Goal: Task Accomplishment & Management: Use online tool/utility

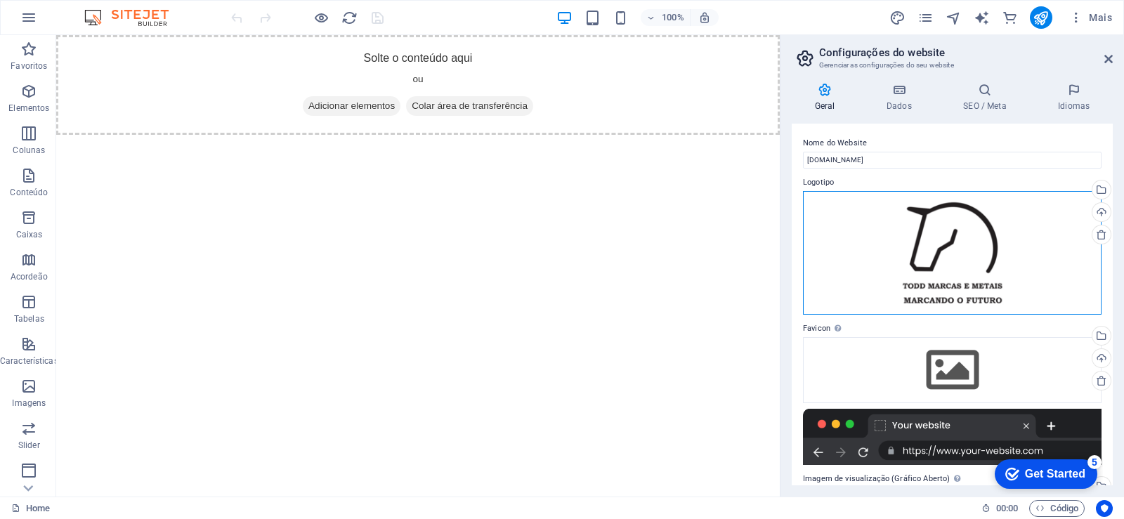
click at [931, 255] on div "Arraste os arquivos aqui, clique para escolher os arquivos ou selecione os arqu…" at bounding box center [952, 253] width 299 height 124
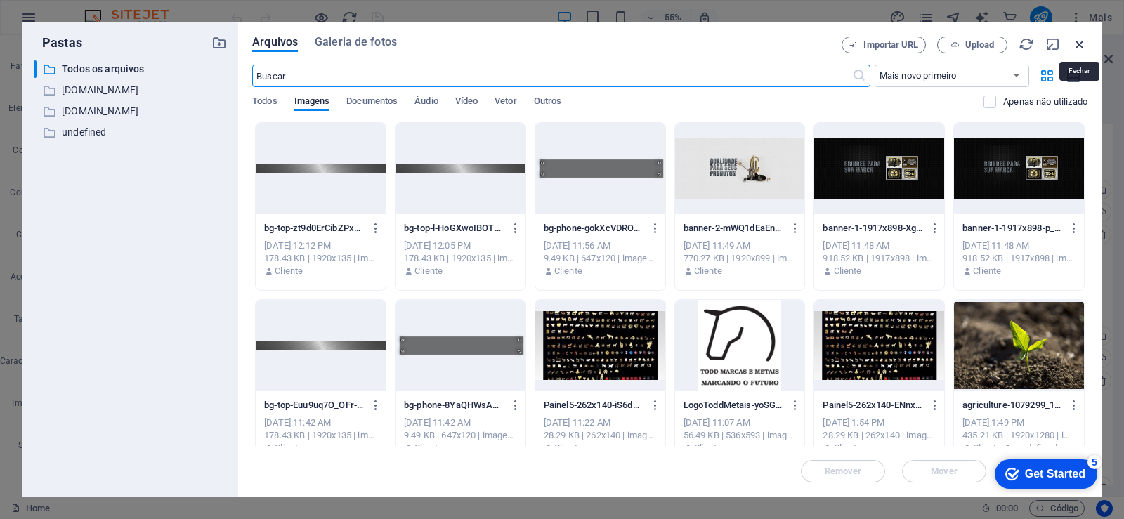
click at [1078, 41] on icon "button" at bounding box center [1079, 44] width 15 height 15
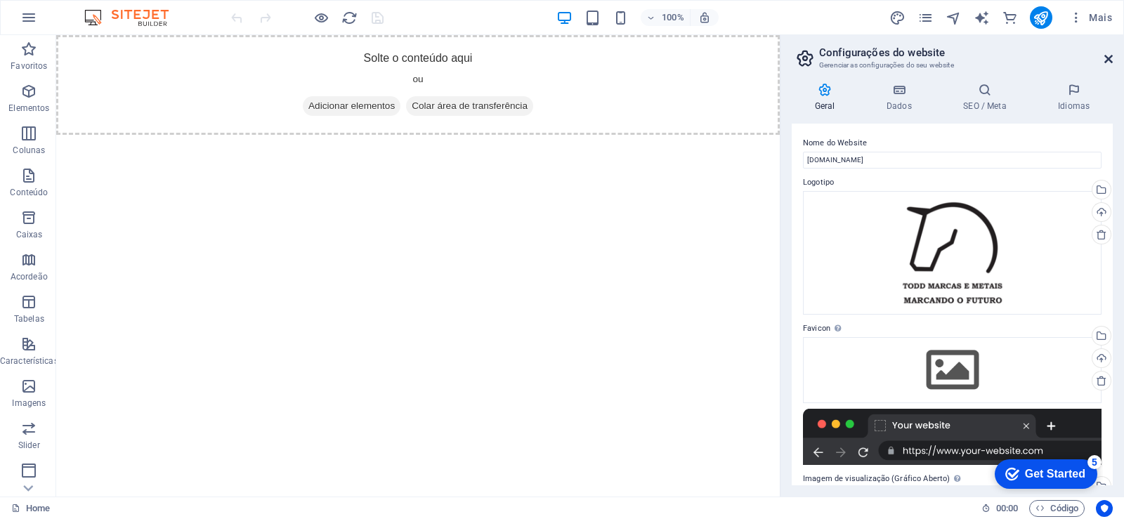
click at [1105, 62] on icon at bounding box center [1109, 58] width 8 height 11
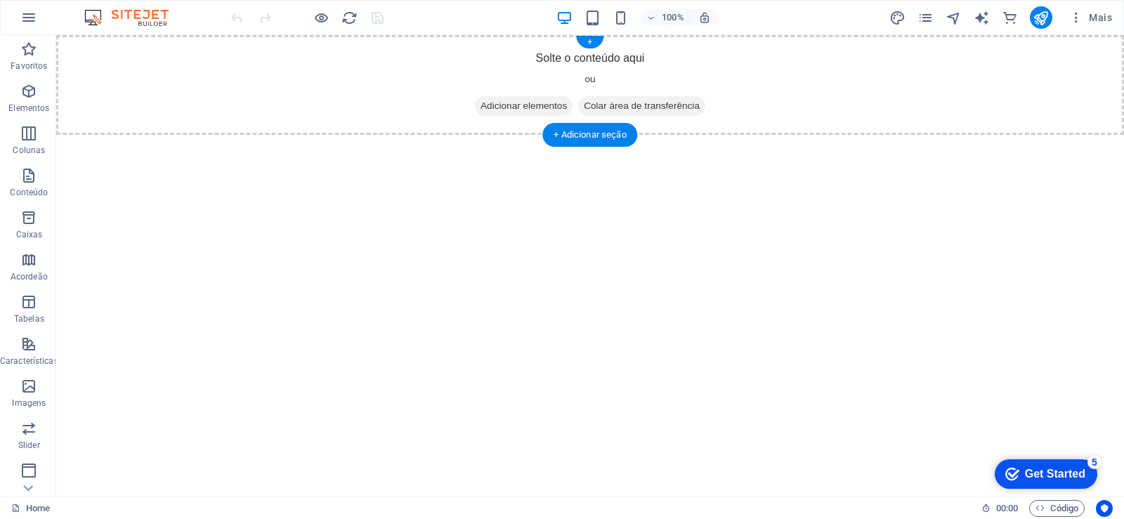
click at [523, 106] on span "Adicionar elementos" at bounding box center [524, 106] width 98 height 20
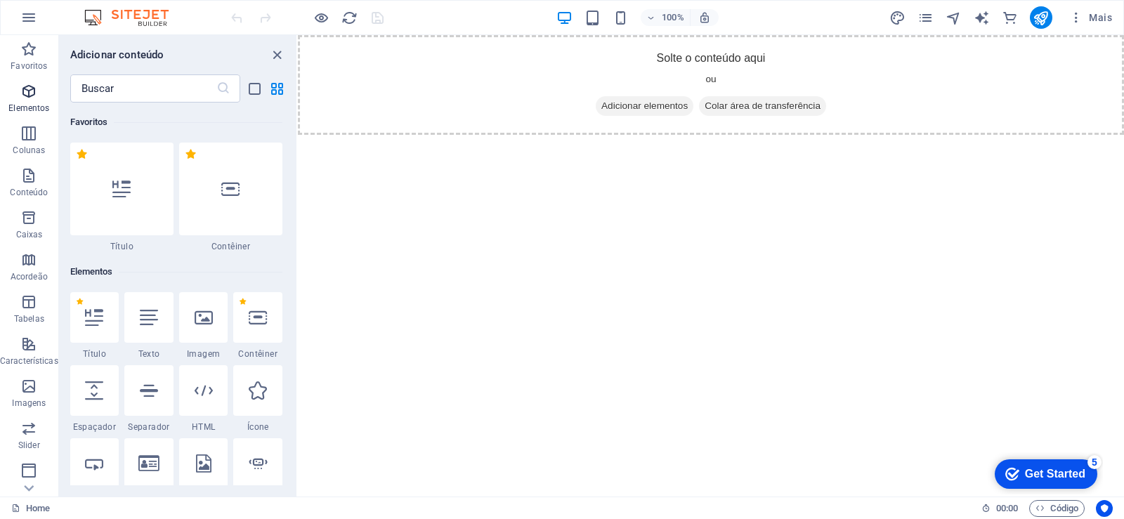
click at [33, 93] on icon "button" at bounding box center [28, 91] width 17 height 17
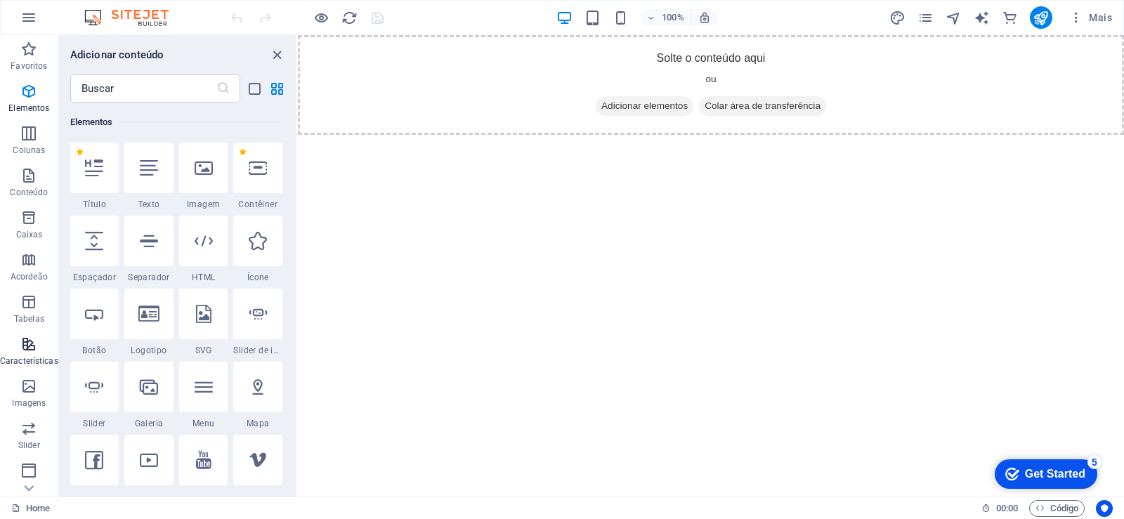
scroll to position [84, 0]
click at [29, 394] on icon "button" at bounding box center [28, 386] width 17 height 17
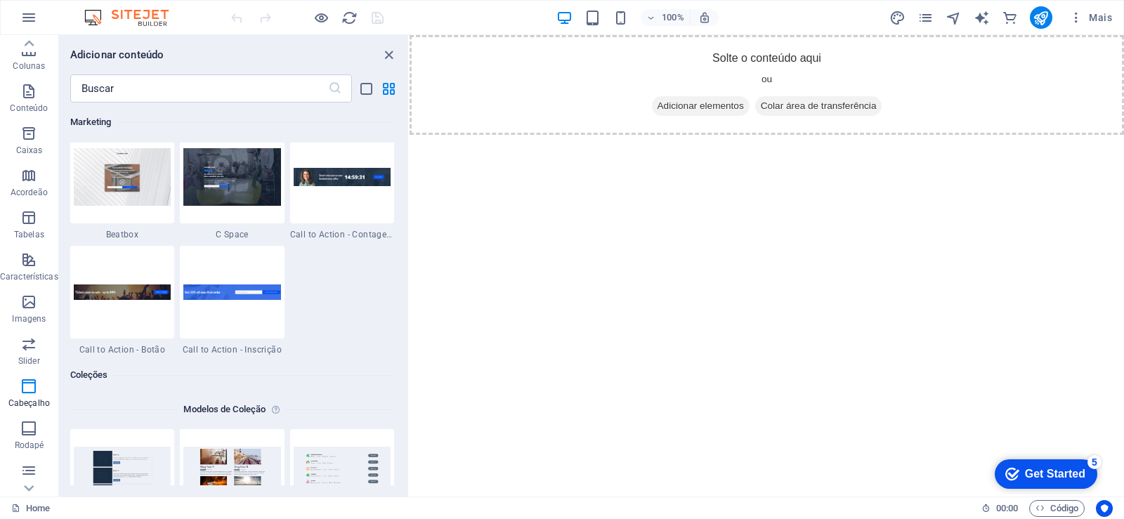
scroll to position [5865, 0]
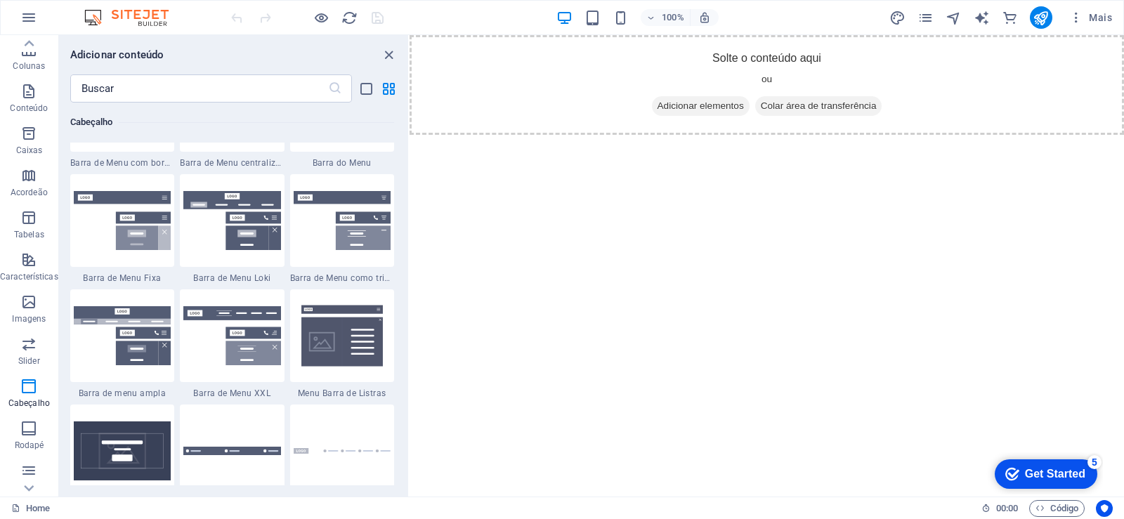
drag, startPoint x: 297, startPoint y: 122, endPoint x: 410, endPoint y: 127, distance: 112.6
click at [410, 127] on section "Favoritos Elementos Colunas Conteúdo Caixas Acordeão Tabelas Características Im…" at bounding box center [562, 266] width 1124 height 462
click at [364, 272] on div "1 Star Barra de Menu como trigger" at bounding box center [342, 229] width 104 height 110
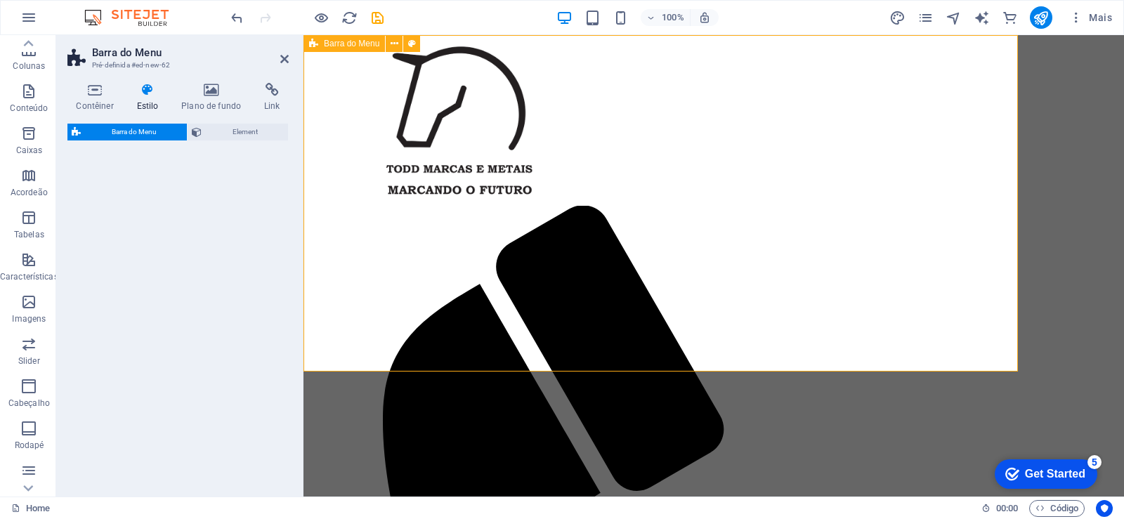
select select "rem"
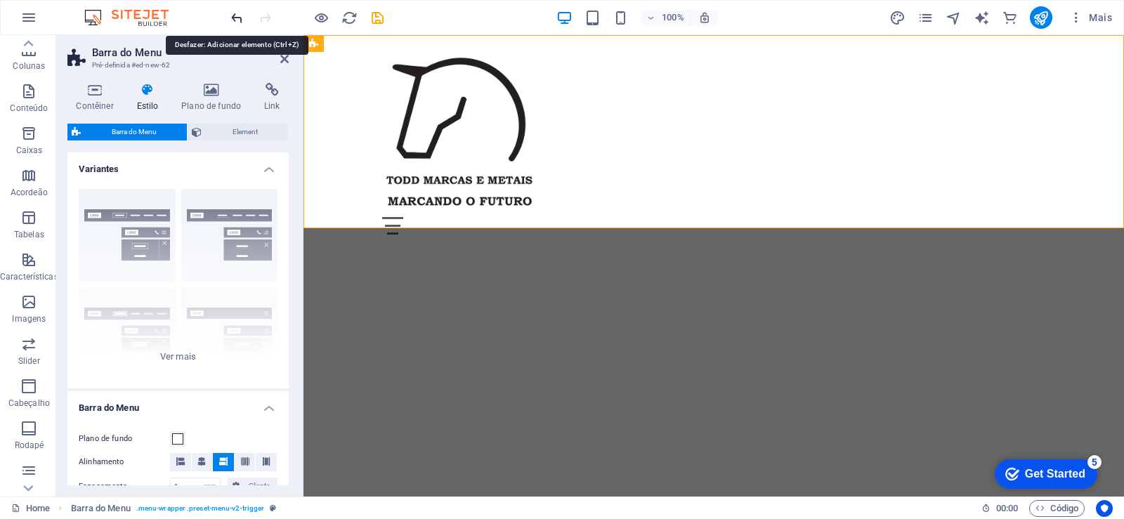
click at [233, 16] on icon "undo" at bounding box center [237, 18] width 16 height 16
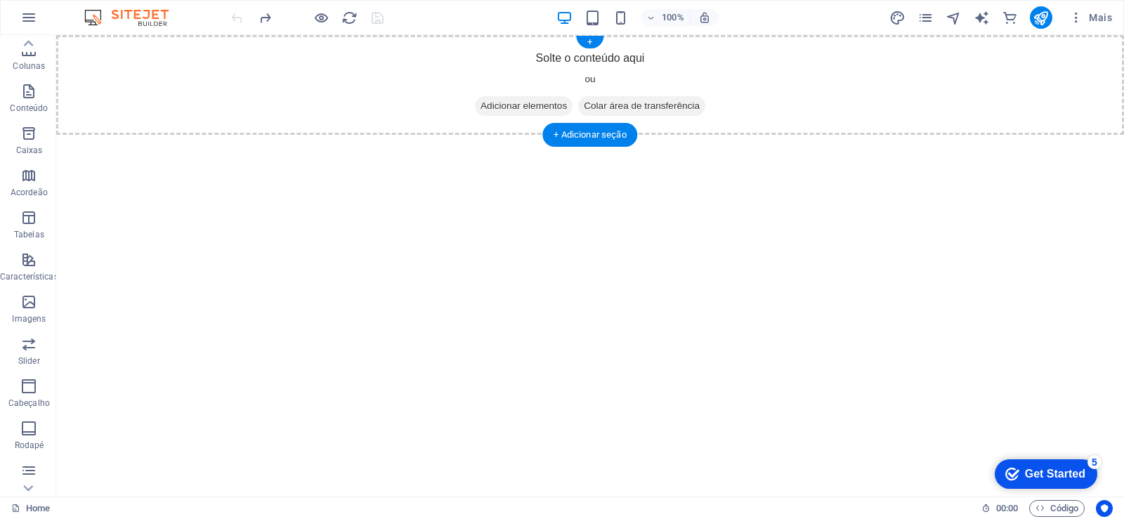
click at [506, 100] on span "Adicionar elementos" at bounding box center [524, 106] width 98 height 20
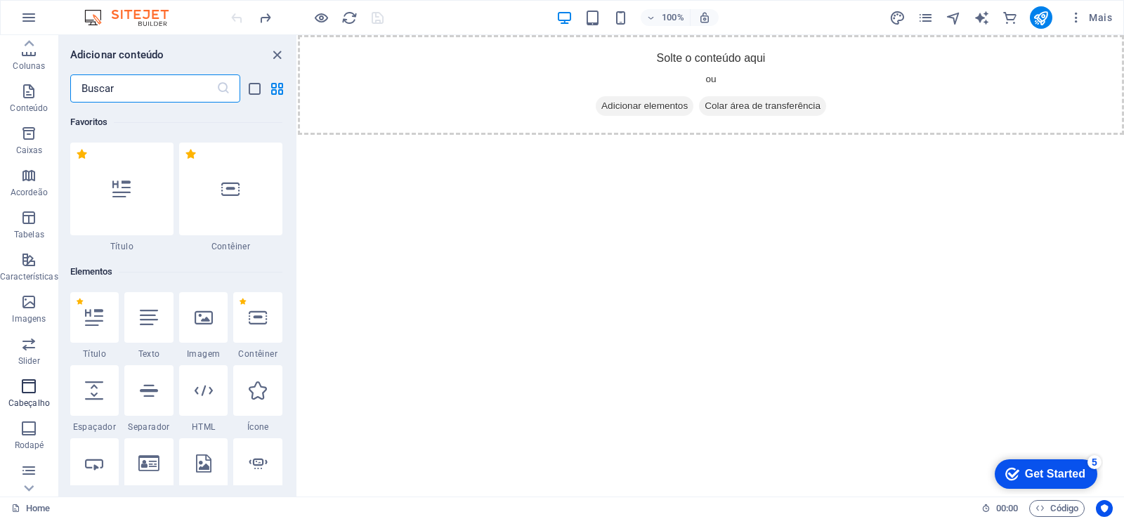
click at [34, 398] on p "Cabeçalho" at bounding box center [28, 403] width 41 height 11
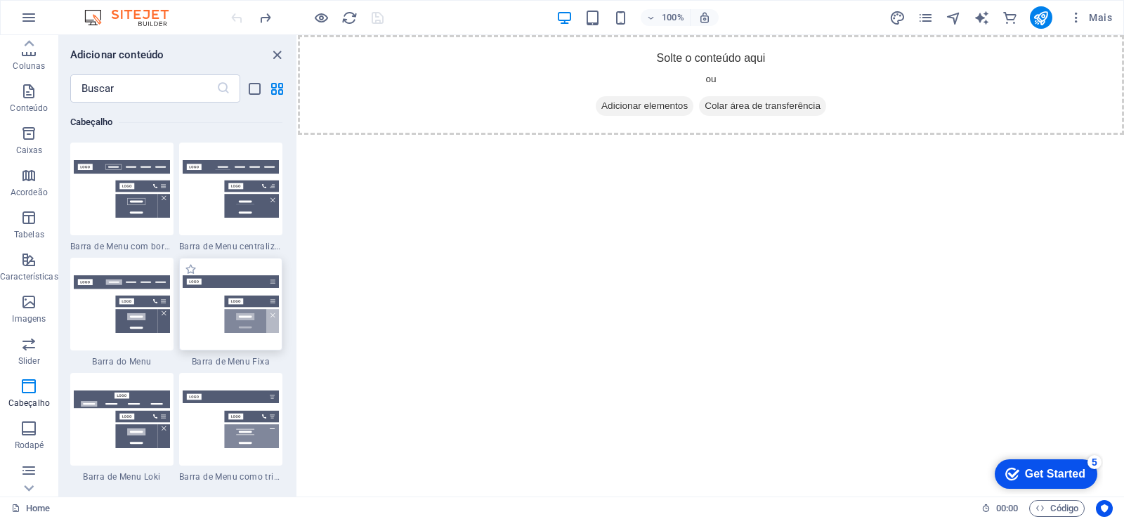
scroll to position [8632, 0]
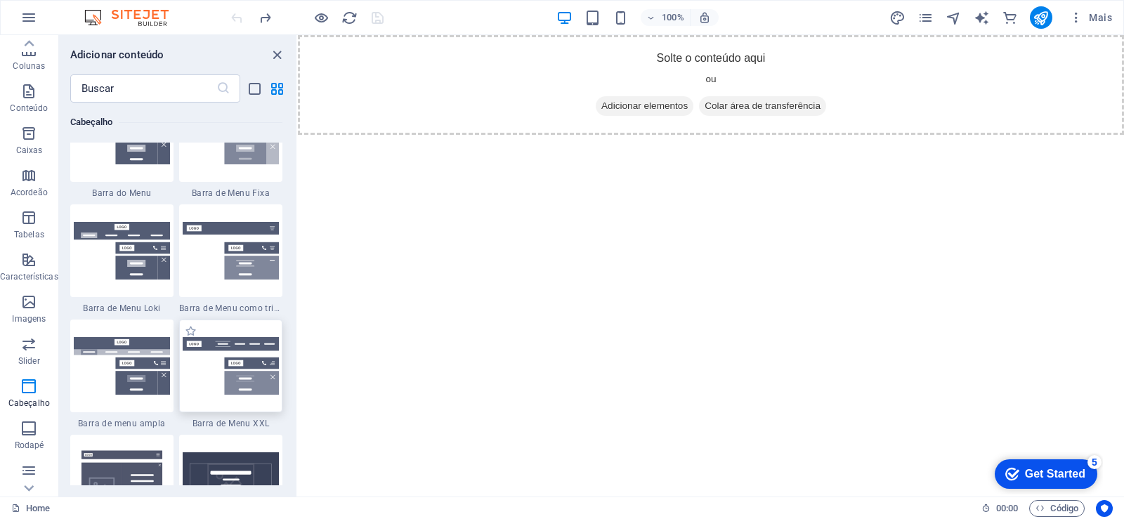
click at [207, 390] on img at bounding box center [231, 366] width 96 height 58
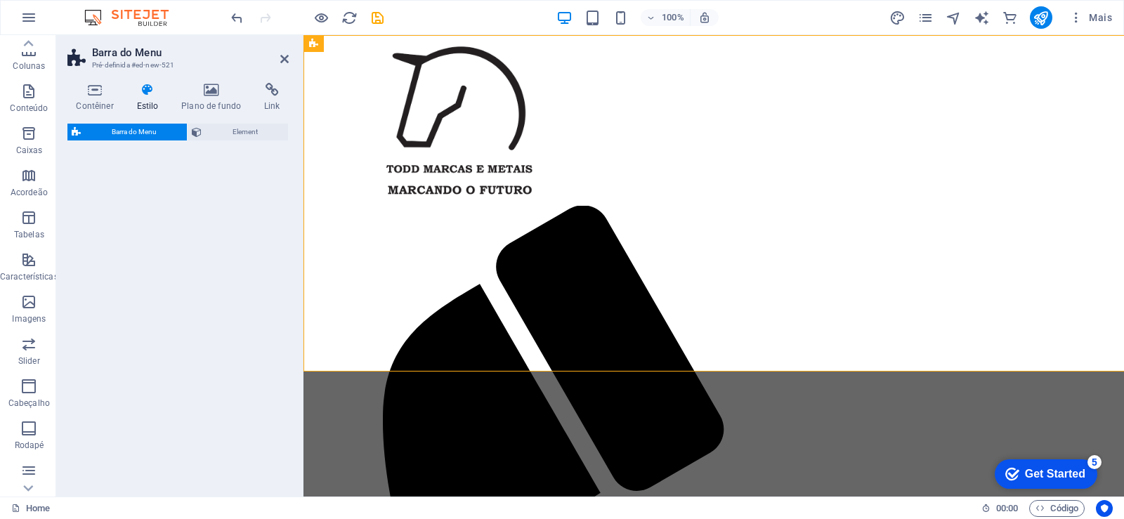
select select "rem"
select select "preset-menu-v2-xxl"
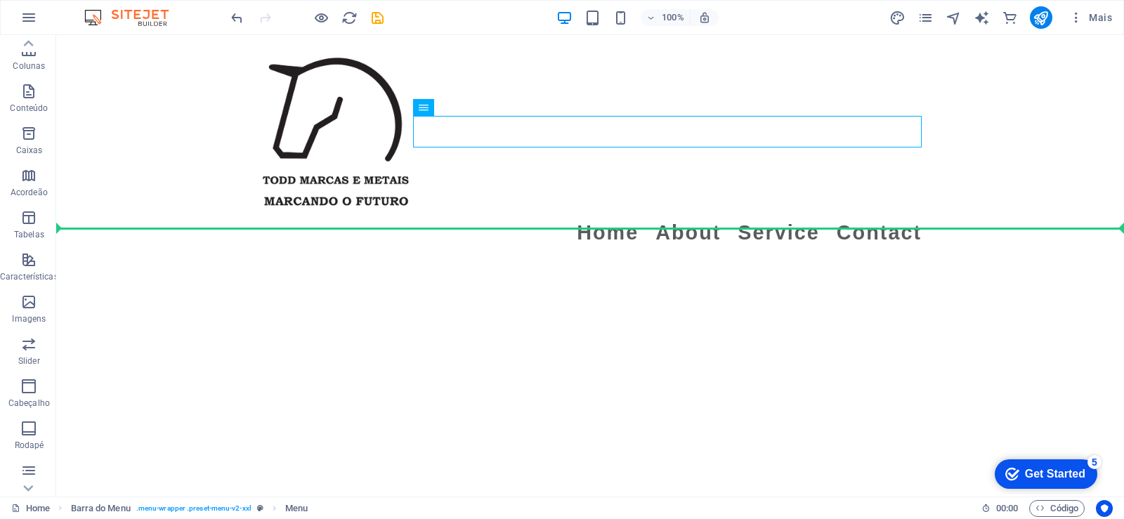
drag, startPoint x: 583, startPoint y: 131, endPoint x: 502, endPoint y: 254, distance: 146.2
click at [502, 254] on html "Skip to main content Menu Home About Service Contact" at bounding box center [590, 147] width 1068 height 225
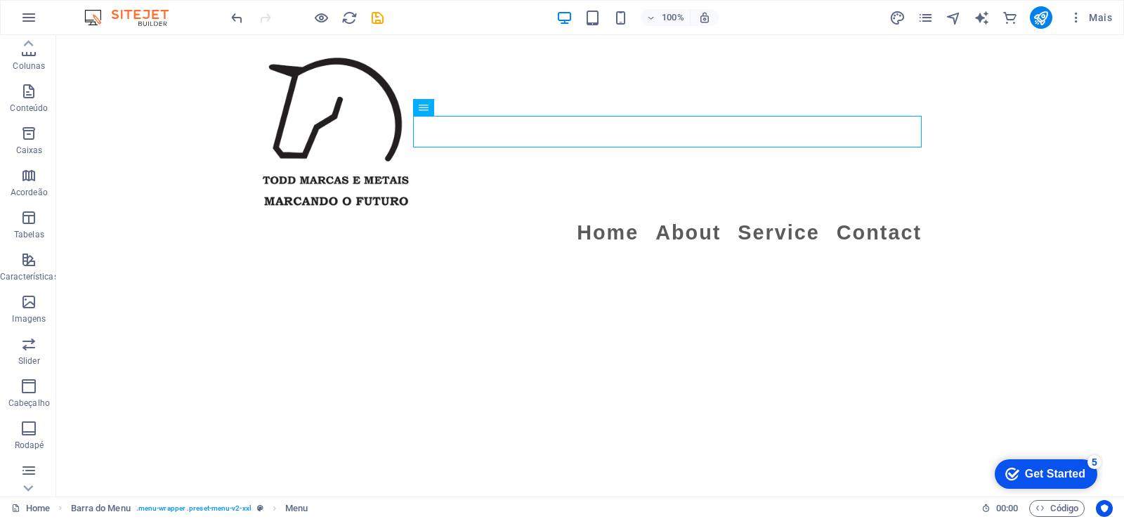
drag, startPoint x: 529, startPoint y: 124, endPoint x: 503, endPoint y: 195, distance: 74.9
click at [442, 260] on html "Skip to main content Menu Home About Service Contact" at bounding box center [590, 147] width 1068 height 225
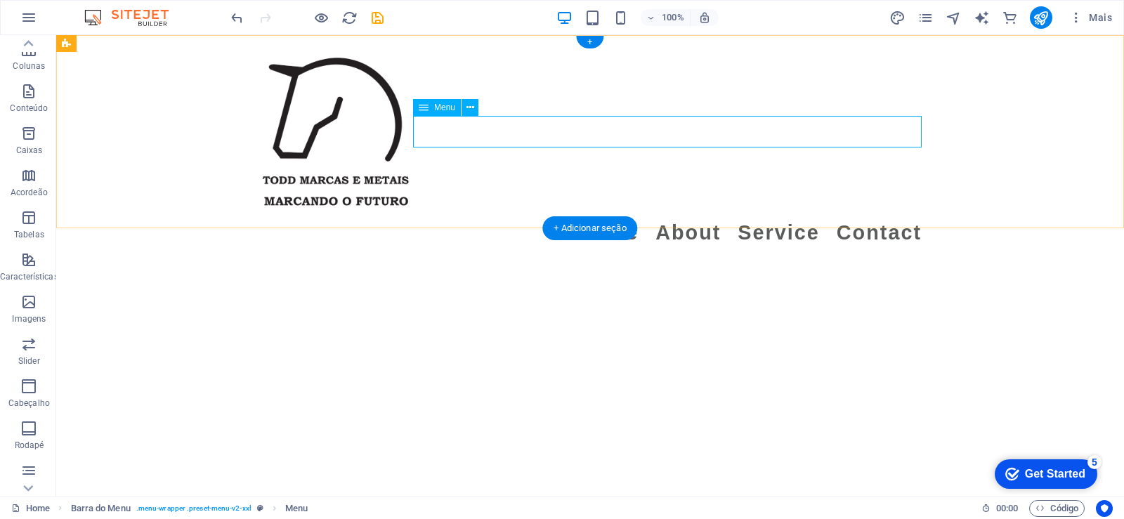
click at [504, 217] on nav "Home About Service Contact" at bounding box center [590, 233] width 663 height 32
select select
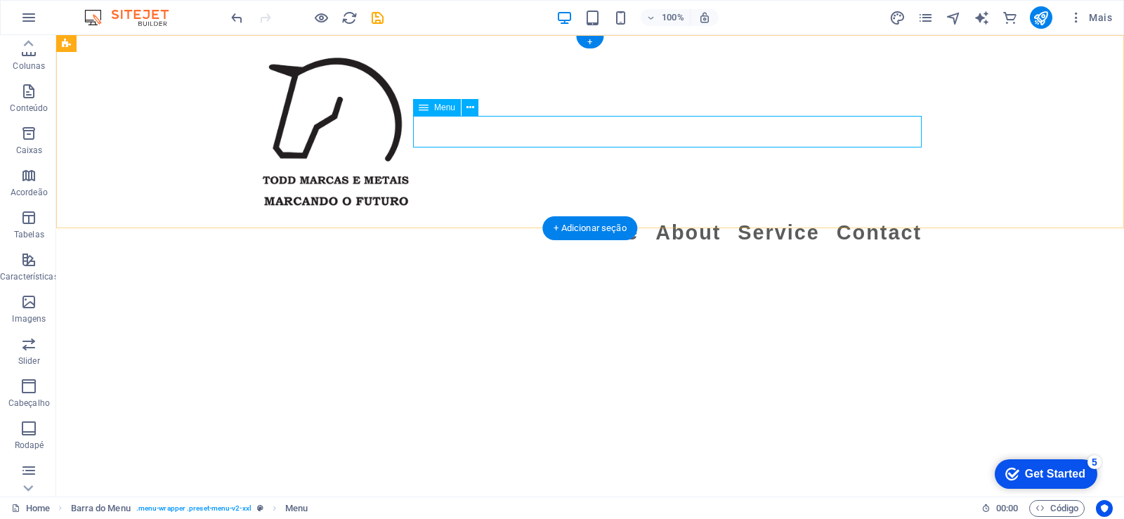
select select
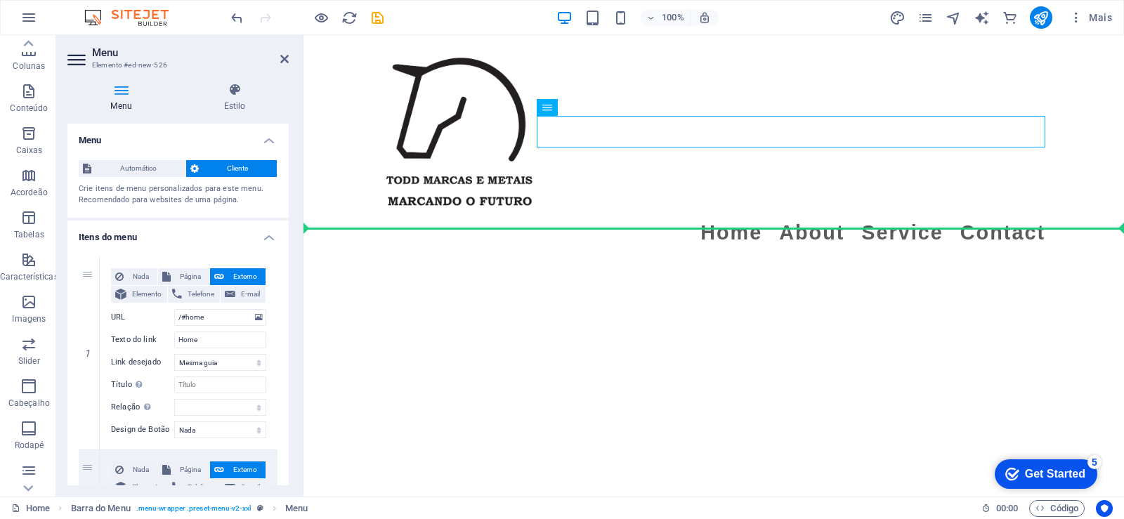
drag, startPoint x: 695, startPoint y: 119, endPoint x: 591, endPoint y: 266, distance: 180.0
click at [591, 260] on html "Skip to main content Menu Home About Service Contact" at bounding box center [714, 147] width 821 height 225
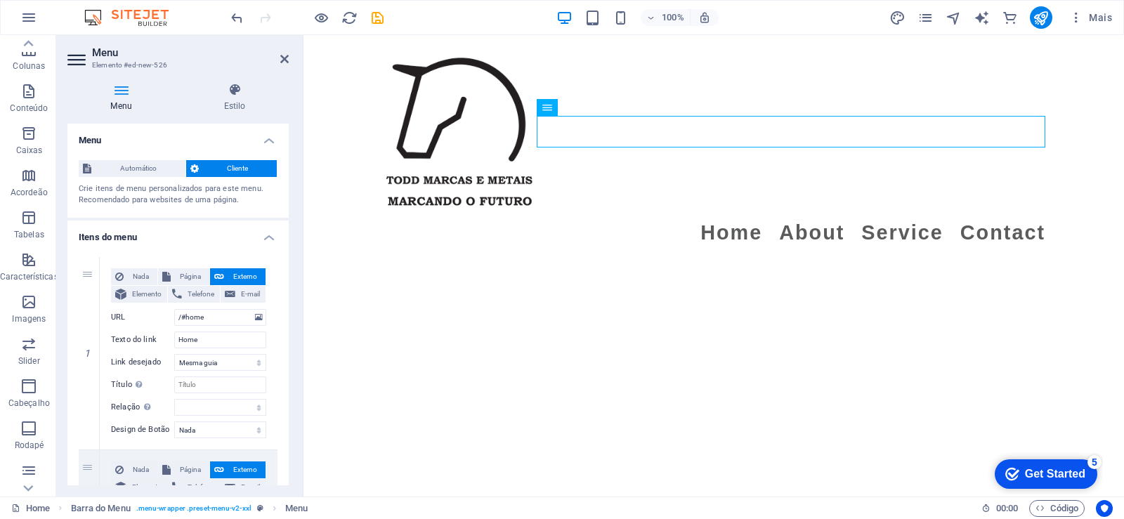
drag, startPoint x: 602, startPoint y: 133, endPoint x: 659, endPoint y: 136, distance: 57.0
click at [659, 217] on nav "Home About Service Contact" at bounding box center [713, 233] width 663 height 32
click at [658, 217] on nav "Home About Service Contact" at bounding box center [713, 233] width 663 height 32
drag, startPoint x: 597, startPoint y: 132, endPoint x: 526, endPoint y: 320, distance: 201.3
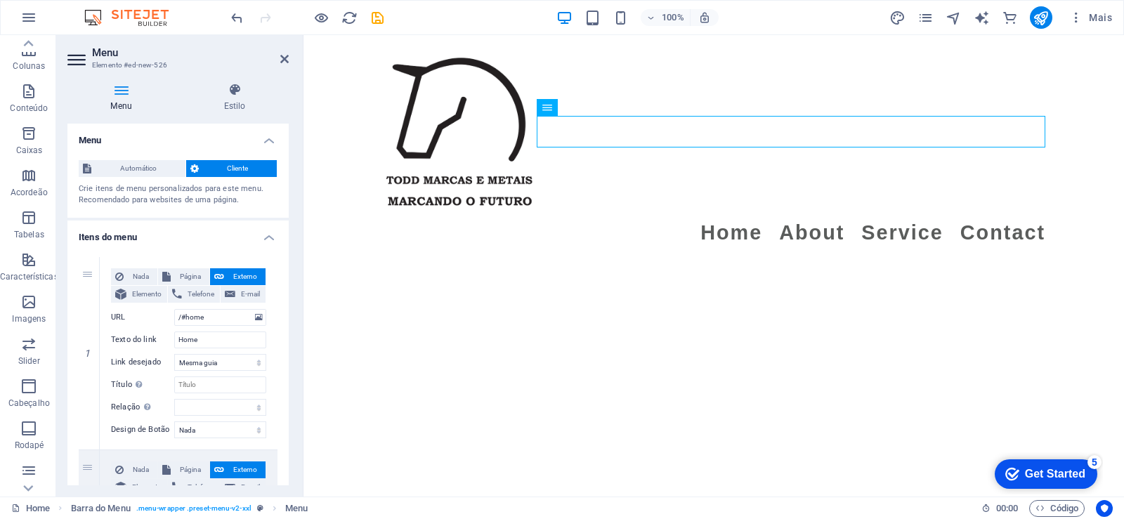
click at [526, 260] on html "Skip to main content Menu Home About Service Contact" at bounding box center [714, 147] width 821 height 225
click at [111, 176] on span "Automático" at bounding box center [139, 168] width 86 height 17
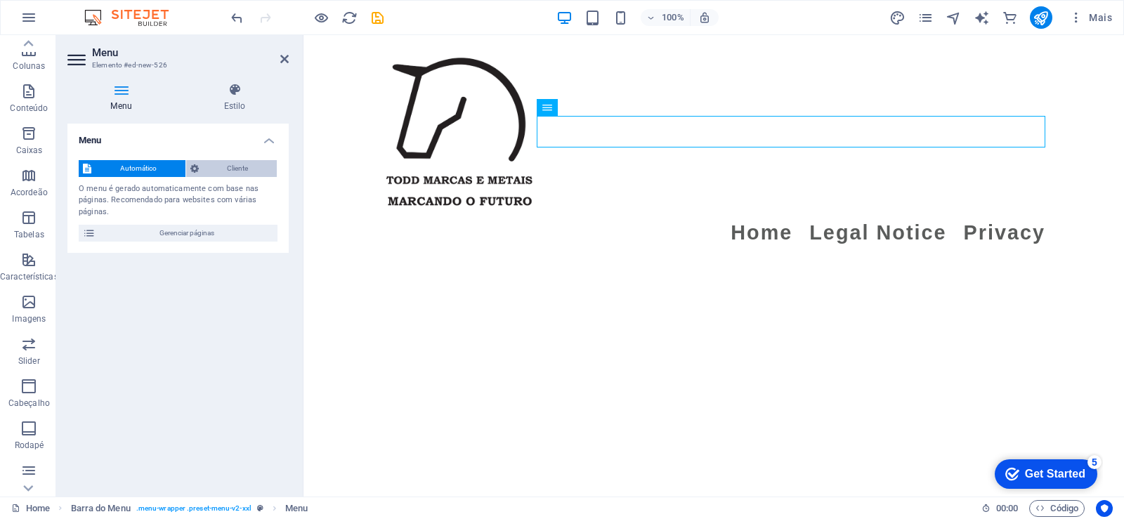
click at [266, 167] on span "Cliente" at bounding box center [238, 168] width 70 height 17
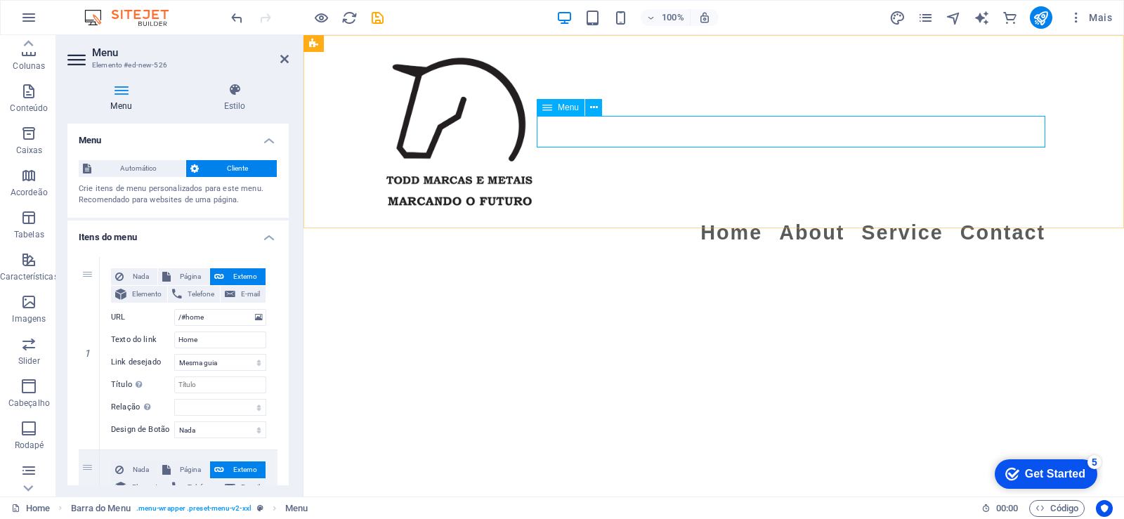
click at [573, 217] on nav "Home About Service Contact" at bounding box center [713, 233] width 663 height 32
drag, startPoint x: 286, startPoint y: 60, endPoint x: 281, endPoint y: 90, distance: 29.9
click at [286, 60] on icon at bounding box center [284, 58] width 8 height 11
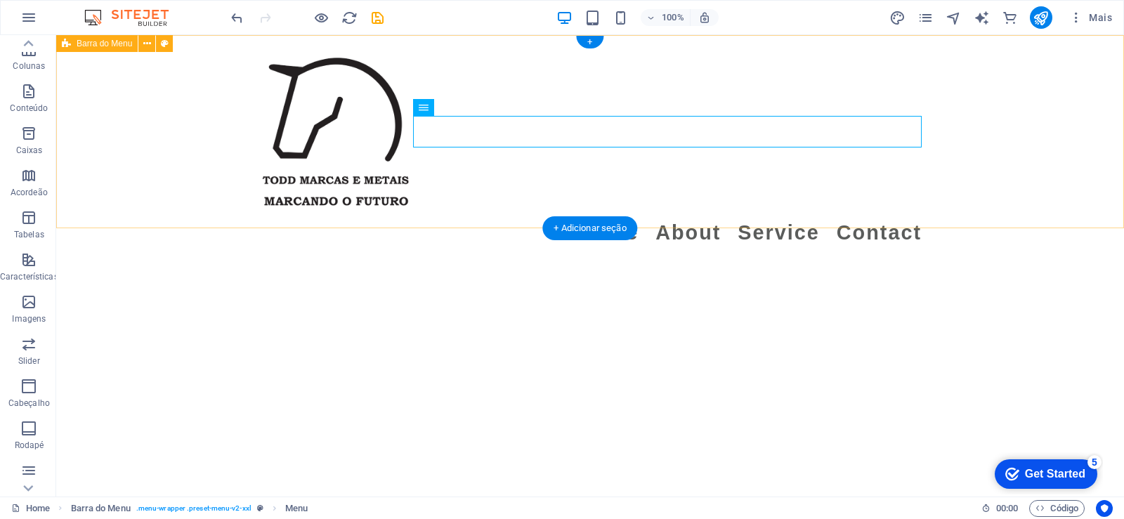
click at [718, 204] on div "Menu Home About Service Contact" at bounding box center [590, 147] width 1068 height 225
click at [810, 217] on nav "Home About Service Contact" at bounding box center [590, 233] width 663 height 32
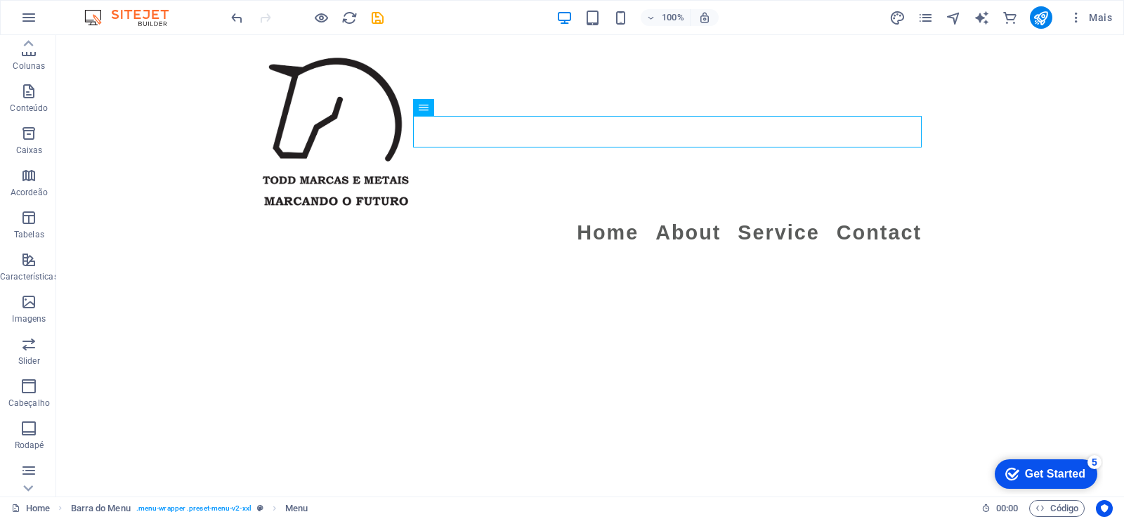
drag, startPoint x: 497, startPoint y: 139, endPoint x: 363, endPoint y: 297, distance: 206.4
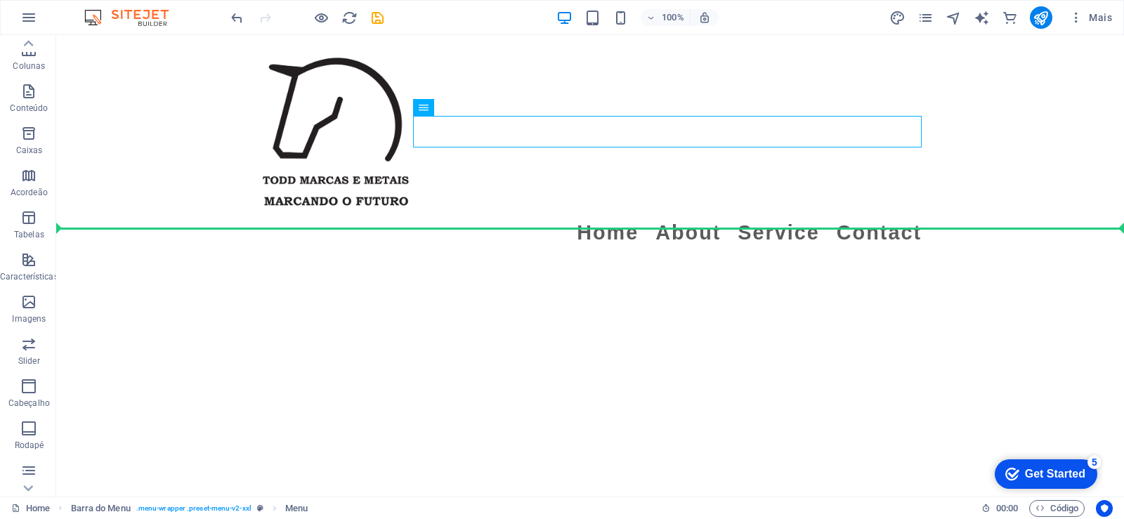
drag, startPoint x: 492, startPoint y: 145, endPoint x: 365, endPoint y: 324, distance: 219.8
click at [358, 259] on html "Skip to main content Menu Home About Service Contact" at bounding box center [590, 147] width 1068 height 225
drag, startPoint x: 712, startPoint y: 280, endPoint x: 677, endPoint y: 466, distance: 189.5
click at [710, 260] on html "Skip to main content Menu Home About Service Contact" at bounding box center [590, 147] width 1068 height 225
click at [138, 150] on div "Menu Home About Service Contact" at bounding box center [590, 147] width 1068 height 225
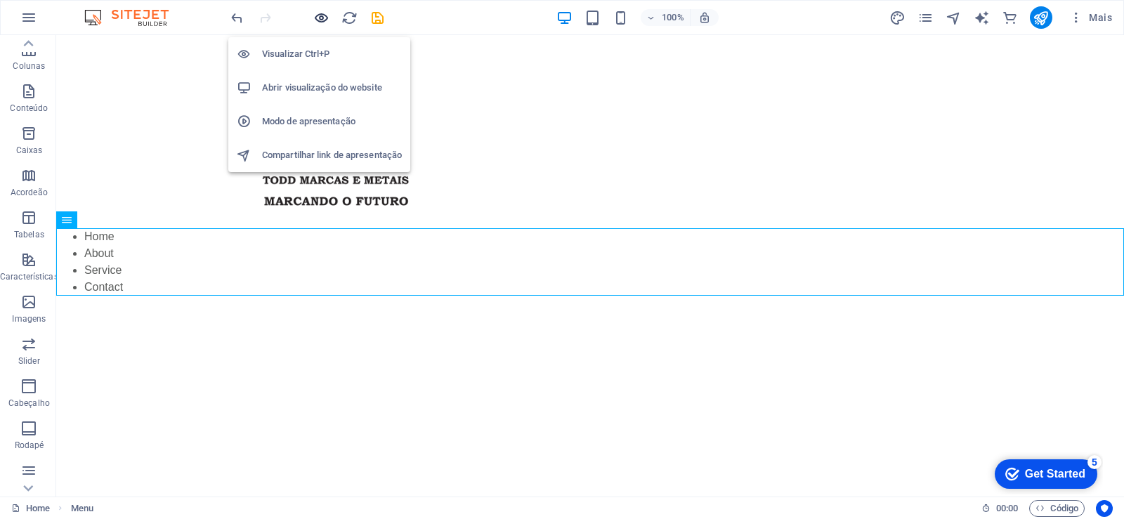
click at [327, 13] on icon "button" at bounding box center [321, 18] width 16 height 16
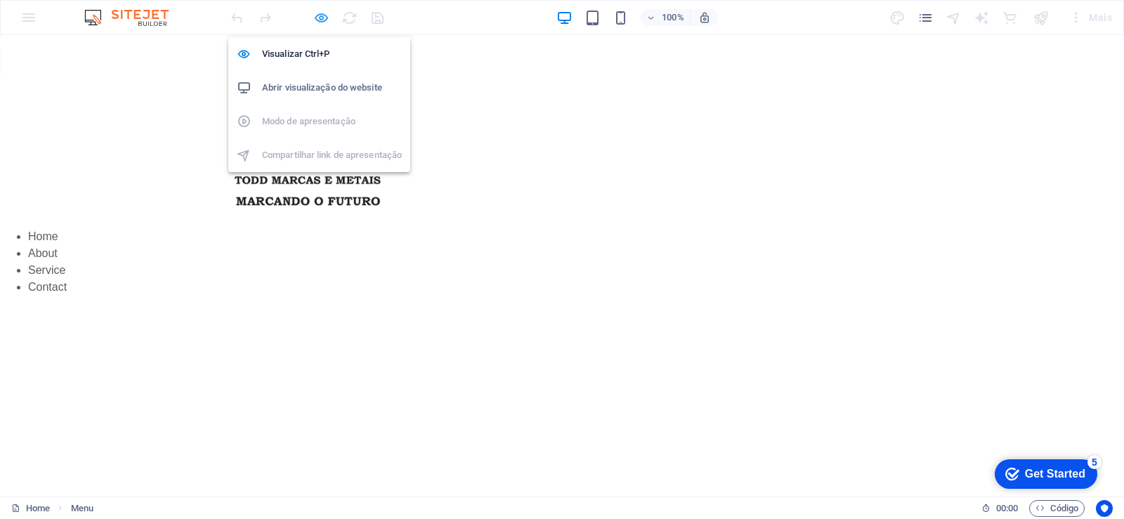
click at [322, 15] on icon "button" at bounding box center [321, 18] width 16 height 16
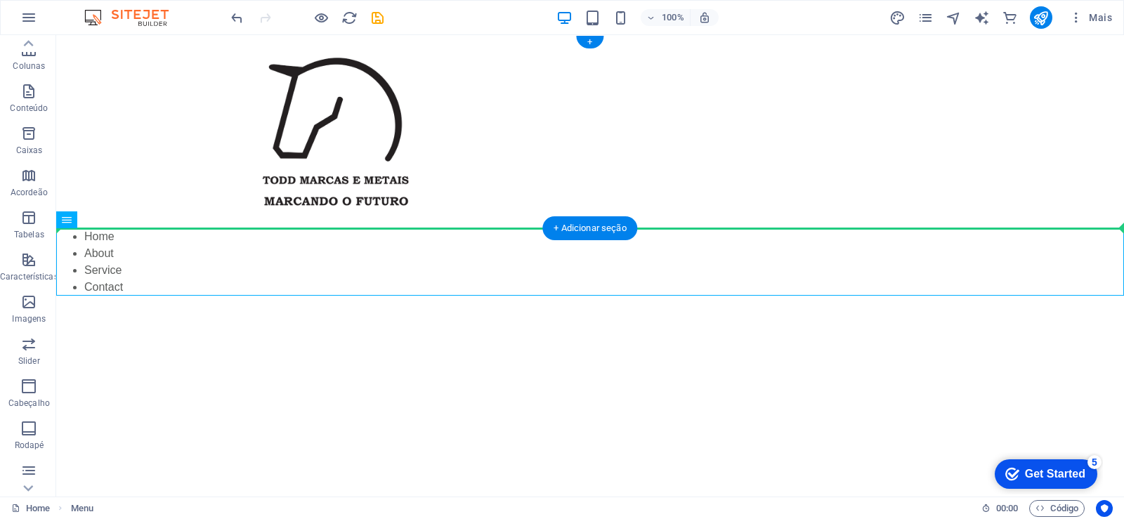
drag, startPoint x: 93, startPoint y: 251, endPoint x: 554, endPoint y: 132, distance: 475.4
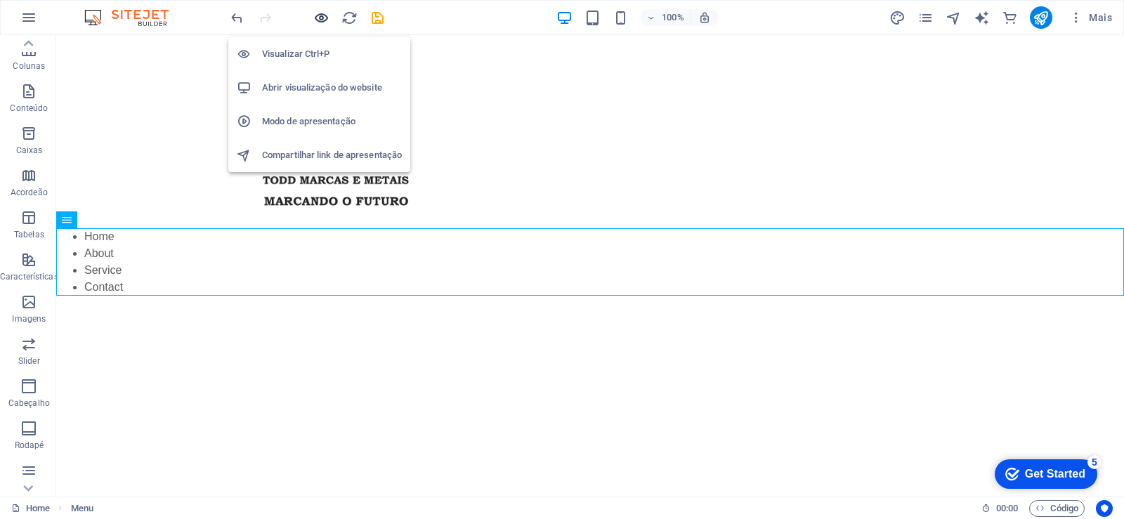
click at [318, 17] on icon "button" at bounding box center [321, 18] width 16 height 16
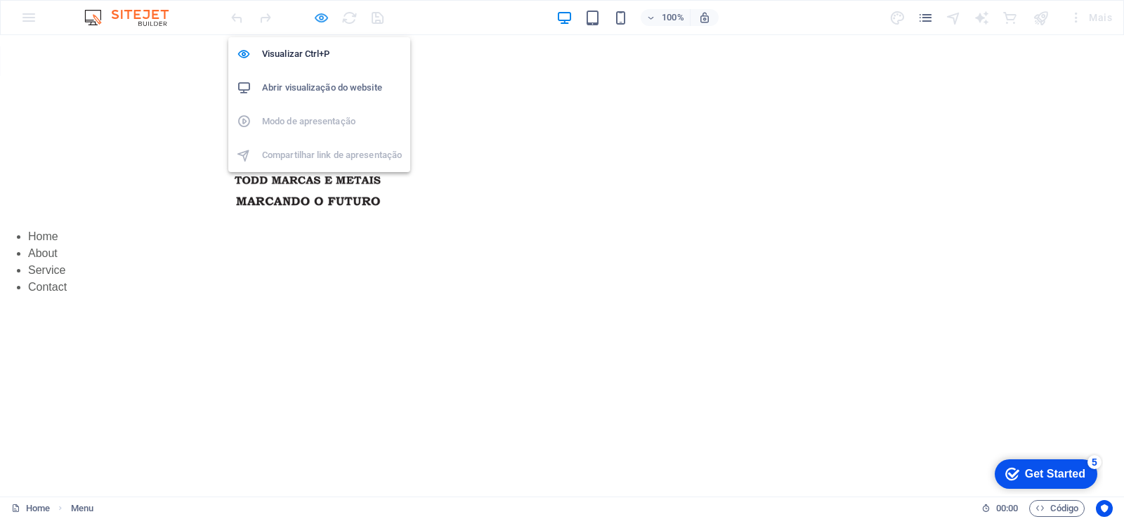
click at [318, 17] on icon "button" at bounding box center [321, 18] width 16 height 16
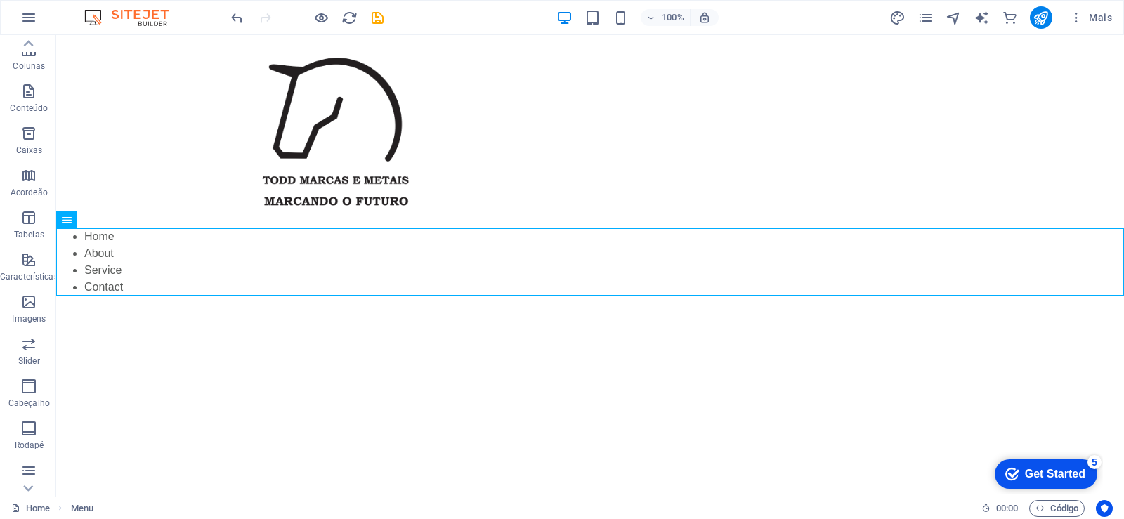
drag, startPoint x: 249, startPoint y: 375, endPoint x: 297, endPoint y: 446, distance: 86.2
click at [254, 296] on html "Skip to main content Menu Home About Service Contact" at bounding box center [590, 165] width 1068 height 261
click at [240, 20] on icon "undo" at bounding box center [237, 18] width 16 height 16
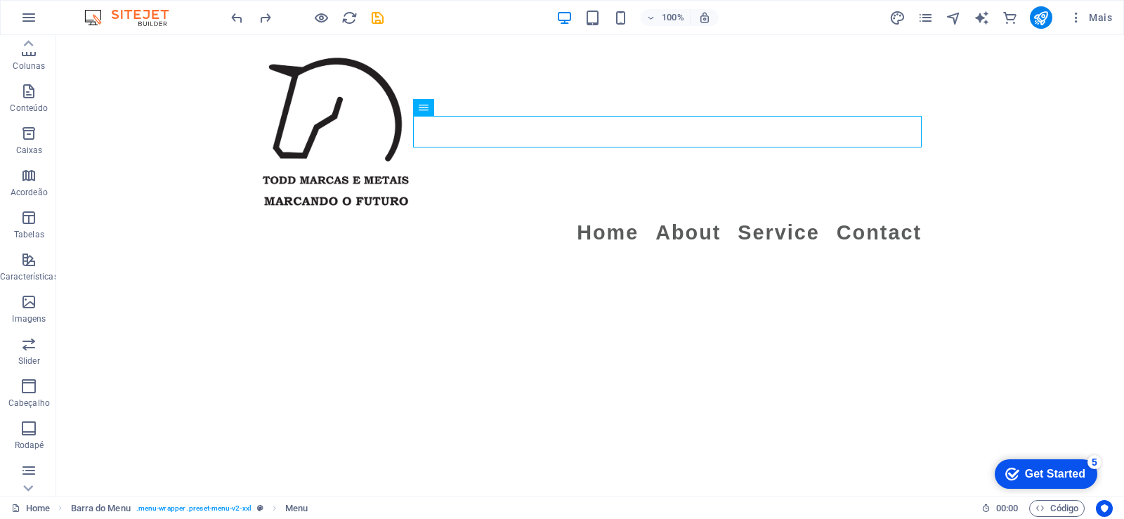
click at [401, 260] on html "Skip to main content Menu Home About Service Contact" at bounding box center [590, 147] width 1068 height 225
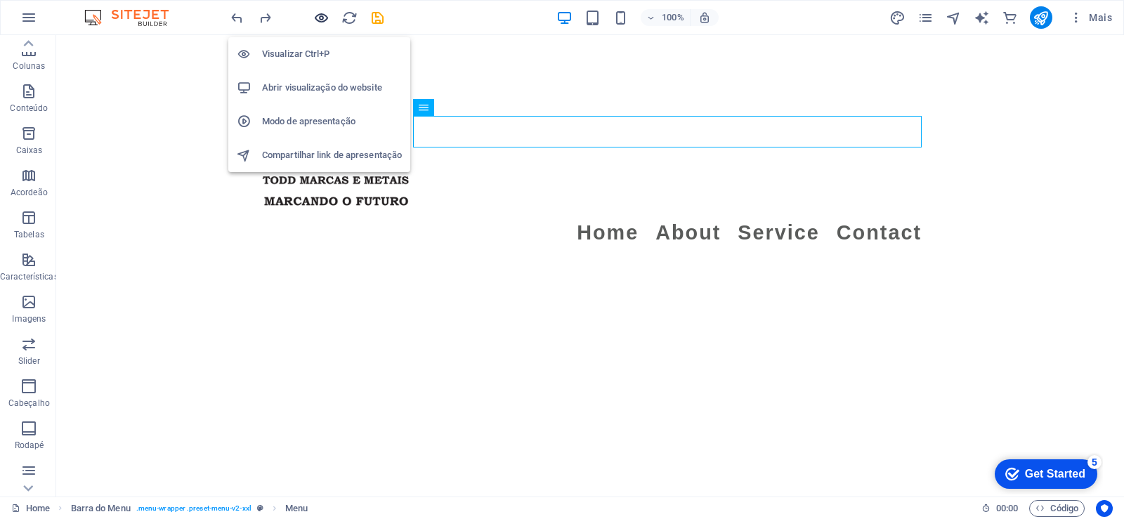
click at [325, 19] on icon "button" at bounding box center [321, 18] width 16 height 16
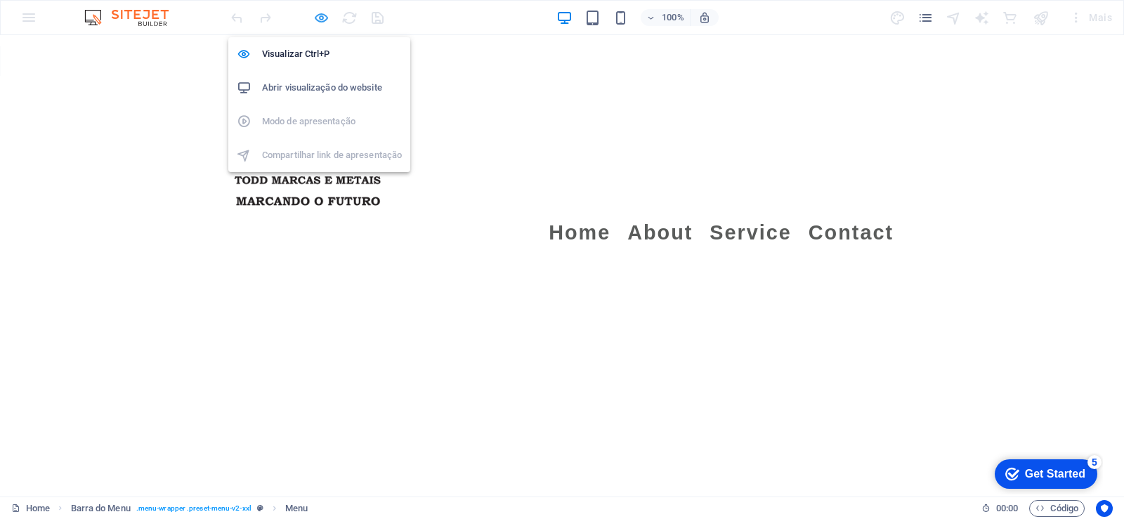
click at [320, 25] on icon "button" at bounding box center [321, 18] width 16 height 16
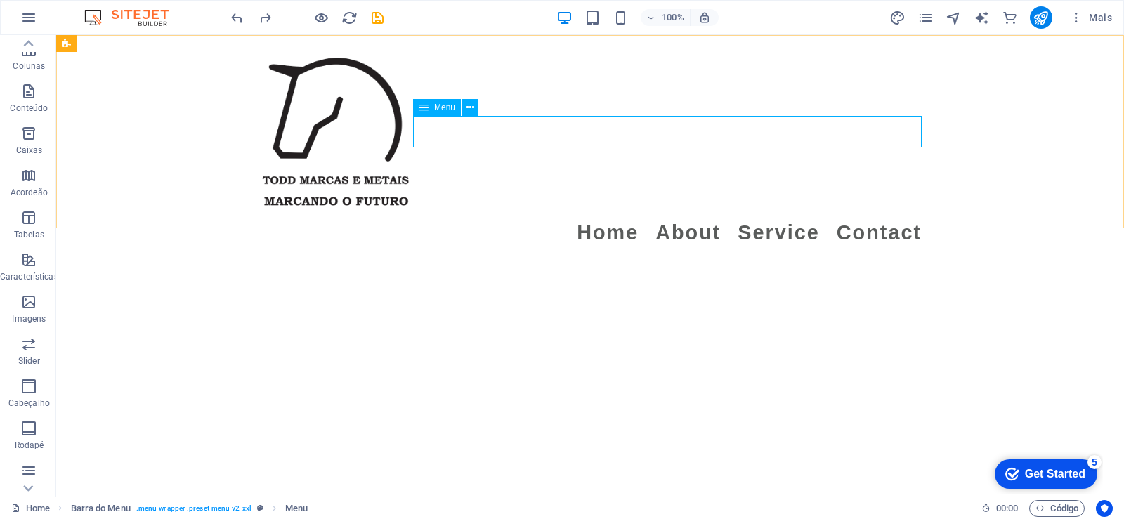
click at [420, 106] on icon at bounding box center [424, 107] width 10 height 17
click at [770, 260] on html "Skip to main content Menu Home About Service Contact" at bounding box center [590, 147] width 1068 height 225
drag, startPoint x: 30, startPoint y: 395, endPoint x: 227, endPoint y: 361, distance: 199.8
click at [30, 395] on span "Cabeçalho" at bounding box center [29, 395] width 58 height 34
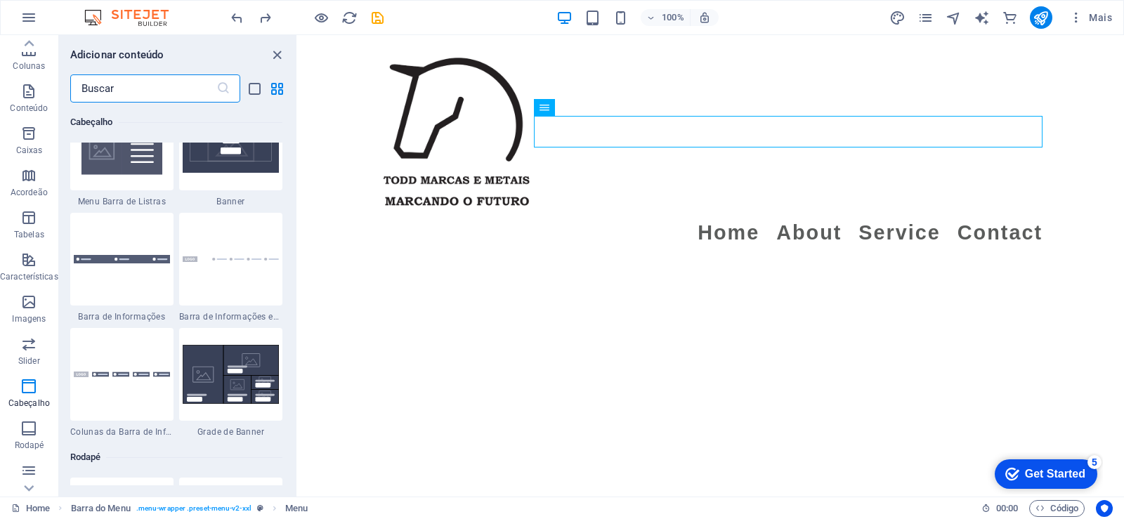
scroll to position [8885, 0]
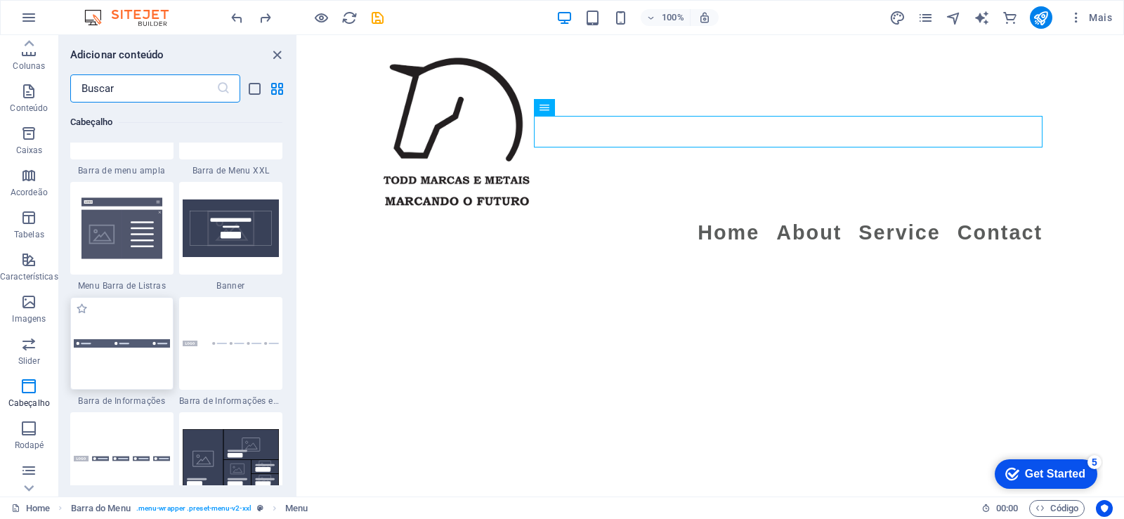
click at [117, 361] on div at bounding box center [121, 343] width 103 height 93
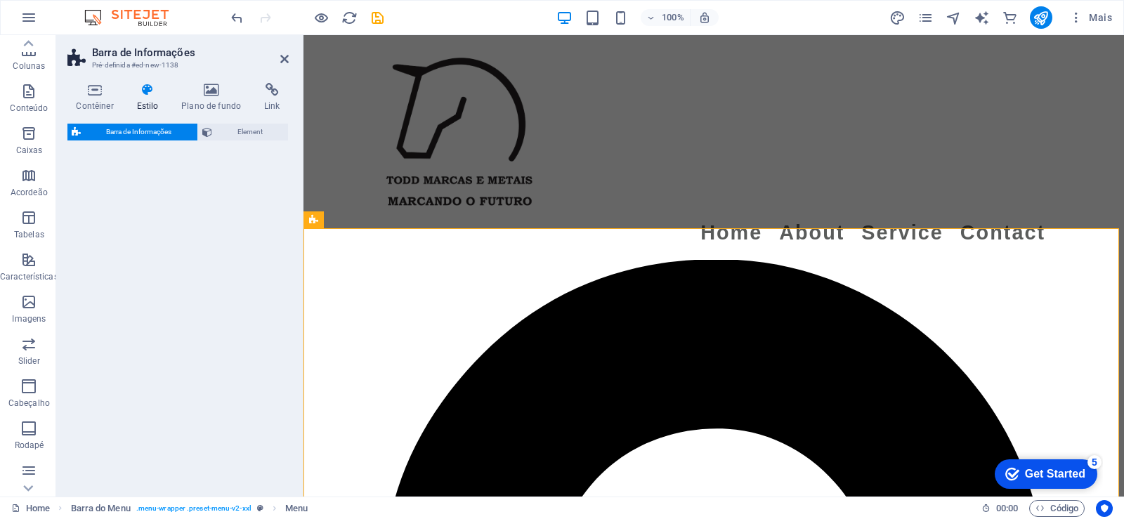
select select "rem"
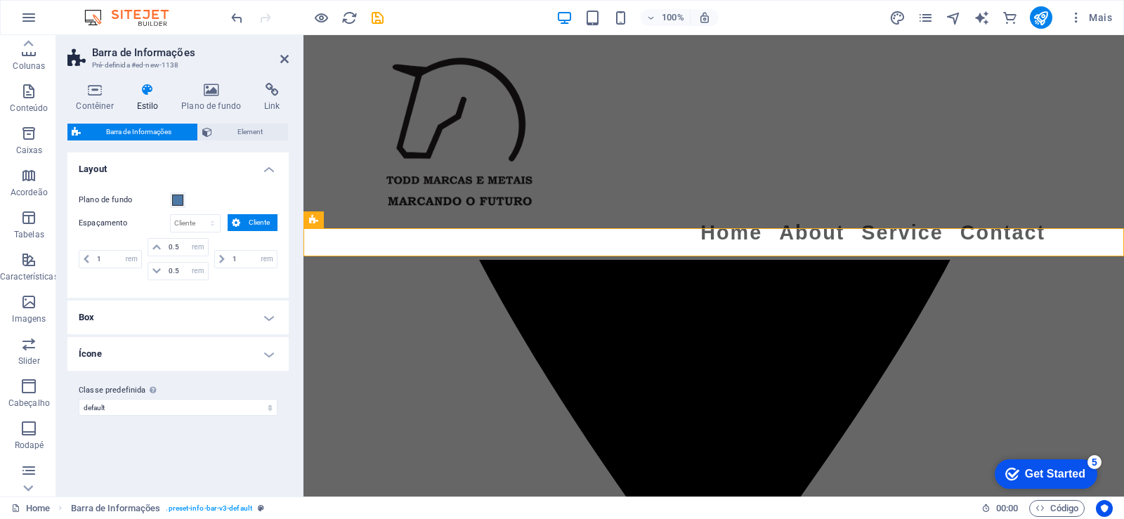
scroll to position [0, 0]
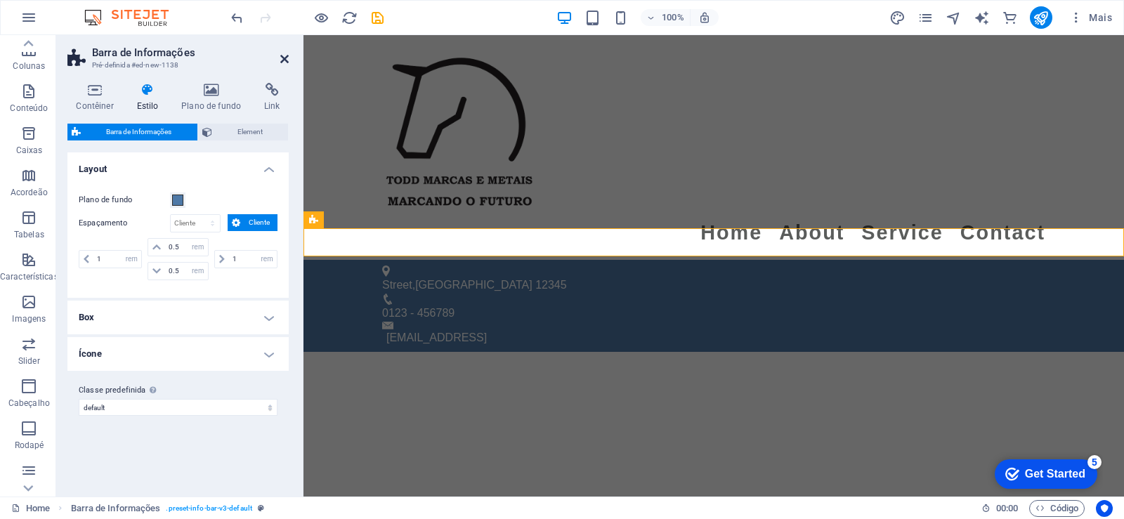
click at [285, 60] on icon at bounding box center [284, 58] width 8 height 11
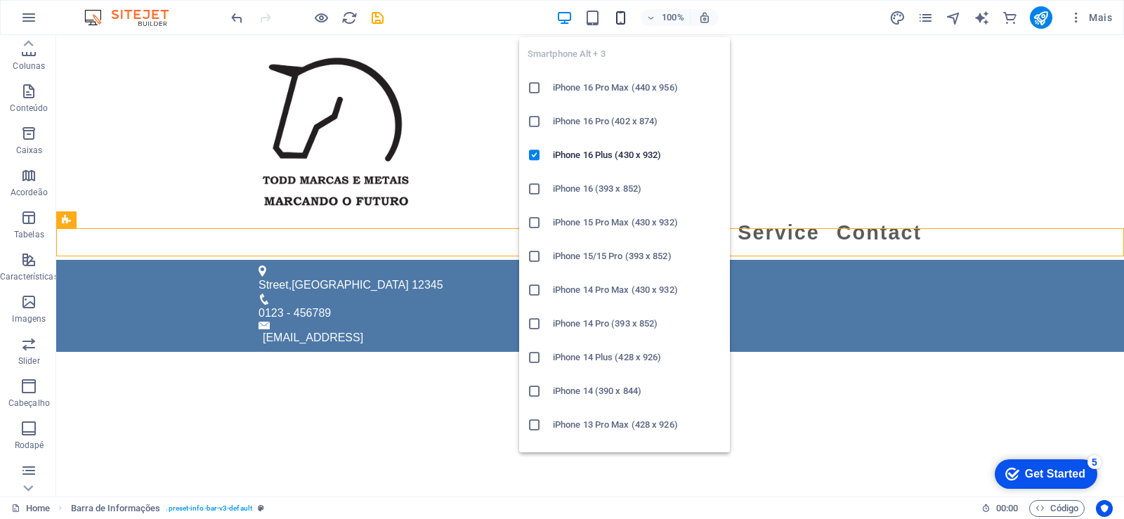
click at [625, 18] on icon "button" at bounding box center [621, 18] width 16 height 16
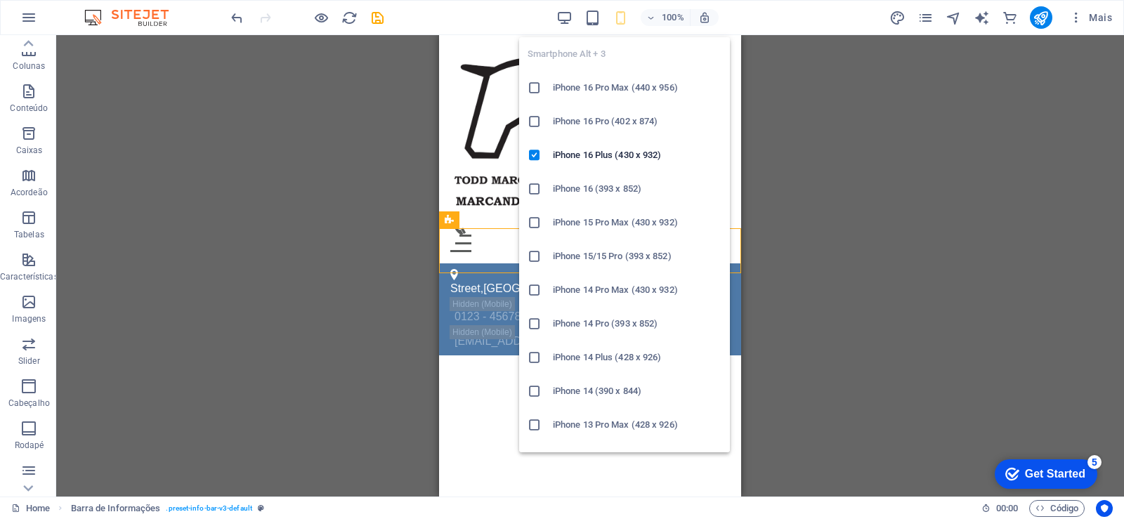
click at [623, 21] on icon "button" at bounding box center [621, 18] width 16 height 16
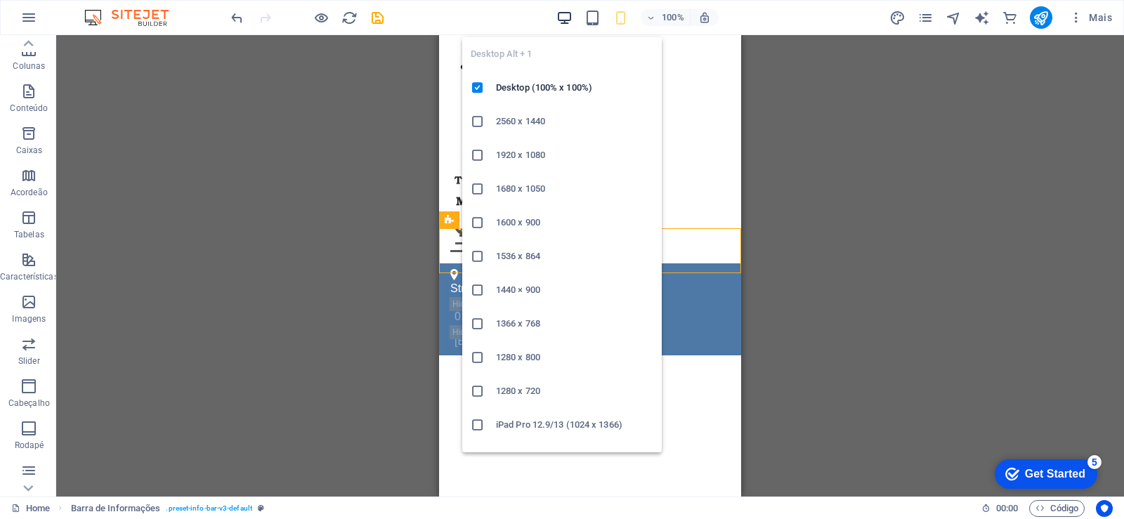
click at [563, 16] on icon "button" at bounding box center [565, 18] width 16 height 16
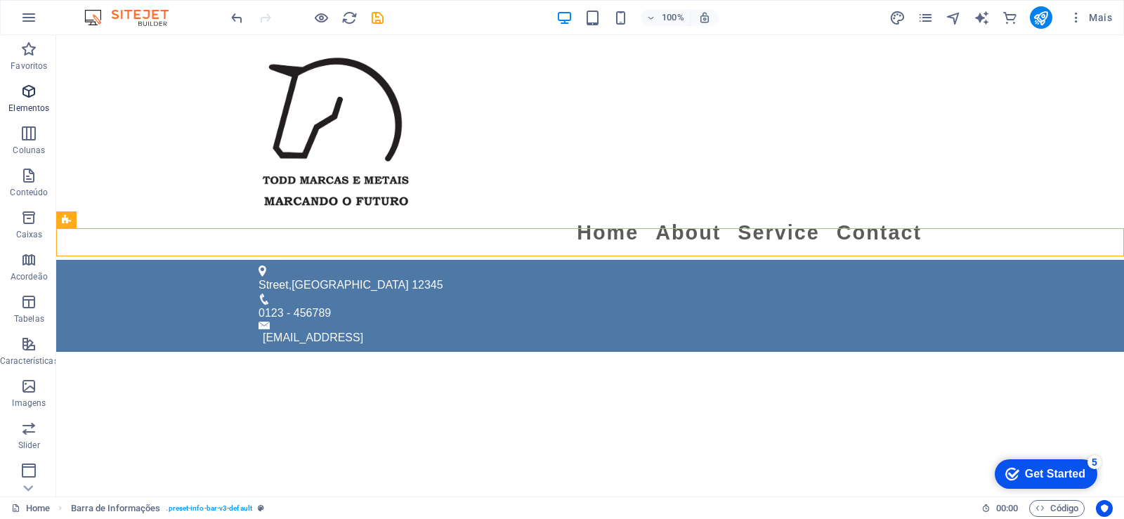
click at [34, 96] on icon "button" at bounding box center [28, 91] width 17 height 17
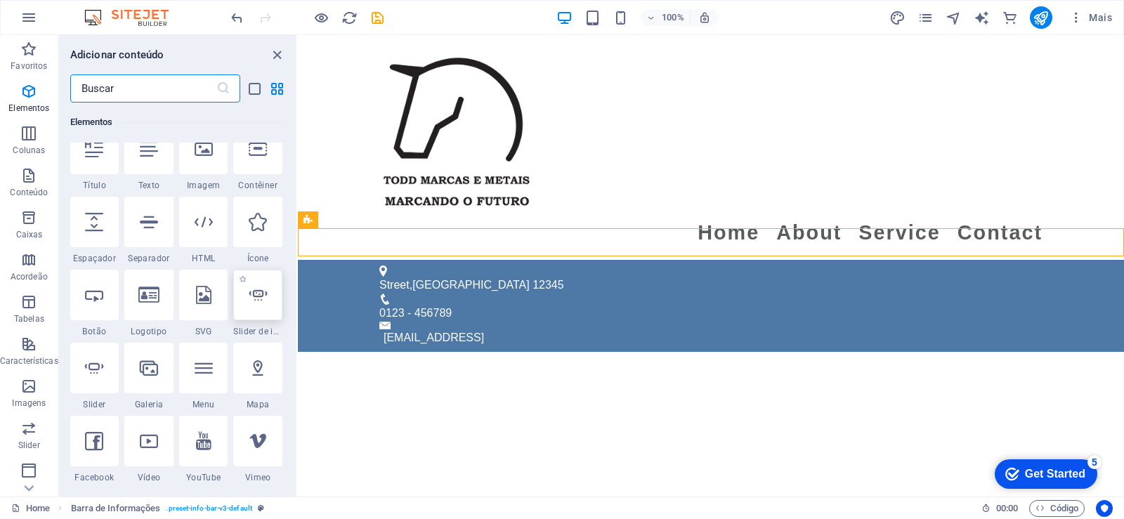
scroll to position [253, 0]
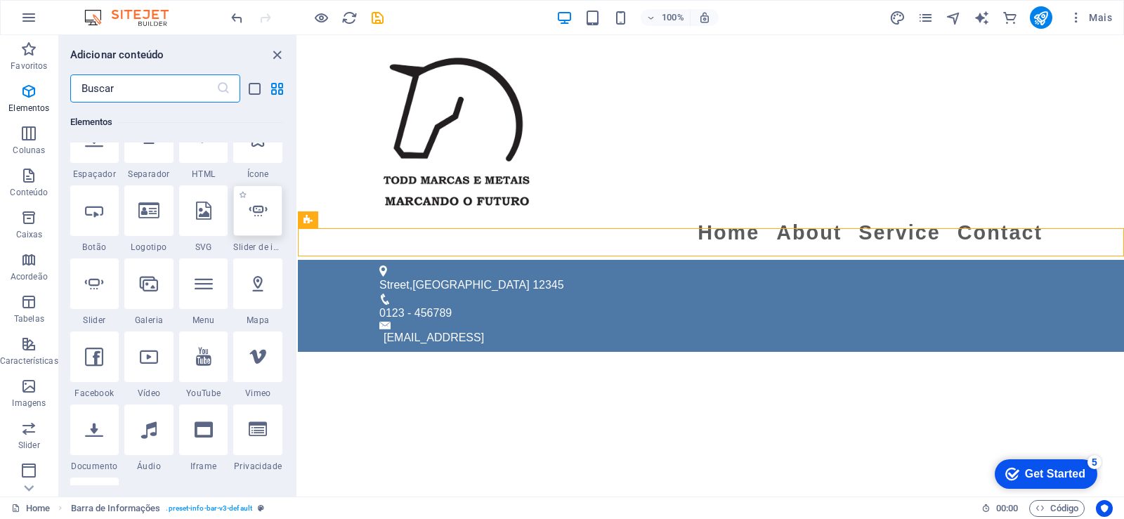
click at [259, 214] on icon at bounding box center [258, 211] width 18 height 18
select select "ms"
select select "s"
select select "progressive"
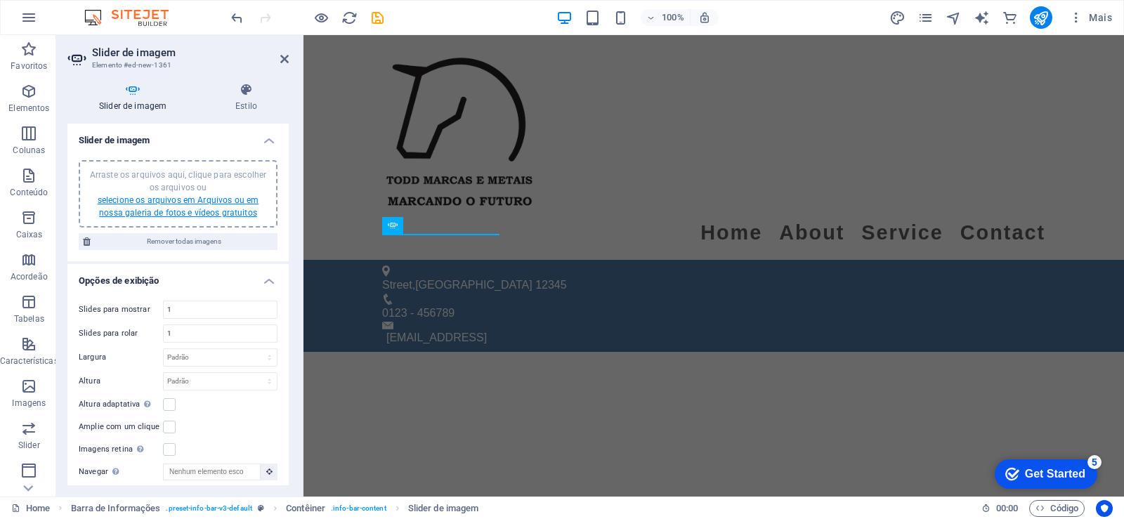
click at [236, 212] on link "selecione os arquivos em Arquivos ou em nossa galeria de fotos e vídeos gratuit…" at bounding box center [178, 206] width 161 height 22
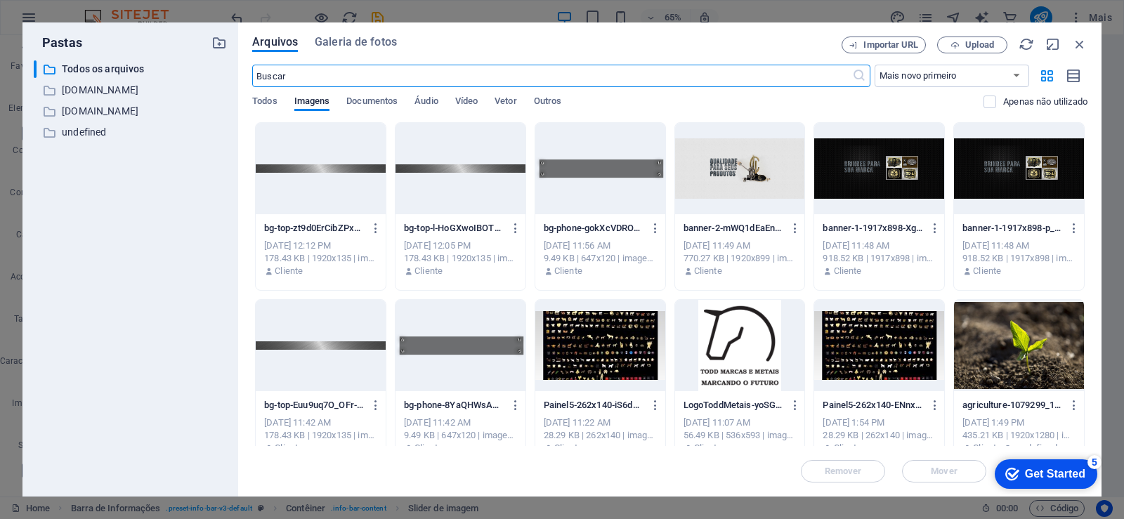
click at [878, 186] on div at bounding box center [880, 168] width 130 height 91
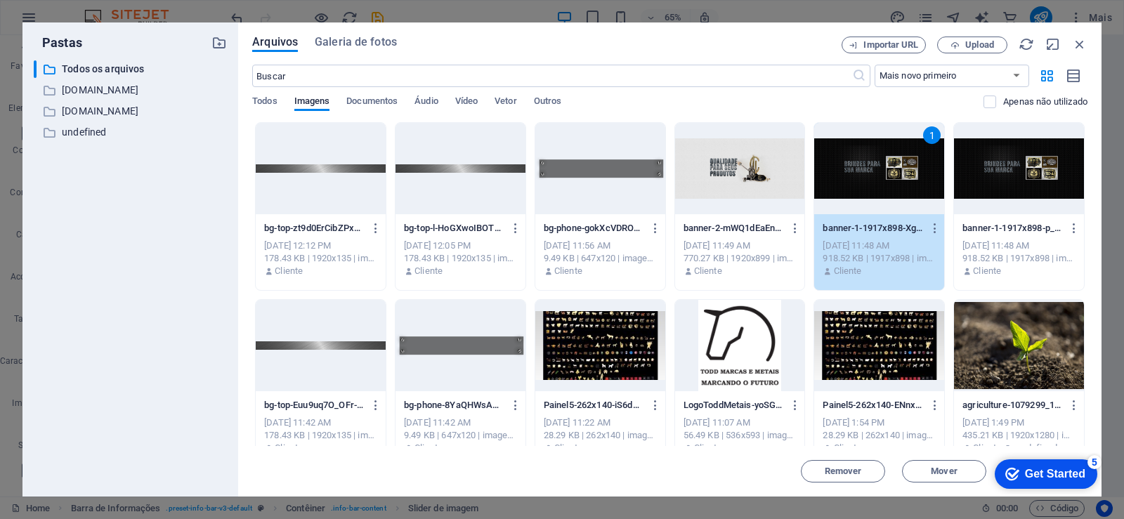
click at [878, 186] on div "1" at bounding box center [880, 168] width 130 height 91
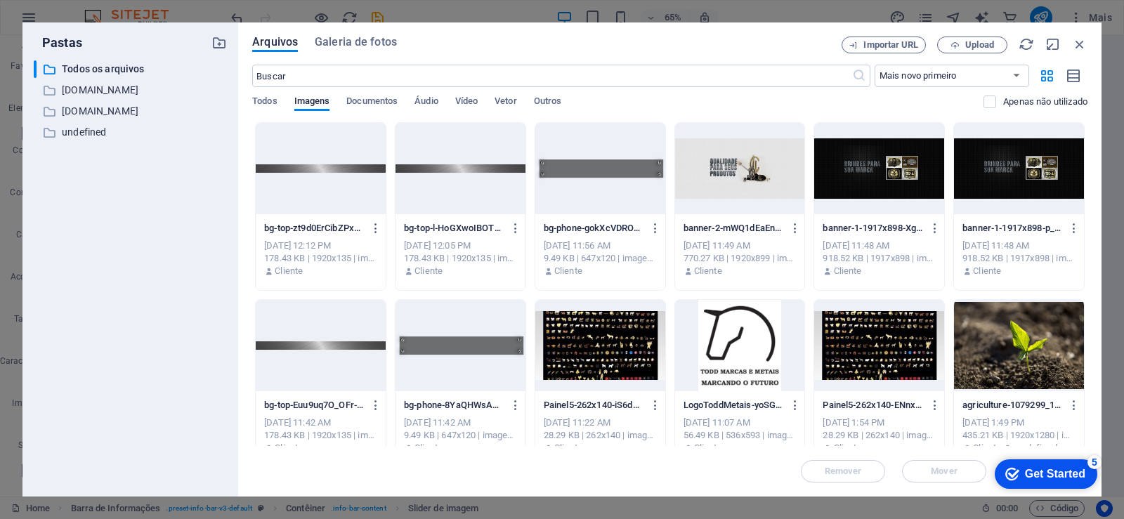
click at [878, 186] on div at bounding box center [880, 168] width 130 height 91
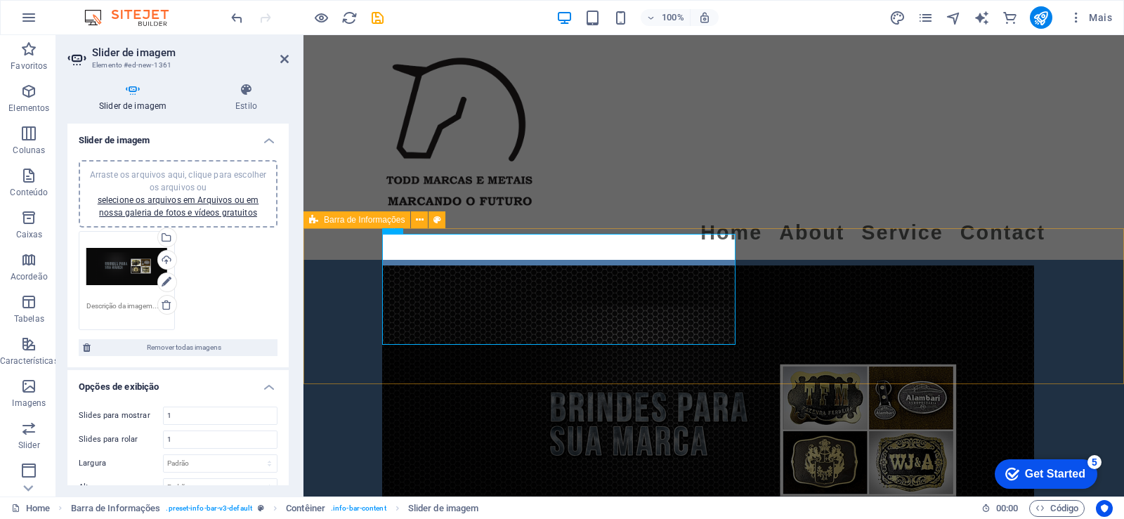
click at [834, 339] on div "[GEOGRAPHIC_DATA] 0123 - 456789 [EMAIL_ADDRESS]" at bounding box center [714, 474] width 821 height 429
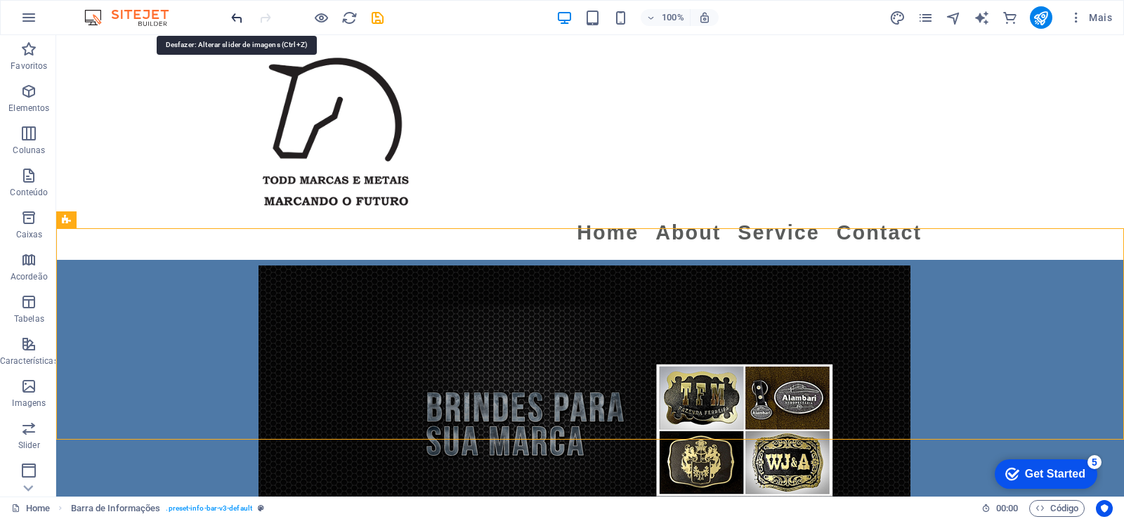
click at [238, 18] on icon "undo" at bounding box center [237, 18] width 16 height 16
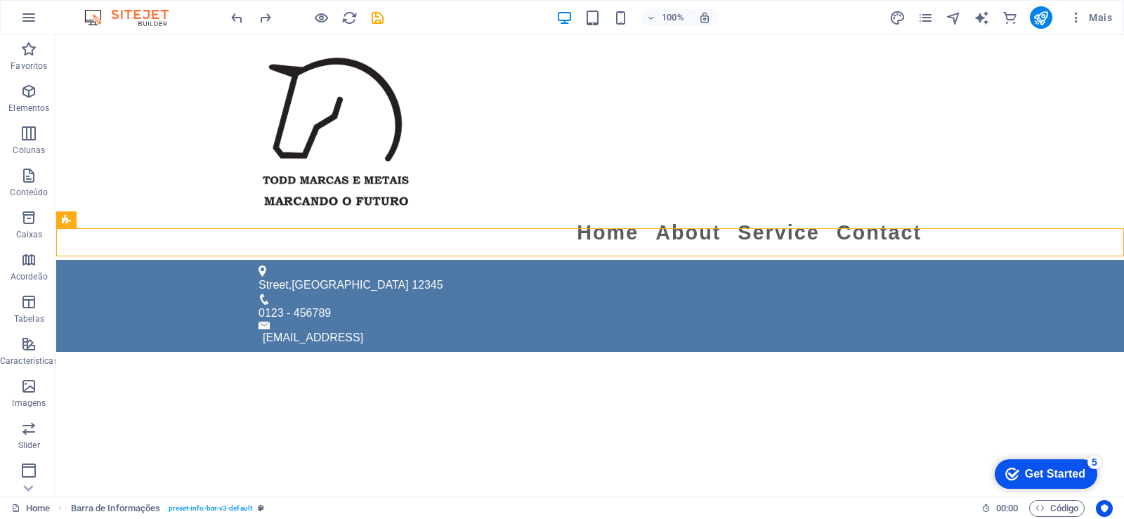
click at [262, 349] on html "Skip to main content Menu Home About Service Contact Street , Berlin 12345 0123…" at bounding box center [590, 193] width 1068 height 317
click at [463, 352] on html "Skip to main content Menu Home About Service Contact Street , Berlin 12345 0123…" at bounding box center [590, 193] width 1068 height 317
drag, startPoint x: 463, startPoint y: 379, endPoint x: 394, endPoint y: 396, distance: 71.1
click at [398, 352] on html "Skip to main content Menu Home About Service Contact Street , Berlin 12345 0123…" at bounding box center [590, 193] width 1068 height 317
click at [363, 352] on html "Skip to main content Menu Home About Service Contact Street , Berlin 12345 0123…" at bounding box center [590, 193] width 1068 height 317
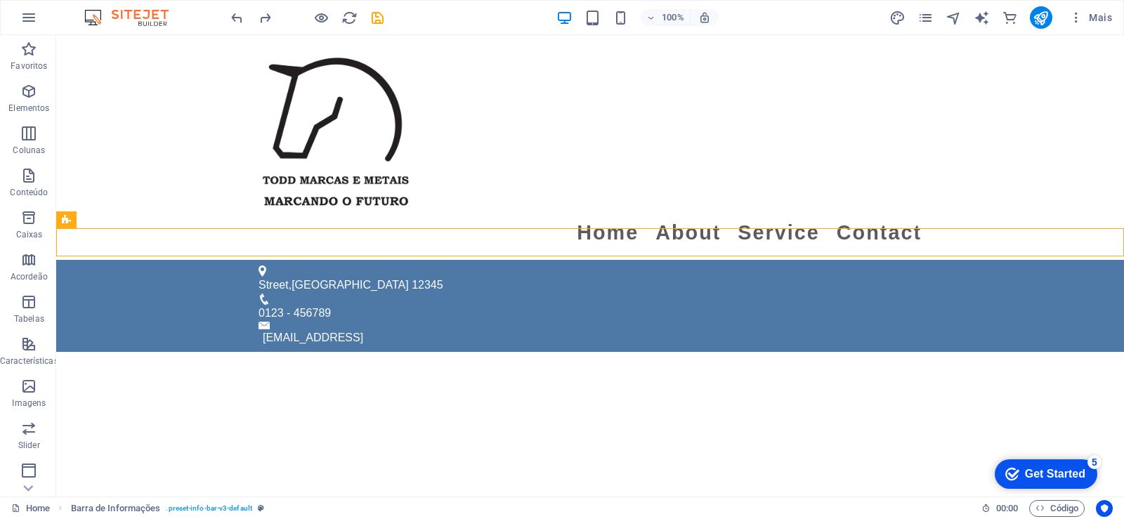
click at [363, 352] on html "Skip to main content Menu Home About Service Contact Street , Berlin 12345 0123…" at bounding box center [590, 193] width 1068 height 317
click at [518, 352] on html "Skip to main content Menu Home About Service Contact Street , Berlin 12345 0123…" at bounding box center [590, 193] width 1068 height 317
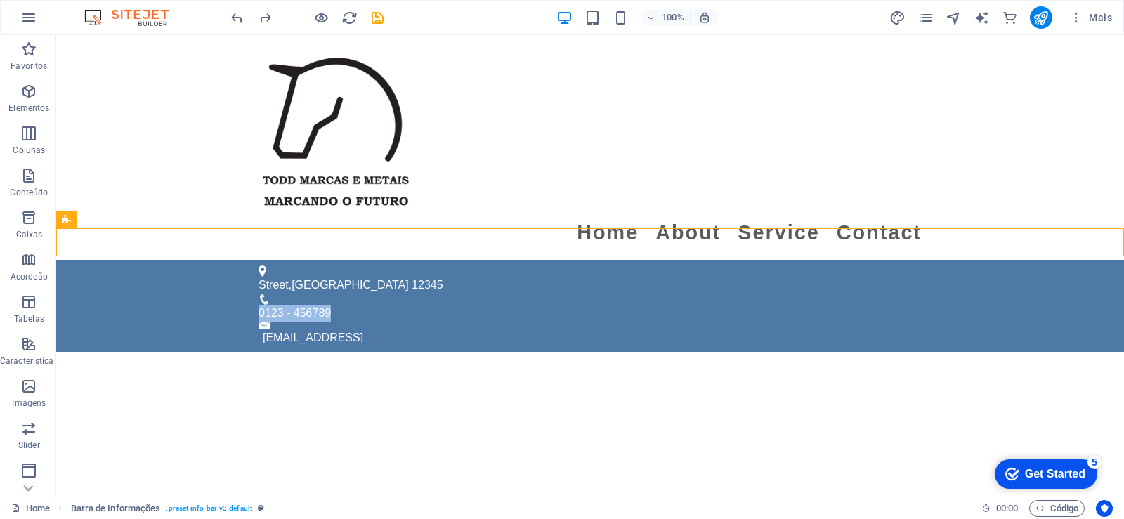
click at [518, 352] on html "Skip to main content Menu Home About Service Contact Street , Berlin 12345 0123…" at bounding box center [590, 193] width 1068 height 317
click at [25, 100] on span "Elementos" at bounding box center [29, 100] width 58 height 34
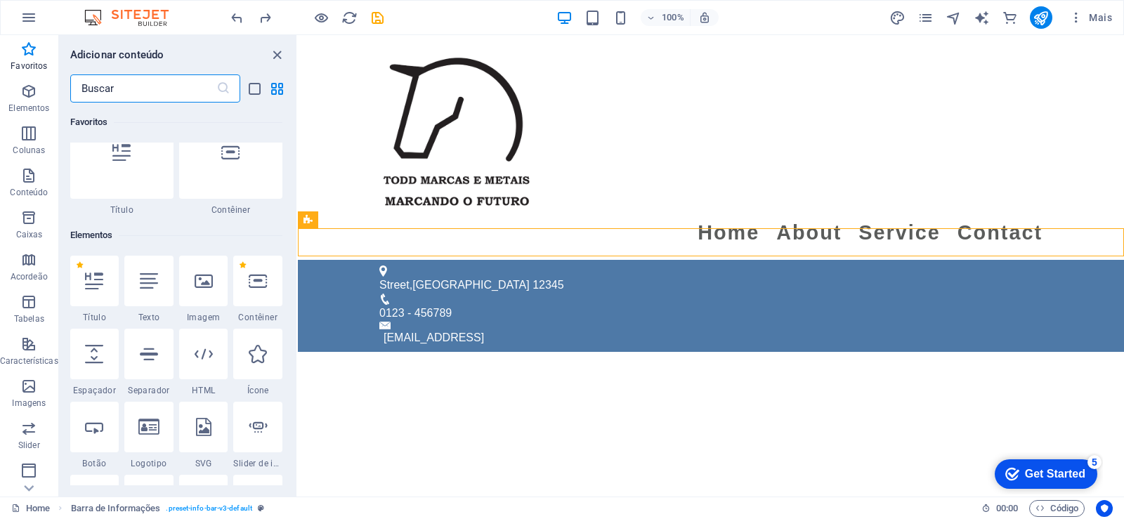
scroll to position [0, 0]
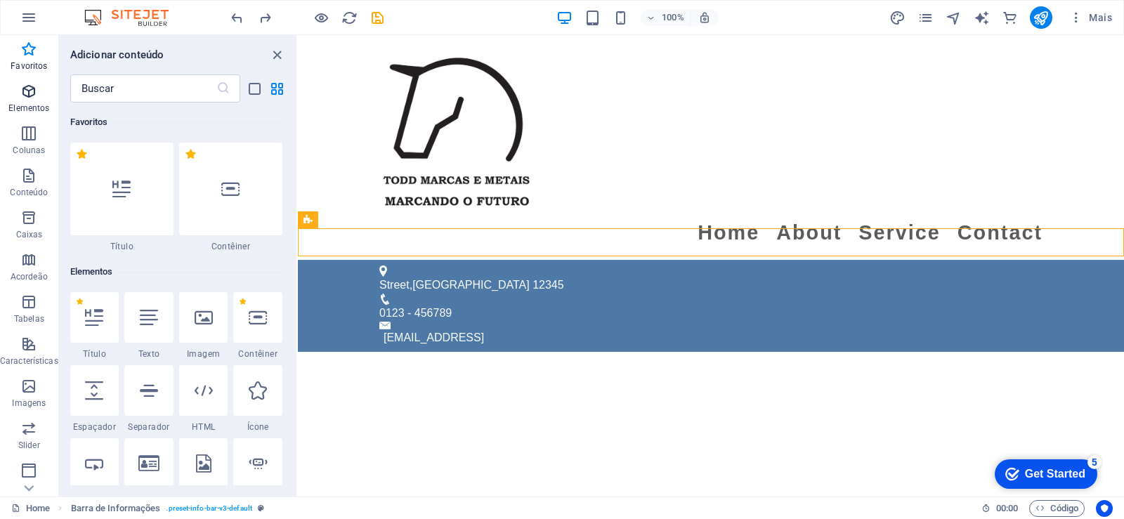
click at [31, 101] on span "Elementos" at bounding box center [29, 100] width 58 height 34
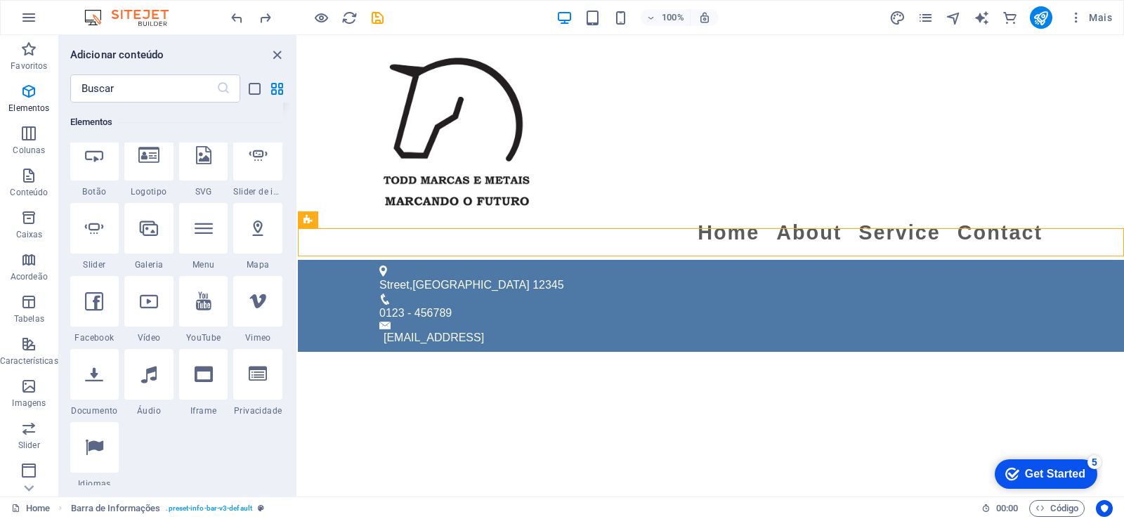
scroll to position [318, 0]
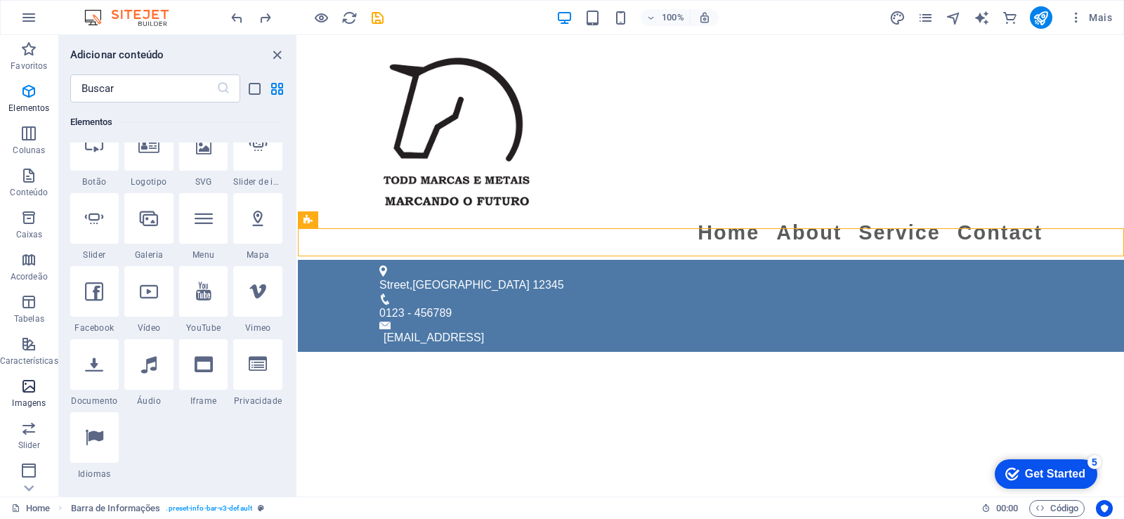
click at [34, 391] on icon "button" at bounding box center [28, 386] width 17 height 17
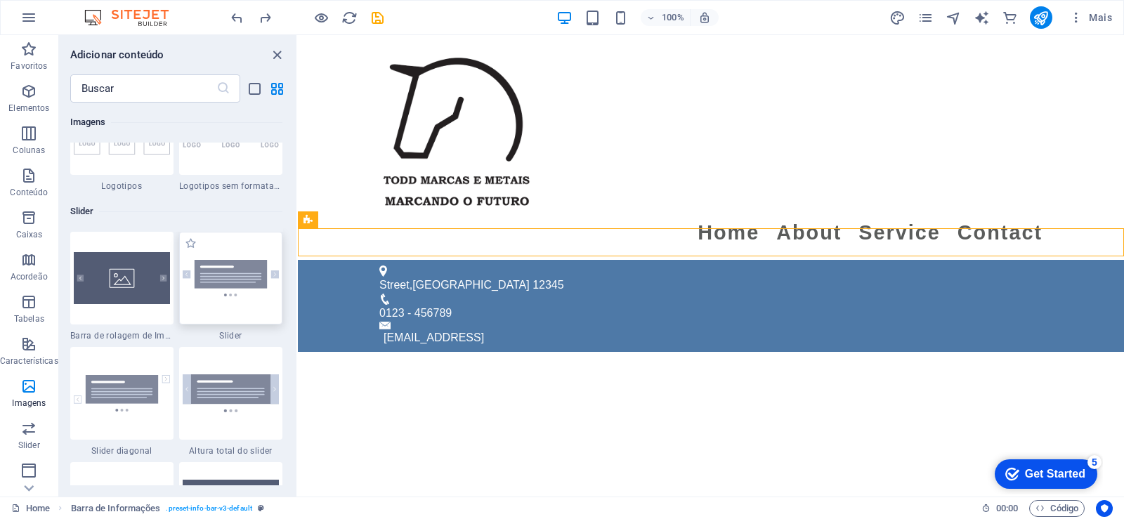
scroll to position [7885, 0]
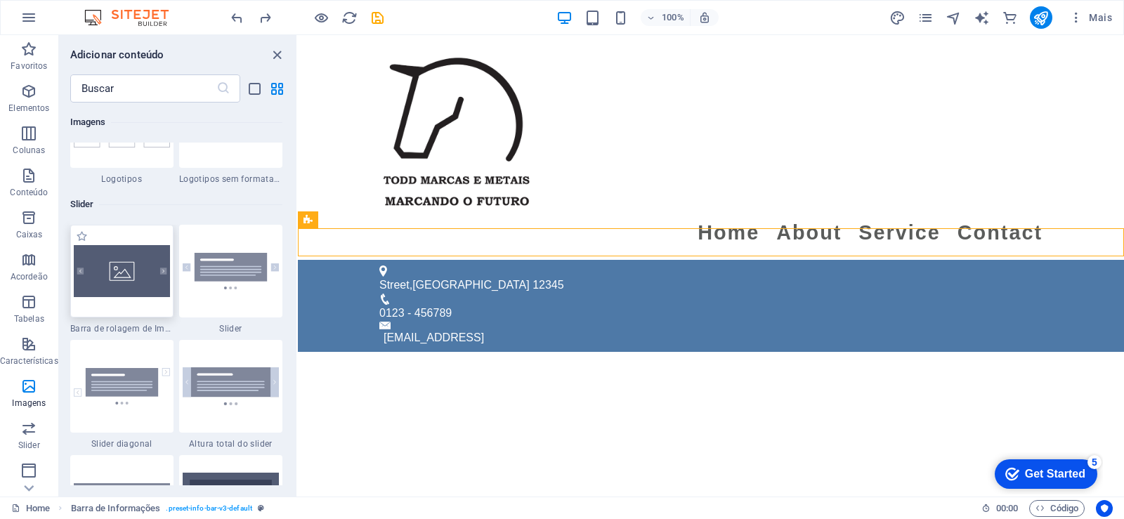
click at [144, 290] on div at bounding box center [121, 271] width 103 height 93
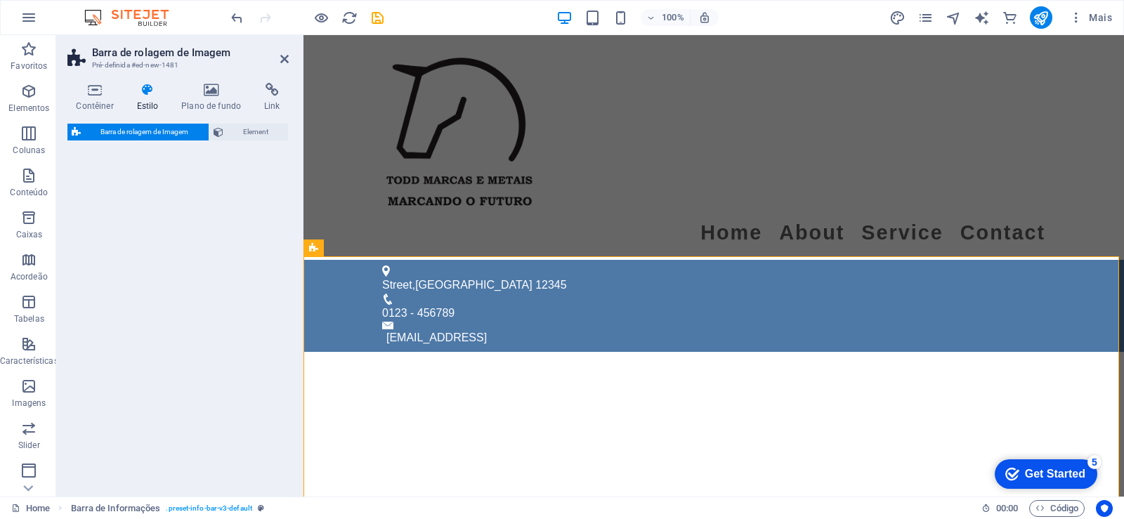
select select "rem"
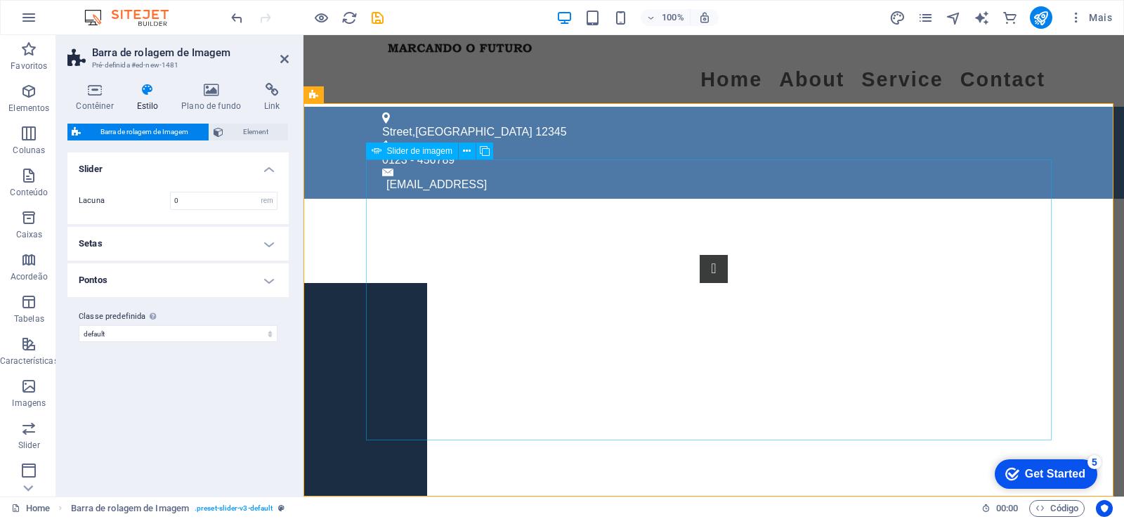
scroll to position [0, 0]
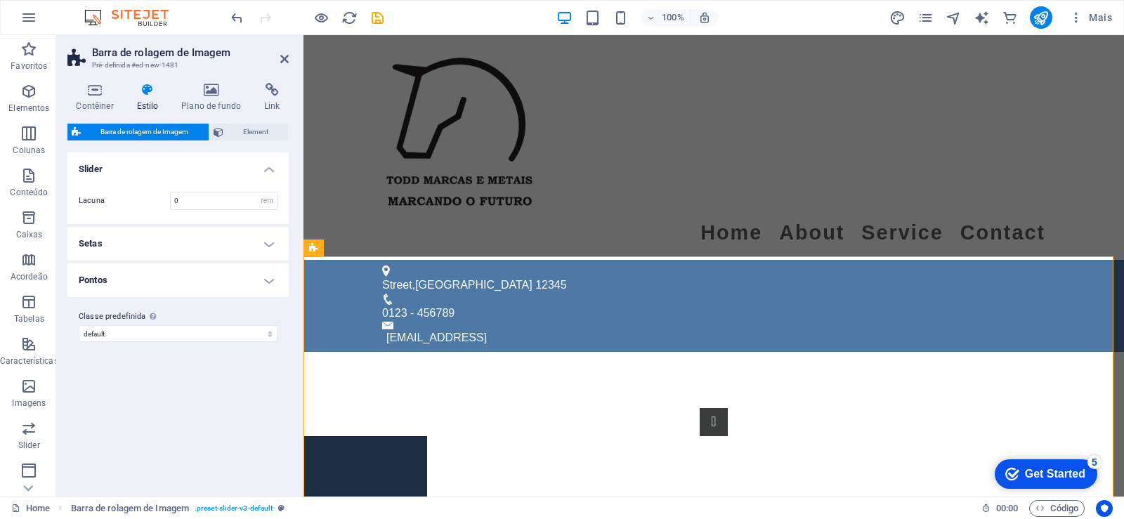
click at [146, 97] on h4 "Estilo" at bounding box center [150, 98] width 45 height 30
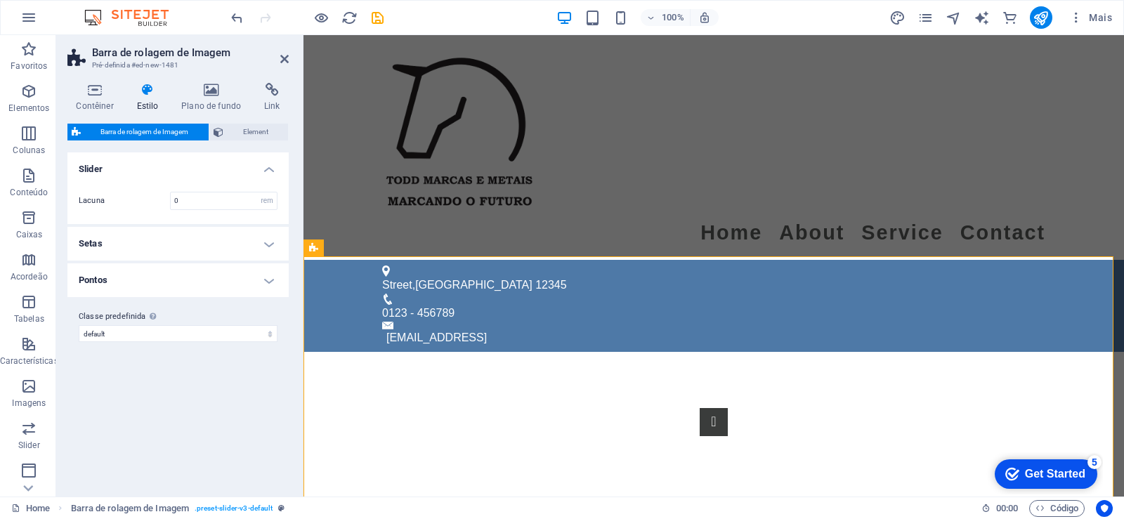
click at [148, 129] on span "Barra de rolagem de Imagem" at bounding box center [144, 132] width 119 height 17
click at [95, 99] on h4 "Contêiner" at bounding box center [97, 98] width 60 height 30
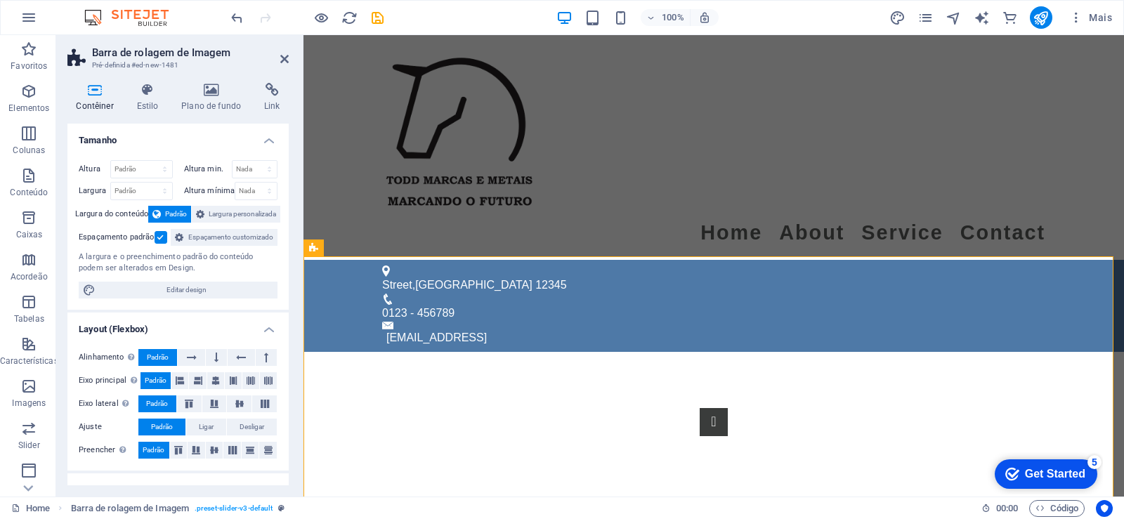
click at [95, 99] on h4 "Contêiner" at bounding box center [97, 98] width 60 height 30
click at [156, 100] on h4 "Estilo" at bounding box center [150, 98] width 45 height 30
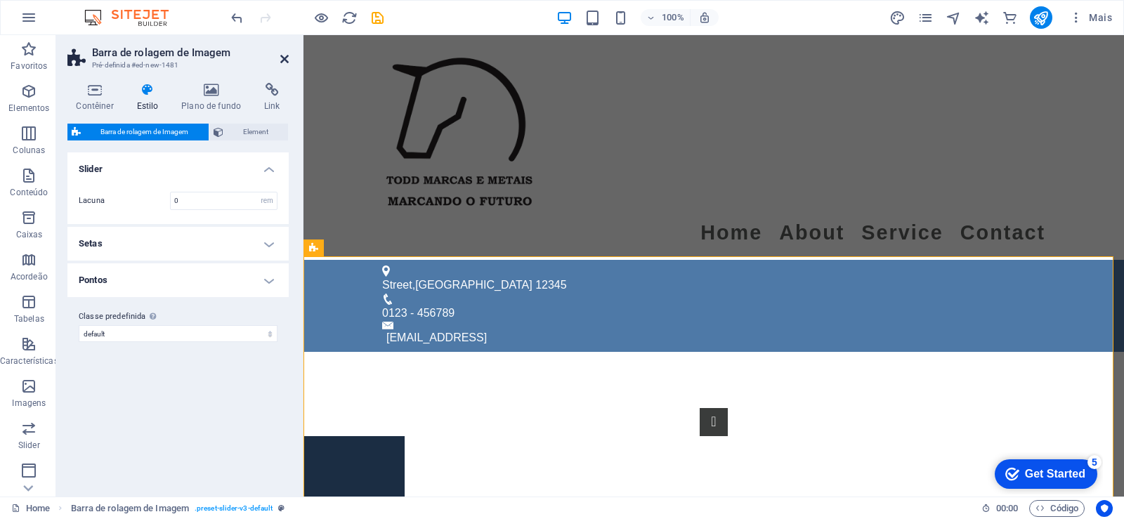
drag, startPoint x: 283, startPoint y: 58, endPoint x: 228, endPoint y: 26, distance: 63.9
click at [283, 58] on icon at bounding box center [284, 58] width 8 height 11
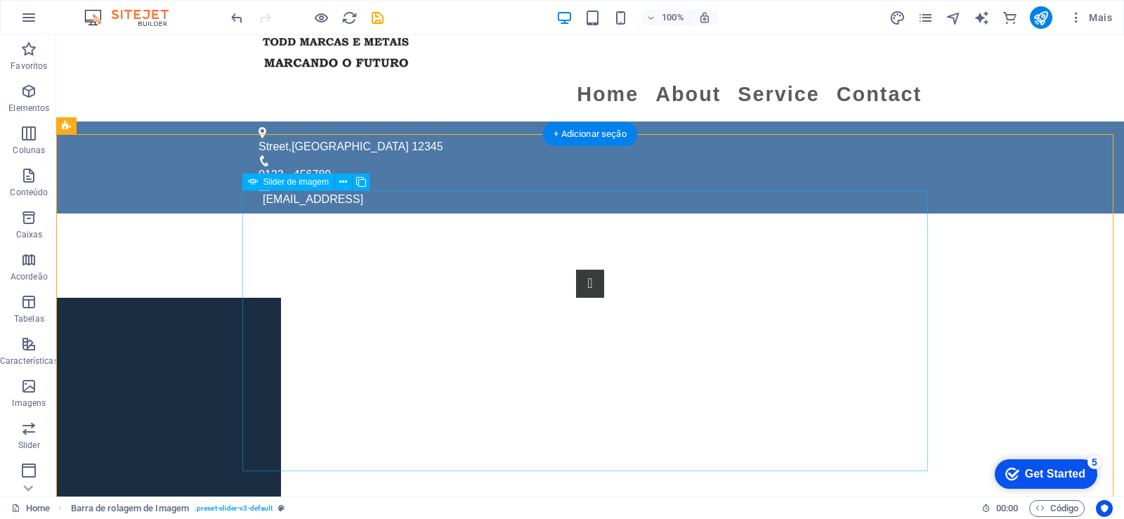
scroll to position [153, 0]
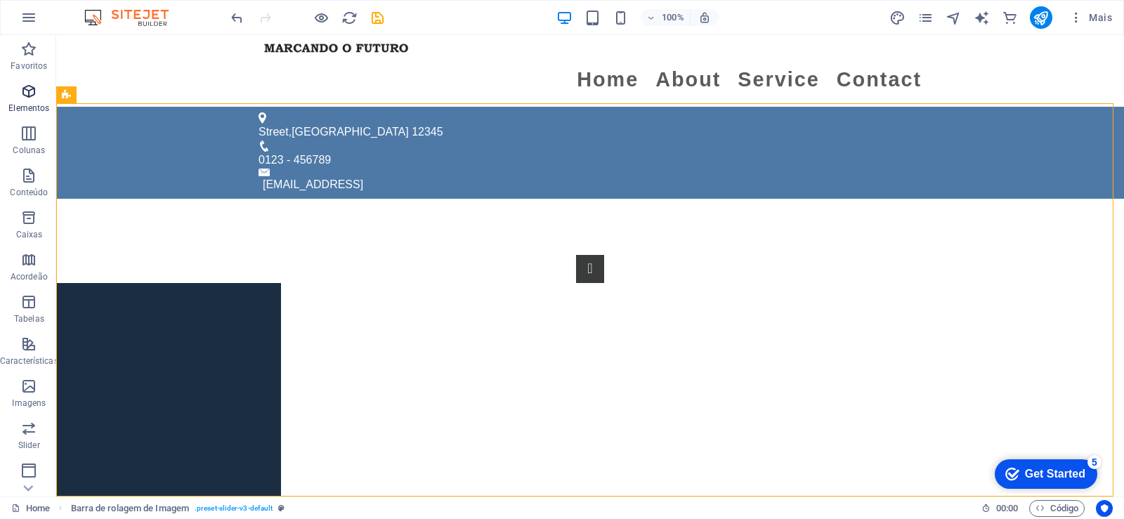
click at [22, 104] on p "Elementos" at bounding box center [28, 108] width 41 height 11
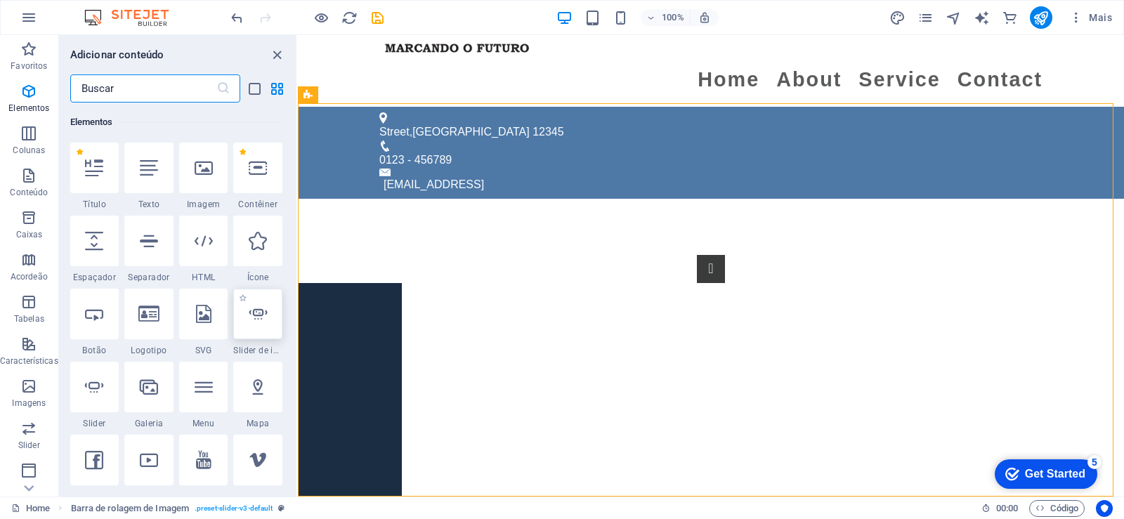
scroll to position [234, 0]
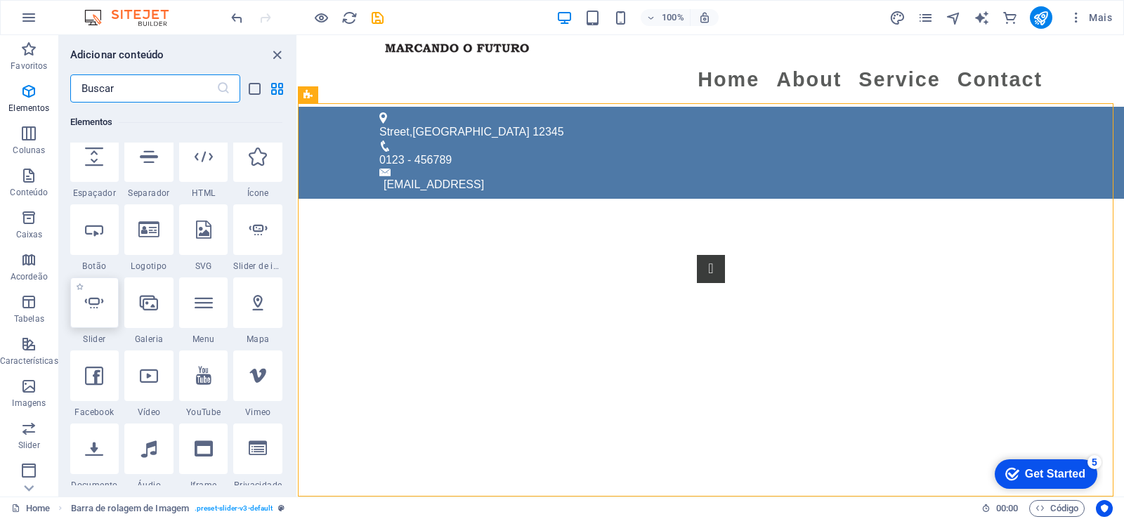
click at [94, 316] on div at bounding box center [94, 303] width 49 height 51
select select "ms"
select select "s"
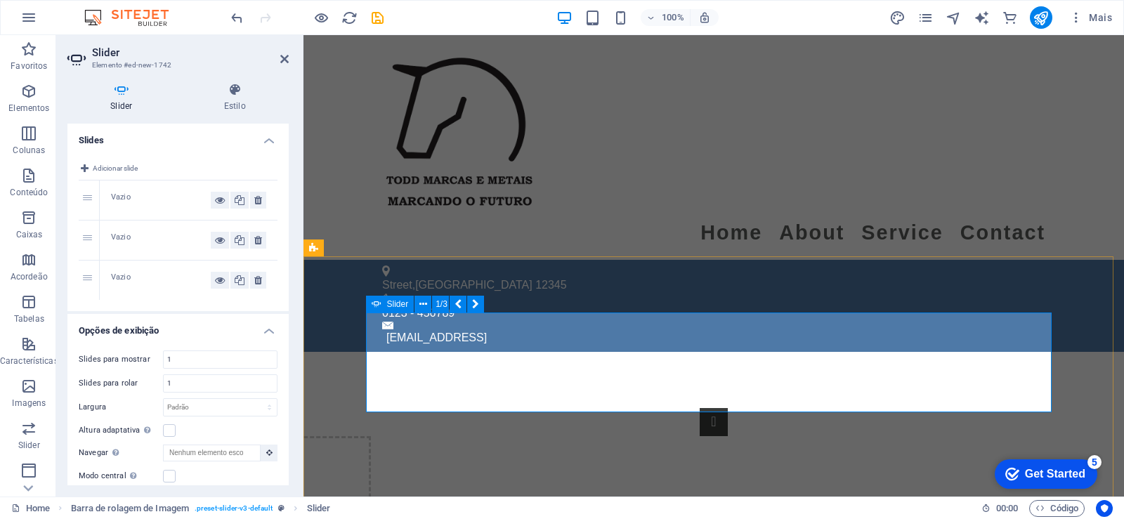
scroll to position [84, 0]
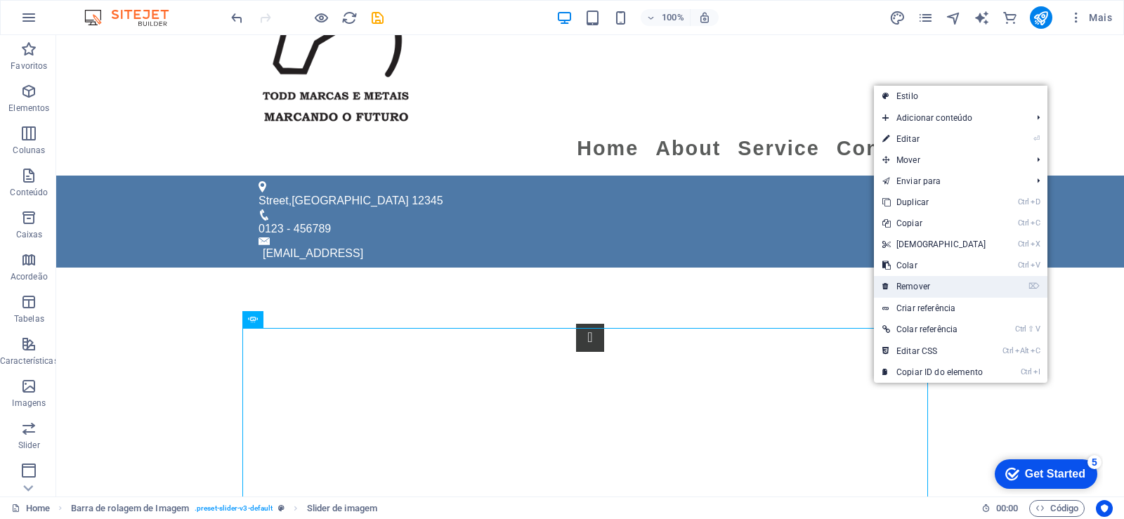
click at [938, 289] on link "⌦ Remover" at bounding box center [934, 286] width 121 height 21
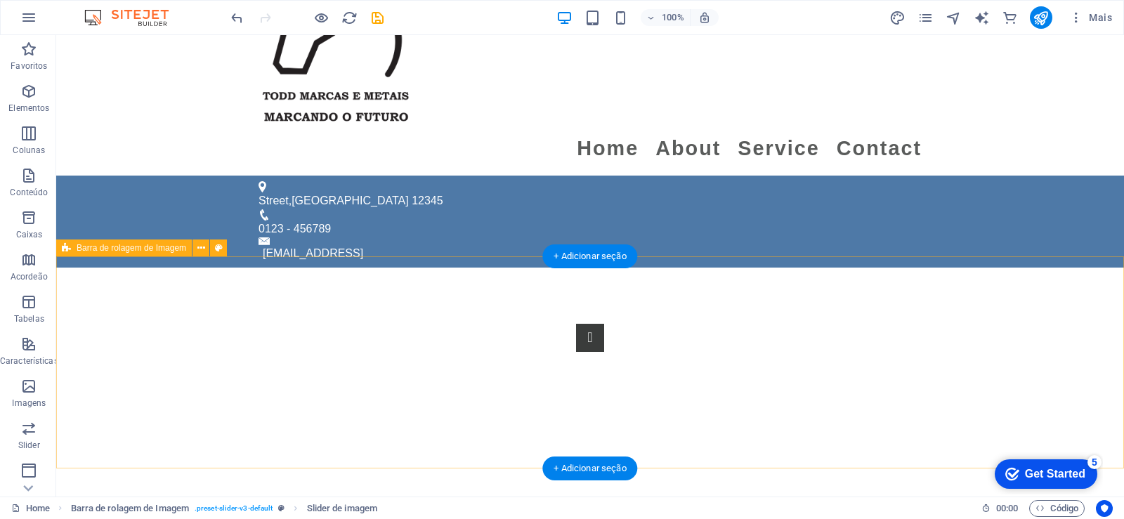
scroll to position [0, 0]
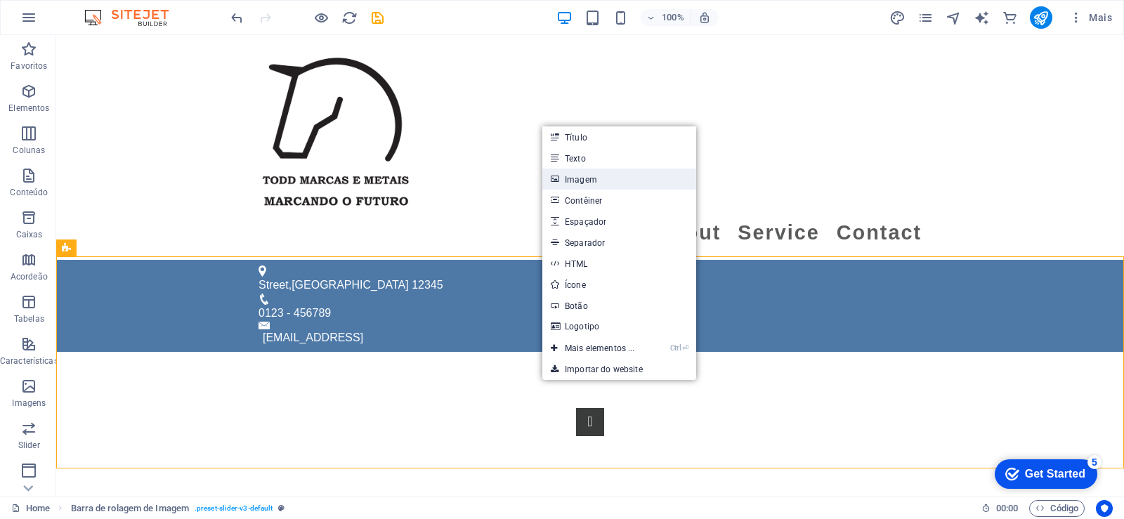
click at [609, 176] on link "Imagem" at bounding box center [620, 179] width 154 height 21
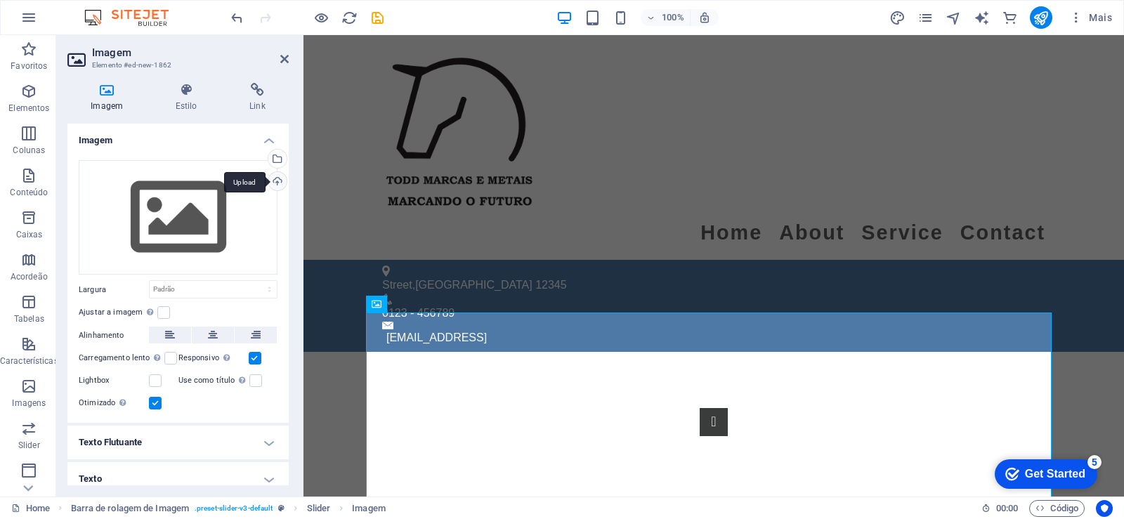
click at [271, 179] on div "Upload" at bounding box center [276, 182] width 21 height 21
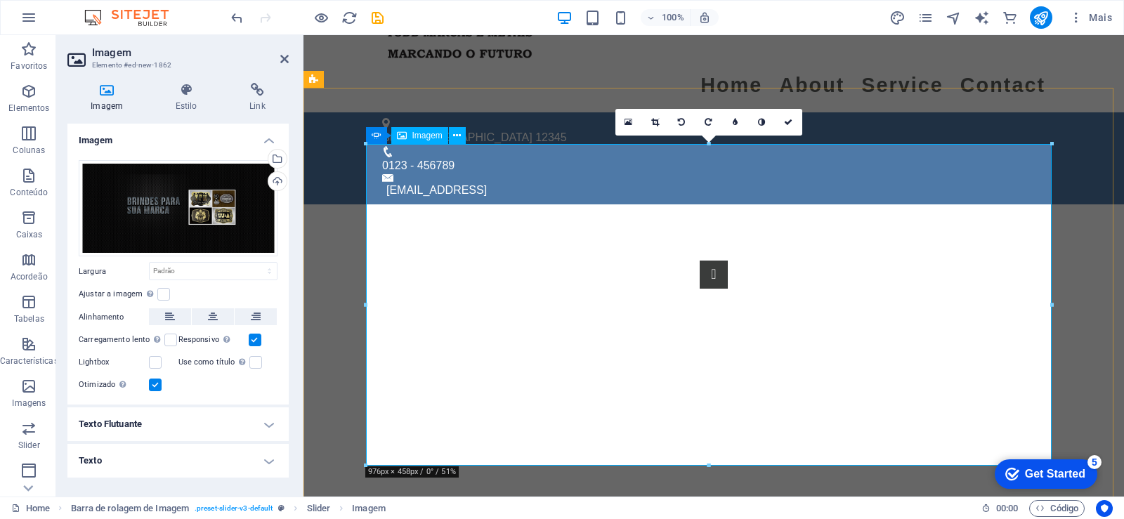
scroll to position [169, 0]
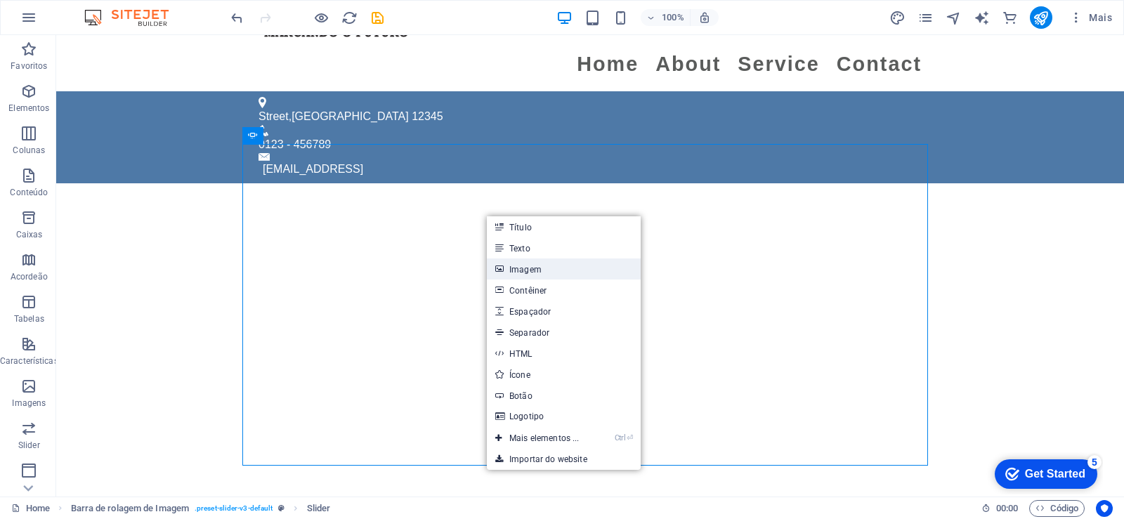
click at [551, 268] on link "Imagem" at bounding box center [564, 269] width 154 height 21
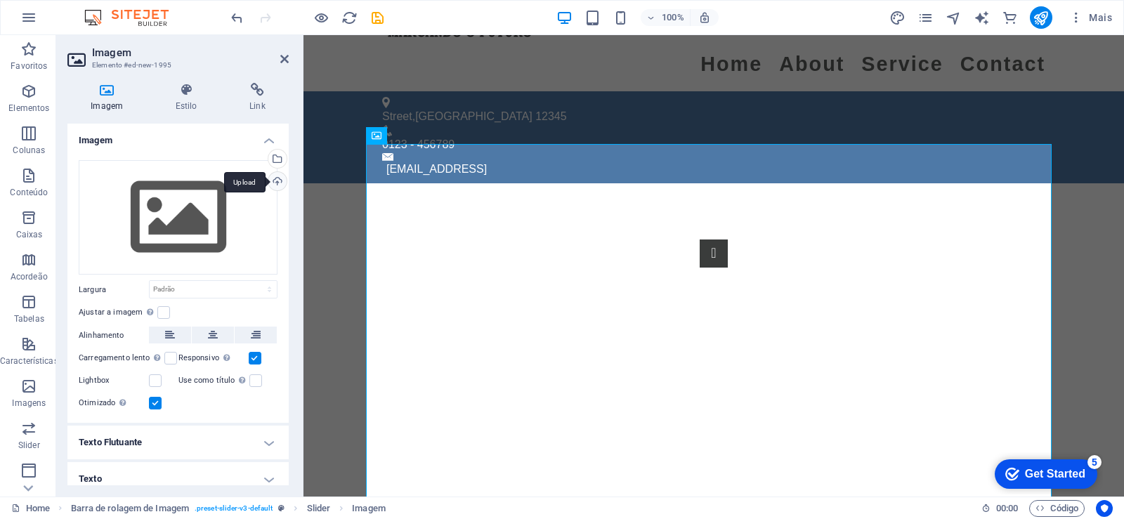
click at [275, 181] on div "Upload" at bounding box center [276, 182] width 21 height 21
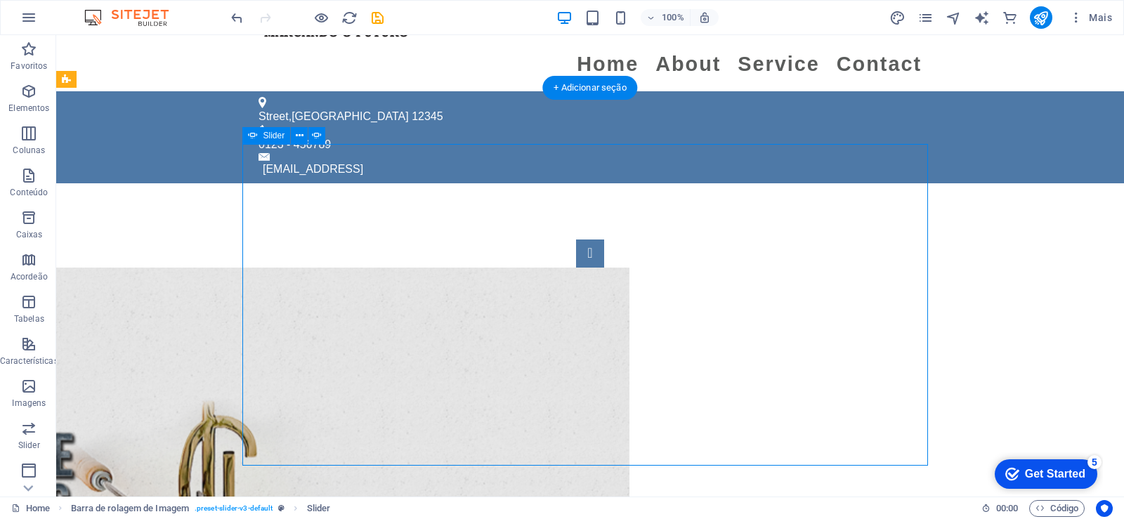
click at [576, 268] on button "Image Slider" at bounding box center [590, 254] width 28 height 28
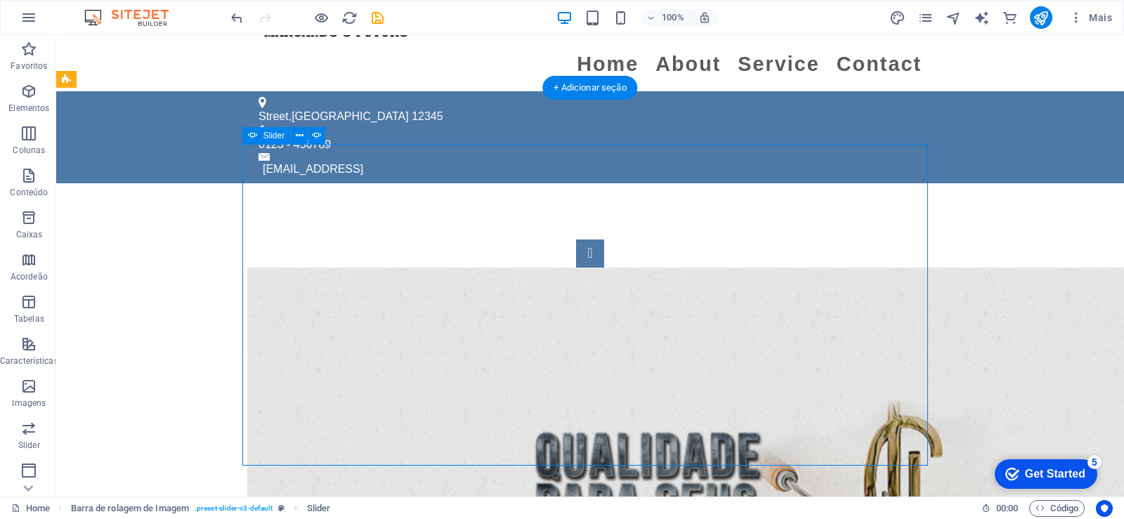
click at [576, 268] on button "Image Slider" at bounding box center [590, 254] width 28 height 28
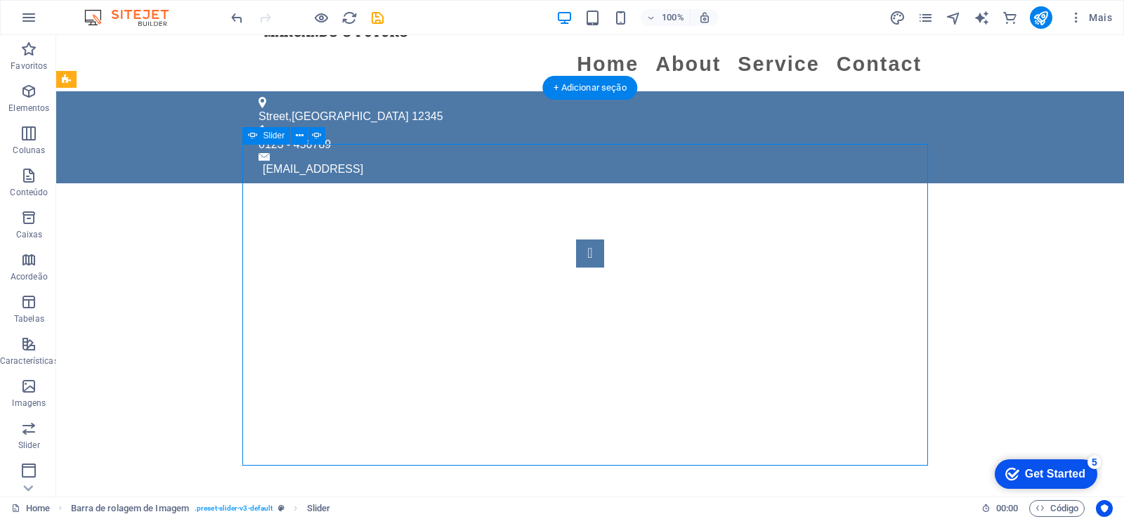
click at [576, 268] on button "Image Slider" at bounding box center [590, 254] width 28 height 28
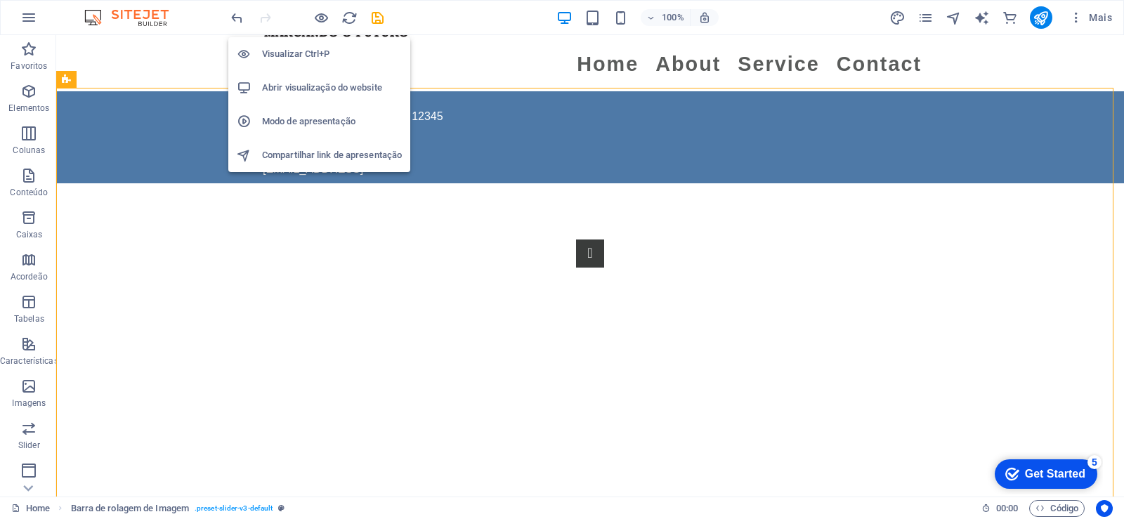
drag, startPoint x: 323, startPoint y: 16, endPoint x: 336, endPoint y: 32, distance: 20.5
click at [323, 16] on icon "button" at bounding box center [321, 18] width 16 height 16
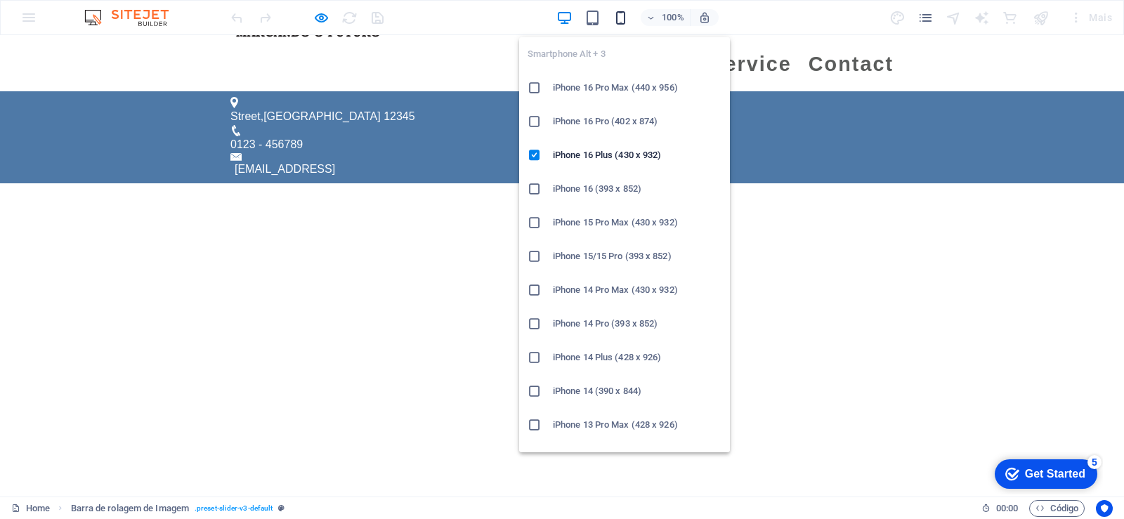
click at [626, 21] on icon "button" at bounding box center [621, 18] width 16 height 16
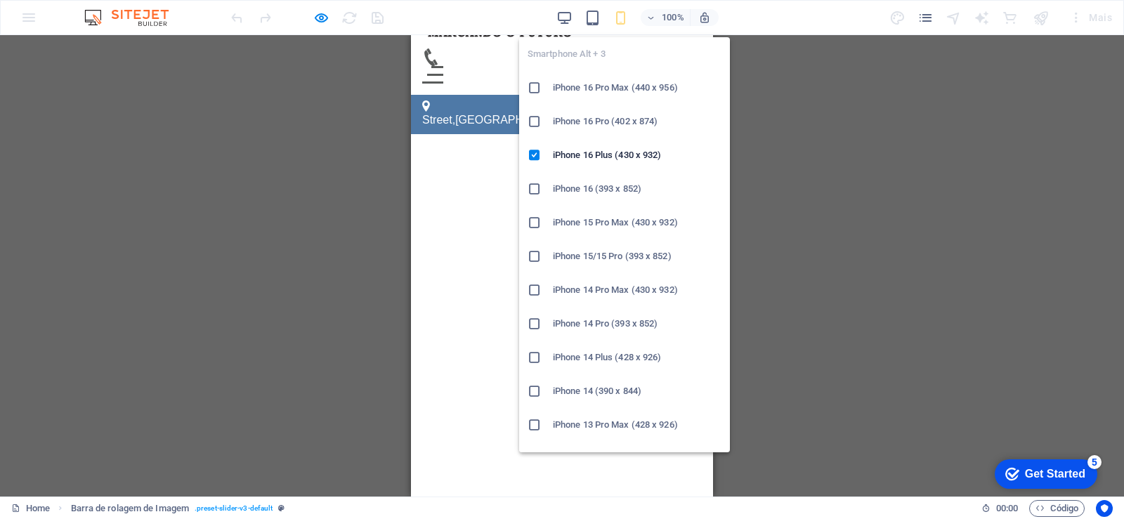
scroll to position [0, 0]
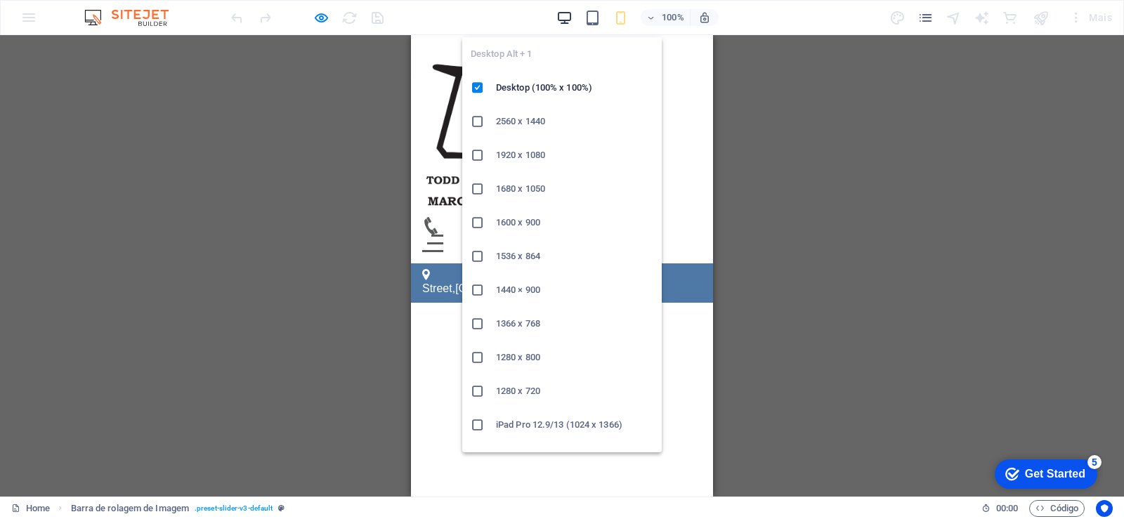
click at [561, 13] on icon "button" at bounding box center [565, 18] width 16 height 16
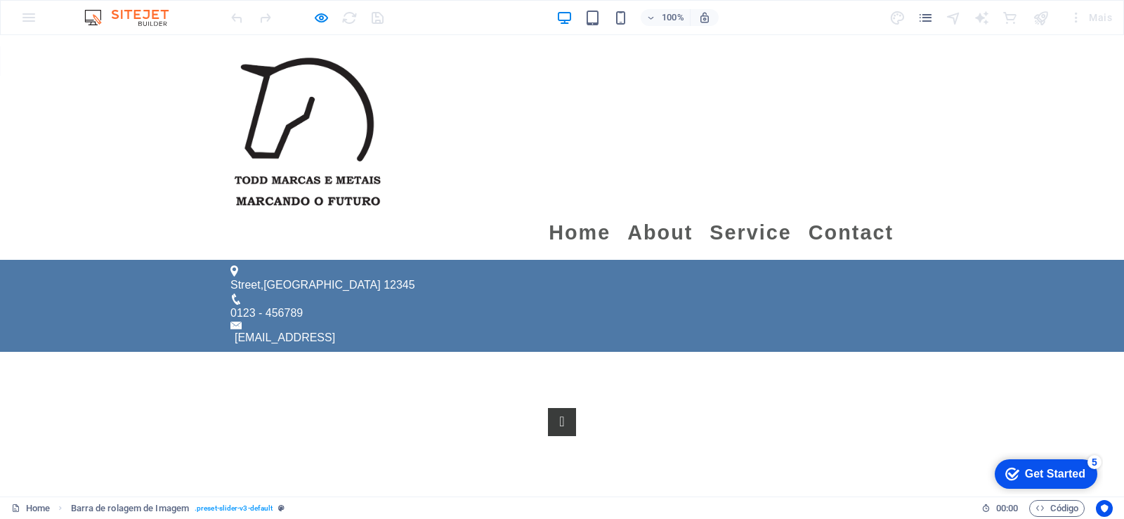
click at [314, 27] on div at bounding box center [306, 17] width 157 height 22
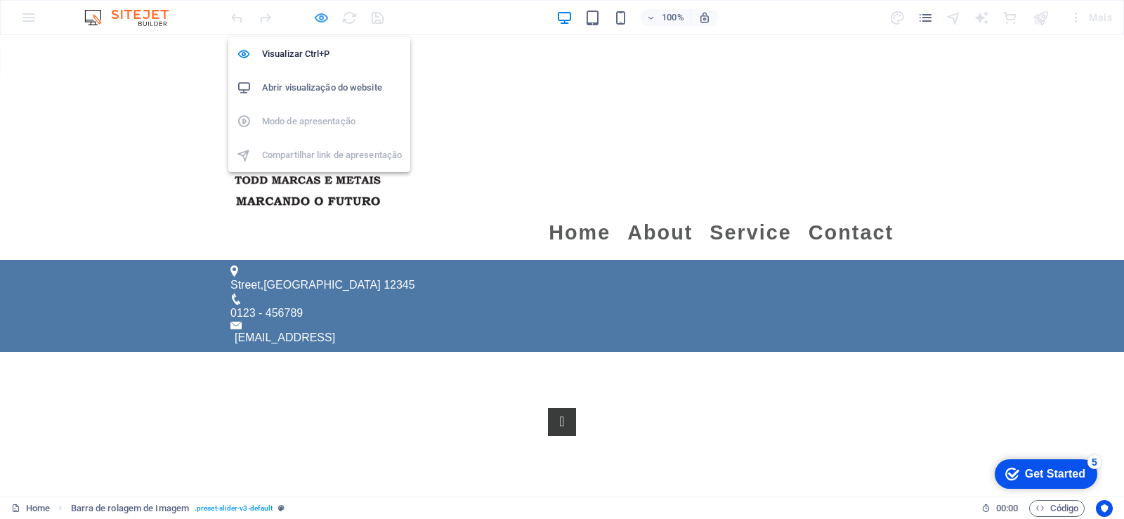
click at [317, 21] on icon "button" at bounding box center [321, 18] width 16 height 16
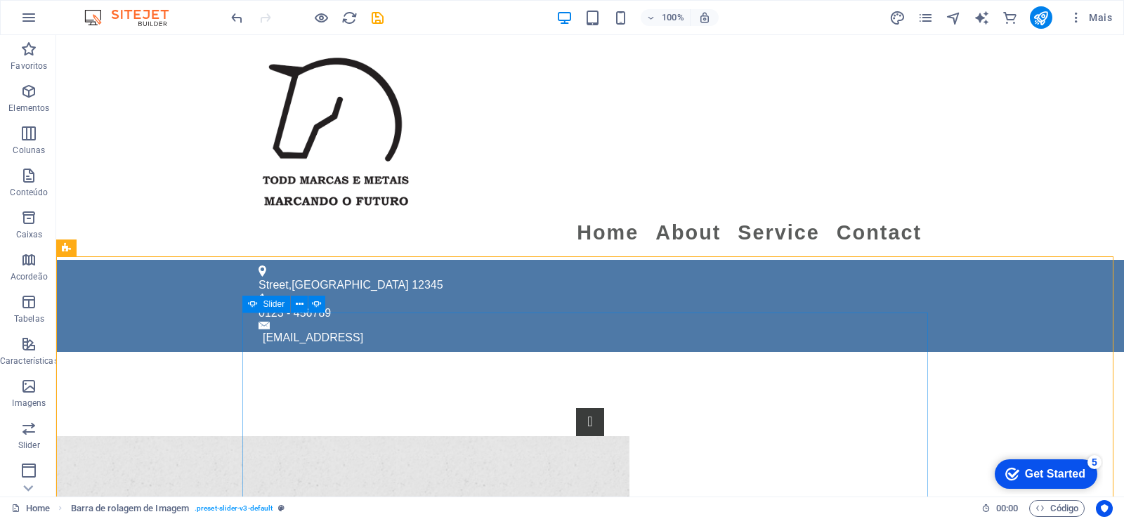
click at [272, 304] on span "Slider" at bounding box center [275, 304] width 22 height 8
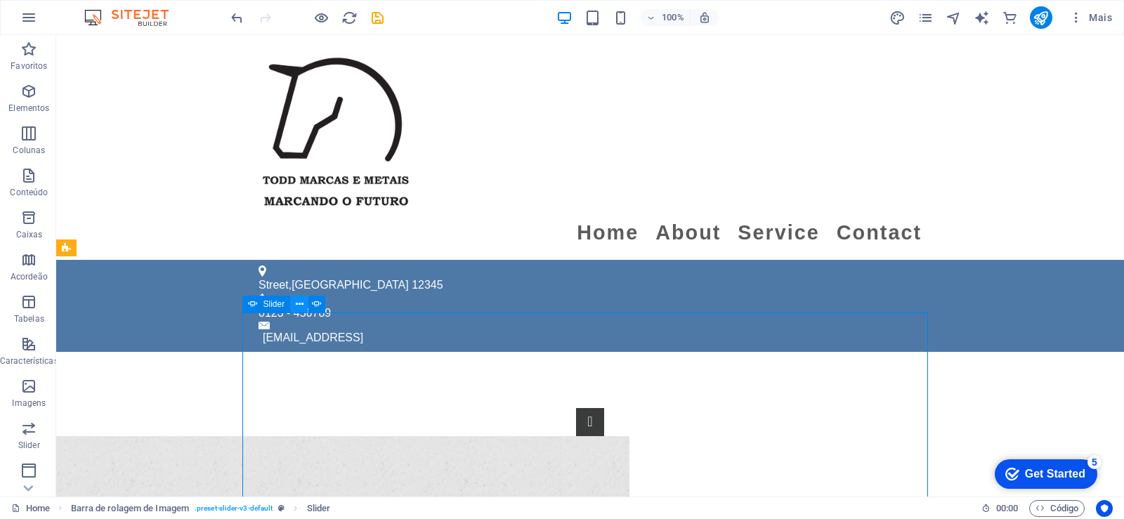
click at [299, 301] on icon at bounding box center [300, 304] width 8 height 15
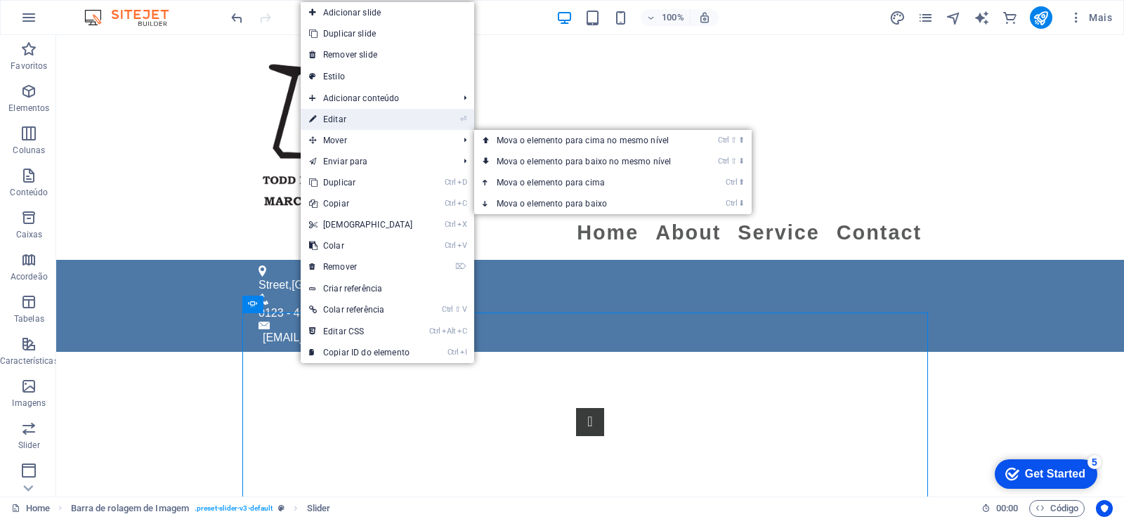
click at [329, 120] on link "⏎ Editar" at bounding box center [361, 119] width 121 height 21
select select "ms"
select select "s"
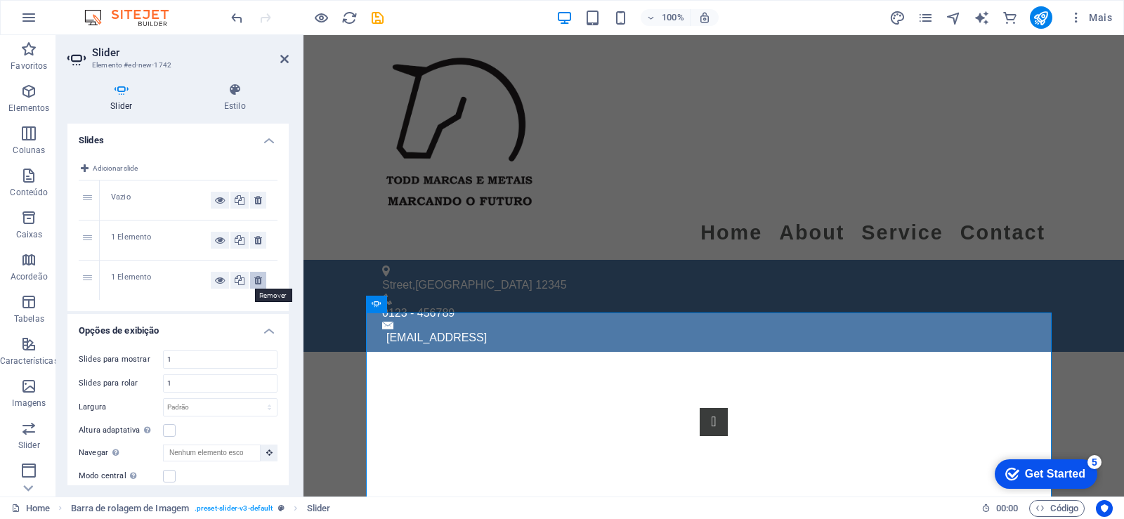
click at [257, 280] on icon at bounding box center [258, 280] width 8 height 17
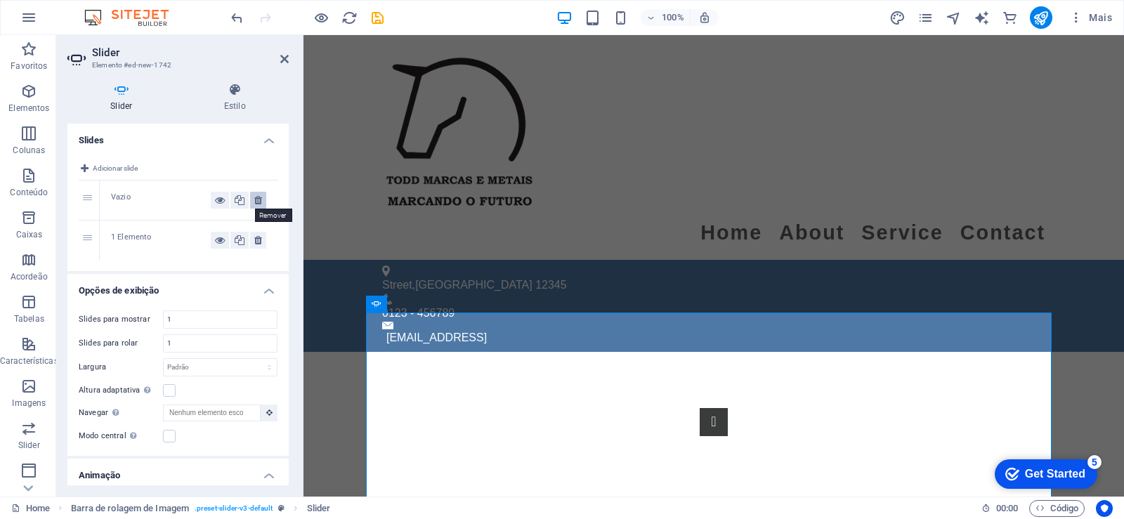
click at [254, 200] on icon at bounding box center [258, 200] width 8 height 17
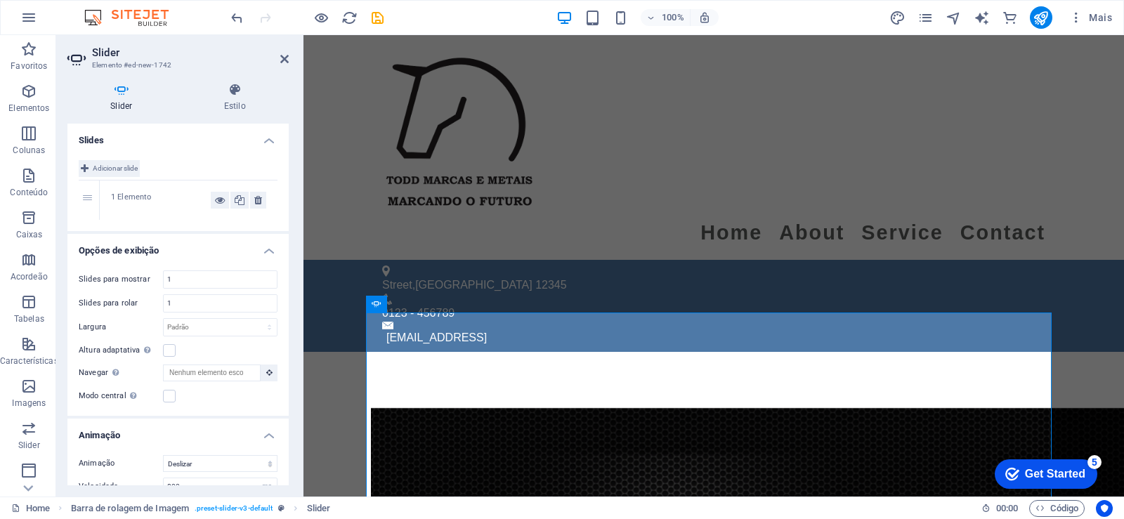
click at [89, 160] on button "Adicionar slide" at bounding box center [109, 168] width 61 height 17
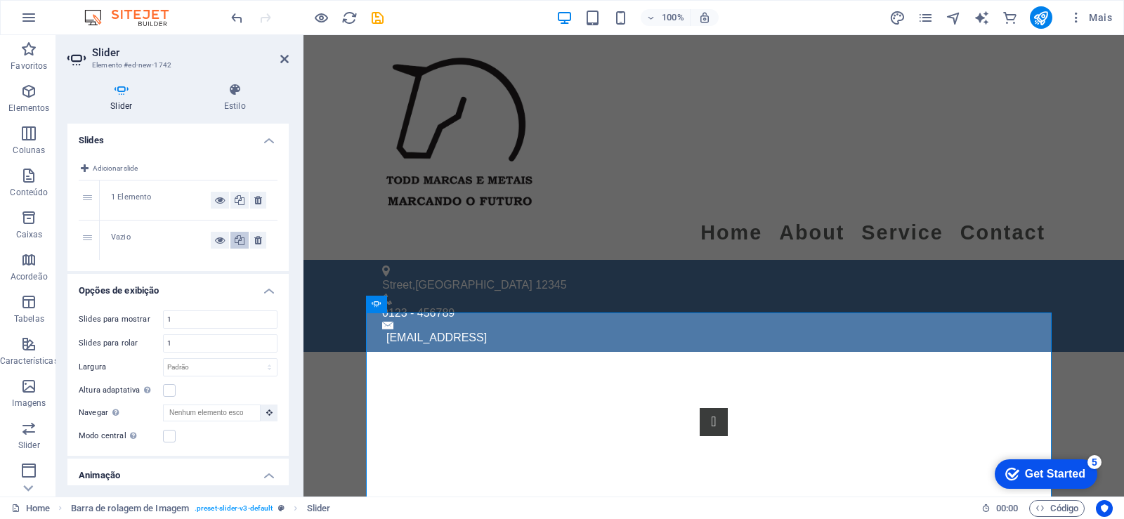
click at [235, 239] on icon at bounding box center [240, 240] width 10 height 17
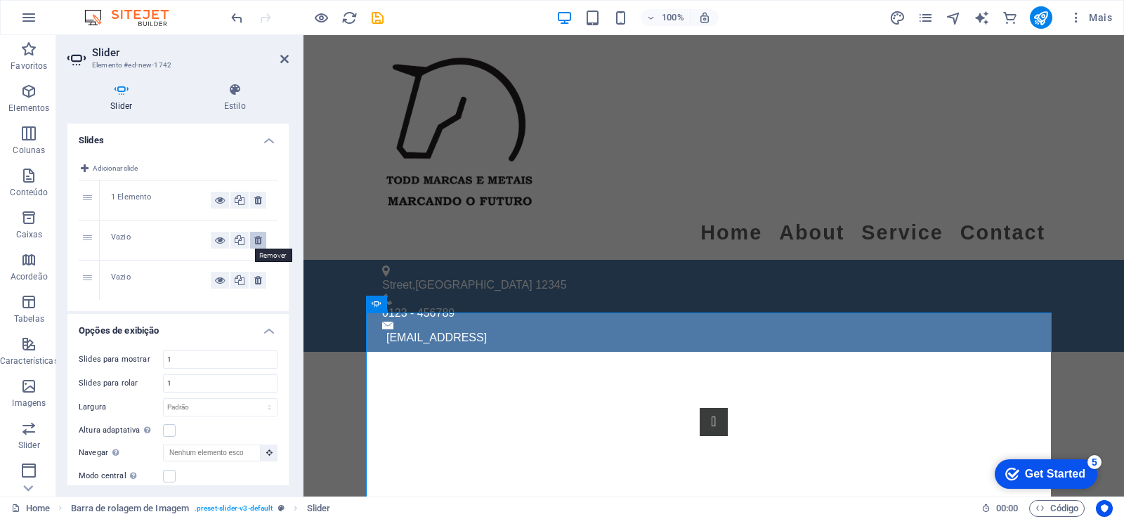
click at [251, 242] on button at bounding box center [258, 240] width 16 height 17
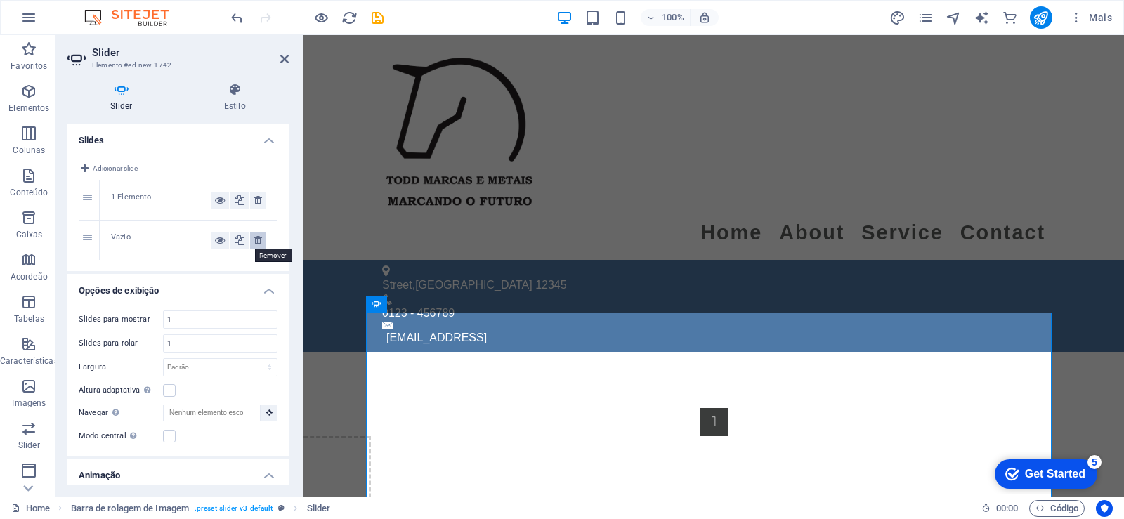
click at [254, 242] on icon at bounding box center [258, 240] width 8 height 17
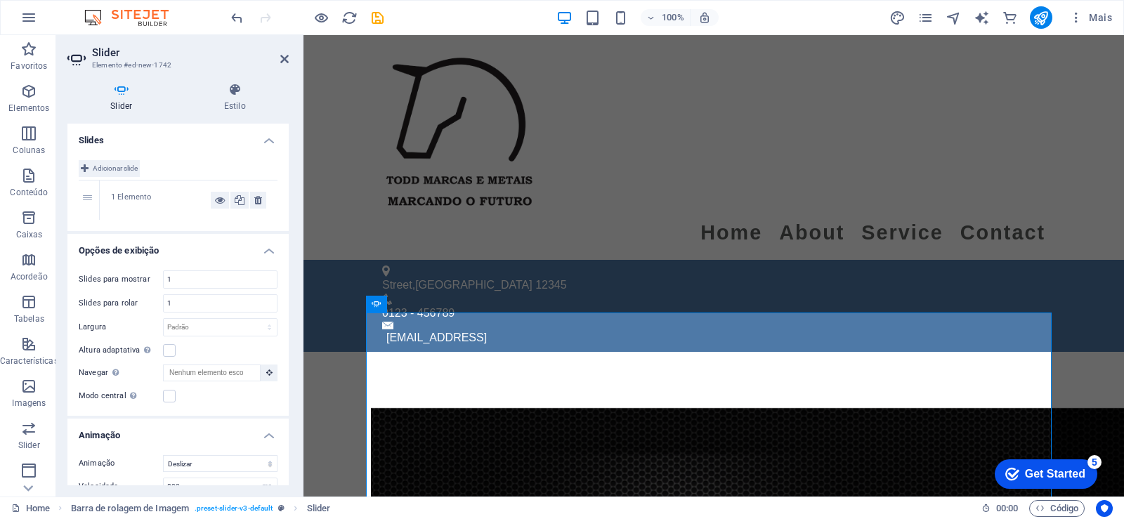
click at [126, 171] on span "Adicionar slide" at bounding box center [115, 168] width 45 height 17
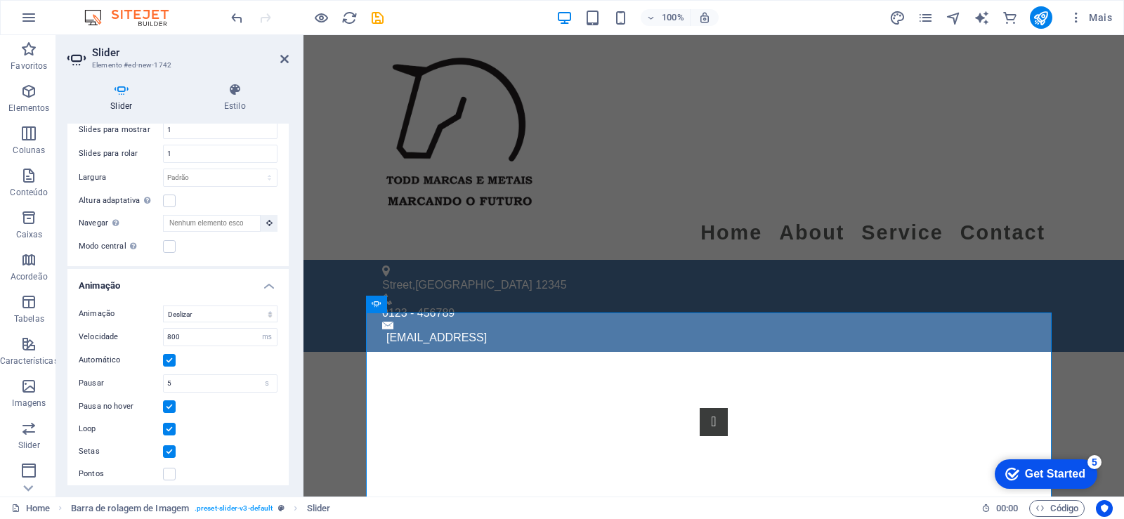
scroll to position [198, 0]
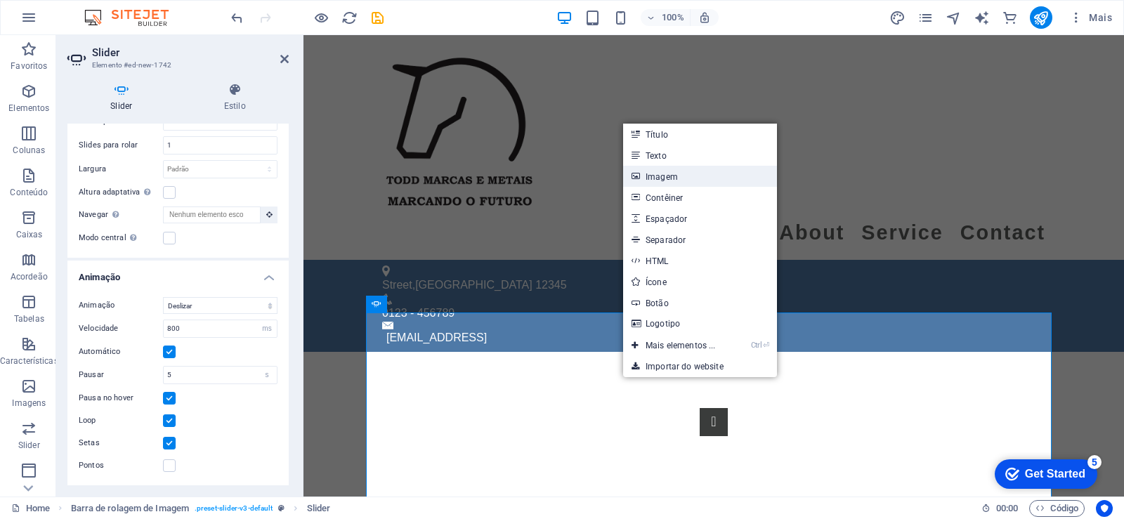
click at [701, 175] on link "Imagem" at bounding box center [700, 176] width 154 height 21
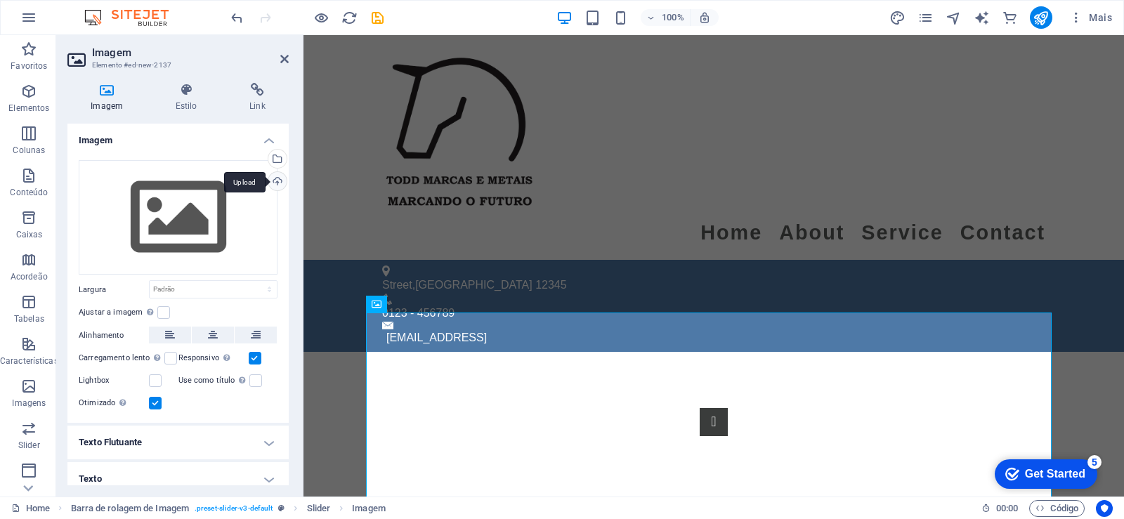
click at [270, 184] on div "Upload" at bounding box center [276, 182] width 21 height 21
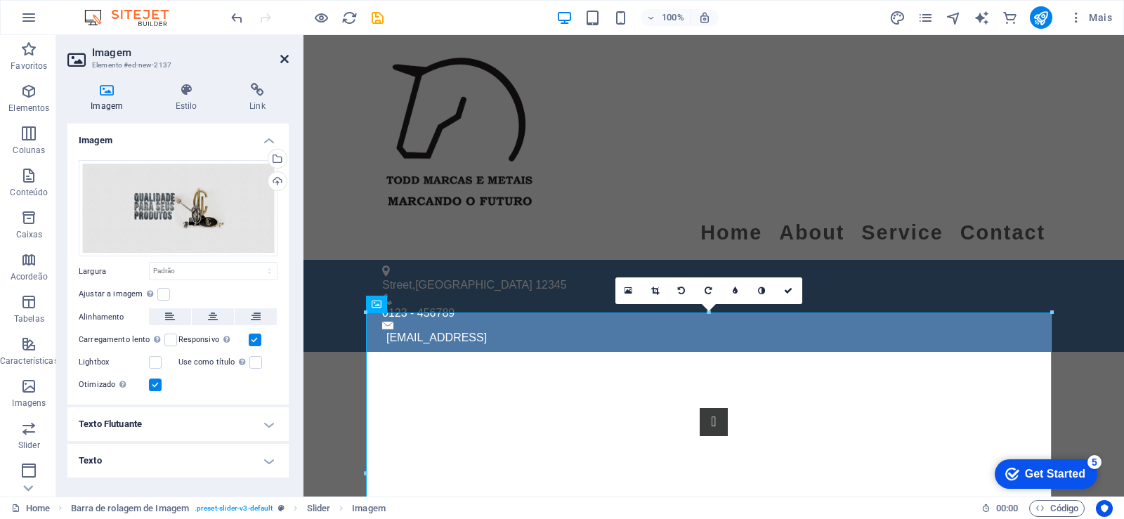
click at [287, 62] on icon at bounding box center [284, 58] width 8 height 11
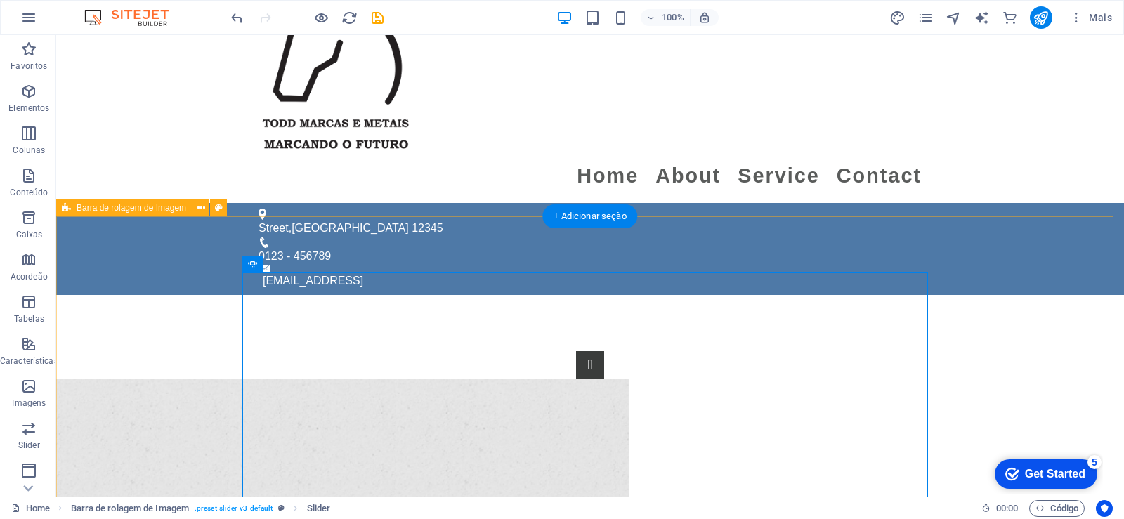
scroll to position [25, 0]
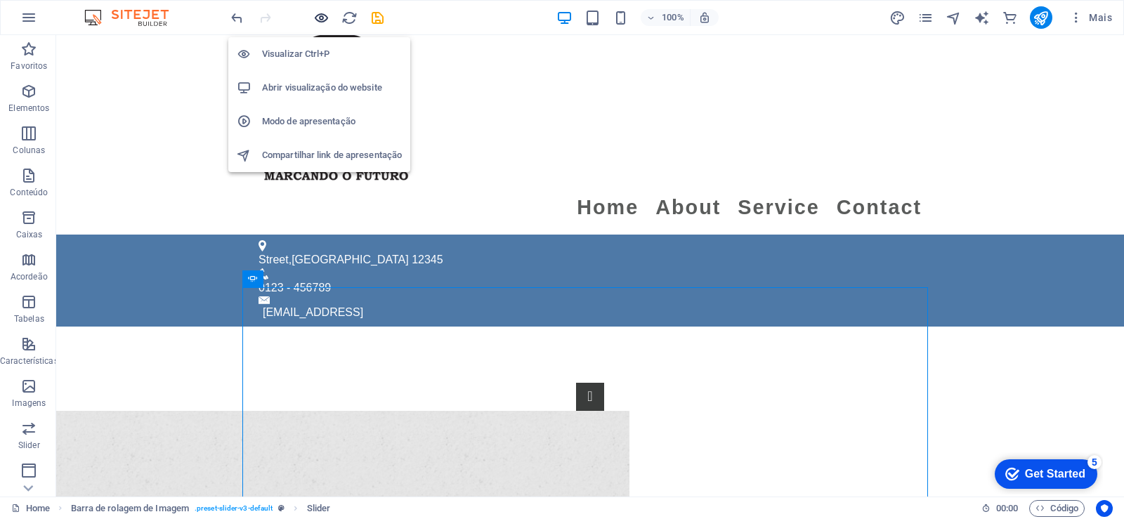
click at [322, 16] on icon "button" at bounding box center [321, 18] width 16 height 16
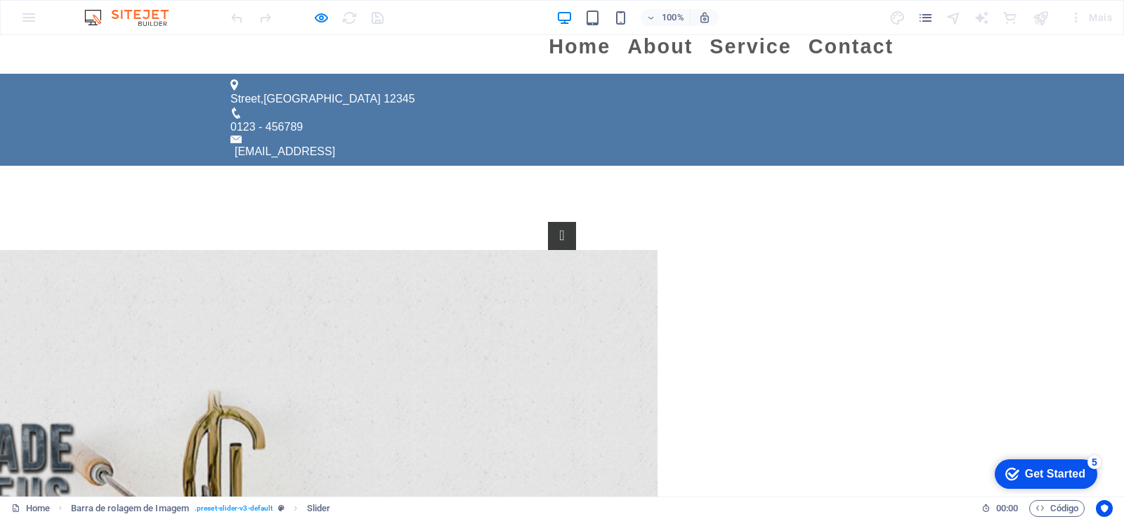
scroll to position [194, 0]
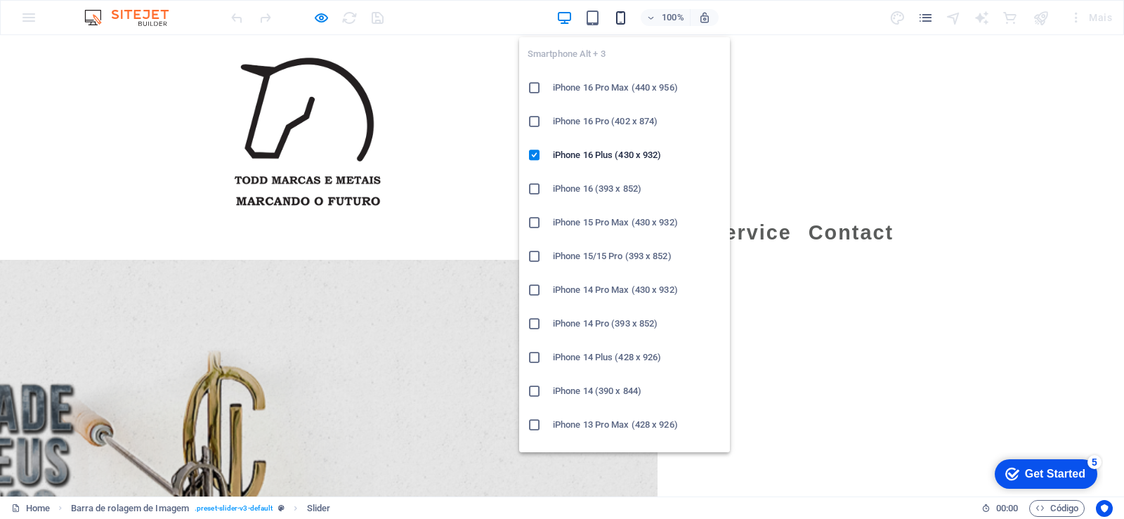
click at [624, 20] on icon "button" at bounding box center [621, 18] width 16 height 16
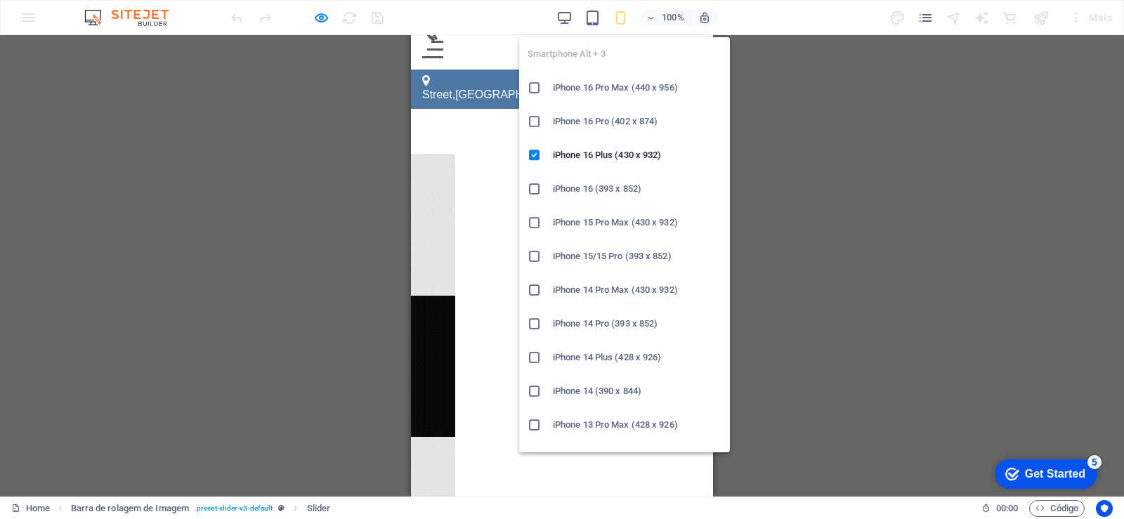
scroll to position [0, 0]
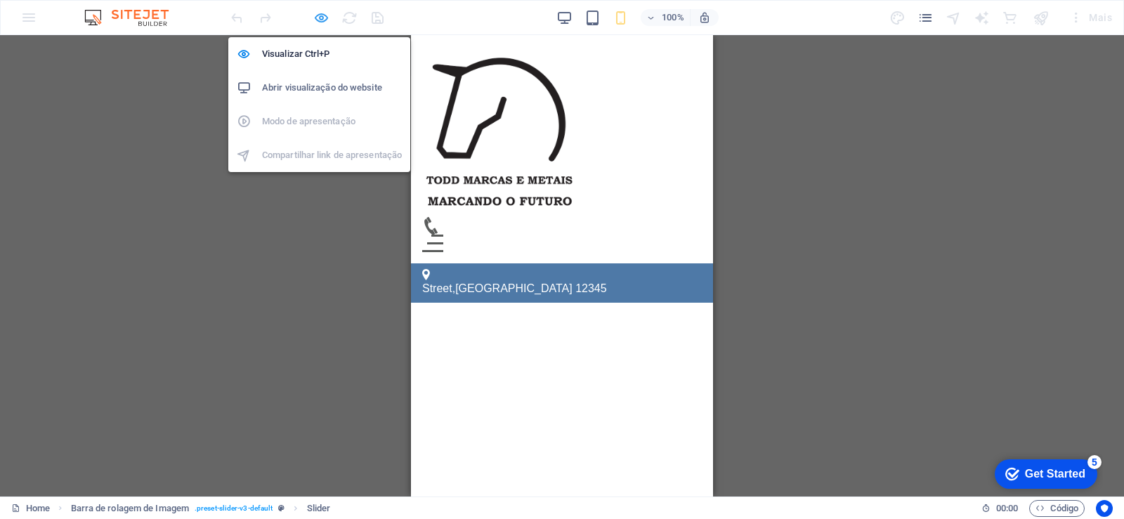
click at [320, 20] on icon "button" at bounding box center [321, 18] width 16 height 16
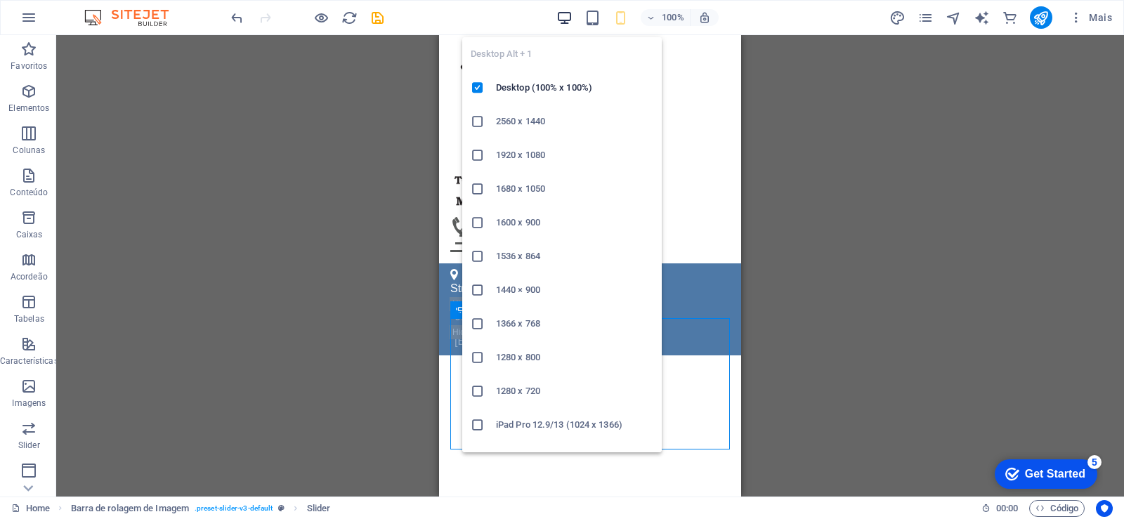
click at [564, 16] on icon "button" at bounding box center [565, 18] width 16 height 16
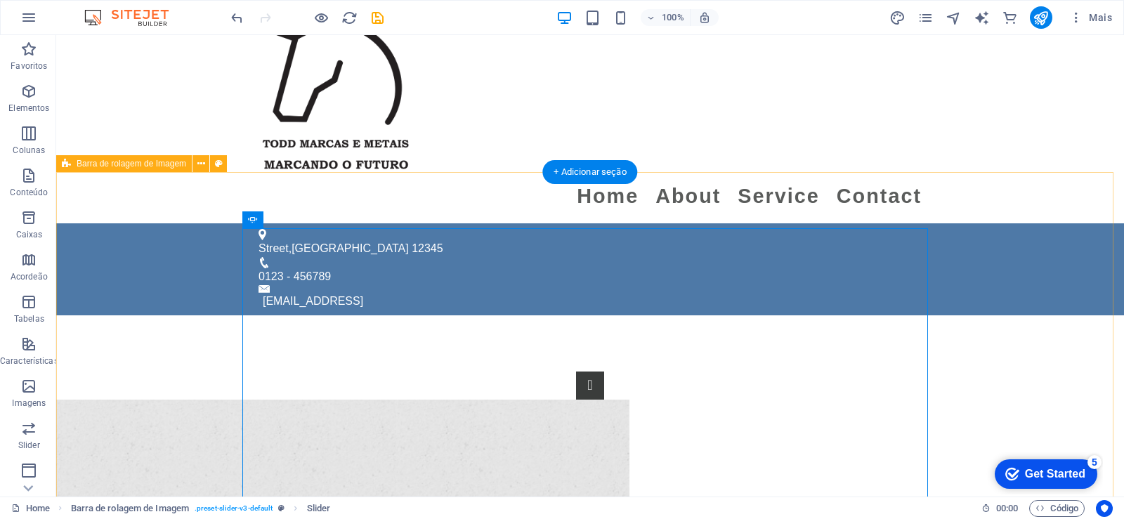
scroll to position [84, 0]
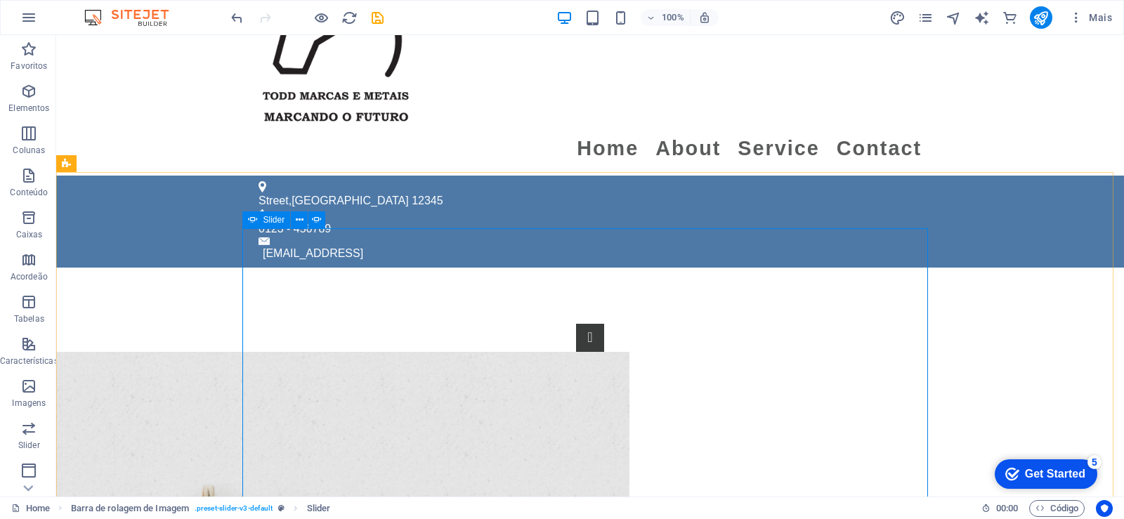
click at [259, 221] on div "Slider" at bounding box center [266, 220] width 48 height 17
click at [332, 222] on icon at bounding box center [334, 220] width 8 height 15
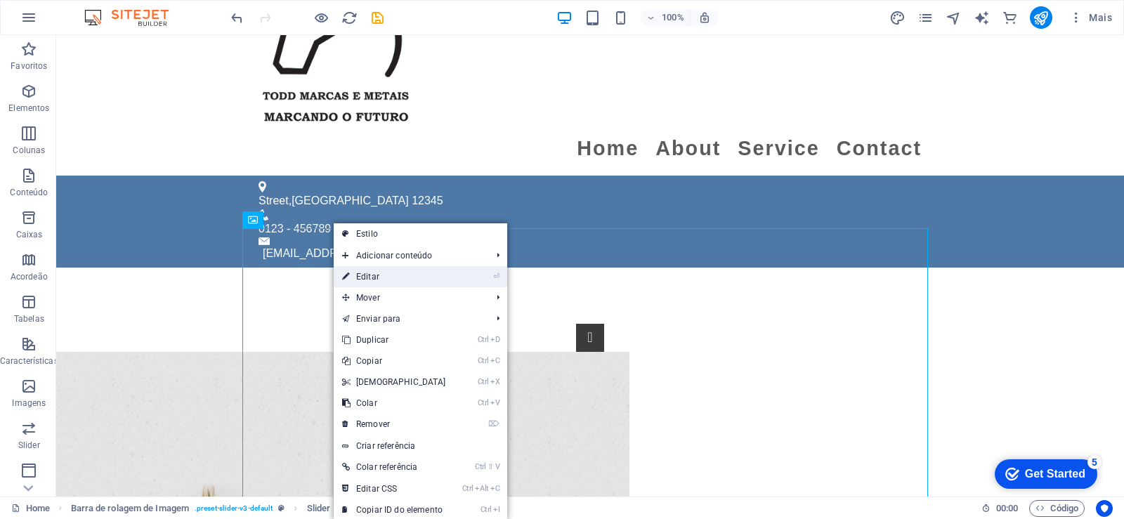
click at [335, 280] on link "⏎ Editar" at bounding box center [394, 276] width 121 height 21
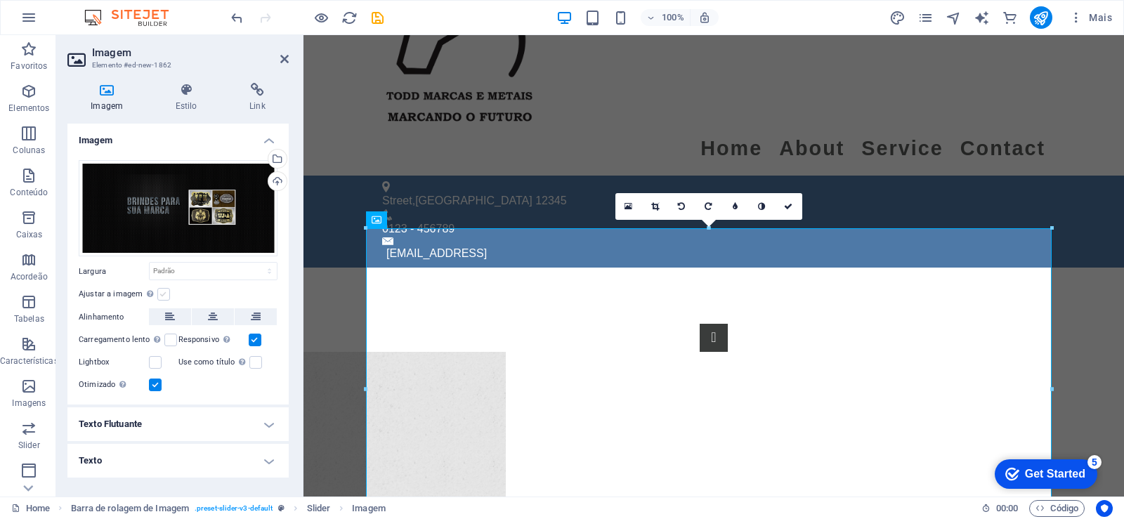
click at [162, 290] on label at bounding box center [163, 294] width 13 height 13
click at [0, 0] on input "Ajustar a imagem Ajustar a imagem automaticamente a uma largura e altura fixas" at bounding box center [0, 0] width 0 height 0
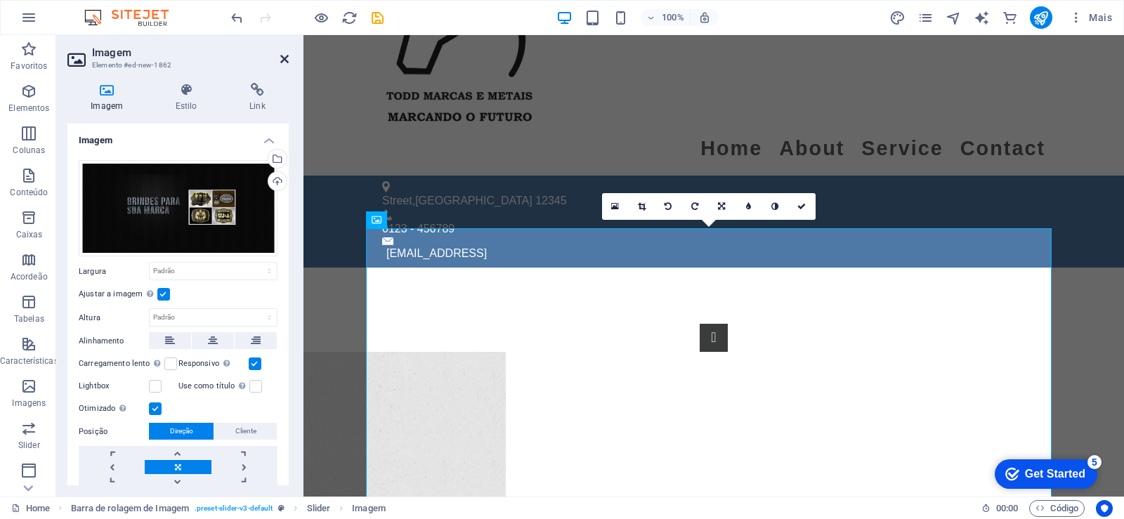
click at [280, 60] on icon at bounding box center [284, 58] width 8 height 11
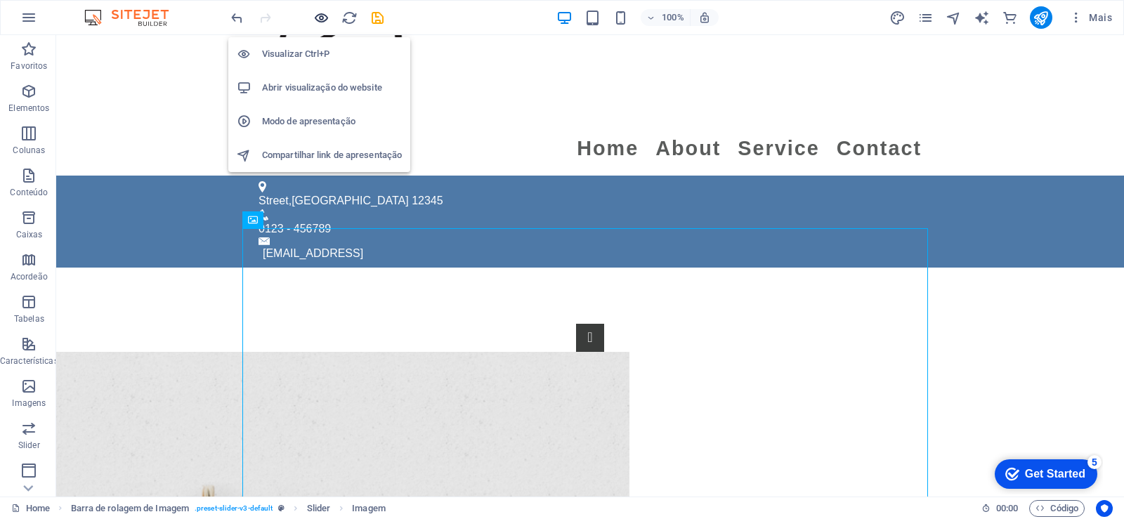
click at [323, 13] on icon "button" at bounding box center [321, 18] width 16 height 16
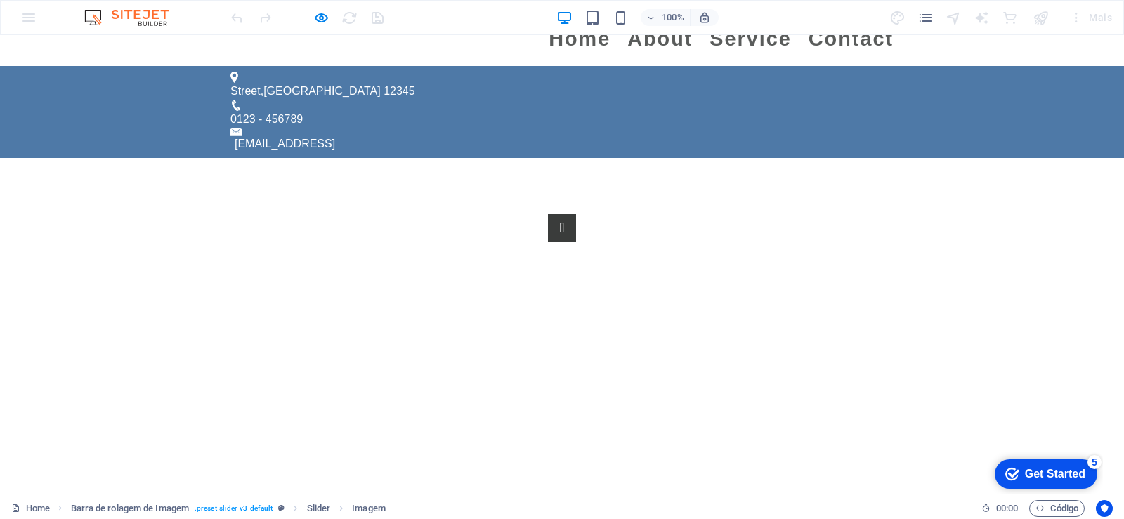
scroll to position [0, 0]
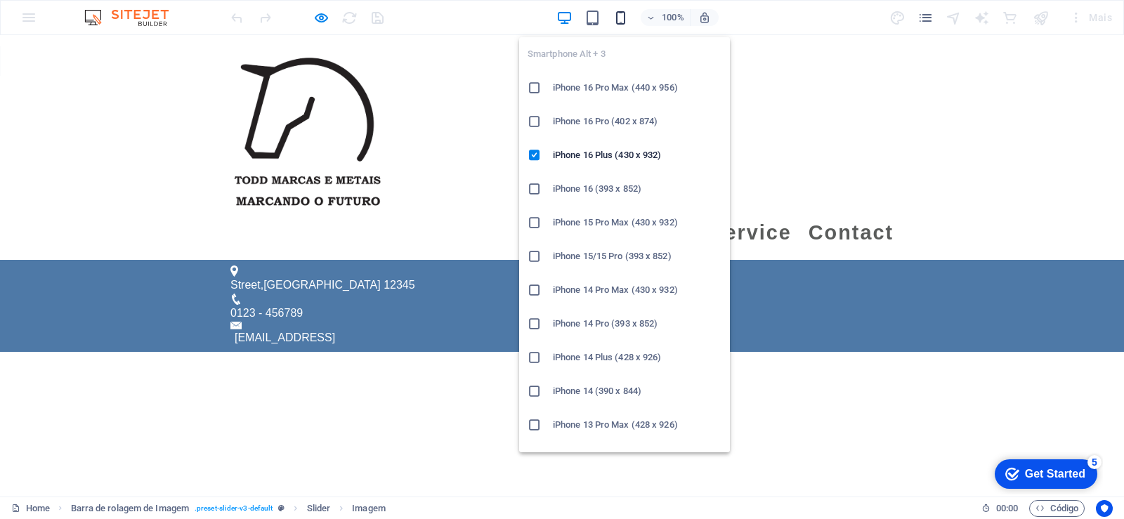
click at [621, 19] on icon "button" at bounding box center [621, 18] width 16 height 16
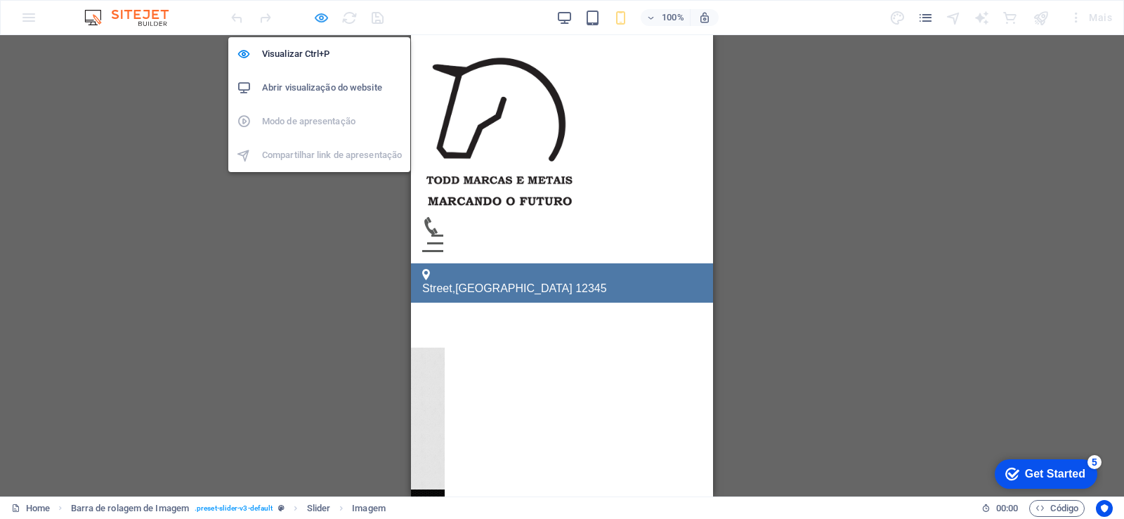
click at [317, 21] on icon "button" at bounding box center [321, 18] width 16 height 16
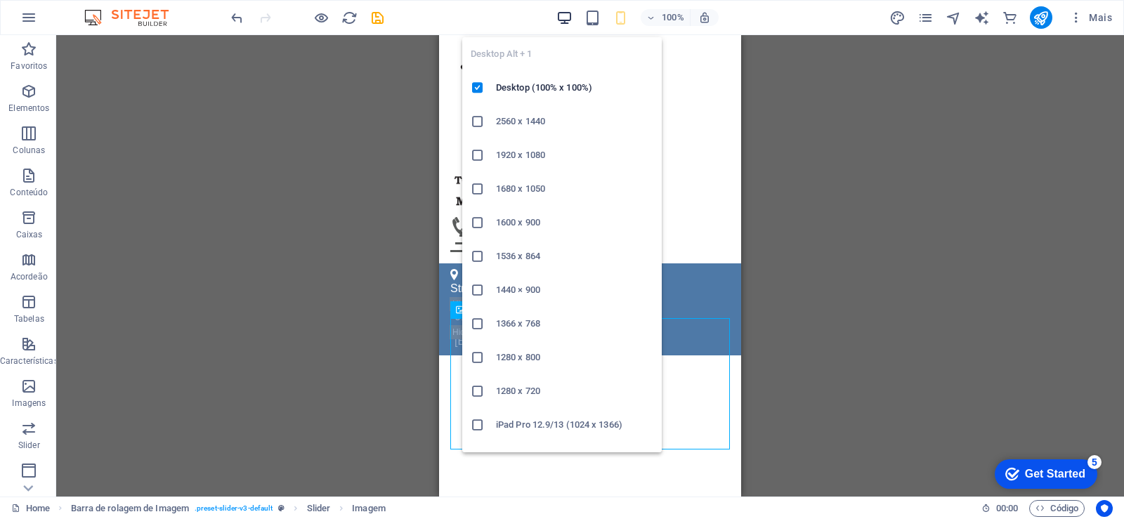
click at [563, 22] on icon "button" at bounding box center [565, 18] width 16 height 16
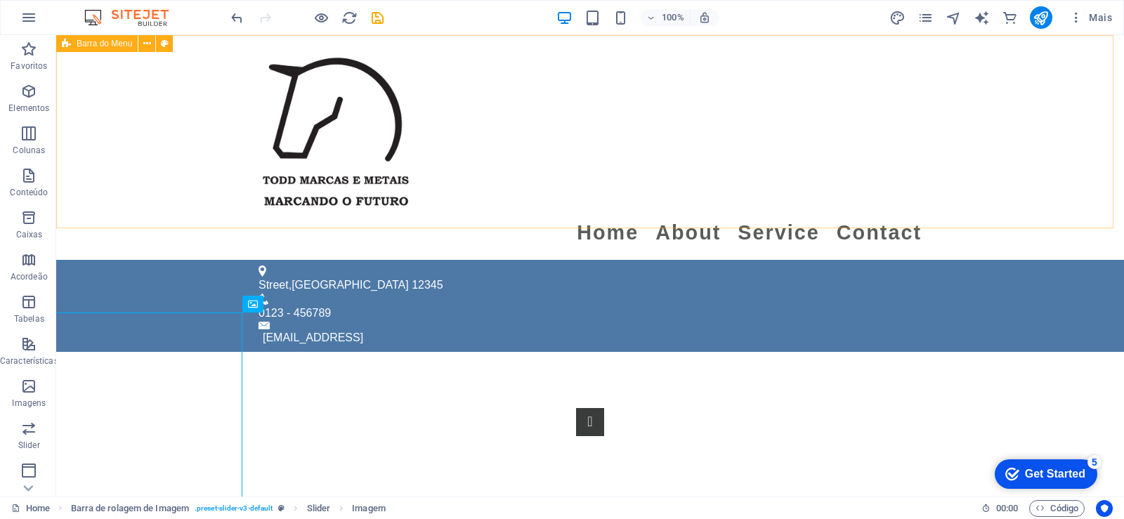
click at [111, 47] on span "Barra do Menu" at bounding box center [105, 43] width 56 height 8
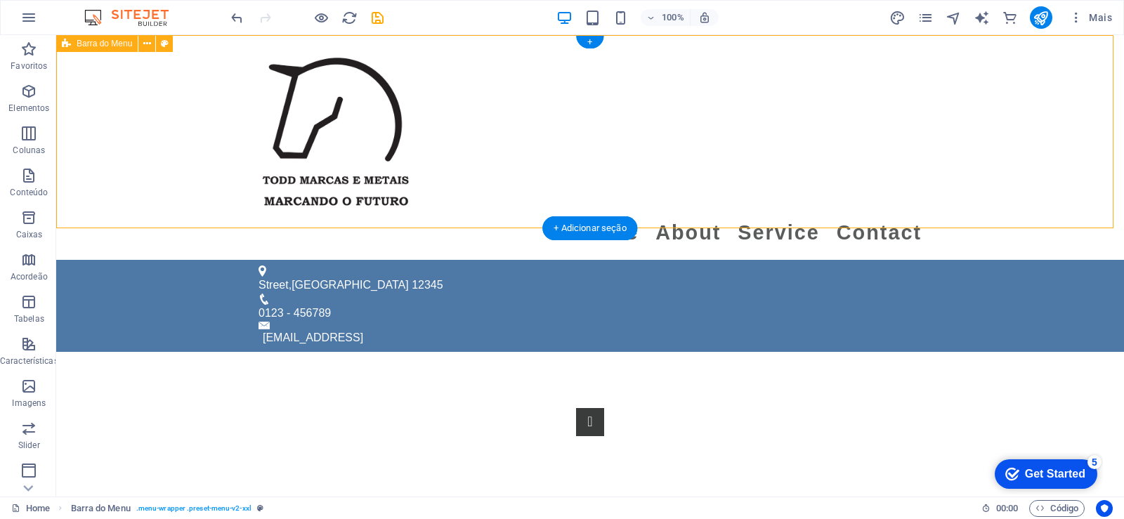
click at [132, 157] on div "Menu Home About Service Contact" at bounding box center [590, 147] width 1068 height 225
click at [333, 108] on div at bounding box center [590, 131] width 663 height 171
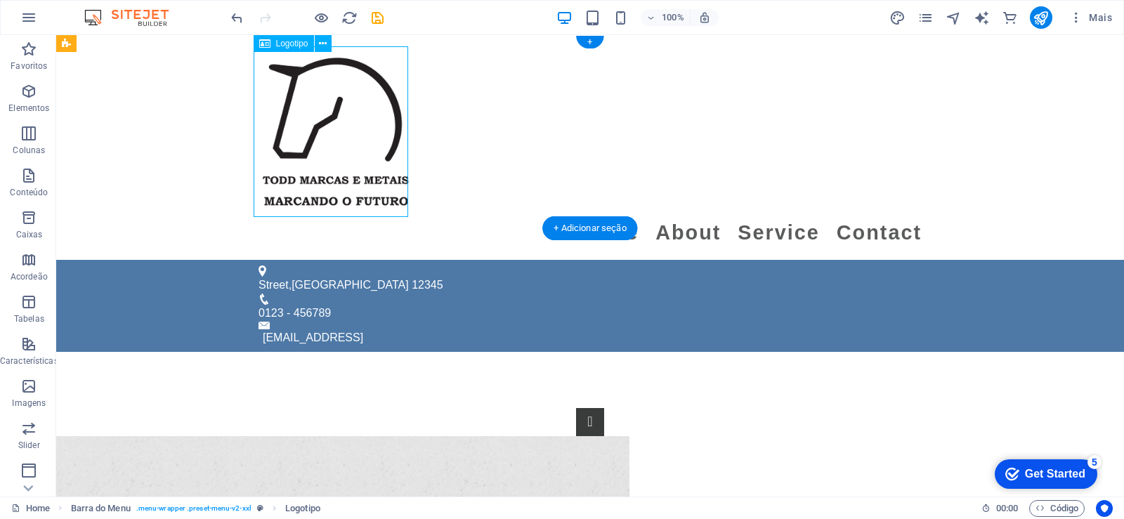
click at [333, 108] on div at bounding box center [590, 131] width 663 height 171
select select "px"
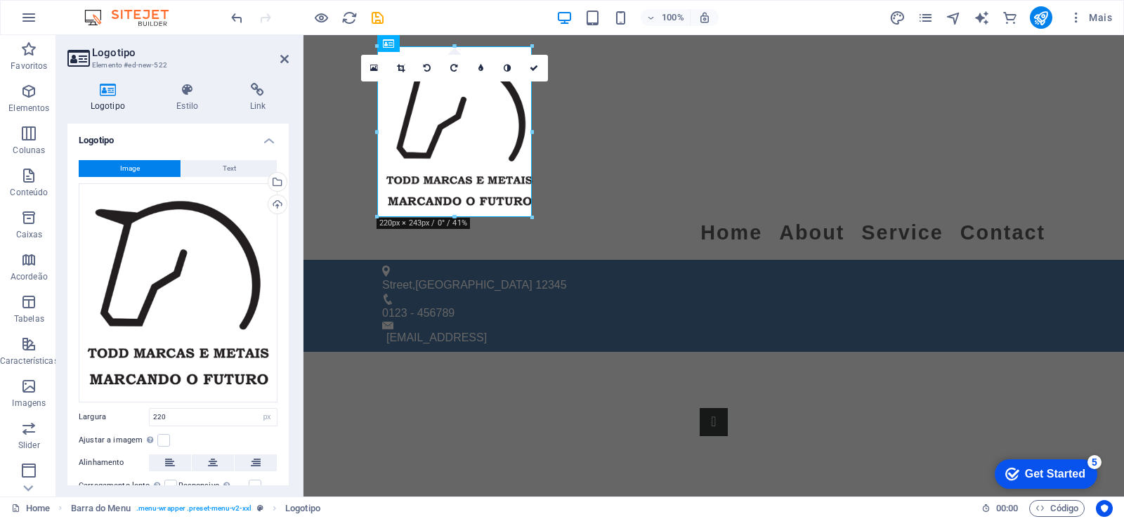
click at [275, 56] on h2 "Logotipo" at bounding box center [190, 52] width 197 height 13
click at [280, 58] on icon at bounding box center [284, 58] width 8 height 11
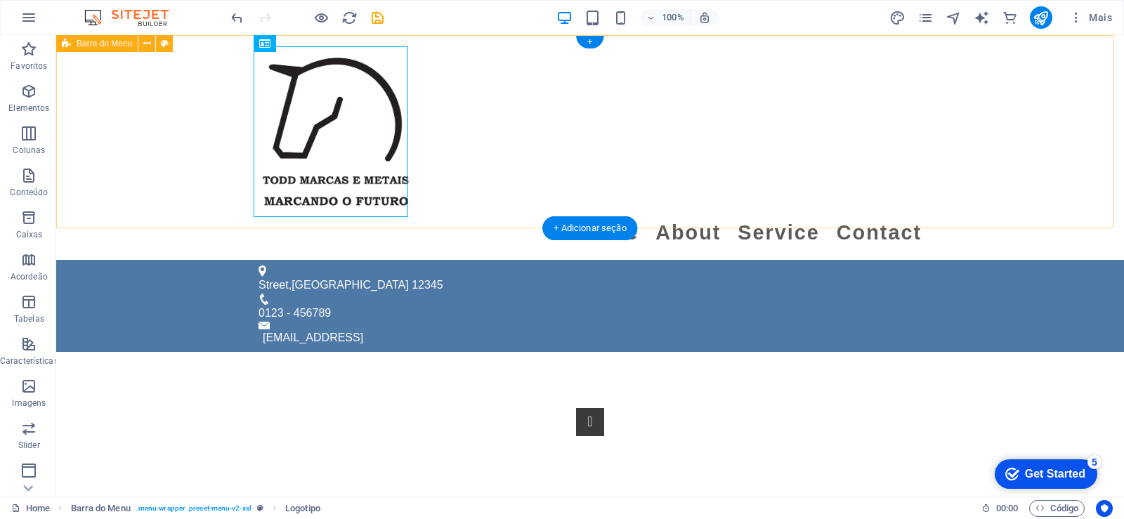
click at [1018, 173] on div "Menu Home About Service Contact" at bounding box center [590, 147] width 1068 height 225
select select "rem"
select select "preset-menu-v2-xxl"
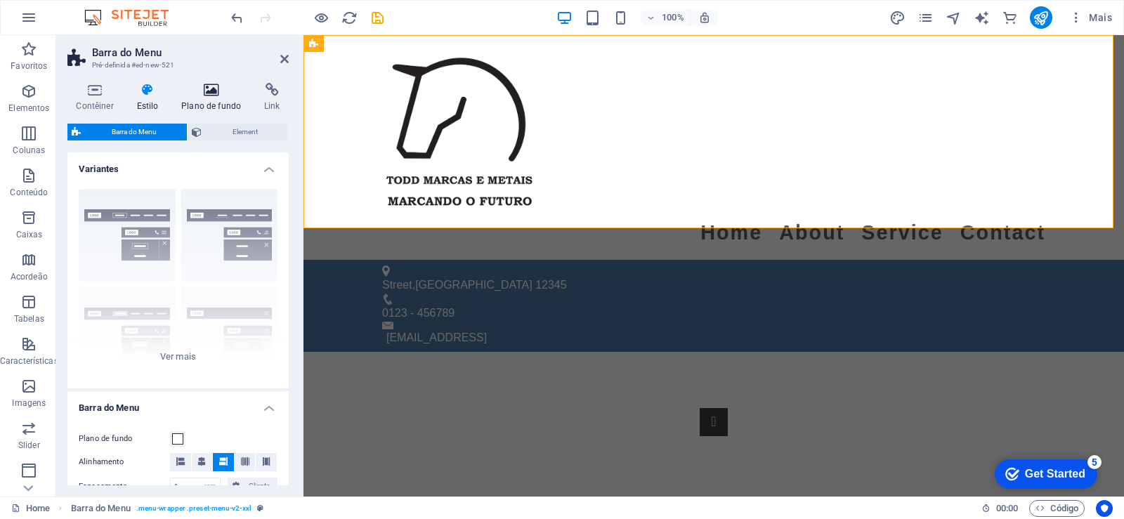
click at [210, 93] on icon at bounding box center [211, 90] width 77 height 14
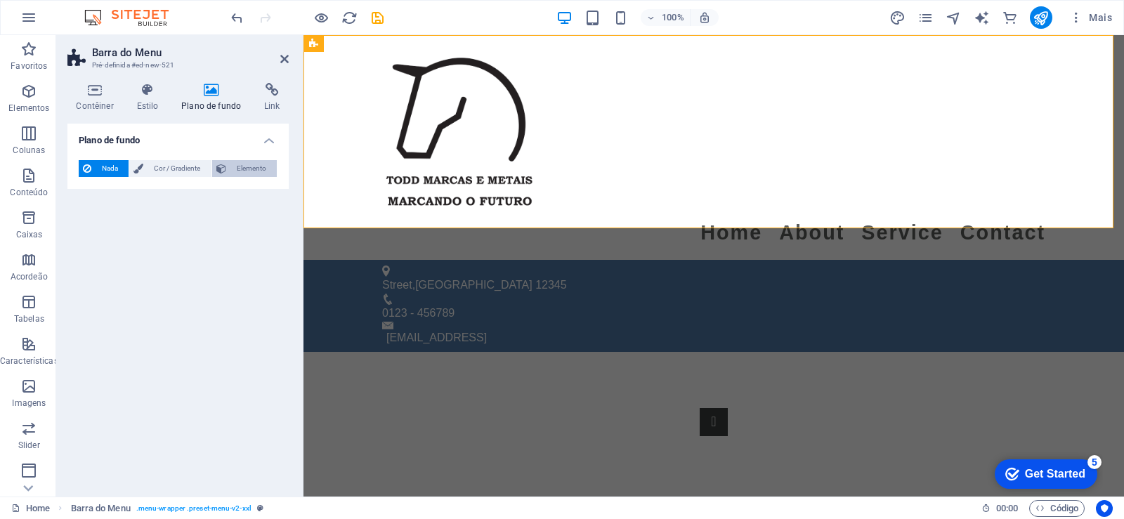
click at [227, 162] on button "Elemento" at bounding box center [244, 168] width 65 height 17
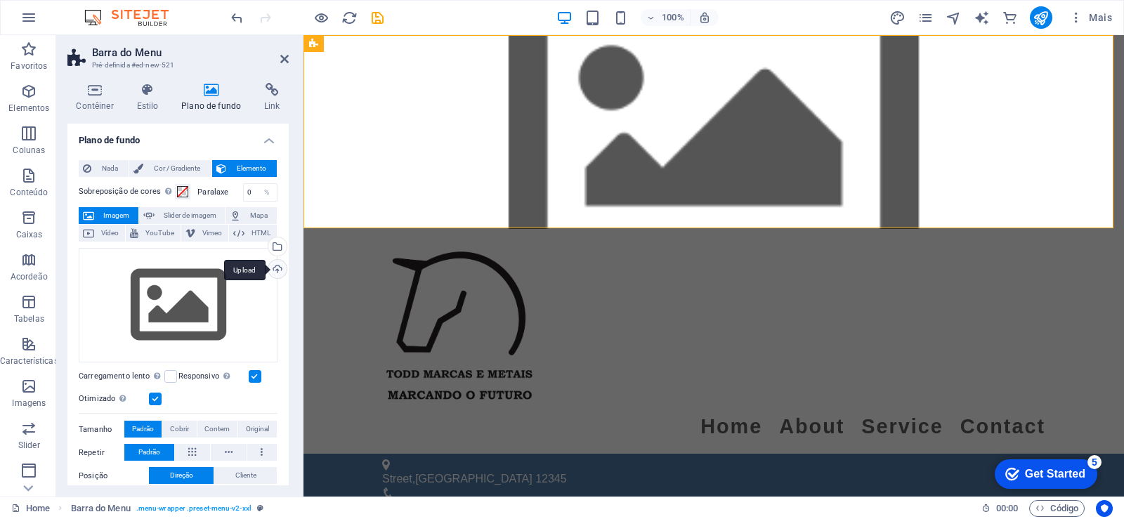
click at [278, 263] on div "Upload" at bounding box center [276, 270] width 21 height 21
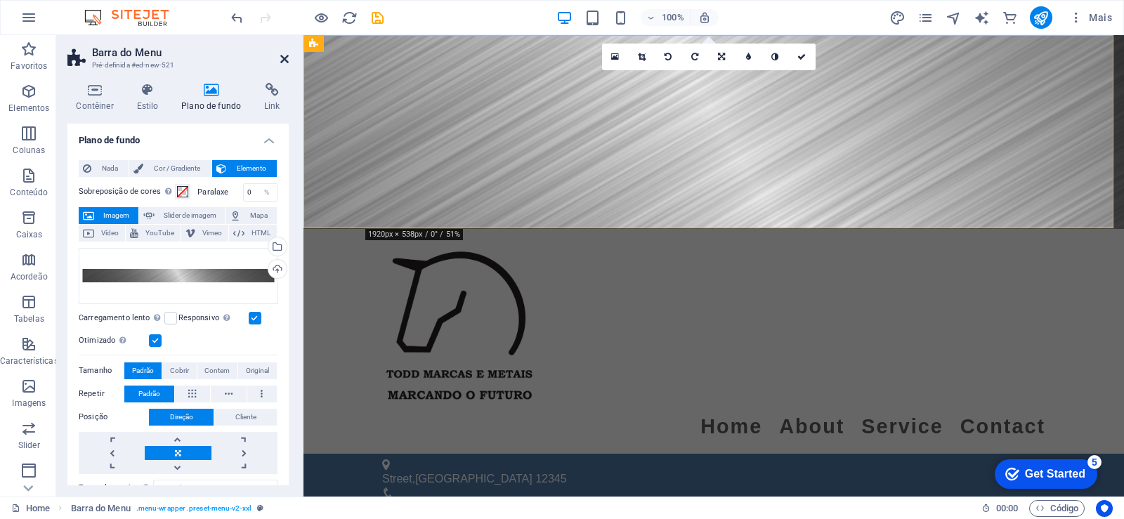
click at [280, 60] on icon at bounding box center [284, 58] width 8 height 11
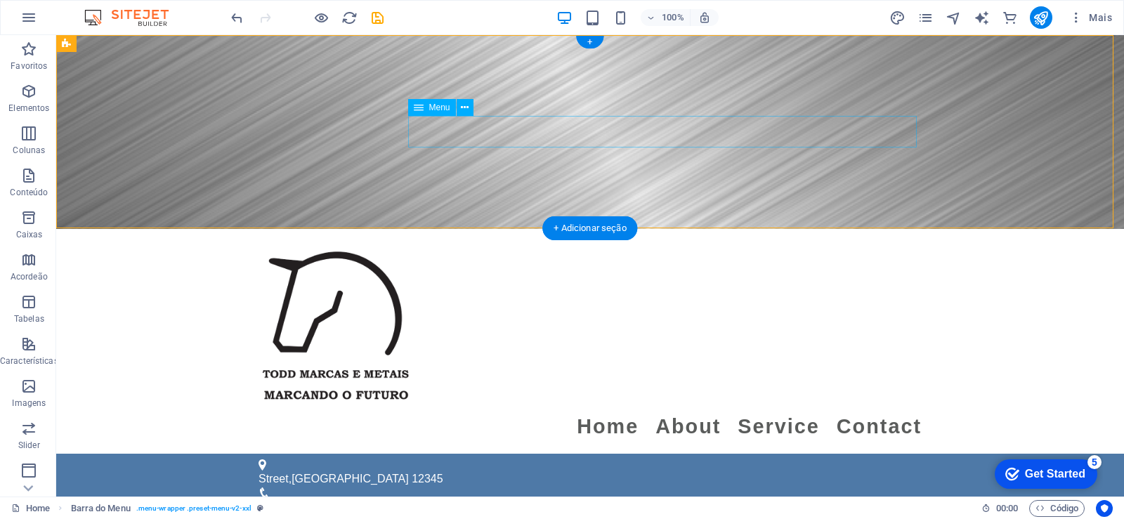
click at [620, 411] on nav "Home About Service Contact" at bounding box center [590, 427] width 663 height 32
select select
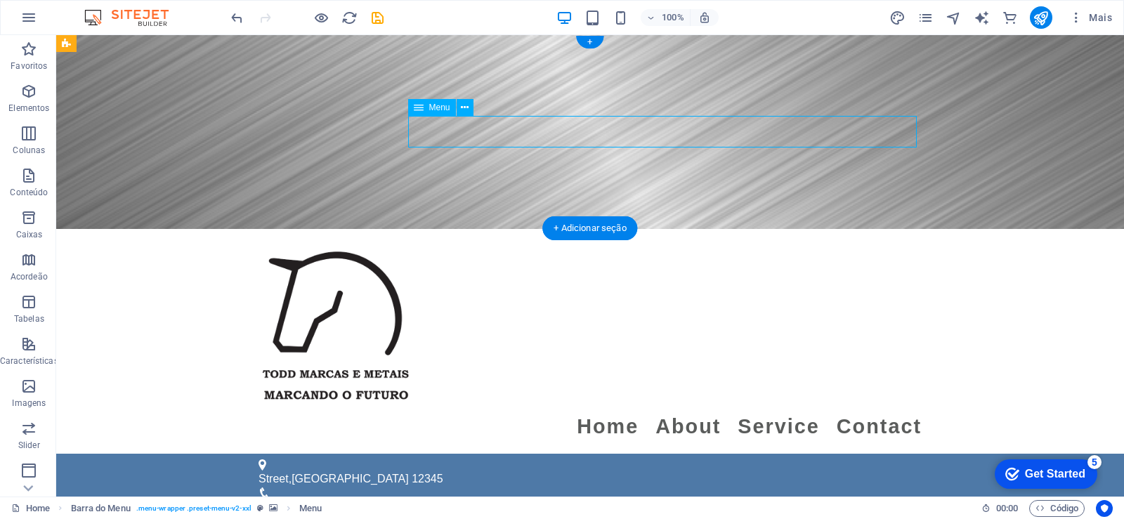
select select
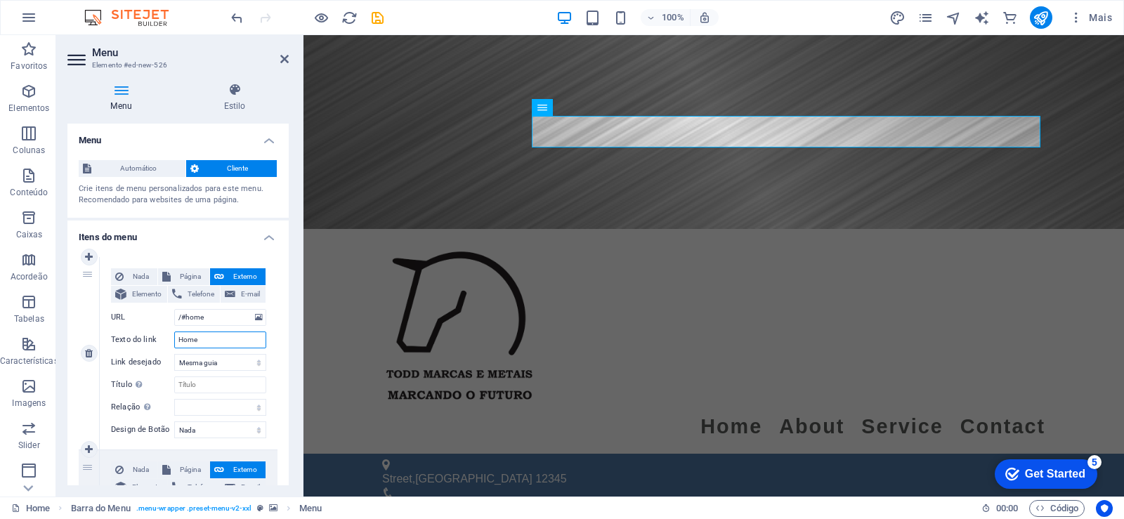
drag, startPoint x: 213, startPoint y: 339, endPoint x: 106, endPoint y: 339, distance: 106.8
click at [106, 339] on div "Nada Página Externo Elemento Telefone E-mail Página Home Legal Notice Privacy E…" at bounding box center [189, 353] width 178 height 193
type input "N"
select select
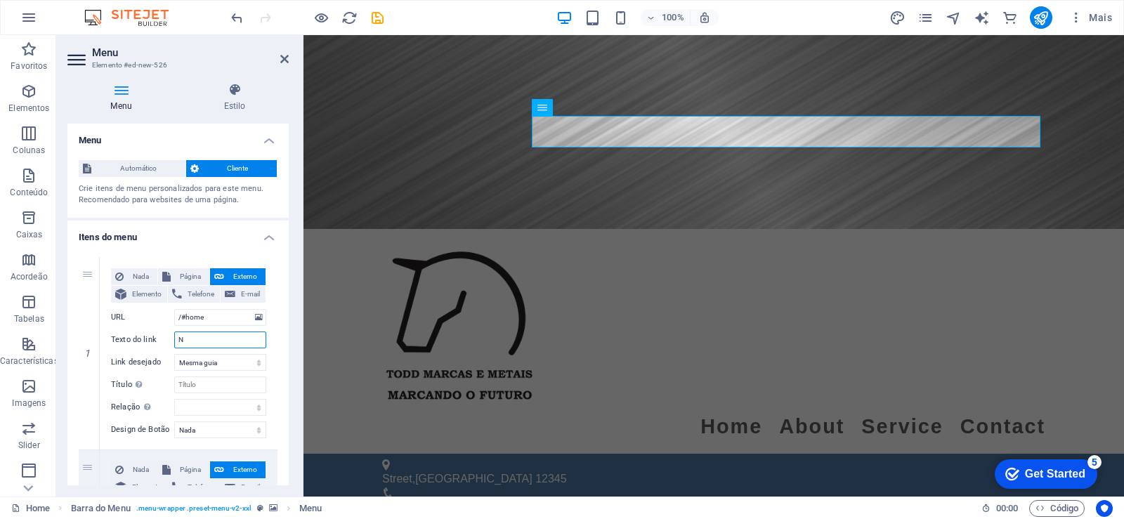
select select
type input "Nos"
select select
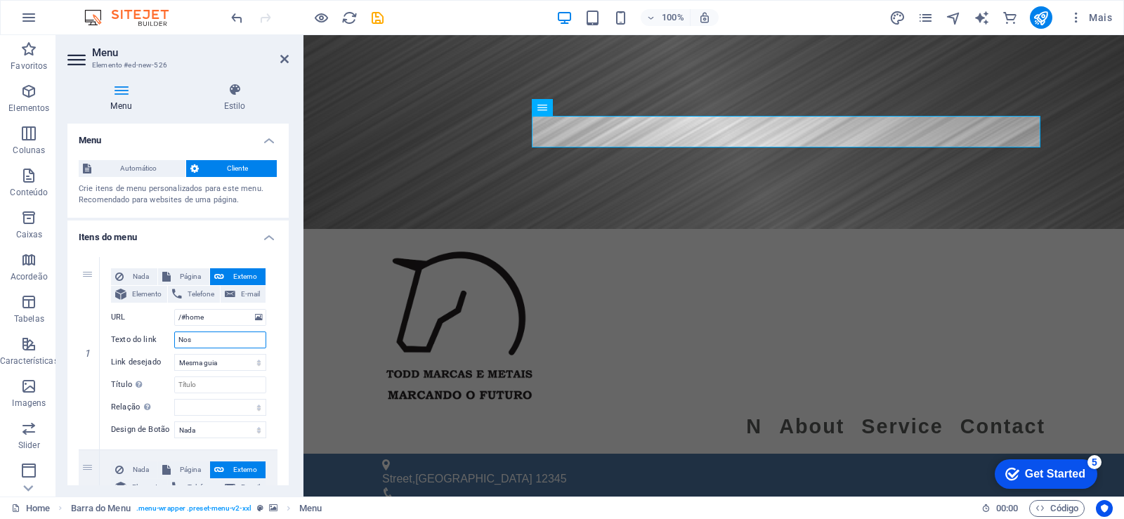
select select
type input "Nosso"
select select
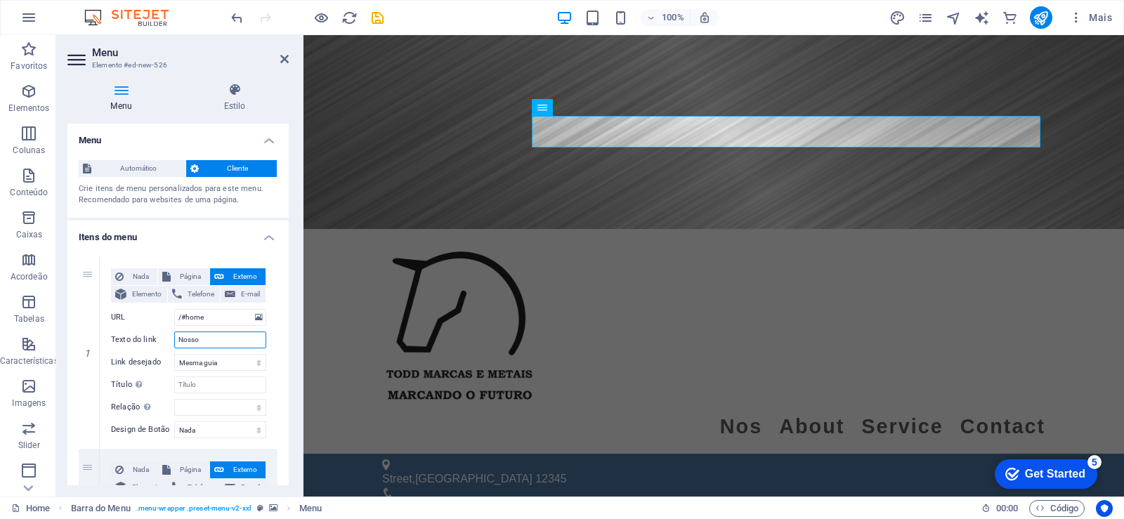
select select
type input "Nossos P"
select select
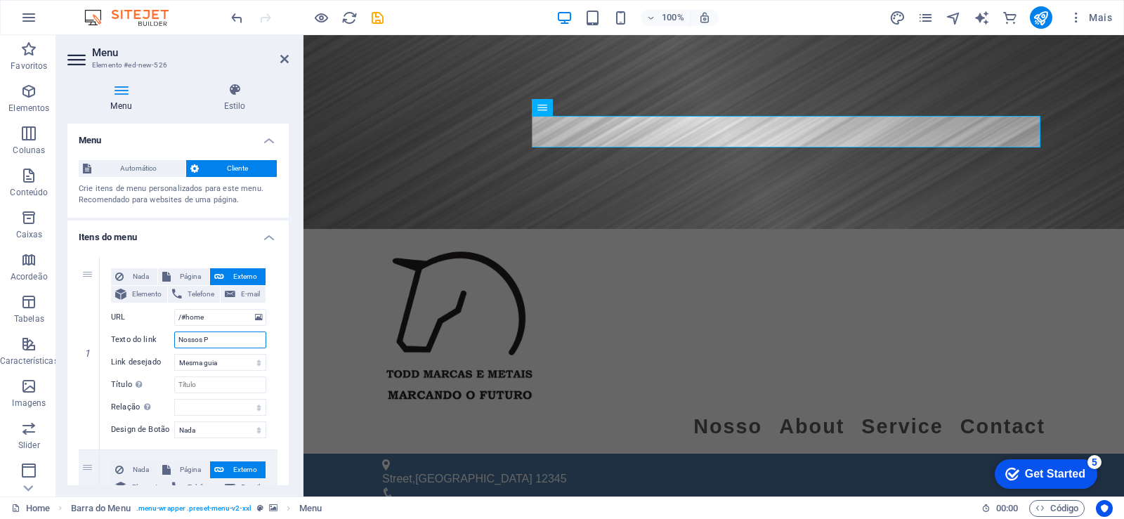
select select
type input "Nossos Produtos"
select select
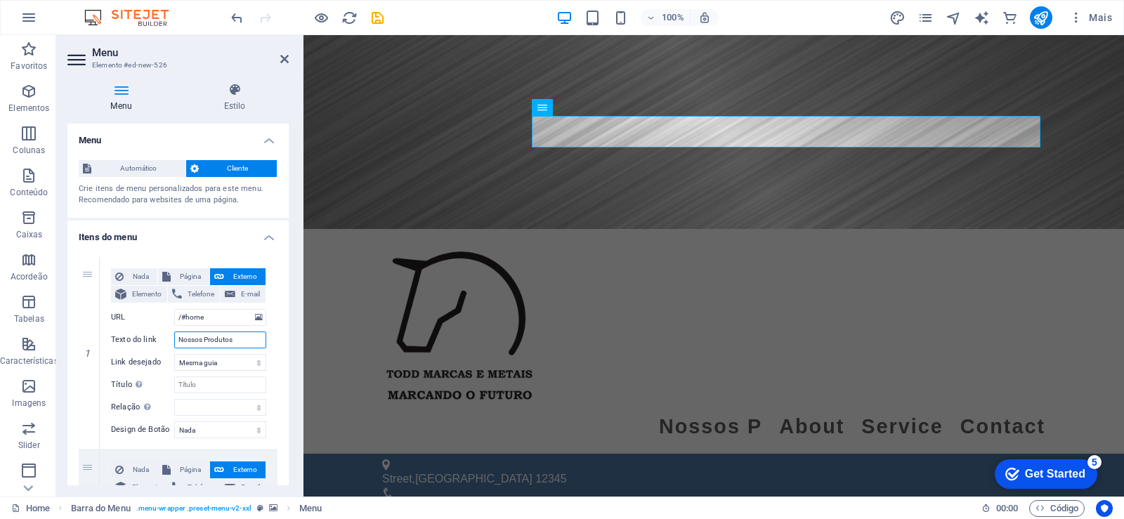
select select
type input "Nossos Produtos"
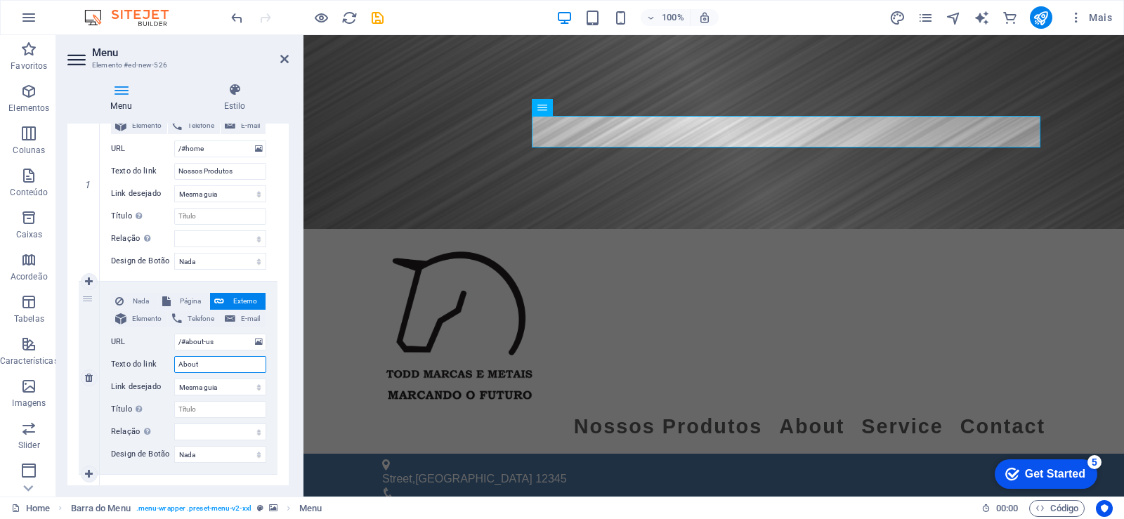
drag, startPoint x: 218, startPoint y: 359, endPoint x: 107, endPoint y: 356, distance: 111.1
click at [107, 356] on div "Nada Página Externo Elemento Telefone E-mail Página Home Legal Notice Privacy E…" at bounding box center [189, 378] width 178 height 193
type input "Empresa"
select select
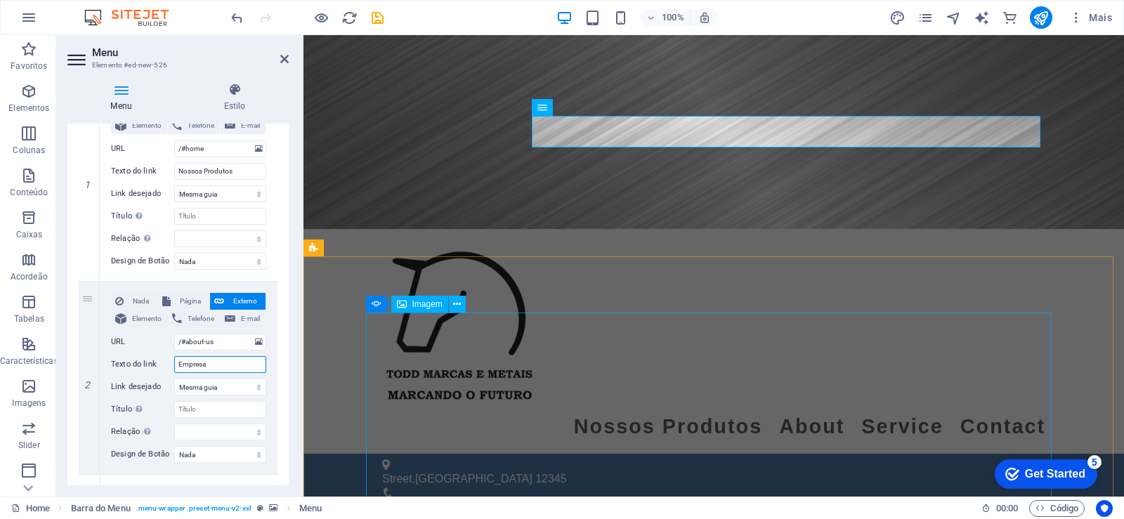
select select
type input "Empresa"
click at [278, 365] on div "1 Nada Página Externo Elemento Telefone E-mail Página Home Legal Notice Privacy…" at bounding box center [177, 474] width 221 height 795
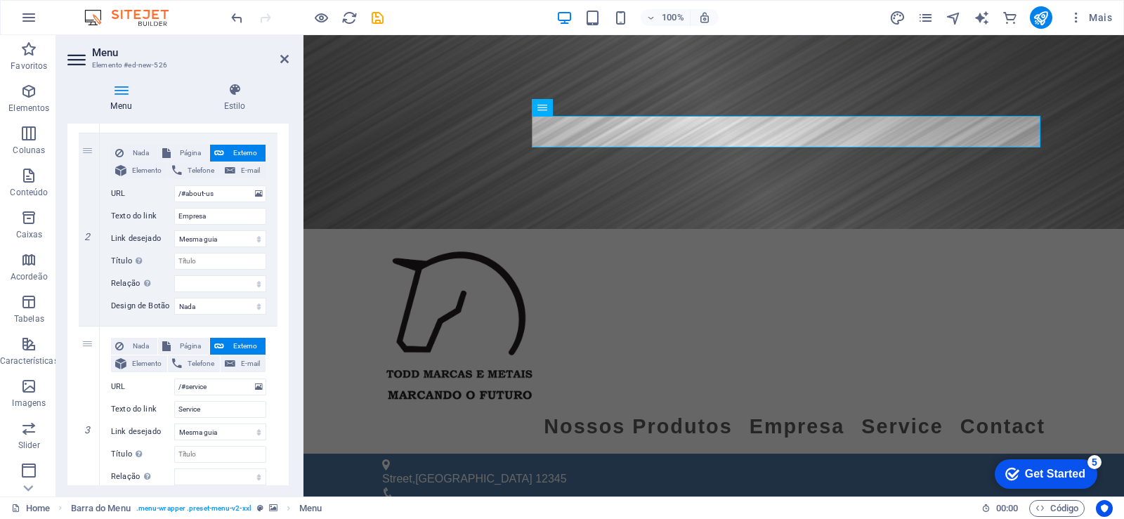
scroll to position [337, 0]
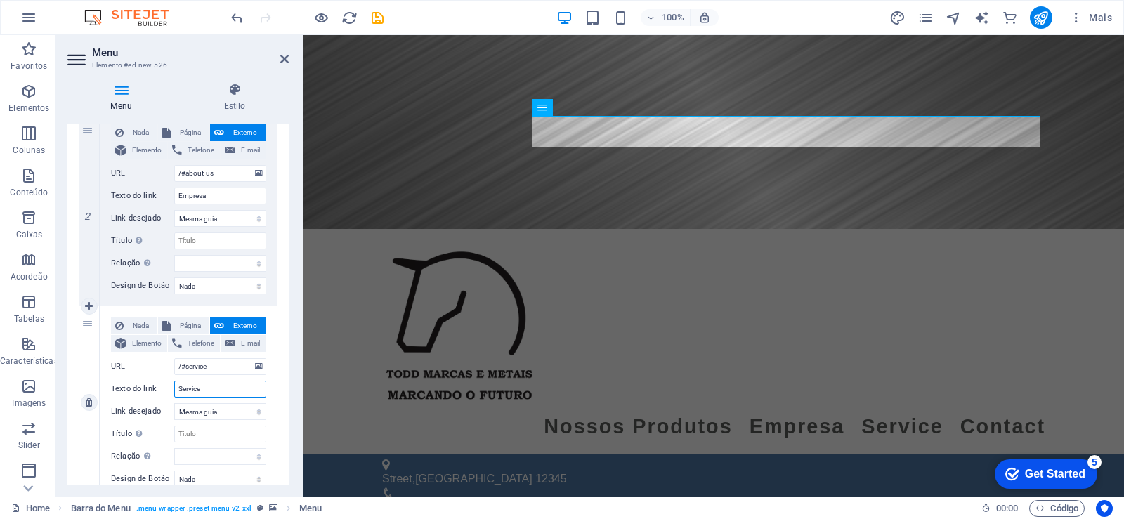
click at [221, 393] on input "Service" at bounding box center [220, 389] width 92 height 17
drag, startPoint x: 233, startPoint y: 389, endPoint x: 77, endPoint y: 379, distance: 156.4
click at [77, 379] on div "1 Nada Página Externo Elemento Telefone E-mail Página Home Legal Notice Privacy…" at bounding box center [177, 306] width 221 height 795
type input "Parceiros"
select select
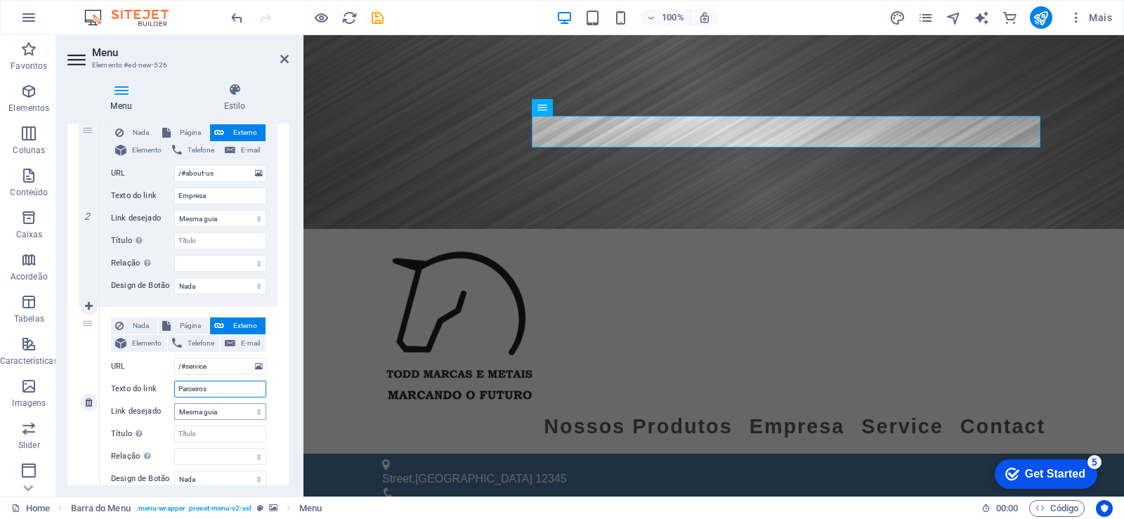
select select
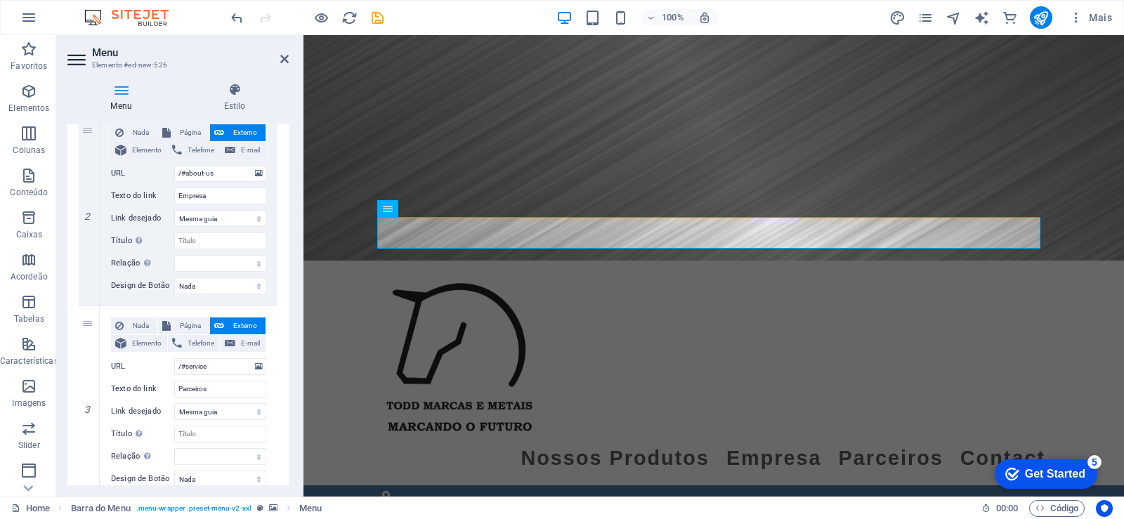
click at [290, 403] on div "Menu Estilo Menu Automático Cliente Crie itens de menu personalizados para este…" at bounding box center [178, 284] width 244 height 425
drag, startPoint x: 216, startPoint y: 392, endPoint x: 143, endPoint y: 390, distance: 73.8
click at [143, 390] on div "Texto do link Parceiros" at bounding box center [188, 389] width 155 height 17
type input "Cli"
select select
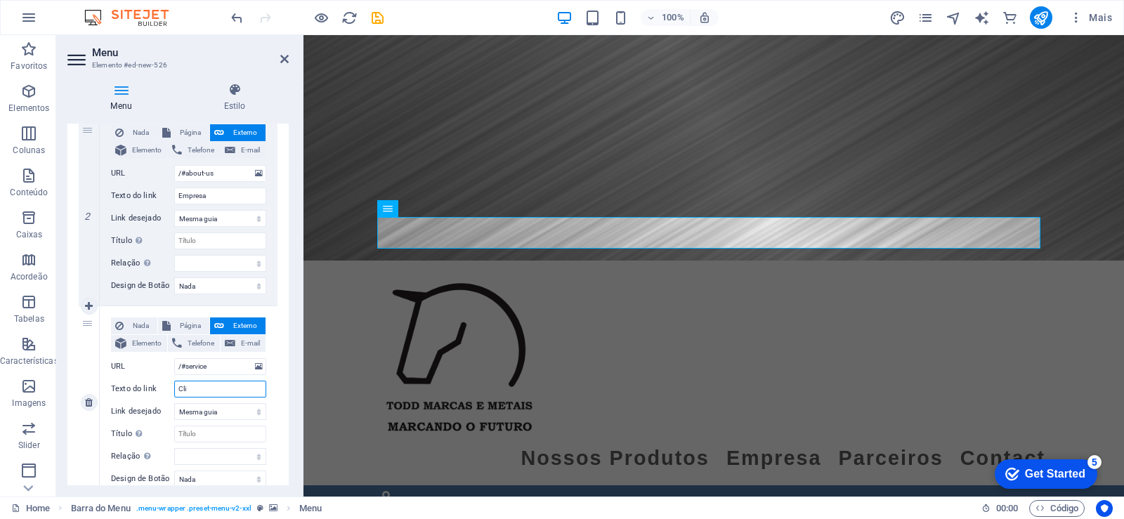
select select
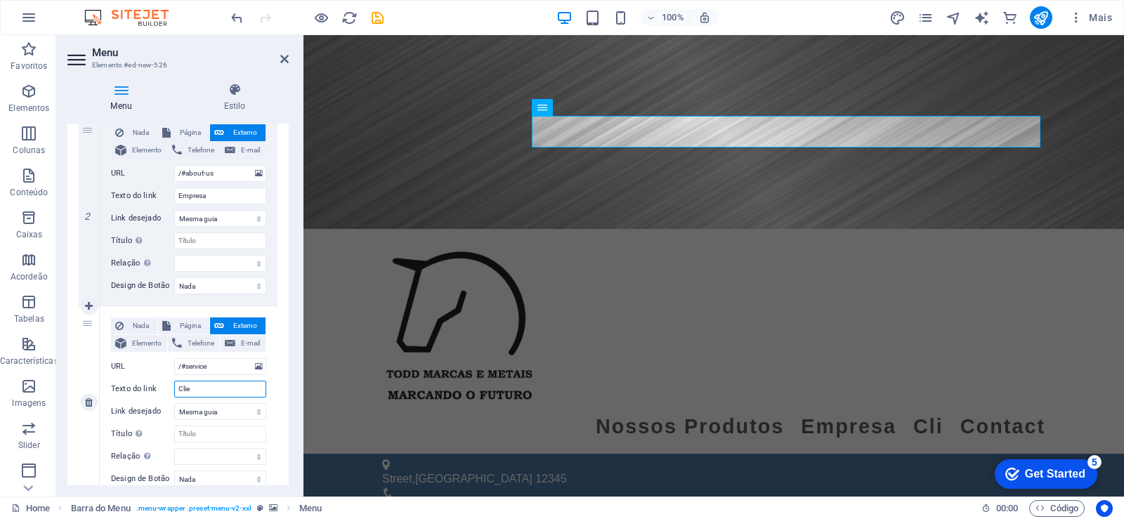
type input "Cliet"
select select
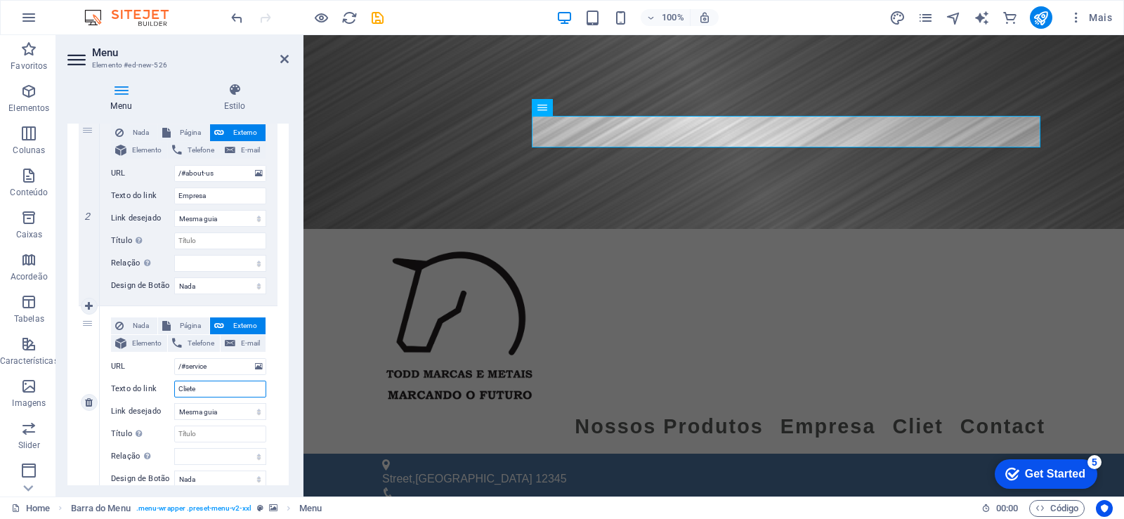
type input "Clietes"
select select
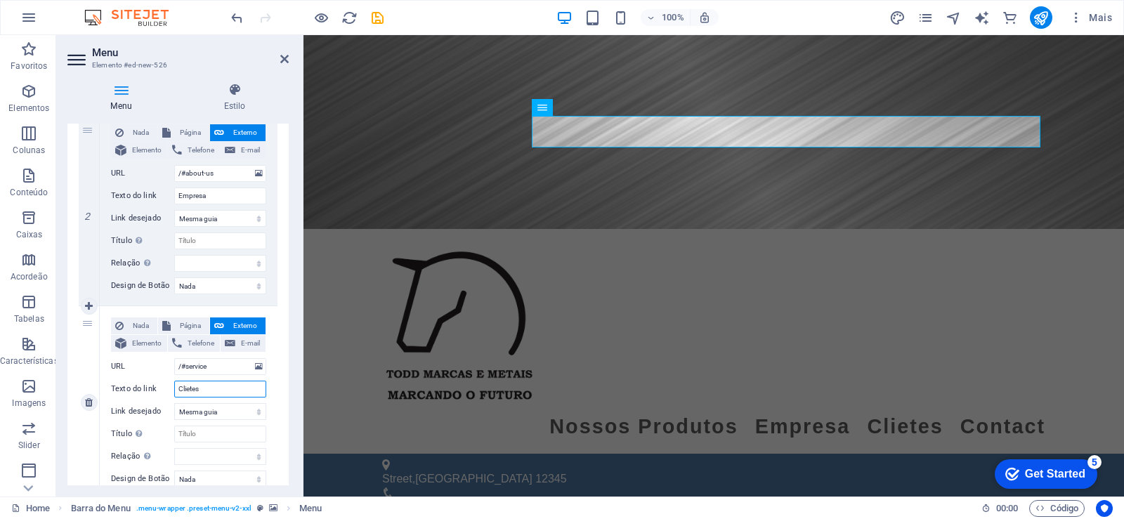
click at [191, 394] on input "Clietes" at bounding box center [220, 389] width 92 height 17
type input "Clientes"
select select
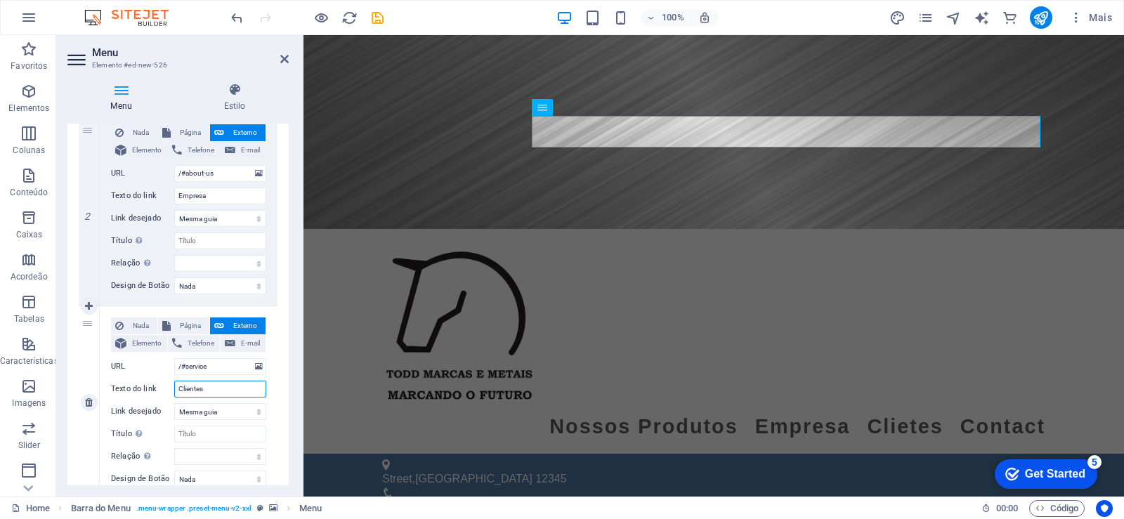
select select
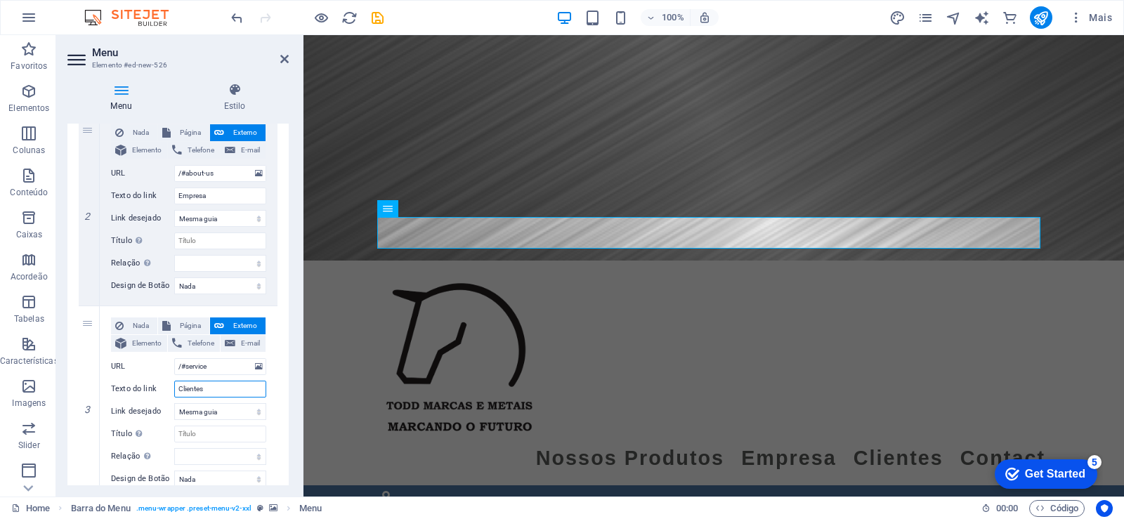
type input "Clientes"
click at [280, 402] on div "1 Nada Página Externo Elemento Telefone E-mail Página Home Legal Notice Privacy…" at bounding box center [177, 306] width 221 height 795
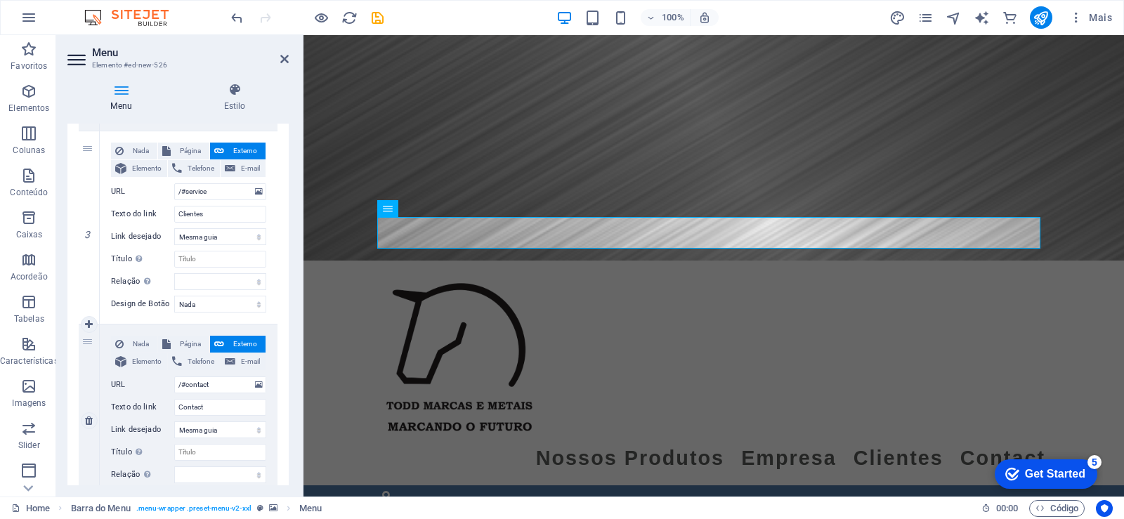
scroll to position [590, 0]
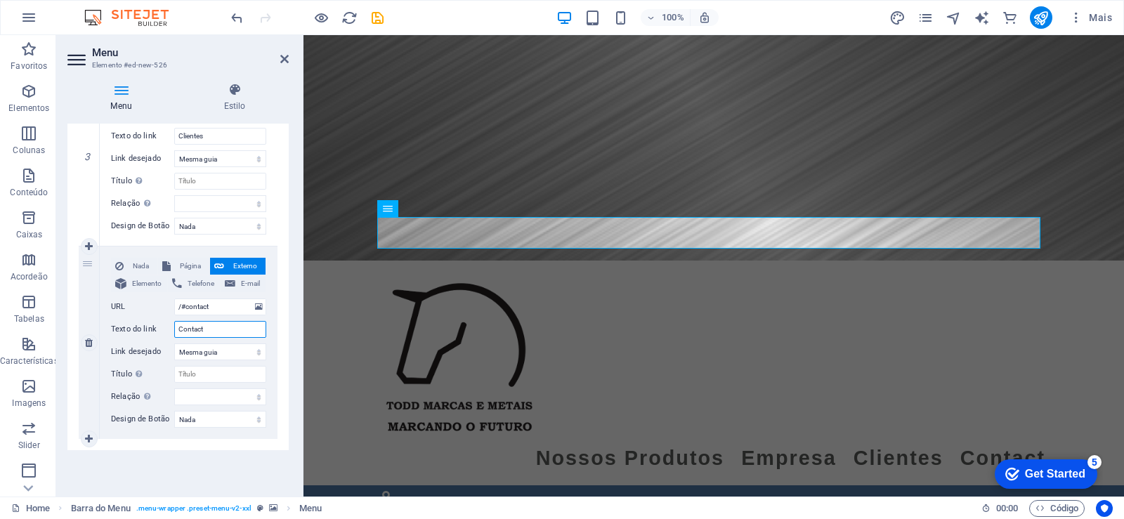
click at [209, 332] on input "Contact" at bounding box center [220, 329] width 92 height 17
type input "Contato"
select select
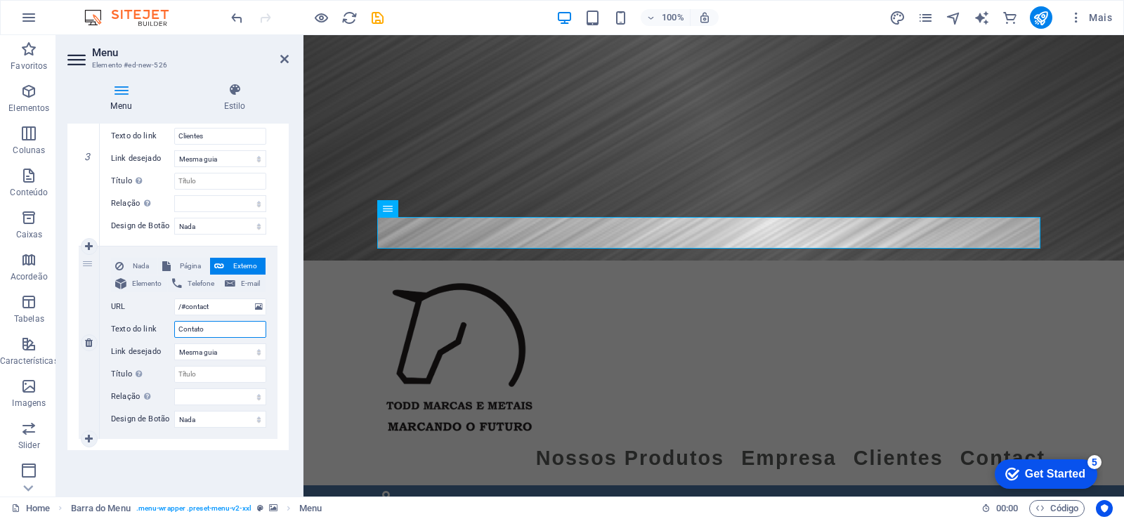
select select
type input "Contato"
click at [285, 61] on icon at bounding box center [284, 58] width 8 height 11
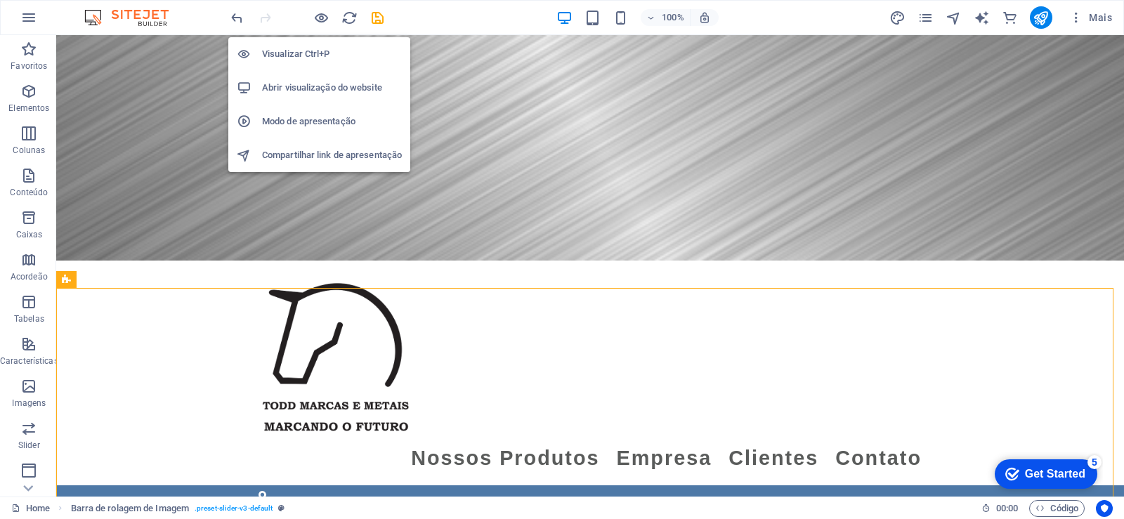
drag, startPoint x: 322, startPoint y: 17, endPoint x: 361, endPoint y: 47, distance: 49.6
click at [321, 17] on icon "button" at bounding box center [321, 18] width 16 height 16
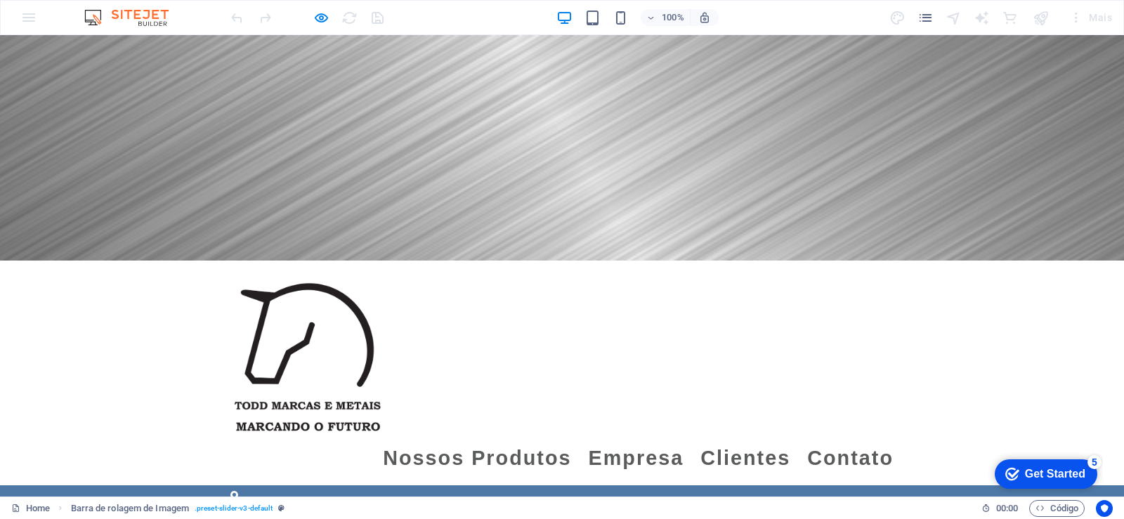
click at [524, 443] on link "Nossos Produtos" at bounding box center [477, 459] width 188 height 32
click at [488, 443] on link "Nossos Produtos" at bounding box center [477, 459] width 188 height 32
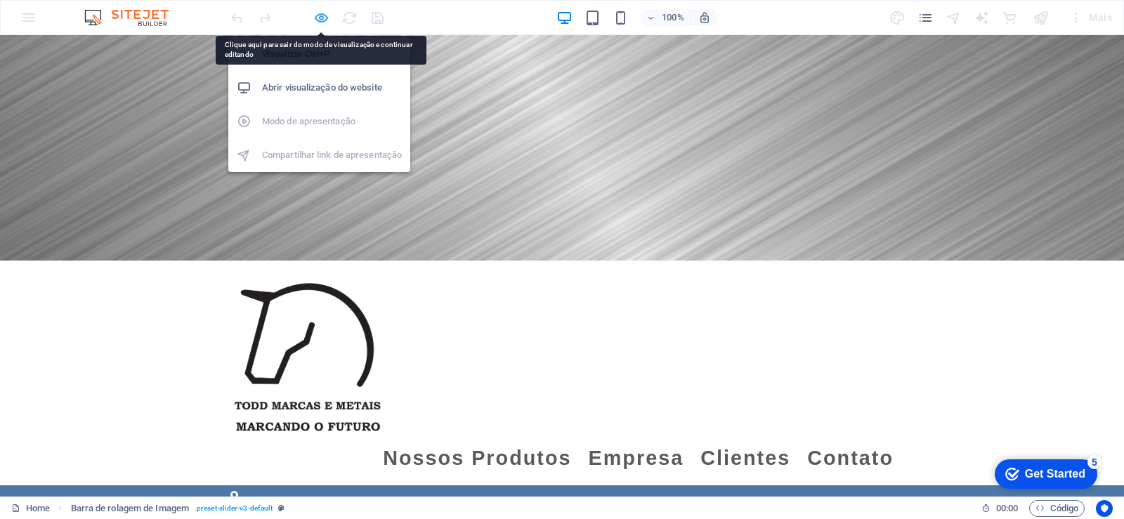
click at [323, 15] on icon "button" at bounding box center [321, 18] width 16 height 16
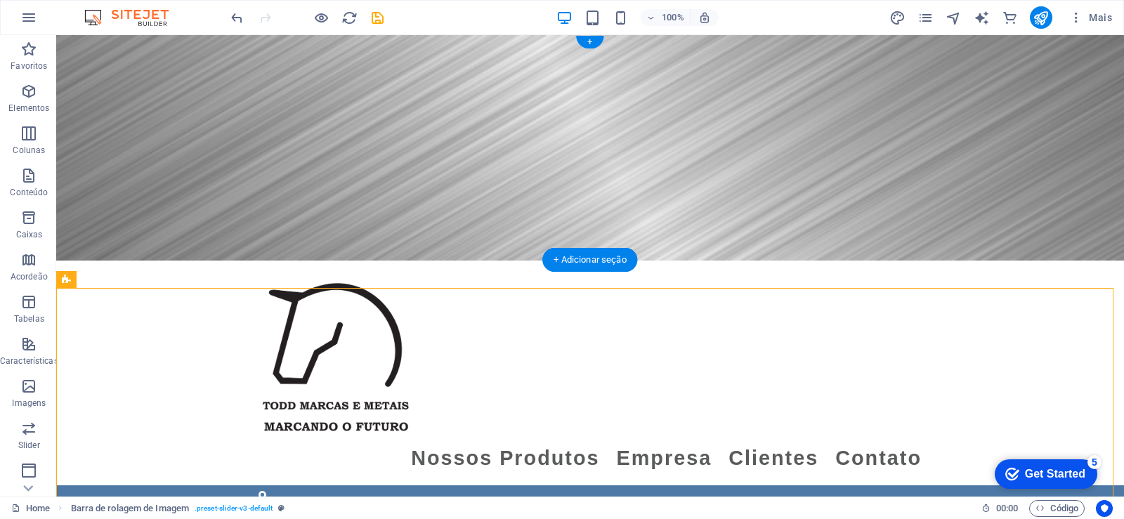
click at [914, 205] on figure at bounding box center [590, 148] width 1068 height 226
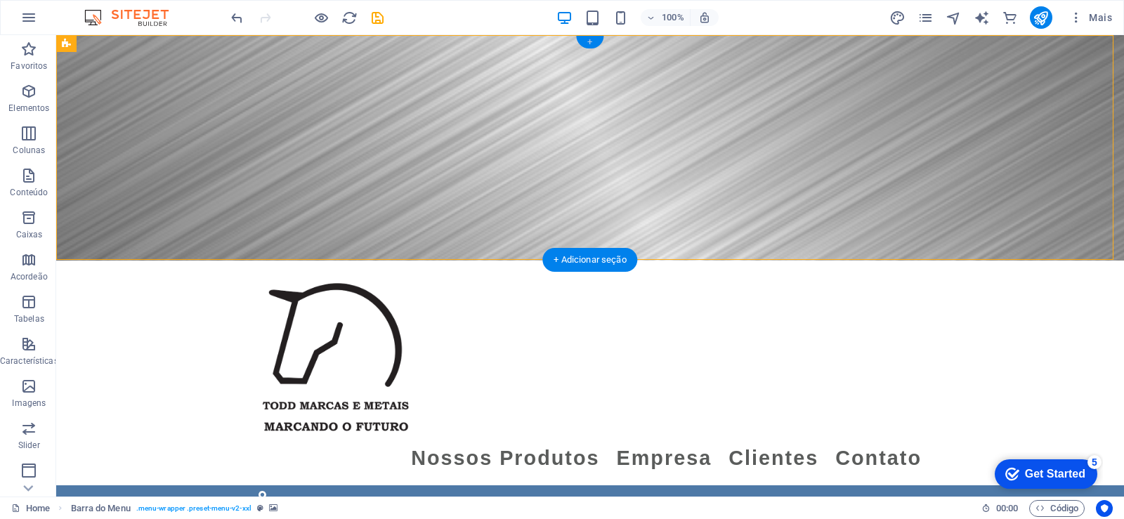
click at [594, 41] on div "+" at bounding box center [589, 42] width 27 height 13
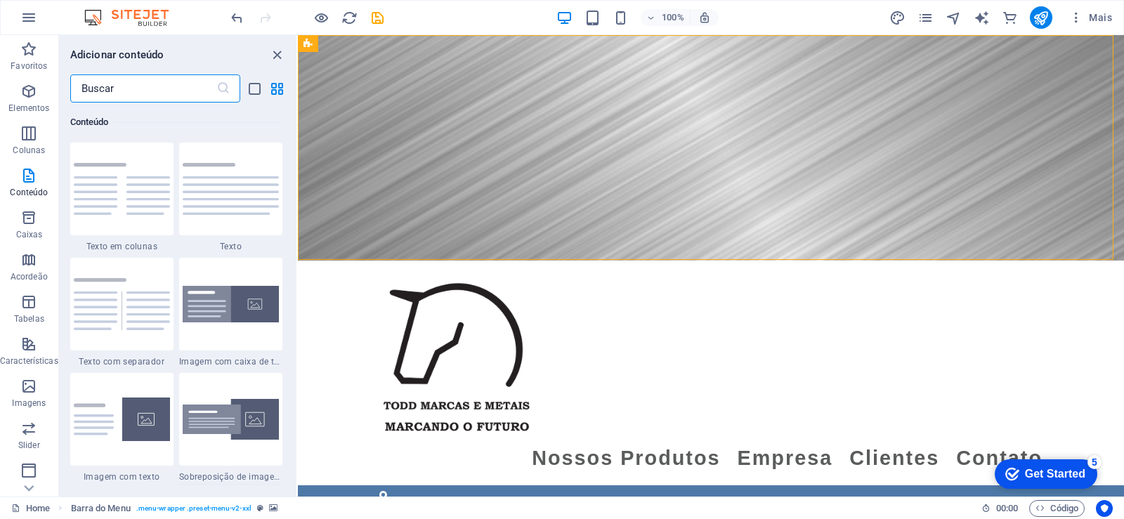
scroll to position [2543, 0]
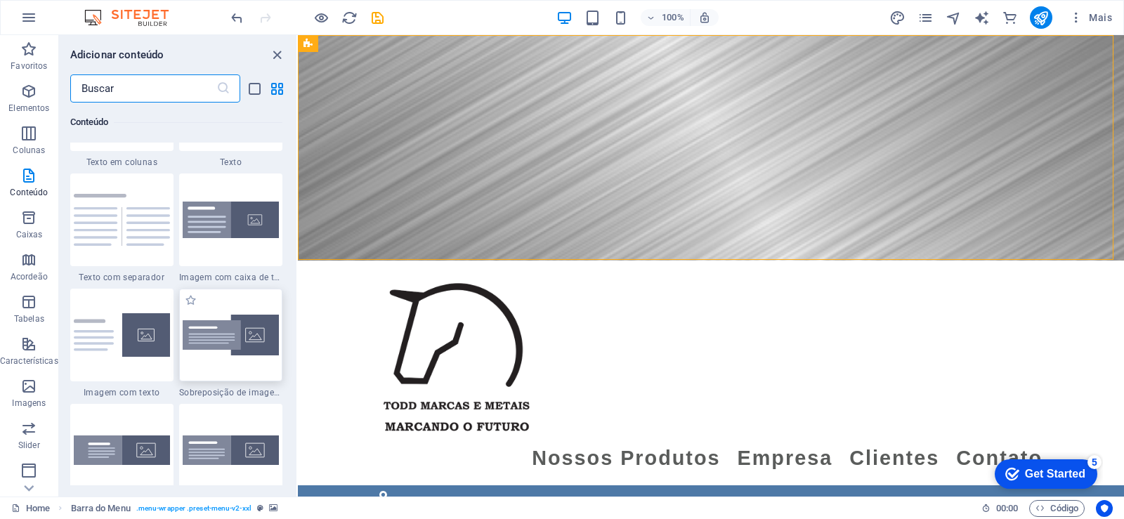
click at [227, 368] on div at bounding box center [230, 335] width 103 height 93
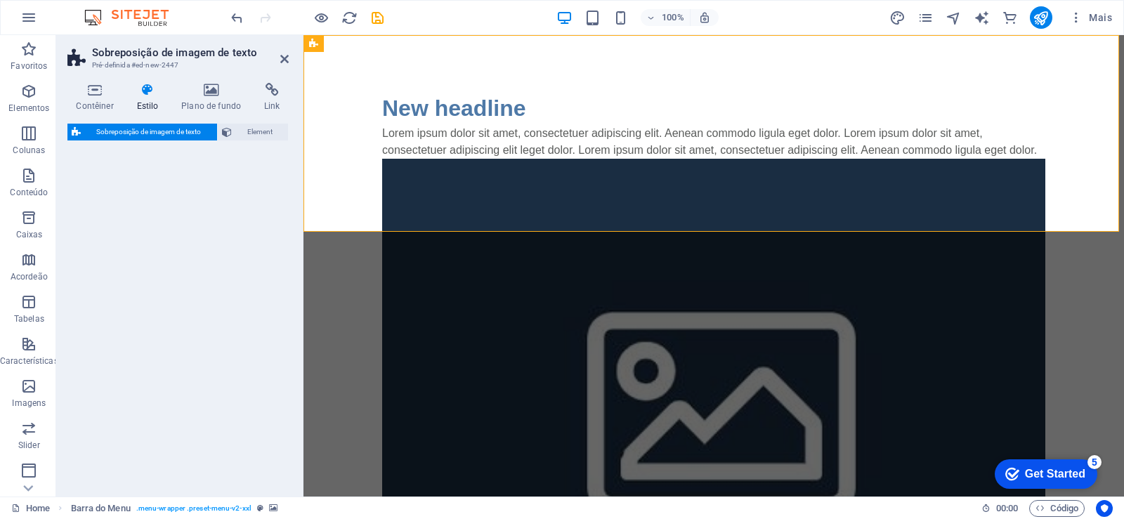
select select "rem"
select select "px"
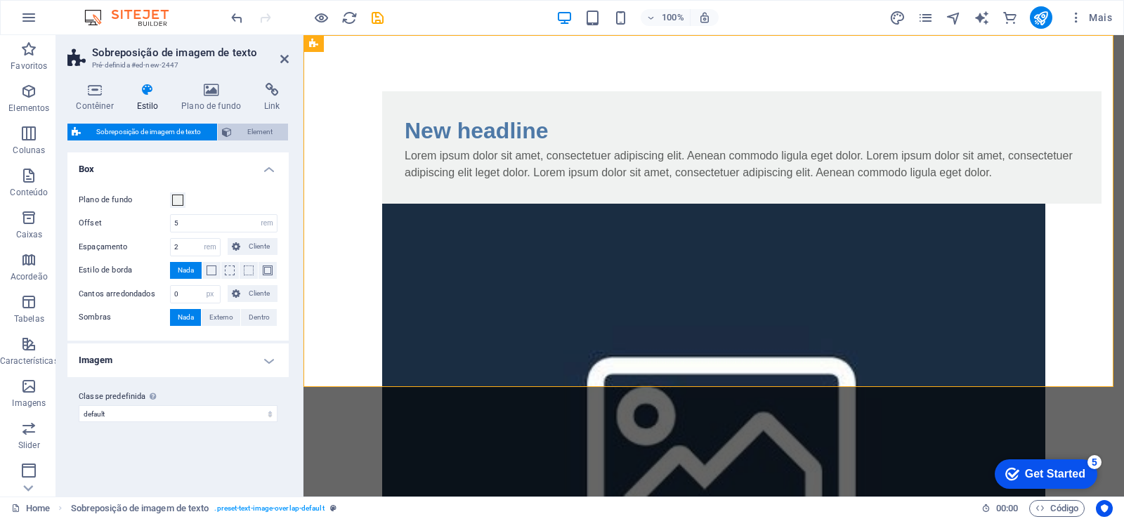
click at [260, 134] on span "Element" at bounding box center [260, 132] width 48 height 17
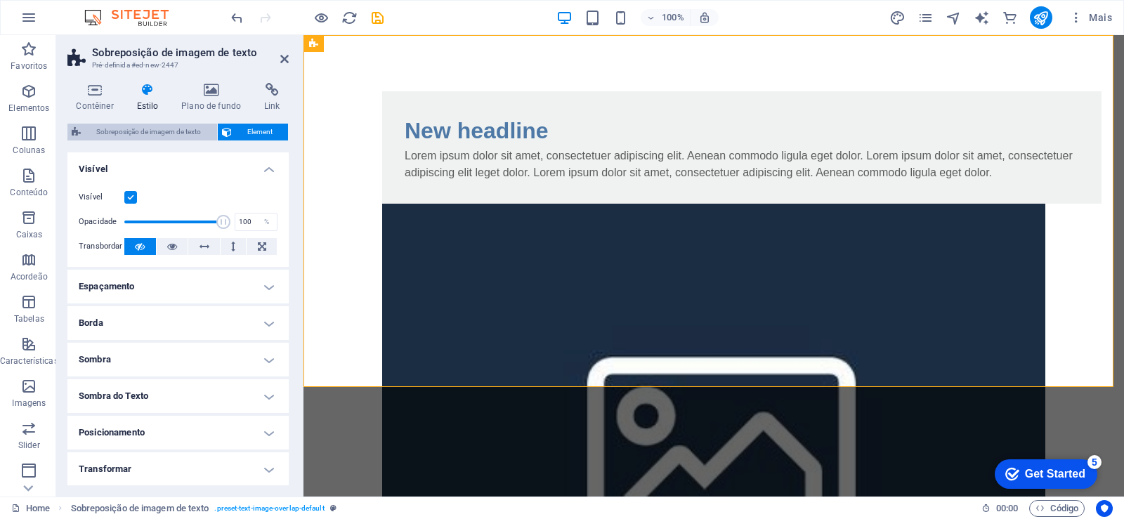
click at [160, 136] on span "Sobreposição de imagem de texto" at bounding box center [149, 132] width 128 height 17
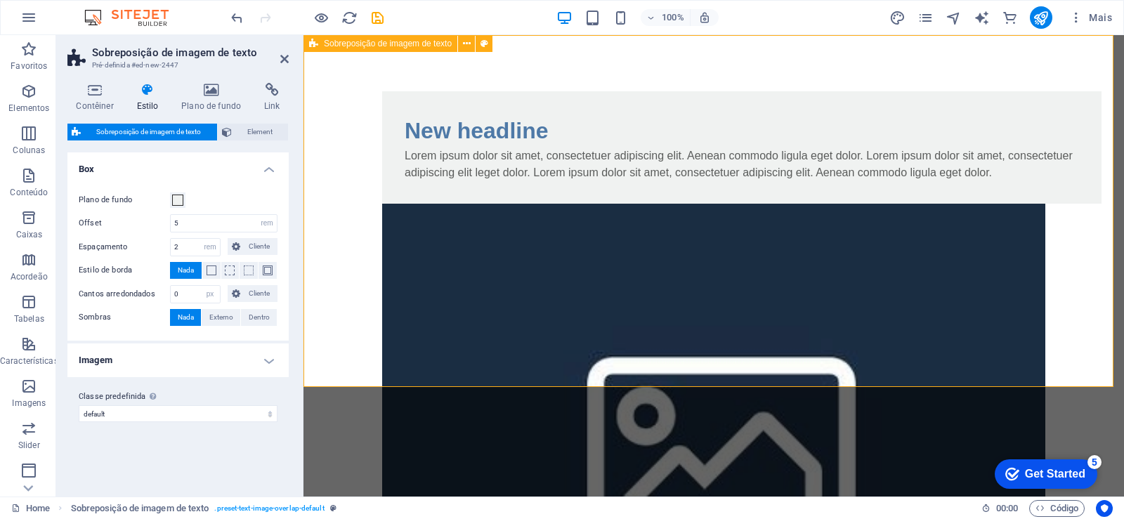
drag, startPoint x: 581, startPoint y: 330, endPoint x: 637, endPoint y: 429, distance: 114.5
click at [581, 330] on div "New headline Lorem ipsum dolor sit amet, consectetuer adipiscing elit. Aenean c…" at bounding box center [714, 387] width 821 height 705
click at [283, 59] on icon at bounding box center [284, 58] width 8 height 11
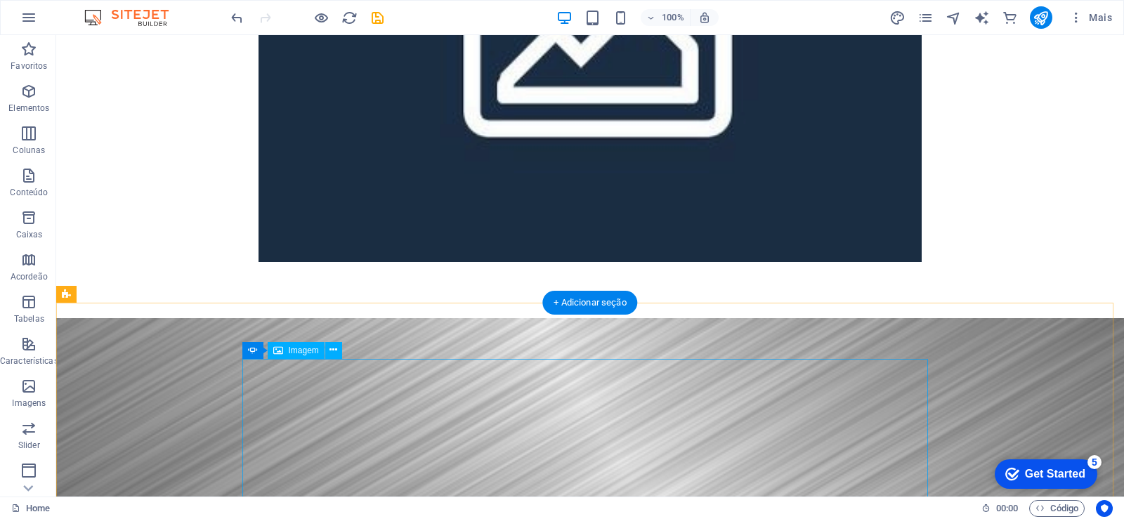
scroll to position [0, 0]
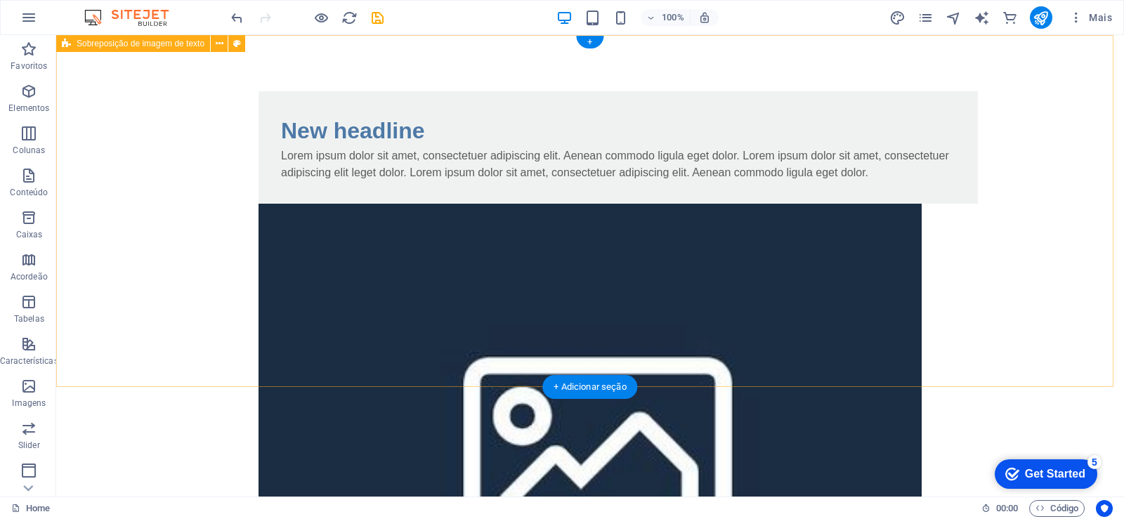
click at [1065, 191] on div "New headline Lorem ipsum dolor sit amet, consectetuer adipiscing elit. Aenean c…" at bounding box center [590, 387] width 1068 height 705
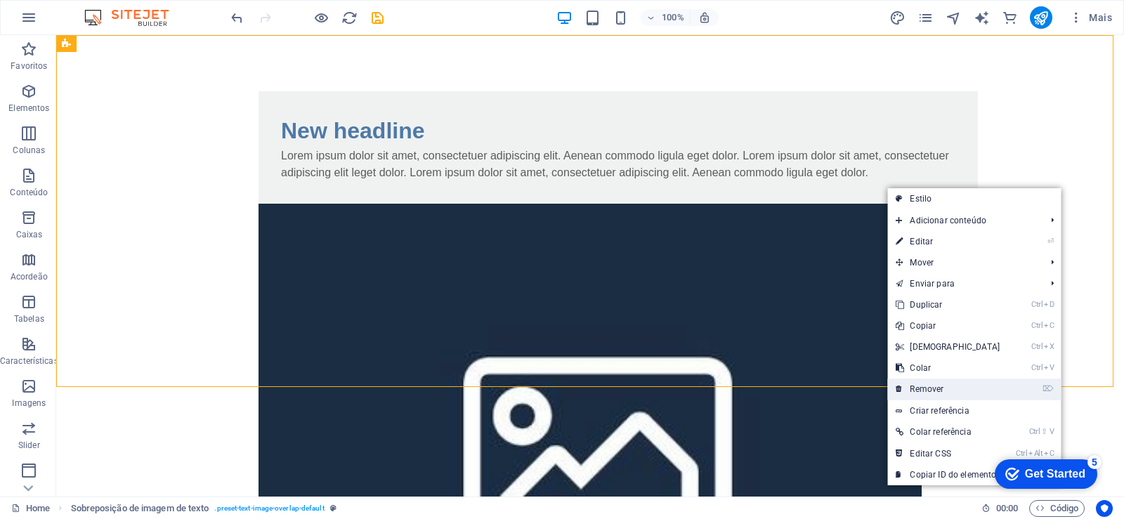
click at [949, 391] on link "⌦ Remover" at bounding box center [948, 389] width 121 height 21
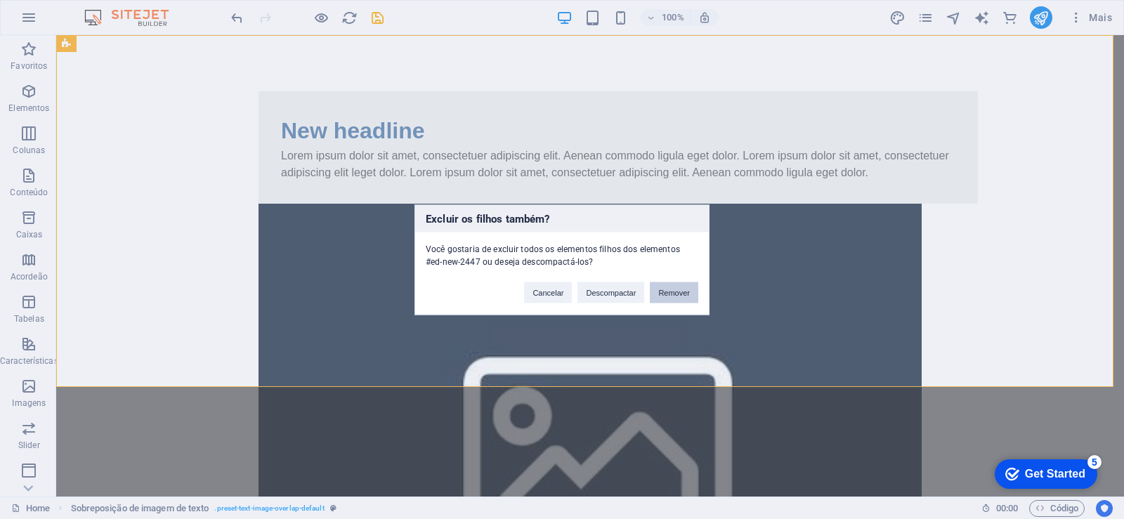
click at [666, 292] on button "Remover" at bounding box center [674, 292] width 48 height 21
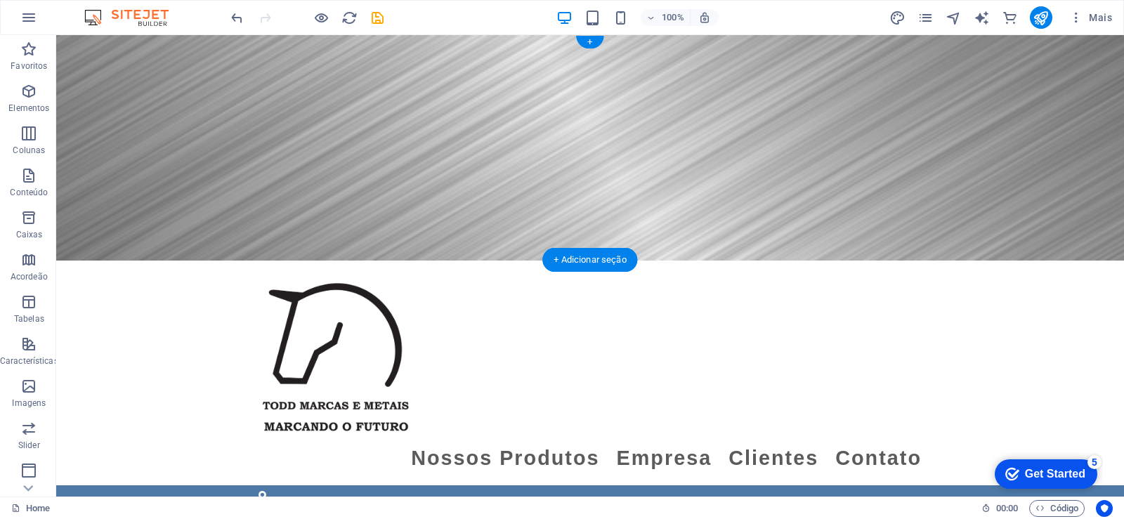
click at [884, 165] on figure at bounding box center [590, 148] width 1068 height 226
click at [882, 162] on figure at bounding box center [590, 148] width 1068 height 226
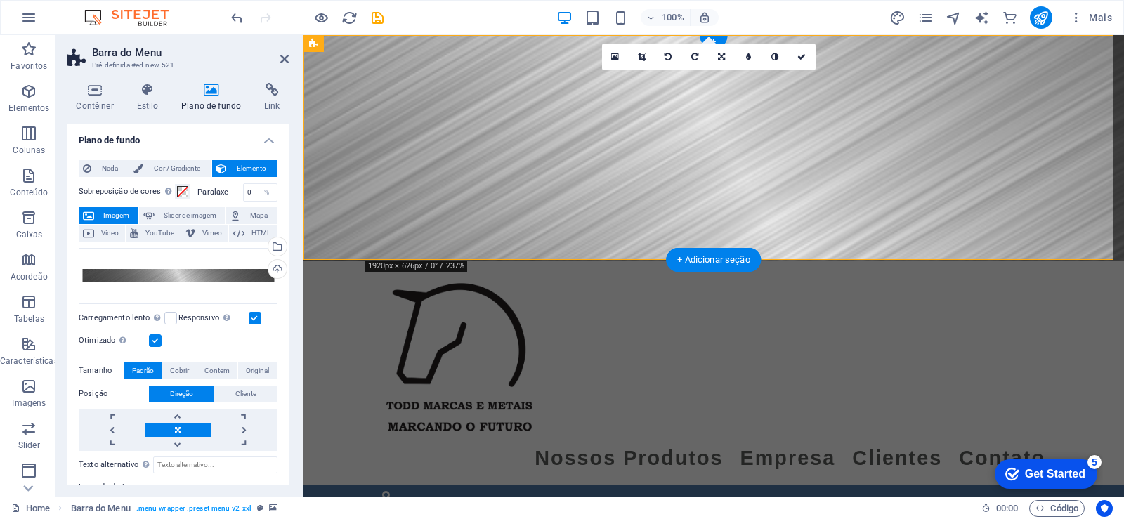
click at [841, 157] on figure at bounding box center [714, 148] width 821 height 226
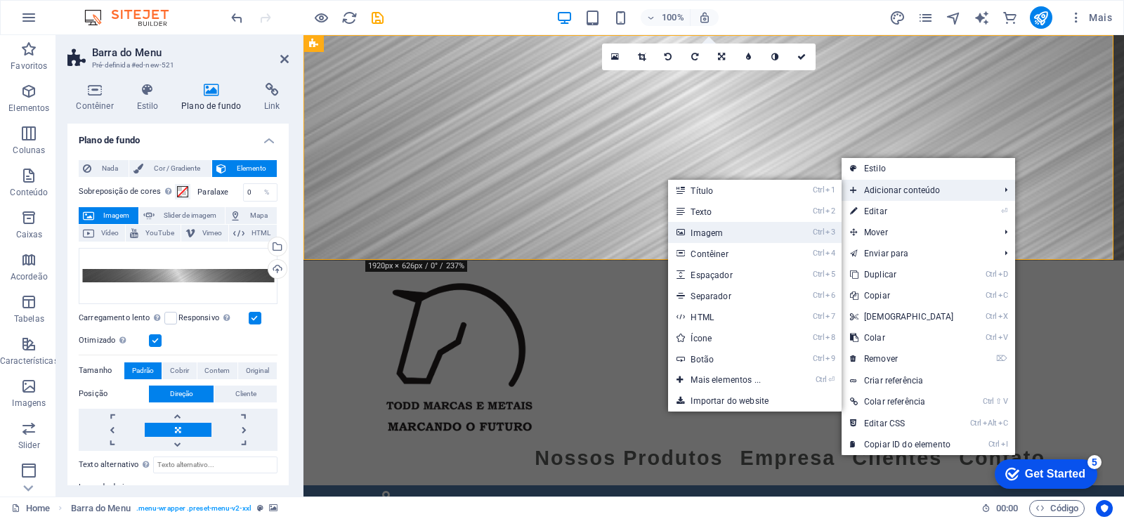
click at [737, 237] on link "Ctrl 3 Imagem" at bounding box center [728, 232] width 121 height 21
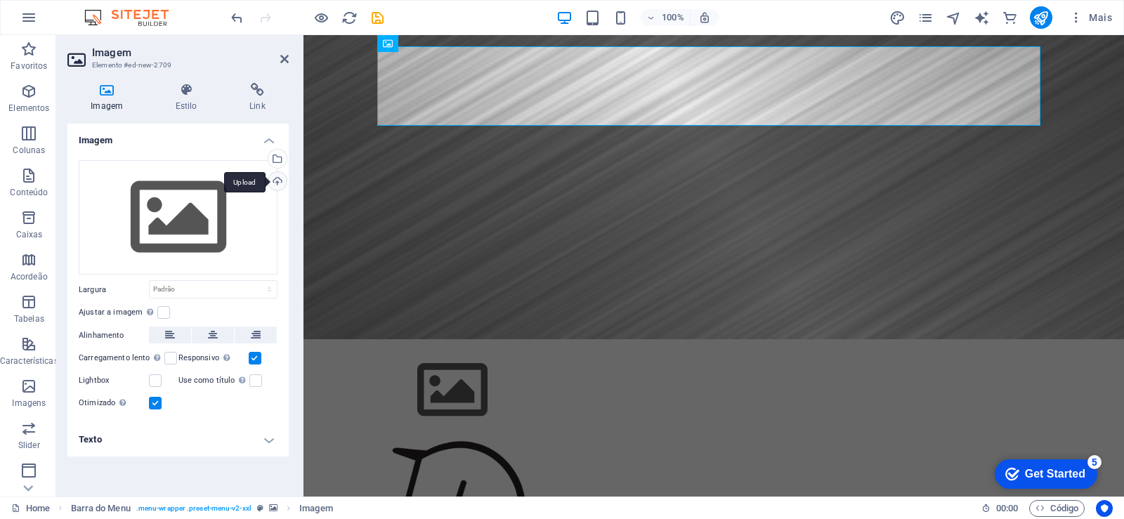
click at [276, 182] on div "Upload" at bounding box center [276, 182] width 21 height 21
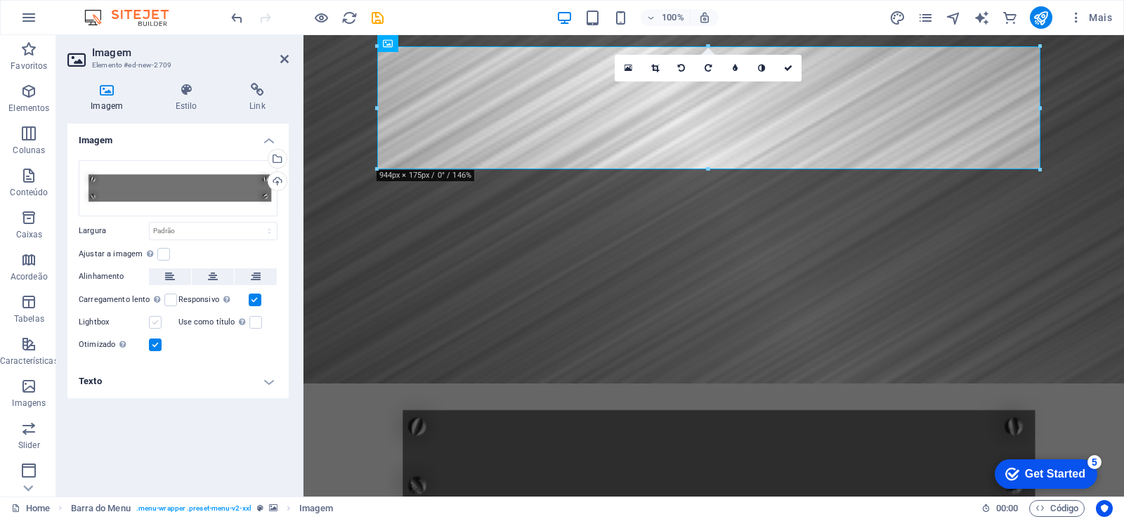
click at [155, 319] on label at bounding box center [155, 322] width 13 height 13
click at [0, 0] on input "Lightbox" at bounding box center [0, 0] width 0 height 0
click at [155, 319] on label at bounding box center [155, 322] width 13 height 13
click at [0, 0] on input "Lightbox" at bounding box center [0, 0] width 0 height 0
click at [163, 254] on label at bounding box center [163, 254] width 13 height 13
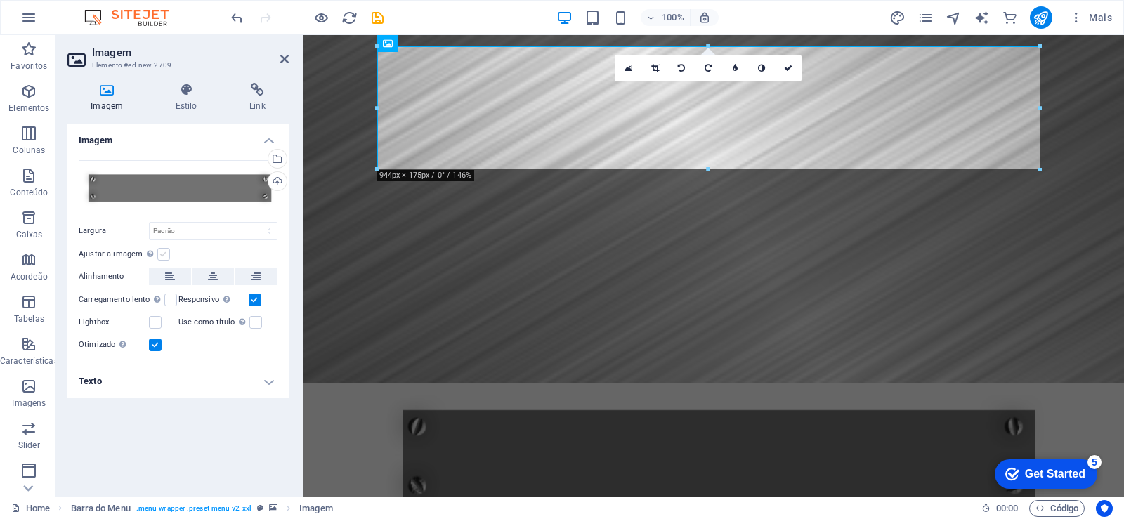
click at [0, 0] on input "Ajustar a imagem Ajustar a imagem automaticamente a uma largura e altura fixas" at bounding box center [0, 0] width 0 height 0
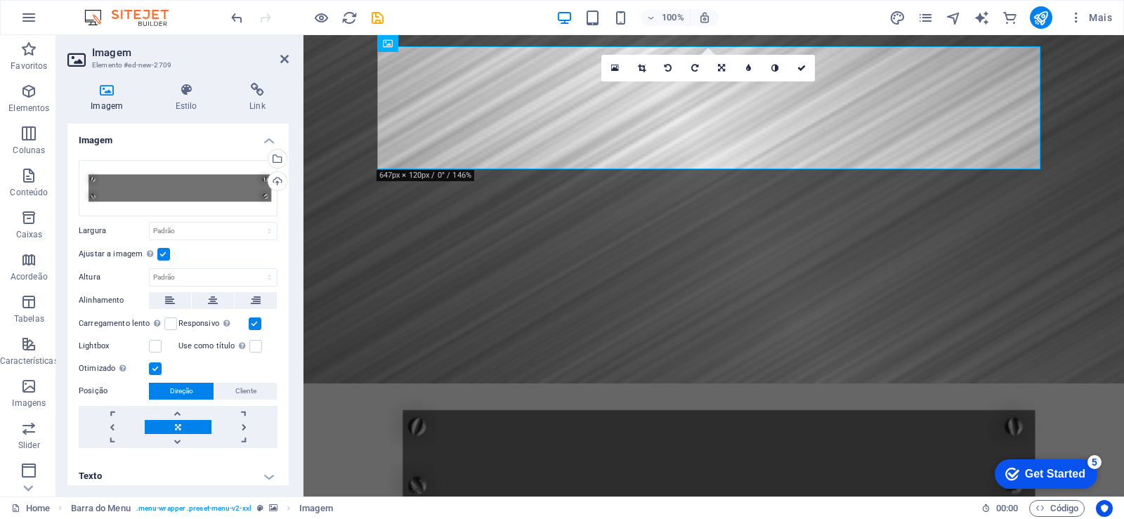
scroll to position [8, 0]
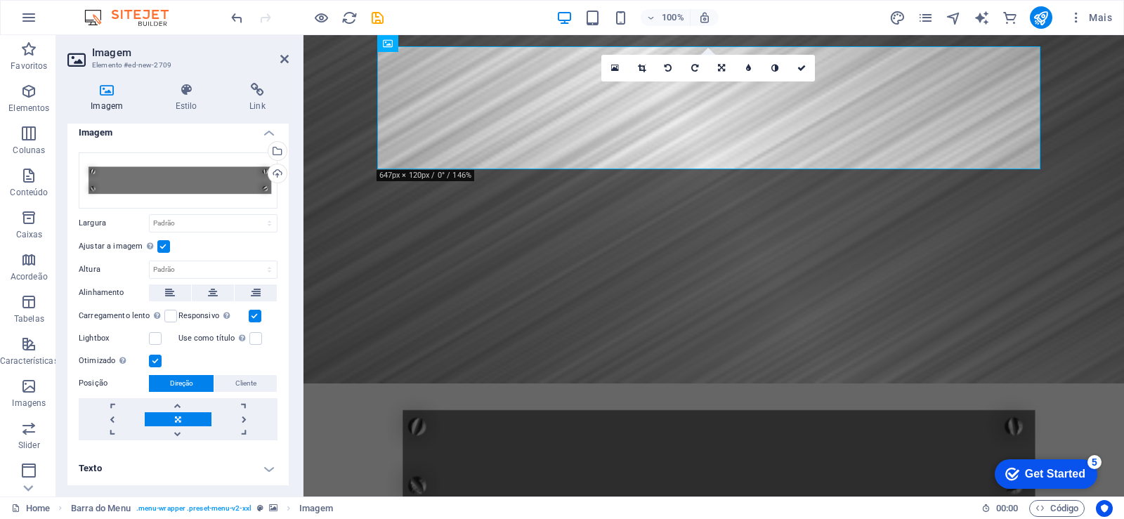
drag, startPoint x: 282, startPoint y: 466, endPoint x: 270, endPoint y: 468, distance: 12.1
click at [280, 467] on h4 "Texto" at bounding box center [177, 469] width 221 height 34
click at [269, 469] on h4 "Texto" at bounding box center [177, 464] width 221 height 25
click at [268, 467] on h4 "Texto" at bounding box center [177, 469] width 221 height 34
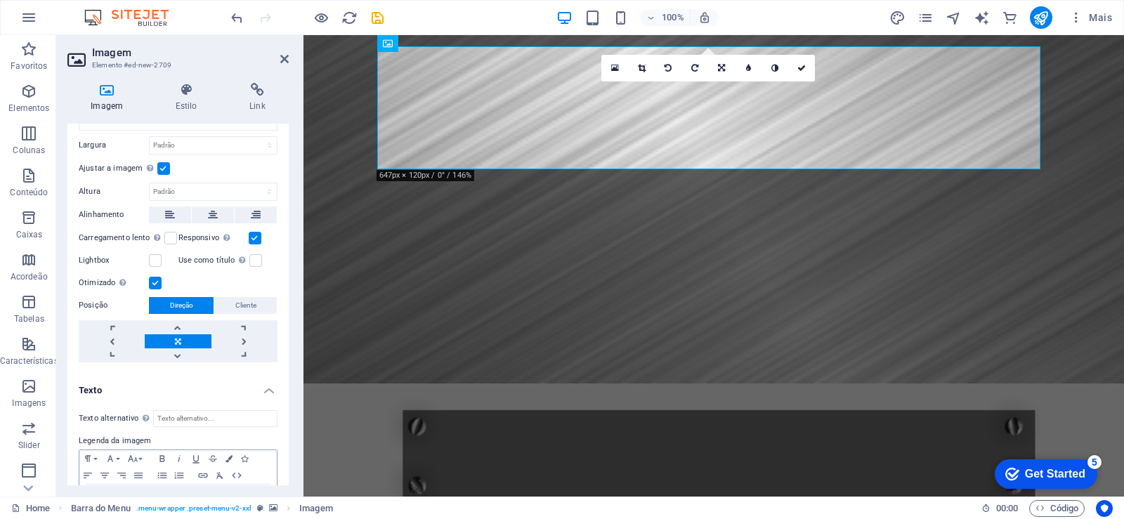
scroll to position [140, 0]
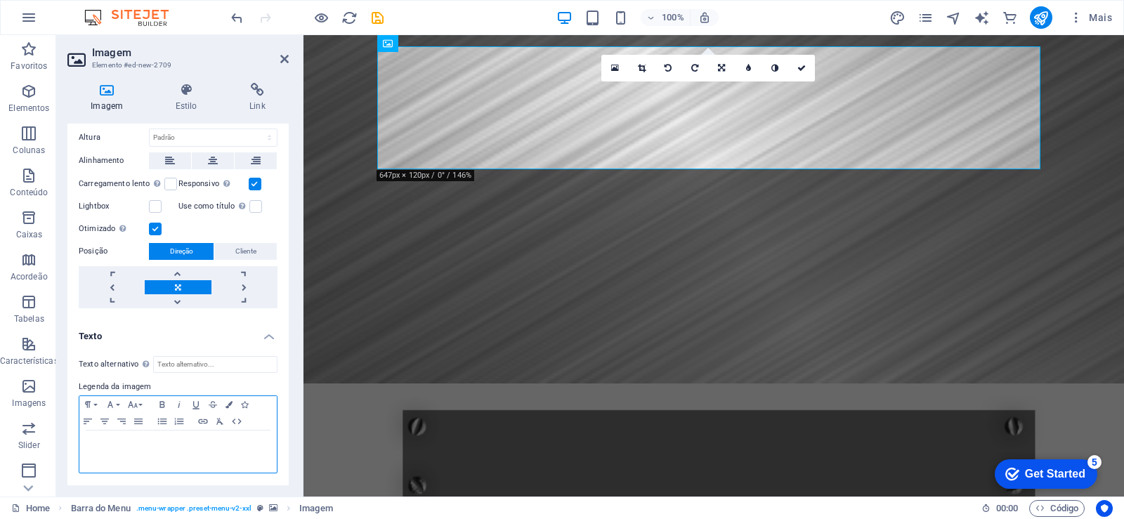
click at [99, 446] on p at bounding box center [177, 444] width 183 height 13
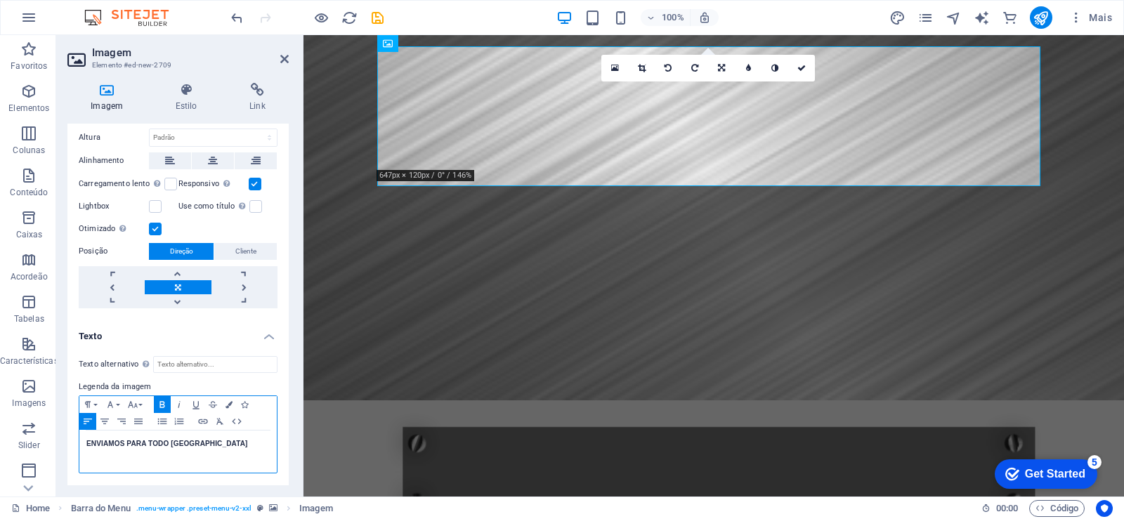
click at [236, 454] on div "ENVIAMOS PARA TODO [GEOGRAPHIC_DATA]" at bounding box center [177, 452] width 197 height 42
click at [707, 252] on figure at bounding box center [714, 217] width 821 height 365
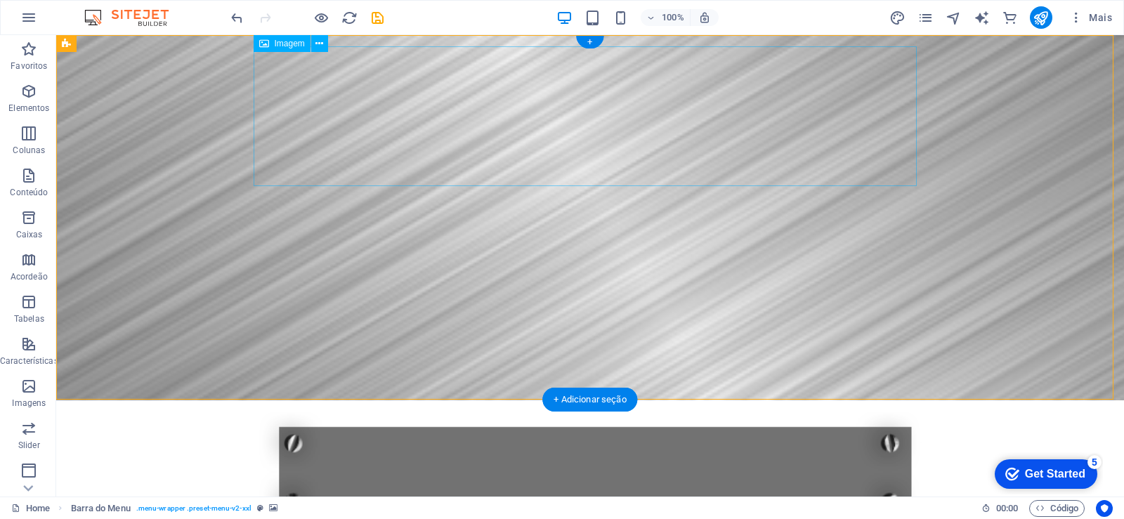
click at [379, 412] on figure "ENVIAMOS PARA TODO [GEOGRAPHIC_DATA]" at bounding box center [590, 482] width 663 height 140
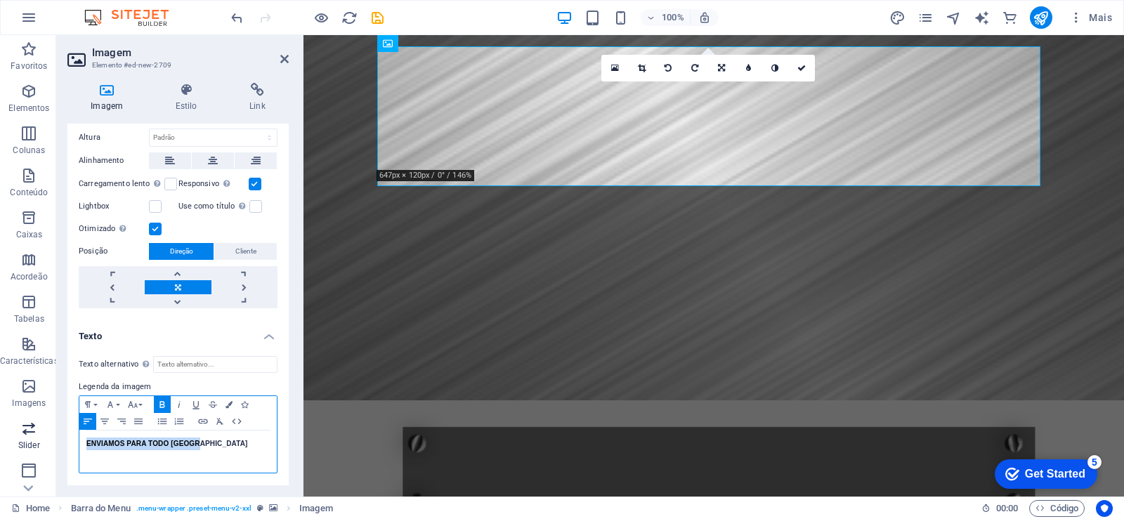
drag, startPoint x: 210, startPoint y: 446, endPoint x: 0, endPoint y: 446, distance: 210.1
click at [0, 446] on section "Favoritos Elementos Colunas Conteúdo Caixas Acordeão Tabelas Características Im…" at bounding box center [562, 266] width 1124 height 462
click at [257, 208] on label at bounding box center [255, 206] width 13 height 13
click at [0, 0] on input "Use como título A imagem será envolvida em uma tag com título H1. Útil para dar…" at bounding box center [0, 0] width 0 height 0
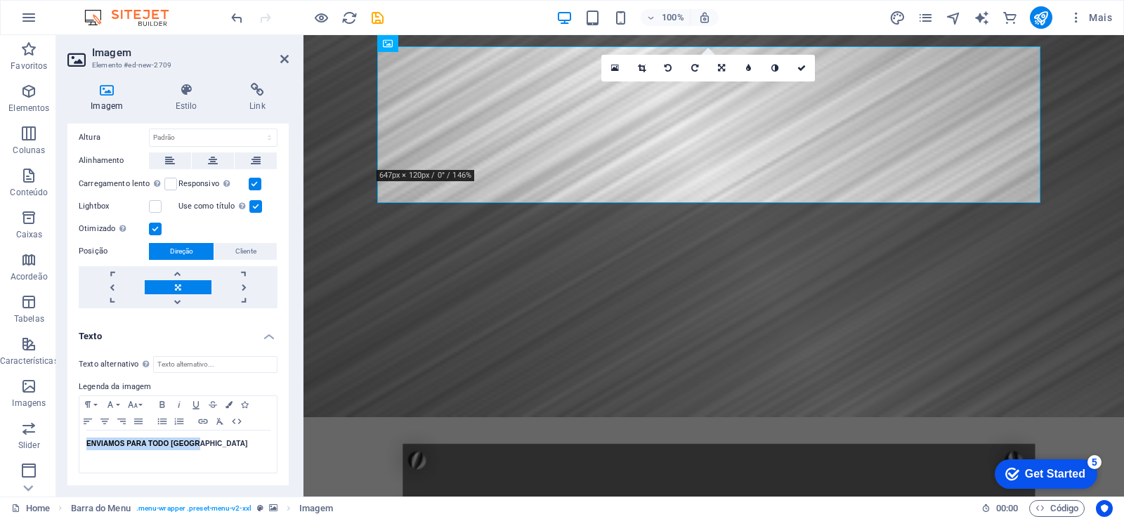
click at [257, 208] on label at bounding box center [255, 206] width 13 height 13
click at [0, 0] on input "Use como título A imagem será envolvida em uma tag com título H1. Útil para dar…" at bounding box center [0, 0] width 0 height 0
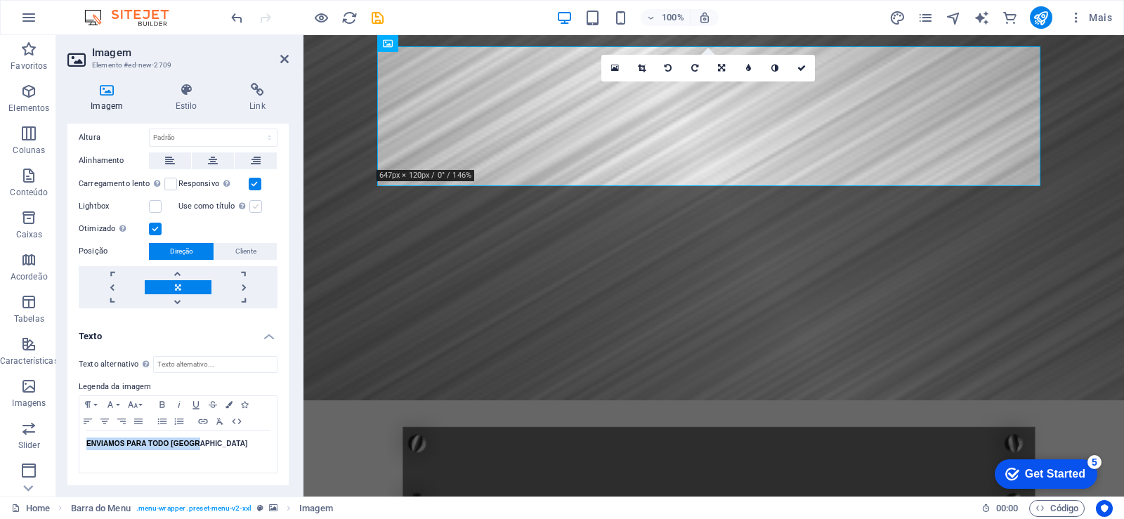
click at [257, 208] on label at bounding box center [255, 206] width 13 height 13
click at [0, 0] on input "Use como título A imagem será envolvida em uma tag com título H1. Útil para dar…" at bounding box center [0, 0] width 0 height 0
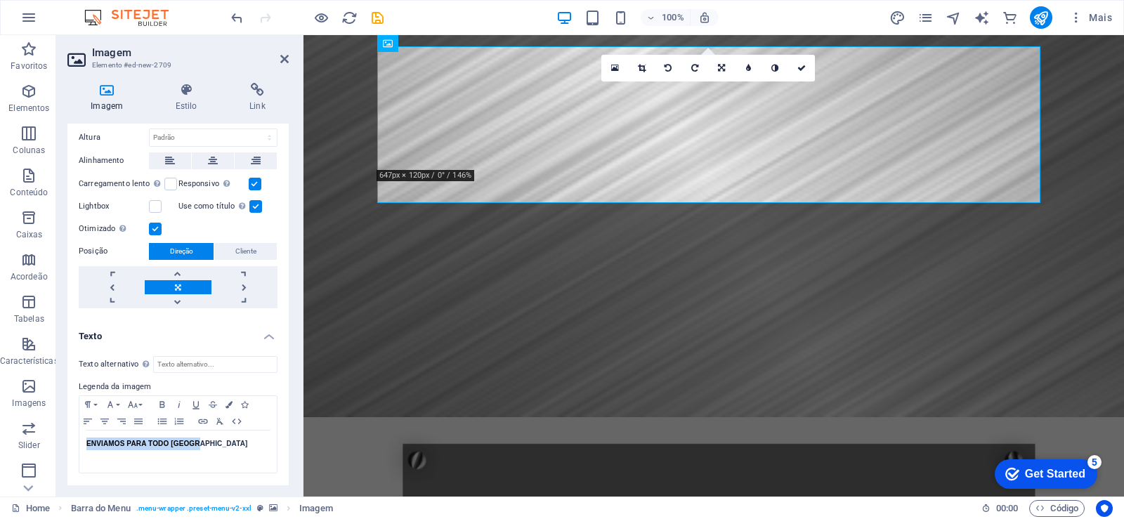
click at [257, 208] on label at bounding box center [255, 206] width 13 height 13
click at [0, 0] on input "Use como título A imagem será envolvida em uma tag com título H1. Útil para dar…" at bounding box center [0, 0] width 0 height 0
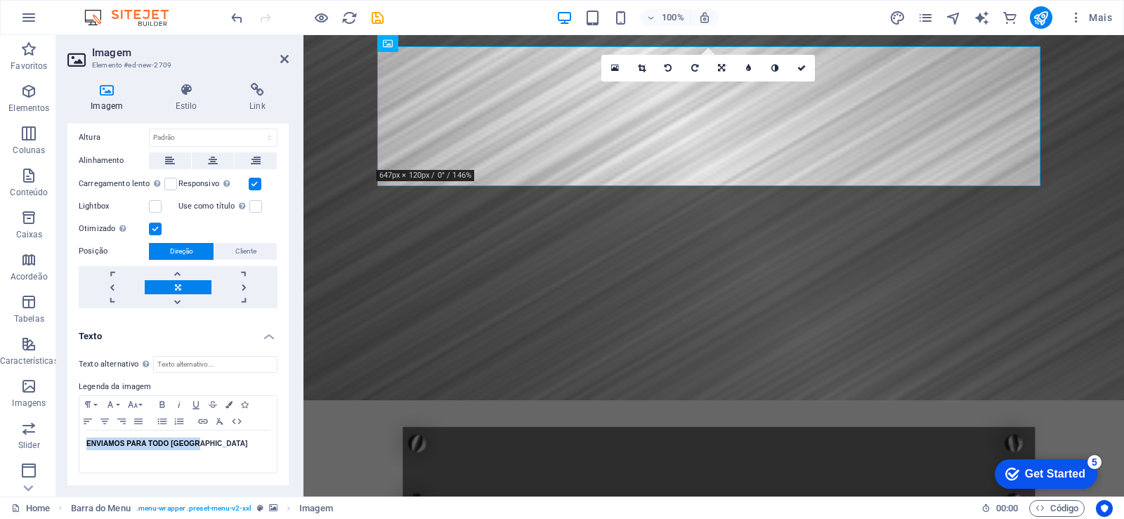
click at [148, 209] on label "Lightbox" at bounding box center [114, 206] width 70 height 17
click at [0, 0] on input "Lightbox" at bounding box center [0, 0] width 0 height 0
click at [155, 207] on label at bounding box center [155, 206] width 13 height 13
click at [0, 0] on input "Lightbox" at bounding box center [0, 0] width 0 height 0
click at [155, 207] on label at bounding box center [155, 206] width 13 height 13
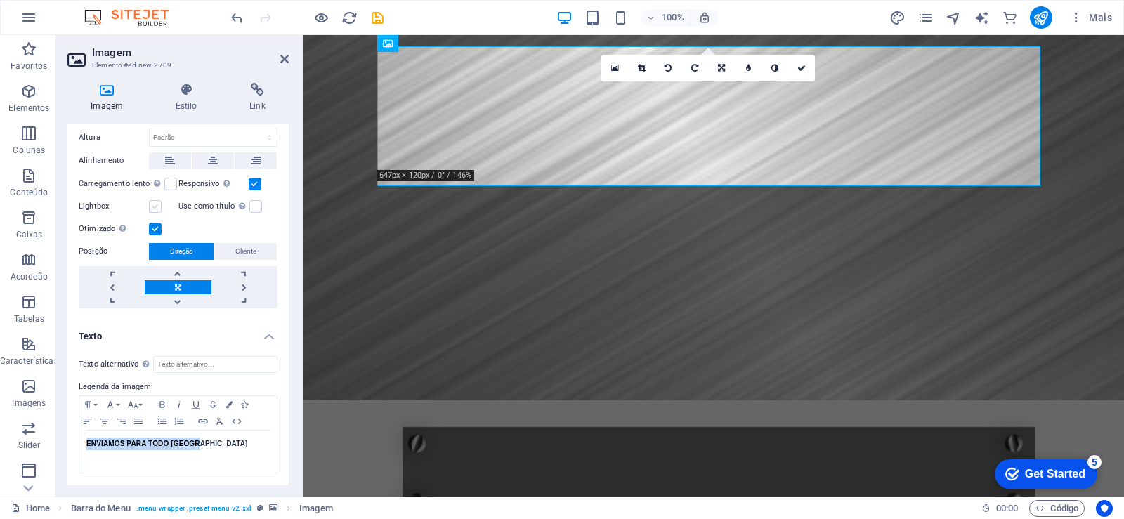
click at [0, 0] on input "Lightbox" at bounding box center [0, 0] width 0 height 0
click at [155, 207] on label at bounding box center [155, 206] width 13 height 13
click at [0, 0] on input "Lightbox" at bounding box center [0, 0] width 0 height 0
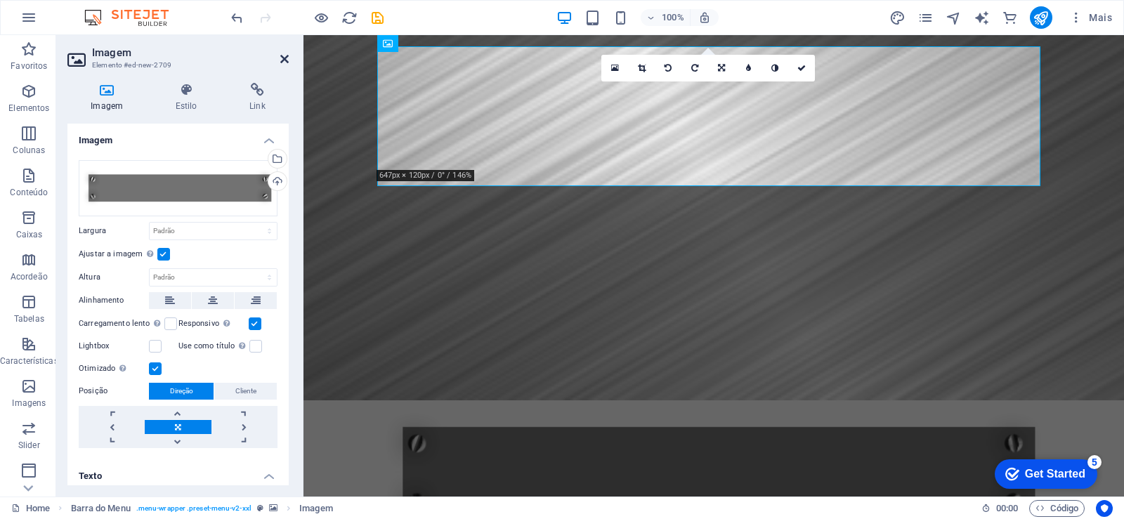
click at [280, 57] on icon at bounding box center [284, 58] width 8 height 11
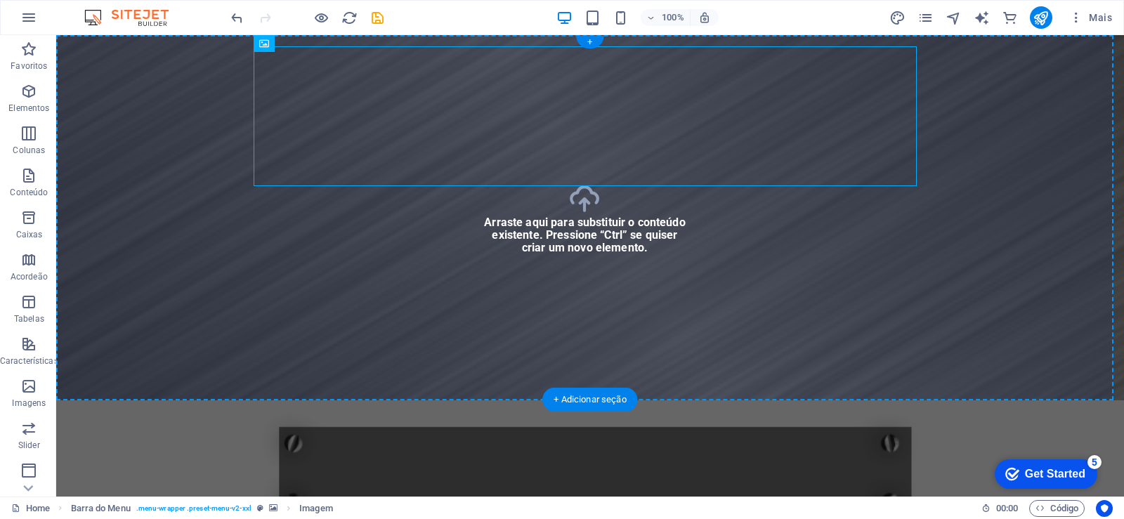
click at [161, 155] on figure at bounding box center [590, 217] width 1068 height 365
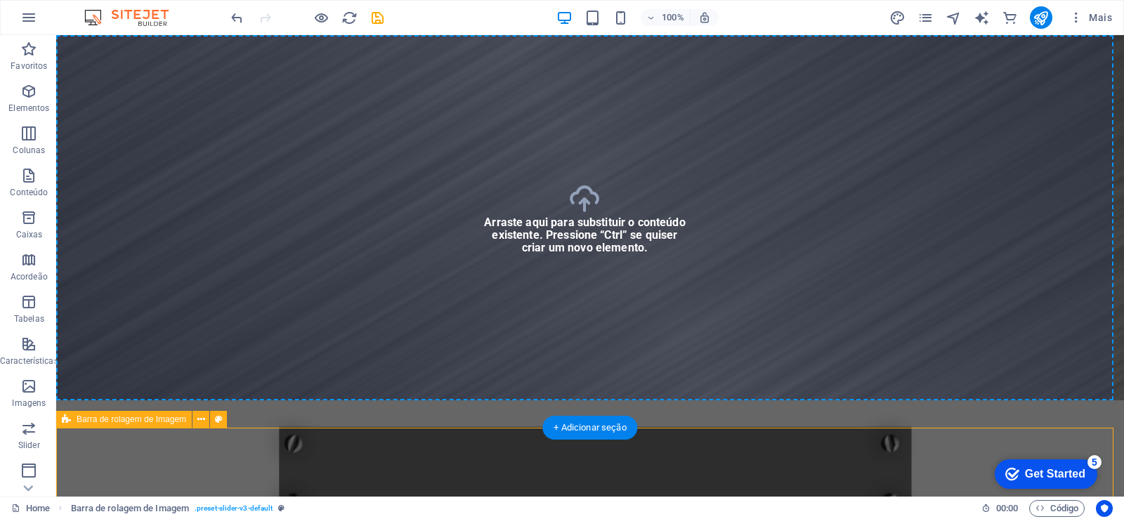
select select "rem"
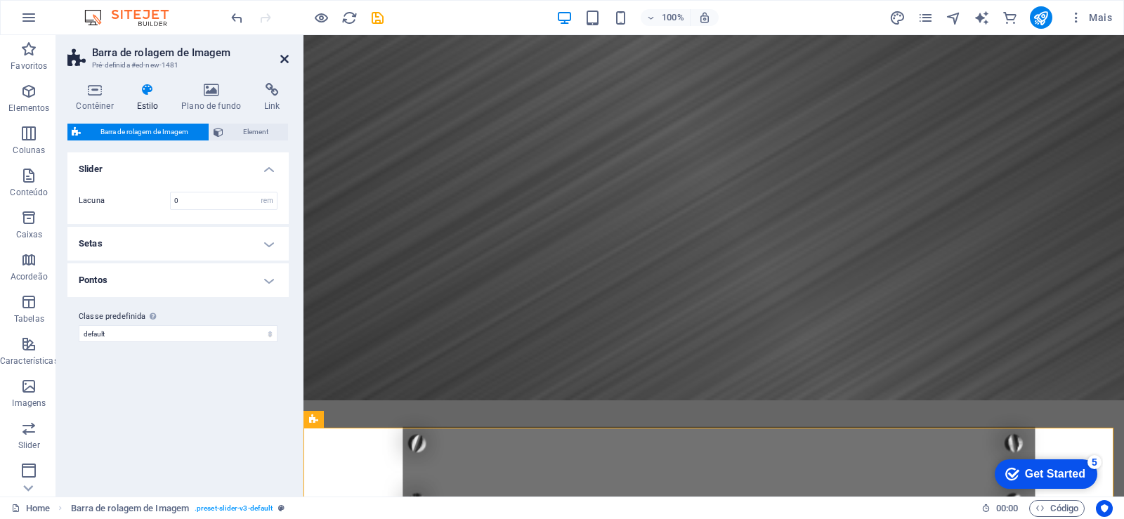
click at [286, 55] on icon at bounding box center [284, 58] width 8 height 11
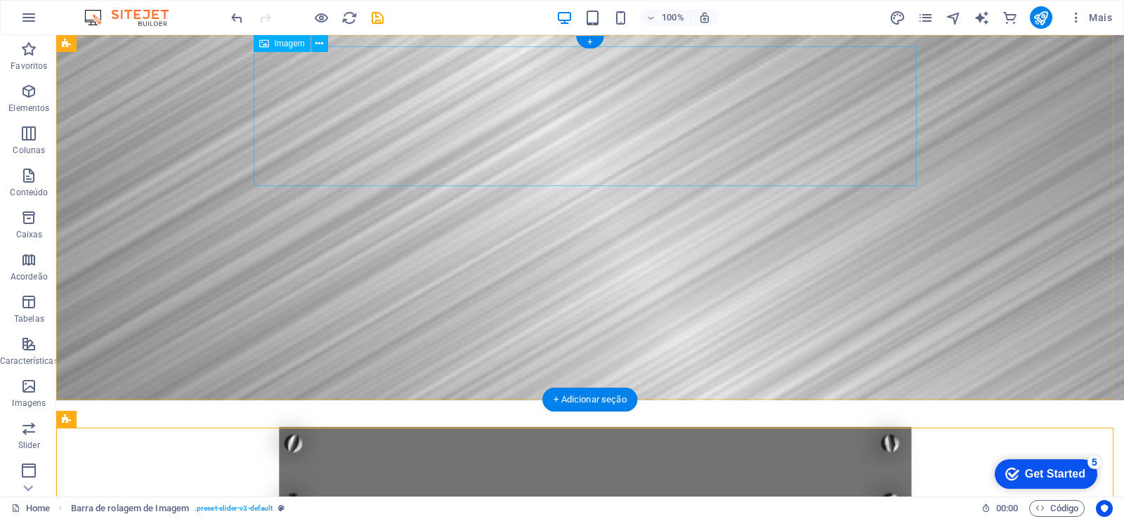
click at [521, 412] on figure "ENVIAMOS PARA TODO [GEOGRAPHIC_DATA]" at bounding box center [590, 482] width 663 height 140
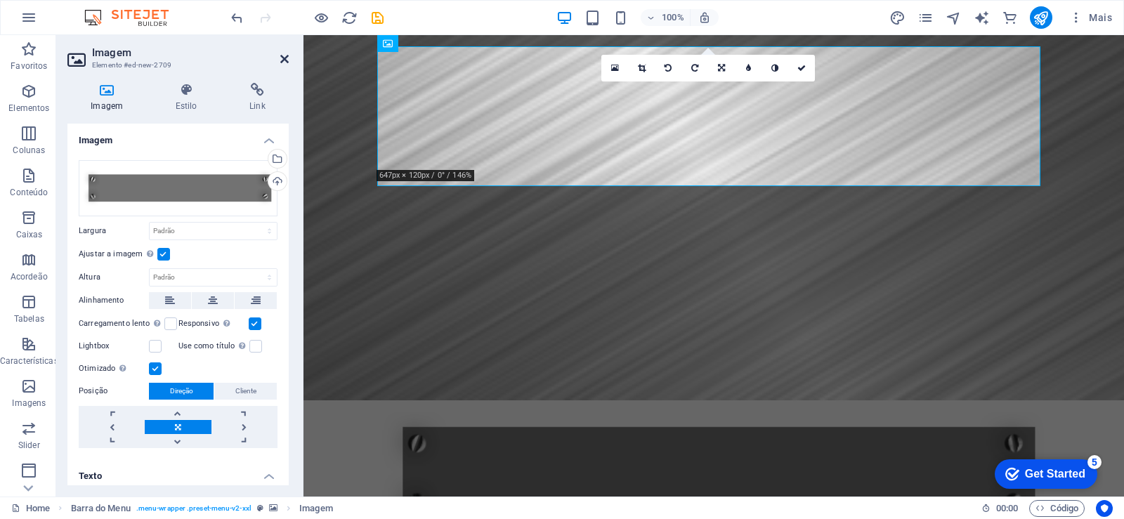
click at [288, 62] on icon at bounding box center [284, 58] width 8 height 11
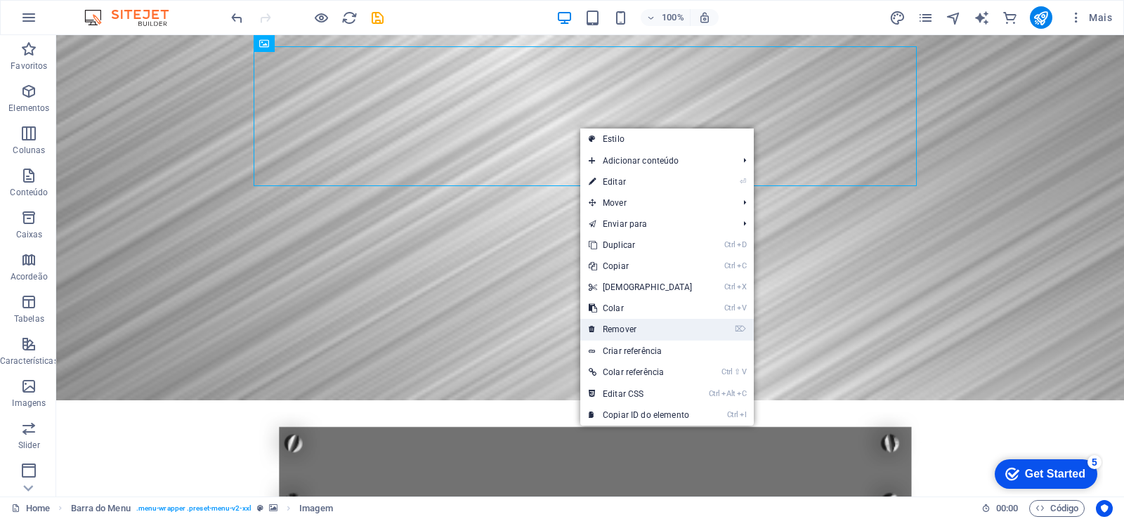
click at [654, 338] on link "⌦ Remover" at bounding box center [641, 329] width 121 height 21
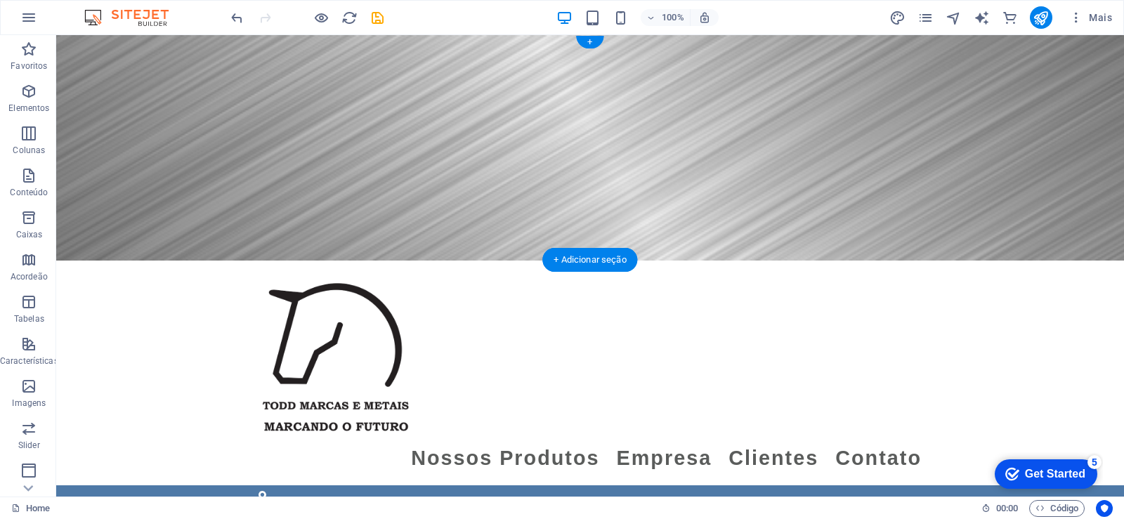
click at [629, 140] on figure at bounding box center [590, 148] width 1068 height 226
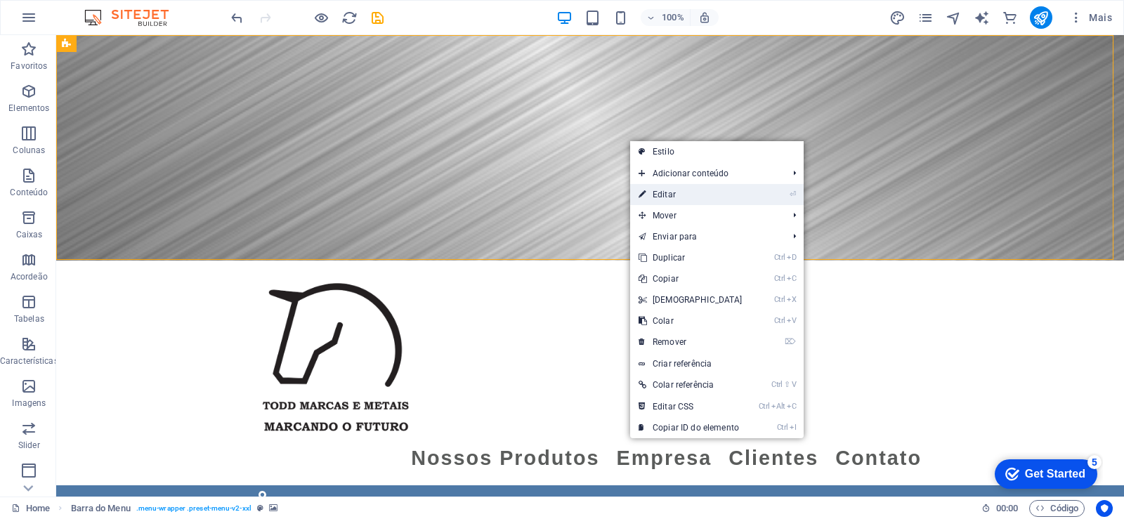
click at [673, 191] on link "⏎ Editar" at bounding box center [690, 194] width 121 height 21
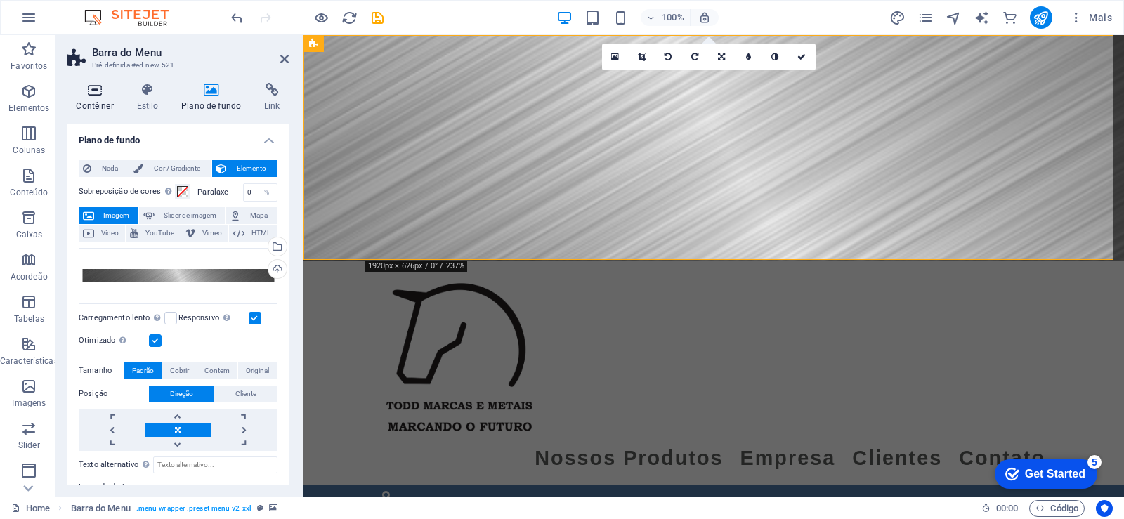
click at [100, 105] on h4 "Contêiner" at bounding box center [97, 98] width 60 height 30
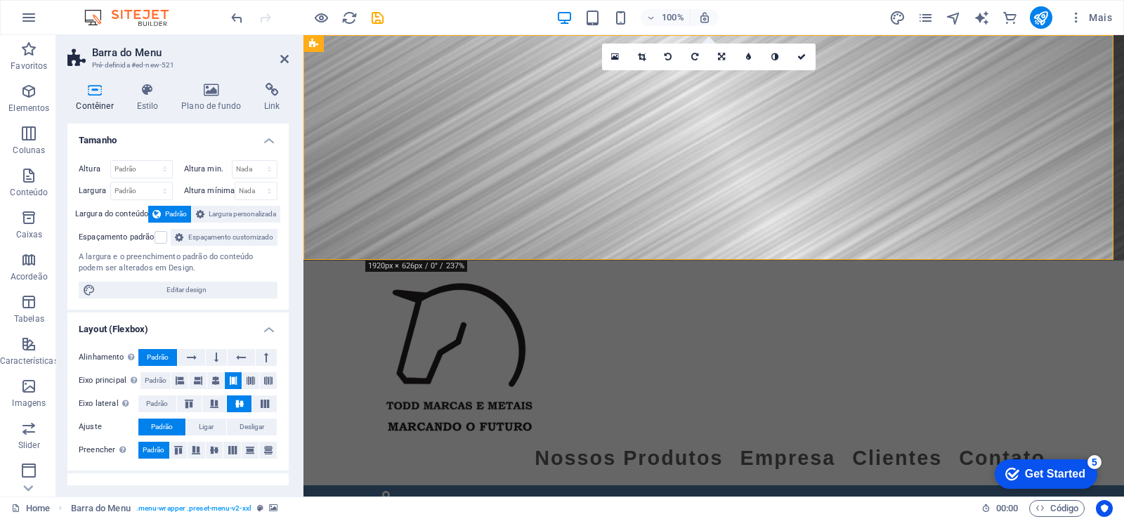
click at [100, 105] on h4 "Contêiner" at bounding box center [97, 98] width 60 height 30
click at [287, 63] on icon at bounding box center [284, 58] width 8 height 11
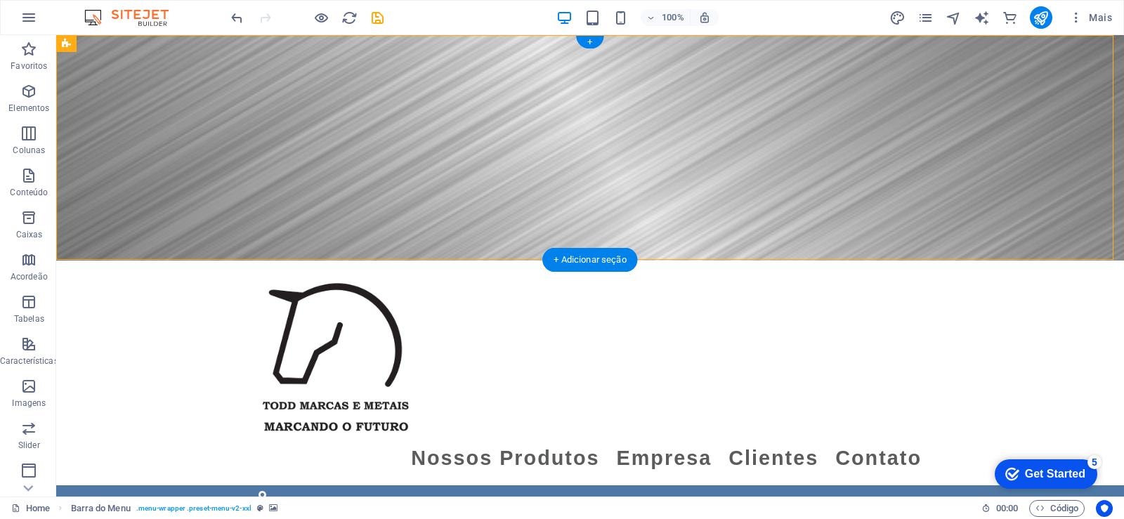
click at [694, 116] on figure at bounding box center [590, 148] width 1068 height 226
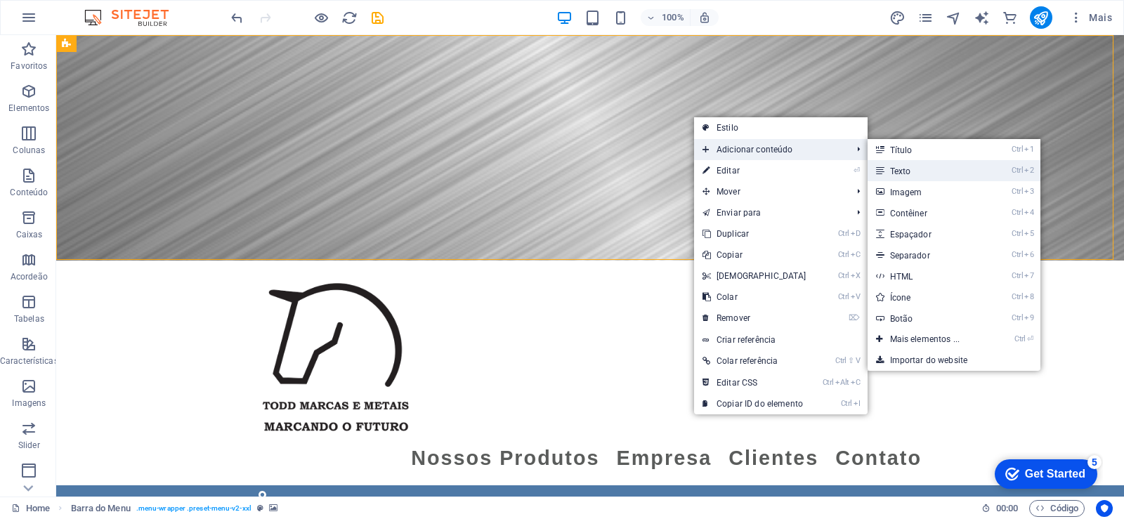
click at [886, 172] on link "Ctrl 2 Texto" at bounding box center [928, 170] width 121 height 21
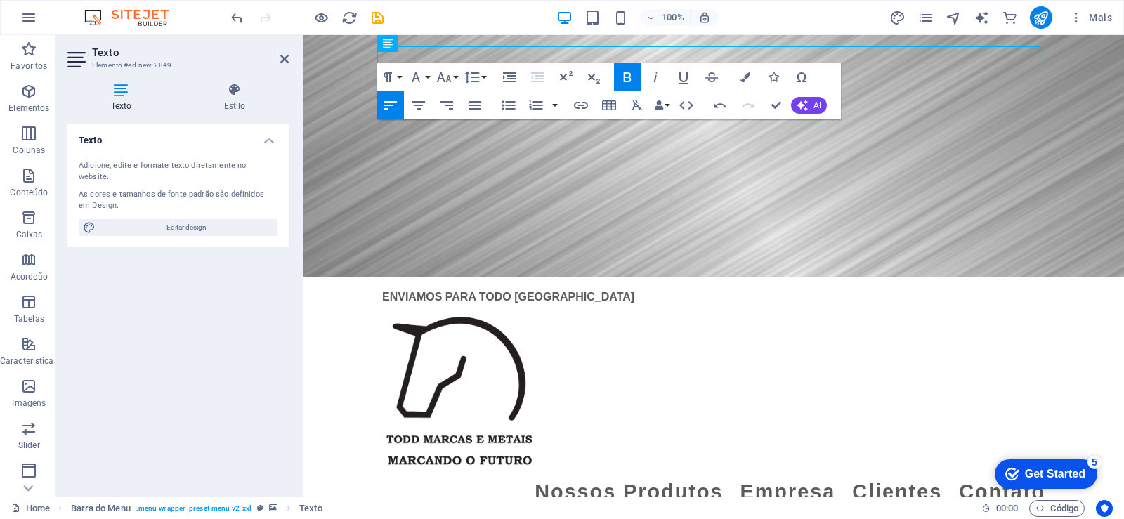
click at [663, 185] on figure at bounding box center [714, 156] width 821 height 242
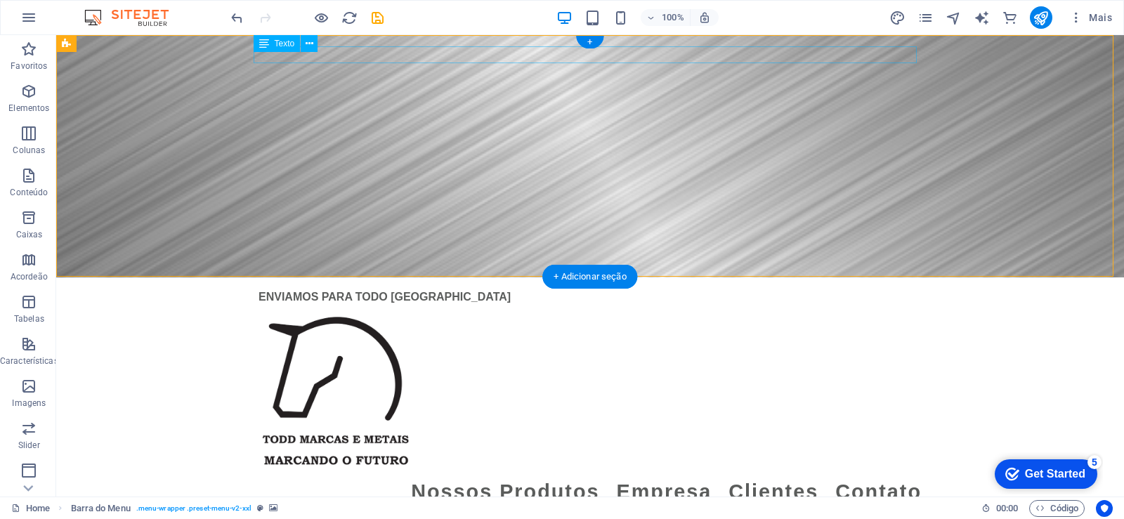
click at [424, 289] on div "ENVIAMOS PARA TODO [GEOGRAPHIC_DATA]" at bounding box center [590, 297] width 663 height 17
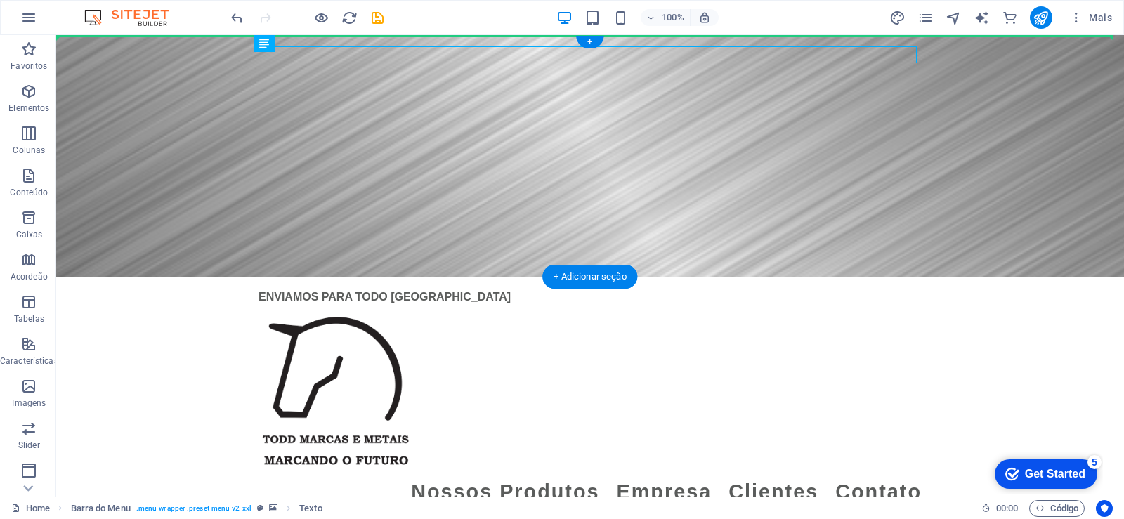
drag, startPoint x: 366, startPoint y: 51, endPoint x: 707, endPoint y: 135, distance: 351.1
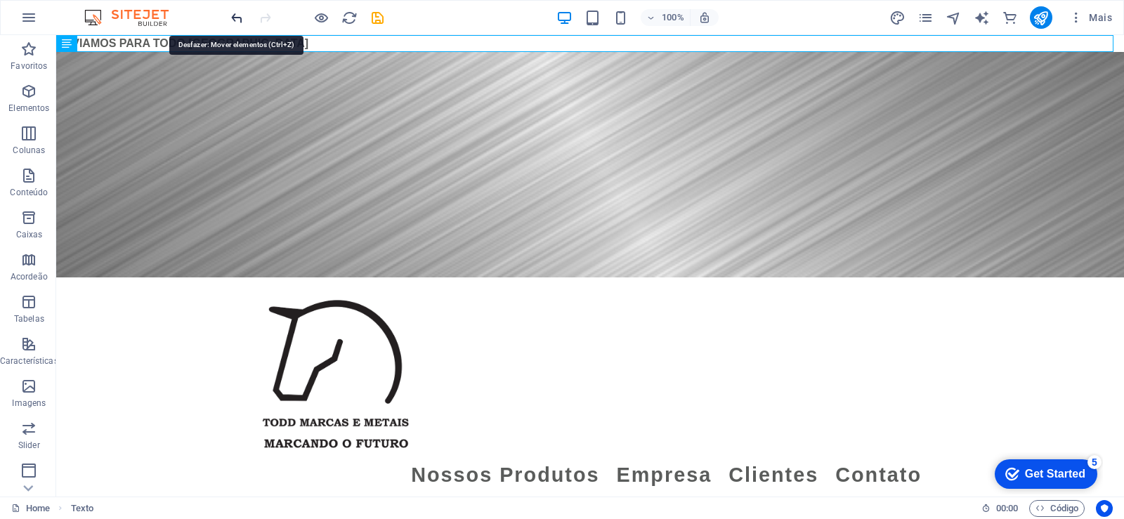
click at [232, 15] on icon "undo" at bounding box center [237, 18] width 16 height 16
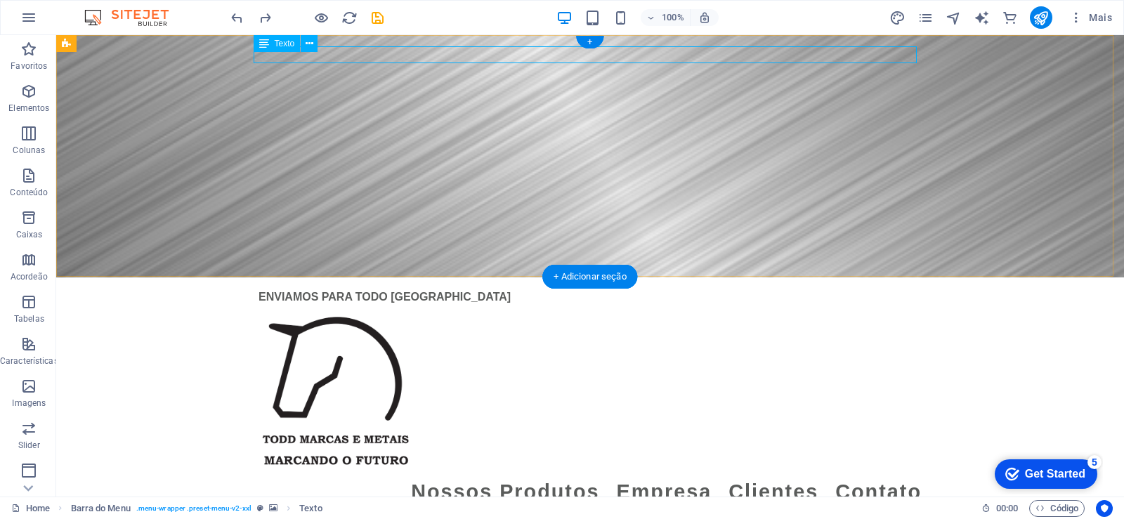
click at [510, 289] on div "ENVIAMOS PARA TODO [GEOGRAPHIC_DATA]" at bounding box center [590, 297] width 663 height 17
click at [508, 289] on div "ENVIAMOS PARA TODO [GEOGRAPHIC_DATA]" at bounding box center [590, 297] width 663 height 17
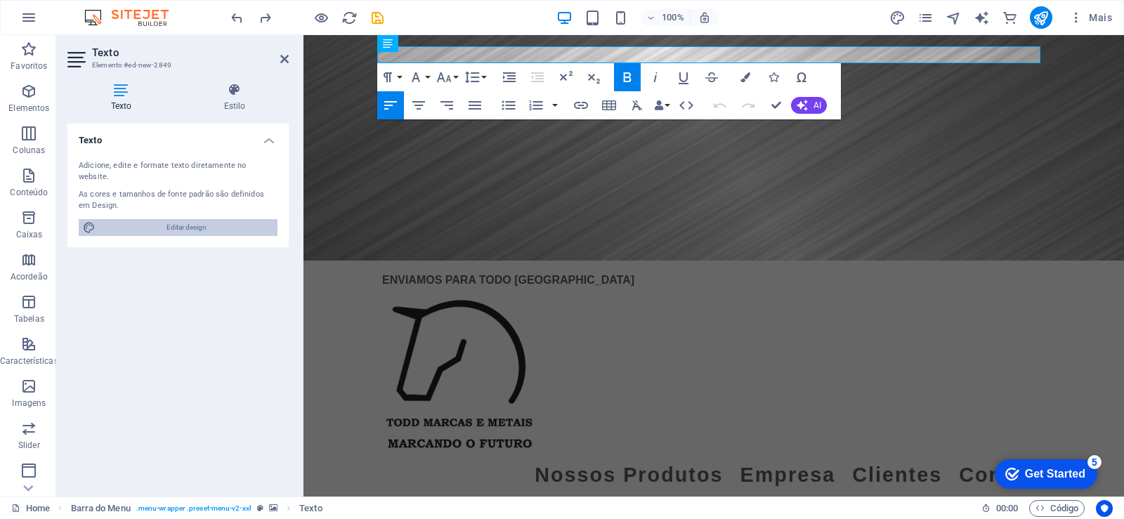
click at [193, 219] on span "Editar design" at bounding box center [187, 227] width 174 height 17
select select "px"
select select "400"
select select "px"
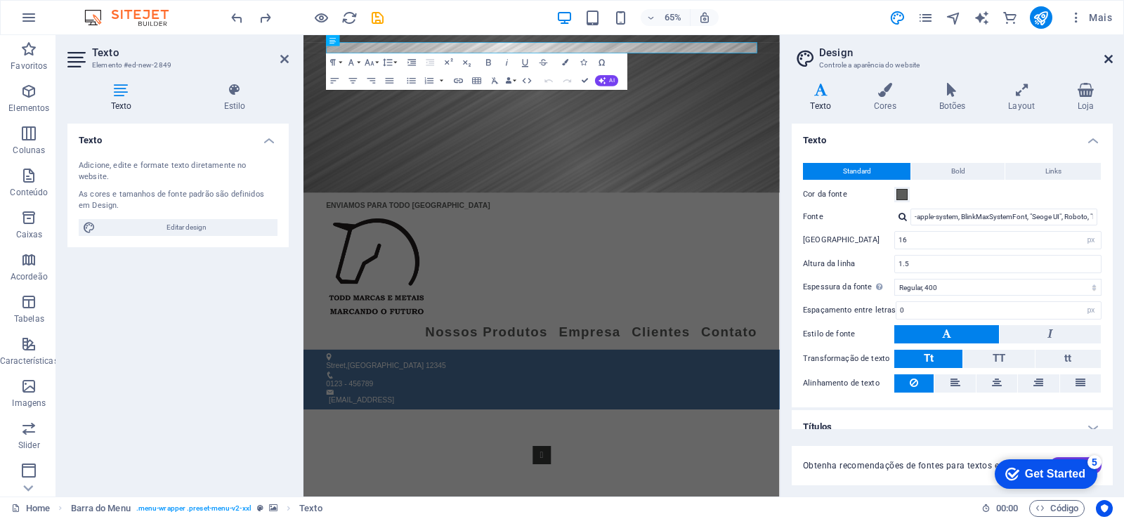
click at [1106, 60] on icon at bounding box center [1109, 58] width 8 height 11
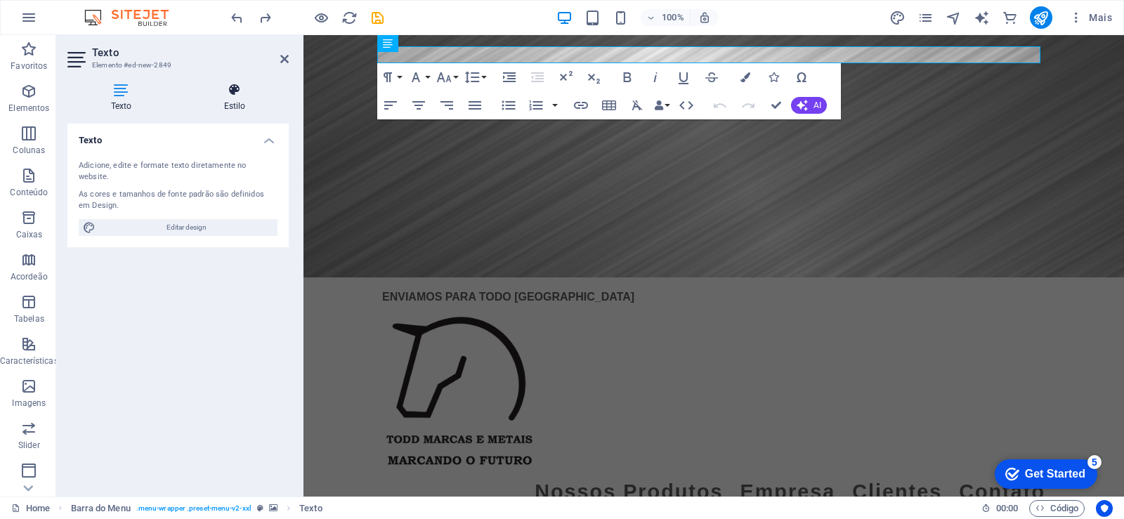
click at [238, 109] on h4 "Estilo" at bounding box center [235, 98] width 108 height 30
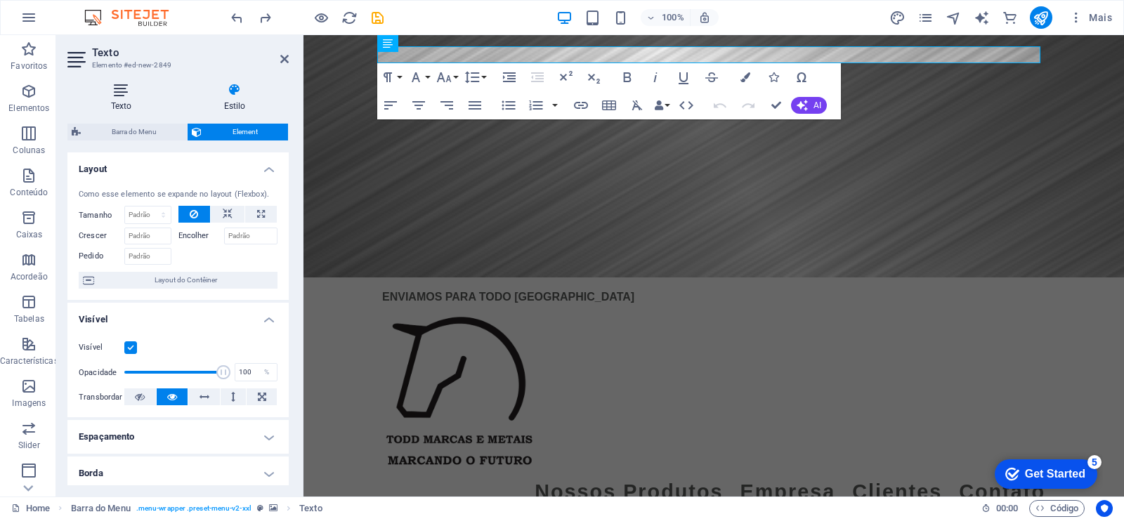
click at [127, 98] on h4 "Texto" at bounding box center [123, 98] width 113 height 30
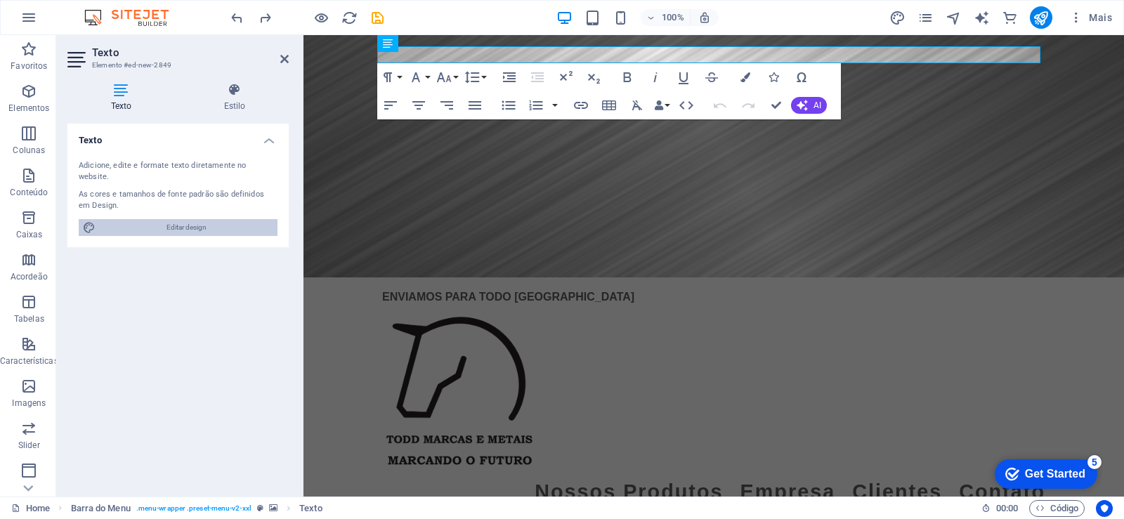
click at [179, 221] on span "Editar design" at bounding box center [187, 227] width 174 height 17
select select "px"
select select "400"
select select "px"
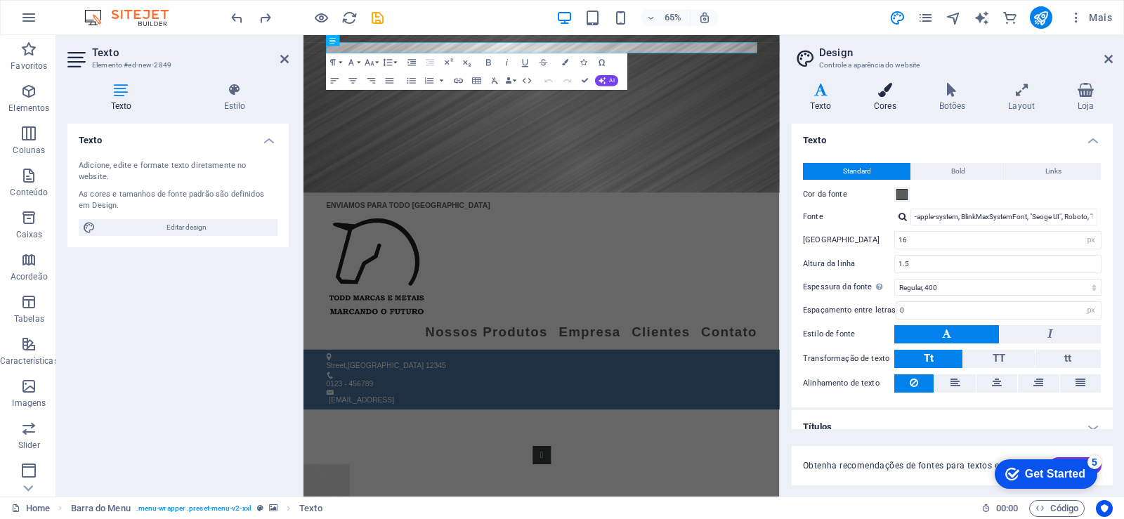
click at [884, 93] on icon at bounding box center [886, 90] width 60 height 14
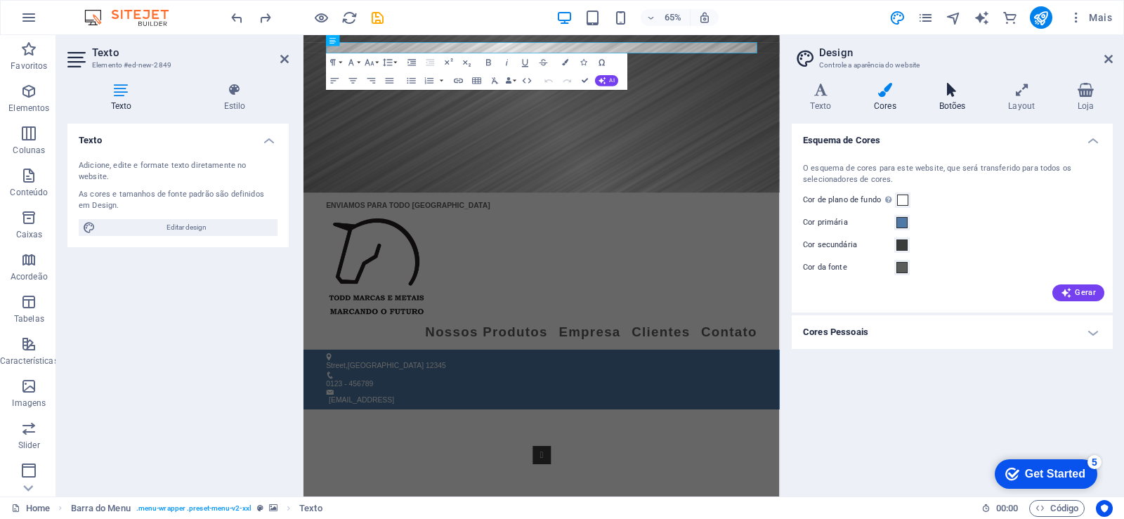
click at [950, 93] on icon at bounding box center [953, 90] width 64 height 14
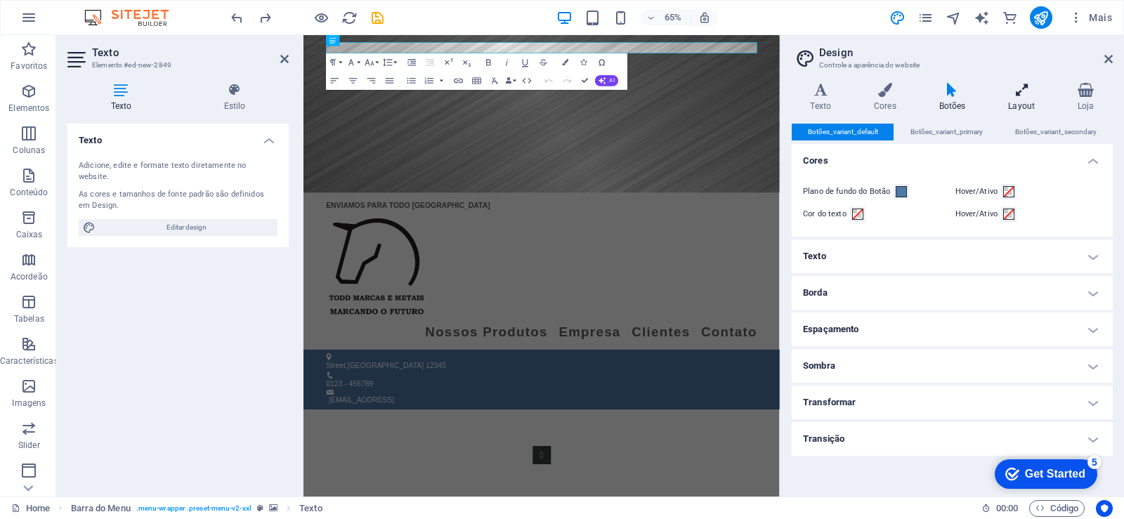
click at [1021, 96] on icon at bounding box center [1022, 90] width 64 height 14
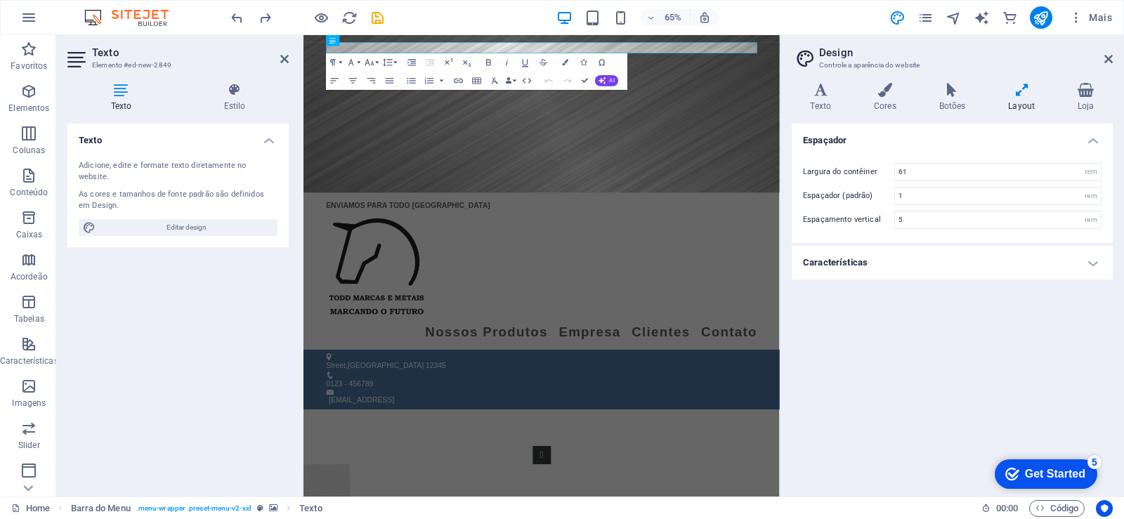
click at [1092, 264] on h4 "Características" at bounding box center [952, 263] width 321 height 34
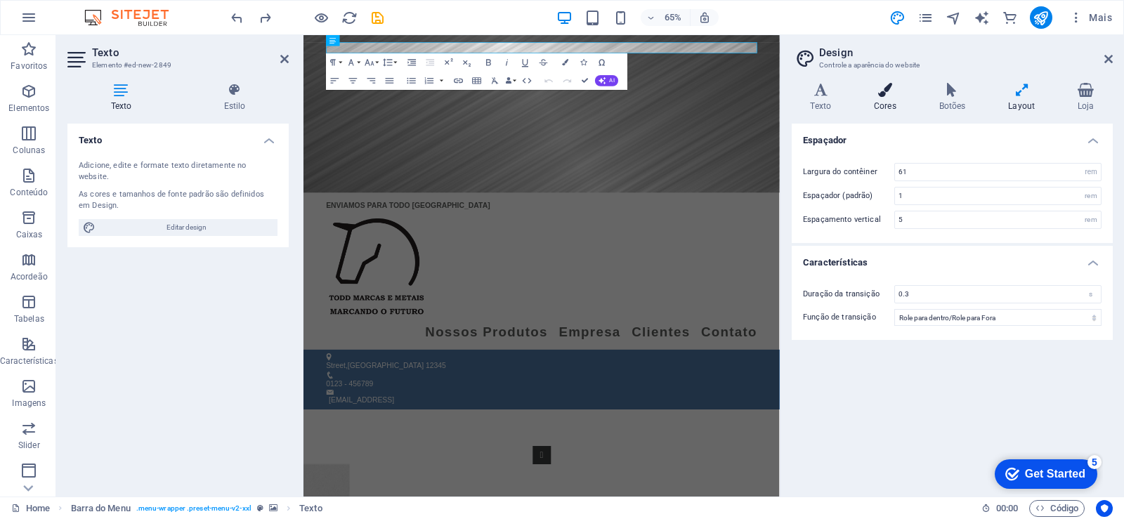
click at [883, 105] on h4 "Cores" at bounding box center [888, 98] width 65 height 30
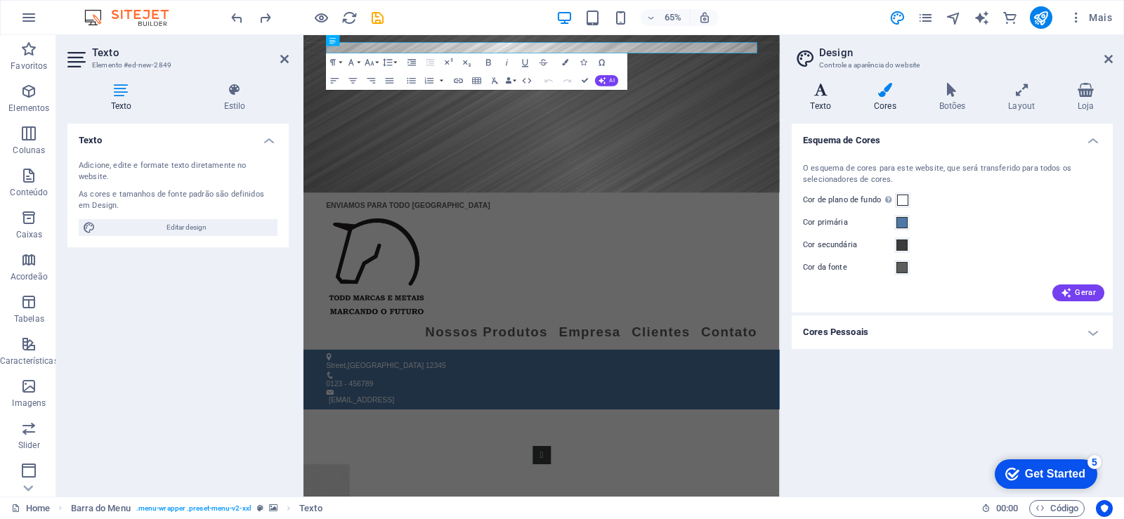
click at [824, 104] on h4 "Texto" at bounding box center [824, 98] width 64 height 30
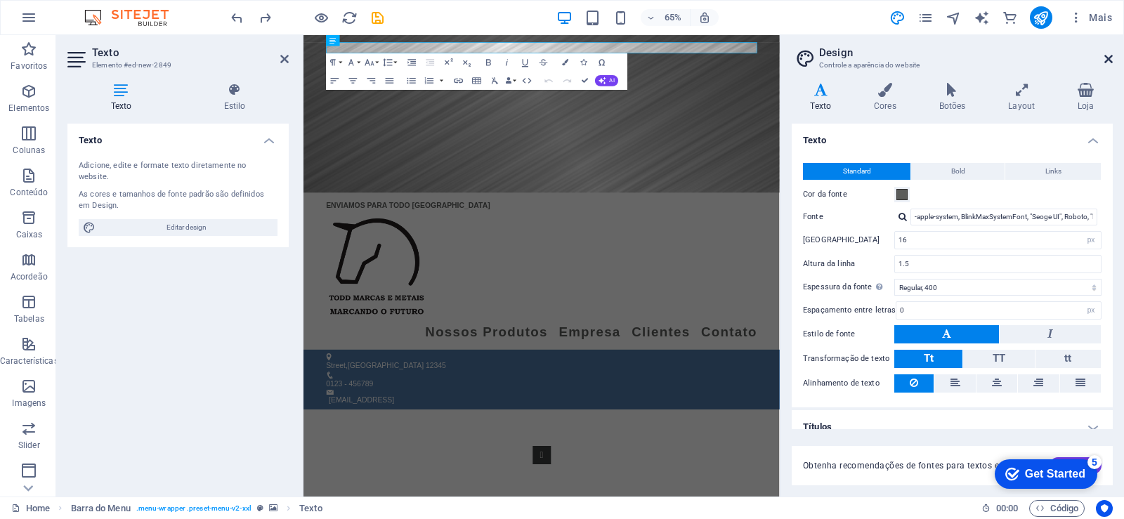
click at [1105, 58] on icon at bounding box center [1109, 58] width 8 height 11
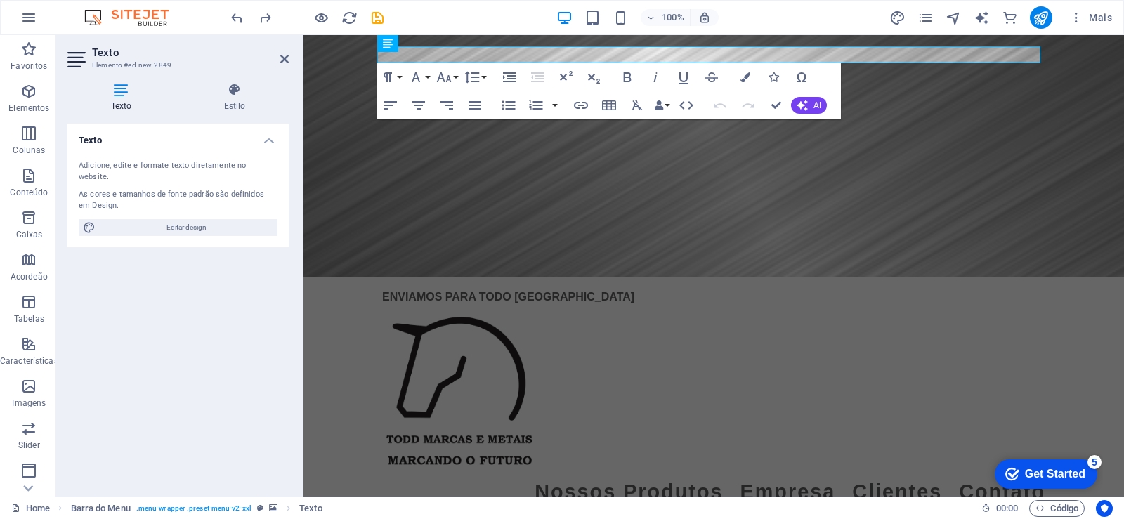
click at [938, 152] on figure at bounding box center [714, 156] width 821 height 242
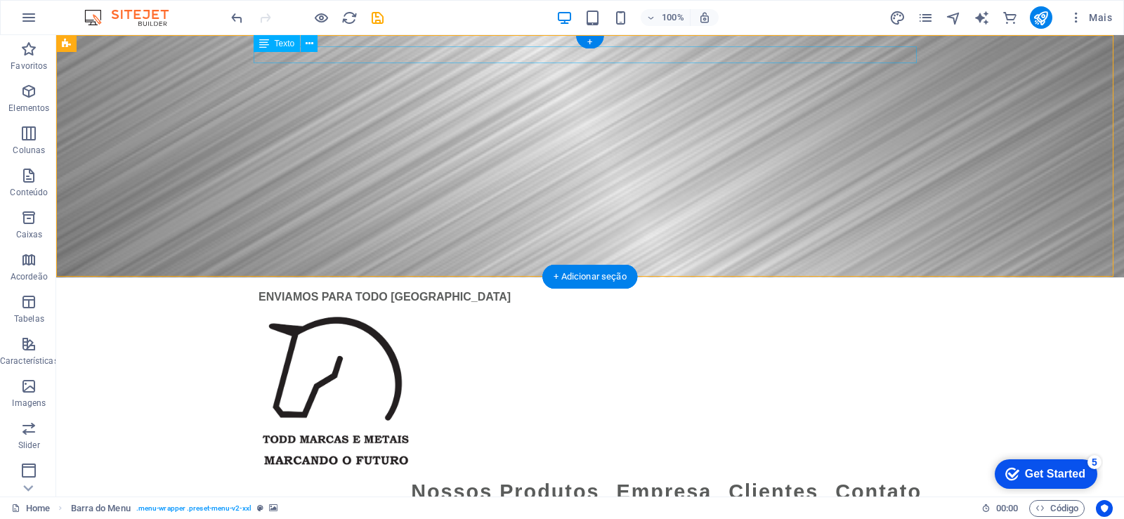
click at [371, 289] on div "ENVIAMOS PARA TODO [GEOGRAPHIC_DATA]" at bounding box center [590, 297] width 663 height 17
click at [391, 289] on div "ENVIAMOS PARA TODO [GEOGRAPHIC_DATA]" at bounding box center [590, 297] width 663 height 17
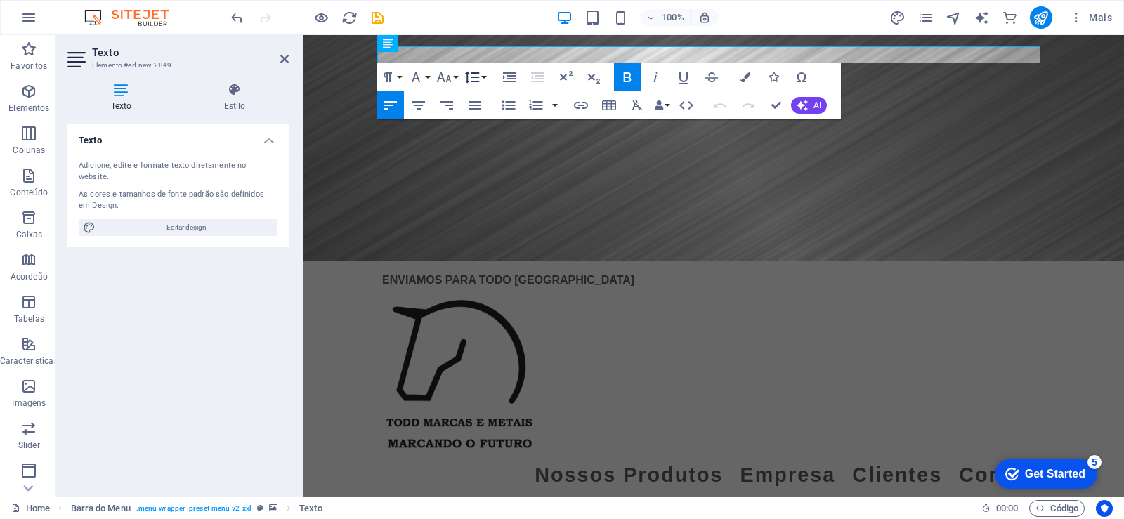
click at [479, 79] on icon "button" at bounding box center [472, 77] width 17 height 17
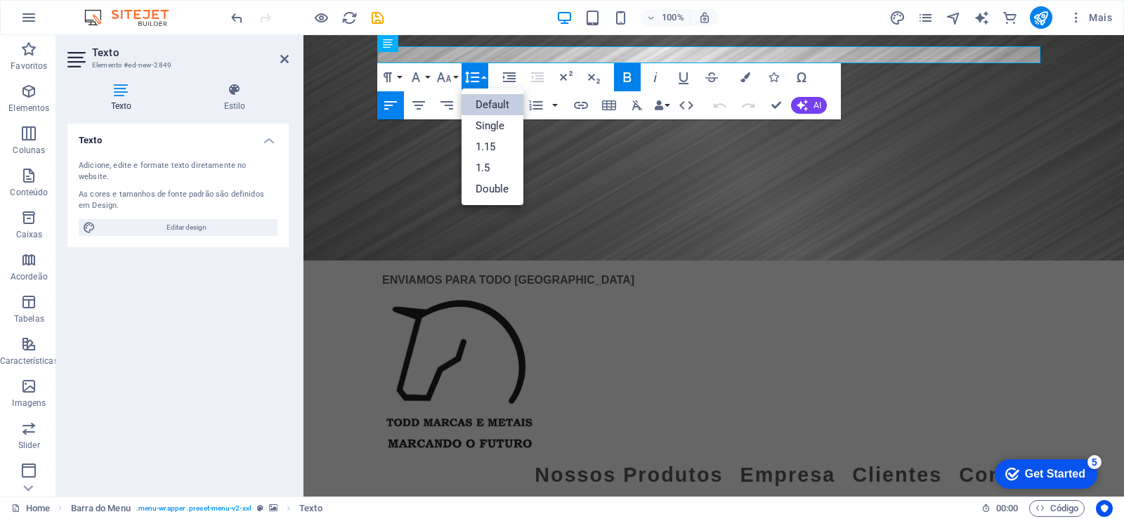
click at [479, 79] on icon "button" at bounding box center [472, 77] width 17 height 17
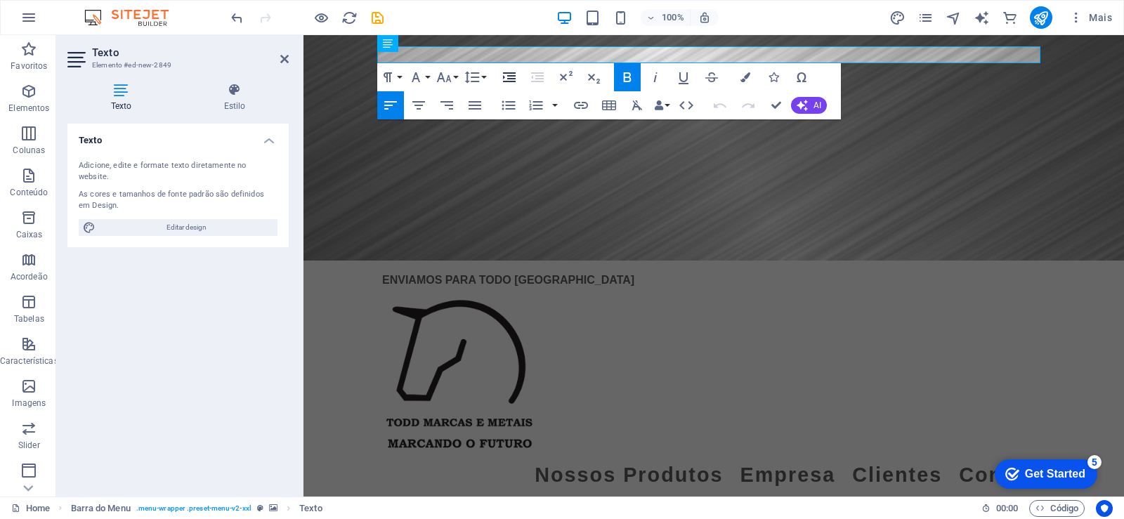
click at [510, 75] on icon "button" at bounding box center [509, 77] width 13 height 10
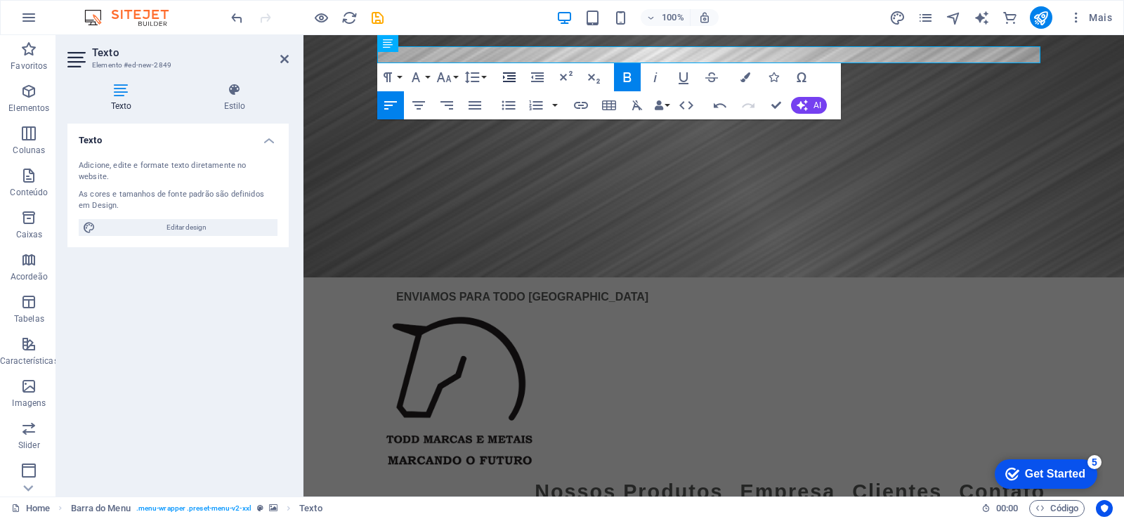
click at [510, 75] on icon "button" at bounding box center [509, 77] width 13 height 10
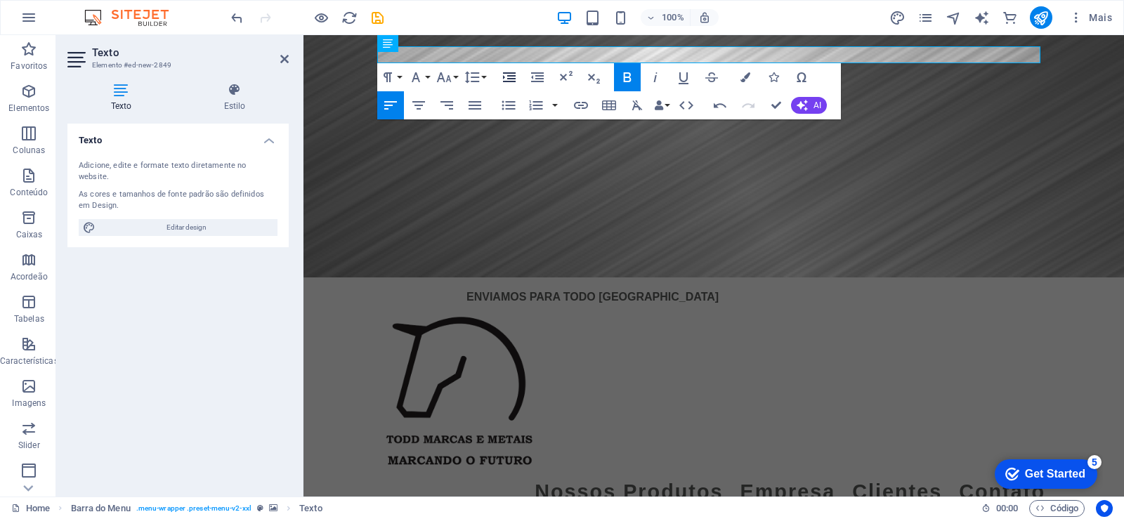
click at [510, 75] on icon "button" at bounding box center [509, 77] width 13 height 10
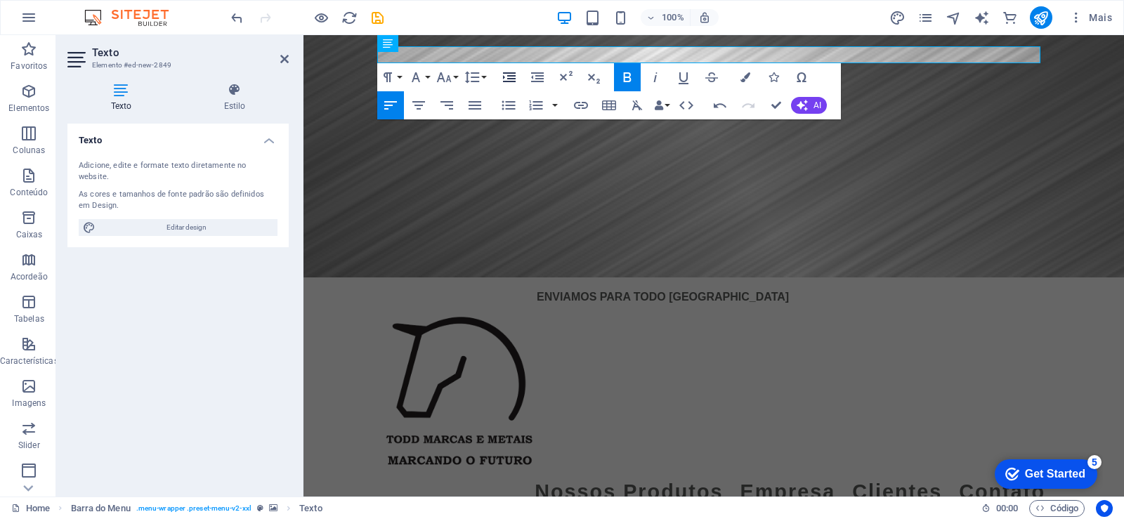
click at [510, 75] on icon "button" at bounding box center [509, 77] width 13 height 10
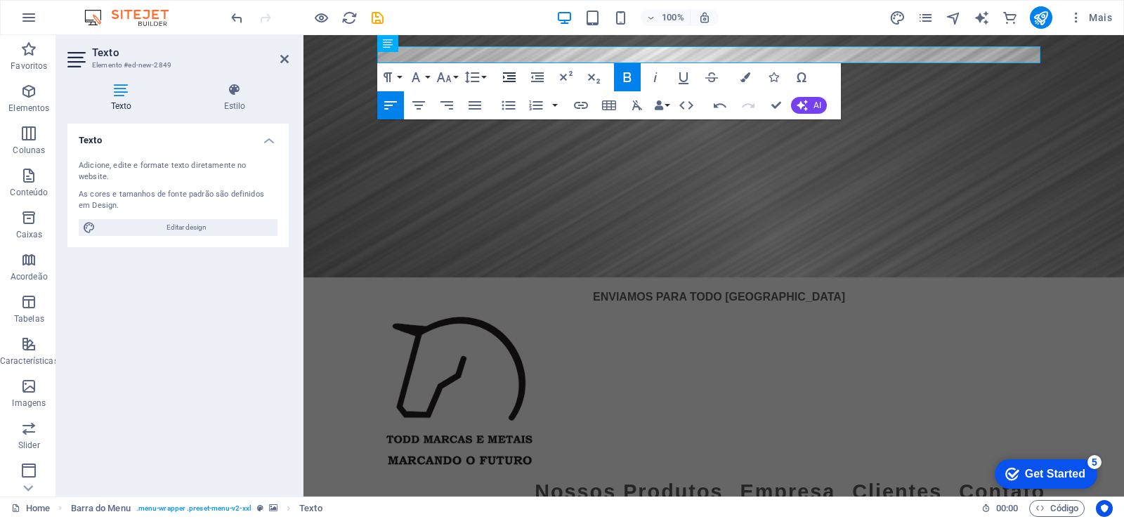
click at [510, 75] on icon "button" at bounding box center [509, 77] width 13 height 10
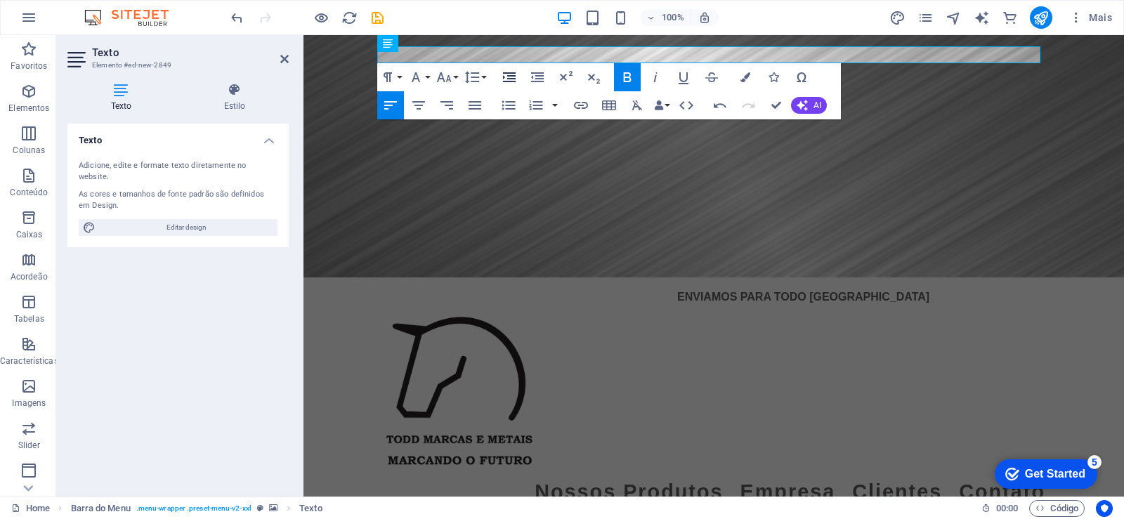
click at [510, 75] on icon "button" at bounding box center [509, 77] width 13 height 10
click at [651, 159] on figure at bounding box center [714, 156] width 821 height 242
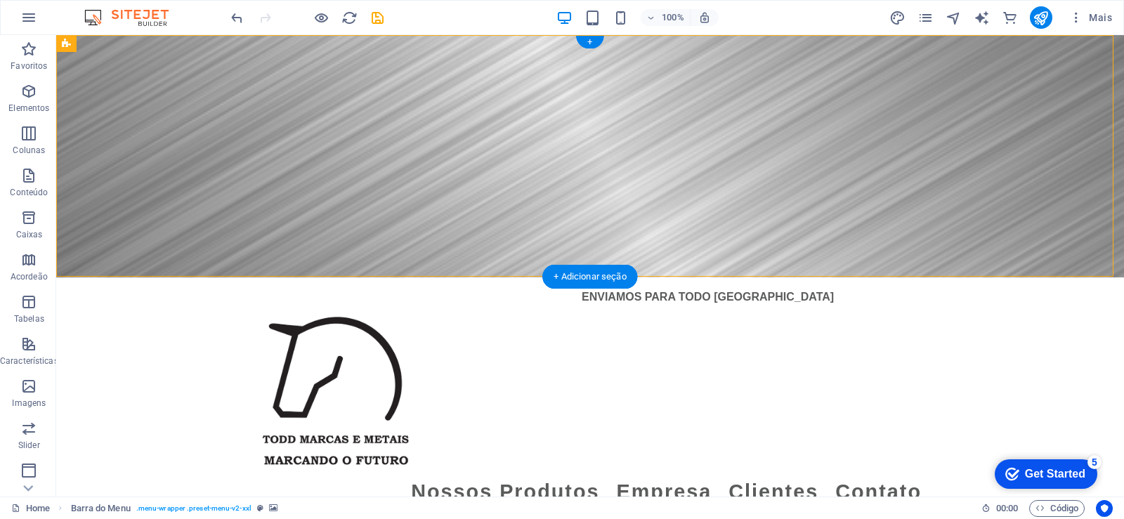
click at [628, 135] on figure at bounding box center [590, 156] width 1068 height 242
click at [628, 87] on figure at bounding box center [590, 156] width 1068 height 242
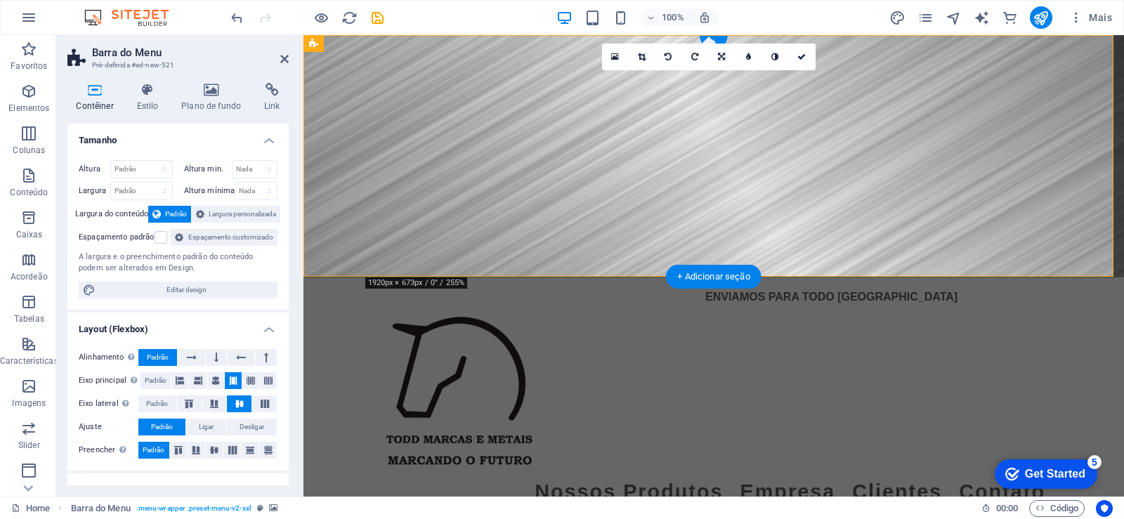
click at [854, 117] on figure at bounding box center [714, 156] width 821 height 242
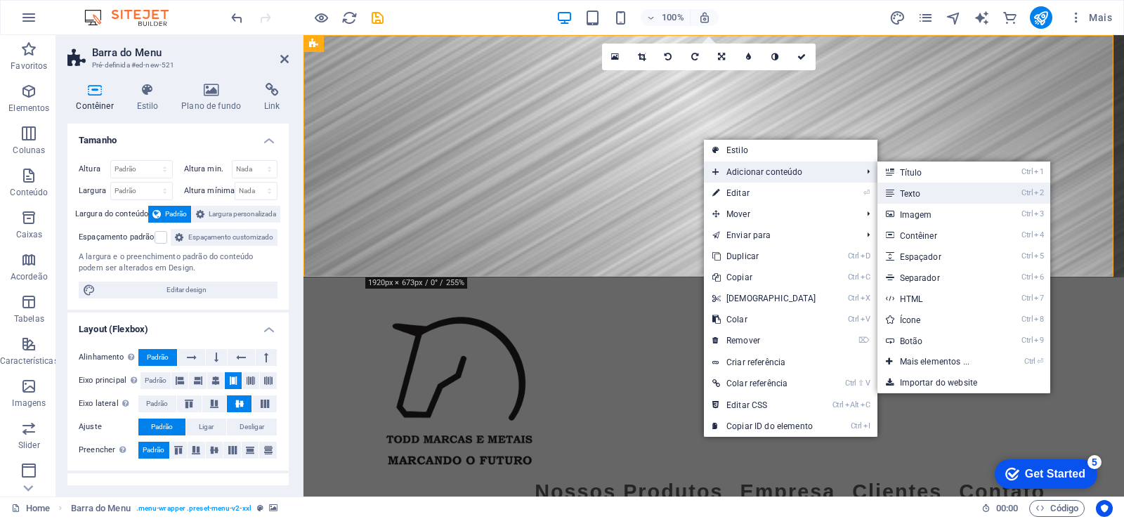
click at [900, 195] on link "Ctrl 2 Texto" at bounding box center [938, 193] width 121 height 21
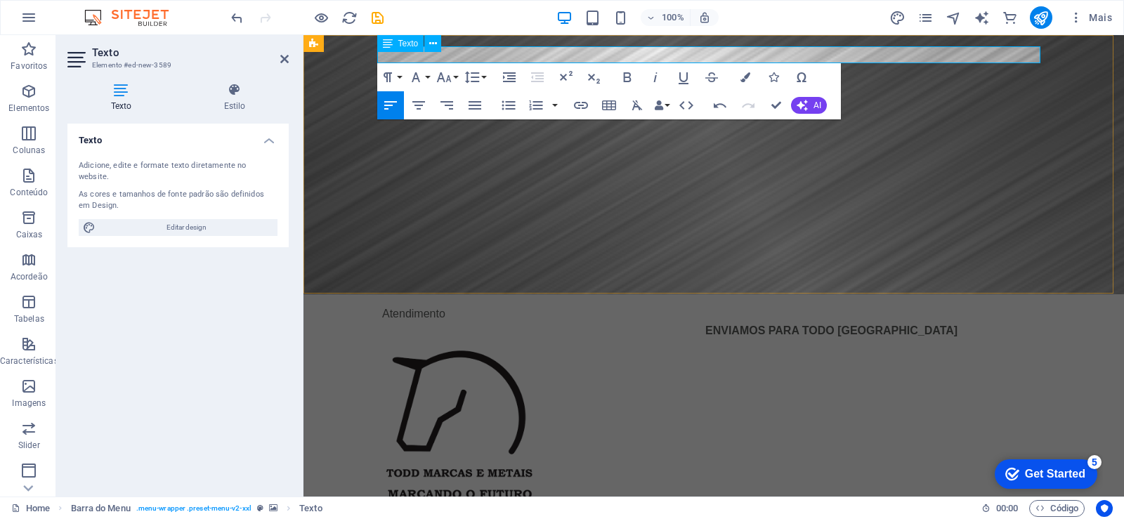
click at [757, 199] on figure at bounding box center [714, 164] width 821 height 259
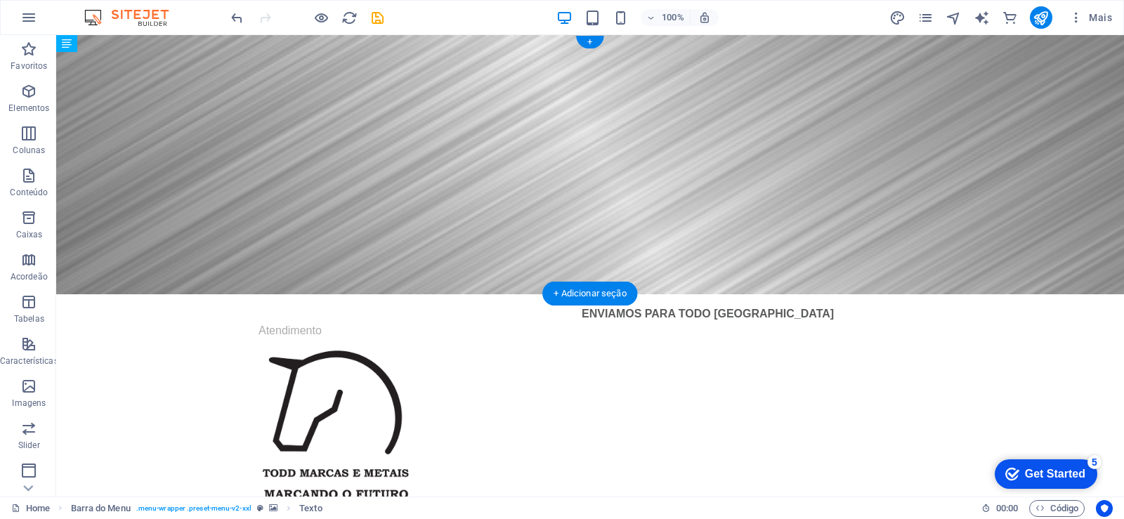
drag, startPoint x: 380, startPoint y: 55, endPoint x: 512, endPoint y: 65, distance: 131.8
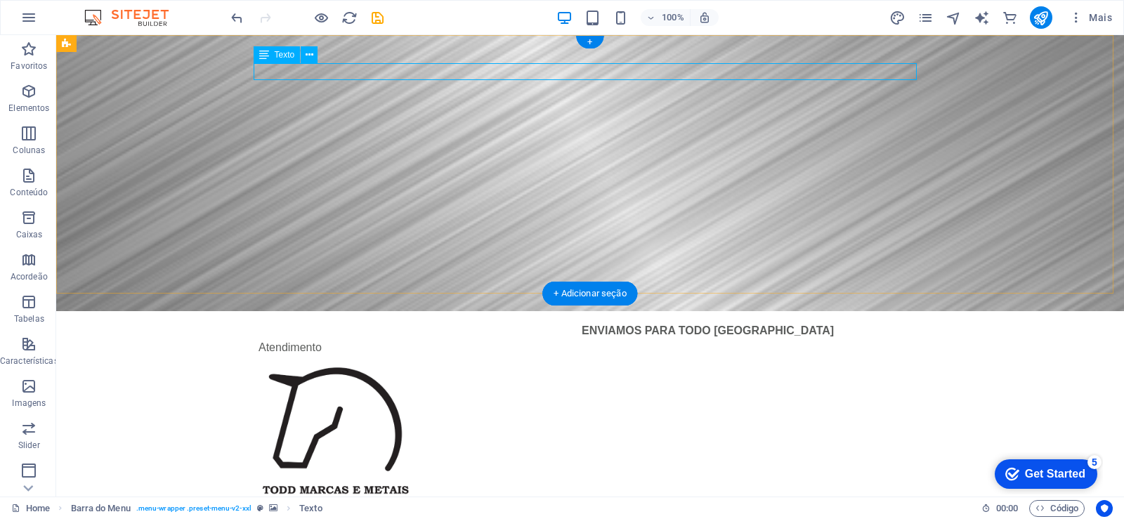
click at [301, 339] on div "Atendimento" at bounding box center [590, 347] width 663 height 17
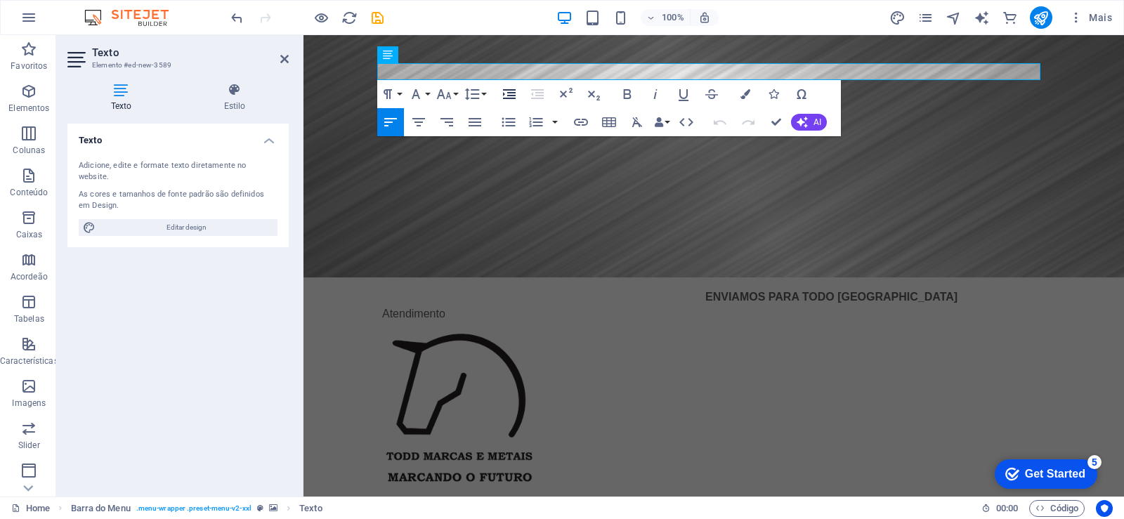
click at [505, 94] on icon "button" at bounding box center [509, 94] width 17 height 17
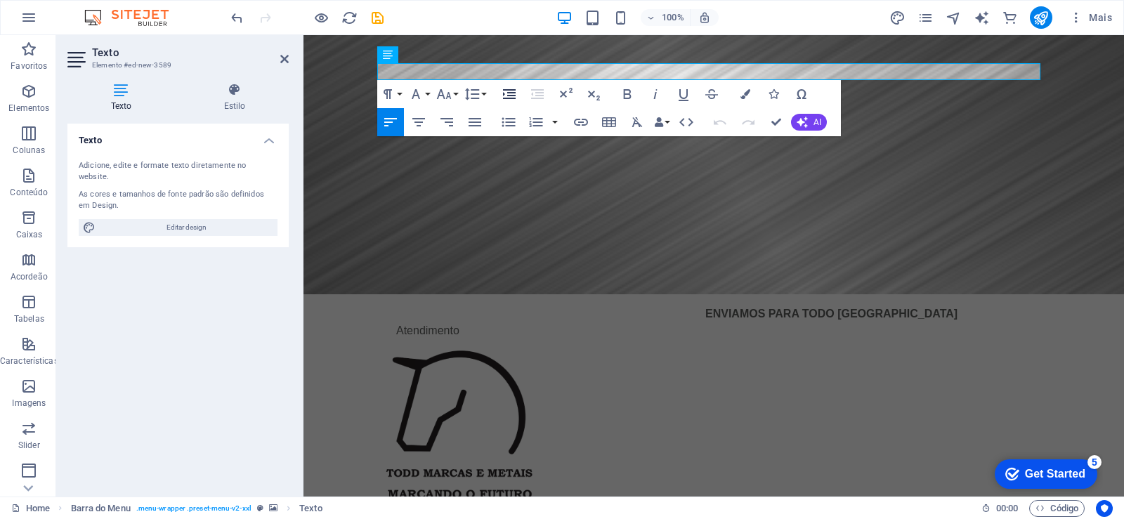
click at [505, 94] on icon "button" at bounding box center [509, 94] width 17 height 17
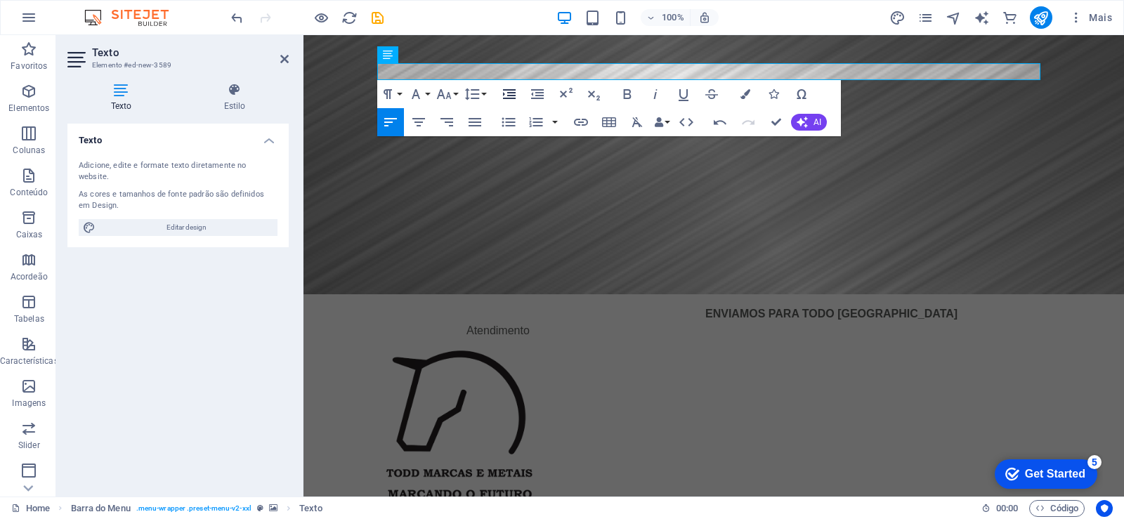
click at [505, 94] on icon "button" at bounding box center [509, 94] width 17 height 17
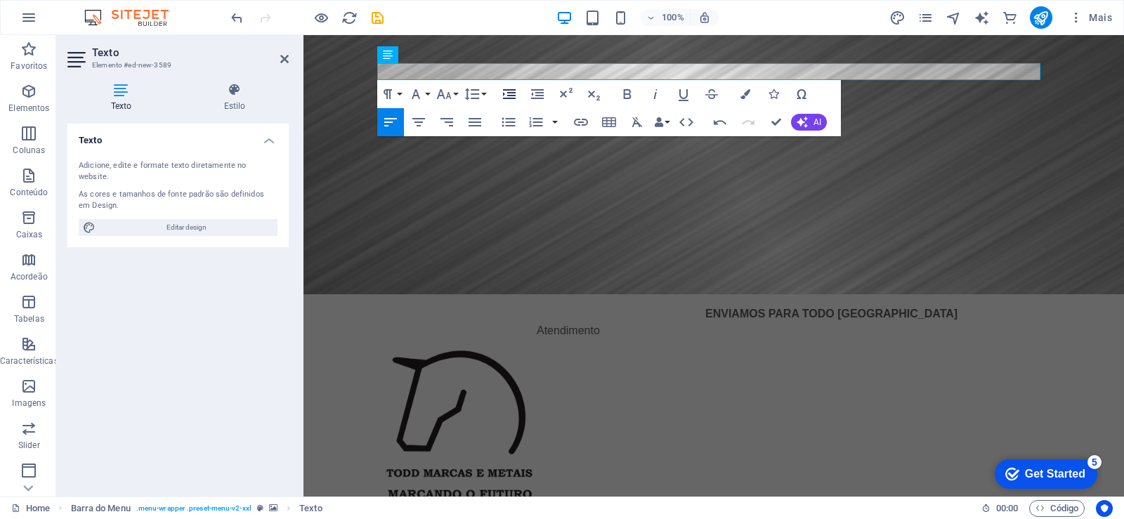
click at [505, 94] on icon "button" at bounding box center [509, 94] width 17 height 17
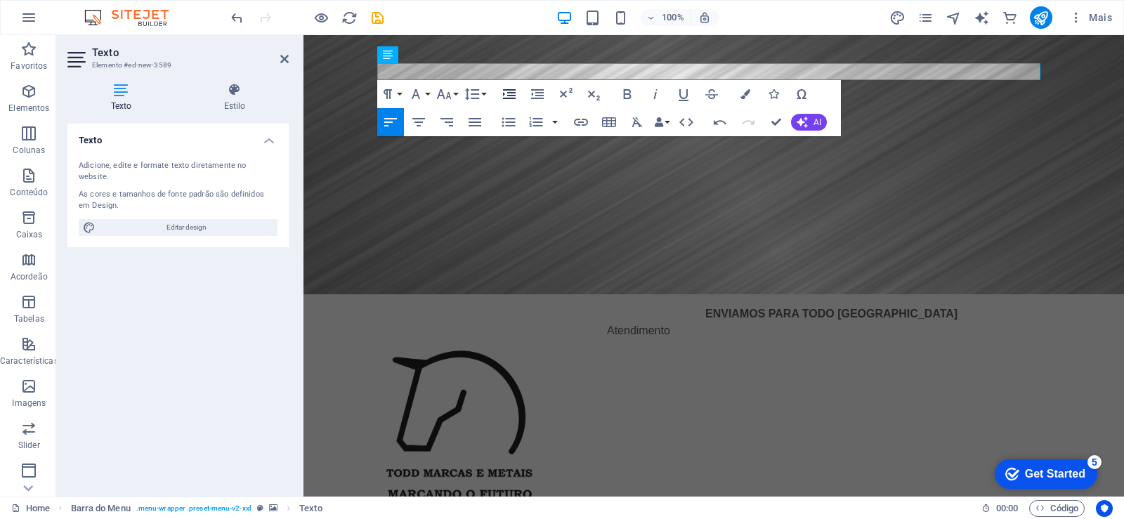
click at [505, 94] on icon "button" at bounding box center [509, 94] width 17 height 17
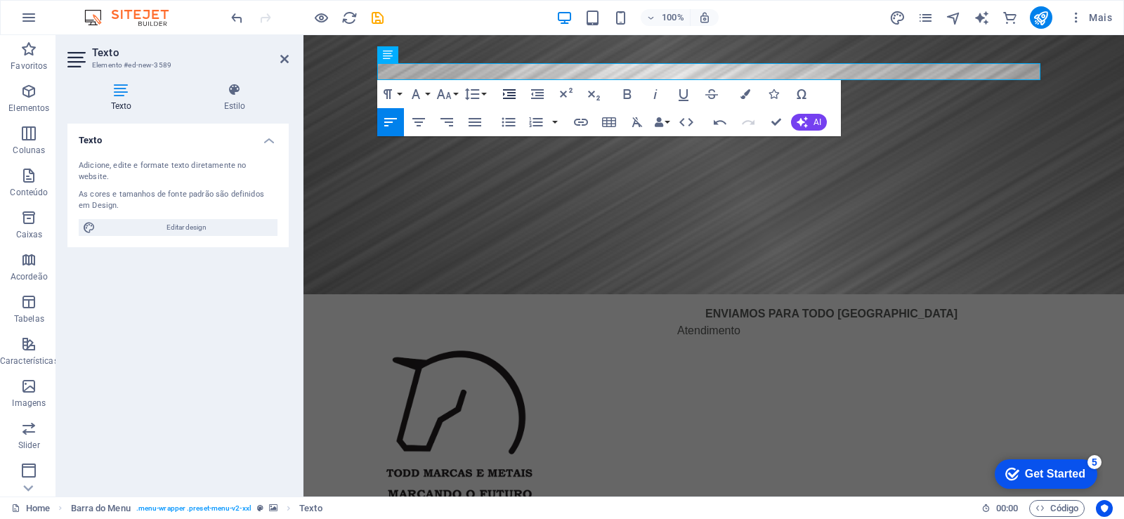
click at [505, 94] on icon "button" at bounding box center [509, 94] width 17 height 17
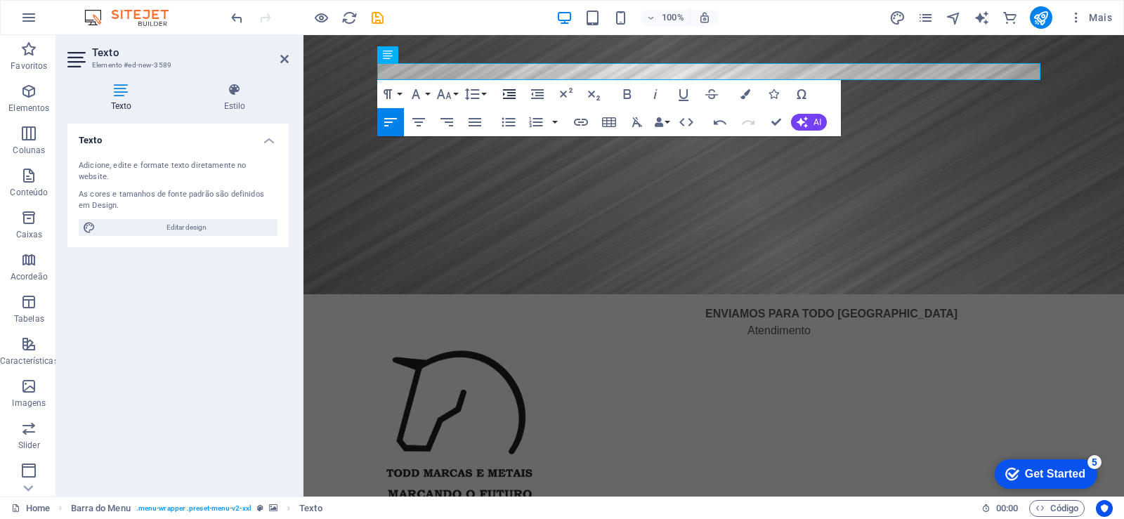
click at [505, 94] on icon "button" at bounding box center [509, 94] width 17 height 17
click at [579, 160] on figure at bounding box center [714, 164] width 821 height 259
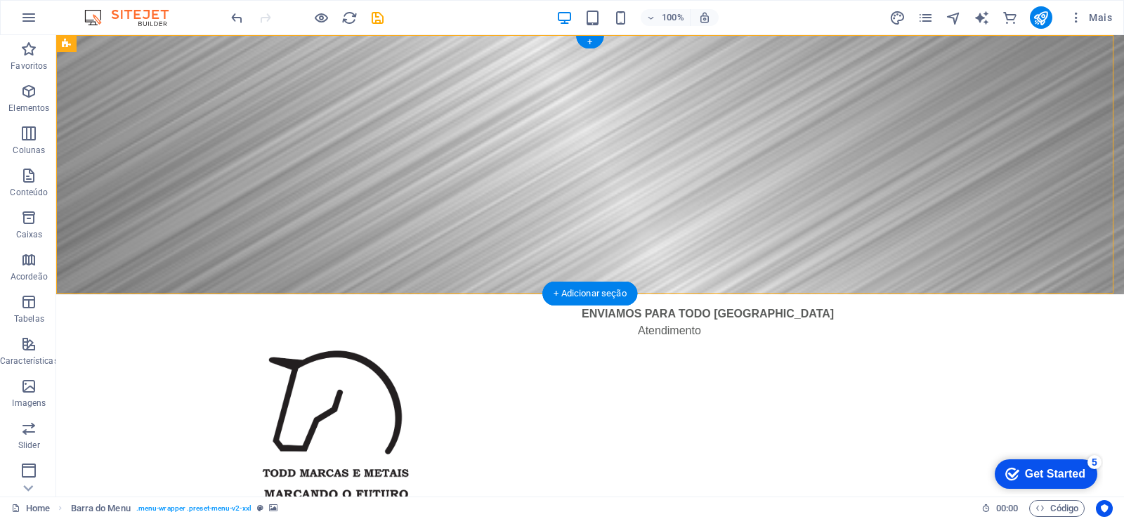
click at [616, 186] on figure at bounding box center [590, 164] width 1068 height 259
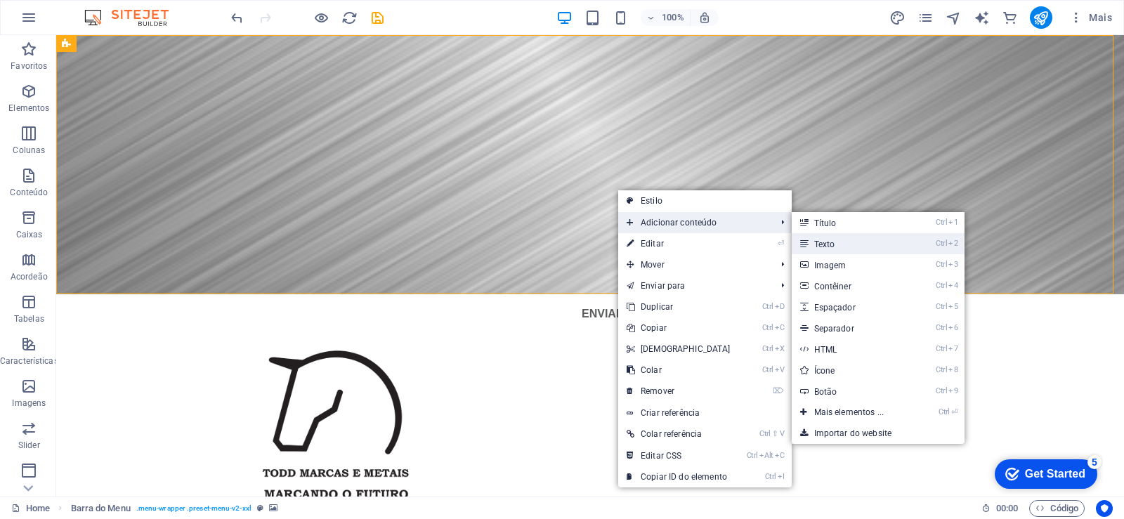
click at [819, 245] on link "Ctrl 2 Texto" at bounding box center [852, 243] width 121 height 21
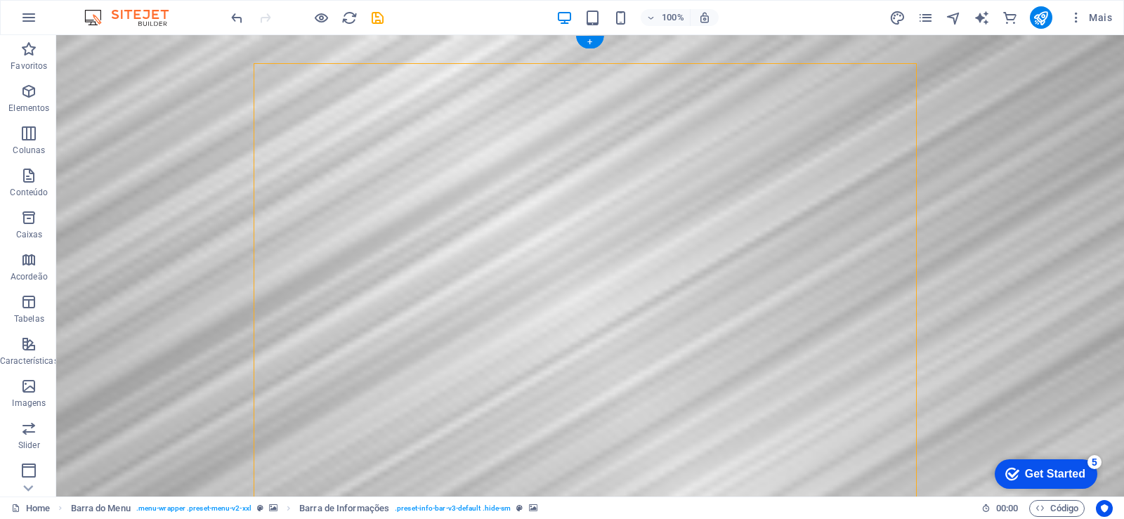
click at [1049, 157] on figure at bounding box center [590, 394] width 1068 height 718
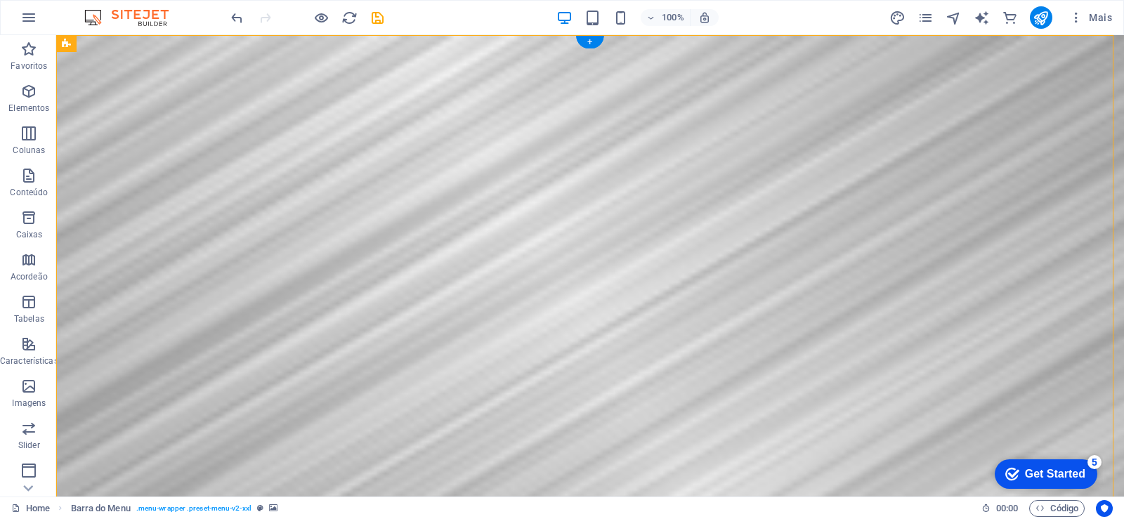
click at [1016, 195] on figure at bounding box center [590, 394] width 1068 height 718
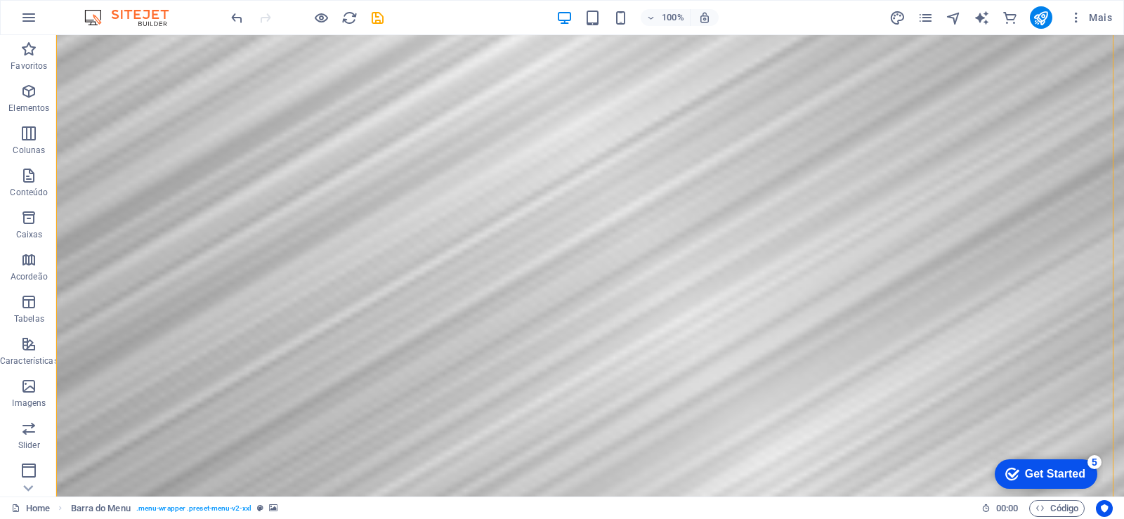
scroll to position [169, 0]
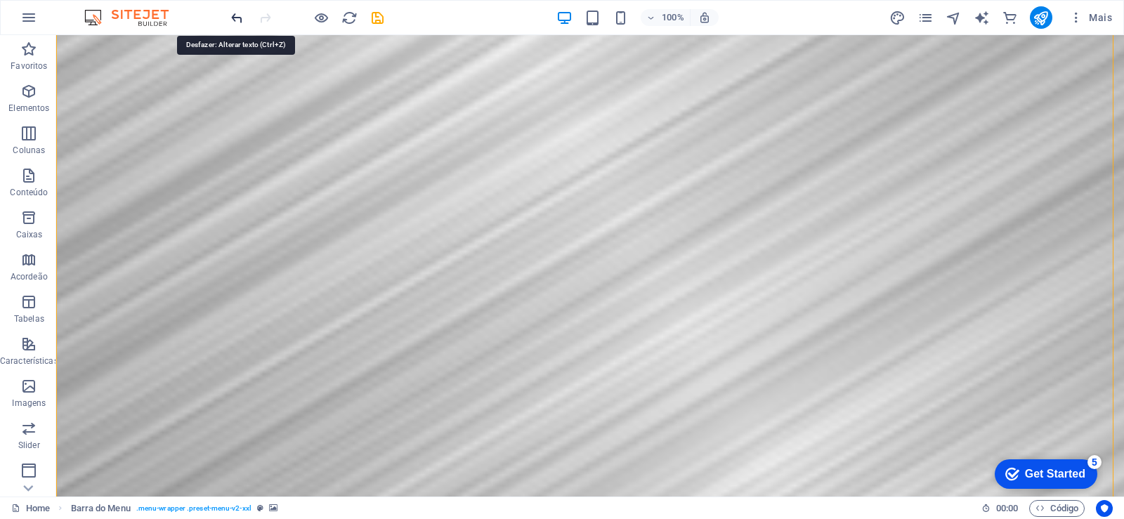
click at [237, 20] on icon "undo" at bounding box center [237, 18] width 16 height 16
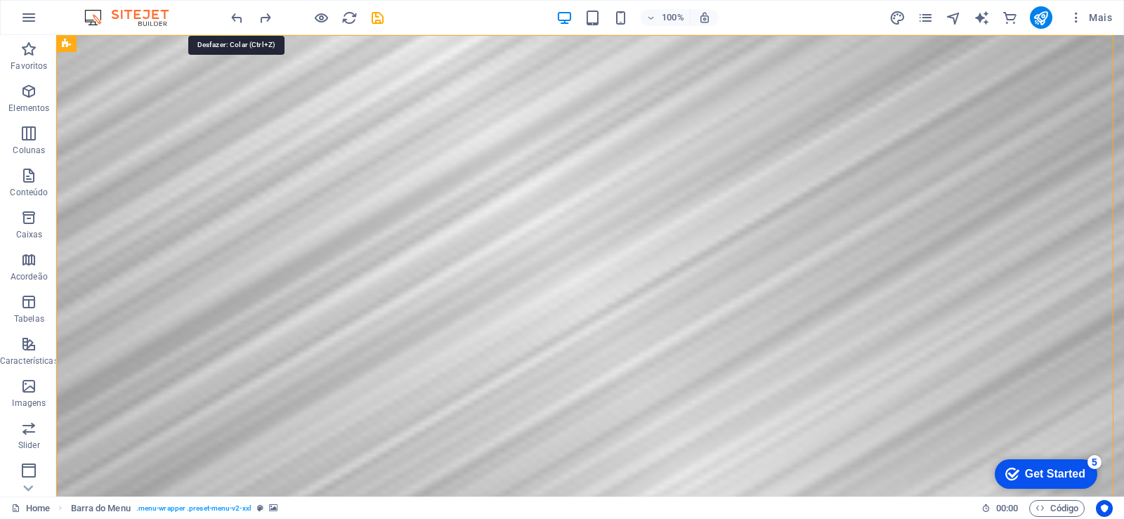
scroll to position [0, 0]
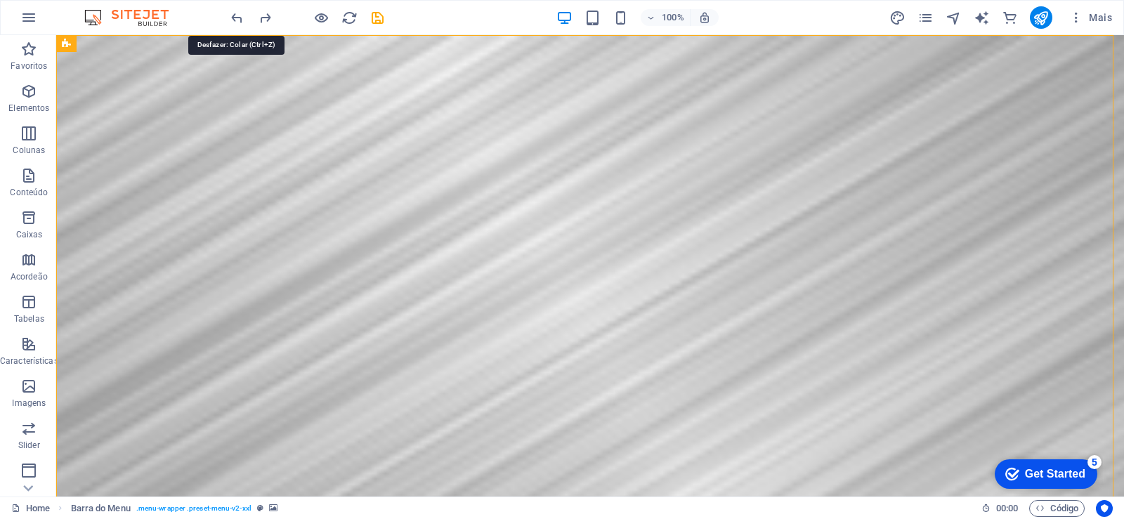
drag, startPoint x: 240, startPoint y: 16, endPoint x: 242, endPoint y: 26, distance: 9.9
click at [240, 18] on icon "undo" at bounding box center [237, 18] width 16 height 16
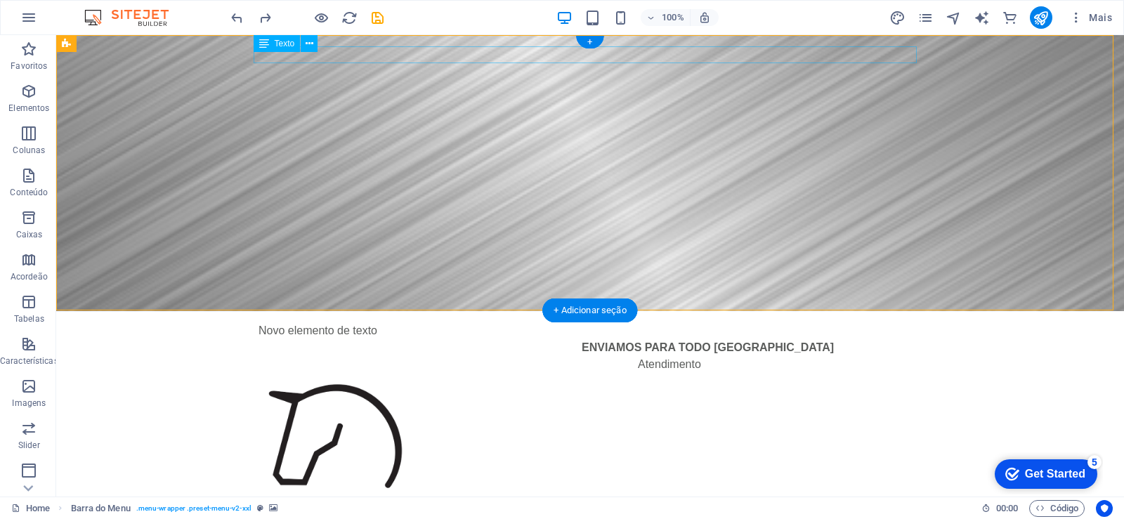
click at [372, 323] on div "Novo elemento de texto" at bounding box center [590, 331] width 663 height 17
click at [380, 323] on div "Novo elemento de texto" at bounding box center [590, 331] width 663 height 17
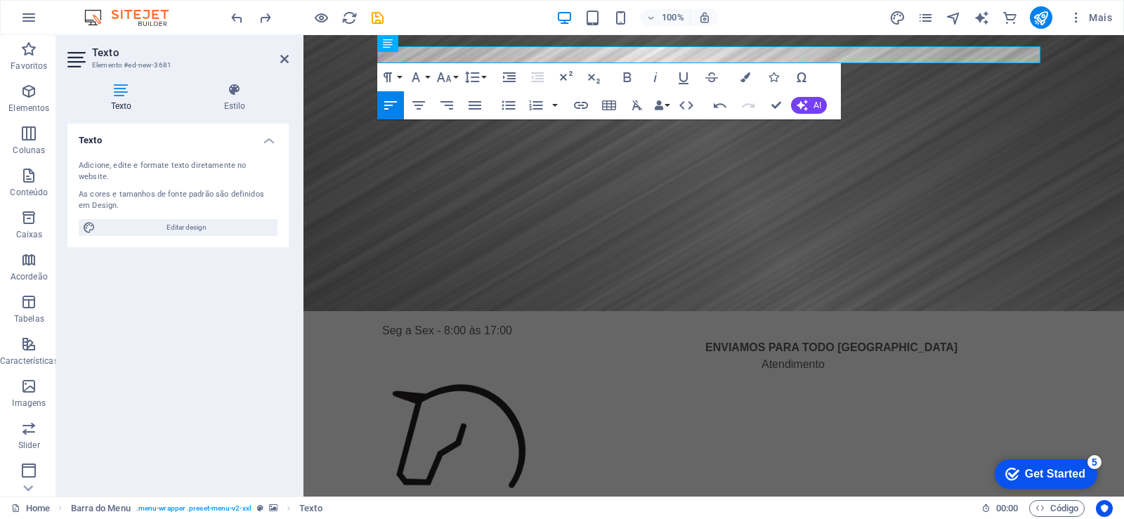
click at [602, 175] on figure at bounding box center [714, 173] width 821 height 276
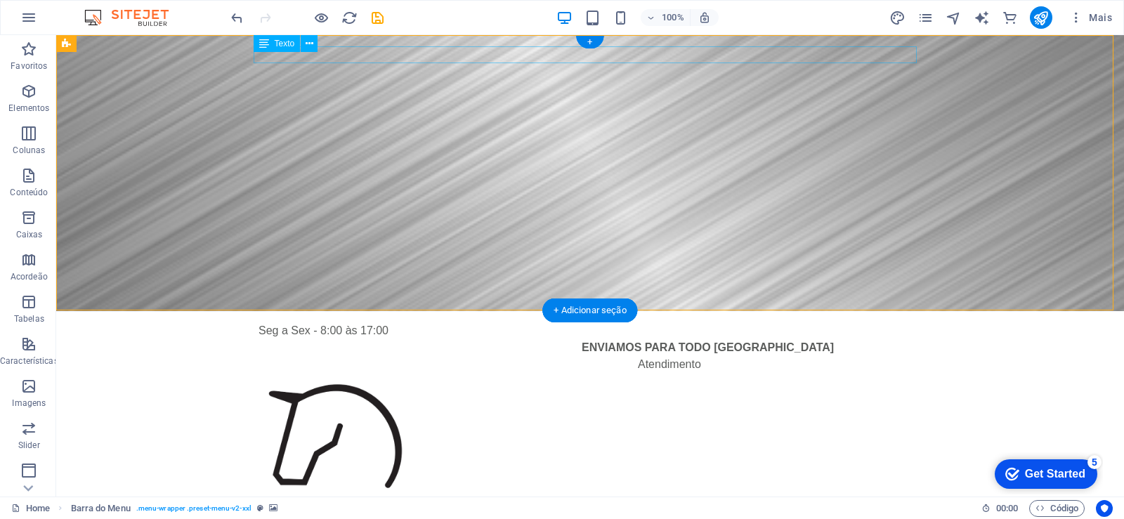
click at [337, 323] on div "Seg a Sex - 8:00 às 17:00" at bounding box center [590, 331] width 663 height 17
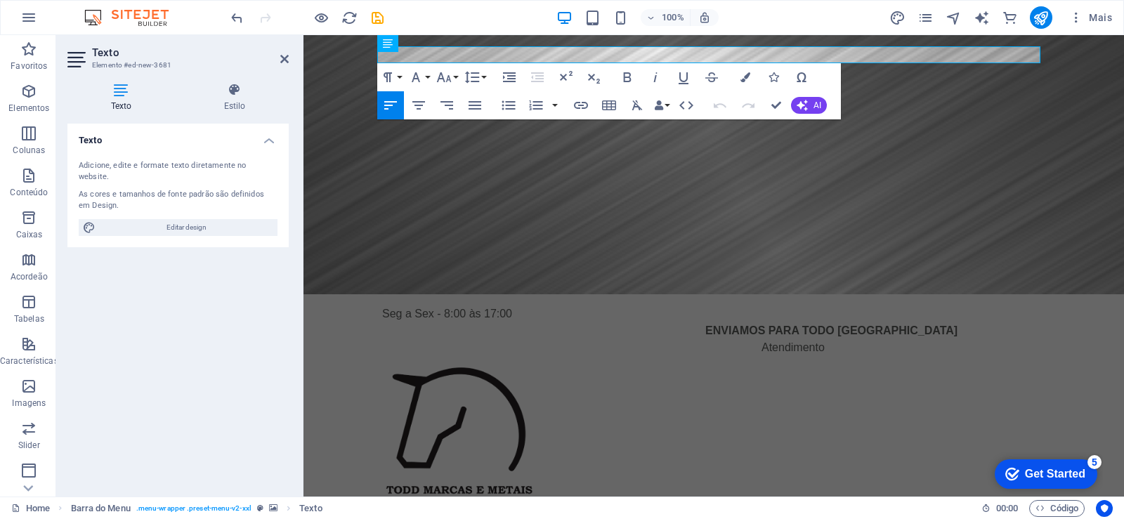
click at [671, 182] on figure at bounding box center [714, 164] width 821 height 259
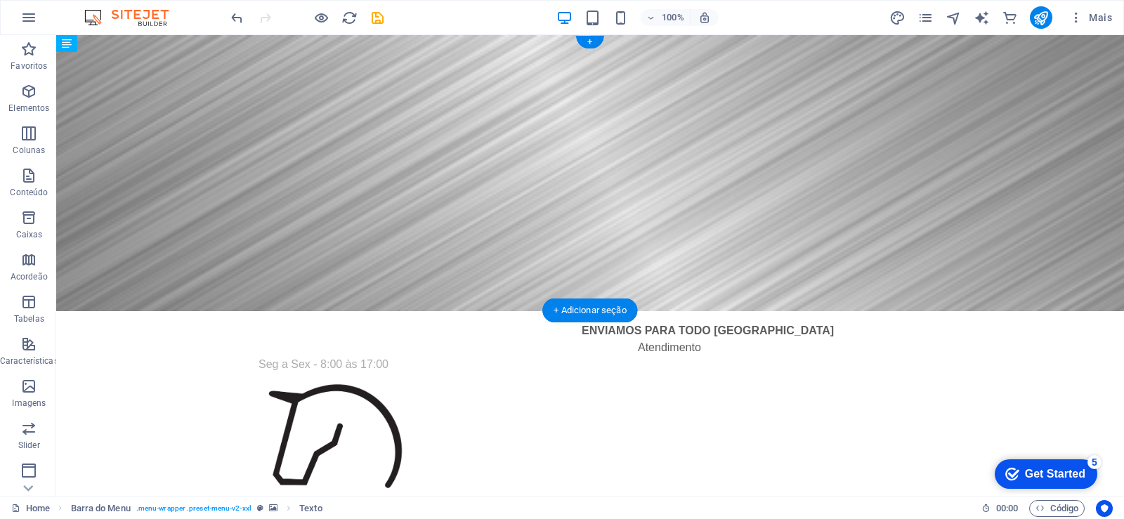
drag, startPoint x: 345, startPoint y: 50, endPoint x: 427, endPoint y: 89, distance: 91.2
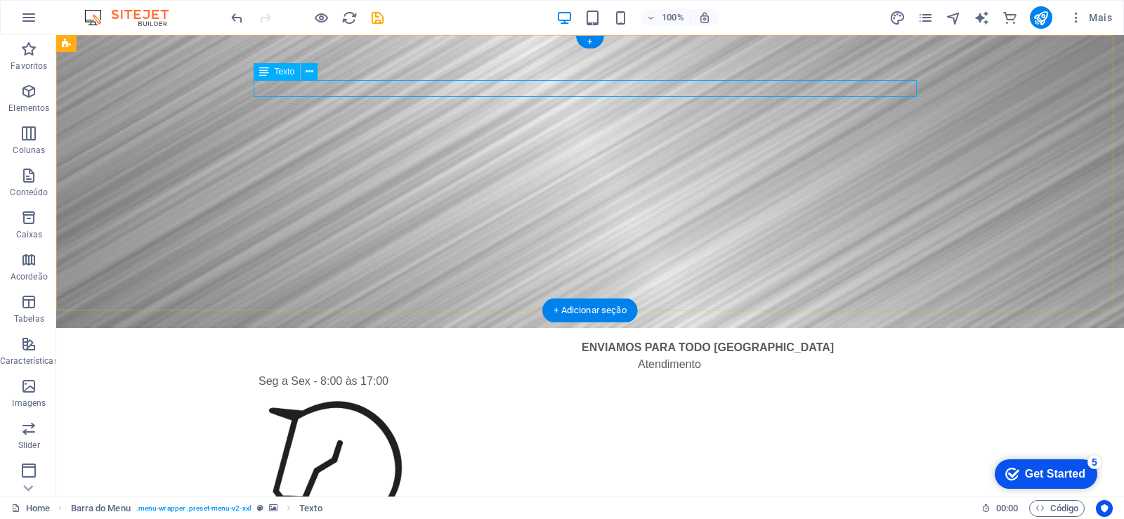
click at [405, 373] on div "Seg a Sex - 8:00 às 17:00" at bounding box center [590, 381] width 663 height 17
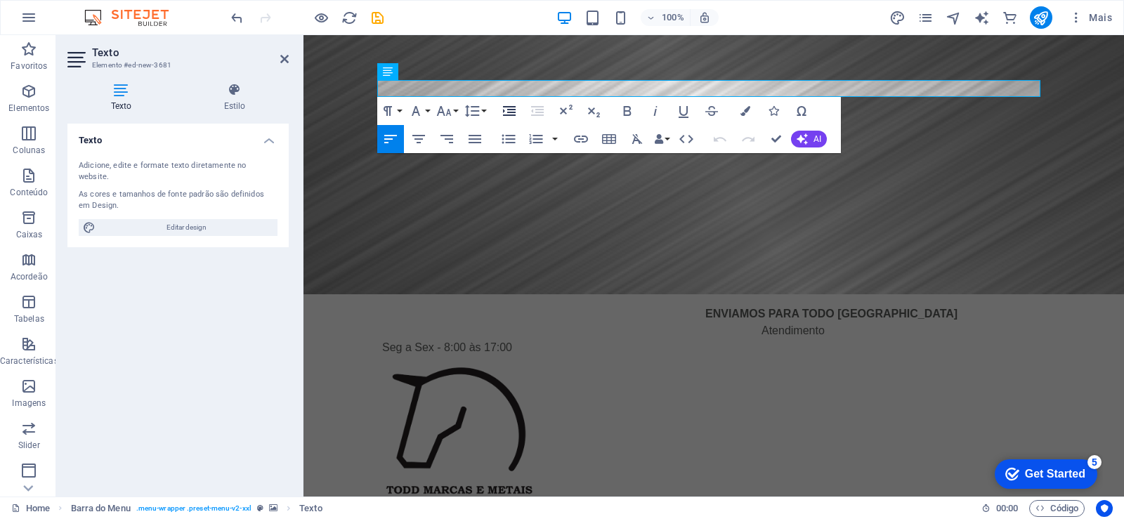
click at [509, 110] on icon "button" at bounding box center [509, 111] width 13 height 10
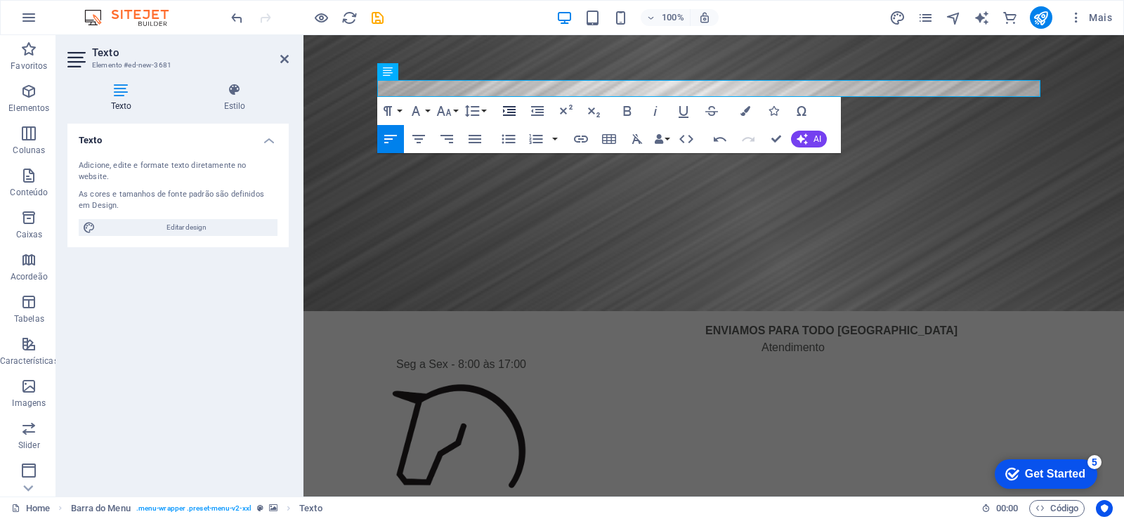
click at [509, 110] on icon "button" at bounding box center [509, 111] width 13 height 10
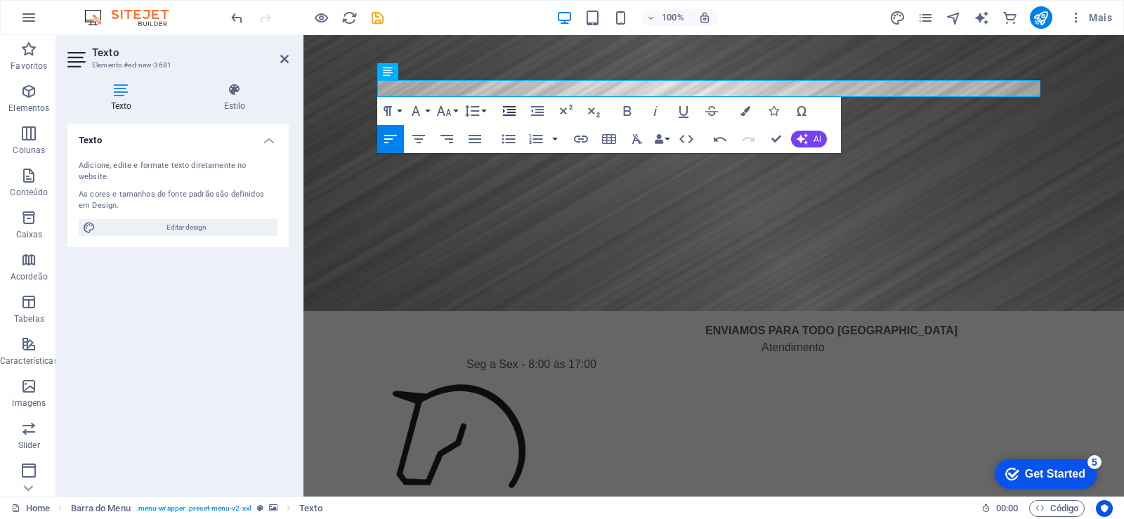
click at [509, 110] on icon "button" at bounding box center [509, 111] width 13 height 10
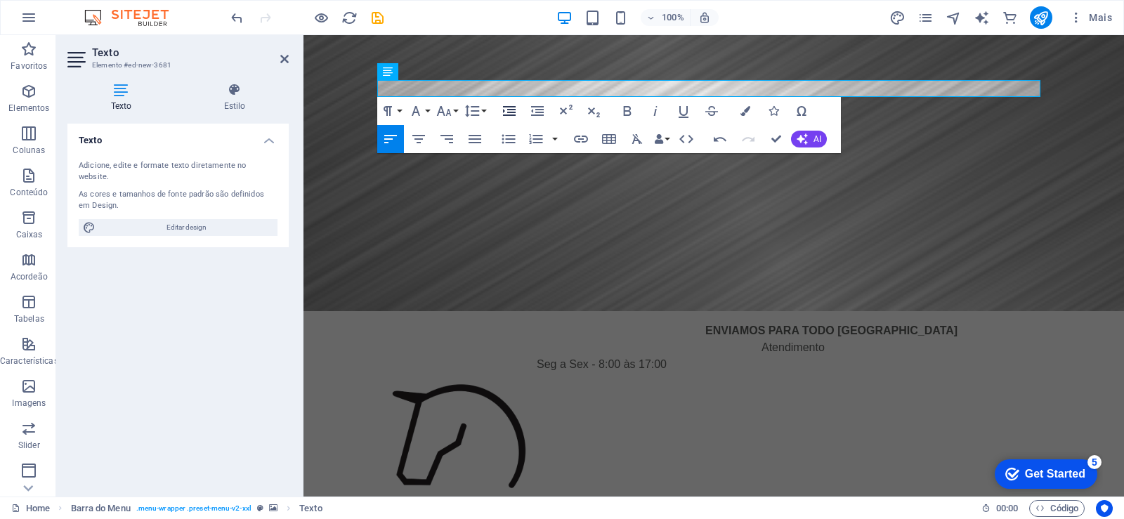
click at [509, 110] on icon "button" at bounding box center [509, 111] width 13 height 10
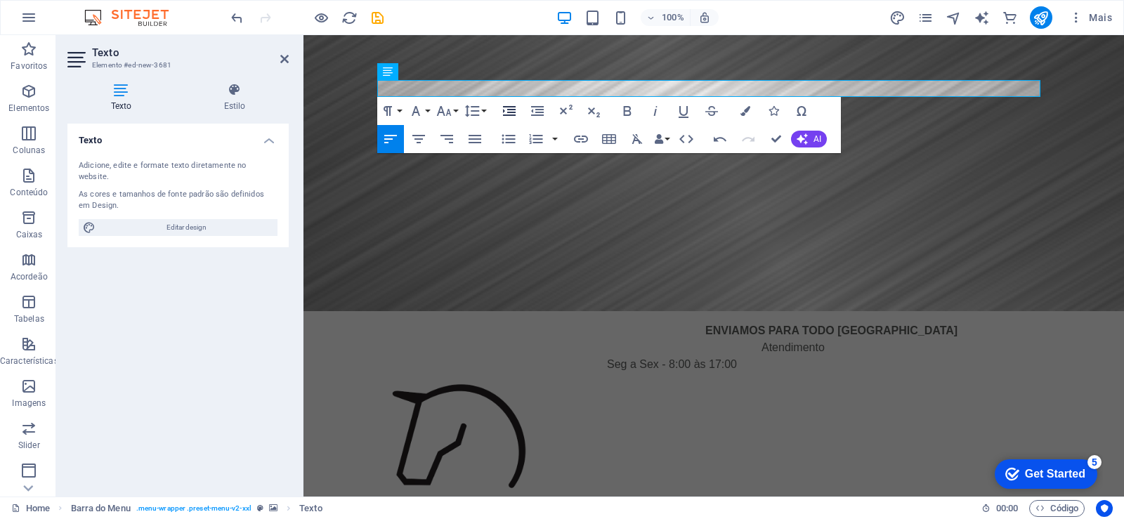
click at [509, 110] on icon "button" at bounding box center [509, 111] width 13 height 10
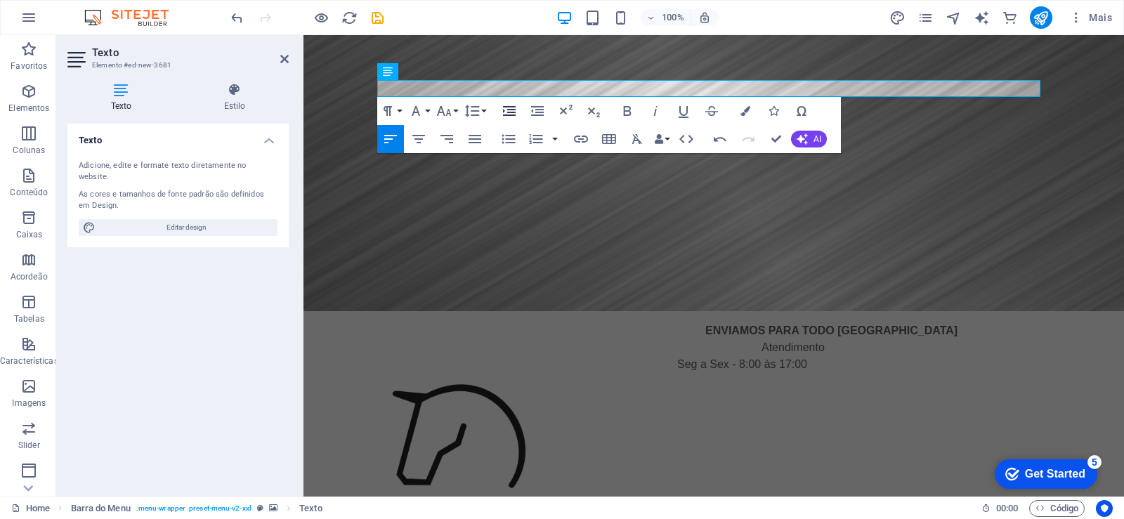
click at [509, 110] on icon "button" at bounding box center [509, 111] width 13 height 10
click at [620, 245] on figure at bounding box center [714, 173] width 821 height 276
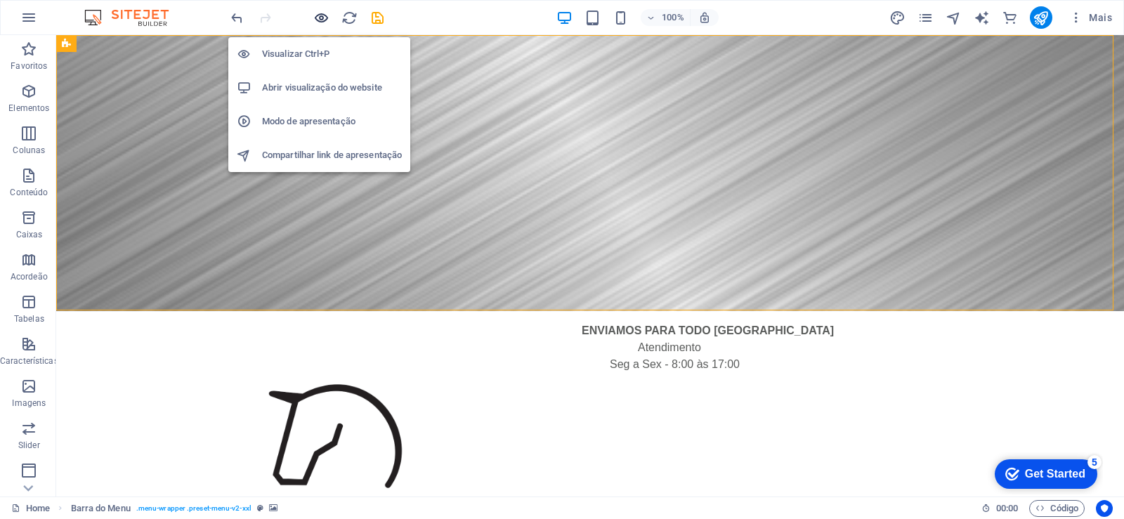
click at [315, 18] on icon "button" at bounding box center [321, 18] width 16 height 16
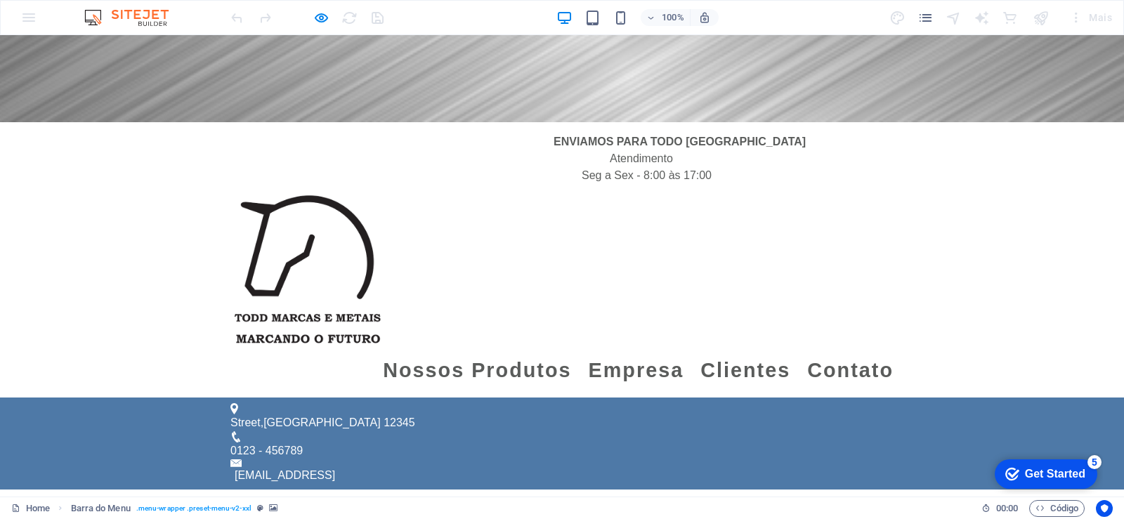
scroll to position [276, 0]
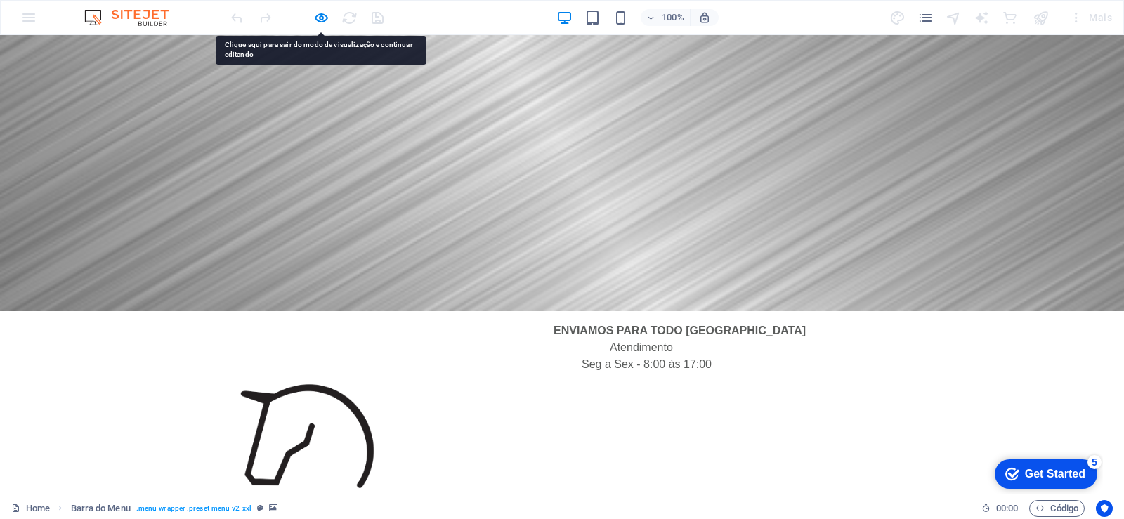
click at [312, 22] on div at bounding box center [306, 17] width 157 height 22
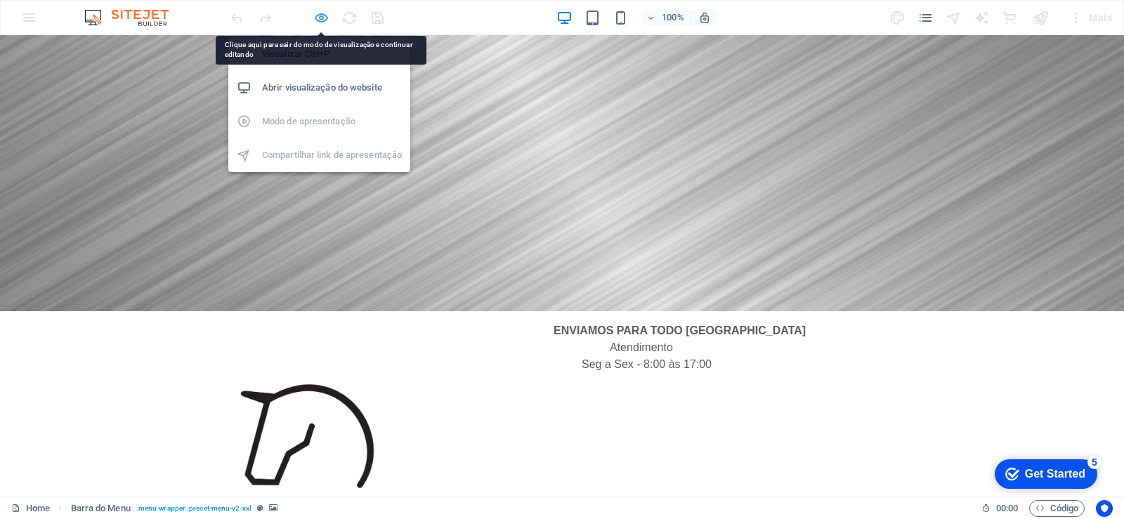
click at [323, 19] on icon "button" at bounding box center [321, 18] width 16 height 16
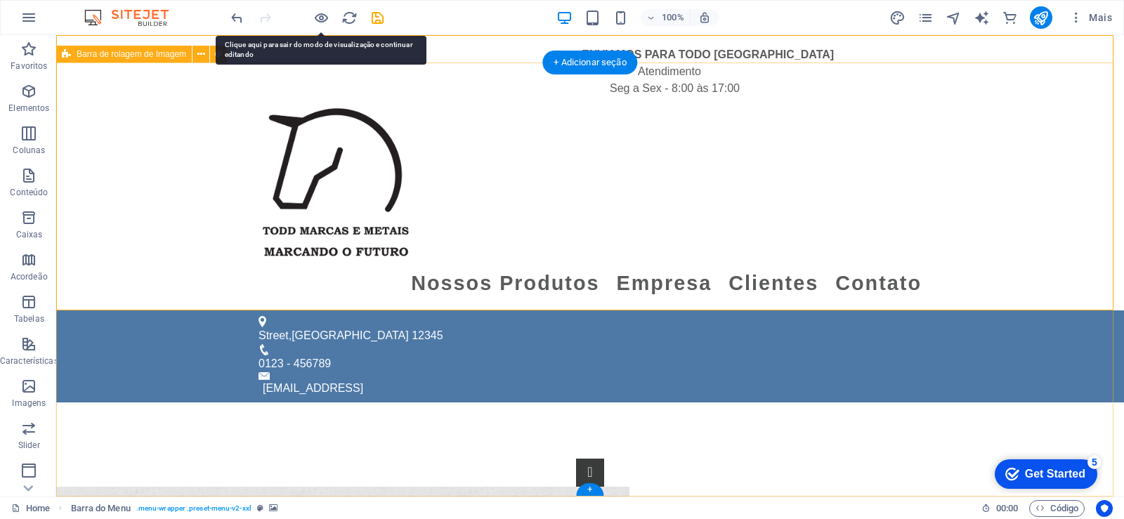
scroll to position [23, 0]
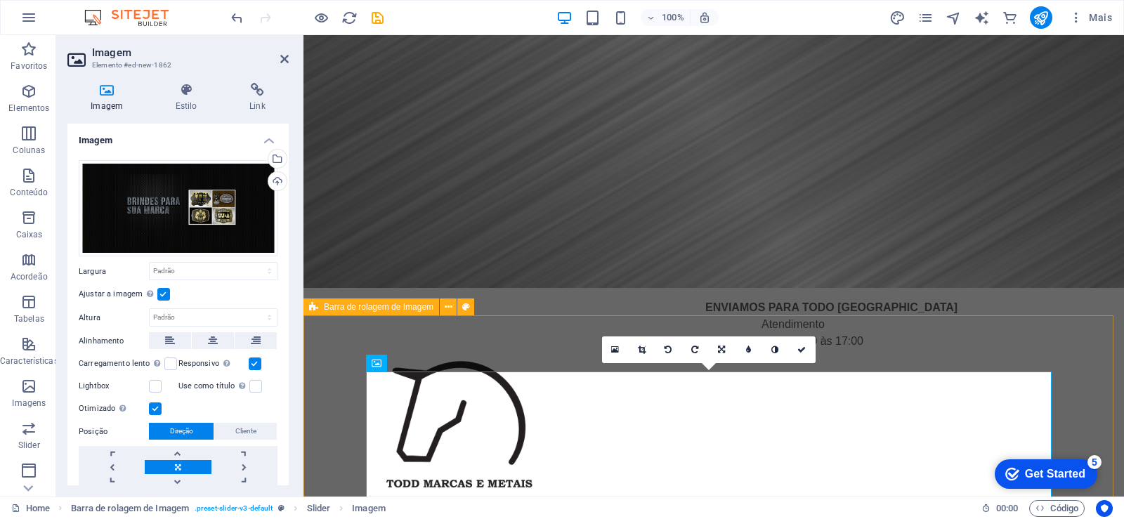
select select "rem"
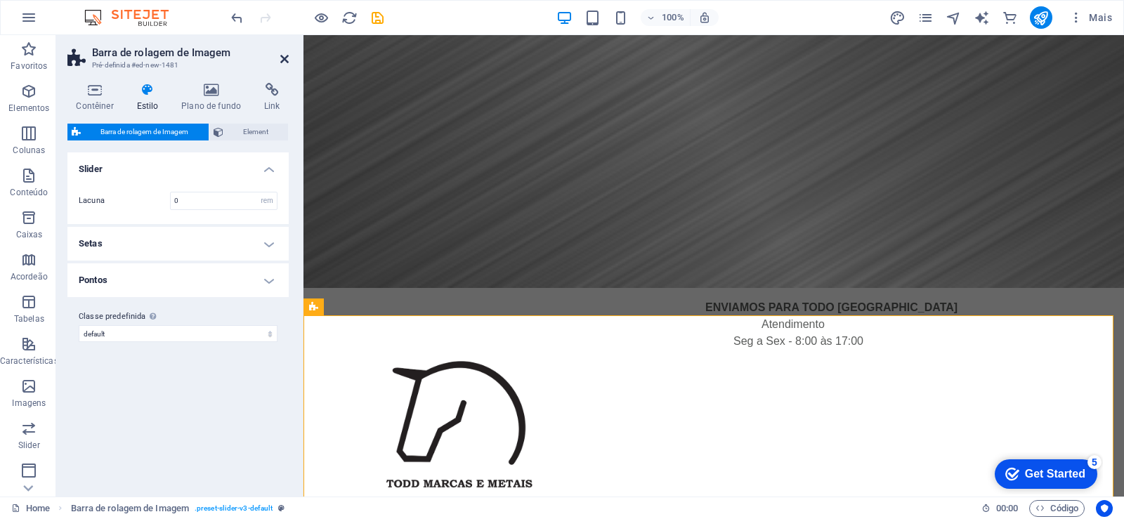
click at [285, 62] on icon at bounding box center [284, 58] width 8 height 11
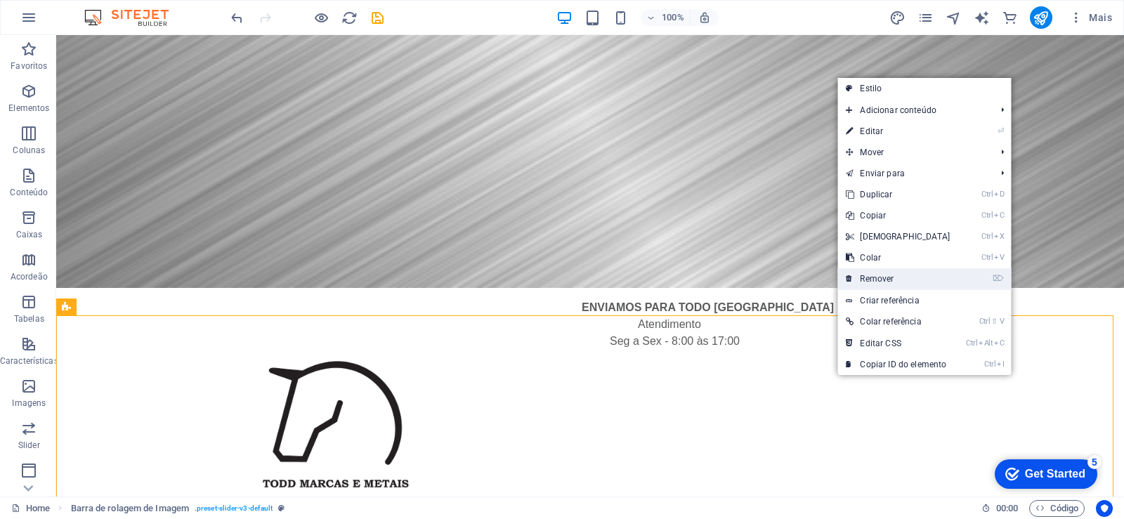
click at [899, 275] on link "⌦ Remover" at bounding box center [898, 278] width 121 height 21
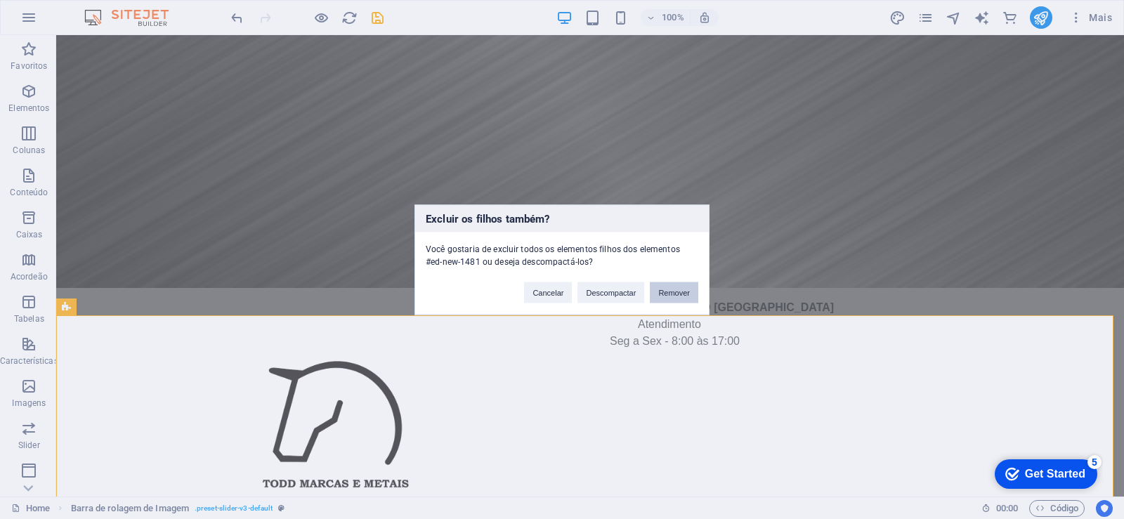
click at [659, 295] on button "Remover" at bounding box center [674, 292] width 48 height 21
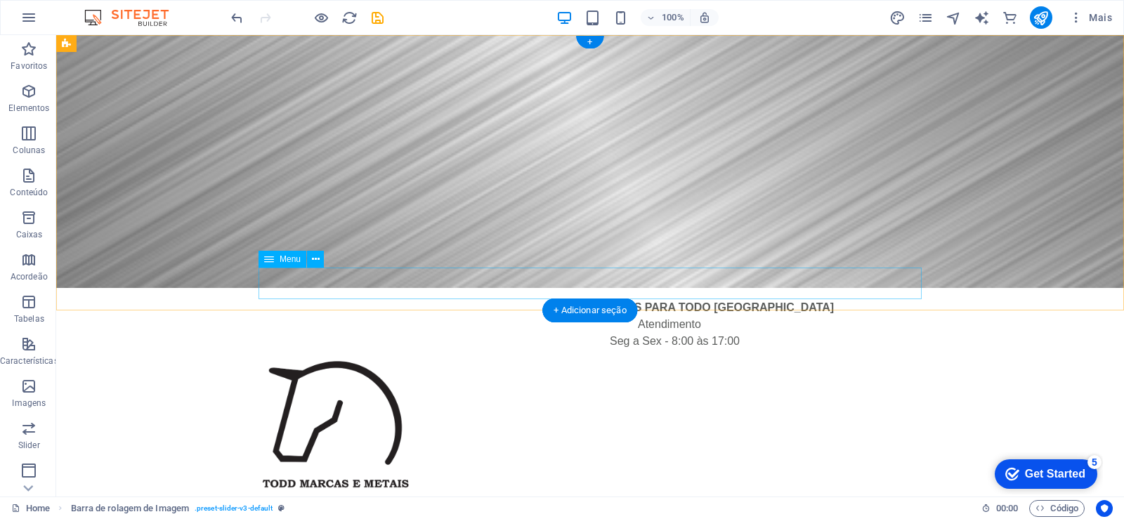
scroll to position [0, 0]
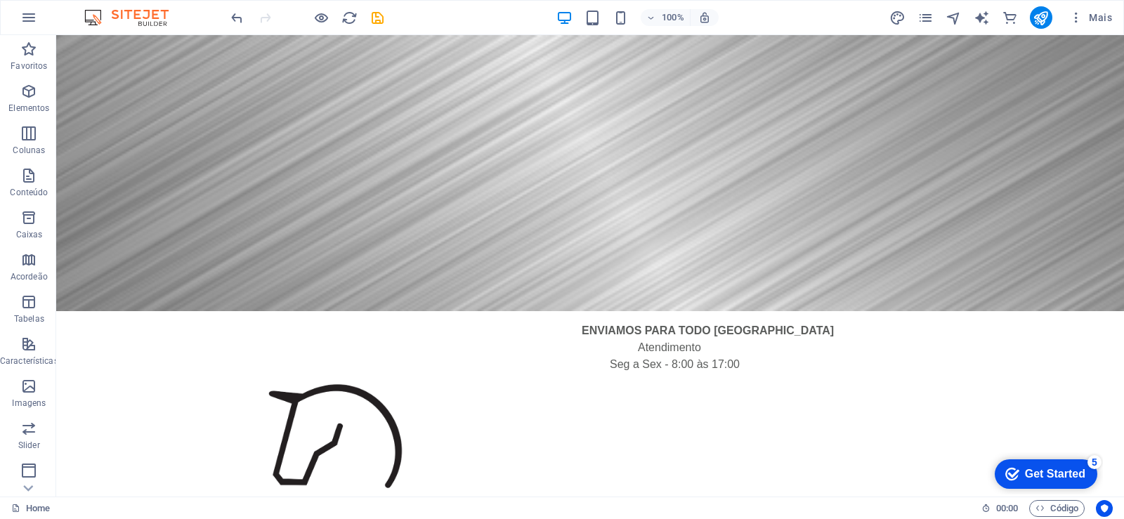
click at [323, 415] on html "Skip to main content ENVIAMOS PARA TODO BRASIL Atendimento Seg a Sex - 8:00 às …" at bounding box center [590, 357] width 1068 height 644
drag, startPoint x: 325, startPoint y: 411, endPoint x: 271, endPoint y: 395, distance: 55.8
click at [271, 380] on html "Skip to main content ENVIAMOS PARA TODO BRASIL Atendimento Seg a Sex - 8:00 às …" at bounding box center [590, 357] width 1068 height 644
click at [759, 436] on html "Skip to main content ENVIAMOS PARA TODO BRASIL Atendimento Seg a Sex - 8:00 às …" at bounding box center [590, 357] width 1068 height 644
click at [297, 416] on html "Skip to main content ENVIAMOS PARA TODO BRASIL Atendimento Seg a Sex - 8:00 às …" at bounding box center [590, 357] width 1068 height 644
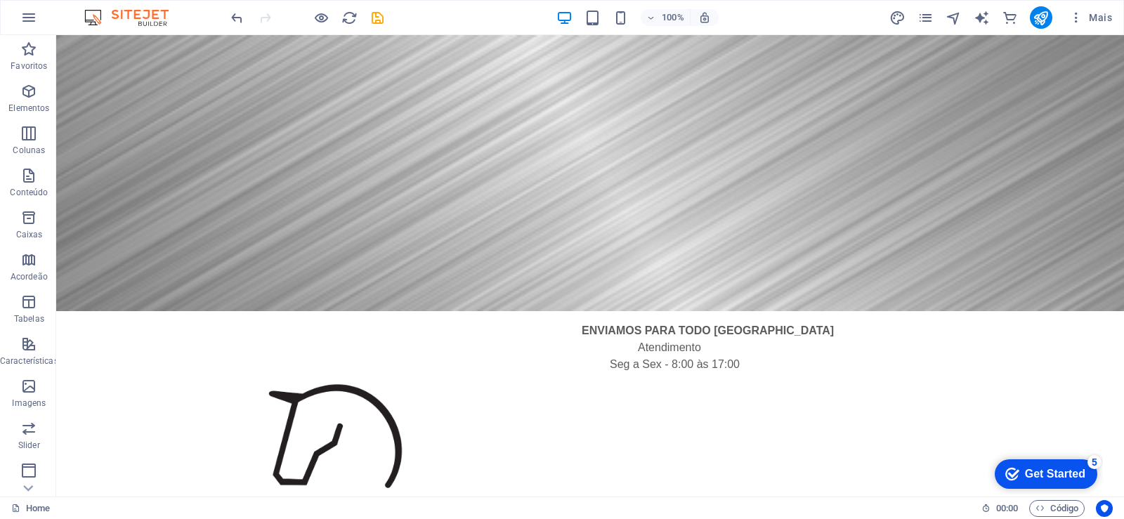
click at [297, 416] on html "Skip to main content ENVIAMOS PARA TODO BRASIL Atendimento Seg a Sex - 8:00 às …" at bounding box center [590, 357] width 1068 height 644
drag, startPoint x: 297, startPoint y: 416, endPoint x: 245, endPoint y: 420, distance: 51.5
click at [245, 420] on html "Skip to main content ENVIAMOS PARA TODO BRASIL Atendimento Seg a Sex - 8:00 às …" at bounding box center [590, 357] width 1068 height 644
click at [26, 89] on icon "button" at bounding box center [28, 91] width 17 height 17
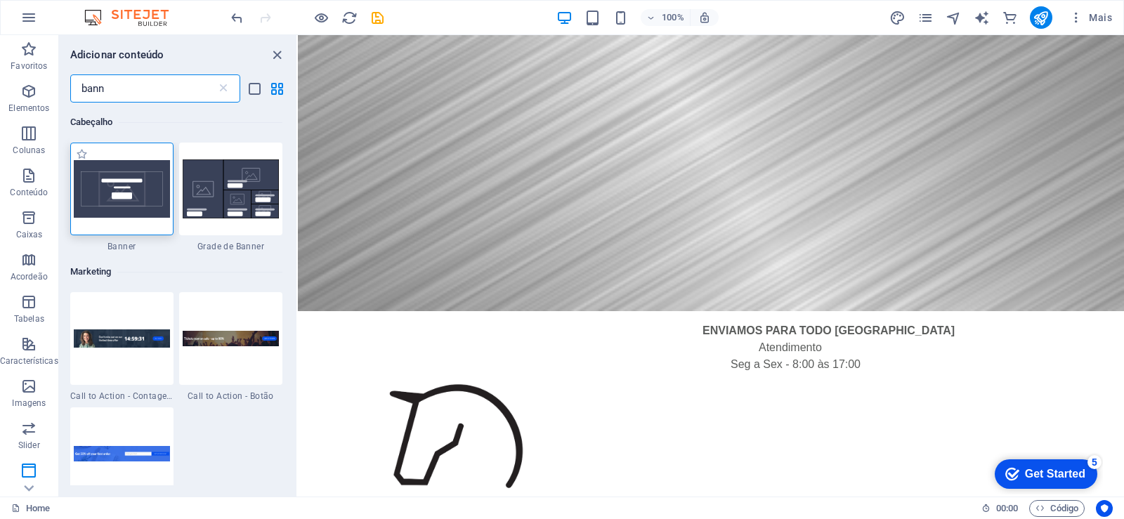
type input "bann"
click at [149, 181] on img at bounding box center [122, 189] width 96 height 58
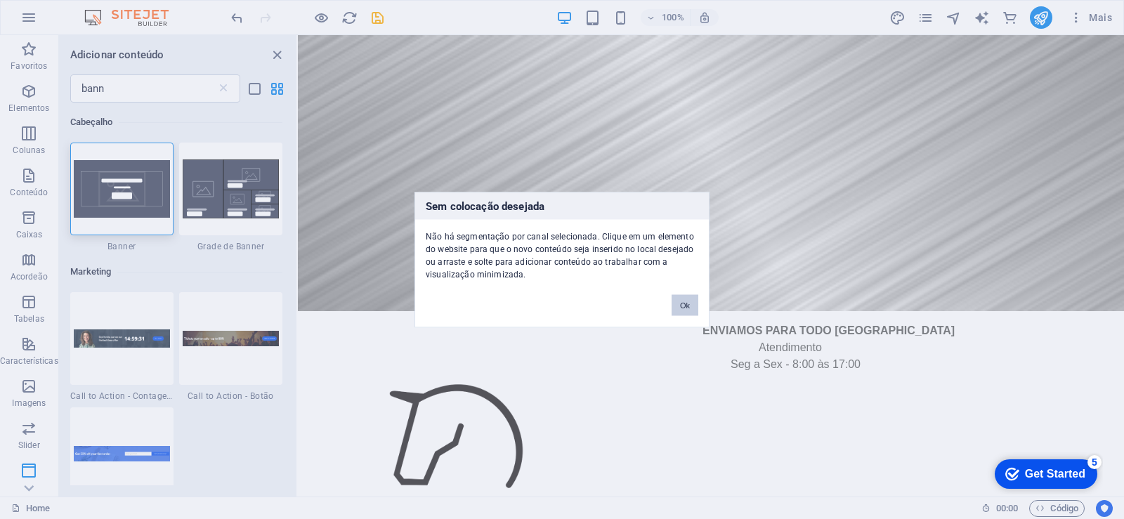
click at [688, 303] on button "Ok" at bounding box center [685, 304] width 27 height 21
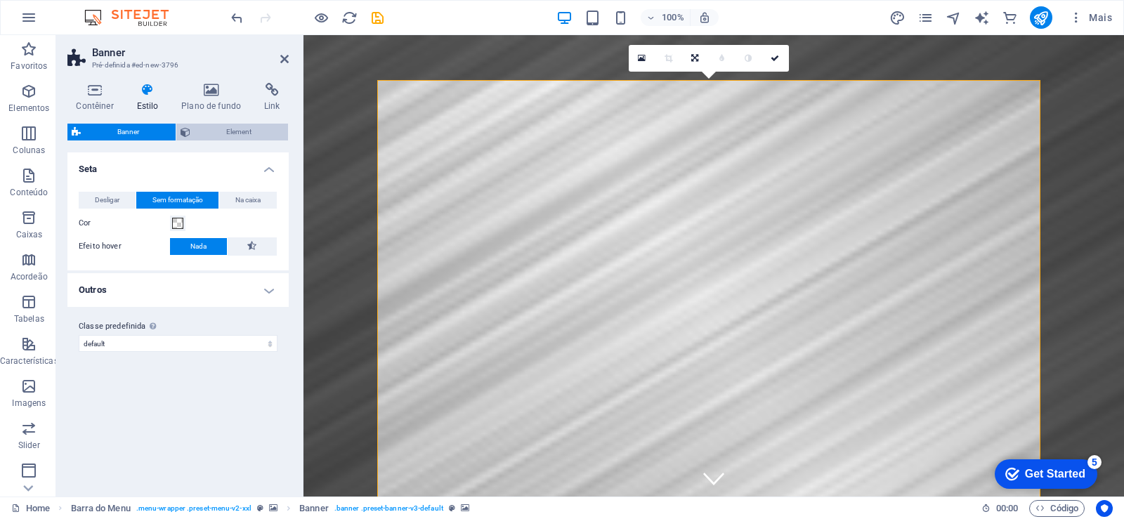
click at [247, 131] on span "Element" at bounding box center [240, 132] width 90 height 17
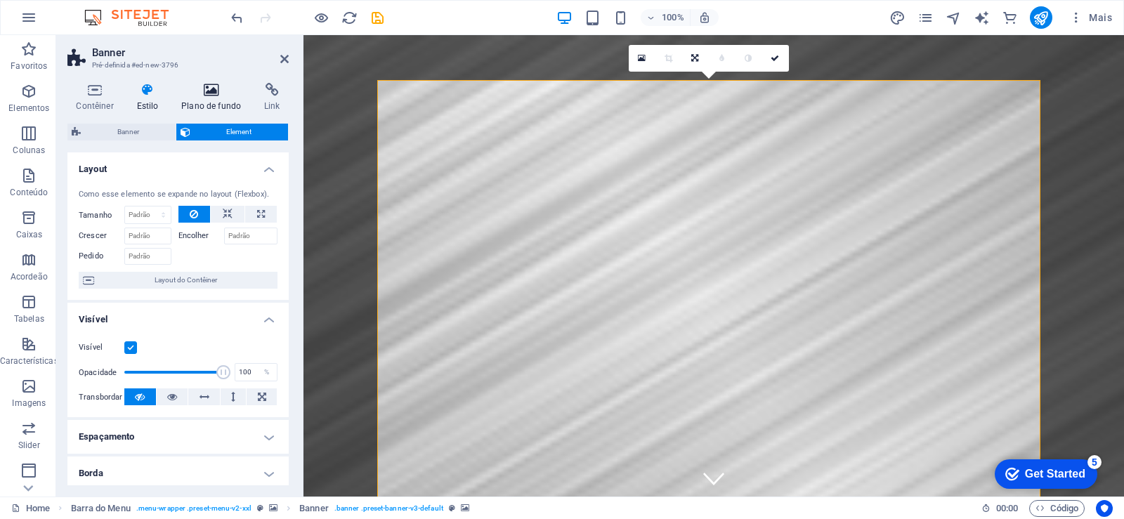
click at [217, 92] on icon at bounding box center [211, 90] width 77 height 14
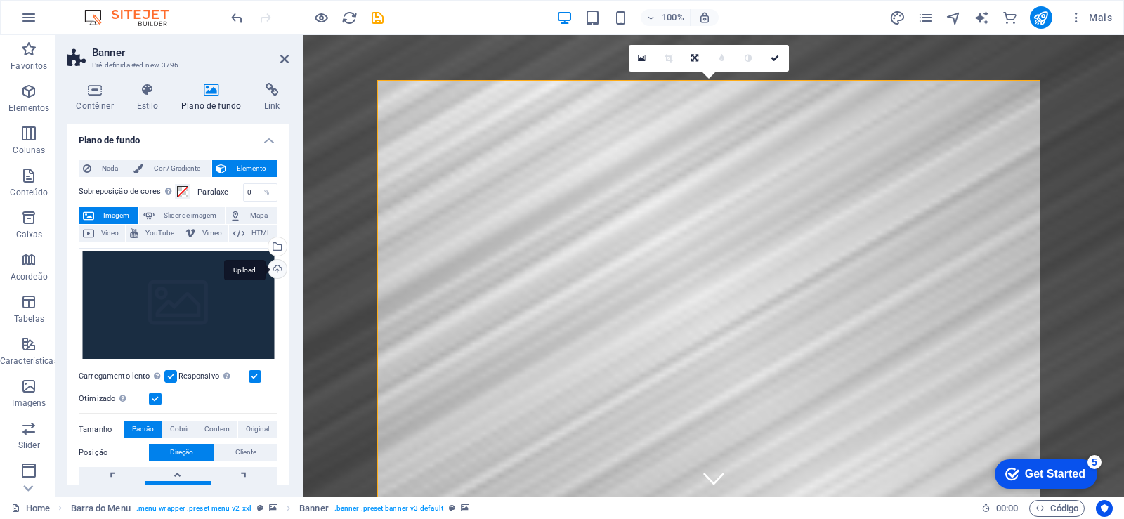
click at [271, 273] on div "Upload" at bounding box center [276, 270] width 21 height 21
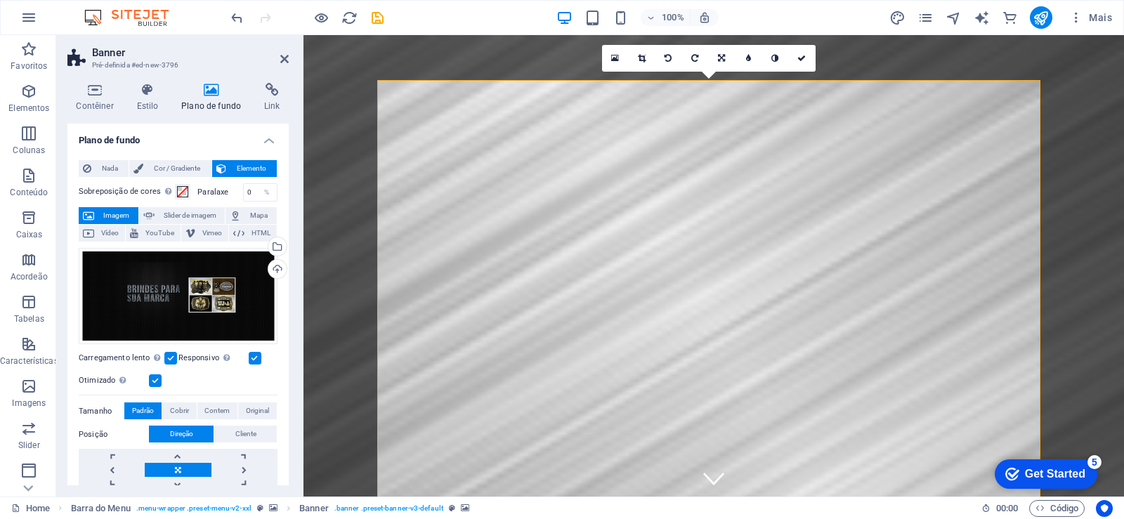
click at [337, 368] on figure at bounding box center [714, 391] width 821 height 713
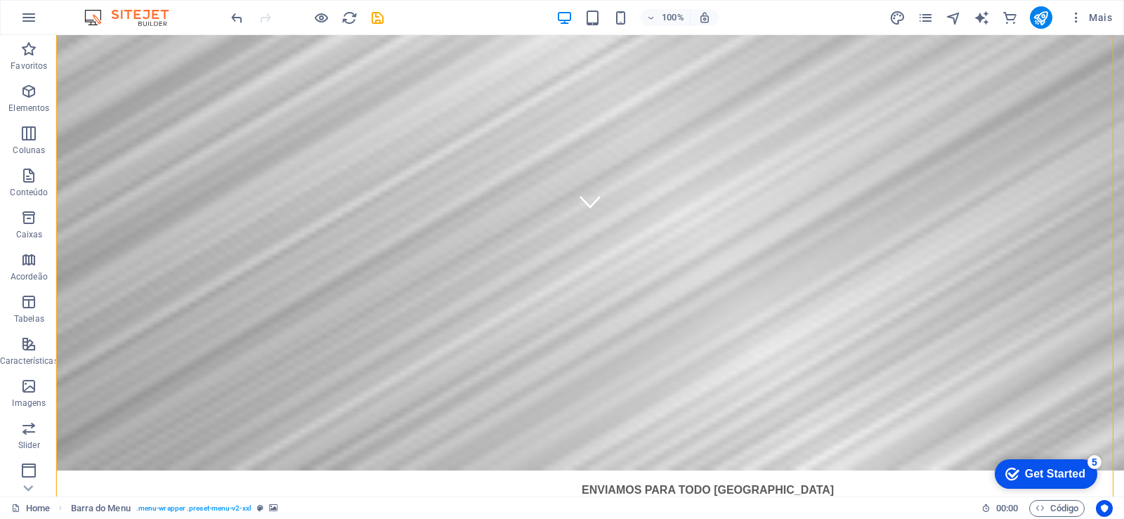
scroll to position [279, 0]
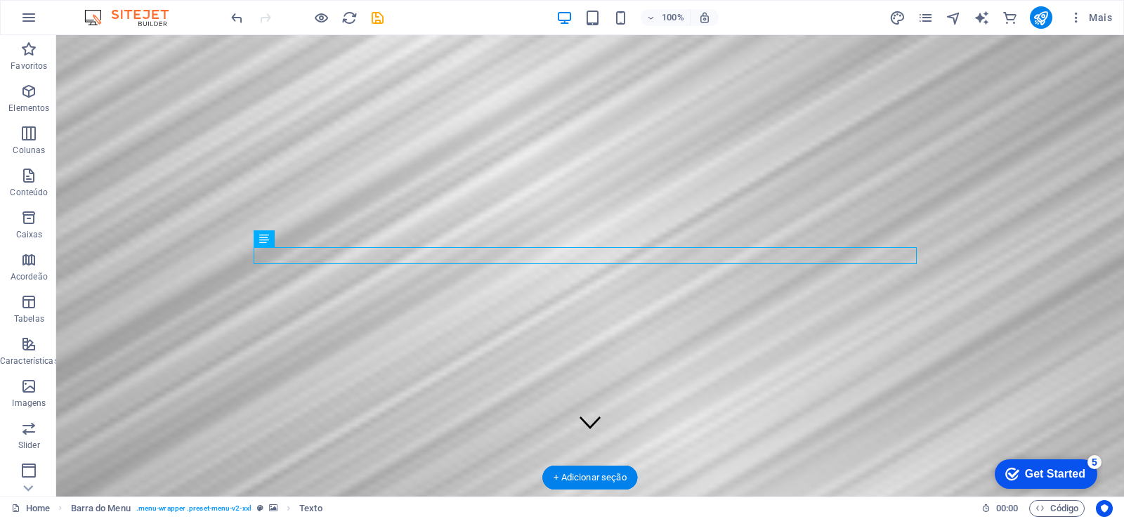
scroll to position [26, 0]
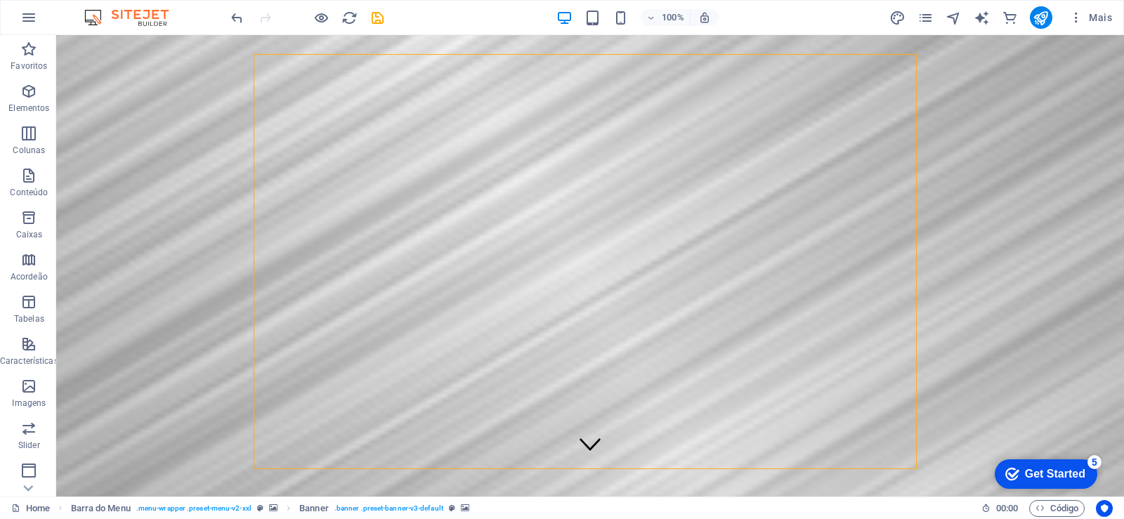
drag, startPoint x: 871, startPoint y: 81, endPoint x: 512, endPoint y: 276, distance: 408.8
click at [240, 19] on icon "undo" at bounding box center [237, 18] width 16 height 16
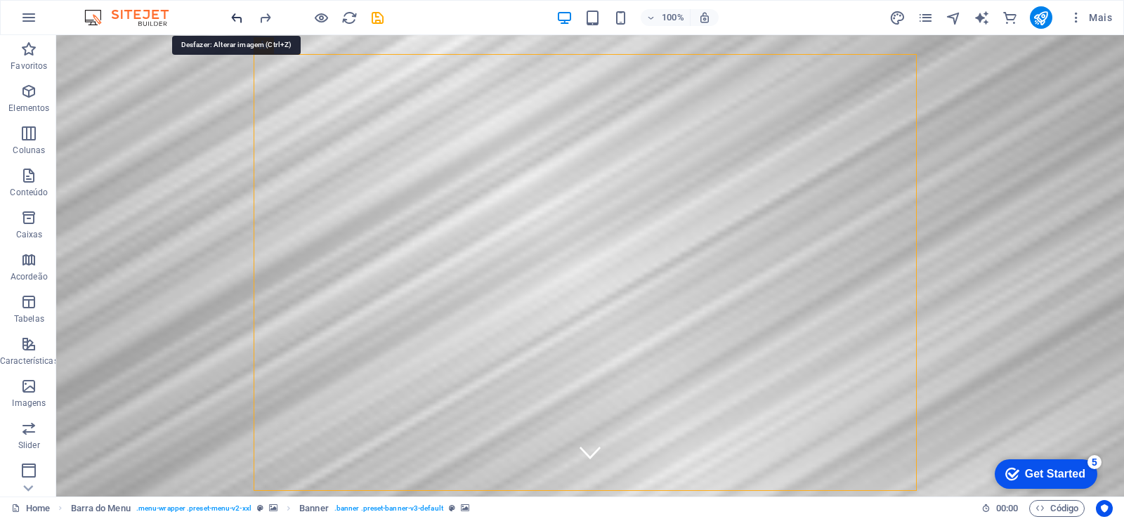
click at [240, 19] on icon "undo" at bounding box center [237, 18] width 16 height 16
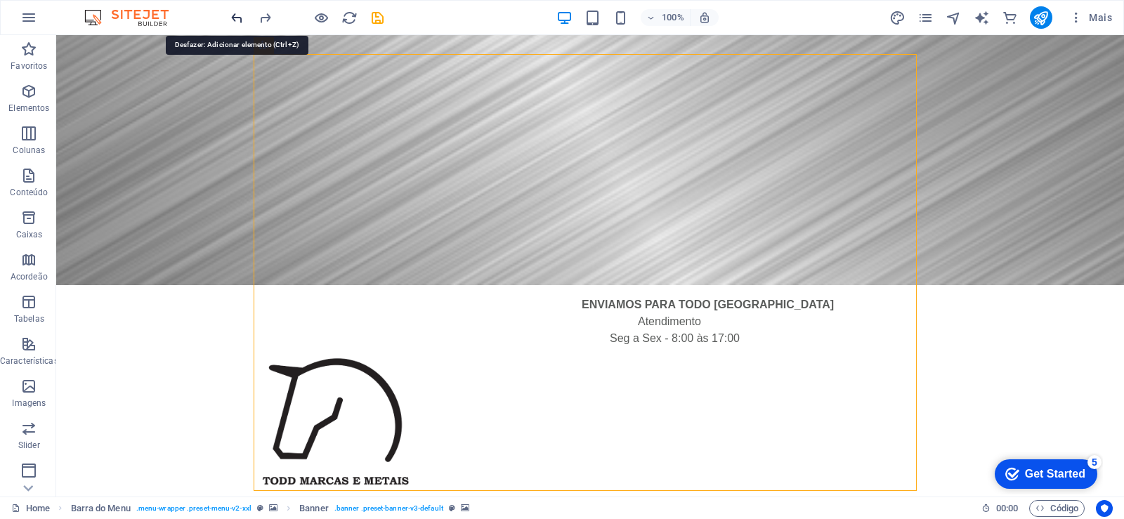
scroll to position [0, 0]
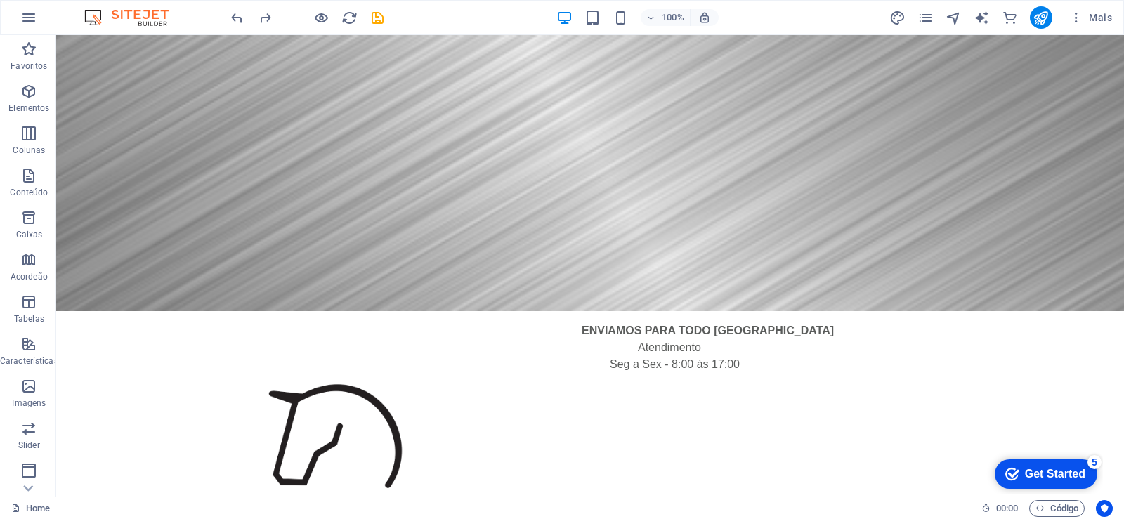
click at [449, 447] on html "Skip to main content ENVIAMOS PARA TODO BRASIL Atendimento Seg a Sex - 8:00 às …" at bounding box center [590, 357] width 1068 height 644
click at [442, 418] on html "Skip to main content ENVIAMOS PARA TODO BRASIL Atendimento Seg a Sex - 8:00 às …" at bounding box center [590, 357] width 1068 height 644
click at [35, 14] on icon "button" at bounding box center [28, 17] width 17 height 17
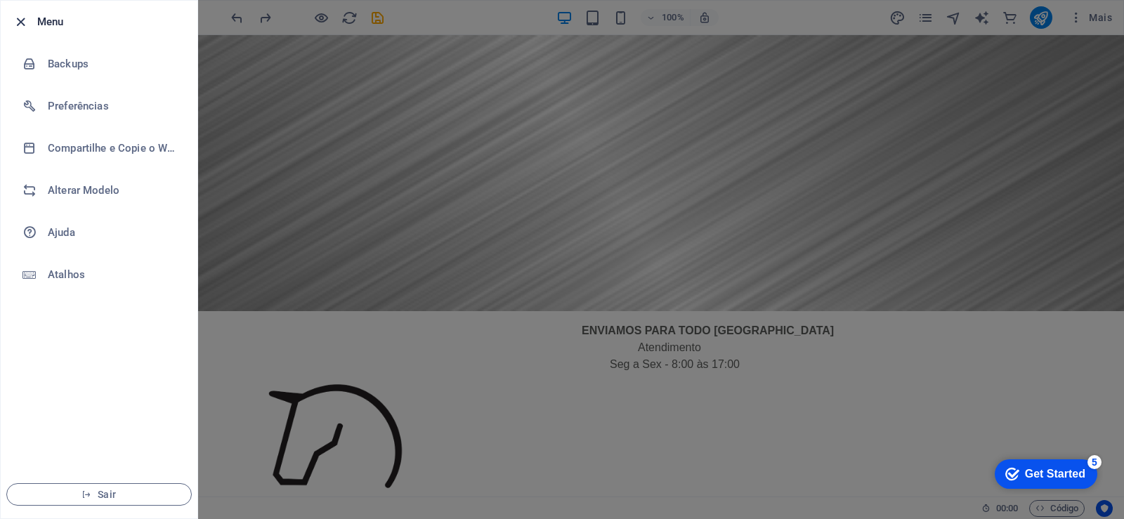
click at [20, 20] on icon "button" at bounding box center [21, 22] width 16 height 16
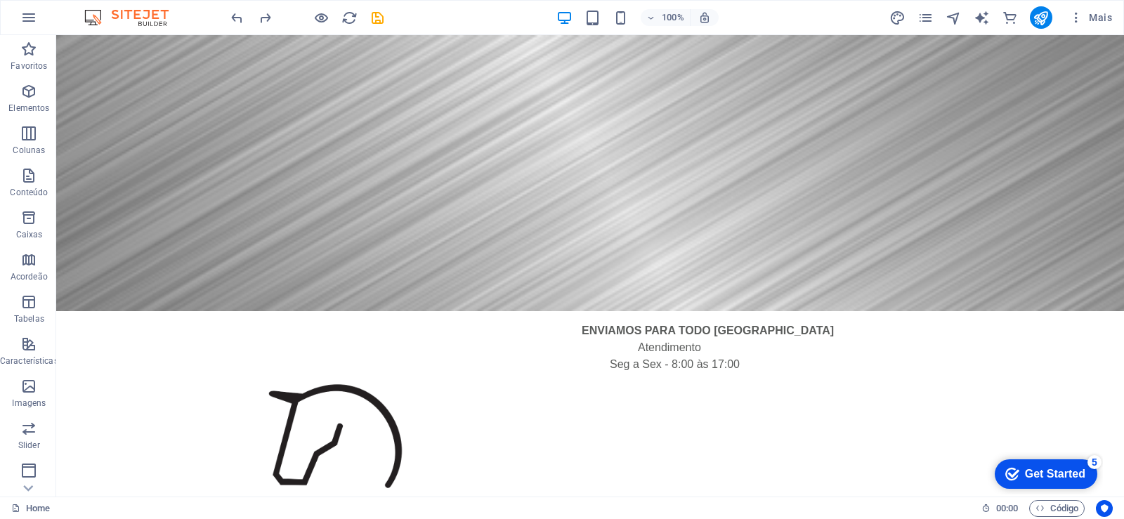
click at [385, 434] on html "Skip to main content ENVIAMOS PARA TODO BRASIL Atendimento Seg a Sex - 8:00 às …" at bounding box center [590, 357] width 1068 height 644
click at [30, 438] on span "Slider" at bounding box center [29, 437] width 58 height 34
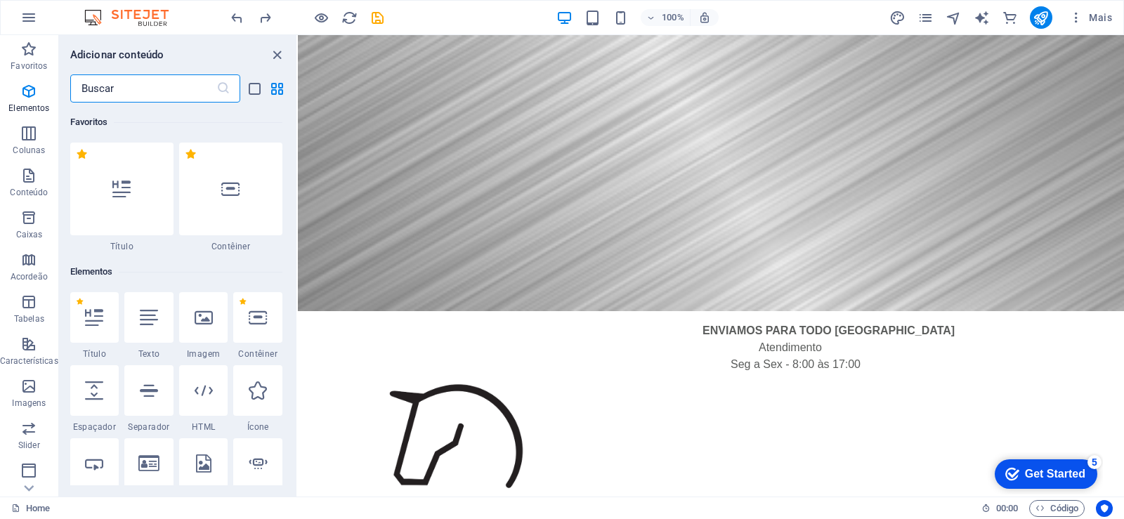
scroll to position [7968, 0]
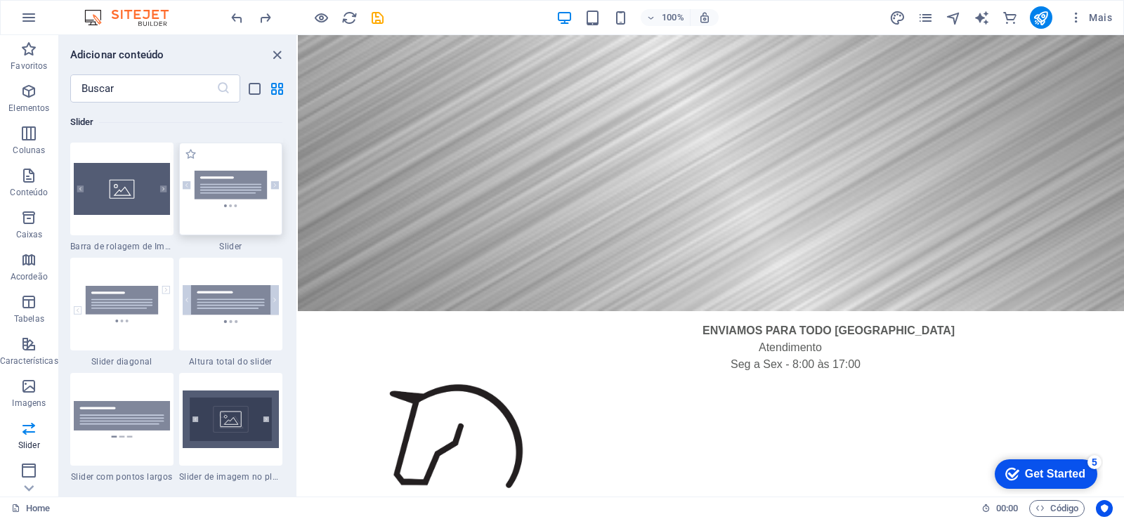
click at [233, 198] on div at bounding box center [230, 189] width 103 height 93
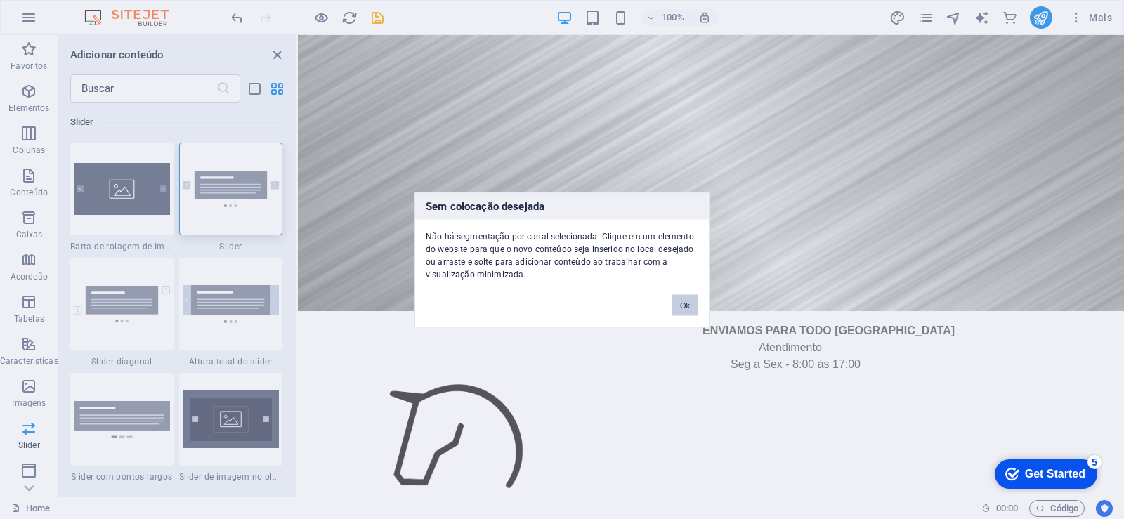
drag, startPoint x: 698, startPoint y: 297, endPoint x: 694, endPoint y: 309, distance: 12.0
click at [699, 298] on div "Ok" at bounding box center [685, 298] width 48 height 36
click at [687, 304] on button "Ok" at bounding box center [685, 304] width 27 height 21
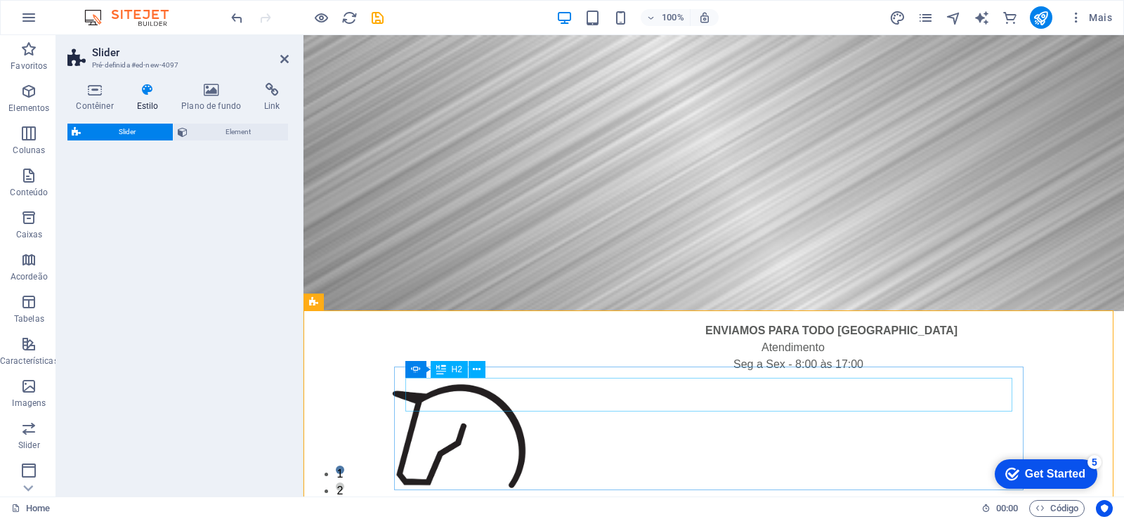
select select "rem"
select select "px"
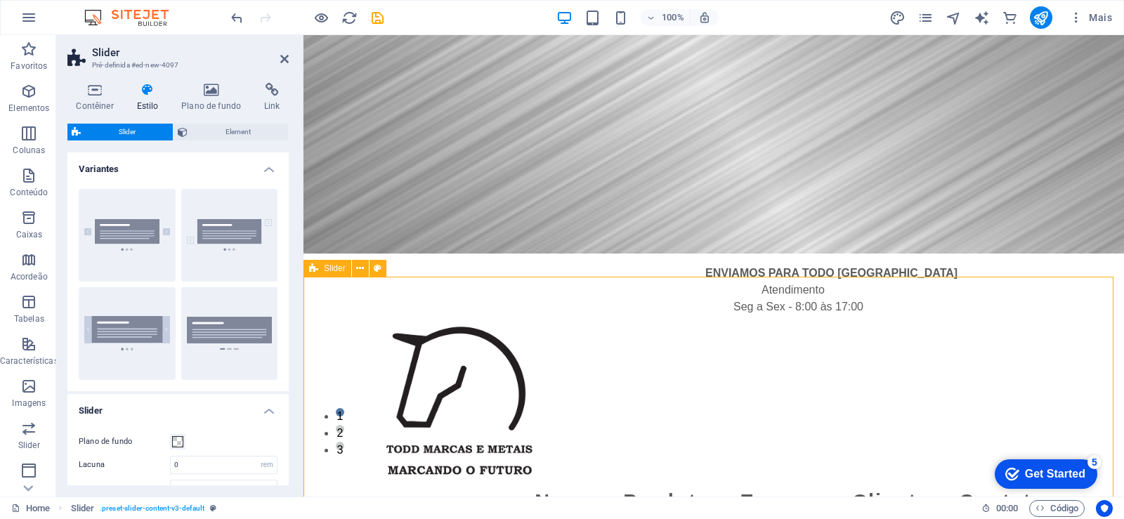
scroll to position [78, 0]
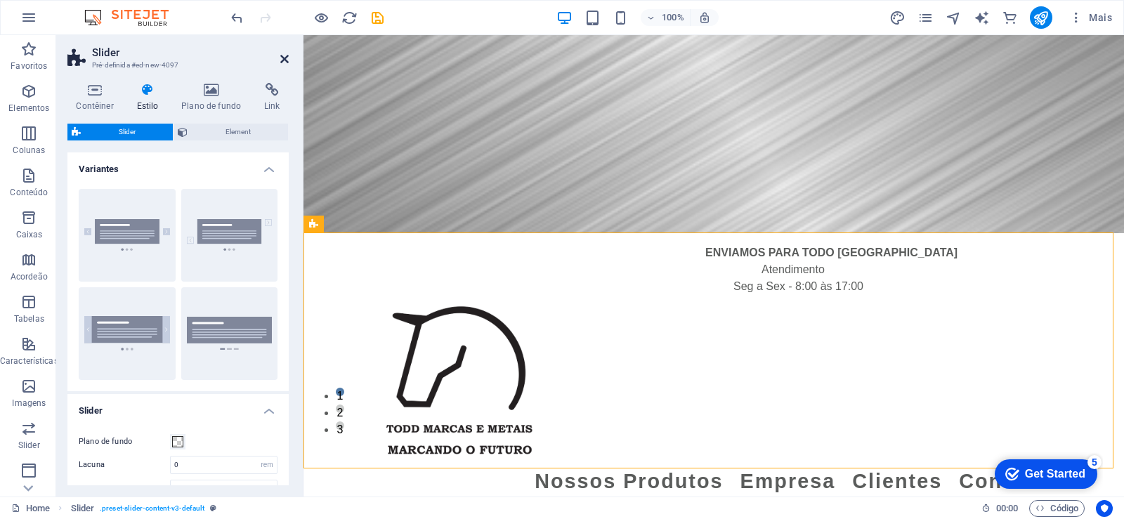
click at [281, 64] on icon at bounding box center [284, 58] width 8 height 11
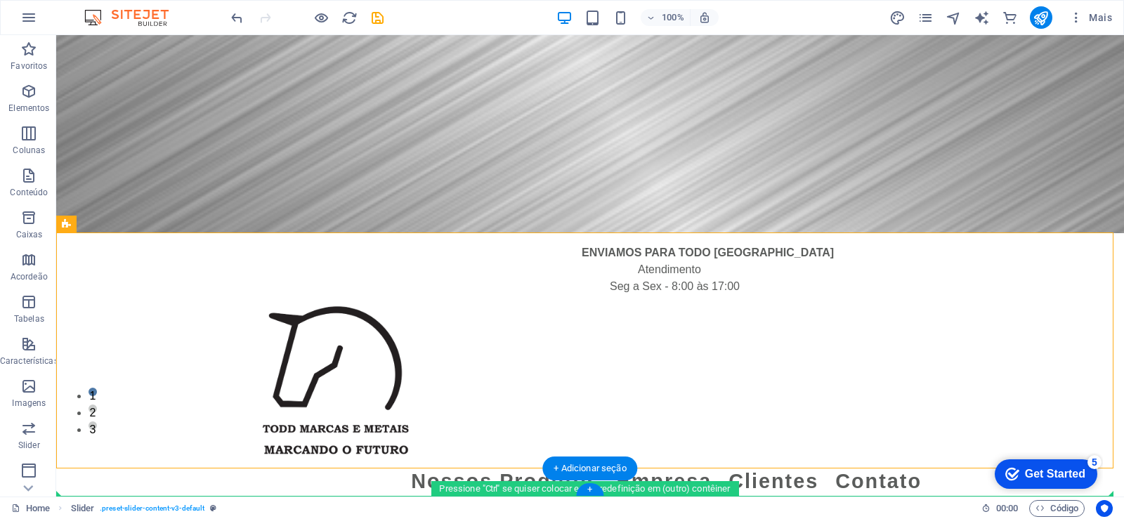
drag, startPoint x: 196, startPoint y: 261, endPoint x: 184, endPoint y: 491, distance: 229.4
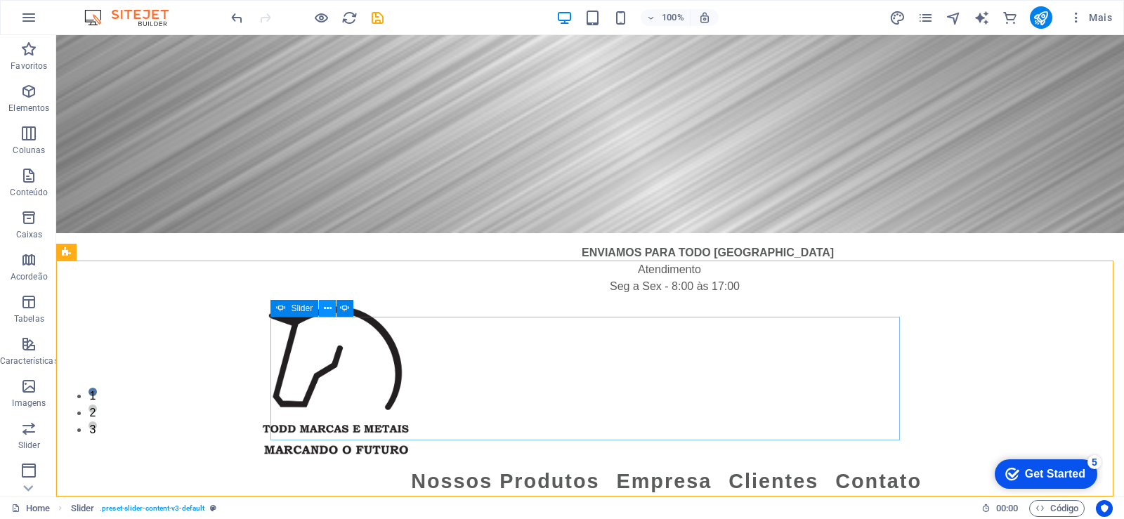
click at [332, 309] on button at bounding box center [327, 308] width 17 height 17
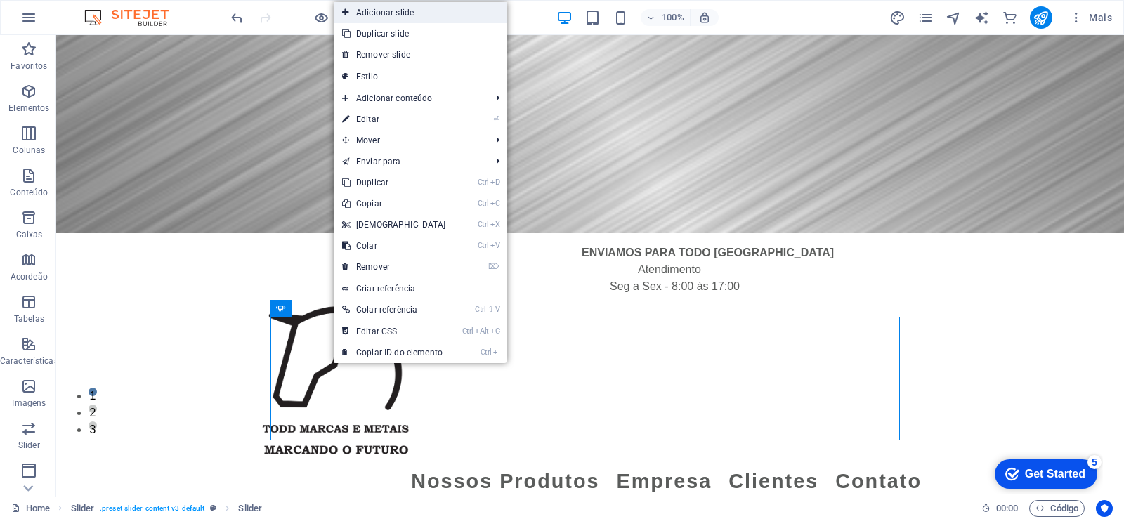
click at [403, 11] on link "Adicionar slide" at bounding box center [421, 12] width 174 height 21
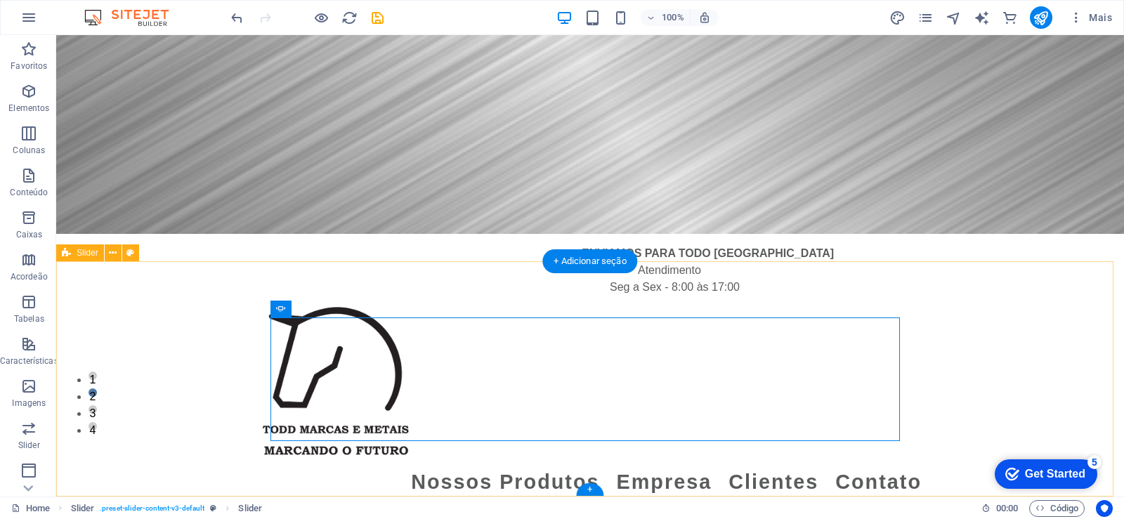
scroll to position [77, 0]
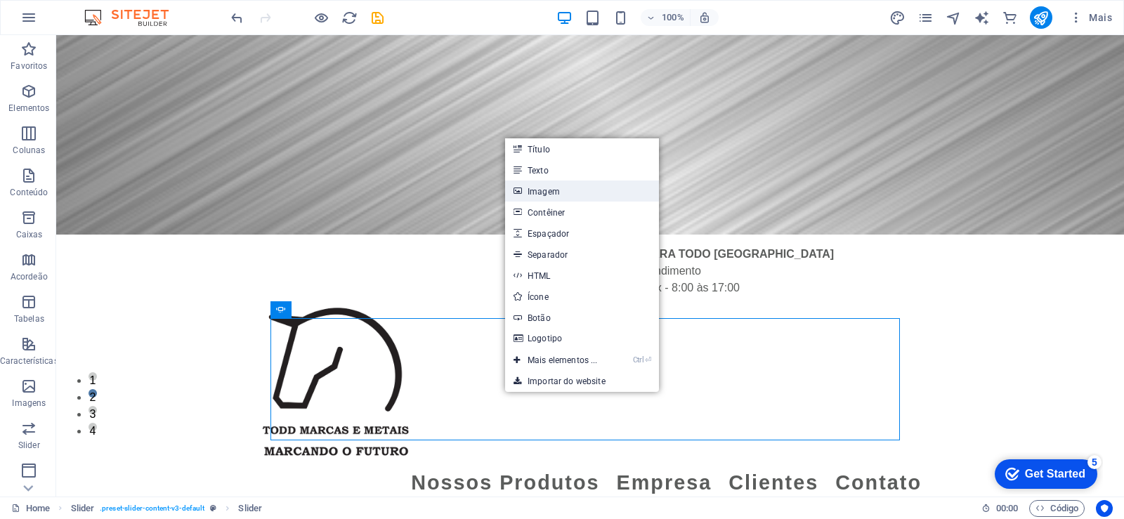
drag, startPoint x: 566, startPoint y: 188, endPoint x: 295, endPoint y: 180, distance: 270.7
click at [566, 188] on link "Imagem" at bounding box center [582, 191] width 154 height 21
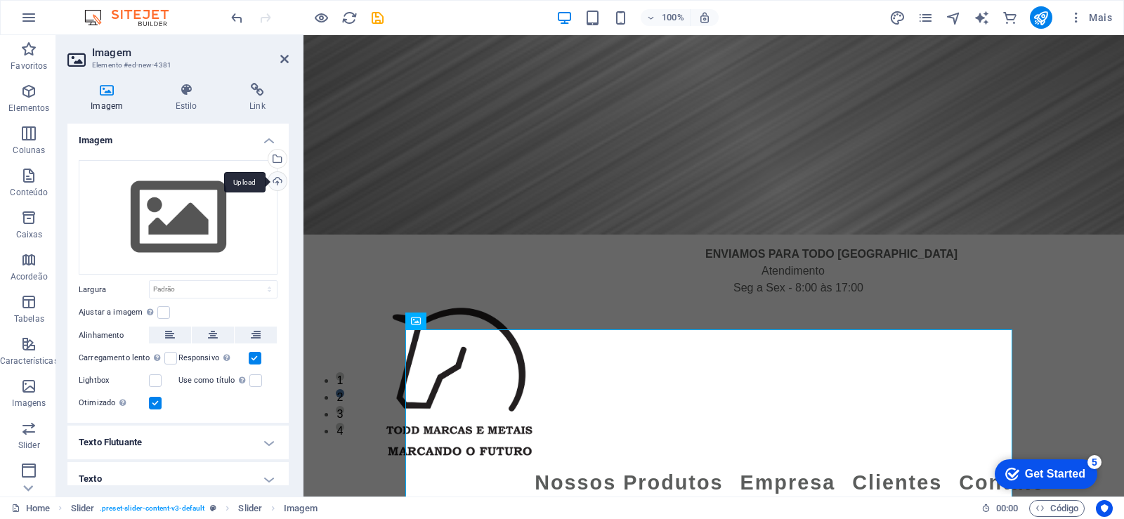
click at [276, 181] on div "Upload" at bounding box center [276, 182] width 21 height 21
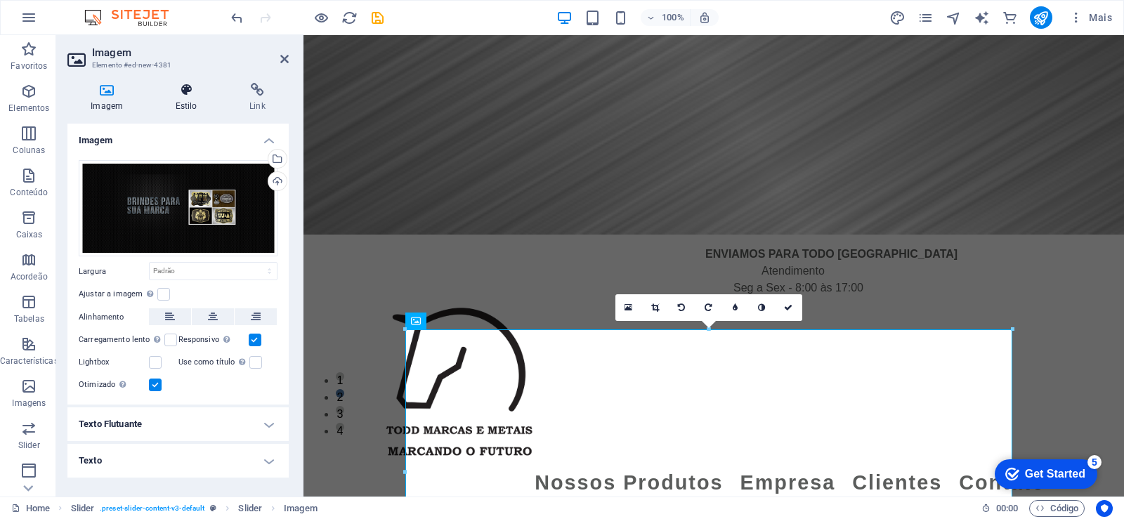
click at [195, 90] on icon at bounding box center [186, 90] width 68 height 14
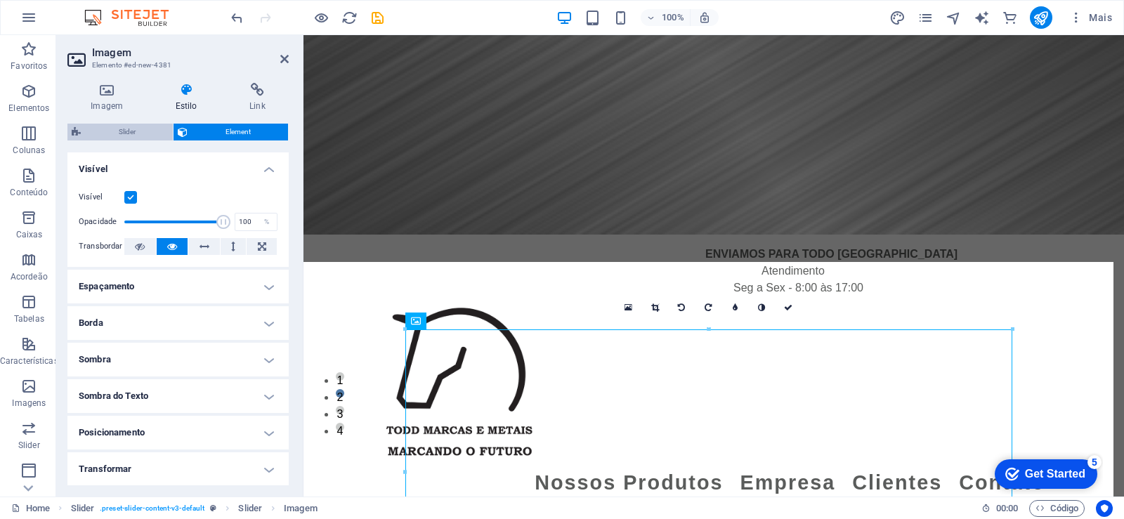
click at [141, 127] on span "Slider" at bounding box center [127, 132] width 84 height 17
select select "rem"
select select "px"
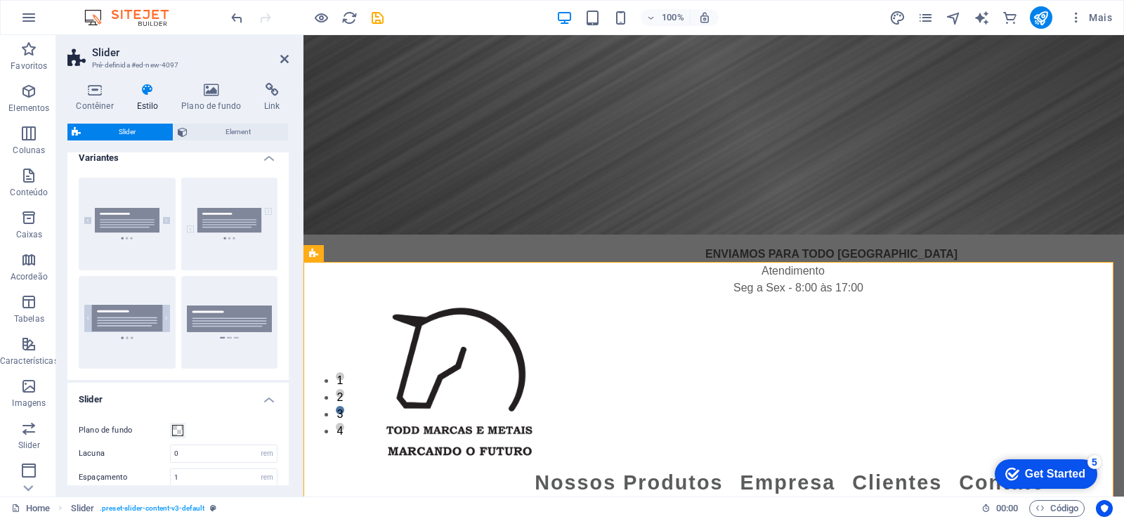
scroll to position [0, 0]
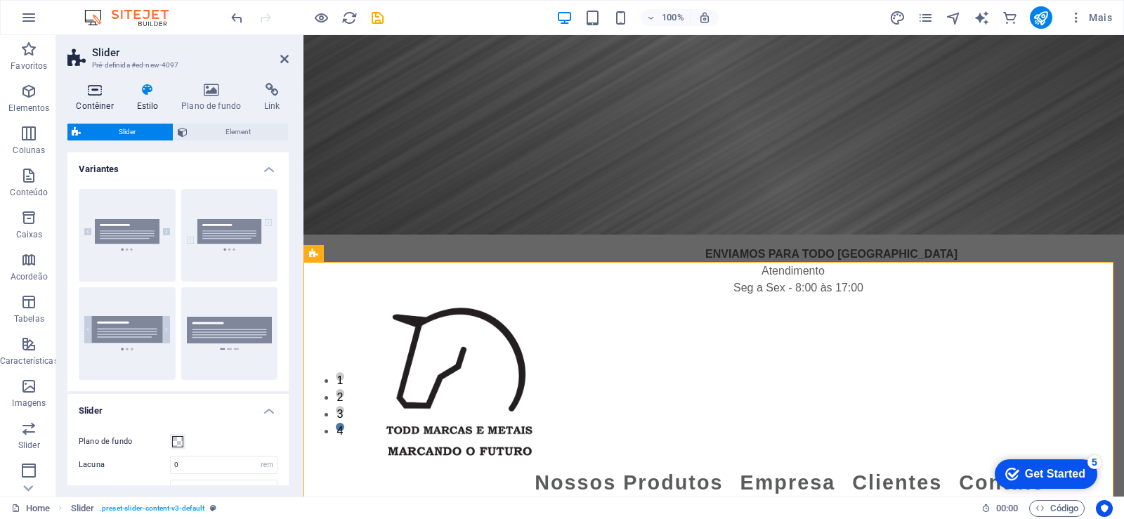
click at [93, 89] on icon at bounding box center [94, 90] width 55 height 14
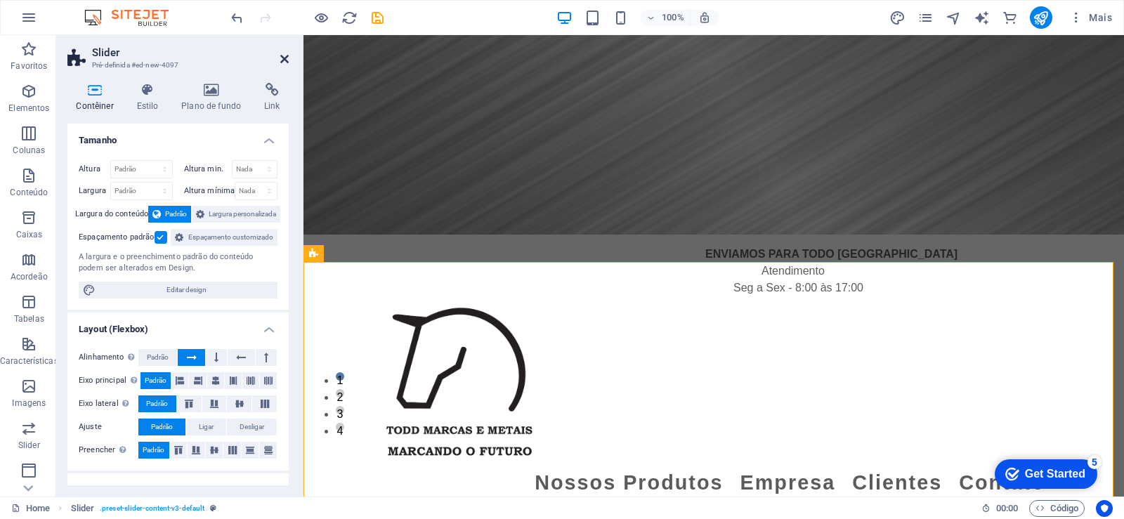
click at [288, 56] on icon at bounding box center [284, 58] width 8 height 11
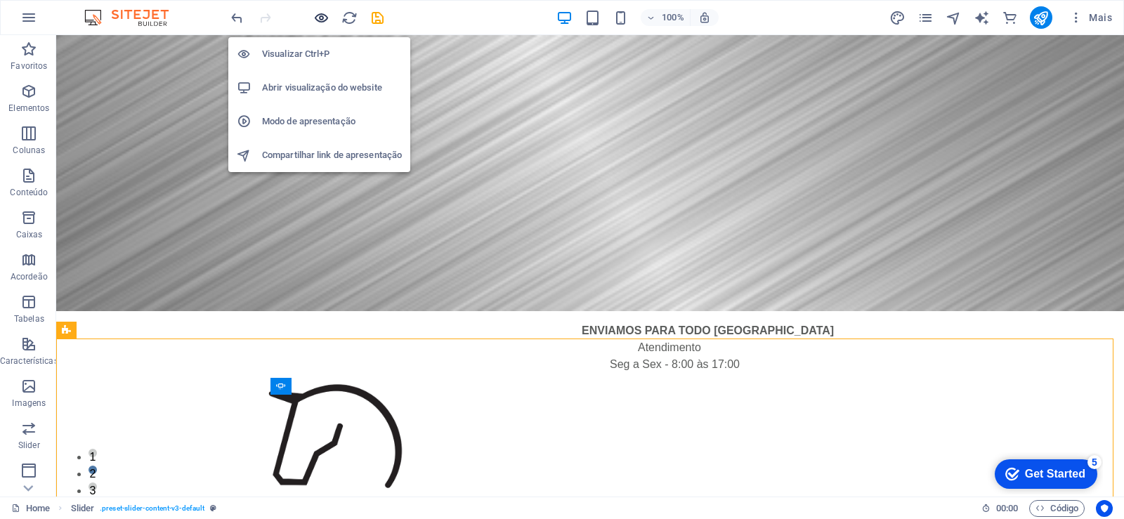
click at [318, 17] on icon "button" at bounding box center [321, 18] width 16 height 16
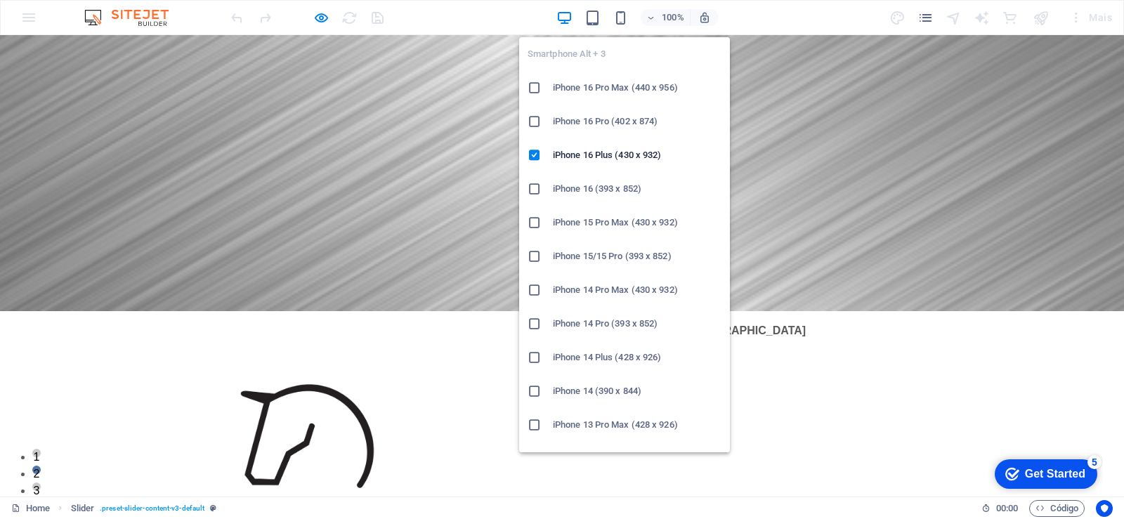
drag, startPoint x: 618, startPoint y: 18, endPoint x: 661, endPoint y: 127, distance: 117.7
click at [618, 18] on icon "button" at bounding box center [621, 18] width 16 height 16
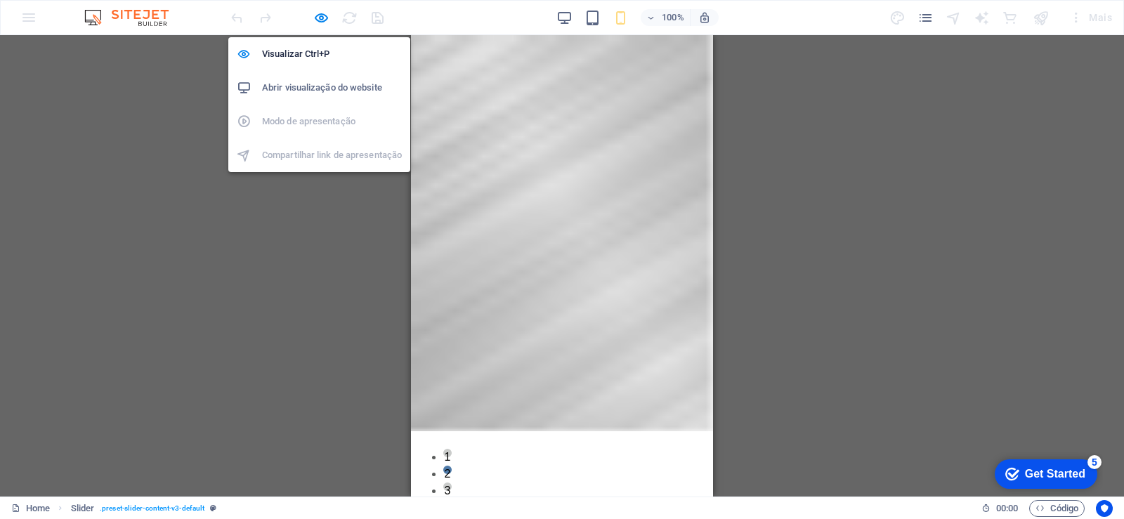
drag, startPoint x: 324, startPoint y: 21, endPoint x: 395, endPoint y: 92, distance: 100.4
click at [323, 20] on icon "button" at bounding box center [321, 18] width 16 height 16
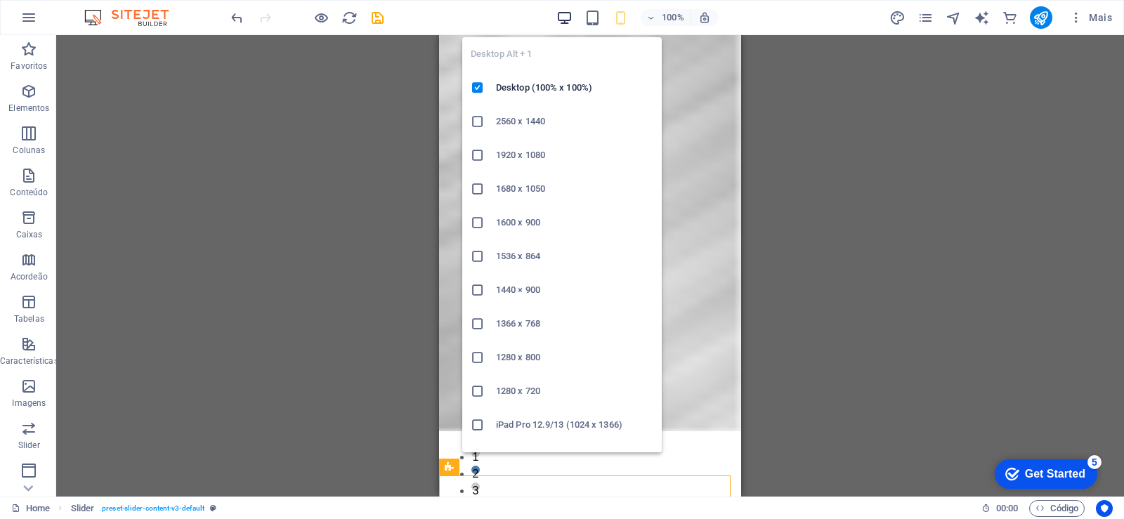
click at [561, 17] on icon "button" at bounding box center [565, 18] width 16 height 16
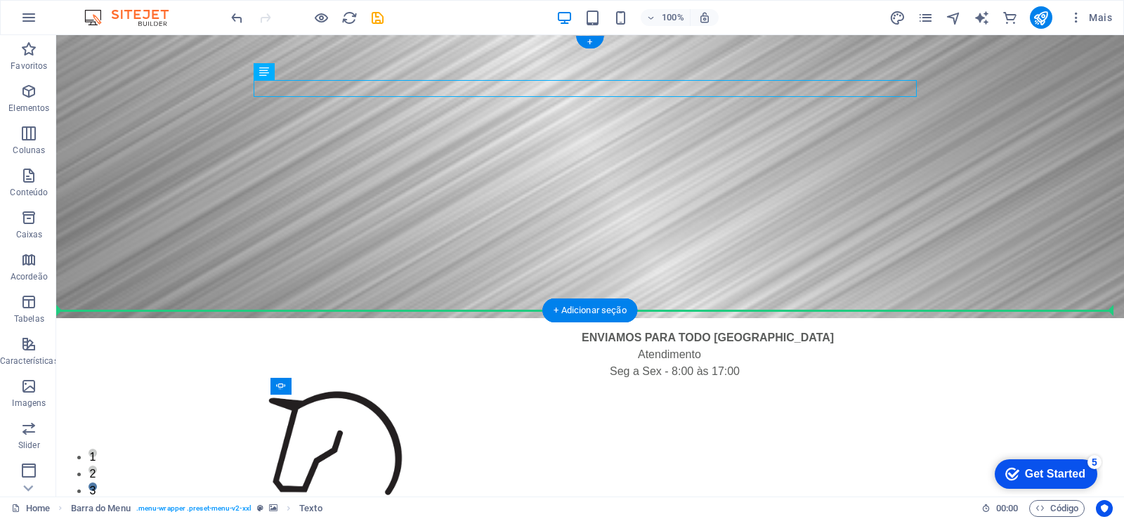
drag, startPoint x: 664, startPoint y: 84, endPoint x: 724, endPoint y: 202, distance: 131.7
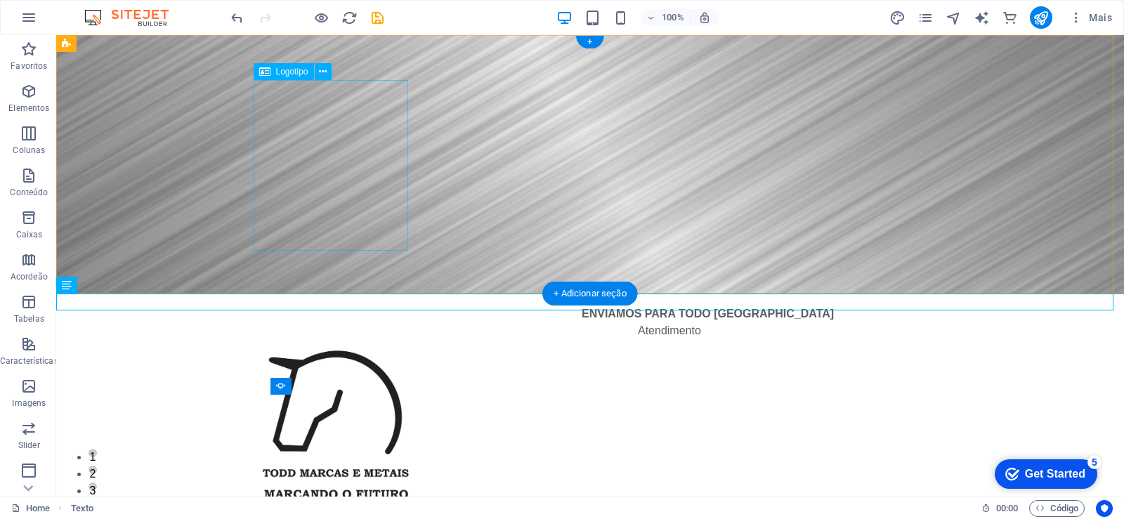
click at [366, 339] on div at bounding box center [590, 424] width 663 height 171
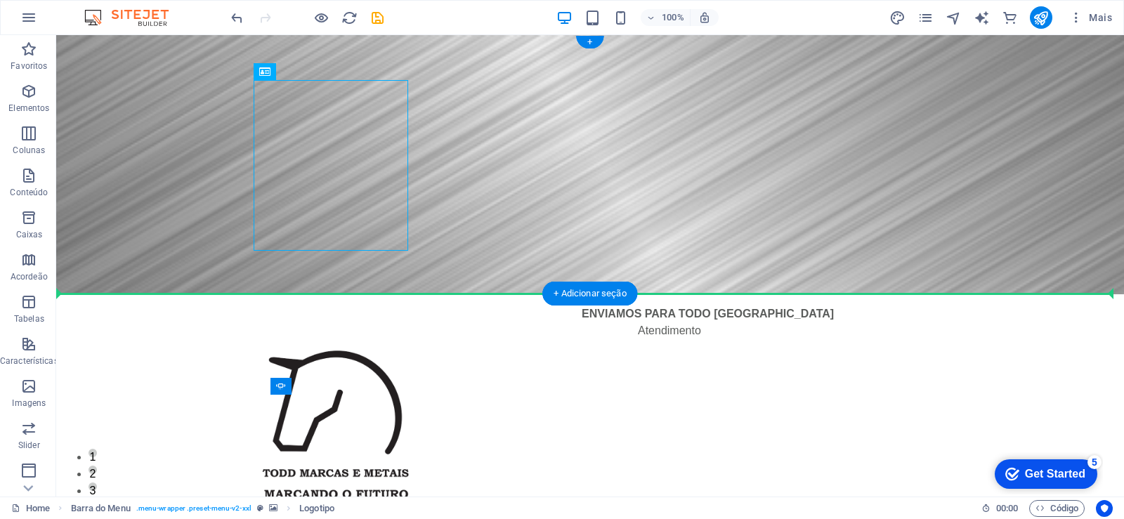
drag, startPoint x: 330, startPoint y: 164, endPoint x: 100, endPoint y: 182, distance: 229.8
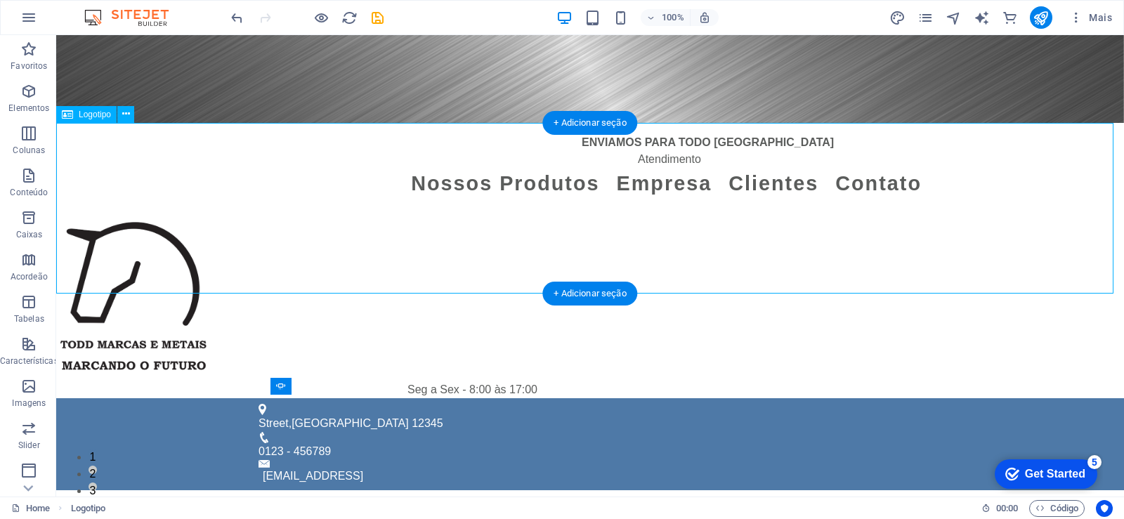
click at [784, 242] on div at bounding box center [590, 296] width 1068 height 171
select select "px"
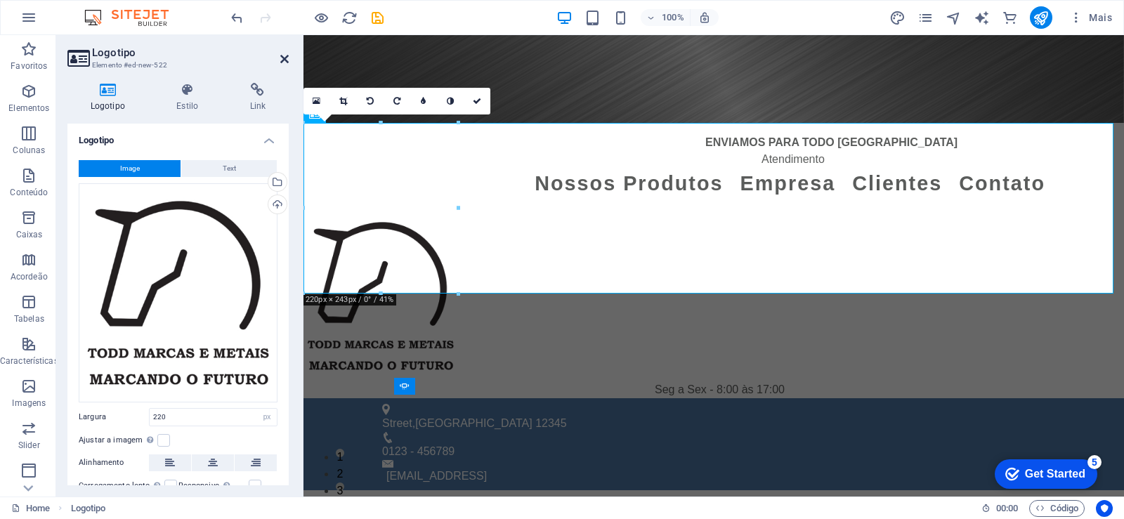
click at [281, 64] on icon at bounding box center [284, 58] width 8 height 11
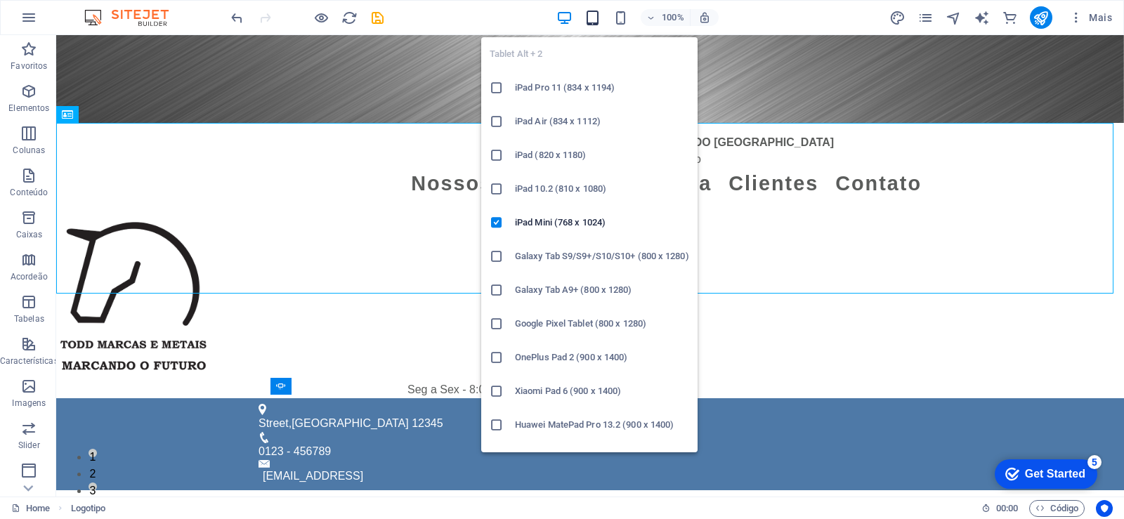
click at [591, 21] on icon "button" at bounding box center [593, 18] width 16 height 16
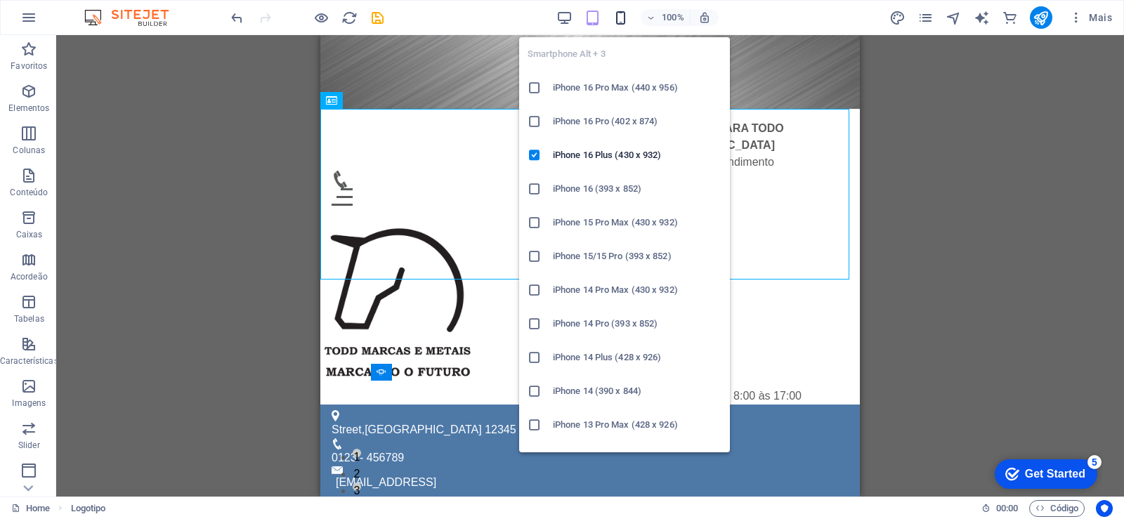
click at [625, 22] on icon "button" at bounding box center [621, 18] width 16 height 16
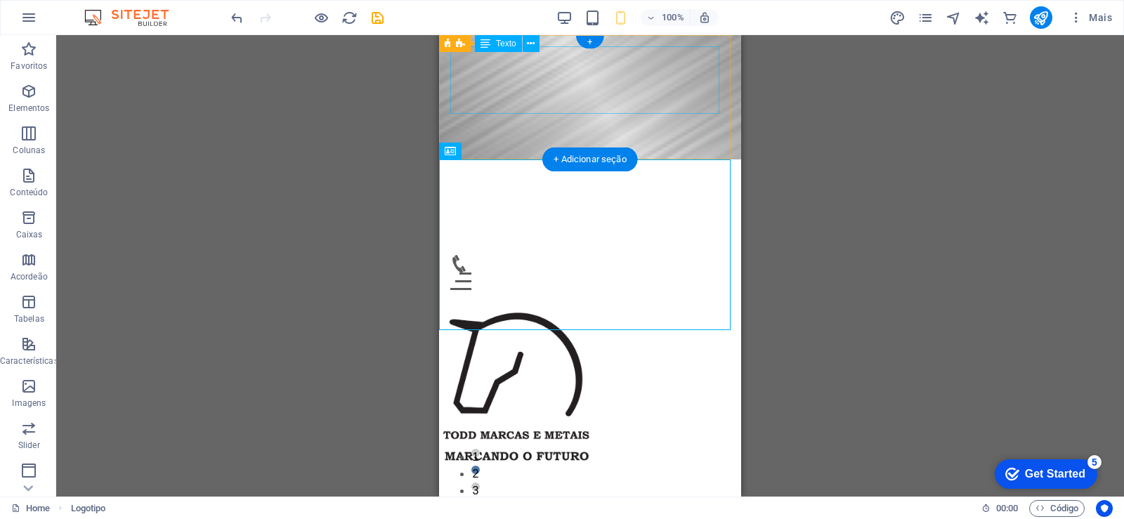
click at [595, 171] on div "ENVIAMOS PARA TODO [GEOGRAPHIC_DATA]" at bounding box center [590, 204] width 280 height 67
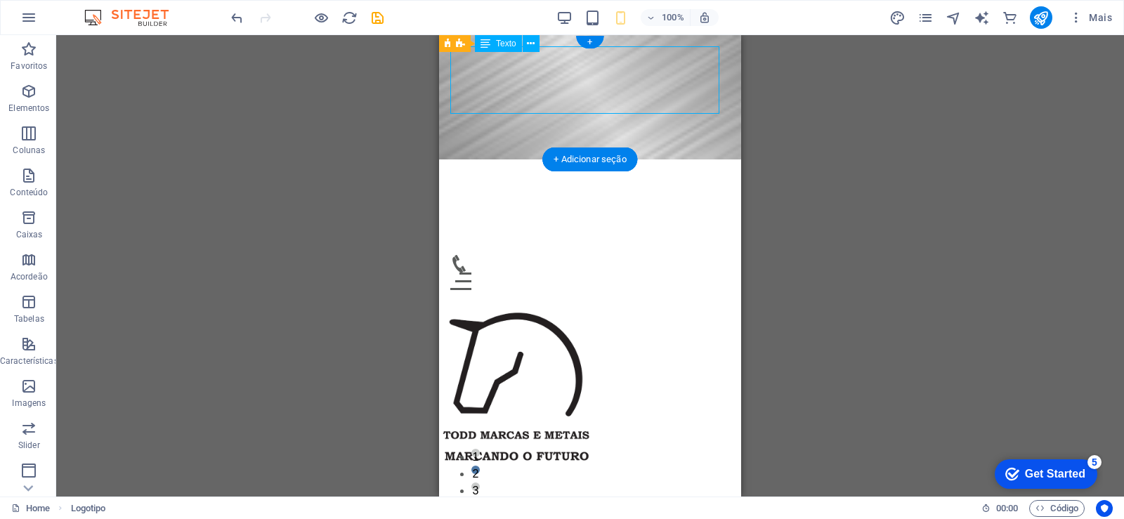
click at [595, 171] on div "ENVIAMOS PARA TODO [GEOGRAPHIC_DATA]" at bounding box center [590, 204] width 280 height 67
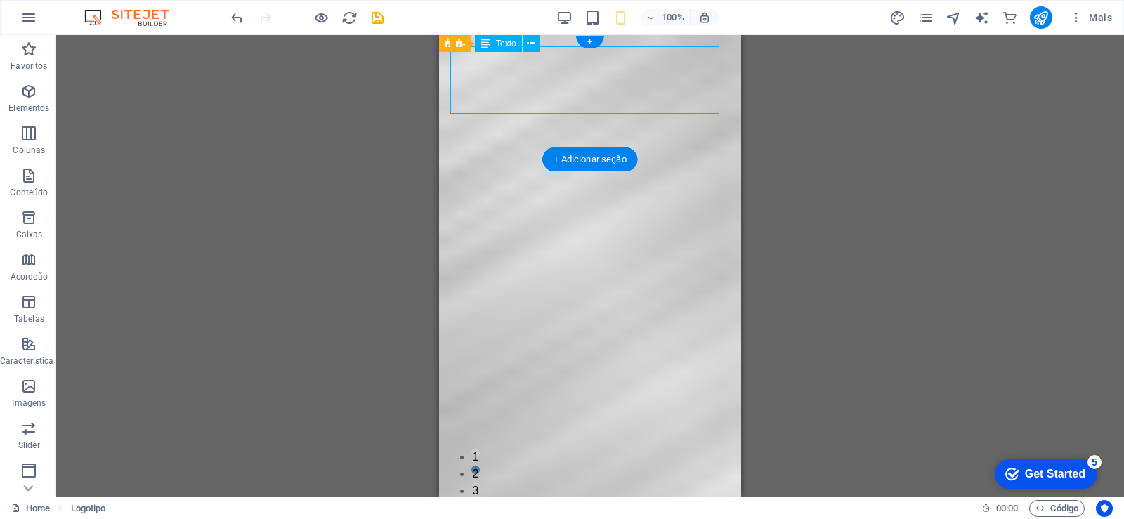
scroll to position [0, 165]
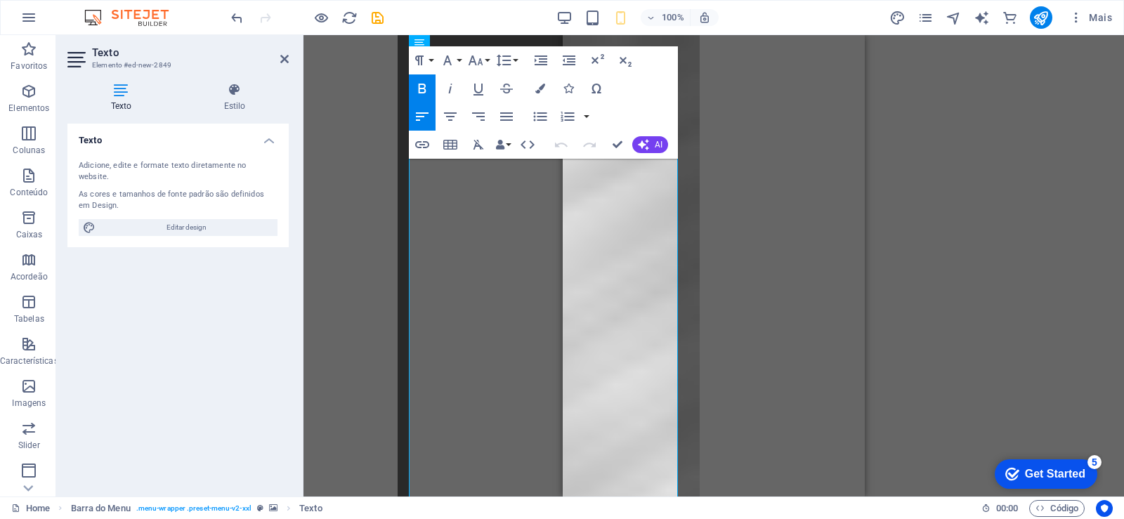
drag, startPoint x: 651, startPoint y: 148, endPoint x: 652, endPoint y: 156, distance: 7.8
click at [652, 148] on button "AI" at bounding box center [651, 144] width 36 height 17
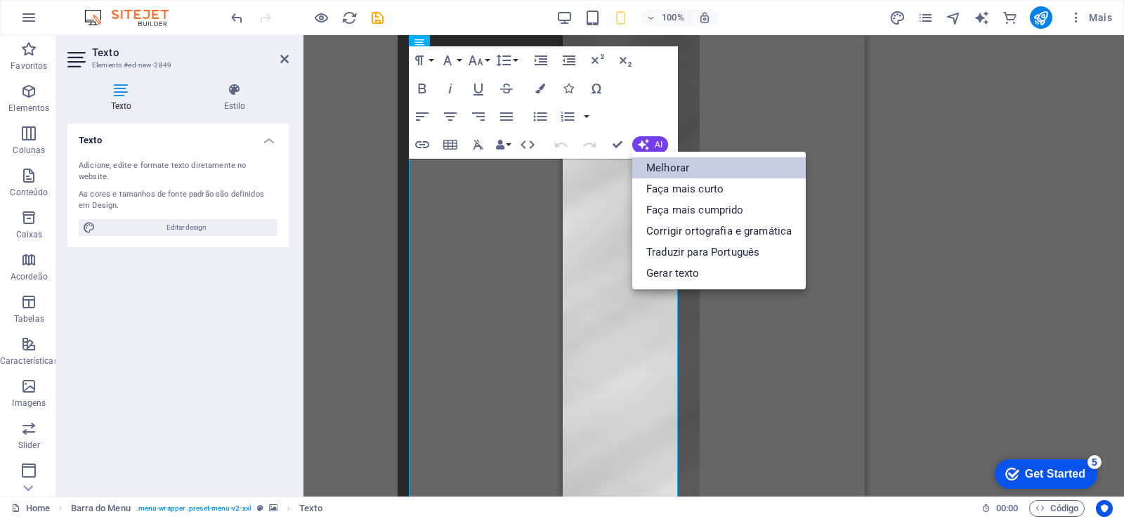
click at [682, 168] on link "Melhorar" at bounding box center [720, 167] width 174 height 21
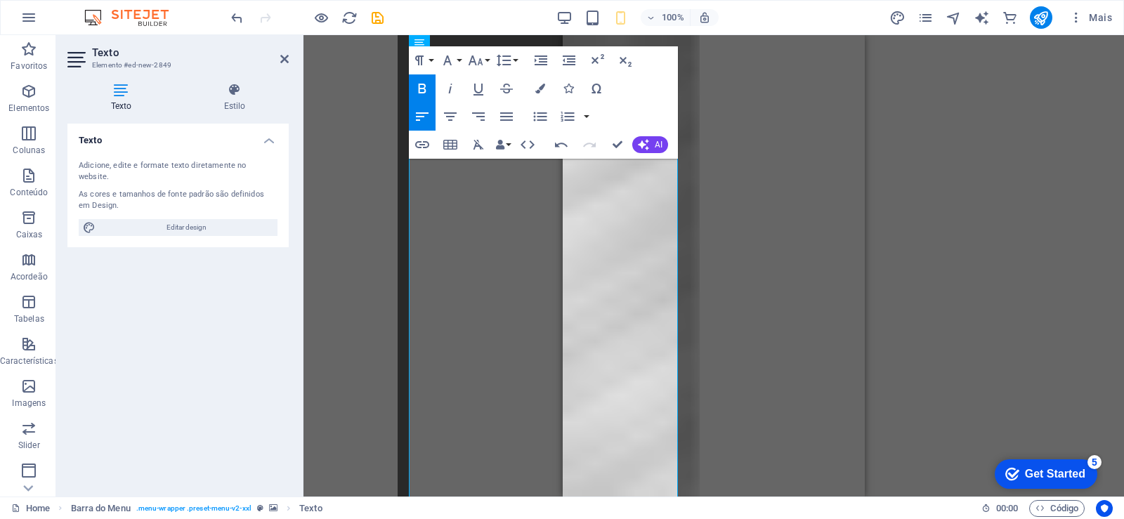
drag, startPoint x: 487, startPoint y: 303, endPoint x: 555, endPoint y: 368, distance: 94.4
click at [486, 307] on div "Arraste aqui para substituir o conteúdo existente. Pressione “Ctrl” se quiser c…" at bounding box center [714, 266] width 821 height 462
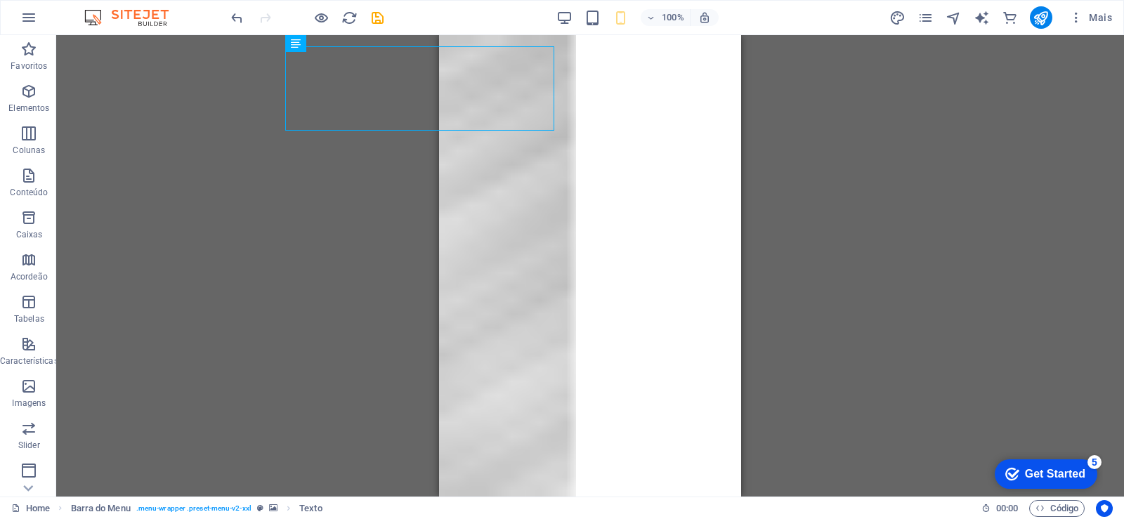
drag, startPoint x: 149, startPoint y: 265, endPoint x: 233, endPoint y: 284, distance: 86.4
click at [155, 271] on div "Arraste aqui para substituir o conteúdo existente. Pressione “Ctrl” se quiser c…" at bounding box center [590, 266] width 1068 height 462
click at [236, 17] on icon "undo" at bounding box center [237, 18] width 16 height 16
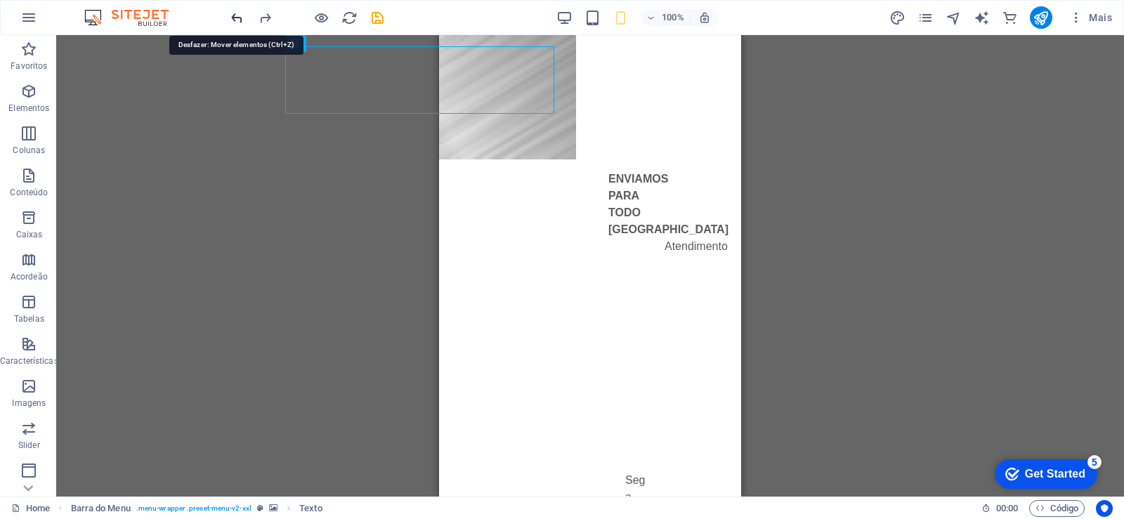
click at [236, 16] on icon "undo" at bounding box center [237, 18] width 16 height 16
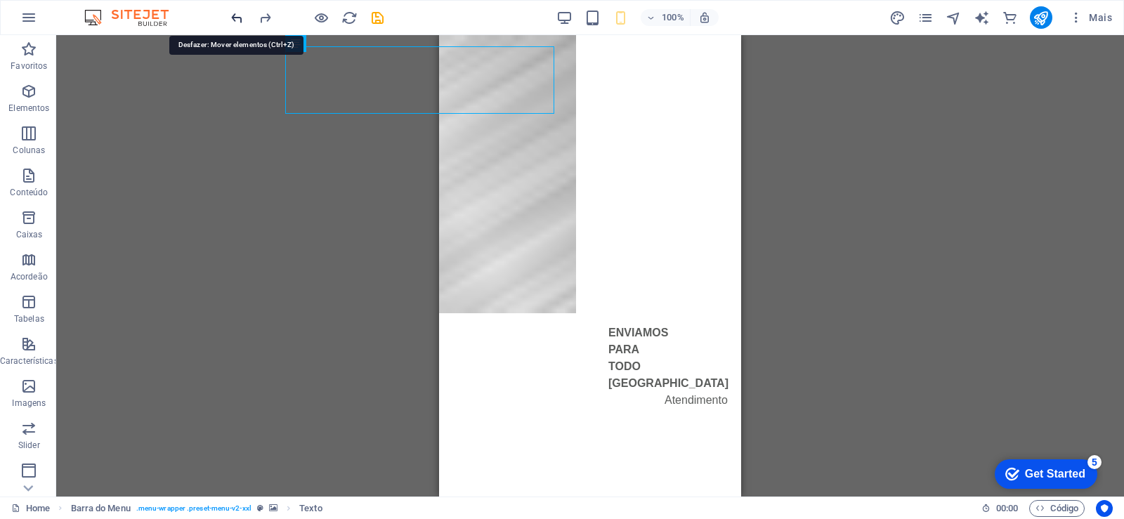
click at [236, 15] on icon "undo" at bounding box center [237, 18] width 16 height 16
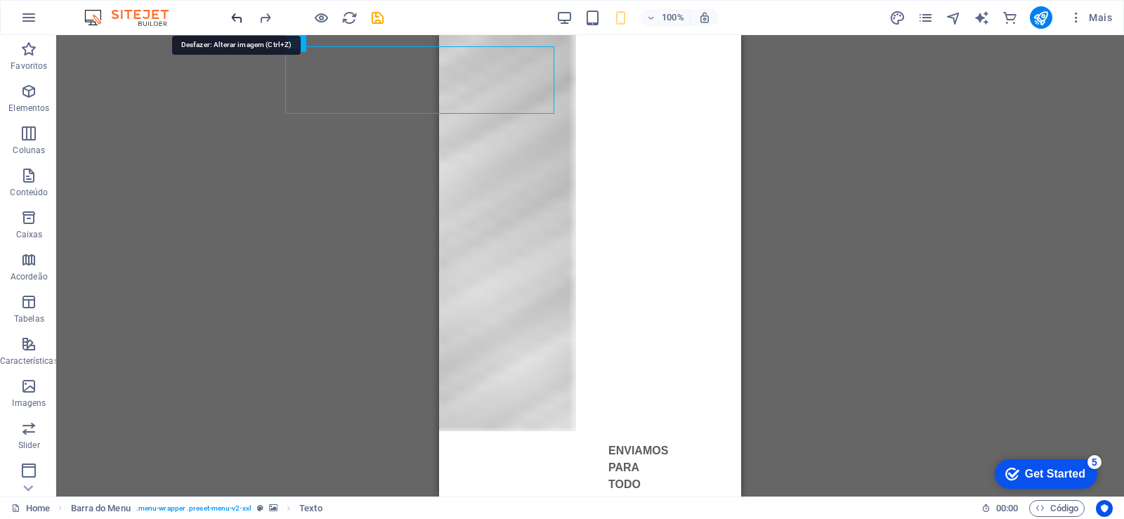
click at [236, 15] on icon "undo" at bounding box center [237, 18] width 16 height 16
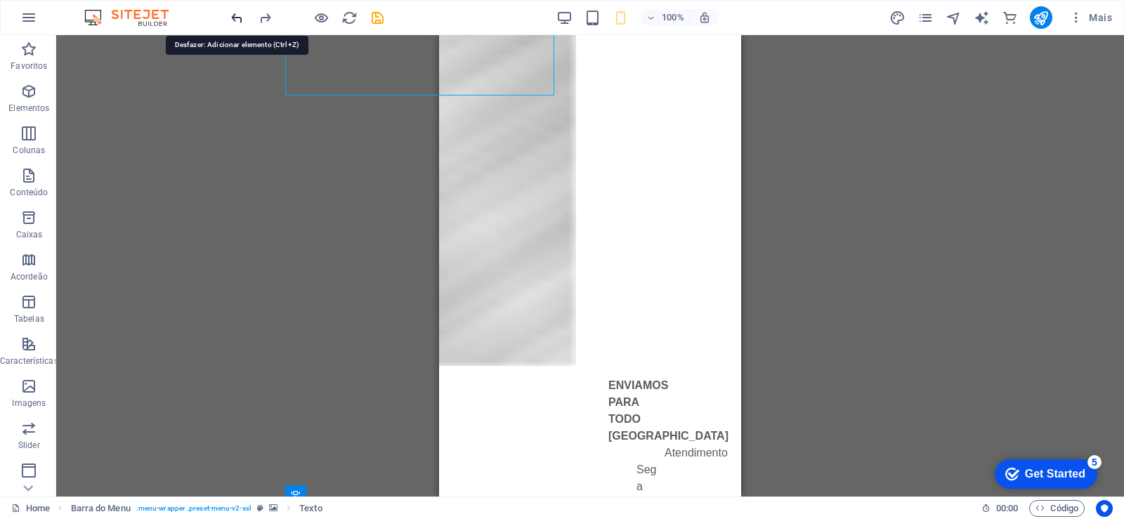
click at [236, 15] on icon "undo" at bounding box center [237, 18] width 16 height 16
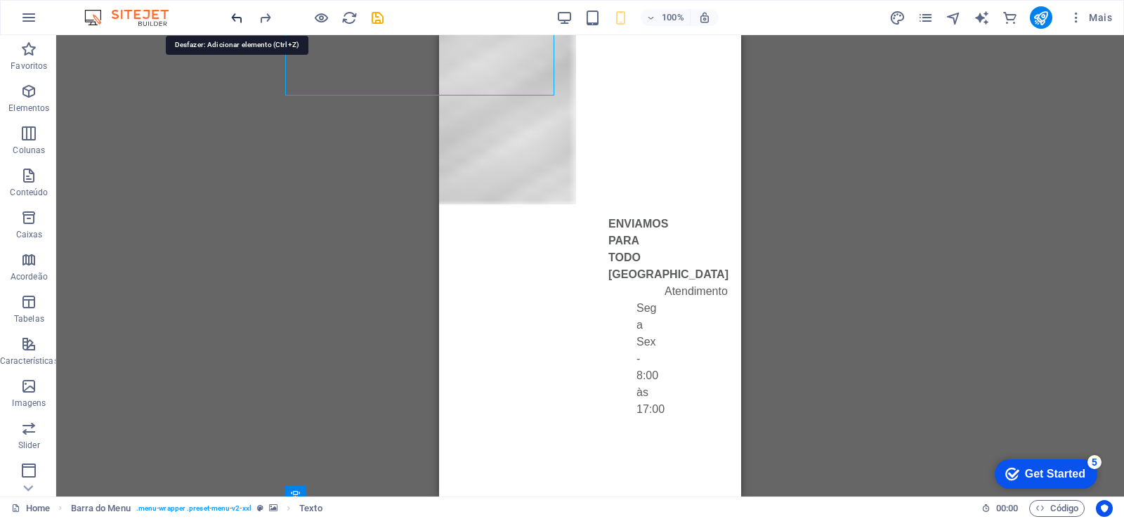
click at [236, 15] on icon "undo" at bounding box center [237, 18] width 16 height 16
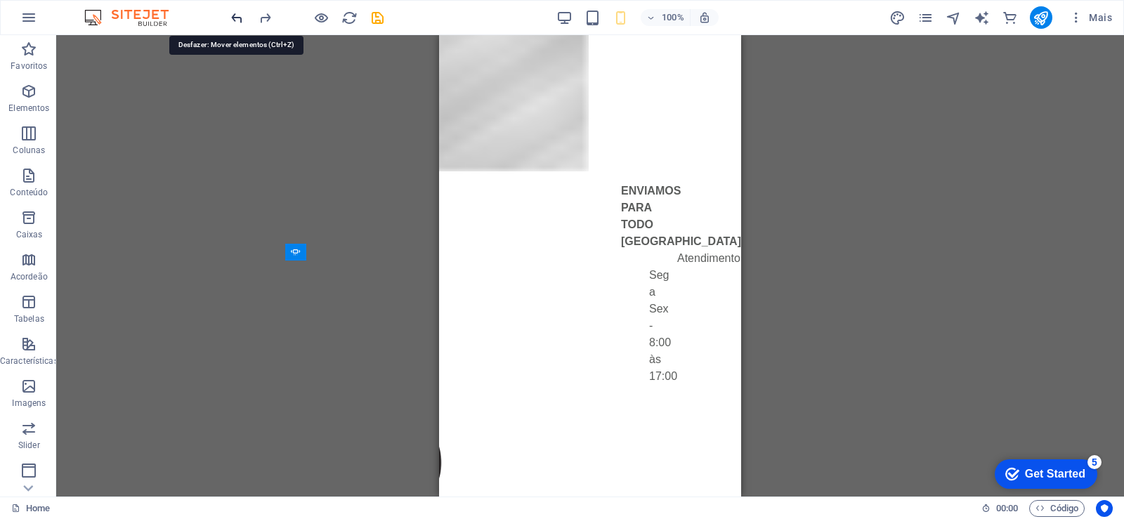
click at [236, 15] on icon "undo" at bounding box center [237, 18] width 16 height 16
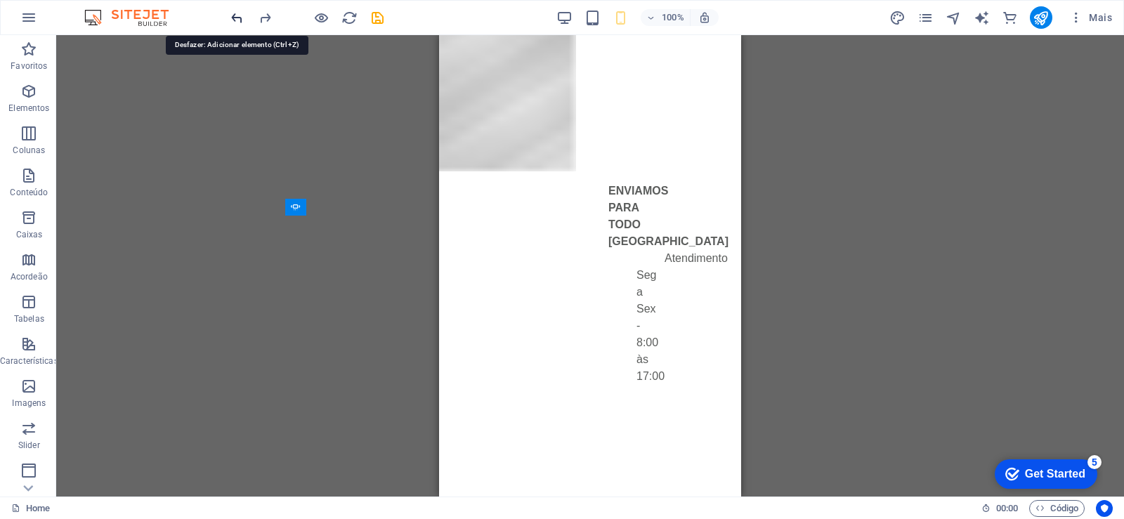
click at [236, 15] on icon "undo" at bounding box center [237, 18] width 16 height 16
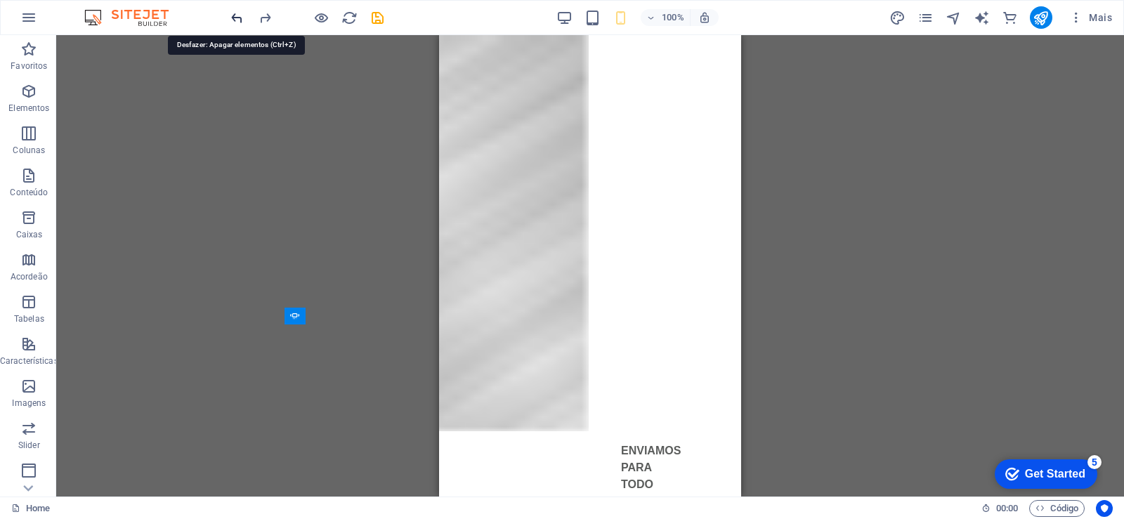
click at [236, 15] on icon "undo" at bounding box center [237, 18] width 16 height 16
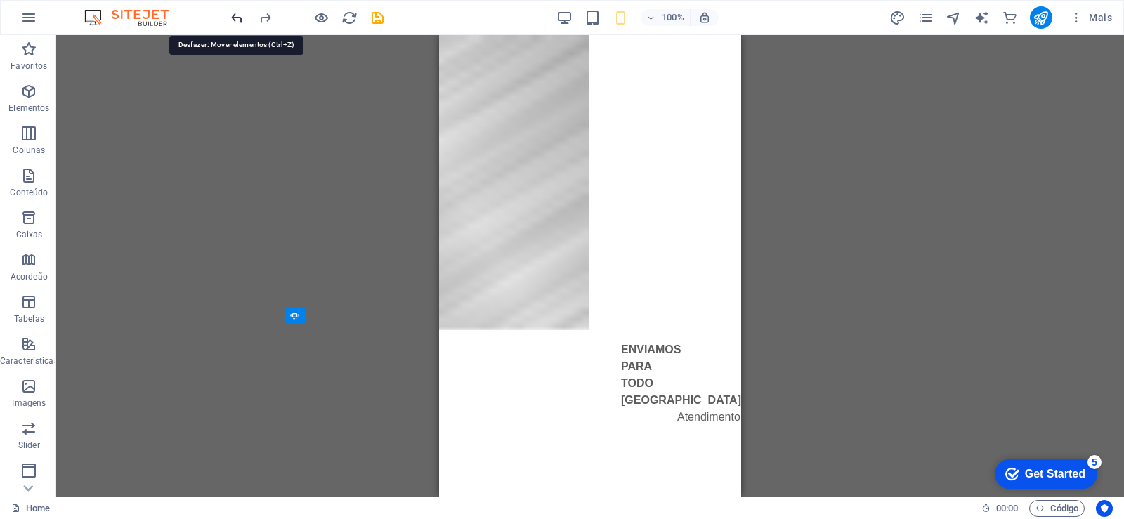
click at [236, 15] on icon "undo" at bounding box center [237, 18] width 16 height 16
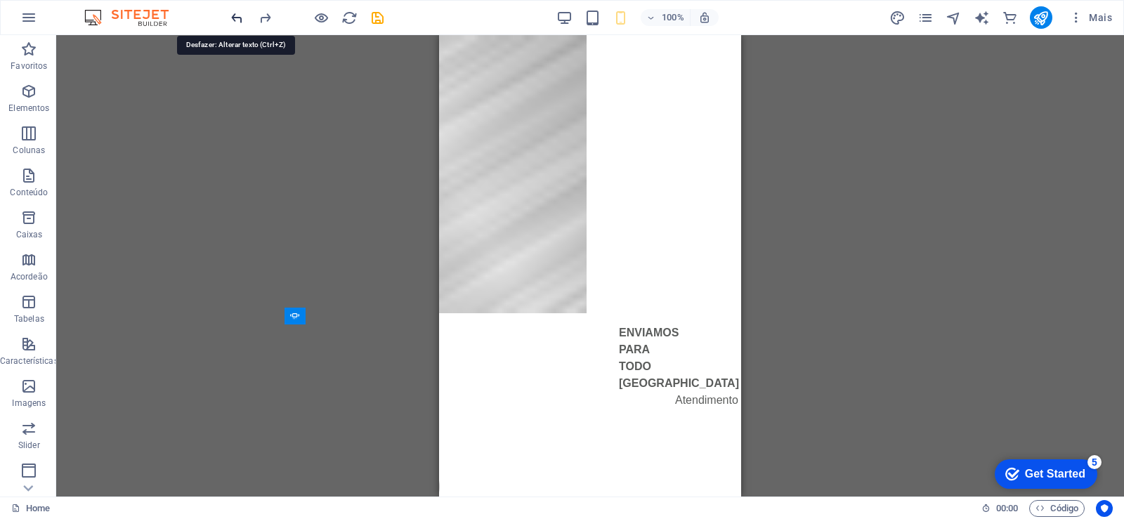
click at [236, 15] on icon "undo" at bounding box center [237, 18] width 16 height 16
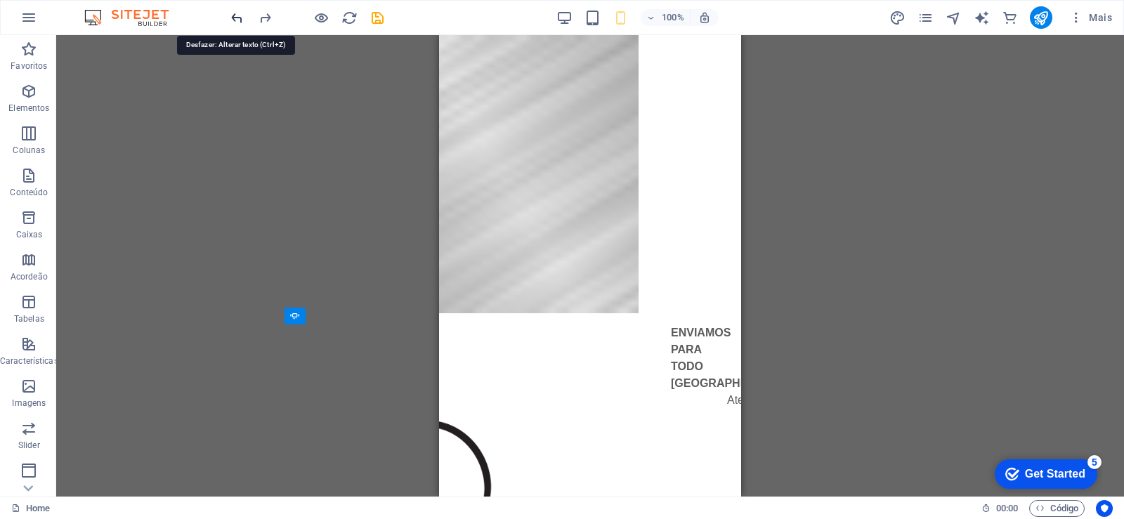
click at [236, 15] on icon "undo" at bounding box center [237, 18] width 16 height 16
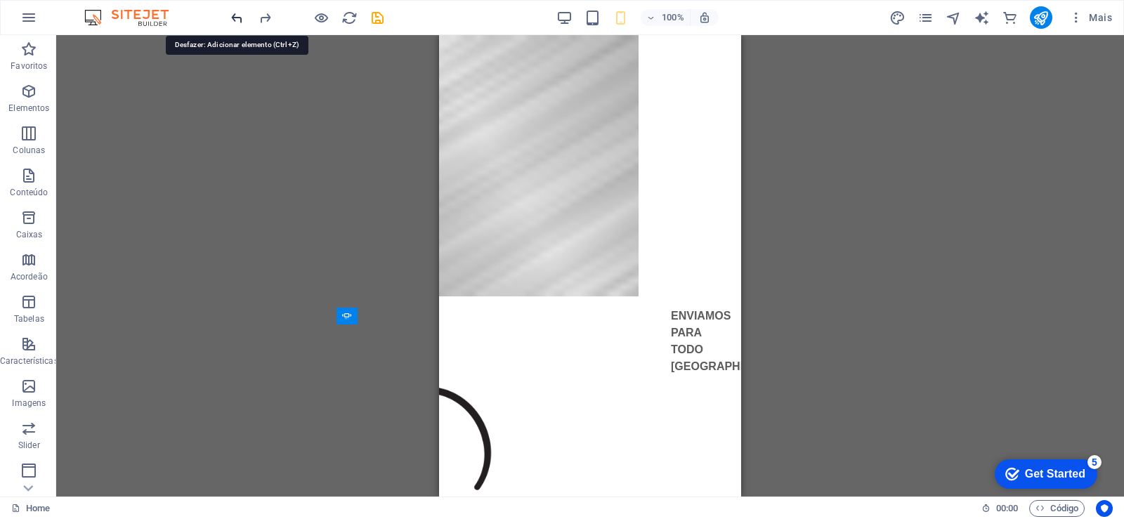
click at [236, 15] on icon "undo" at bounding box center [237, 18] width 16 height 16
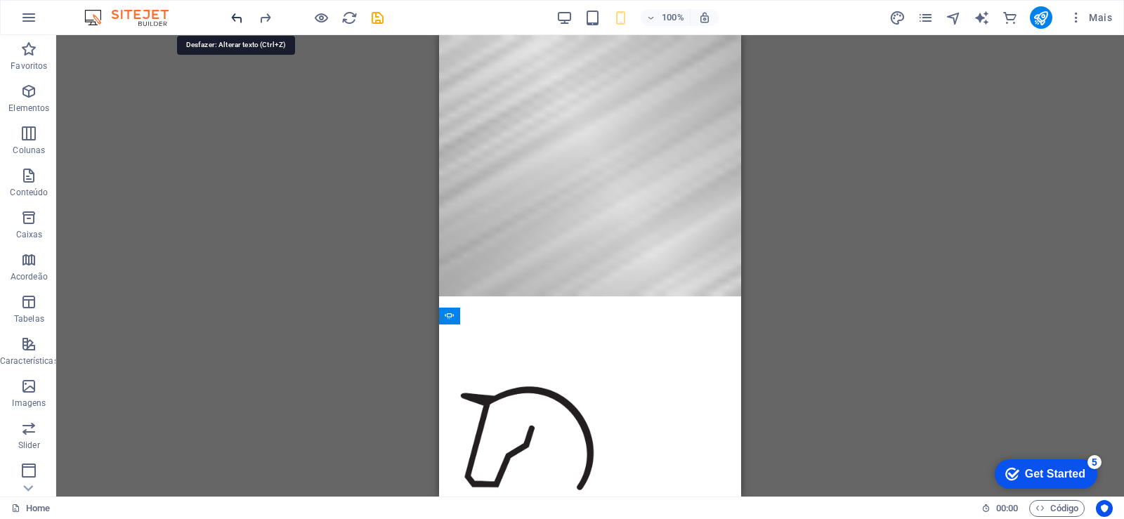
click at [236, 15] on icon "undo" at bounding box center [237, 18] width 16 height 16
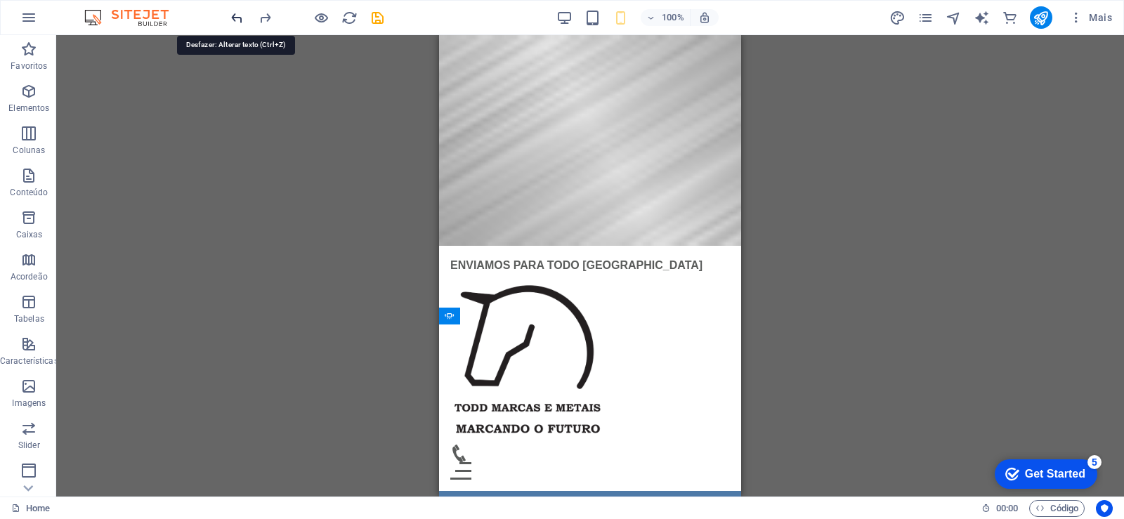
click at [236, 15] on icon "undo" at bounding box center [237, 18] width 16 height 16
click at [306, 270] on div "Arraste aqui para substituir o conteúdo existente. Pressione “Ctrl” se quiser c…" at bounding box center [590, 266] width 1068 height 462
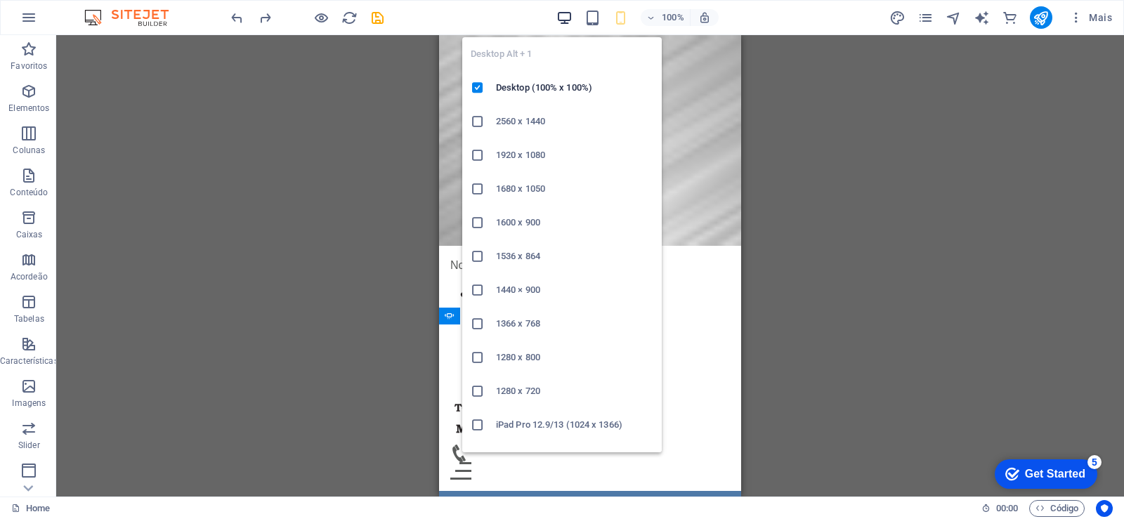
click at [569, 17] on icon "button" at bounding box center [565, 18] width 16 height 16
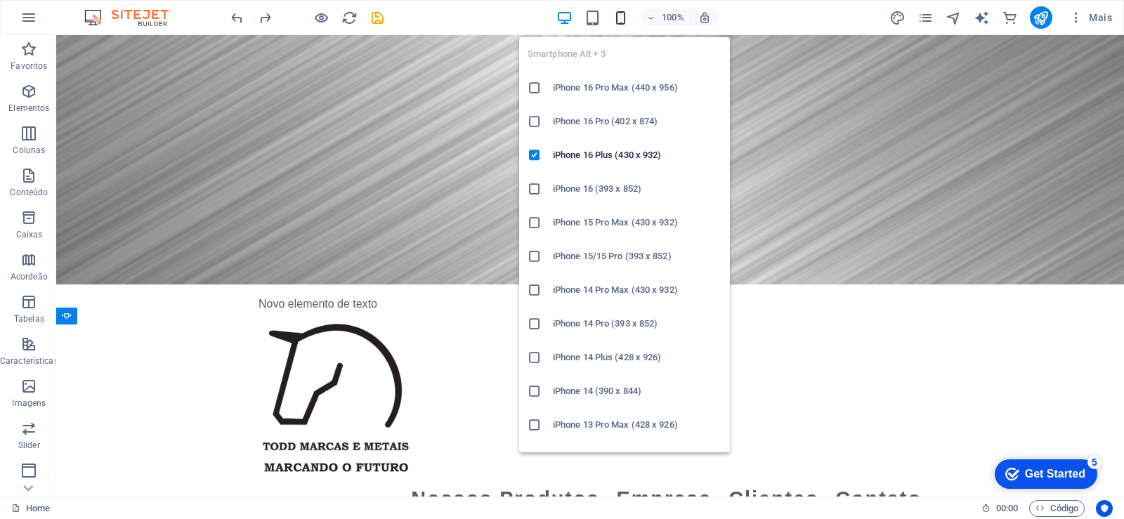
click at [619, 20] on icon "button" at bounding box center [621, 18] width 16 height 16
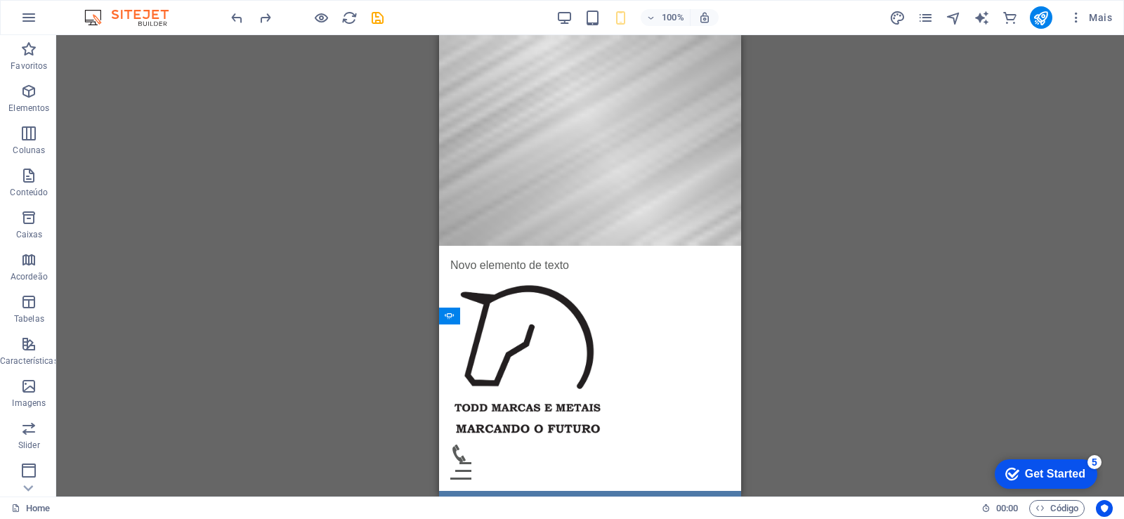
drag, startPoint x: 325, startPoint y: 358, endPoint x: 316, endPoint y: 374, distance: 18.0
click at [324, 360] on div "Arraste aqui para substituir o conteúdo existente. Pressione “Ctrl” se quiser c…" at bounding box center [590, 266] width 1068 height 462
click at [254, 327] on div "Arraste aqui para substituir o conteúdo existente. Pressione “Ctrl” se quiser c…" at bounding box center [590, 266] width 1068 height 462
click at [269, 24] on icon "redo" at bounding box center [265, 18] width 16 height 16
click at [268, 22] on icon "redo" at bounding box center [265, 18] width 16 height 16
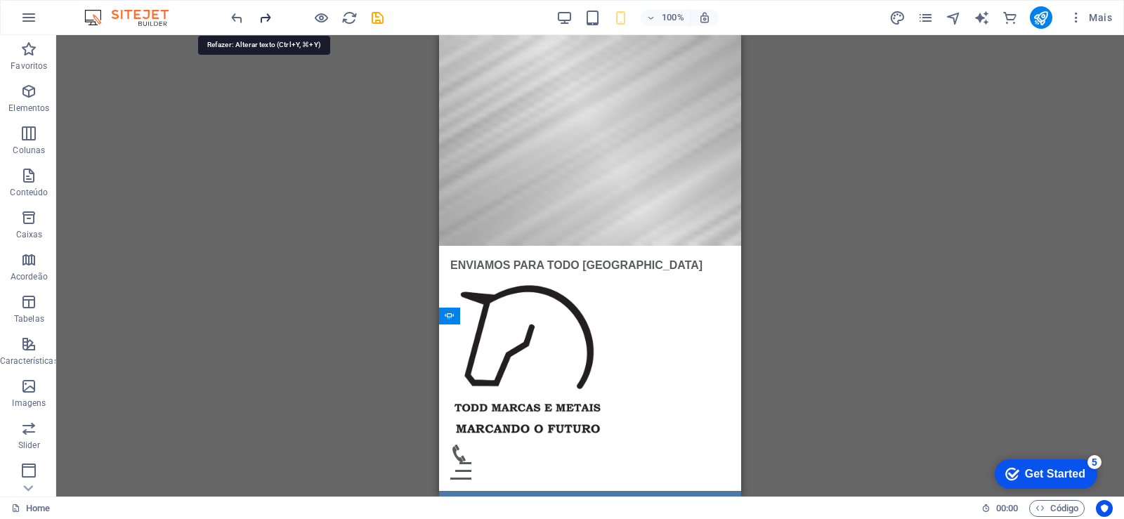
click at [264, 12] on icon "redo" at bounding box center [265, 18] width 16 height 16
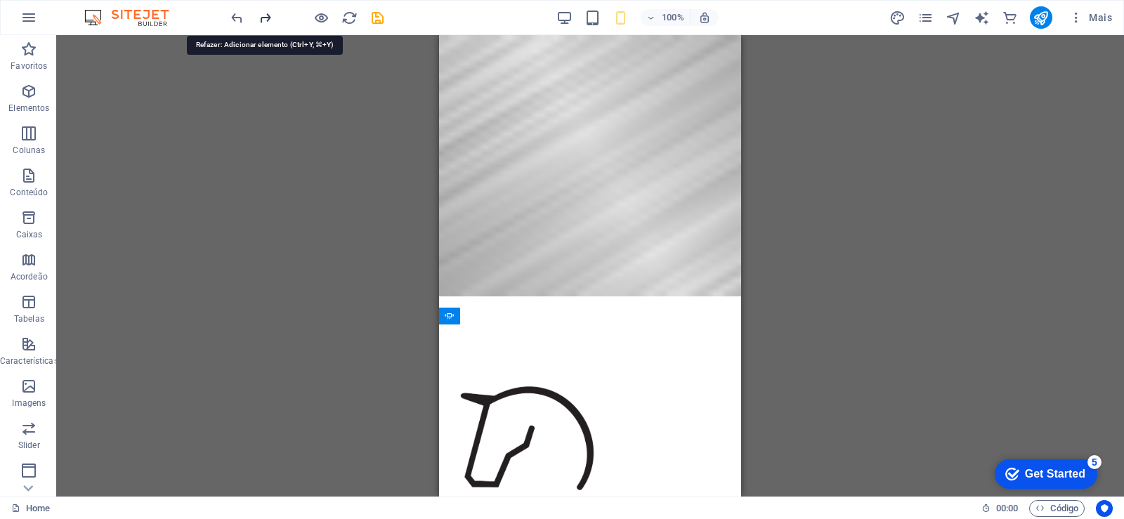
click at [266, 15] on icon "redo" at bounding box center [265, 18] width 16 height 16
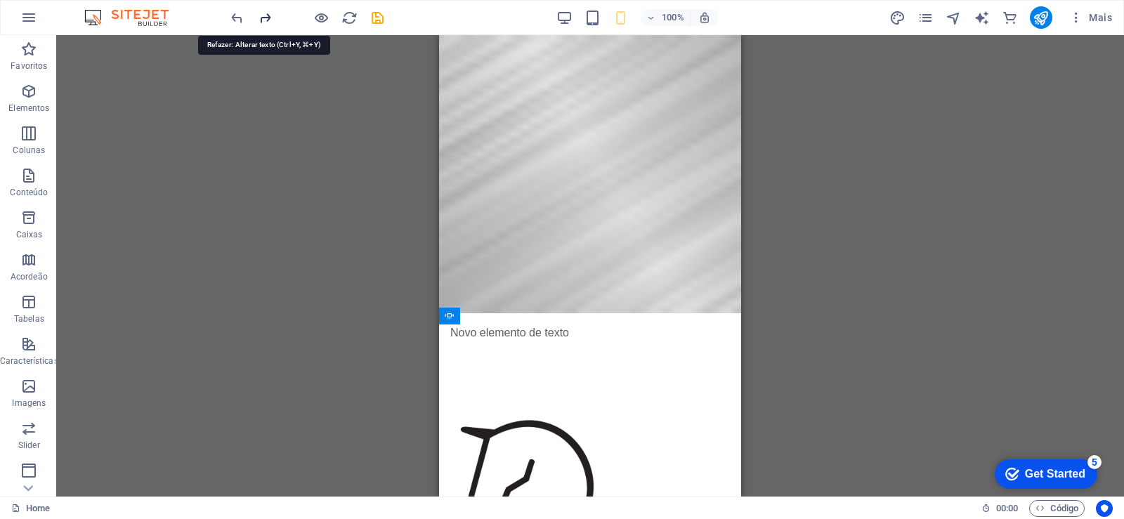
click at [266, 15] on icon "redo" at bounding box center [265, 18] width 16 height 16
click at [267, 16] on icon "redo" at bounding box center [265, 18] width 16 height 16
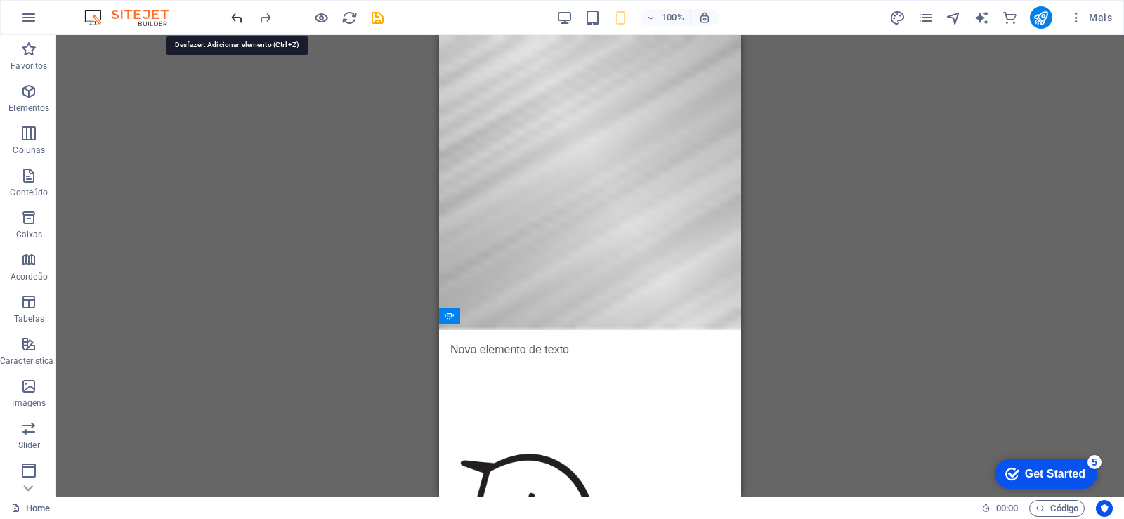
click at [233, 18] on icon "undo" at bounding box center [237, 18] width 16 height 16
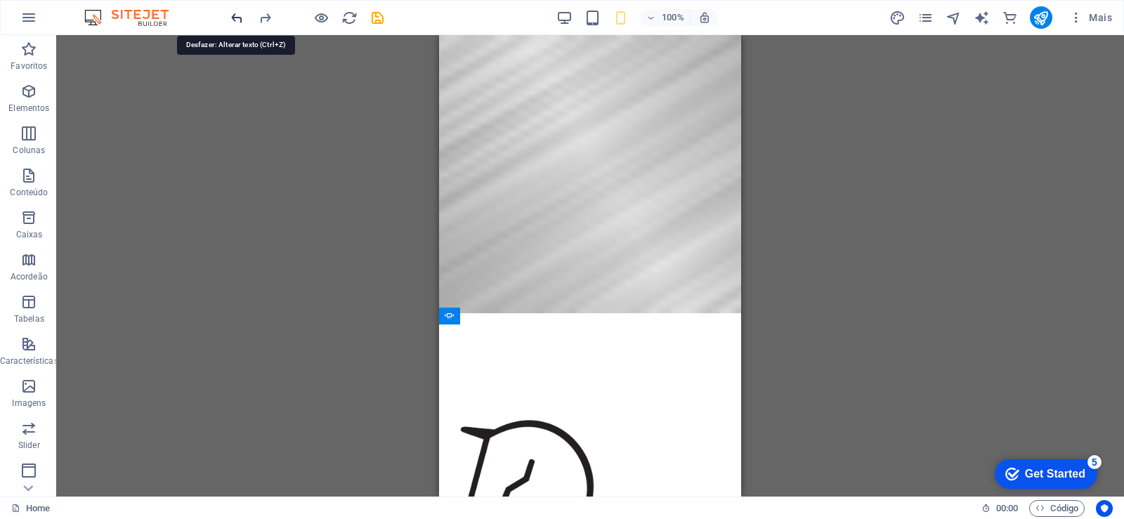
click at [233, 18] on icon "undo" at bounding box center [237, 18] width 16 height 16
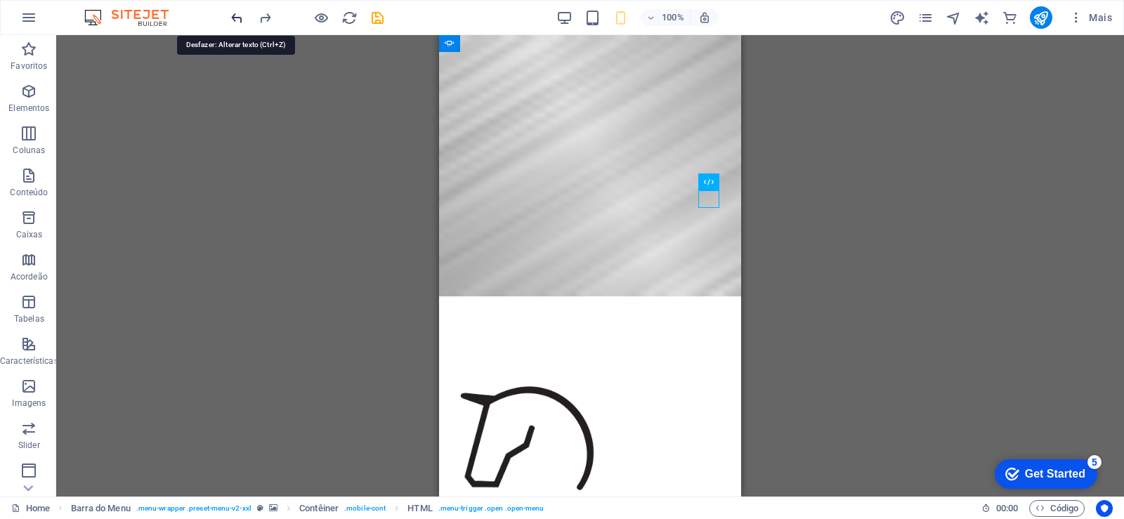
click at [243, 20] on icon "undo" at bounding box center [237, 18] width 16 height 16
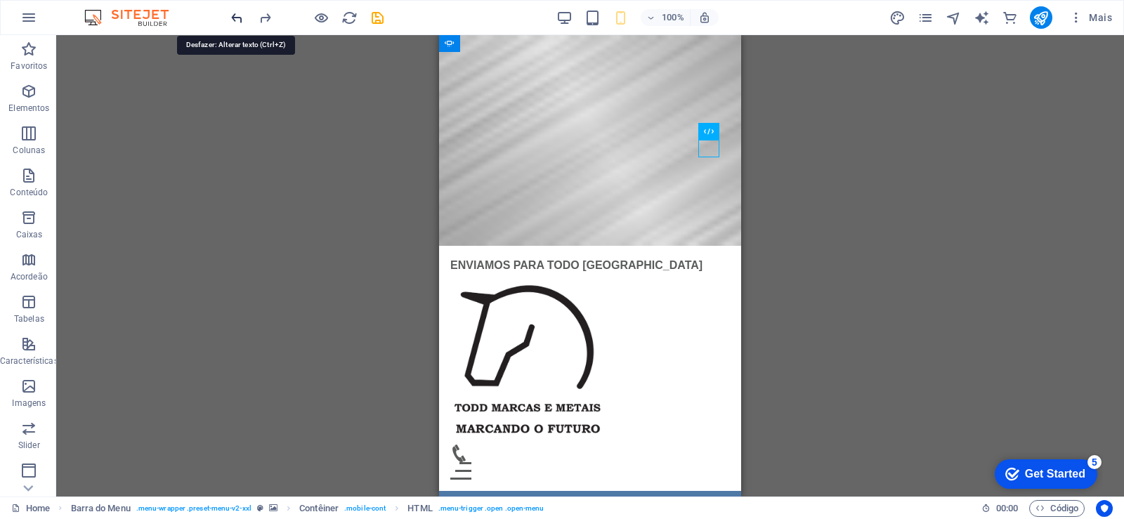
click at [242, 20] on icon "undo" at bounding box center [237, 18] width 16 height 16
click at [268, 21] on icon "redo" at bounding box center [265, 18] width 16 height 16
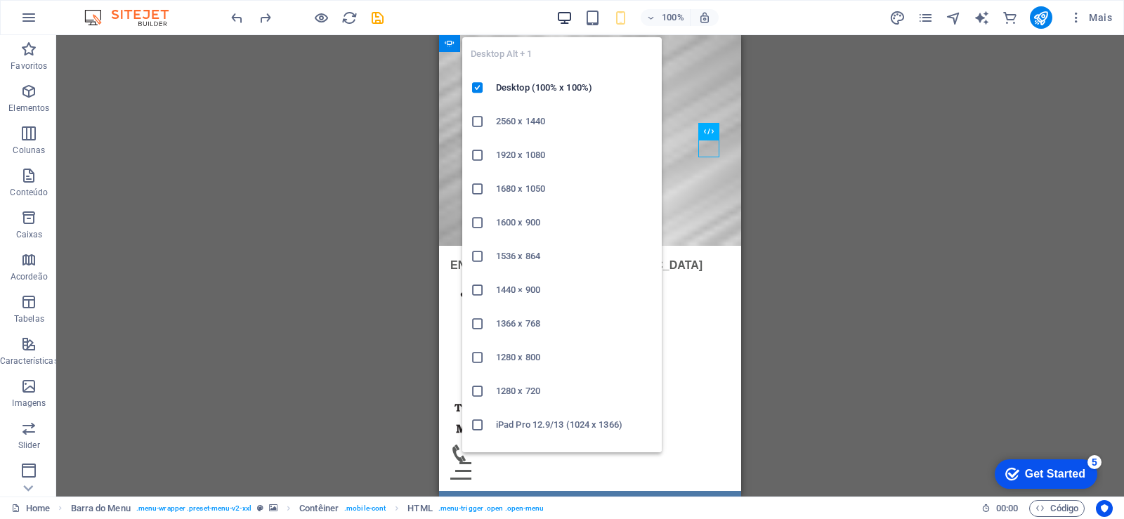
click at [563, 14] on icon "button" at bounding box center [565, 18] width 16 height 16
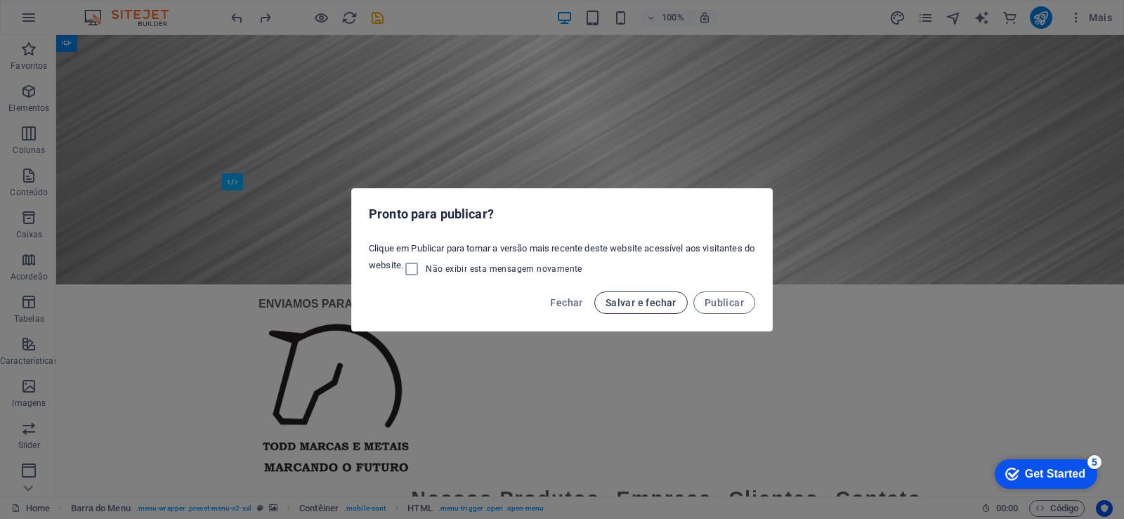
click at [640, 304] on span "Salvar e fechar" at bounding box center [641, 302] width 71 height 11
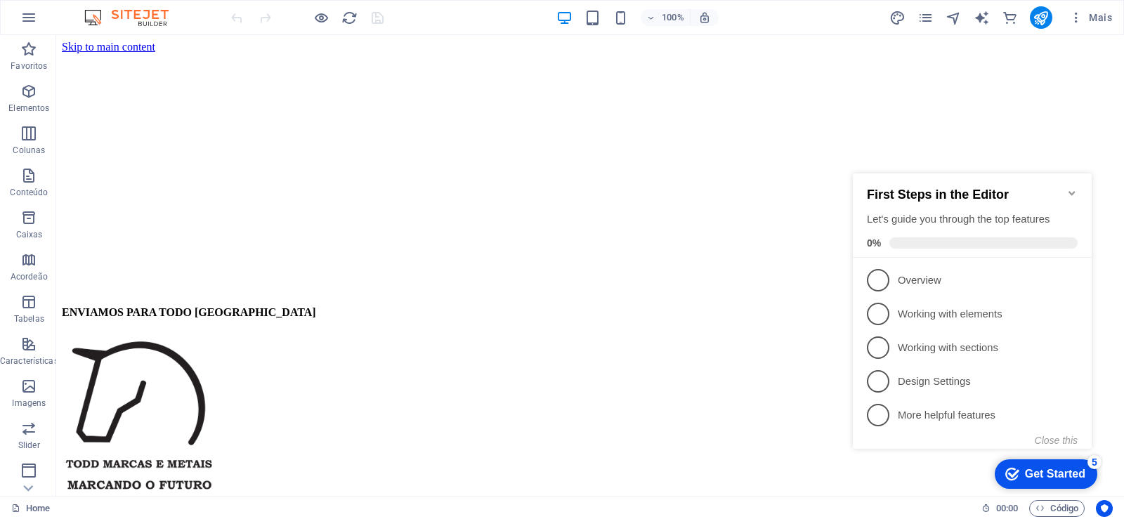
click at [1072, 188] on icon "Minimize checklist" at bounding box center [1072, 193] width 11 height 11
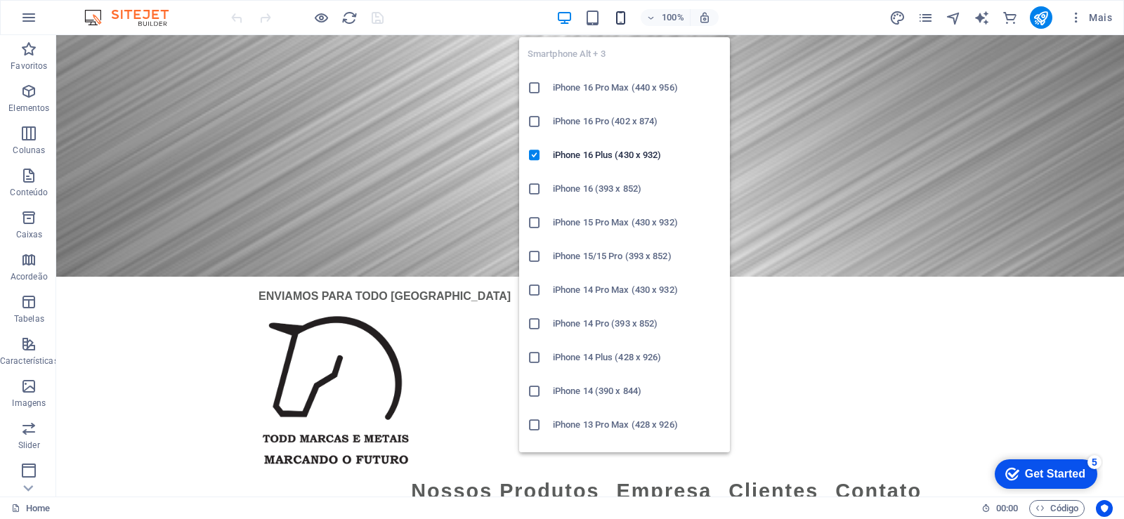
click at [619, 17] on icon "button" at bounding box center [621, 18] width 16 height 16
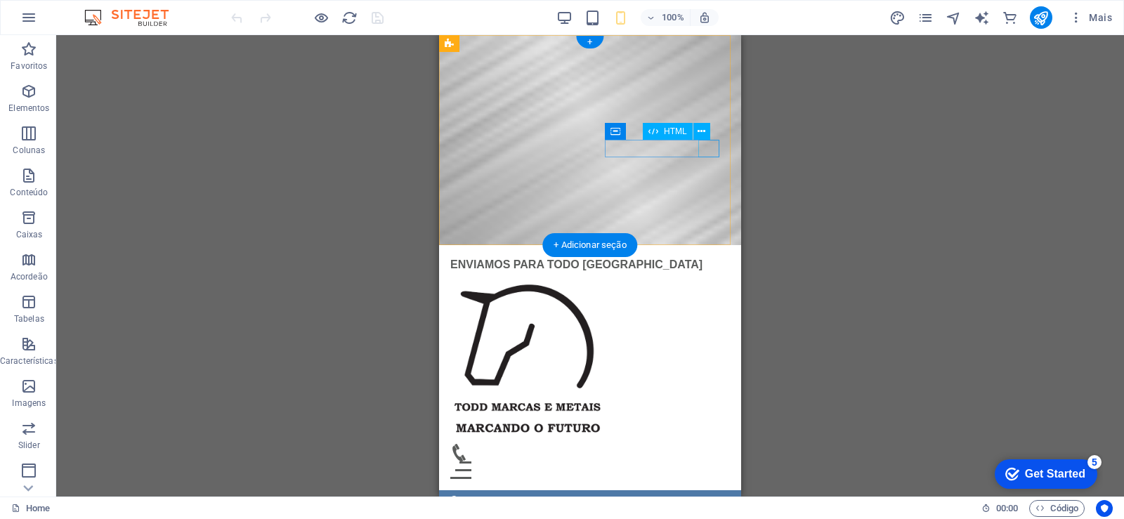
click at [713, 462] on div "Menu" at bounding box center [590, 471] width 280 height 18
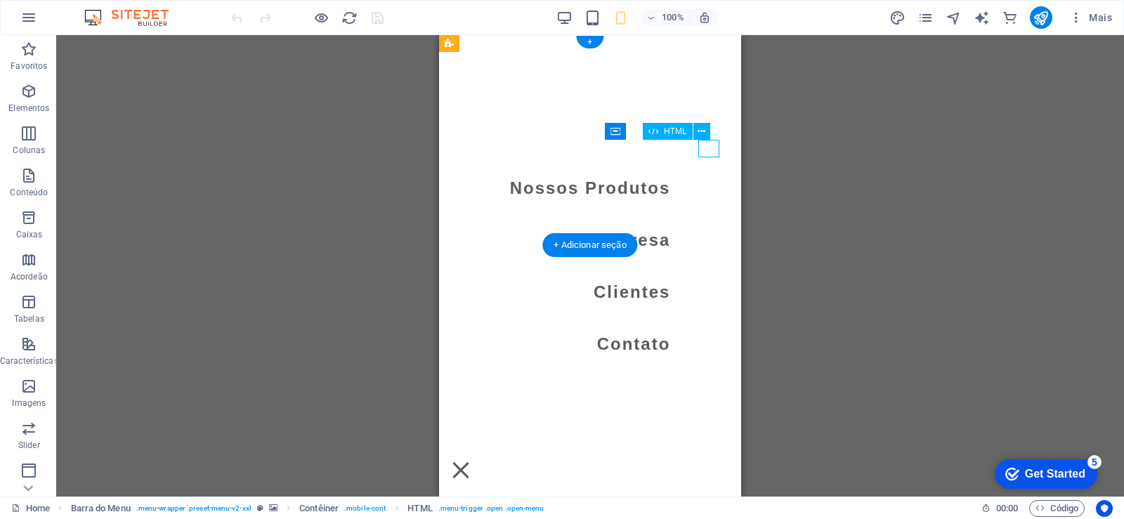
click at [472, 462] on div "Menu" at bounding box center [460, 471] width 21 height 18
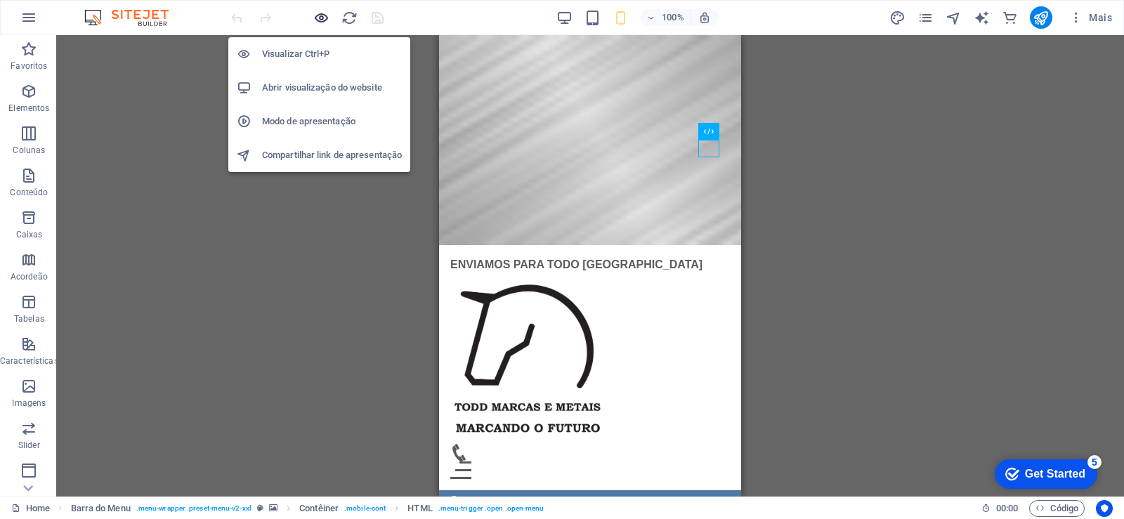
click at [318, 18] on icon "button" at bounding box center [321, 18] width 16 height 16
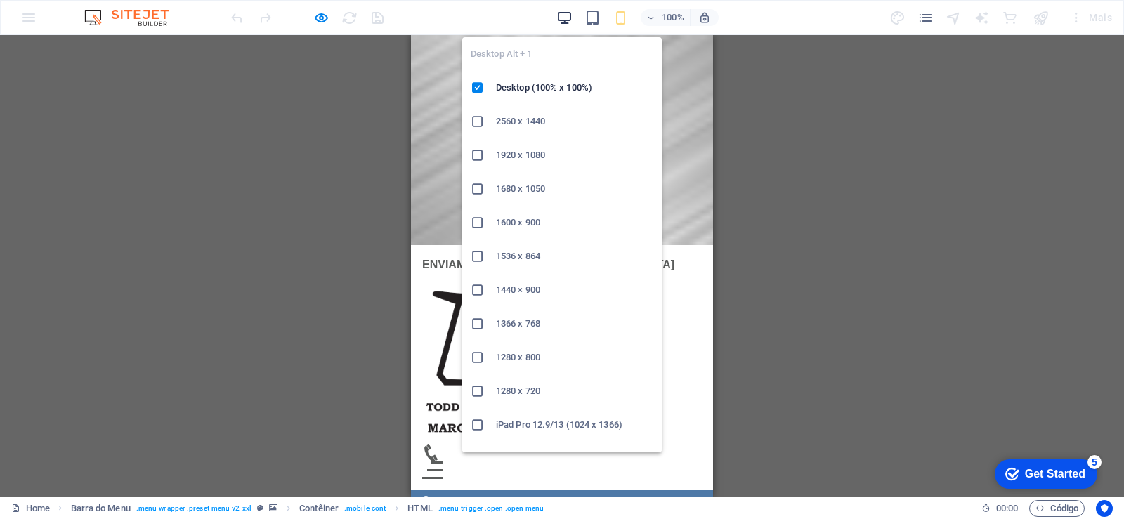
click at [564, 19] on icon "button" at bounding box center [565, 18] width 16 height 16
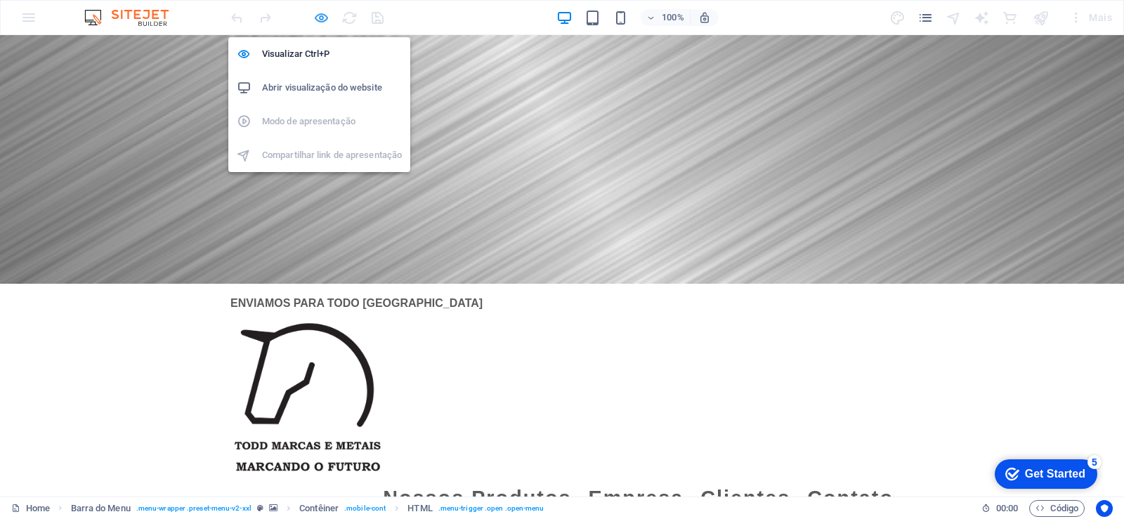
click at [325, 22] on icon "button" at bounding box center [321, 18] width 16 height 16
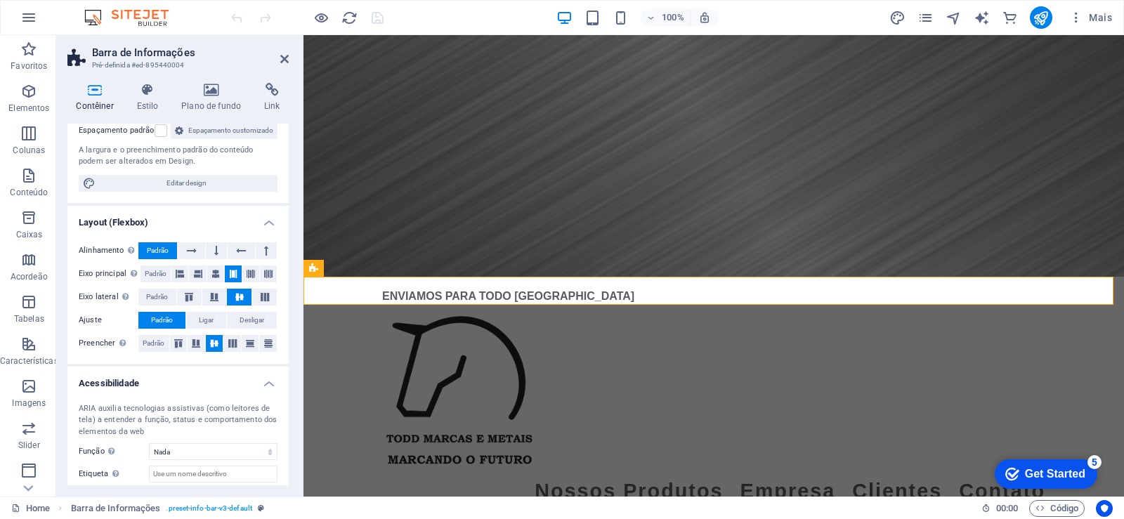
scroll to position [200, 0]
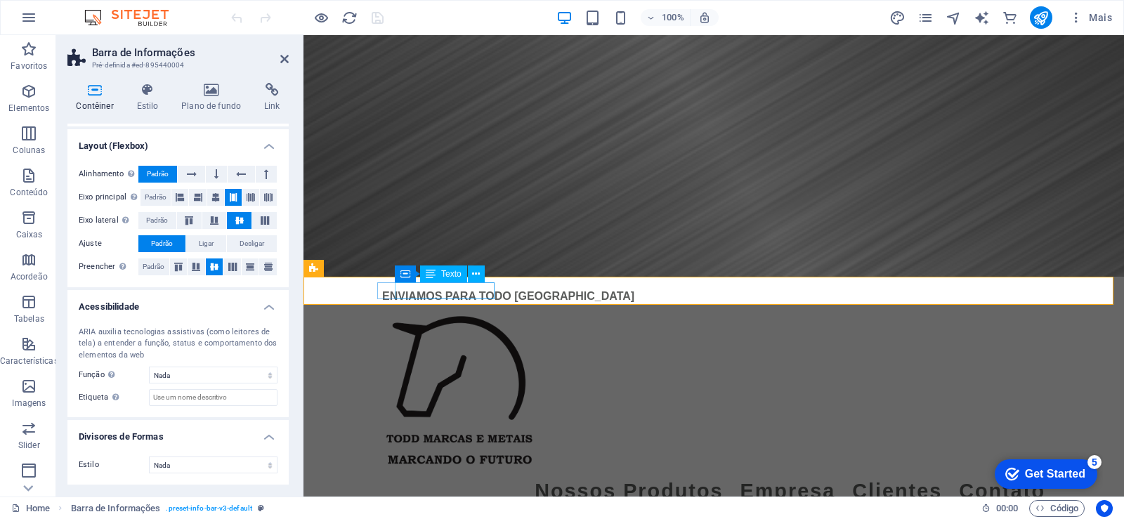
click at [449, 277] on span "Texto" at bounding box center [451, 274] width 20 height 8
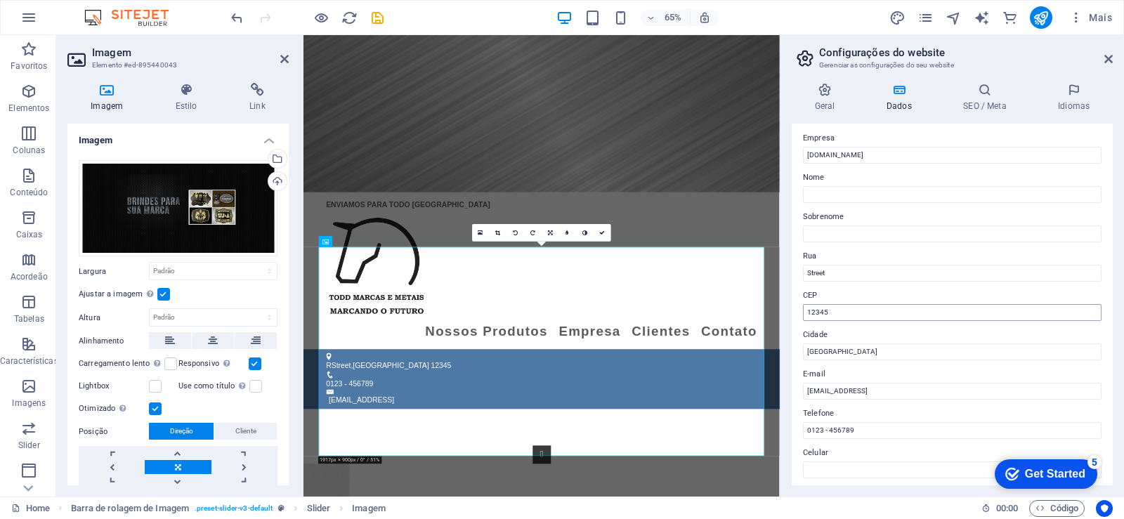
scroll to position [0, 0]
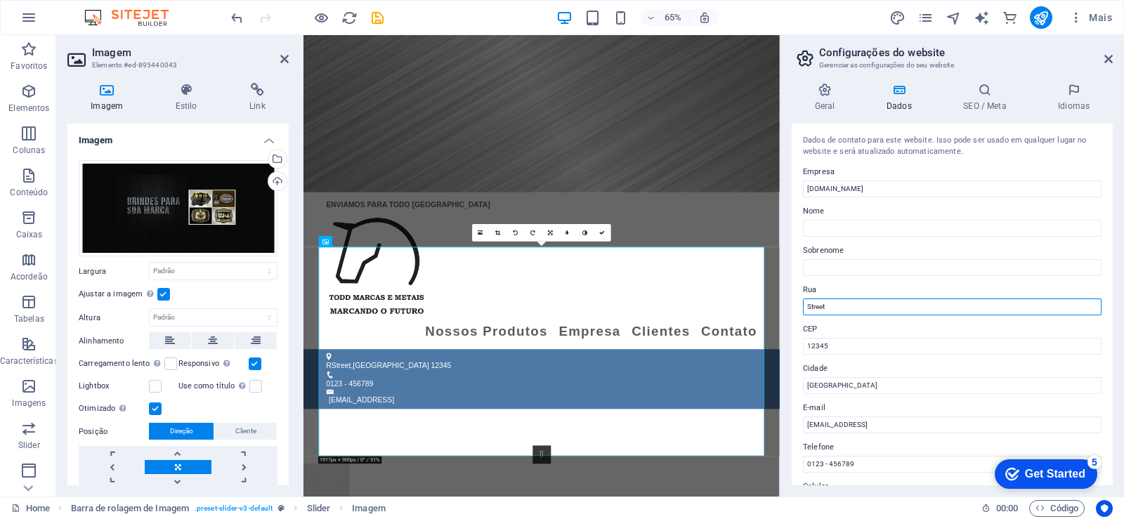
click at [848, 308] on input "Street" at bounding box center [952, 307] width 299 height 17
drag, startPoint x: 1151, startPoint y: 343, endPoint x: 1018, endPoint y: 459, distance: 176.9
click at [837, 304] on input "Street" at bounding box center [952, 307] width 299 height 17
type input "S"
type input "d"
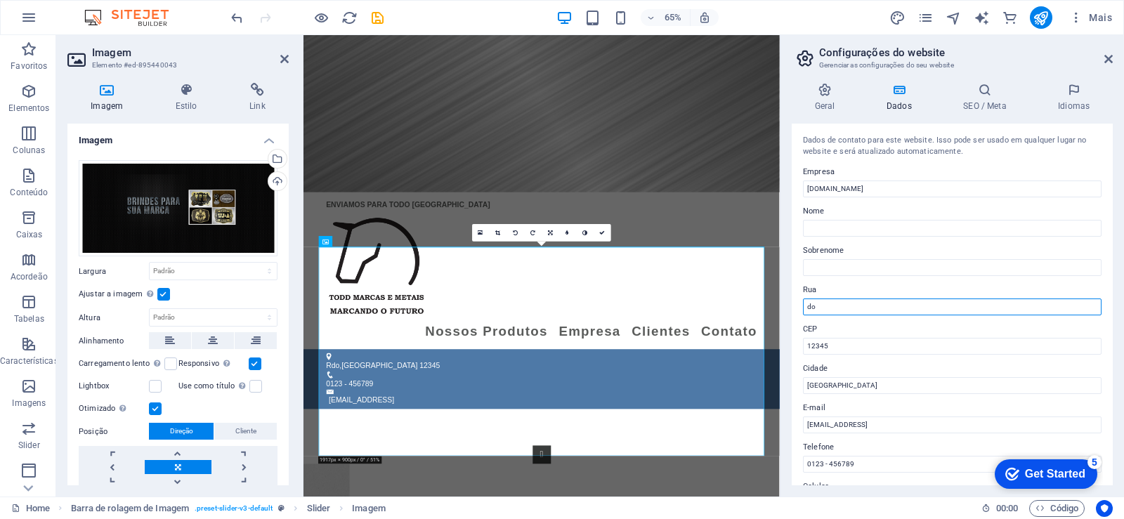
type input "d"
type input "r"
type input "u"
drag, startPoint x: 1109, startPoint y: 57, endPoint x: 795, endPoint y: 160, distance: 330.5
click at [1109, 57] on icon at bounding box center [1109, 58] width 8 height 11
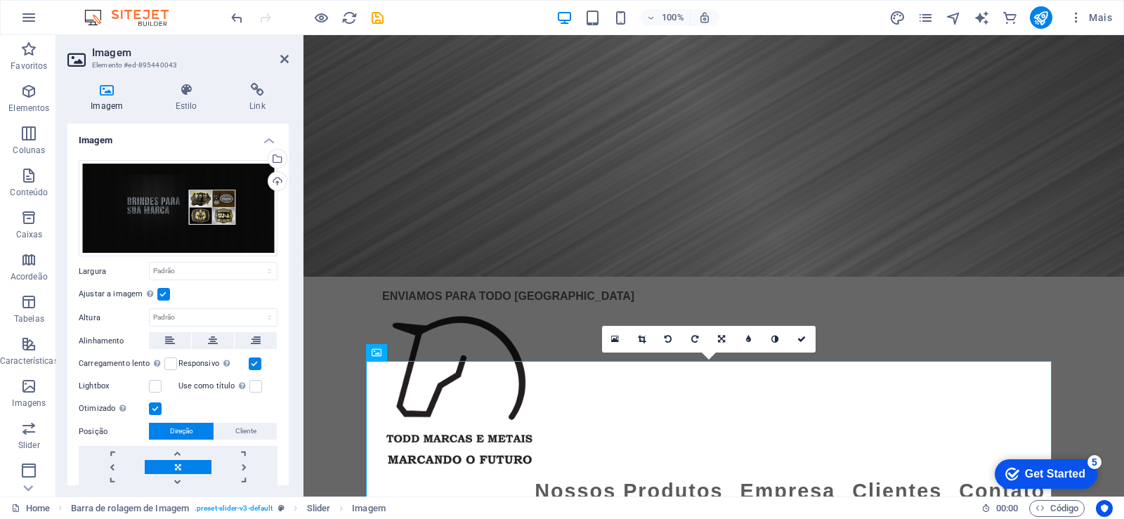
drag, startPoint x: 574, startPoint y: 186, endPoint x: 683, endPoint y: 171, distance: 110.0
click at [575, 186] on figure at bounding box center [714, 156] width 821 height 242
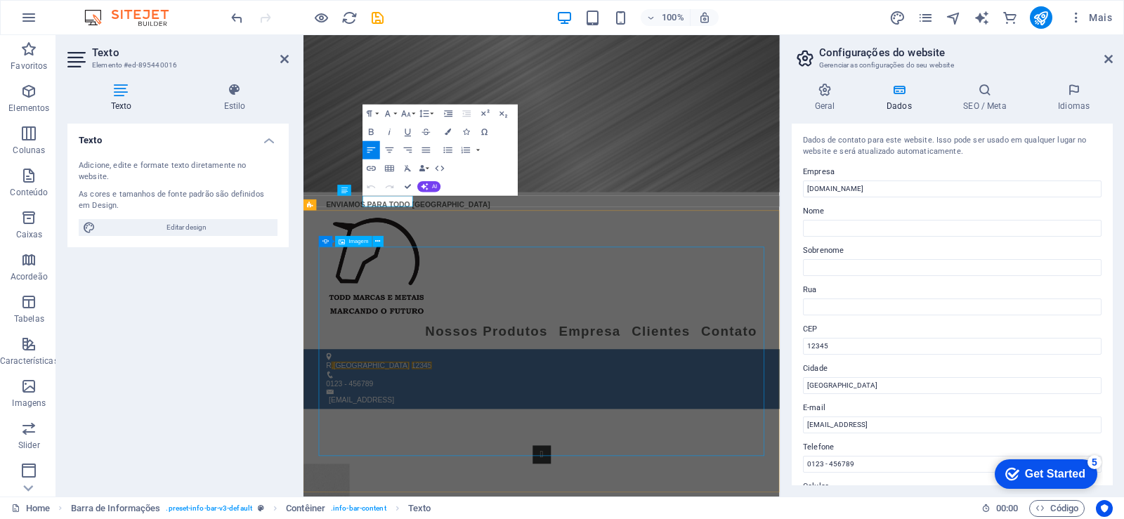
drag, startPoint x: 432, startPoint y: 292, endPoint x: 499, endPoint y: 431, distance: 154.6
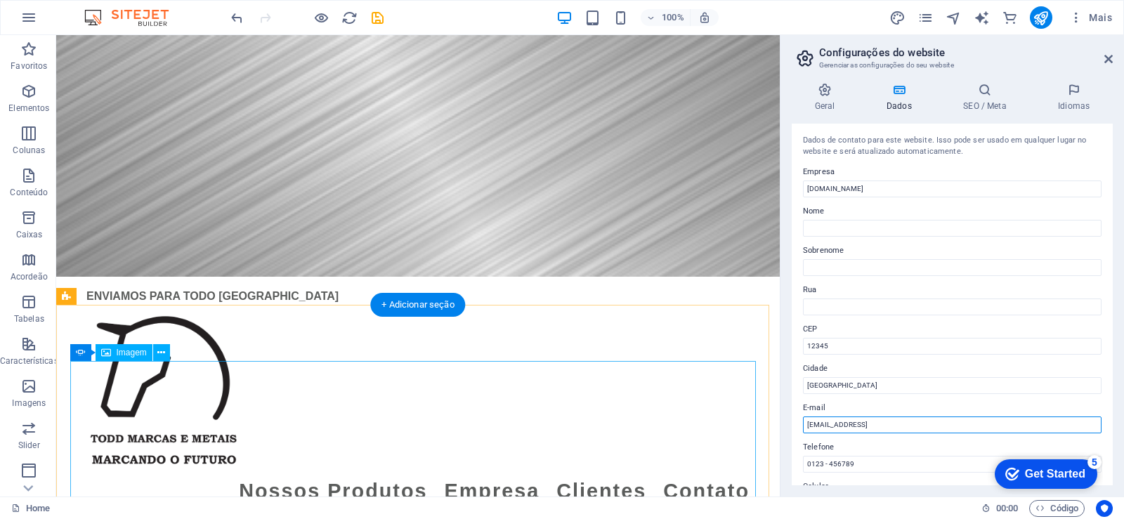
drag, startPoint x: 1035, startPoint y: 463, endPoint x: 723, endPoint y: 433, distance: 312.8
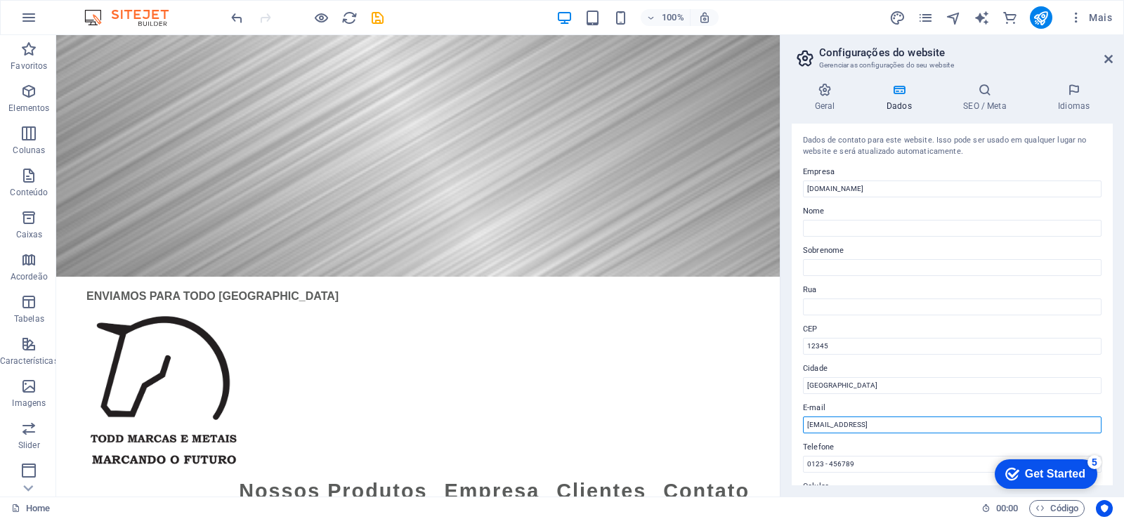
click at [984, 422] on input "[EMAIL_ADDRESS]" at bounding box center [952, 425] width 299 height 17
drag, startPoint x: 973, startPoint y: 427, endPoint x: 800, endPoint y: 431, distance: 172.9
click at [800, 431] on div "Dados de contato para este website. Isso pode ser usado em qualquer lugar no we…" at bounding box center [952, 305] width 321 height 362
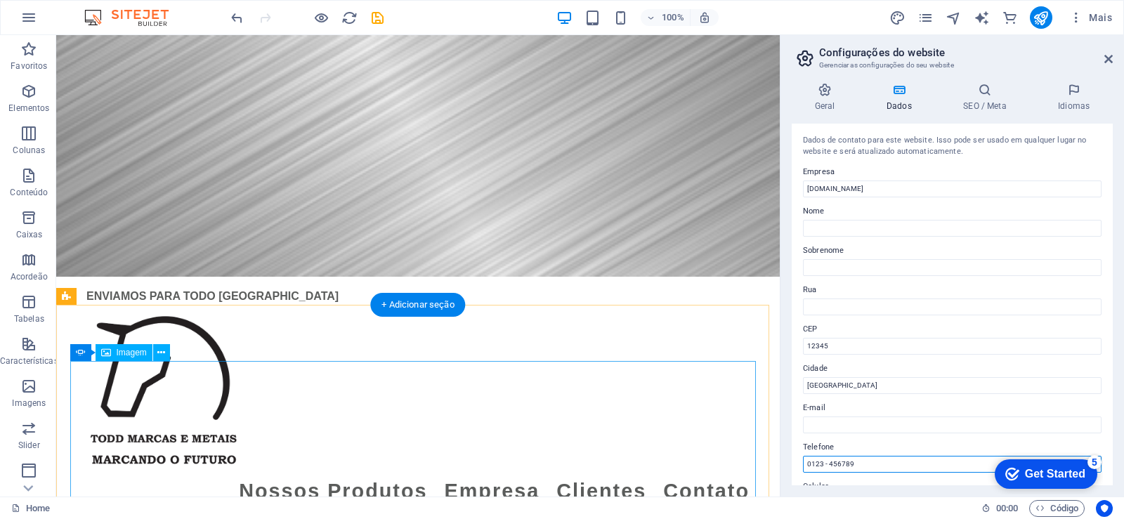
drag, startPoint x: 921, startPoint y: 500, endPoint x: 719, endPoint y: 462, distance: 206.1
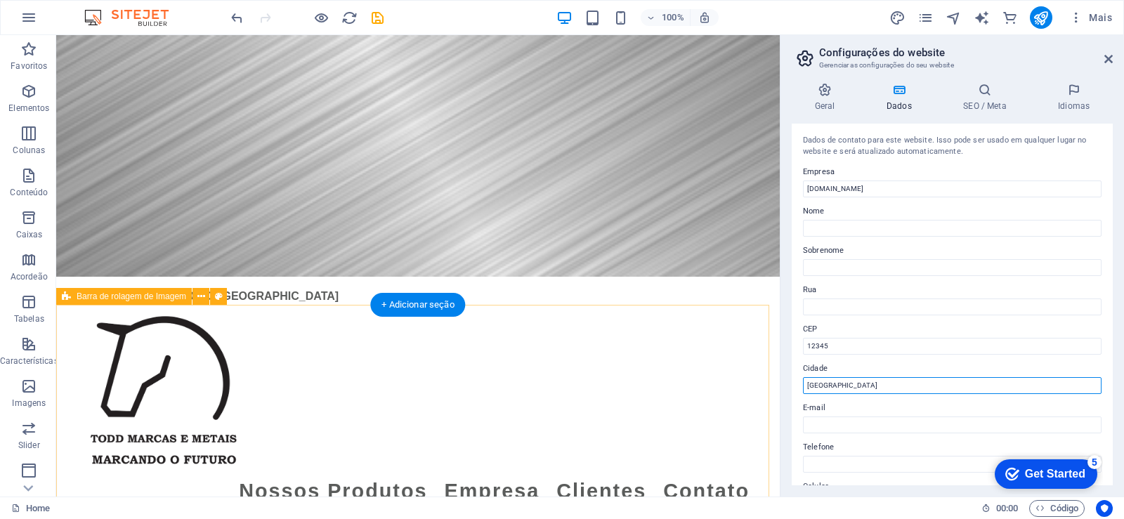
drag, startPoint x: 890, startPoint y: 424, endPoint x: 768, endPoint y: 389, distance: 126.8
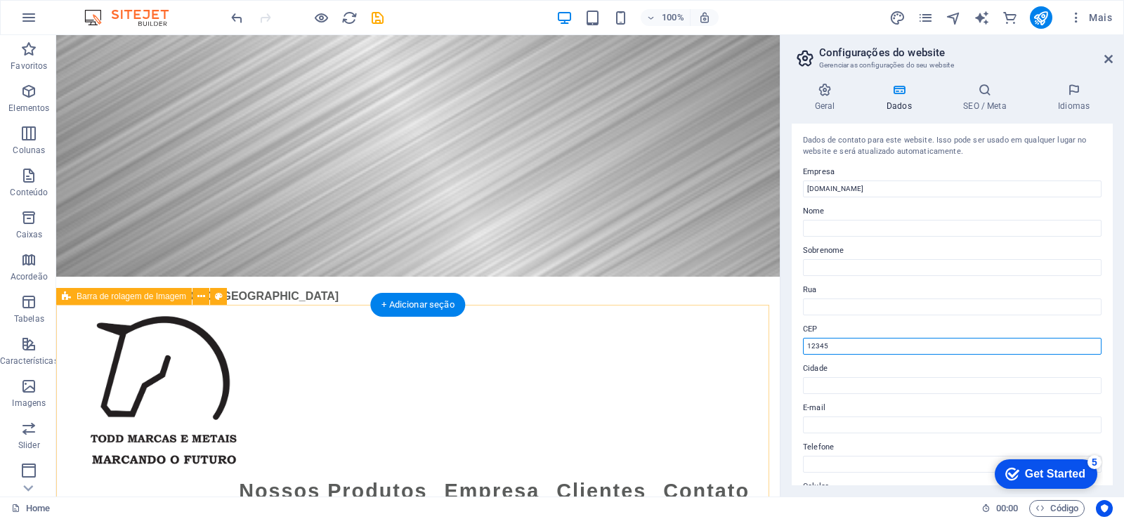
drag, startPoint x: 907, startPoint y: 382, endPoint x: 766, endPoint y: 342, distance: 147.0
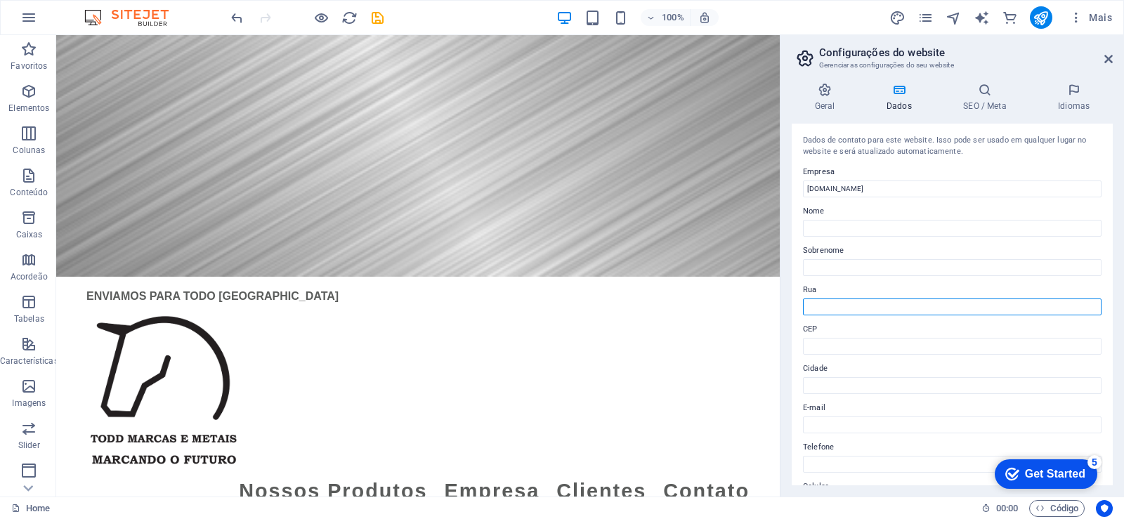
click at [849, 309] on input "Rua" at bounding box center [952, 307] width 299 height 17
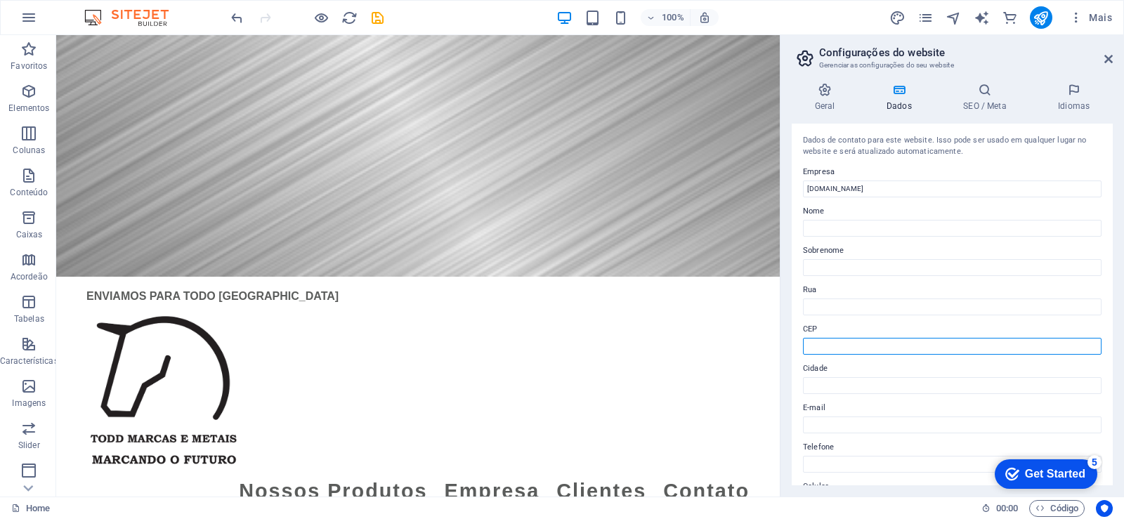
click at [837, 351] on input "CEP" at bounding box center [952, 346] width 299 height 17
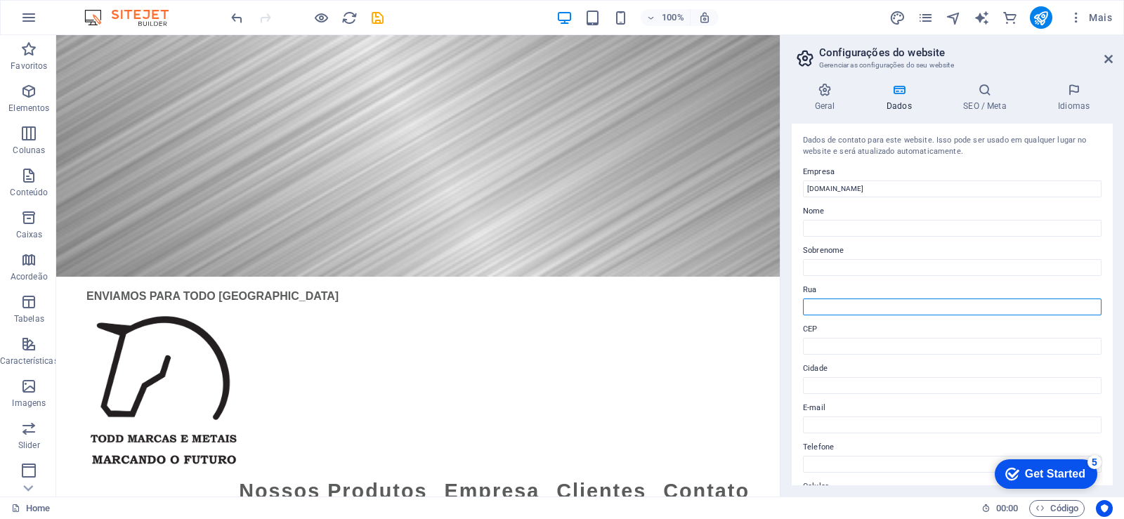
click at [834, 302] on input "Rua" at bounding box center [952, 307] width 299 height 17
drag, startPoint x: 687, startPoint y: 123, endPoint x: 701, endPoint y: 130, distance: 15.7
click at [688, 123] on figure at bounding box center [418, 156] width 724 height 242
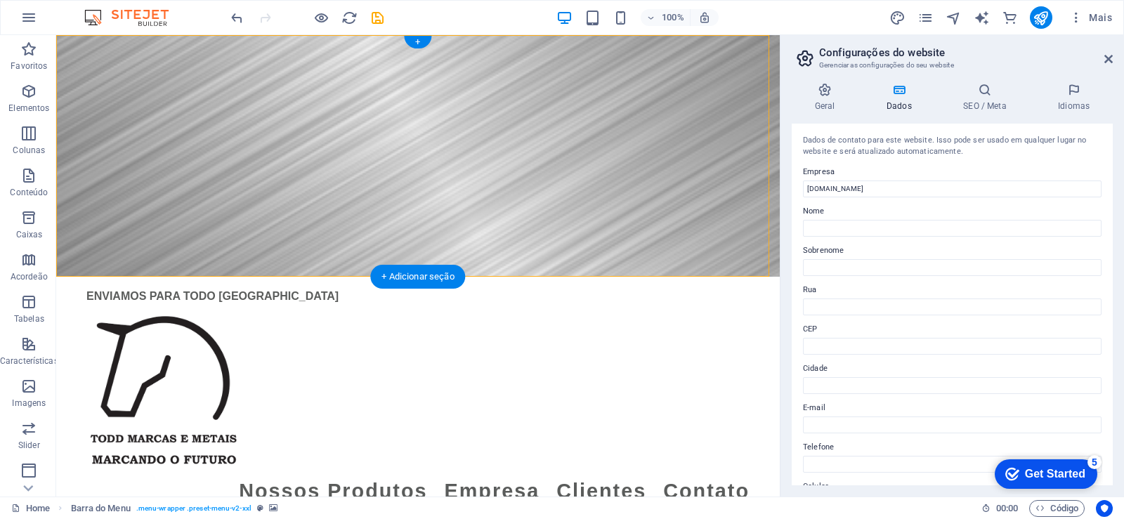
click at [716, 199] on figure at bounding box center [418, 156] width 724 height 242
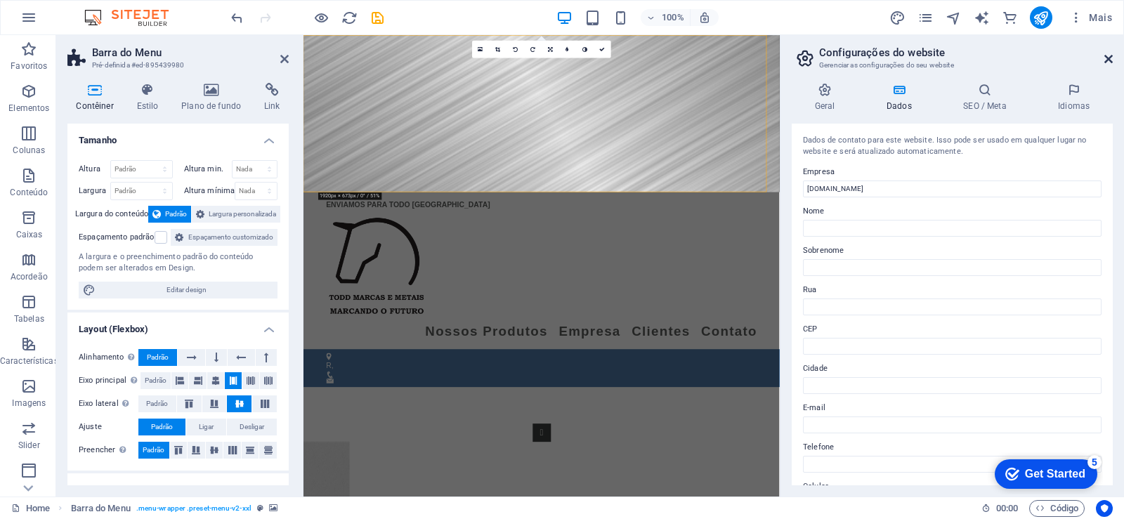
click at [1111, 63] on icon at bounding box center [1109, 58] width 8 height 11
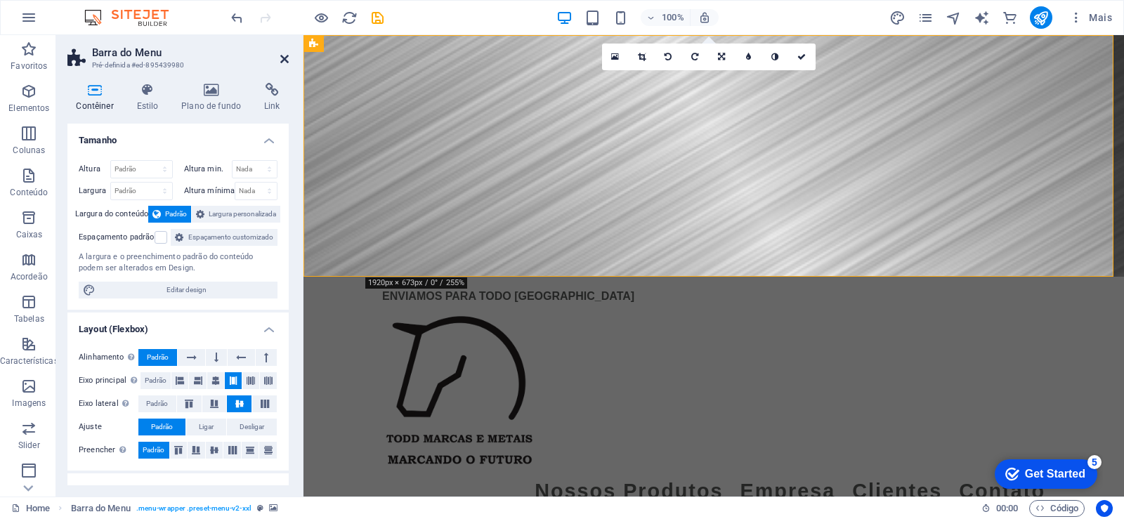
click at [282, 59] on icon at bounding box center [284, 58] width 8 height 11
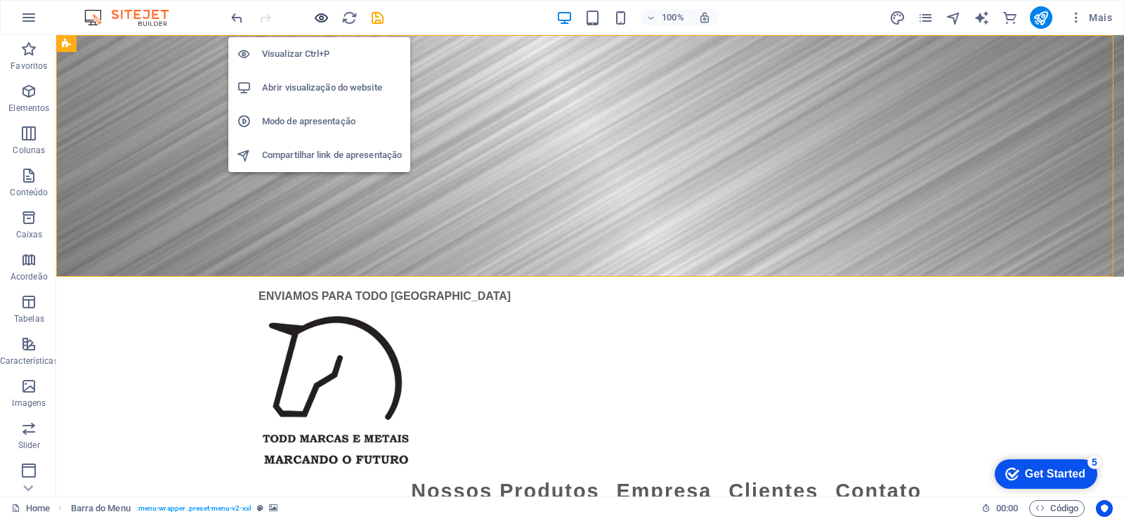
click at [328, 17] on icon "button" at bounding box center [321, 18] width 16 height 16
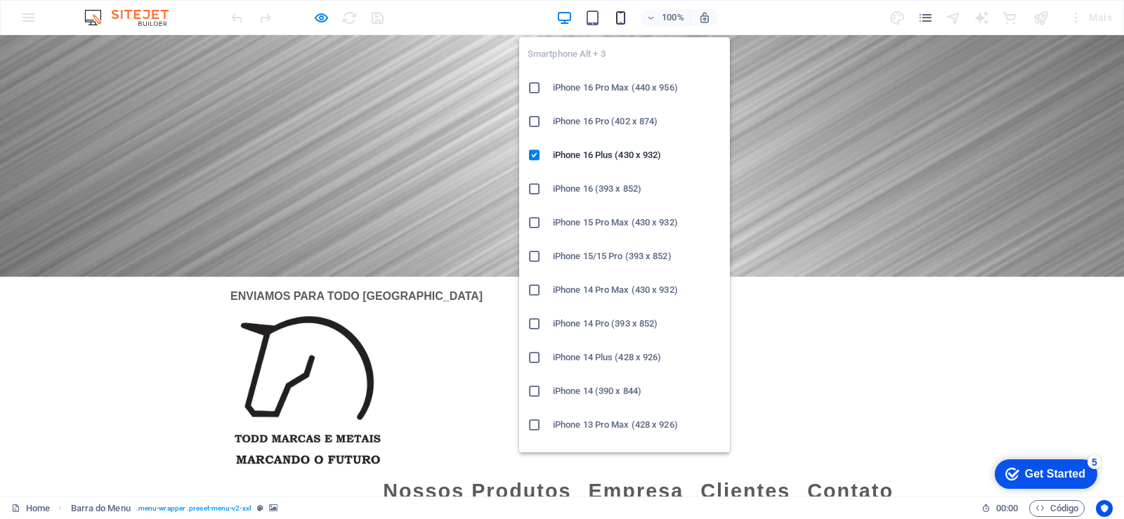
click at [620, 24] on icon "button" at bounding box center [621, 18] width 16 height 16
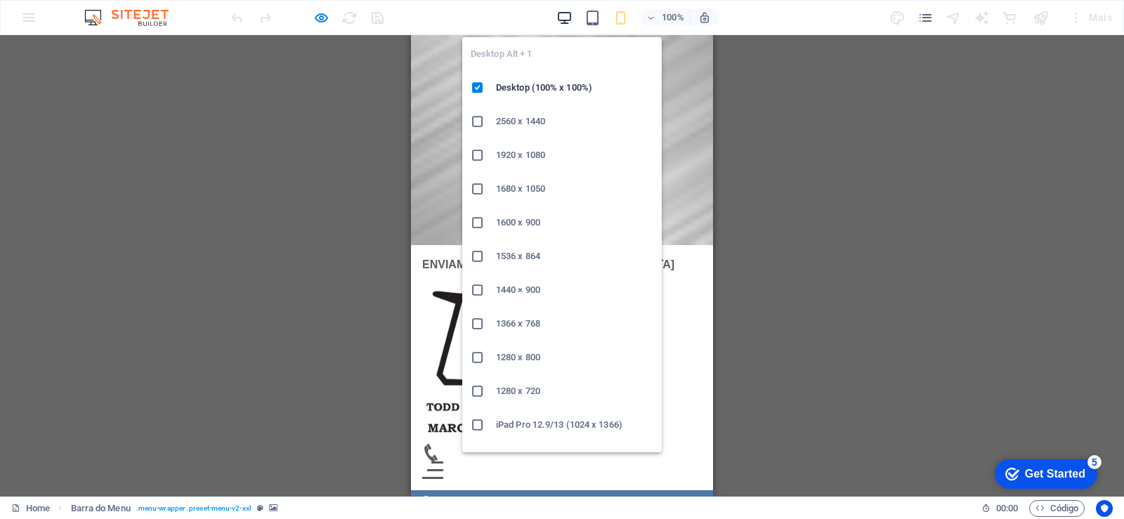
click at [566, 18] on icon "button" at bounding box center [565, 18] width 16 height 16
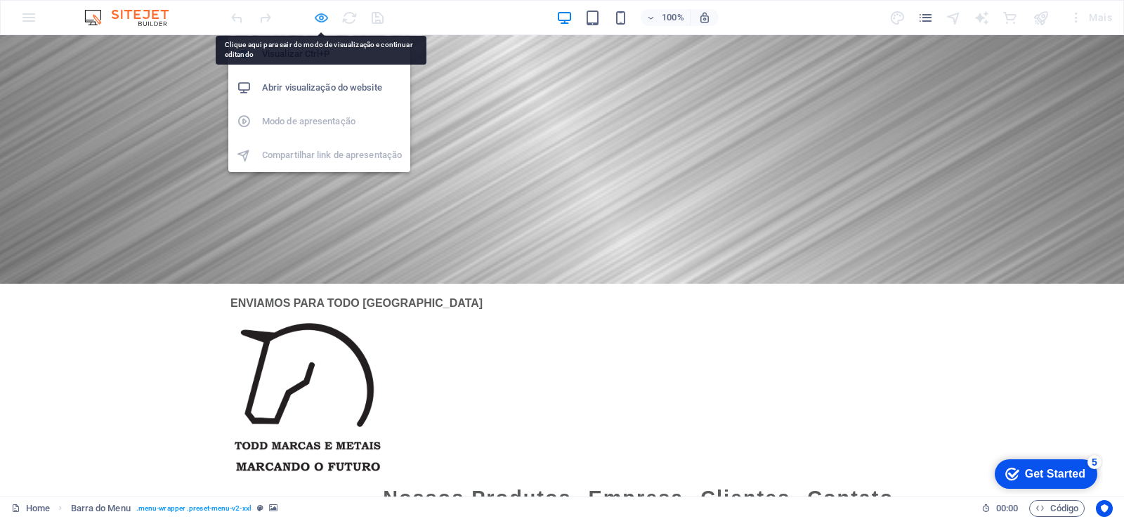
click at [318, 18] on icon "button" at bounding box center [321, 18] width 16 height 16
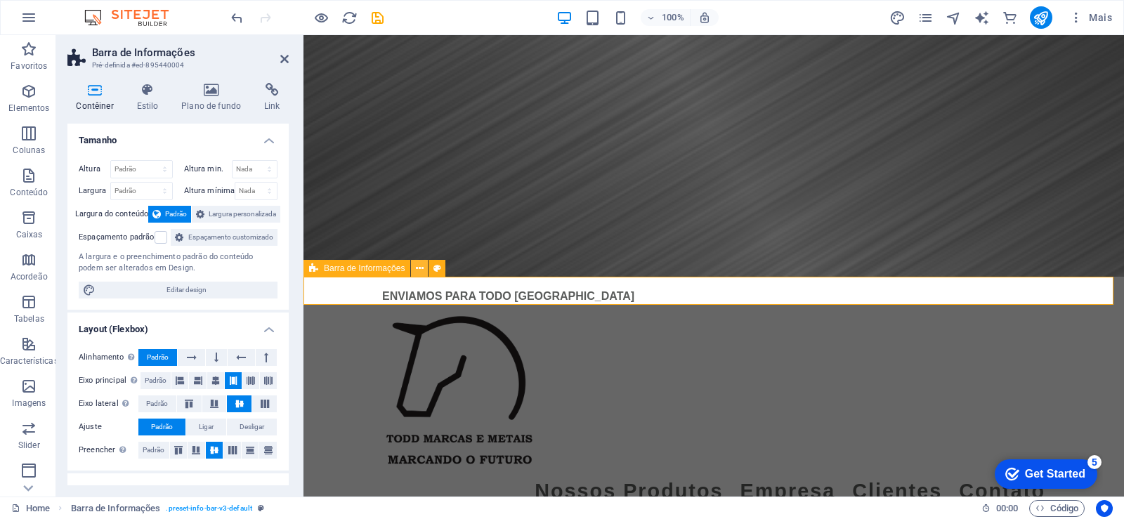
click at [422, 266] on icon at bounding box center [420, 268] width 8 height 15
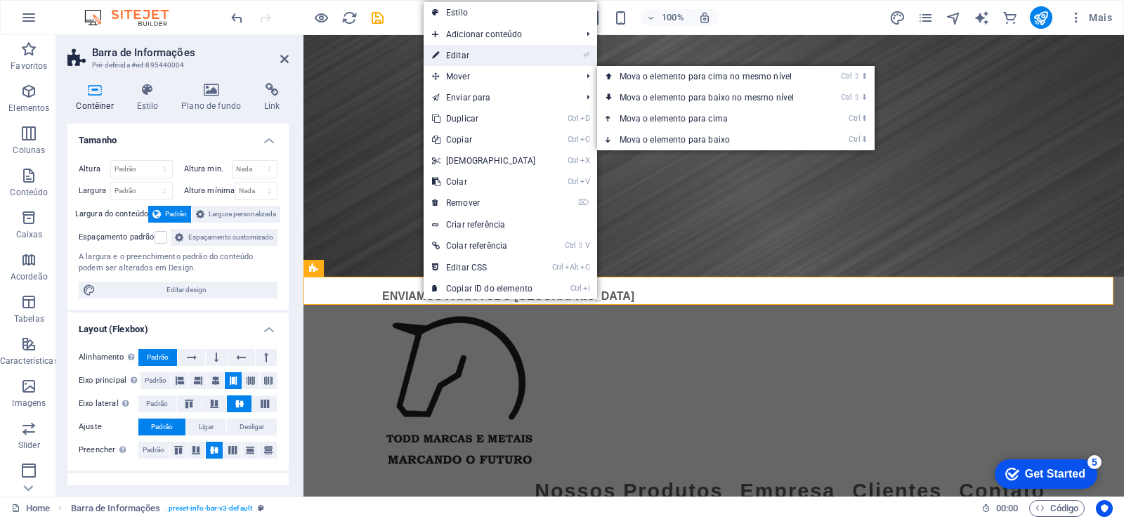
click at [462, 53] on link "⏎ Editar" at bounding box center [484, 55] width 121 height 21
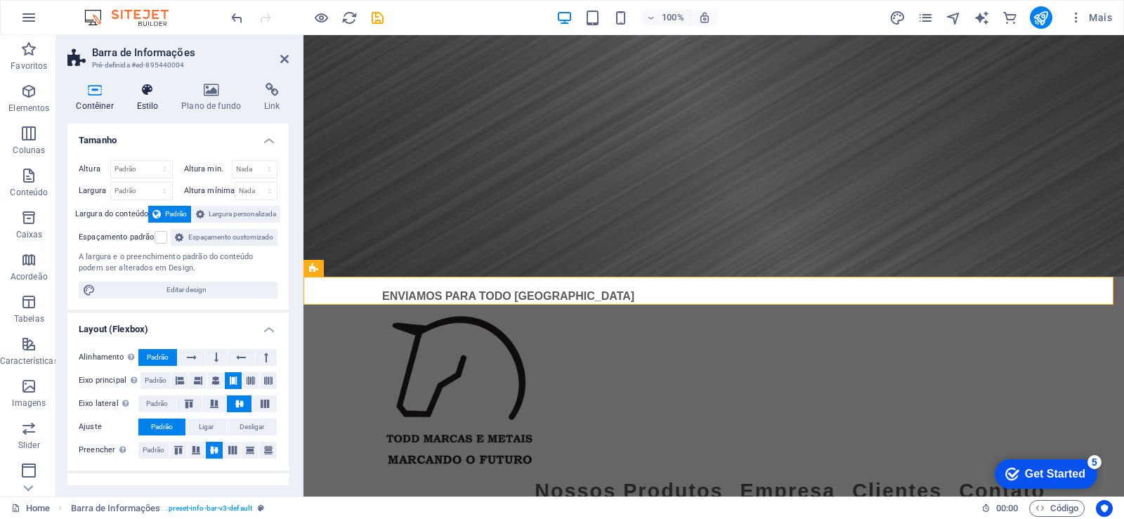
click at [144, 90] on icon at bounding box center [147, 90] width 39 height 14
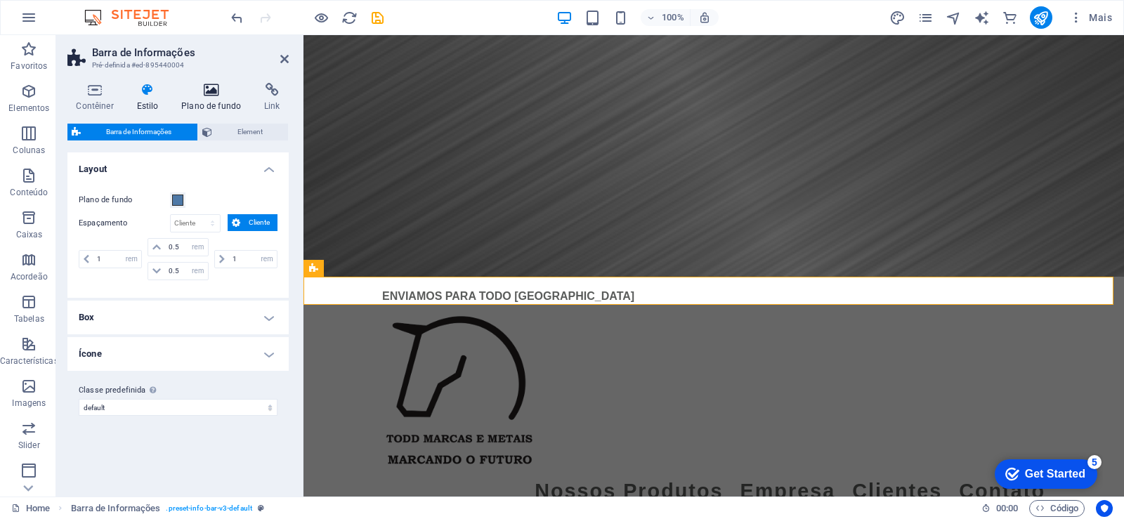
click at [219, 96] on icon at bounding box center [211, 90] width 77 height 14
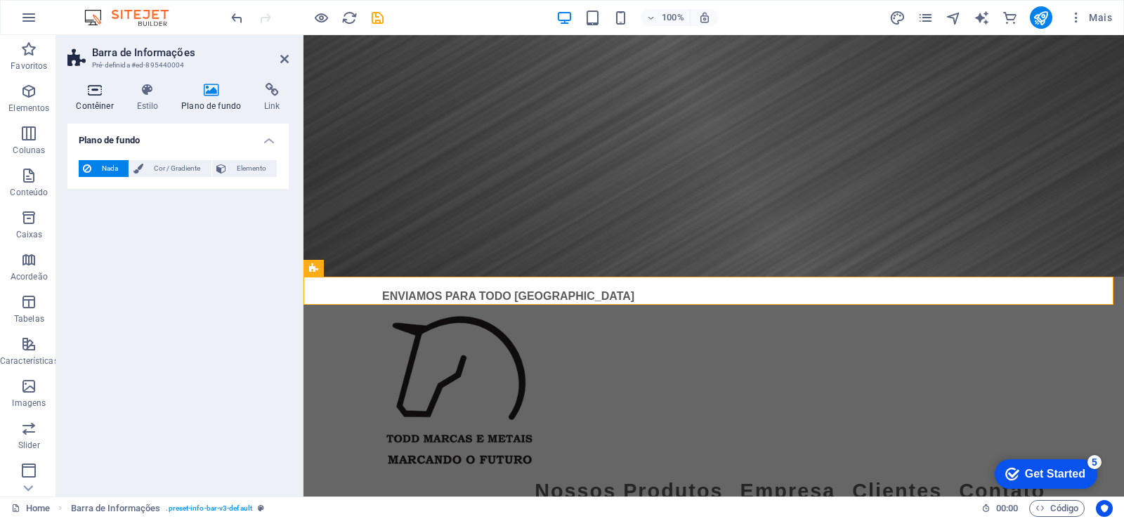
click at [96, 98] on h4 "Contêiner" at bounding box center [97, 98] width 60 height 30
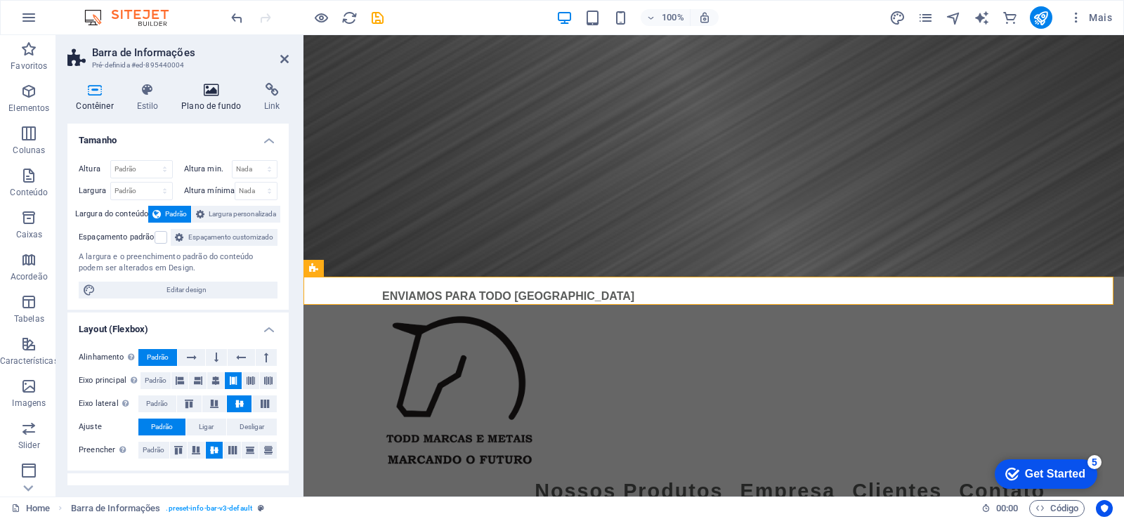
click at [193, 92] on icon at bounding box center [211, 90] width 77 height 14
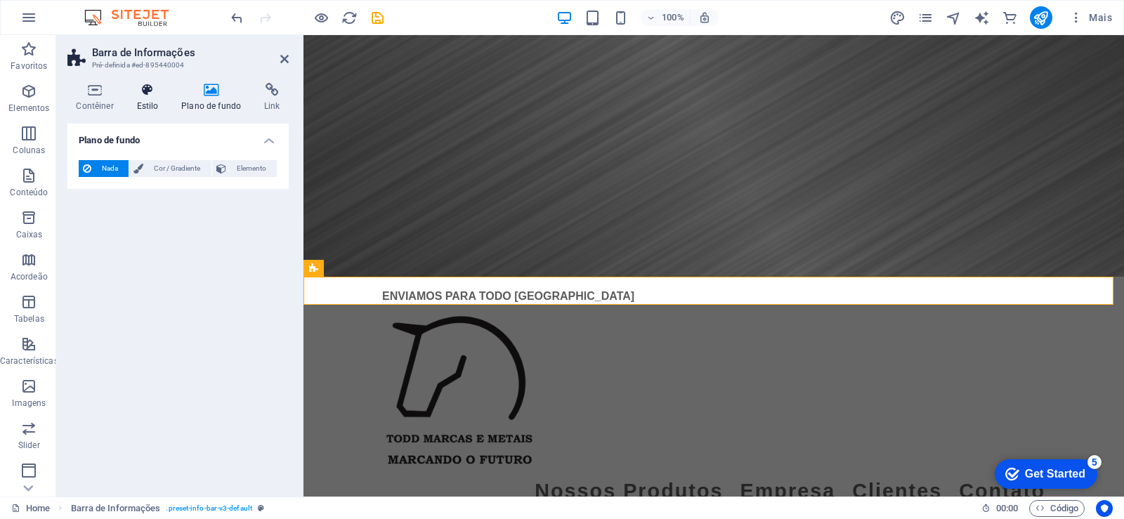
click at [149, 92] on icon at bounding box center [147, 90] width 39 height 14
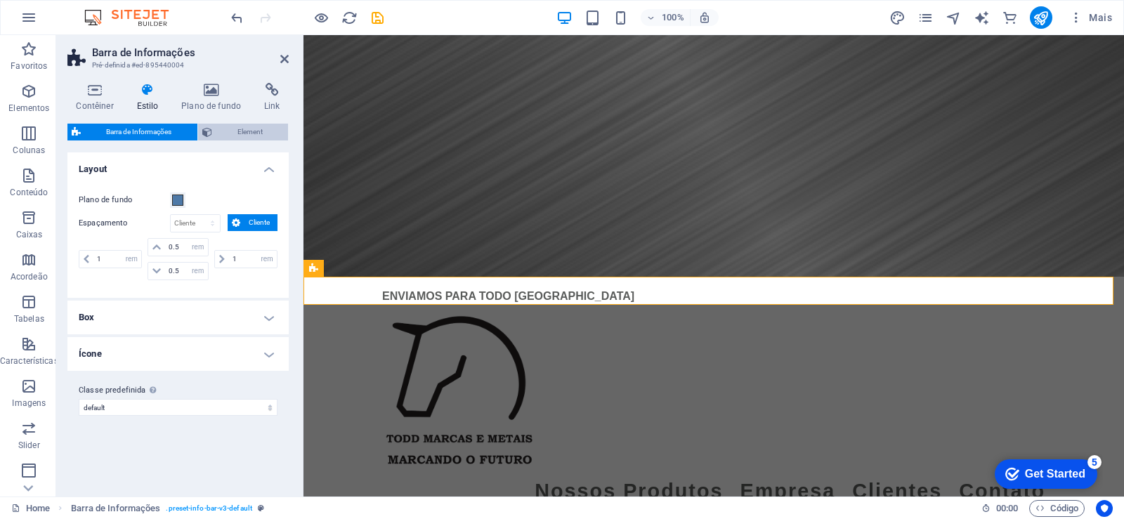
click at [266, 136] on span "Element" at bounding box center [250, 132] width 68 height 17
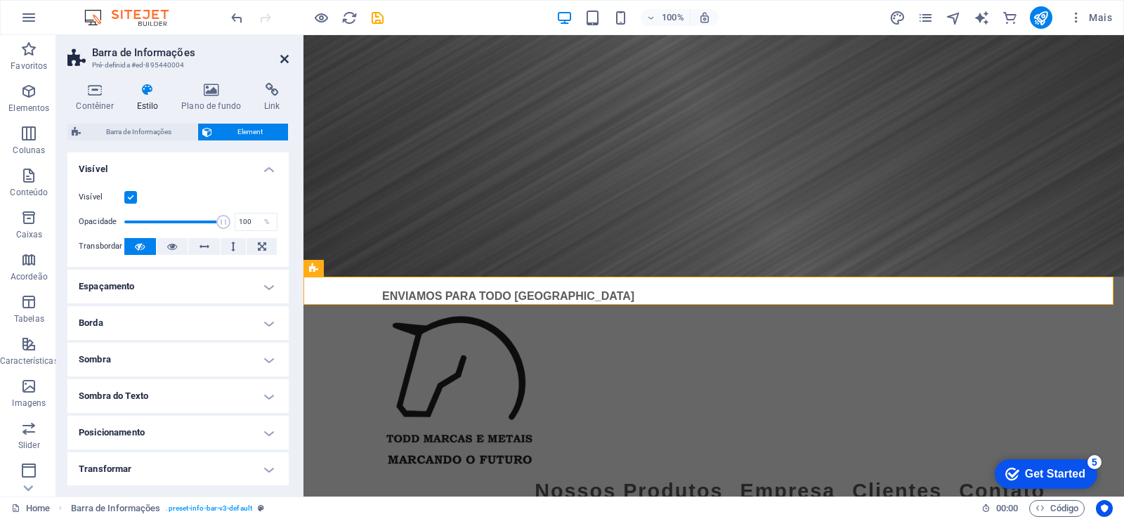
click at [285, 58] on icon at bounding box center [284, 58] width 8 height 11
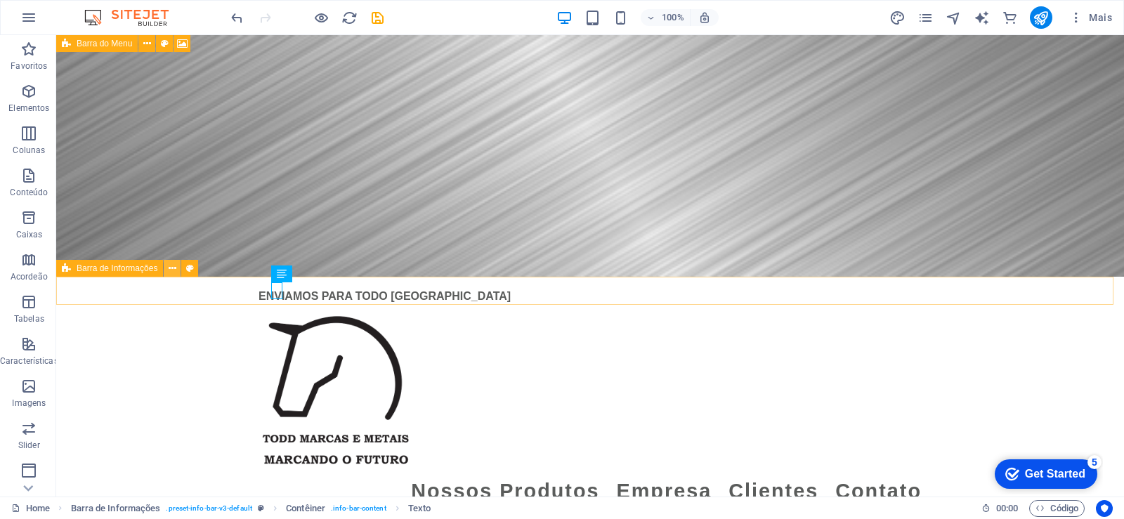
click at [176, 268] on icon at bounding box center [173, 268] width 8 height 15
click at [173, 269] on icon at bounding box center [173, 268] width 8 height 15
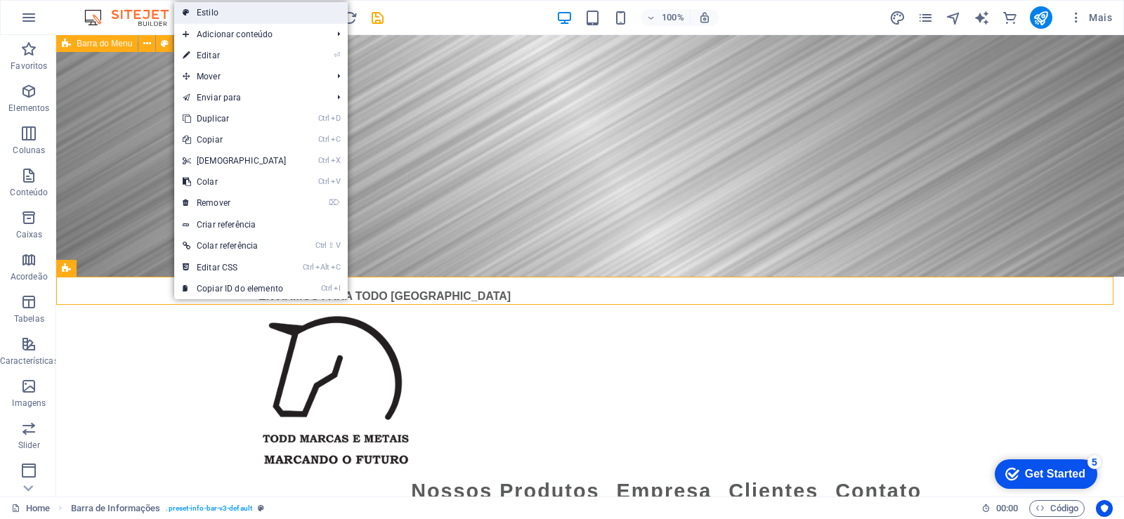
click at [252, 12] on link "Estilo" at bounding box center [261, 12] width 174 height 21
select select "rem"
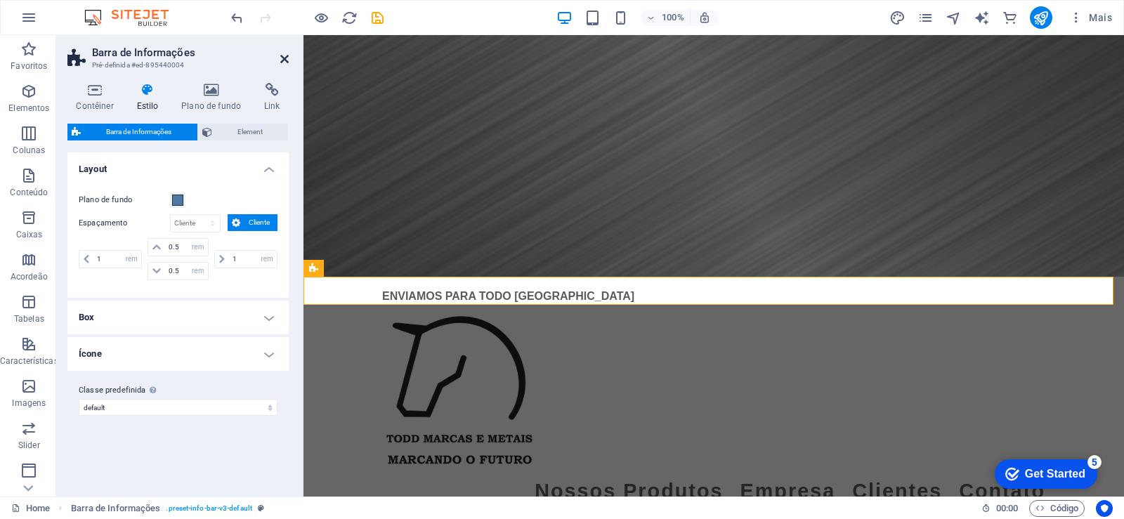
click at [283, 59] on icon at bounding box center [284, 58] width 8 height 11
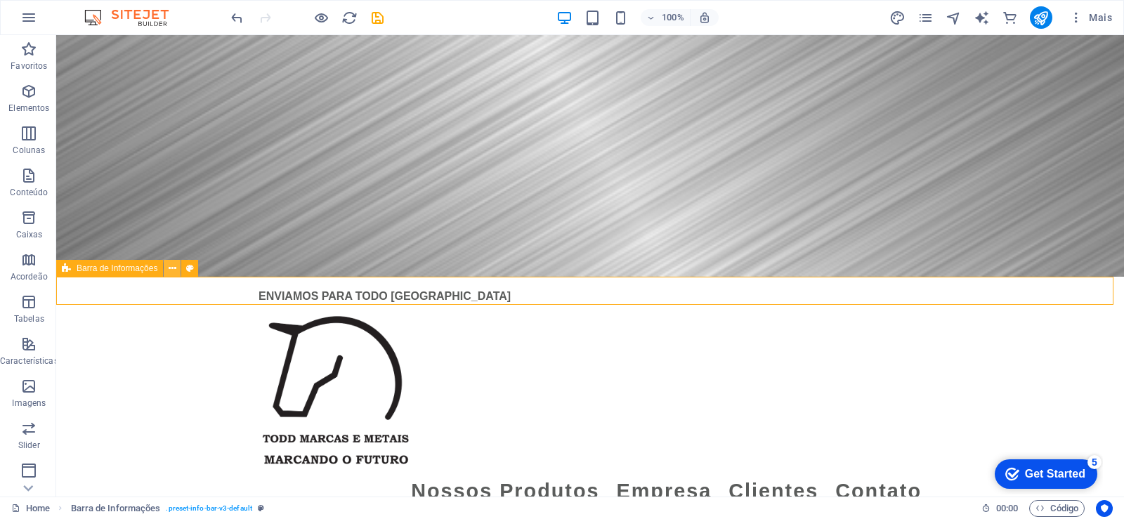
click at [175, 266] on icon at bounding box center [173, 268] width 8 height 15
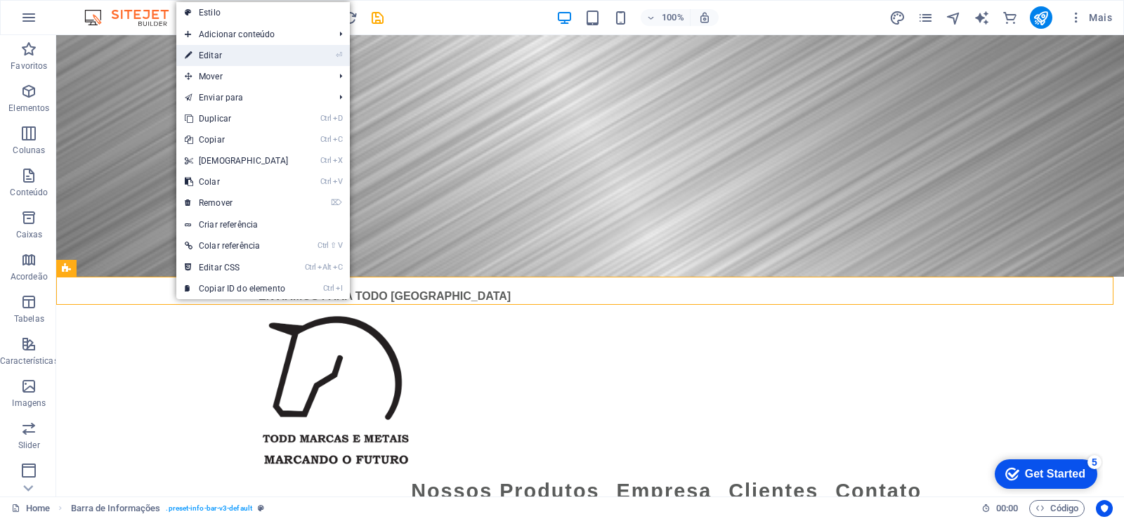
click at [241, 57] on link "⏎ Editar" at bounding box center [236, 55] width 121 height 21
select select "rem"
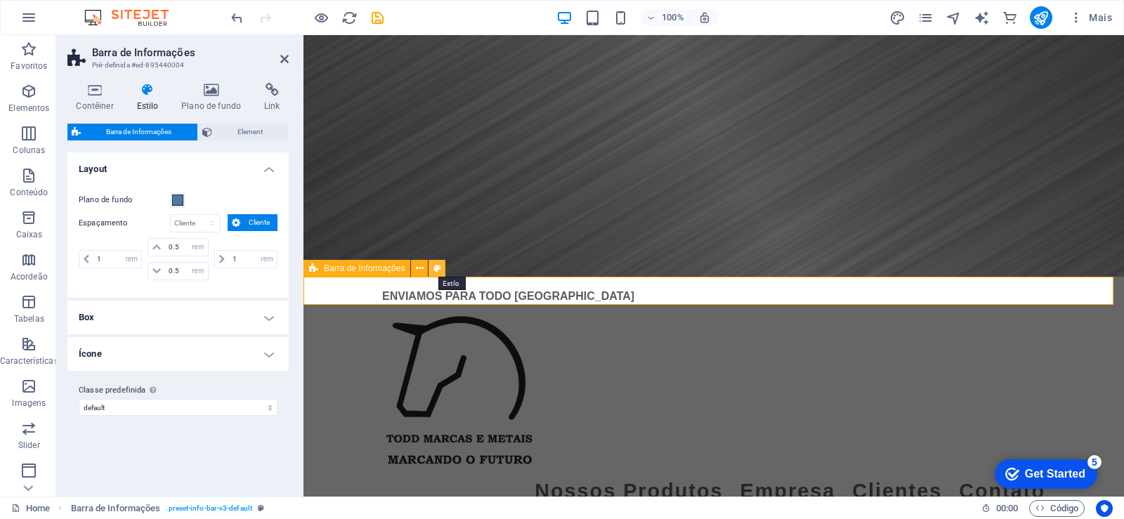
click at [441, 268] on button at bounding box center [437, 268] width 17 height 17
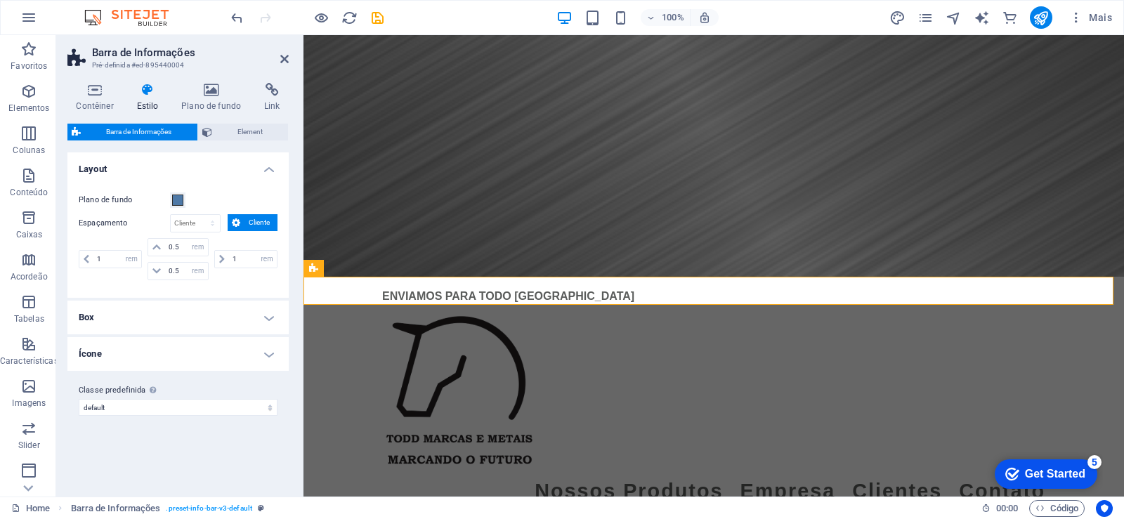
click at [146, 137] on span "Barra de Informações" at bounding box center [139, 132] width 108 height 17
click at [283, 56] on icon at bounding box center [284, 58] width 8 height 11
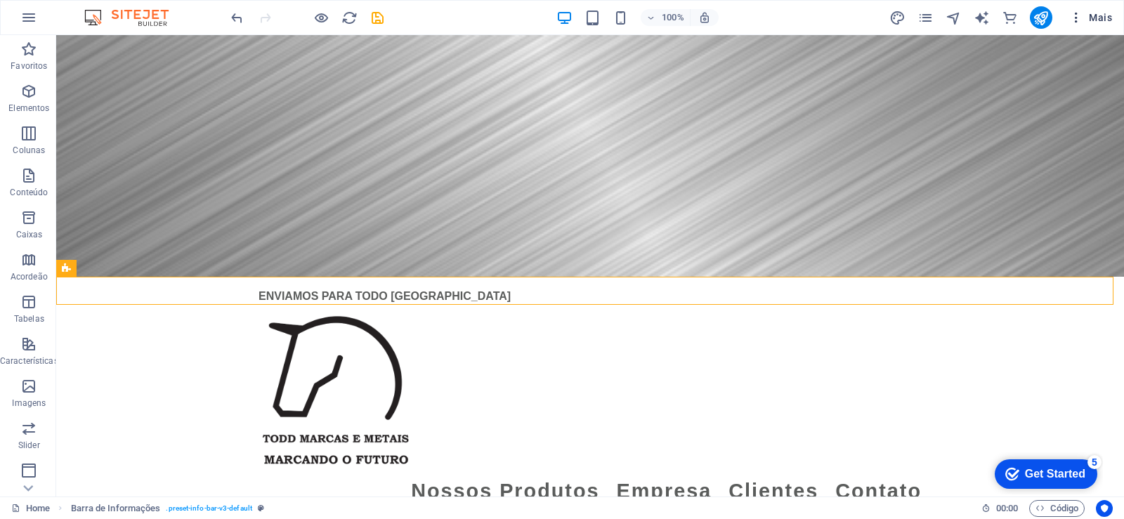
drag, startPoint x: 1085, startPoint y: 15, endPoint x: 1096, endPoint y: 16, distance: 10.6
click at [1096, 16] on span "Mais" at bounding box center [1091, 18] width 43 height 14
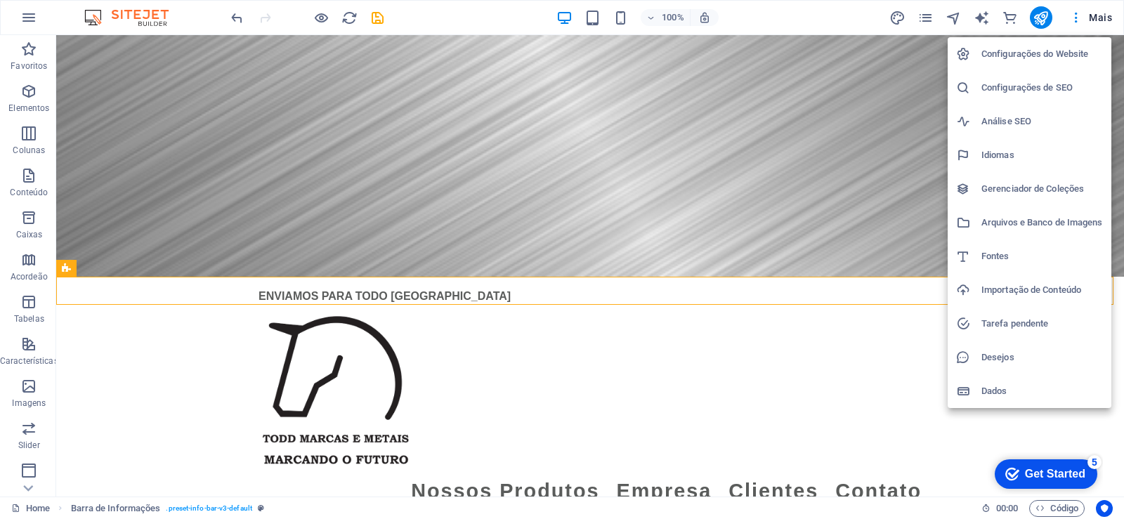
drag, startPoint x: 1066, startPoint y: 54, endPoint x: 1086, endPoint y: 107, distance: 56.3
click at [1066, 54] on h6 "Configurações do Website" at bounding box center [1043, 54] width 122 height 17
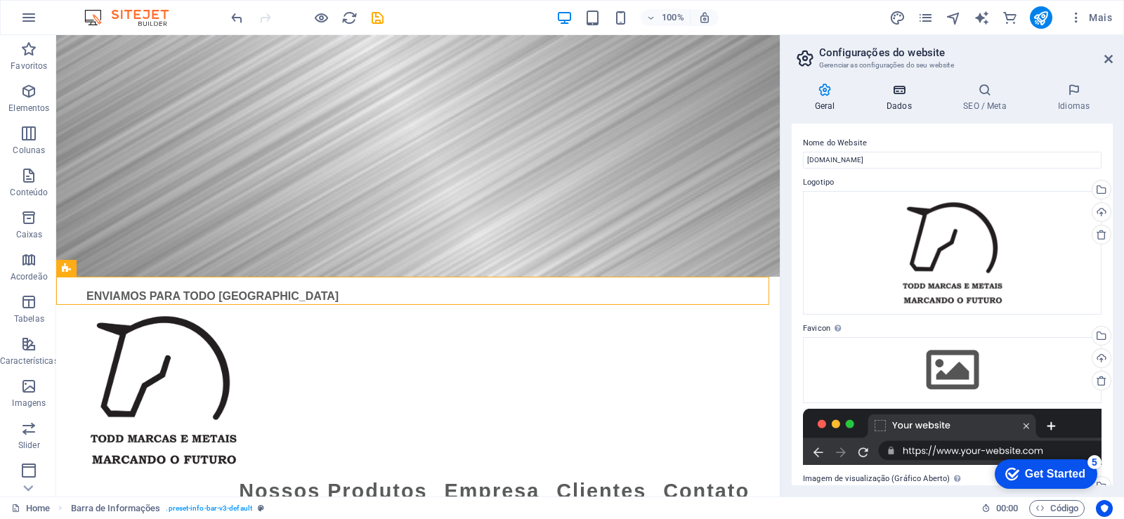
click at [895, 104] on h4 "Dados" at bounding box center [902, 98] width 77 height 30
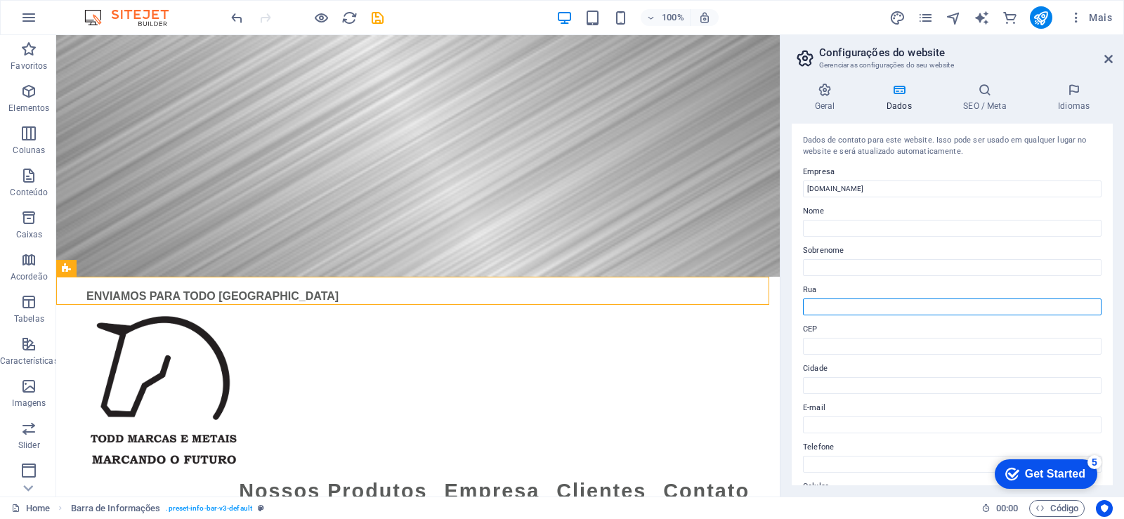
click at [846, 302] on input "Rua" at bounding box center [952, 307] width 299 height 17
type input "r"
type input "d"
drag, startPoint x: 848, startPoint y: 303, endPoint x: 848, endPoint y: 318, distance: 15.5
click at [848, 304] on input "do camping433" at bounding box center [952, 307] width 299 height 17
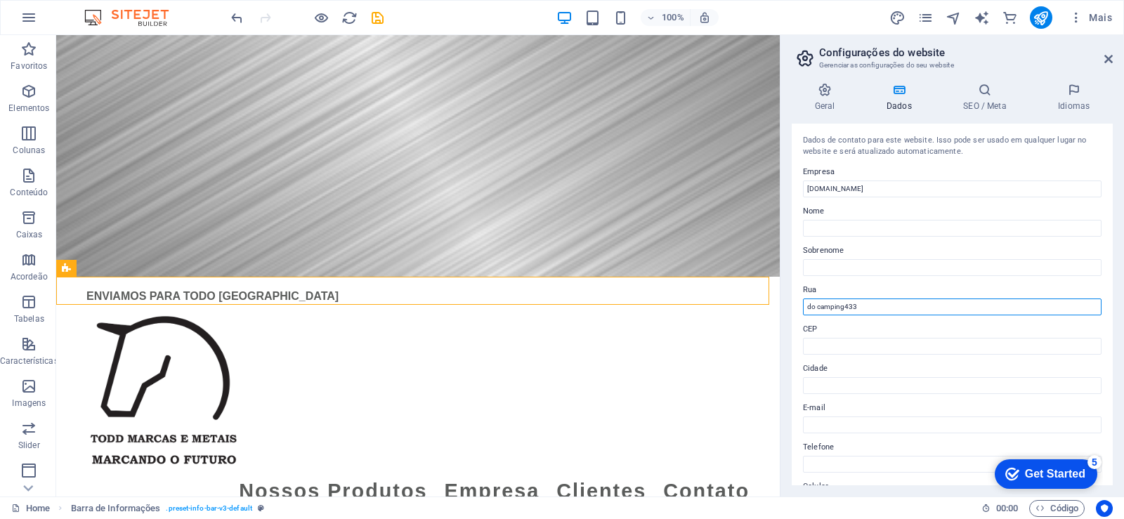
click at [848, 305] on input "do camping433" at bounding box center [952, 307] width 299 height 17
click at [845, 307] on input "do camping433" at bounding box center [952, 307] width 299 height 17
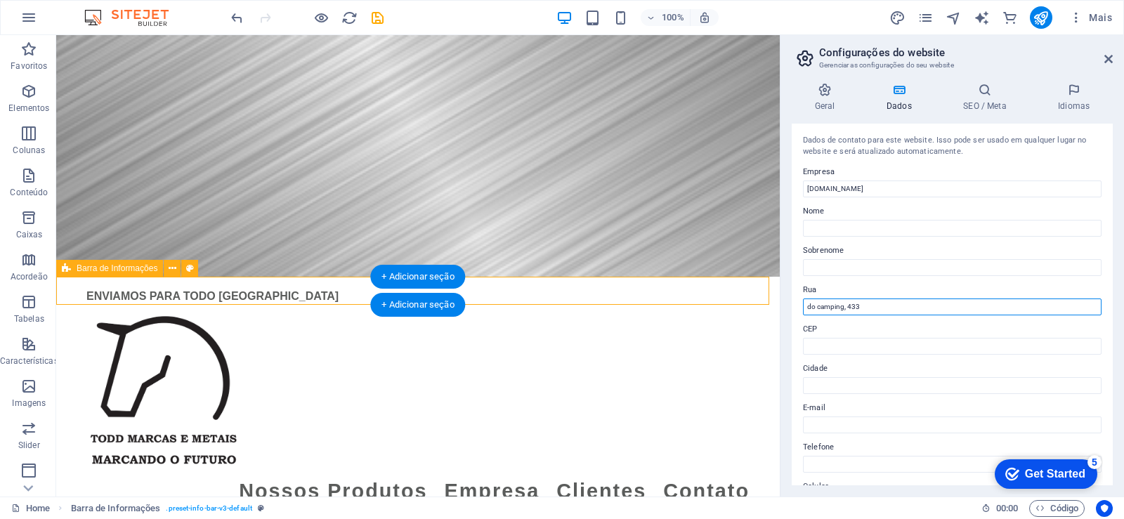
type input "do camping, 433"
select select "rem"
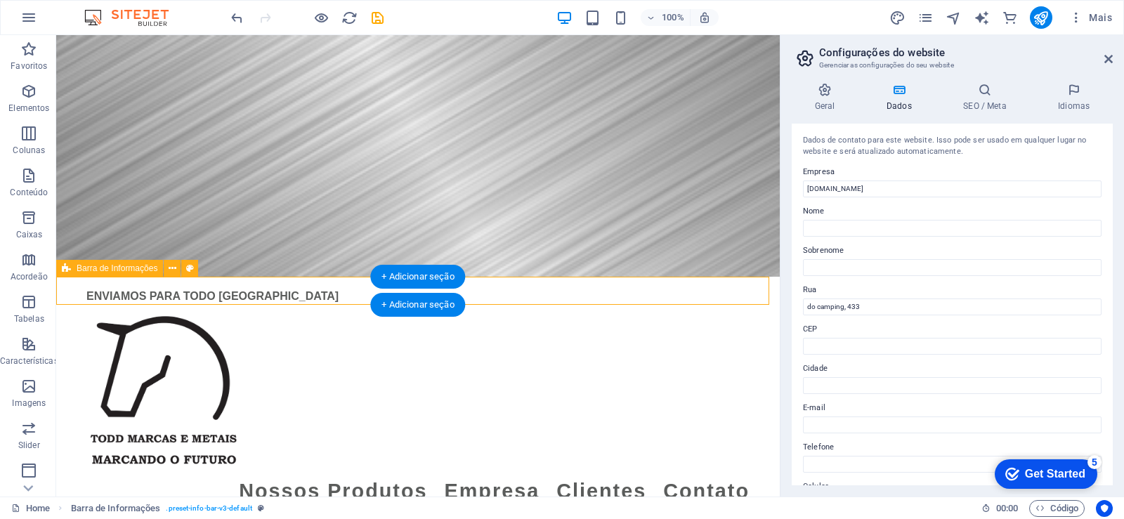
select select "rem"
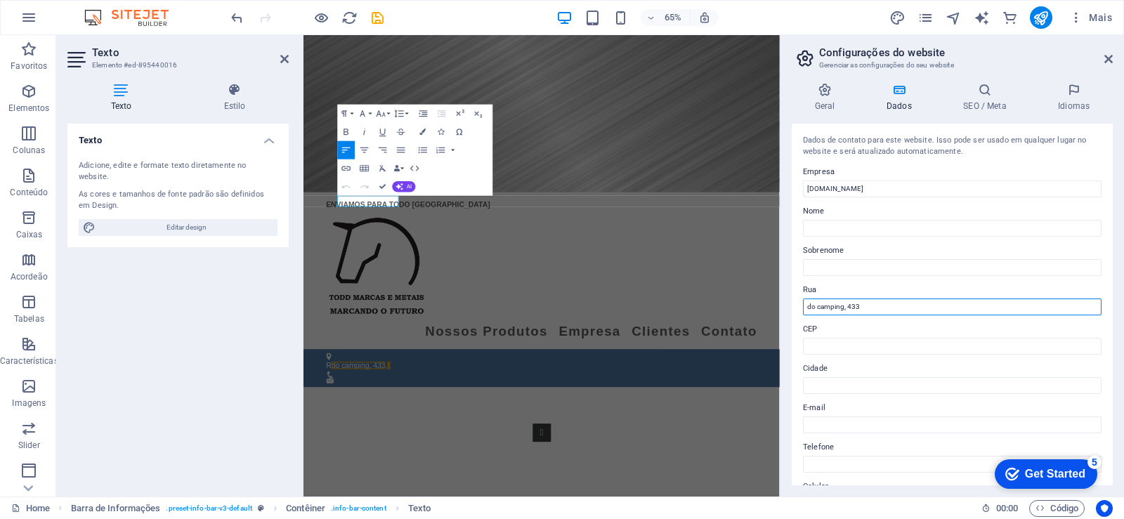
click at [816, 301] on input "do camping, 433" at bounding box center [952, 307] width 299 height 17
click at [810, 305] on input "do camping, 433" at bounding box center [952, 307] width 299 height 17
click at [805, 301] on input "do camping, 433" at bounding box center [952, 307] width 299 height 17
drag, startPoint x: 884, startPoint y: 309, endPoint x: 907, endPoint y: 313, distance: 23.5
click at [886, 310] on input ", do camping, 433" at bounding box center [952, 307] width 299 height 17
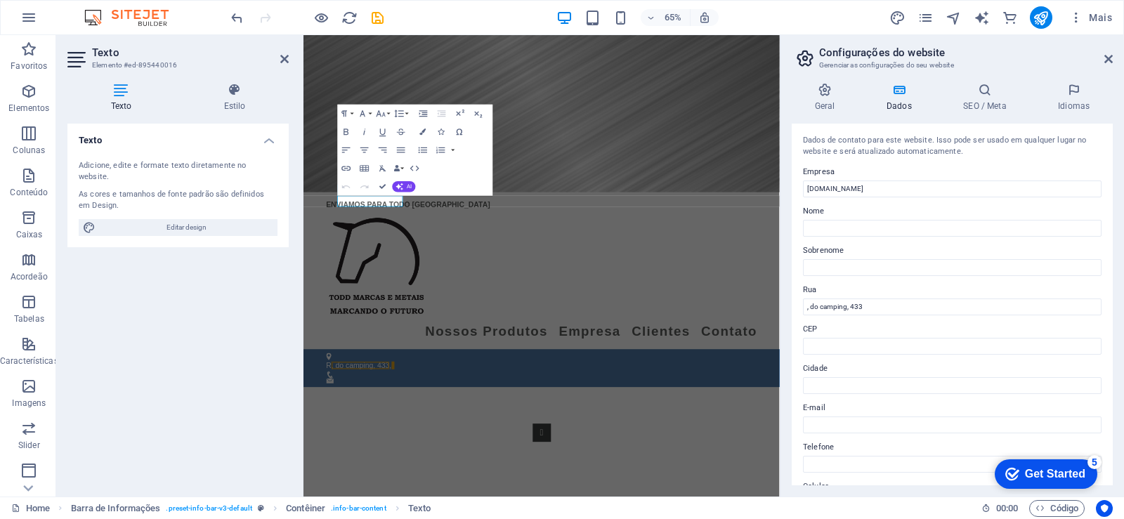
click at [802, 208] on figure at bounding box center [670, 156] width 733 height 242
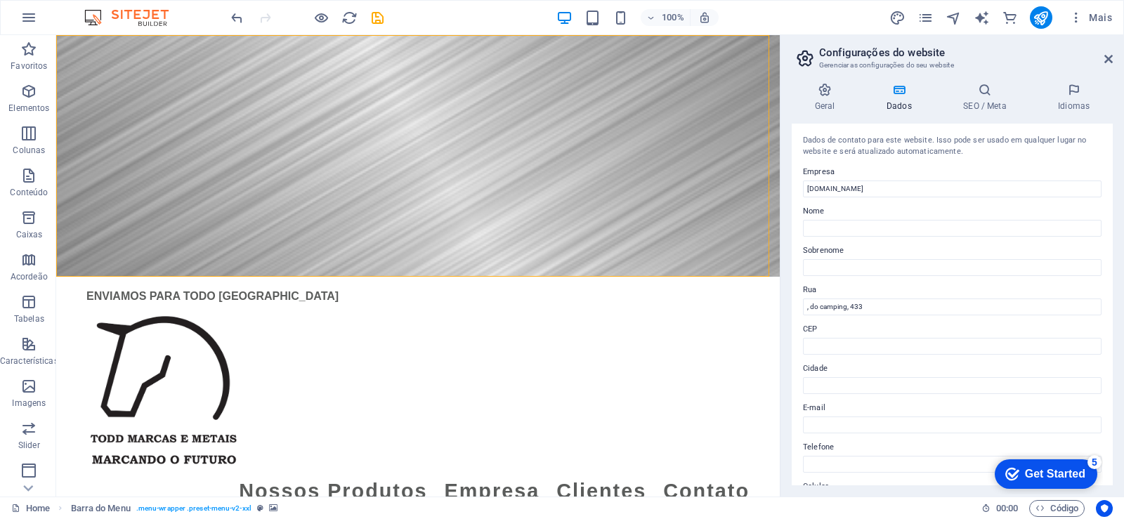
click at [809, 289] on label "Rua" at bounding box center [952, 290] width 299 height 17
click at [809, 299] on input ", do camping, 433" at bounding box center [952, 307] width 299 height 17
drag, startPoint x: 873, startPoint y: 325, endPoint x: 774, endPoint y: 283, distance: 107.4
click at [812, 309] on input ", do camping, 433" at bounding box center [952, 307] width 299 height 17
drag, startPoint x: 945, startPoint y: 341, endPoint x: 465, endPoint y: 321, distance: 480.4
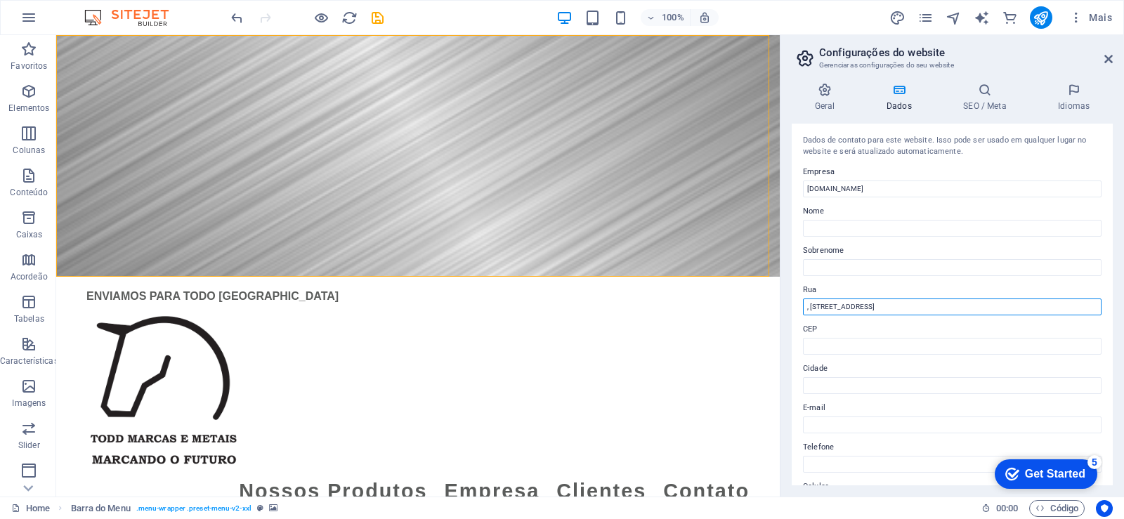
type input ", [STREET_ADDRESS]"
click at [890, 307] on input ", [STREET_ADDRESS]" at bounding box center [952, 307] width 299 height 17
drag, startPoint x: 886, startPoint y: 305, endPoint x: 824, endPoint y: 313, distance: 61.6
click at [789, 299] on div "Geral Dados SEO / Meta Idiomas Nome do Website [DOMAIN_NAME] Logotipo Arraste o…" at bounding box center [953, 284] width 344 height 425
click at [987, 98] on h4 "SEO / Meta" at bounding box center [988, 98] width 95 height 30
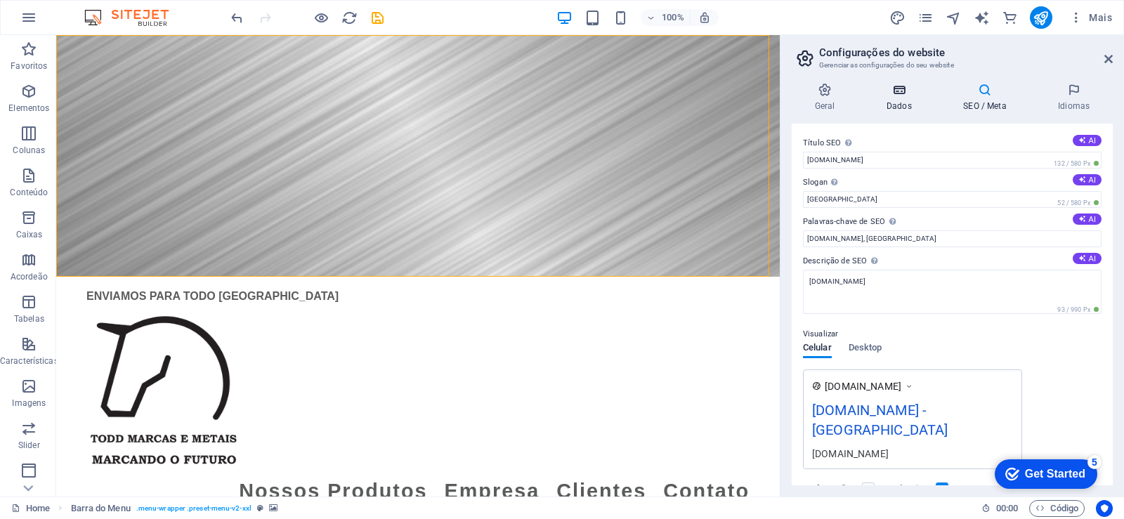
click at [881, 98] on h4 "Dados" at bounding box center [902, 98] width 77 height 30
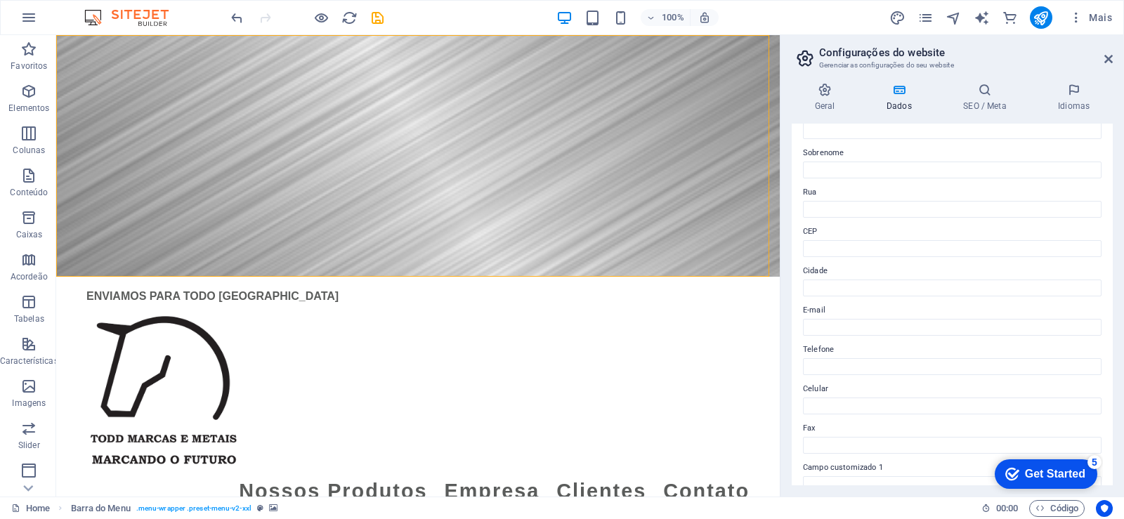
scroll to position [169, 0]
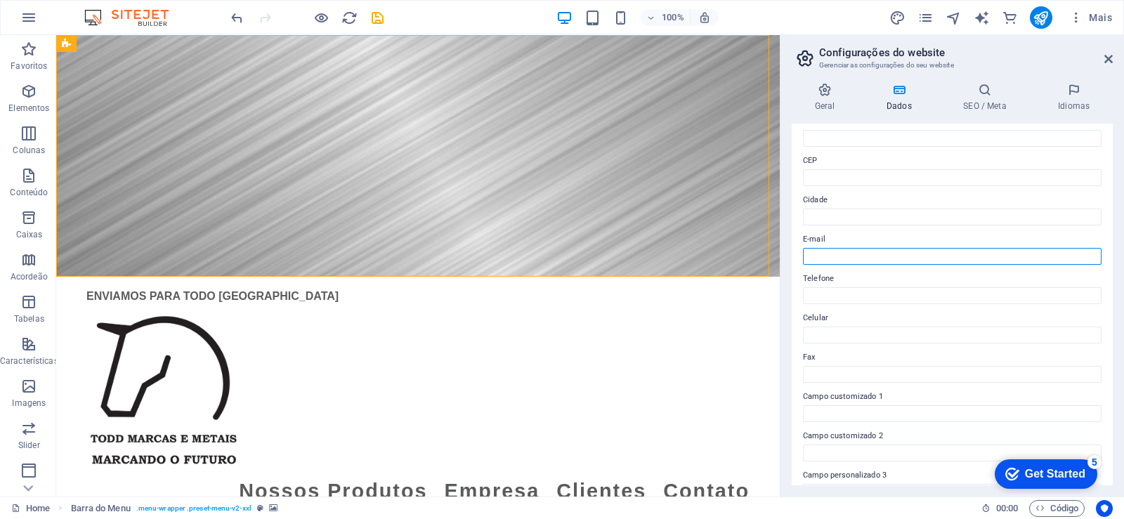
click at [856, 252] on input "E-mail" at bounding box center [952, 256] width 299 height 17
paste input "[EMAIL_ADDRESS][DOMAIN_NAME]"
type input "[EMAIL_ADDRESS][DOMAIN_NAME]"
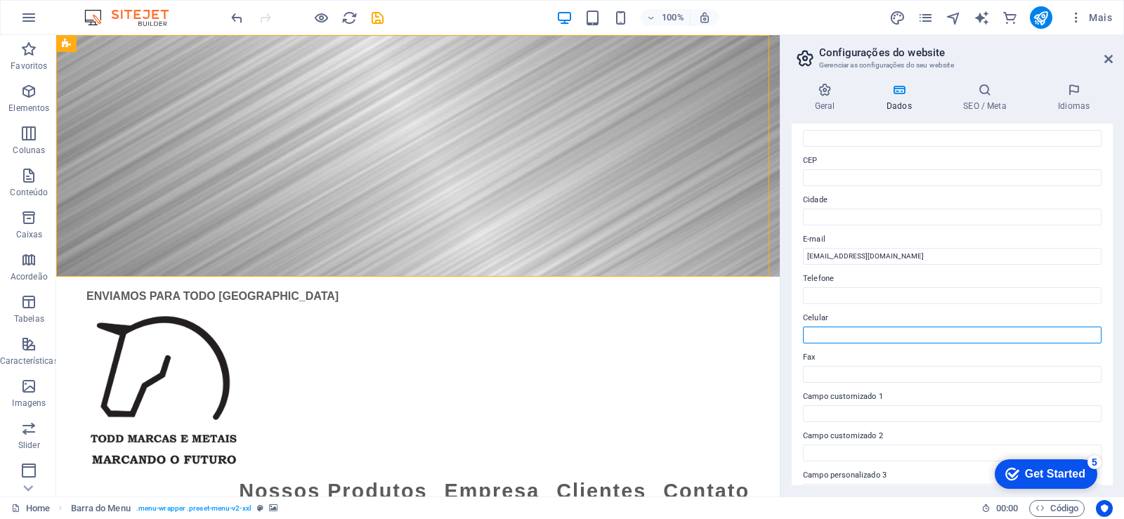
click at [852, 335] on input "Celular" at bounding box center [952, 335] width 299 height 17
click at [837, 335] on input "Celular" at bounding box center [952, 335] width 299 height 17
paste input "41 9 9118.1707"
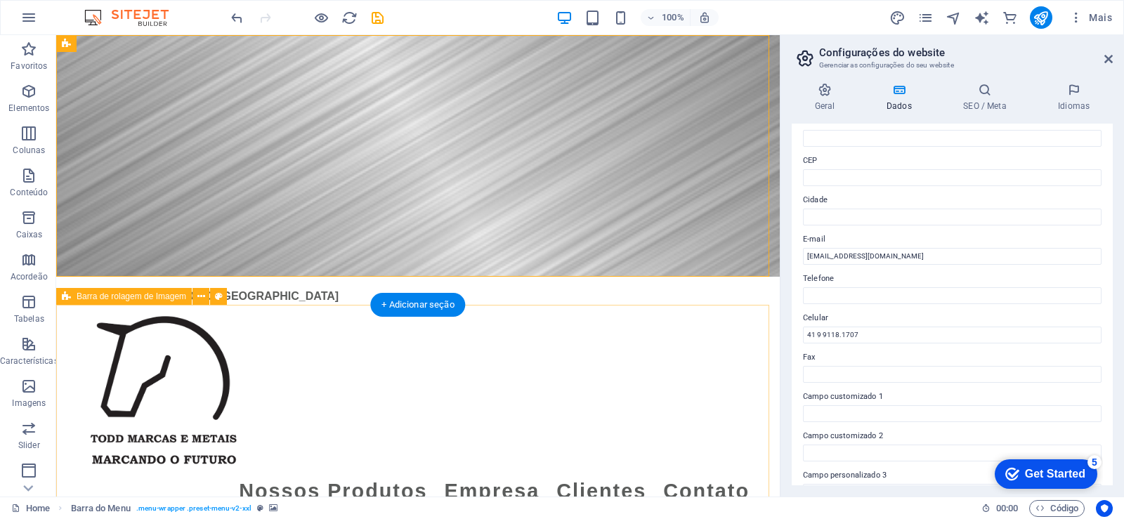
drag, startPoint x: 698, startPoint y: 330, endPoint x: 733, endPoint y: 337, distance: 36.0
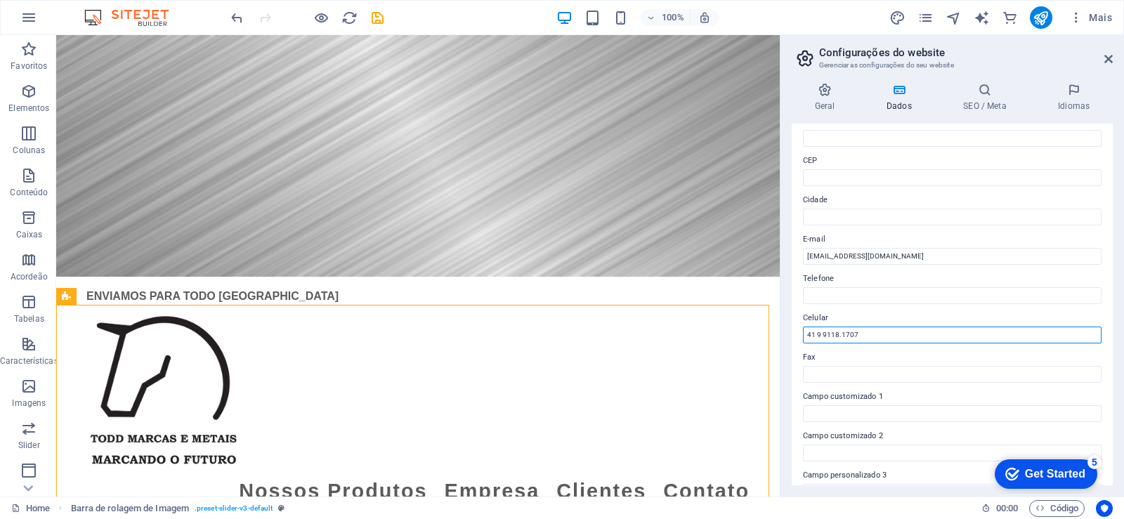
click at [823, 339] on input "41 9 9118.1707" at bounding box center [952, 335] width 299 height 17
click at [812, 334] on input "41 9 9118.1707" at bounding box center [952, 335] width 299 height 17
click at [808, 335] on input "41 9 9118.1707" at bounding box center [952, 335] width 299 height 17
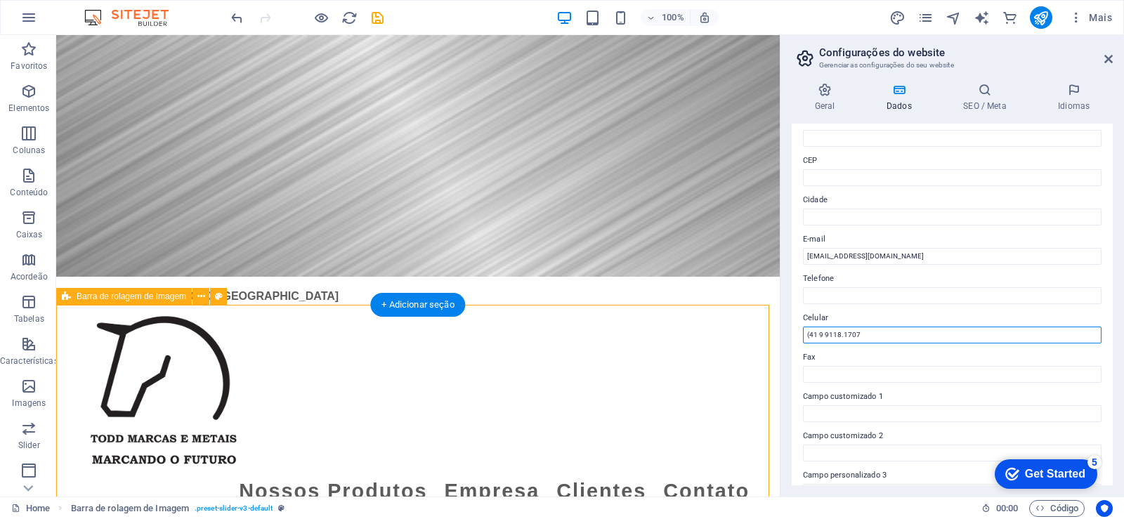
drag, startPoint x: 938, startPoint y: 368, endPoint x: 687, endPoint y: 332, distance: 254.0
type input "(41 9 9118.1707"
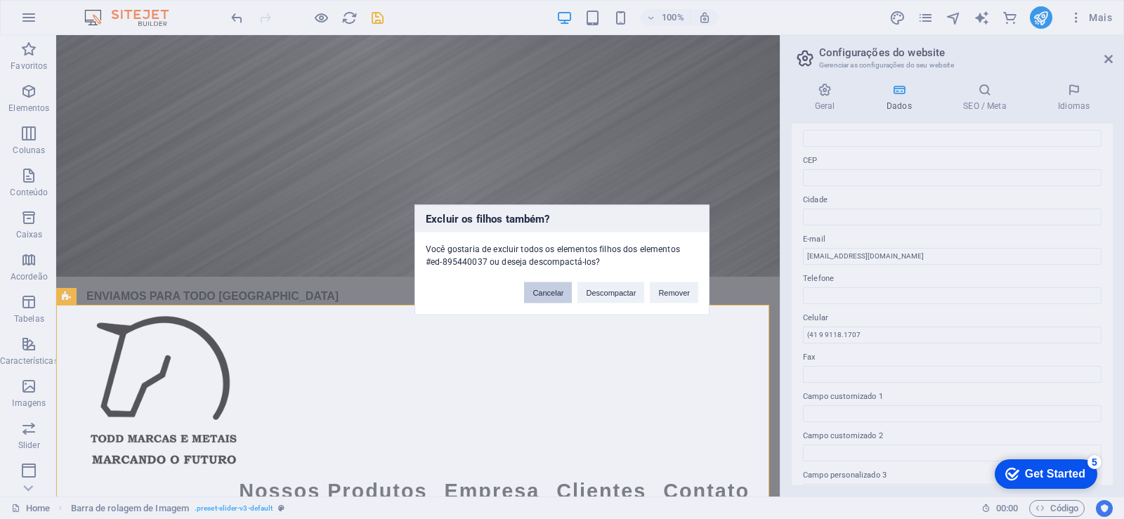
click at [551, 297] on button "Cancelar" at bounding box center [548, 292] width 48 height 21
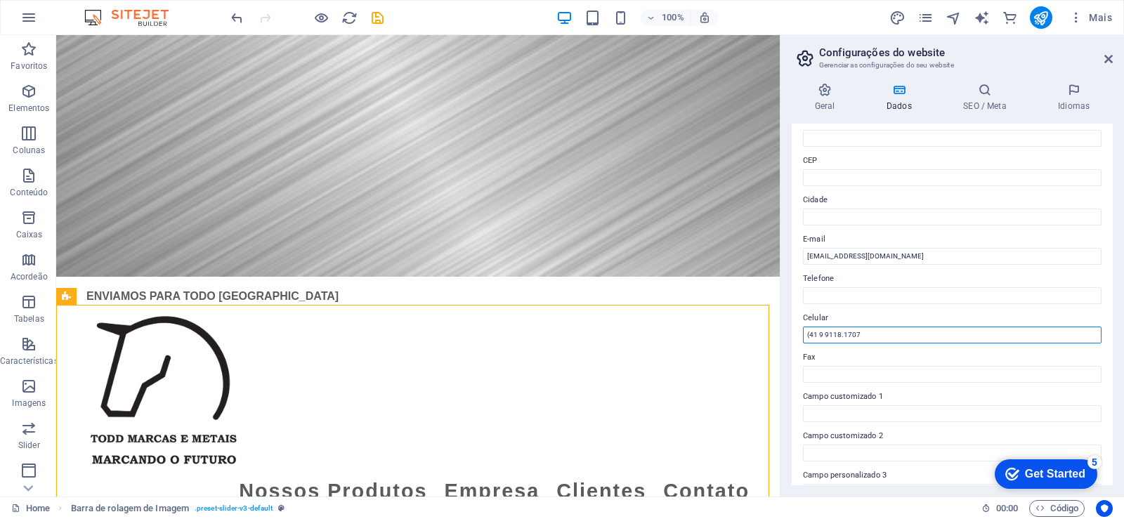
click at [881, 333] on input "(41 9 9118.1707" at bounding box center [952, 335] width 299 height 17
type input "("
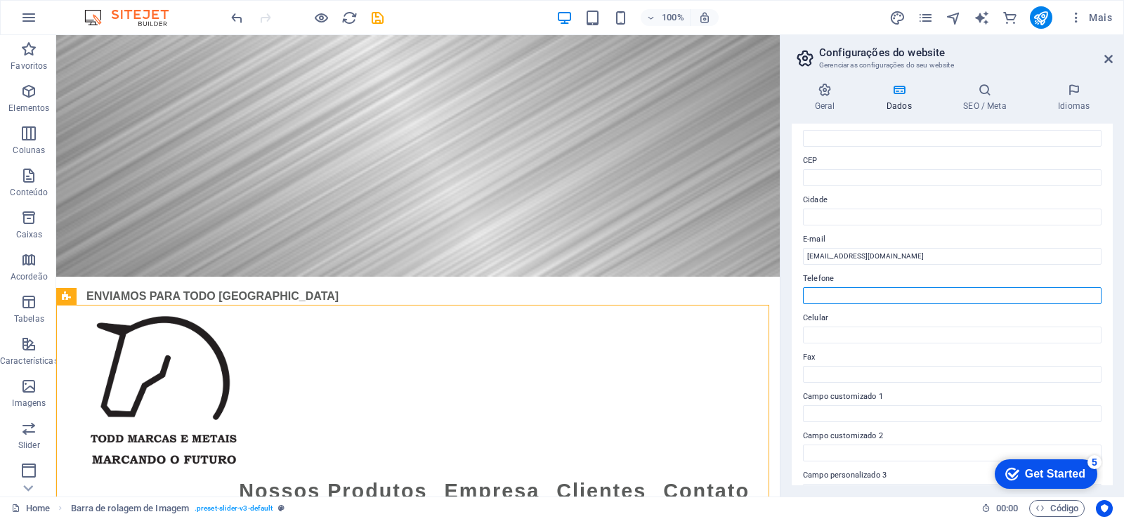
click at [815, 295] on input "Telefone" at bounding box center [952, 295] width 299 height 17
paste input "41 9 9118.1707"
click at [843, 297] on input "41 9 9118.1707" at bounding box center [952, 295] width 299 height 17
click at [841, 290] on input "41 9 9118.1707" at bounding box center [952, 295] width 299 height 17
click at [808, 297] on input "[PHONE_NUMBER]" at bounding box center [952, 295] width 299 height 17
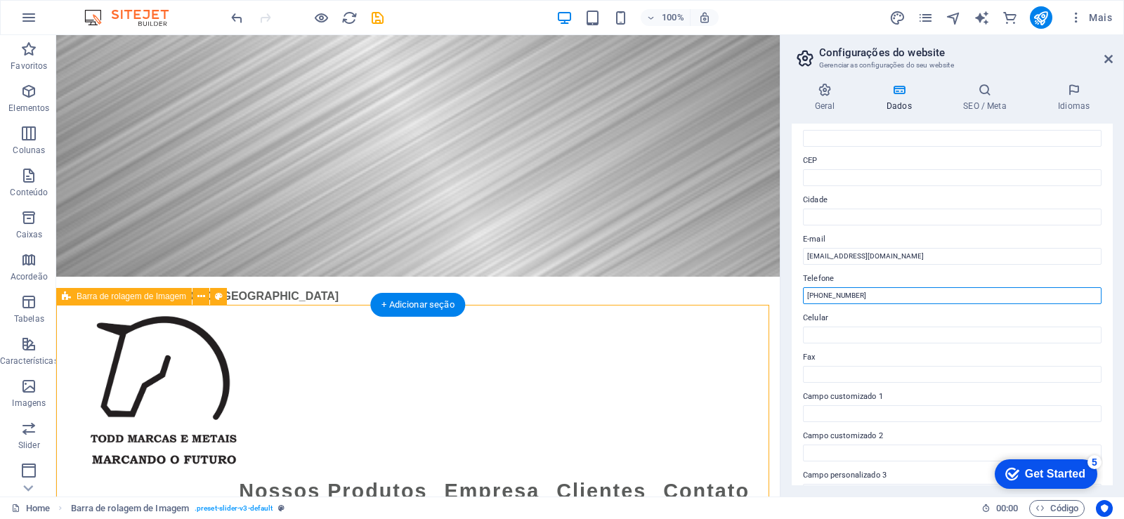
type input "[PHONE_NUMBER]"
drag, startPoint x: 666, startPoint y: 330, endPoint x: 672, endPoint y: 334, distance: 7.6
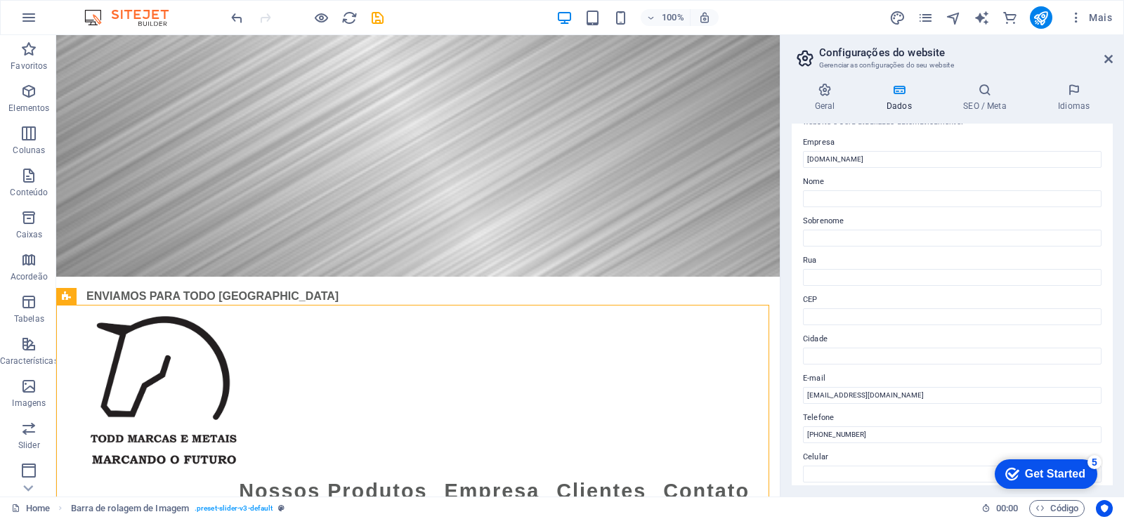
scroll to position [0, 0]
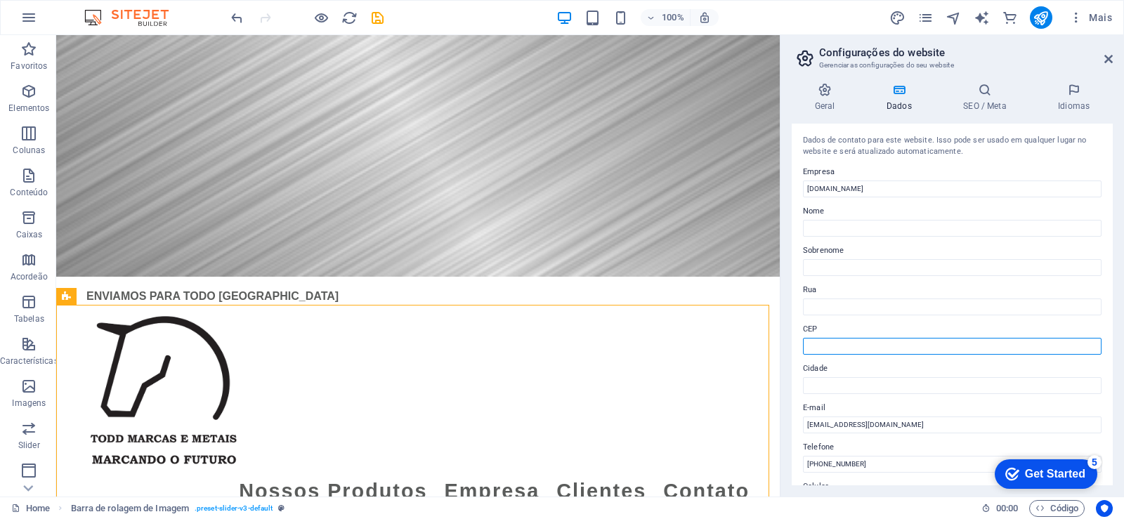
click at [845, 346] on input "CEP" at bounding box center [952, 346] width 299 height 17
paste input "83413-115"
type input "83413-115"
click at [1119, 58] on aside "Configurações do website Gerenciar as configurações do seu website Geral Dados …" at bounding box center [952, 266] width 344 height 462
click at [1110, 59] on icon at bounding box center [1109, 58] width 8 height 11
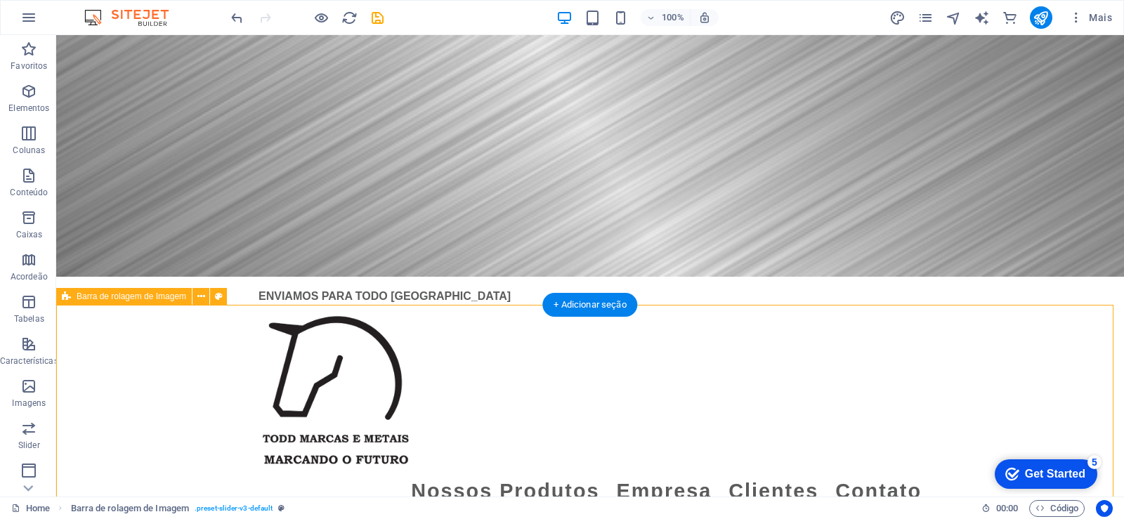
drag, startPoint x: 112, startPoint y: 413, endPoint x: 145, endPoint y: 460, distance: 57.5
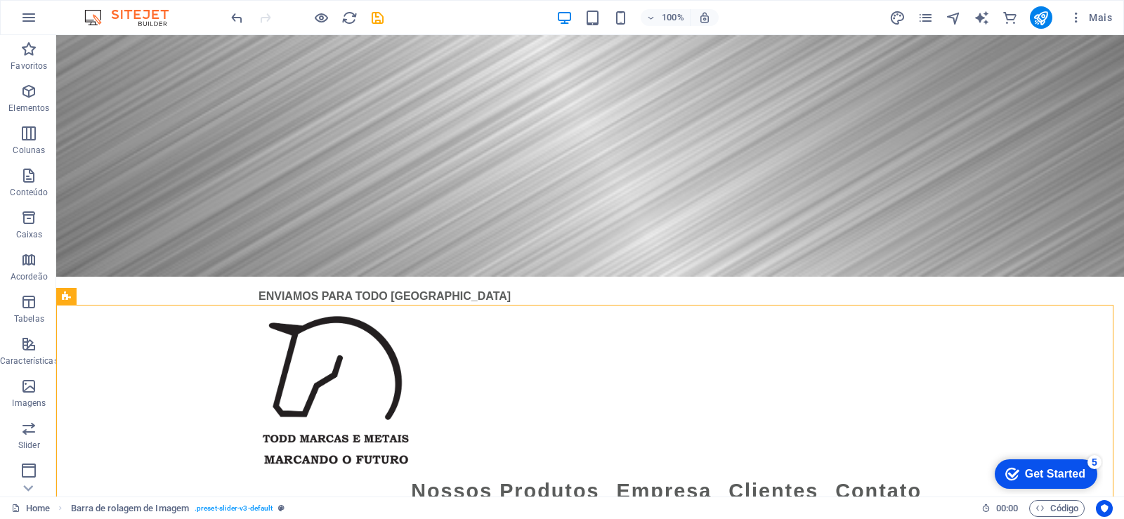
click at [612, 20] on div "100%" at bounding box center [638, 17] width 162 height 22
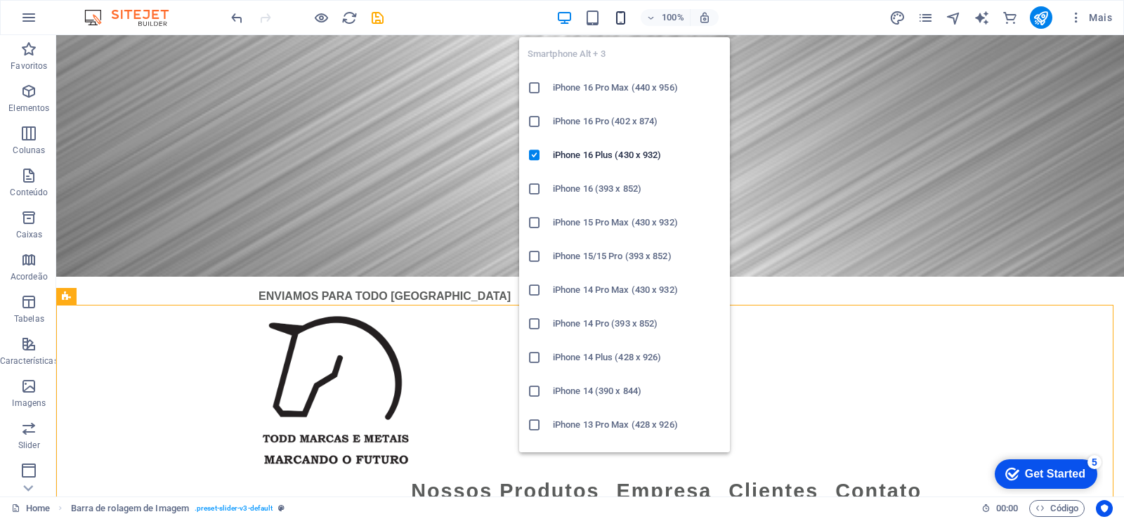
click at [621, 22] on icon "button" at bounding box center [621, 18] width 16 height 16
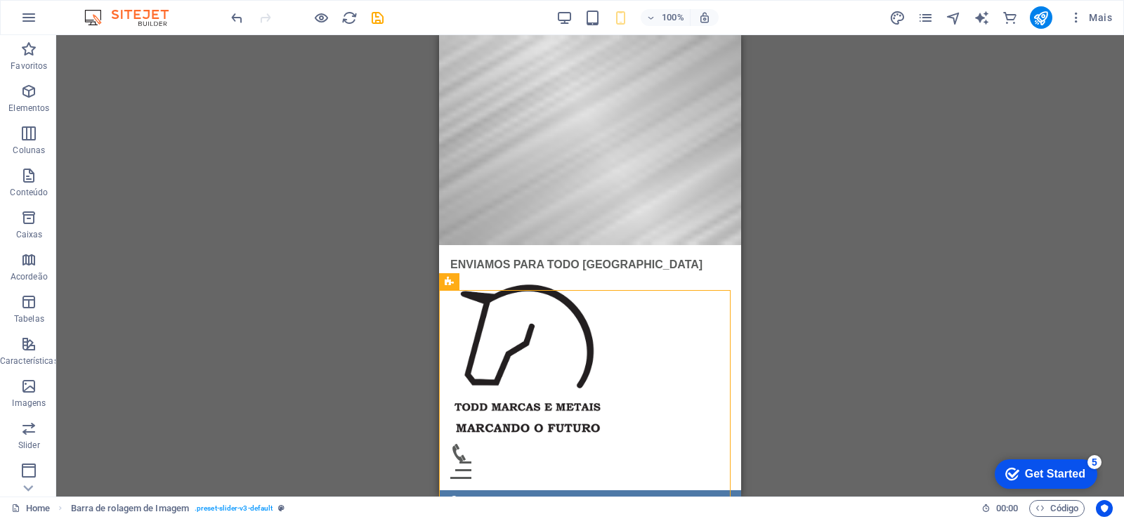
click at [850, 292] on div "Arraste aqui para substituir o conteúdo existente. Pressione “Ctrl” se quiser c…" at bounding box center [590, 266] width 1068 height 462
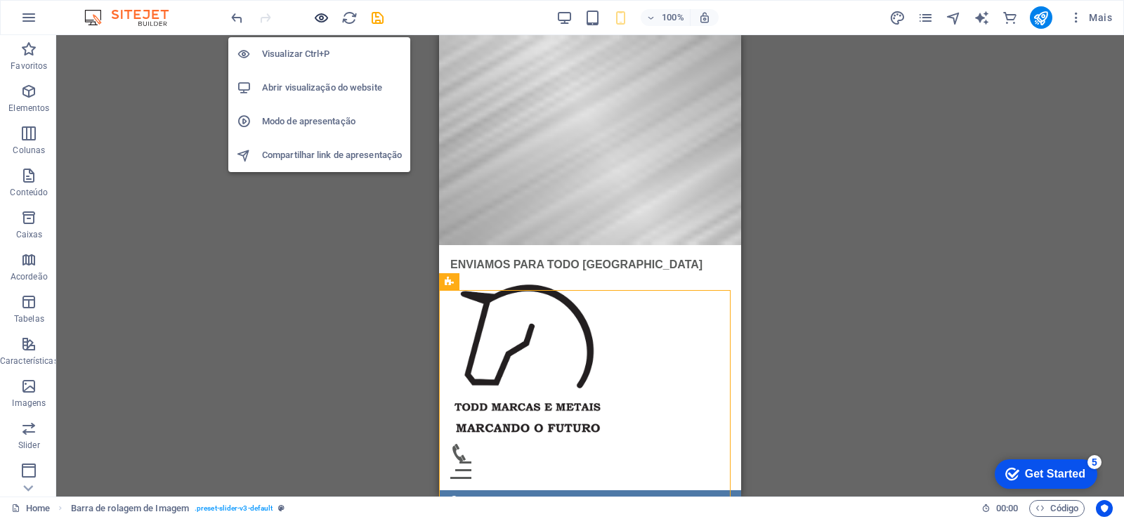
click at [325, 18] on icon "button" at bounding box center [321, 18] width 16 height 16
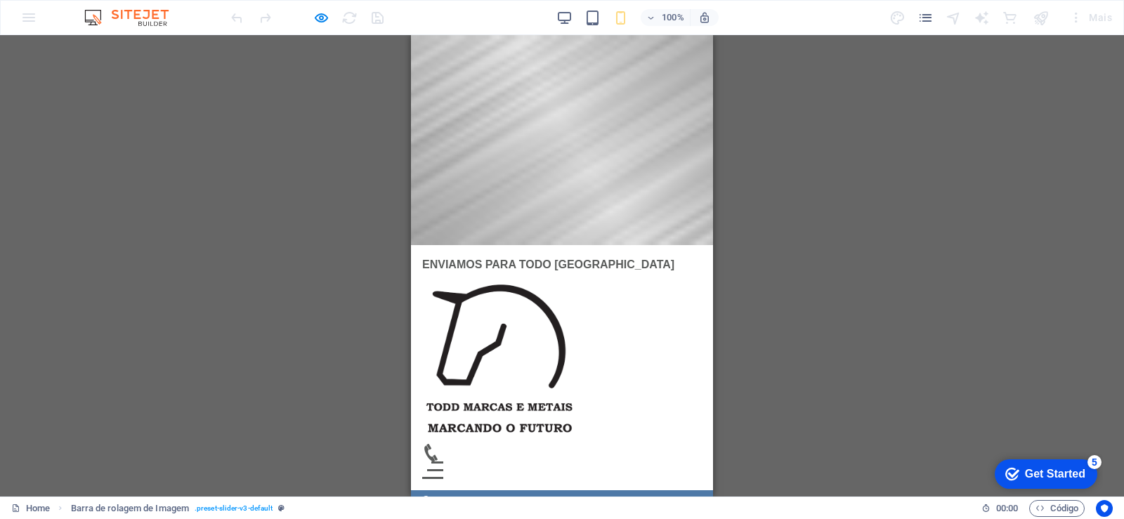
click at [625, 491] on div "R , 83413-115 [PHONE_NUMBER] [EMAIL_ADDRESS][DOMAIN_NAME]" at bounding box center [562, 510] width 302 height 39
click at [443, 462] on div "Menu" at bounding box center [432, 471] width 21 height 18
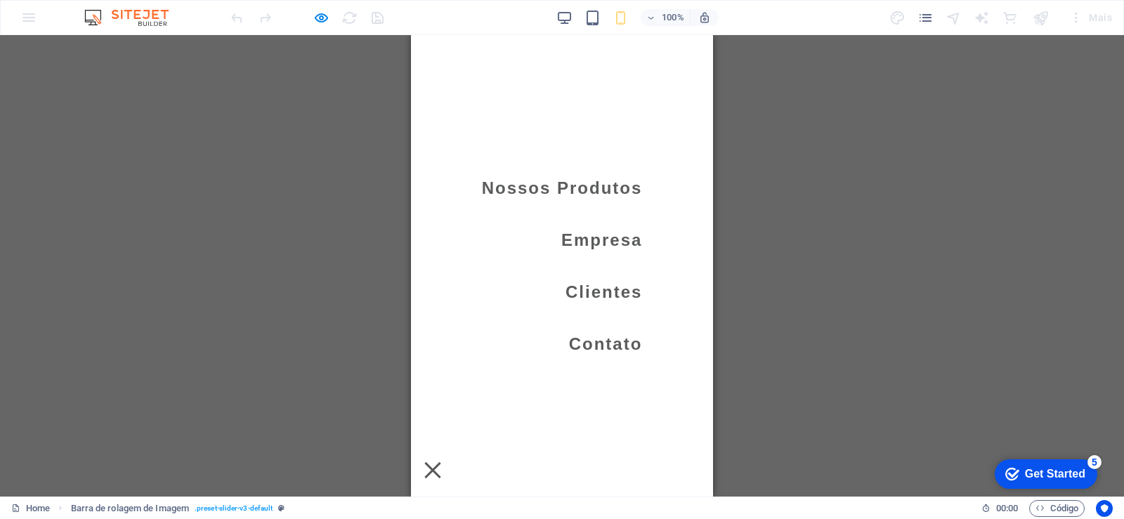
drag, startPoint x: 163, startPoint y: 238, endPoint x: 263, endPoint y: 266, distance: 103.9
click at [166, 242] on div "Arraste aqui para substituir o conteúdo existente. Pressione “Ctrl” se quiser c…" at bounding box center [562, 266] width 1124 height 462
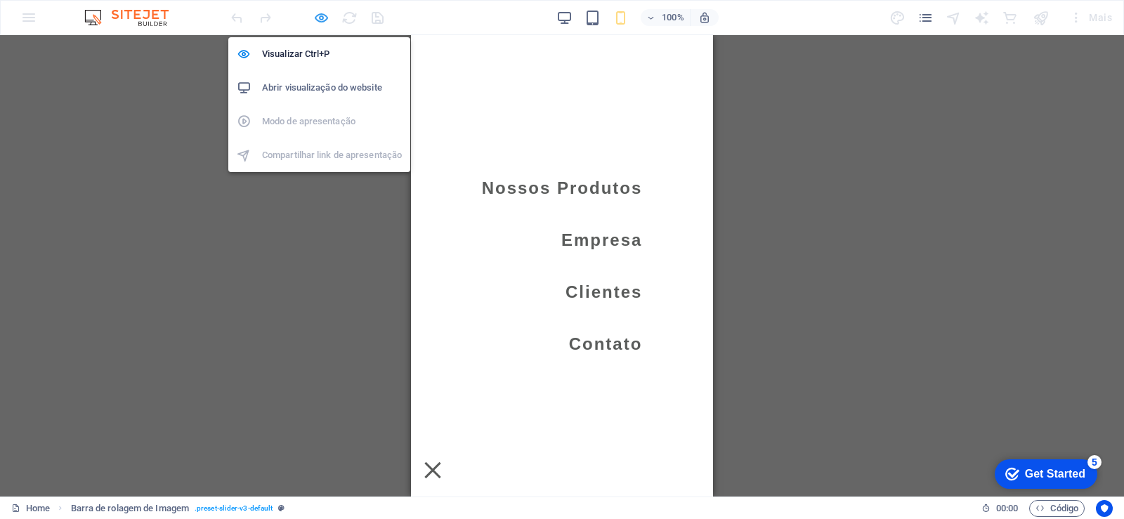
click at [313, 20] on icon "button" at bounding box center [321, 18] width 16 height 16
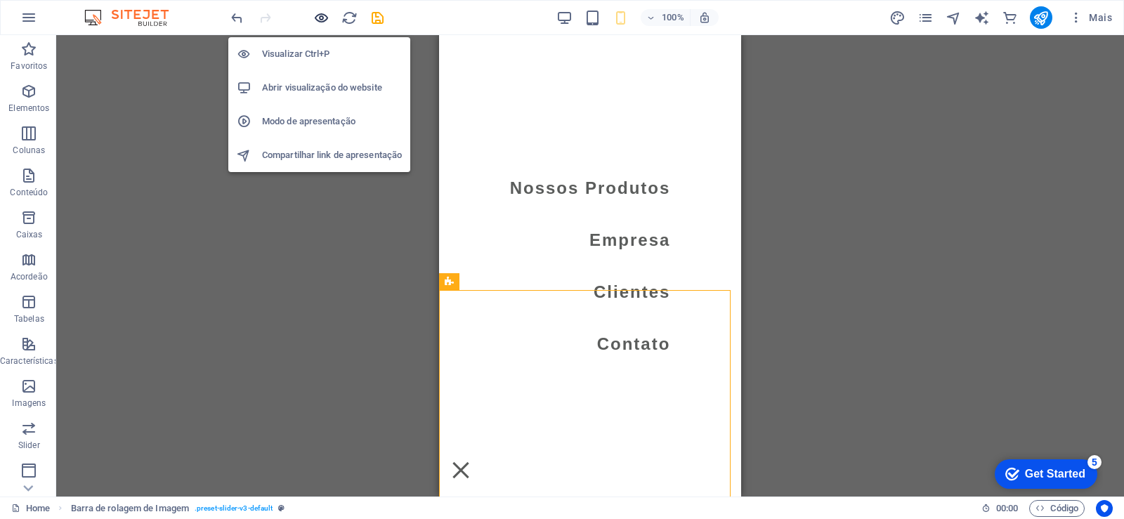
click at [316, 22] on icon "button" at bounding box center [321, 18] width 16 height 16
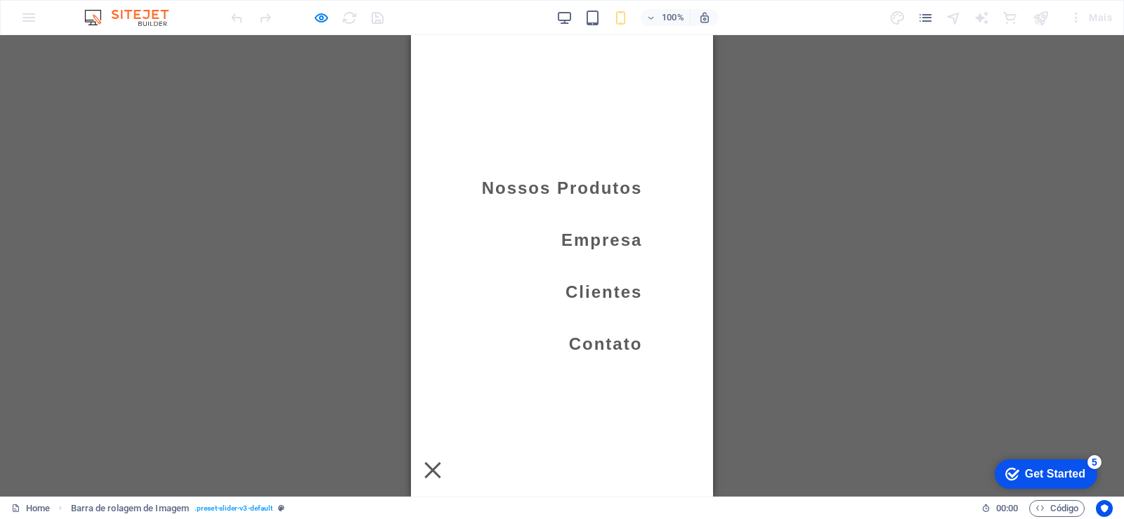
click at [443, 462] on div "Menu" at bounding box center [432, 471] width 21 height 18
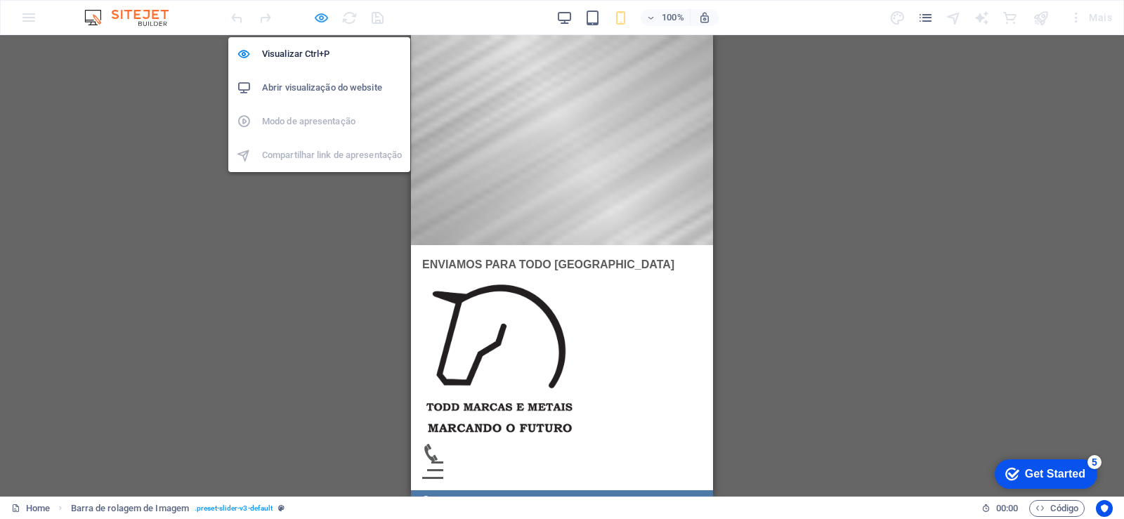
click at [320, 21] on icon "button" at bounding box center [321, 18] width 16 height 16
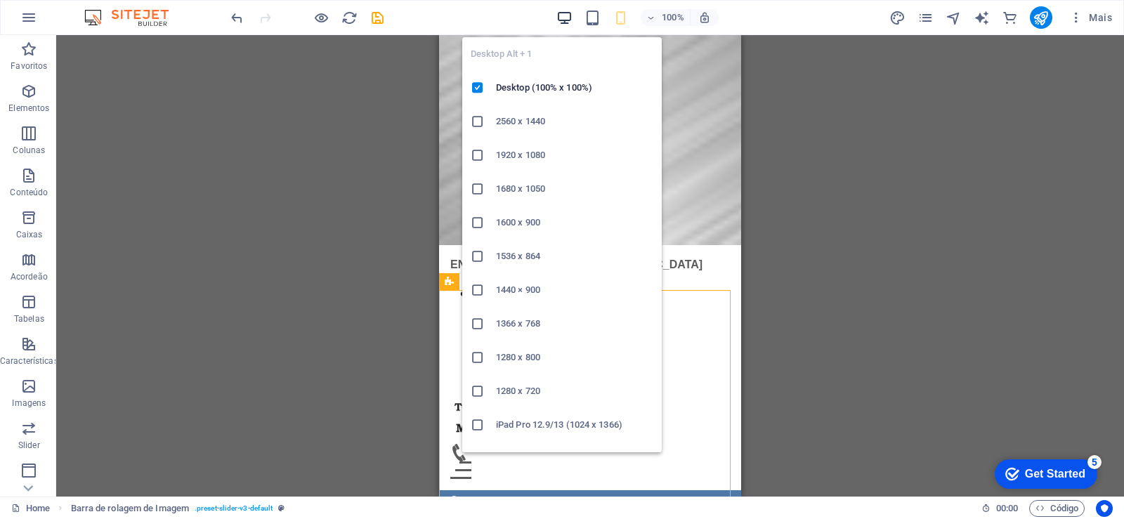
click at [564, 14] on icon "button" at bounding box center [565, 18] width 16 height 16
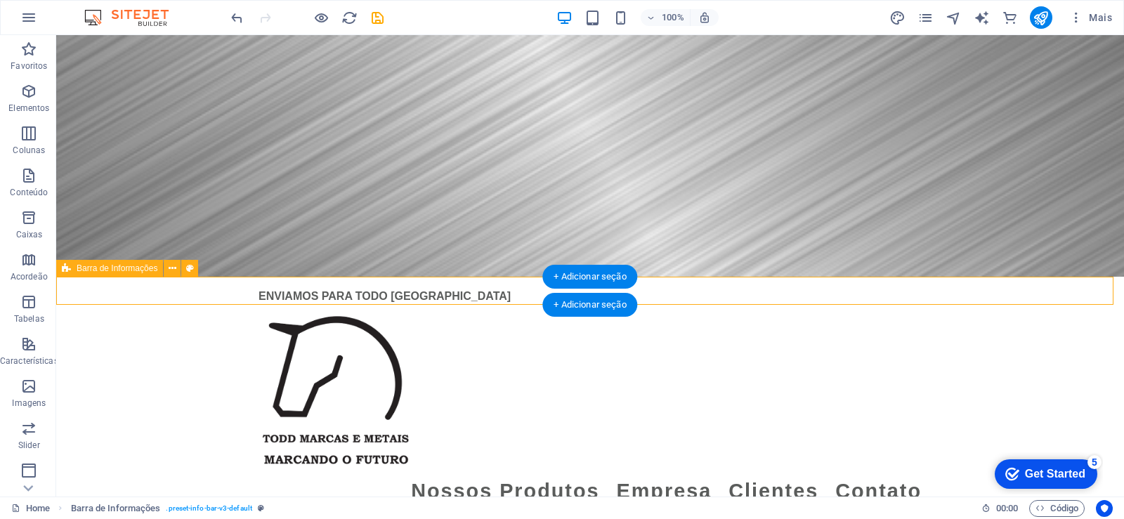
select select "rem"
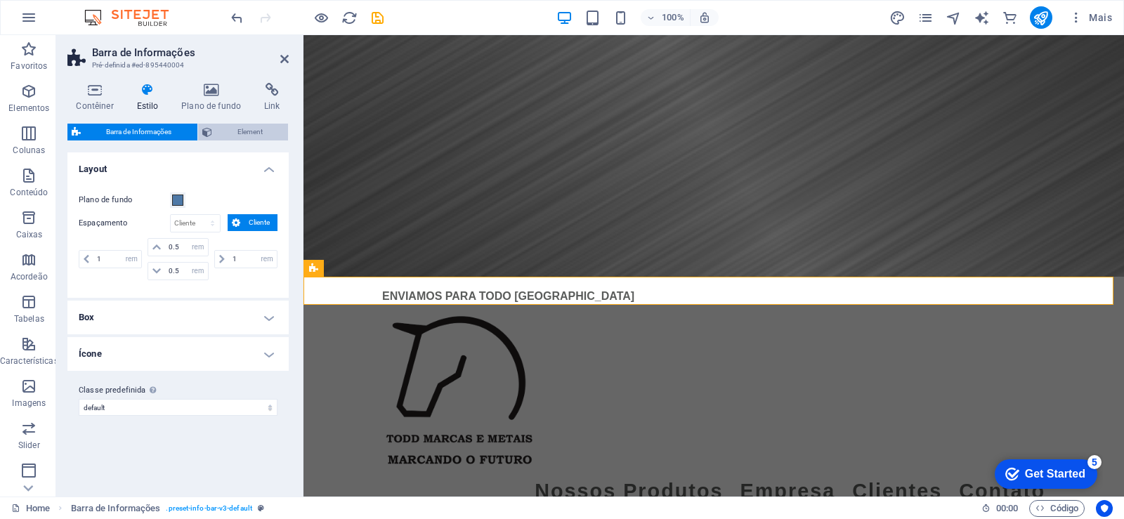
click at [259, 128] on span "Element" at bounding box center [250, 132] width 68 height 17
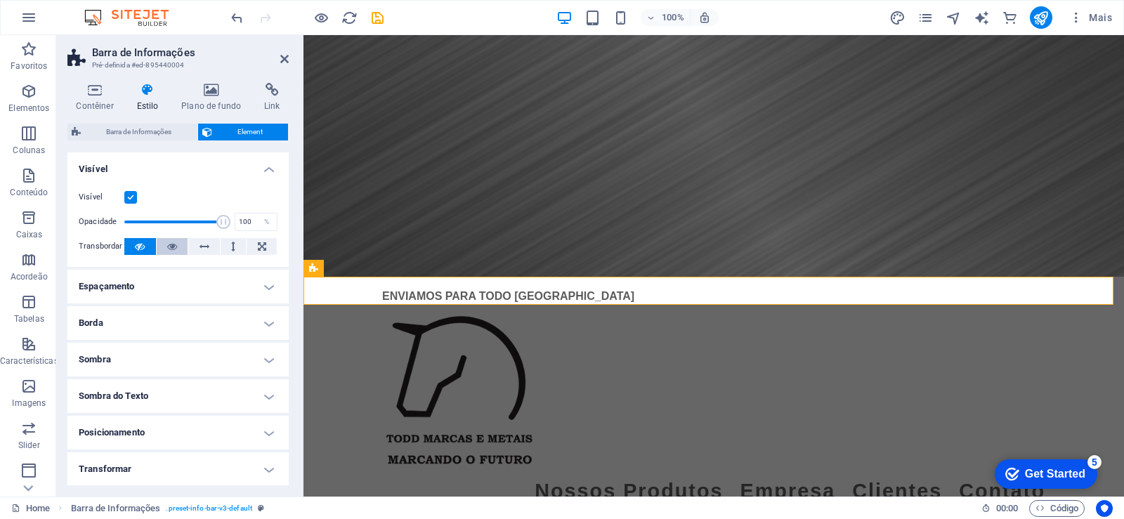
click at [169, 247] on icon at bounding box center [172, 246] width 10 height 17
click at [139, 250] on icon at bounding box center [140, 246] width 10 height 17
click at [87, 99] on h4 "Contêiner" at bounding box center [97, 98] width 60 height 30
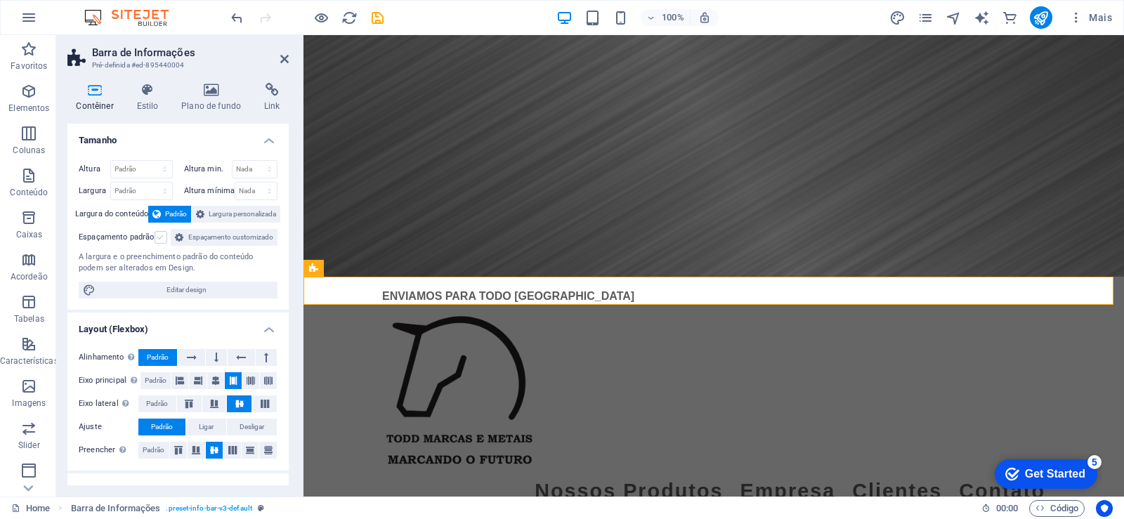
click at [155, 234] on label at bounding box center [161, 237] width 13 height 13
click at [0, 0] on input "Espaçamento padrão" at bounding box center [0, 0] width 0 height 0
drag, startPoint x: 285, startPoint y: 57, endPoint x: 228, endPoint y: 22, distance: 66.5
click at [285, 57] on icon at bounding box center [284, 58] width 8 height 11
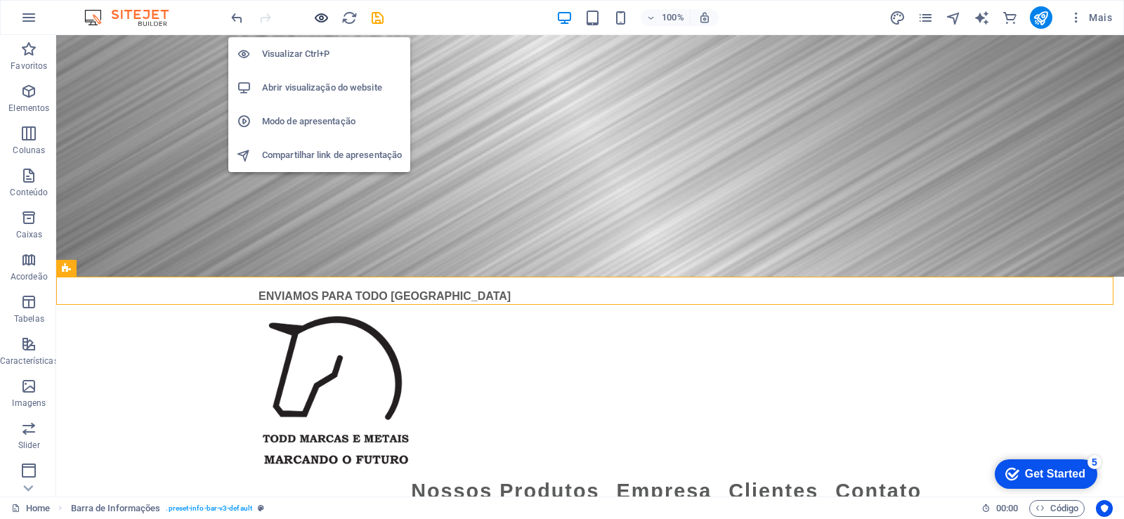
click at [328, 15] on icon "button" at bounding box center [321, 18] width 16 height 16
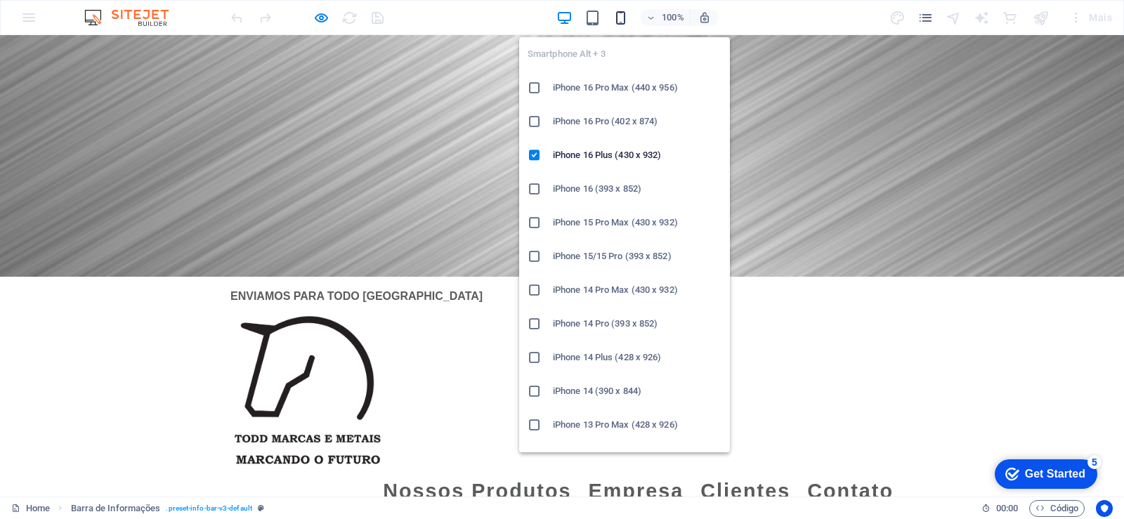
click at [619, 15] on icon "button" at bounding box center [621, 18] width 16 height 16
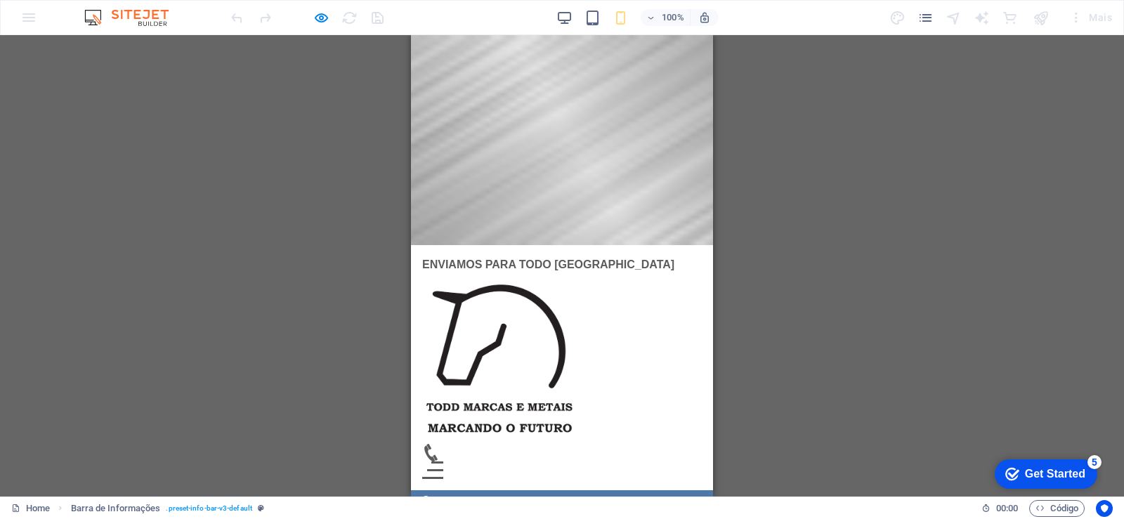
drag, startPoint x: 687, startPoint y: 266, endPoint x: 501, endPoint y: 264, distance: 186.2
click at [501, 491] on div "R , 83413-115 [PHONE_NUMBER] [EMAIL_ADDRESS][DOMAIN_NAME]" at bounding box center [562, 510] width 302 height 39
drag, startPoint x: 616, startPoint y: 220, endPoint x: 659, endPoint y: 186, distance: 54.6
click at [616, 219] on div at bounding box center [562, 140] width 302 height 210
click at [444, 469] on button "Menu" at bounding box center [436, 470] width 16 height 2
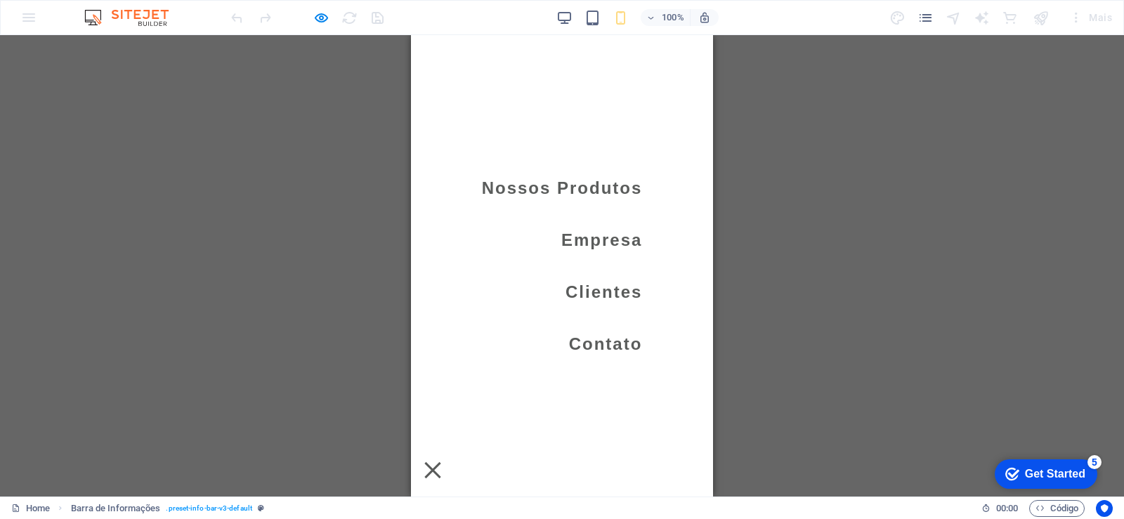
click at [625, 343] on link "Contato" at bounding box center [606, 344] width 74 height 28
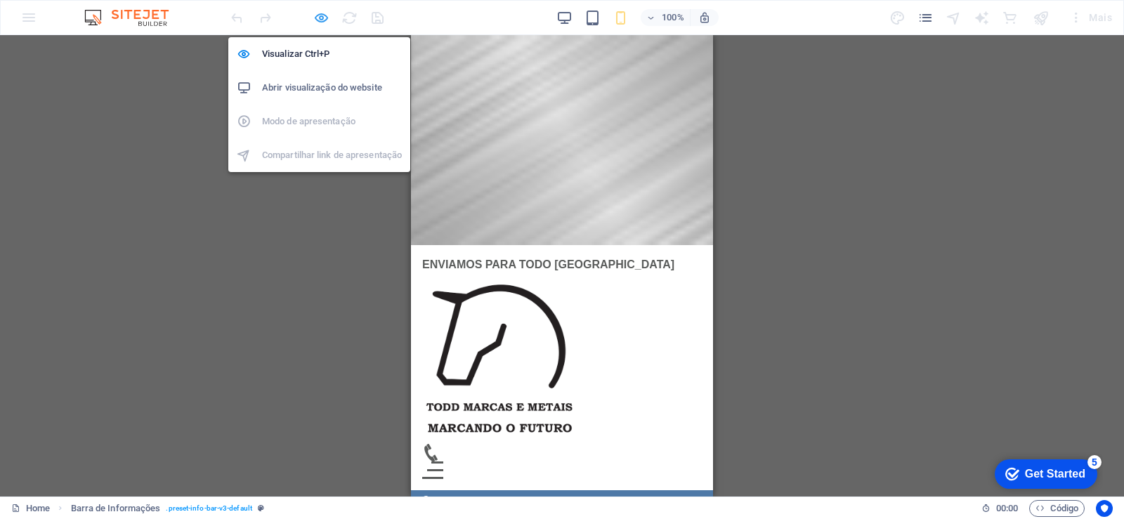
click at [315, 18] on icon "button" at bounding box center [321, 18] width 16 height 16
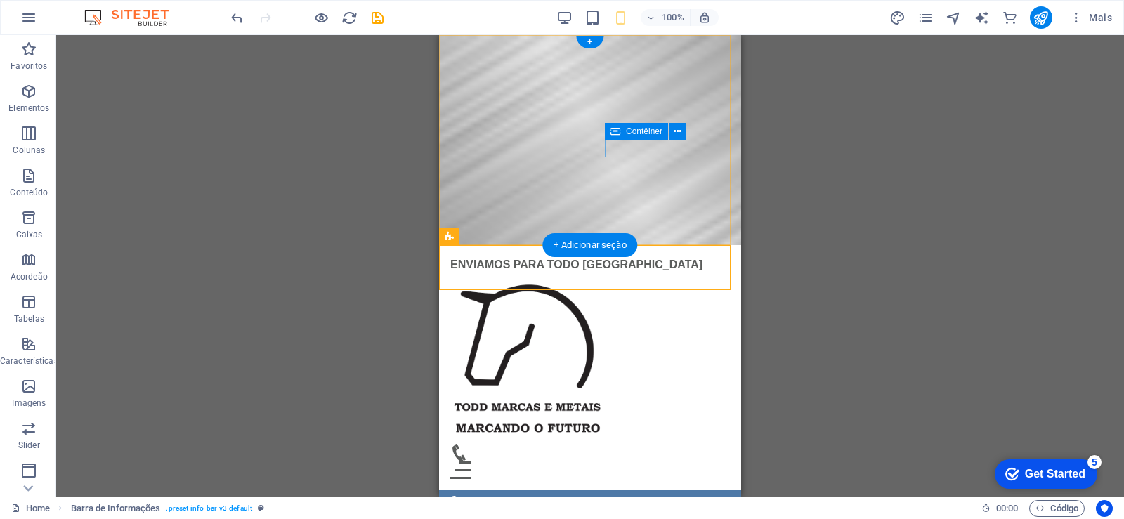
click at [637, 444] on div "Menu" at bounding box center [590, 461] width 280 height 35
drag, startPoint x: 637, startPoint y: 153, endPoint x: 923, endPoint y: 521, distance: 467.3
click at [637, 444] on div "Menu" at bounding box center [590, 461] width 280 height 35
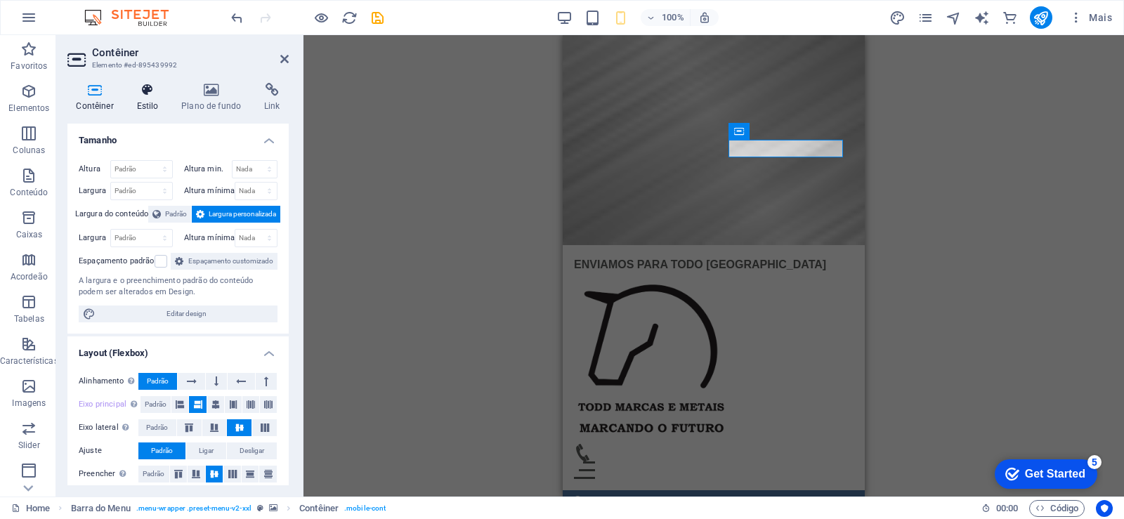
click at [136, 96] on icon at bounding box center [147, 90] width 39 height 14
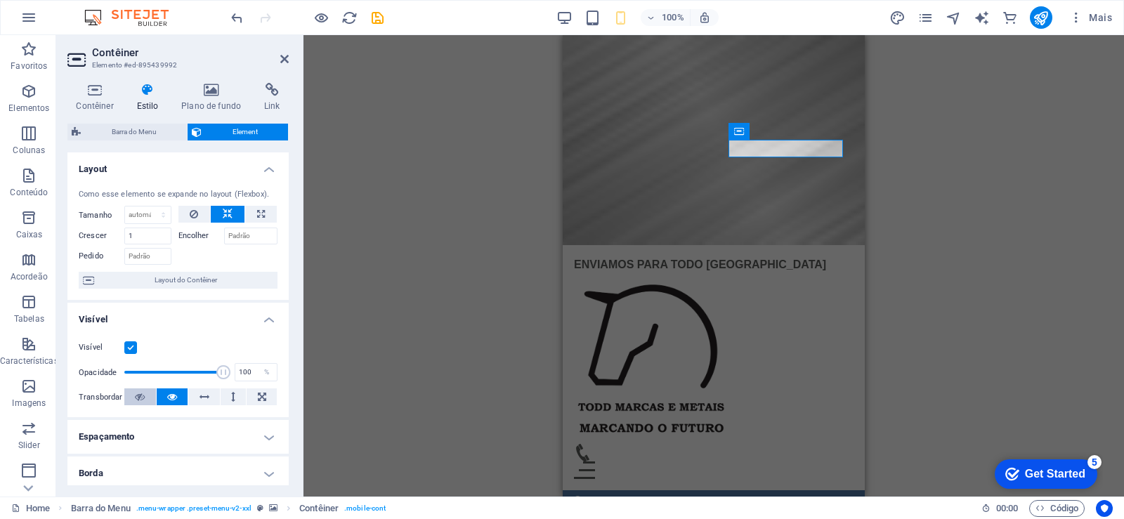
click at [141, 396] on icon at bounding box center [140, 397] width 10 height 17
click at [218, 100] on h4 "Plano de fundo" at bounding box center [214, 98] width 83 height 30
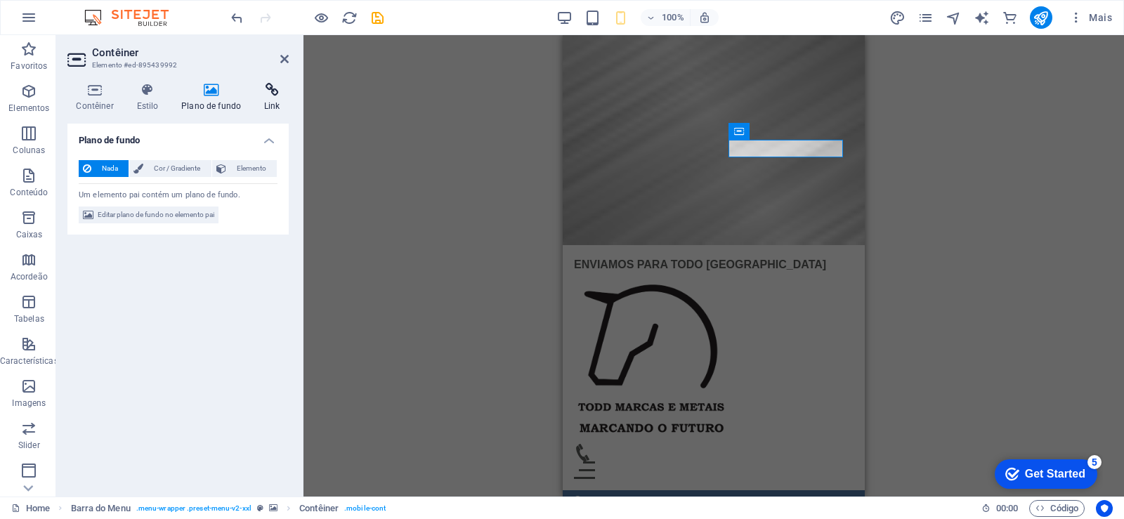
click at [274, 102] on h4 "Link" at bounding box center [272, 98] width 33 height 30
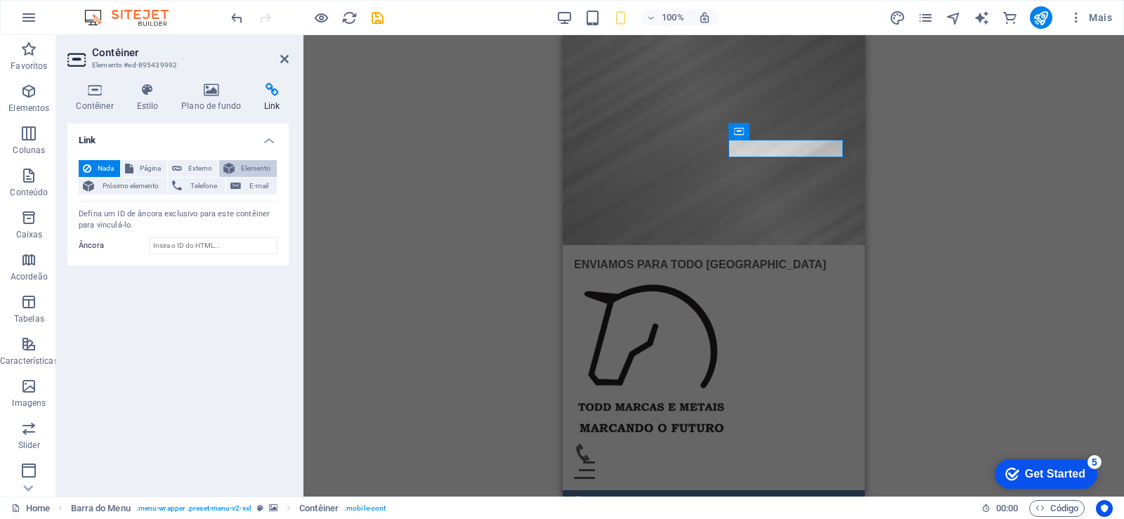
click at [237, 168] on button "Elemento" at bounding box center [248, 168] width 58 height 17
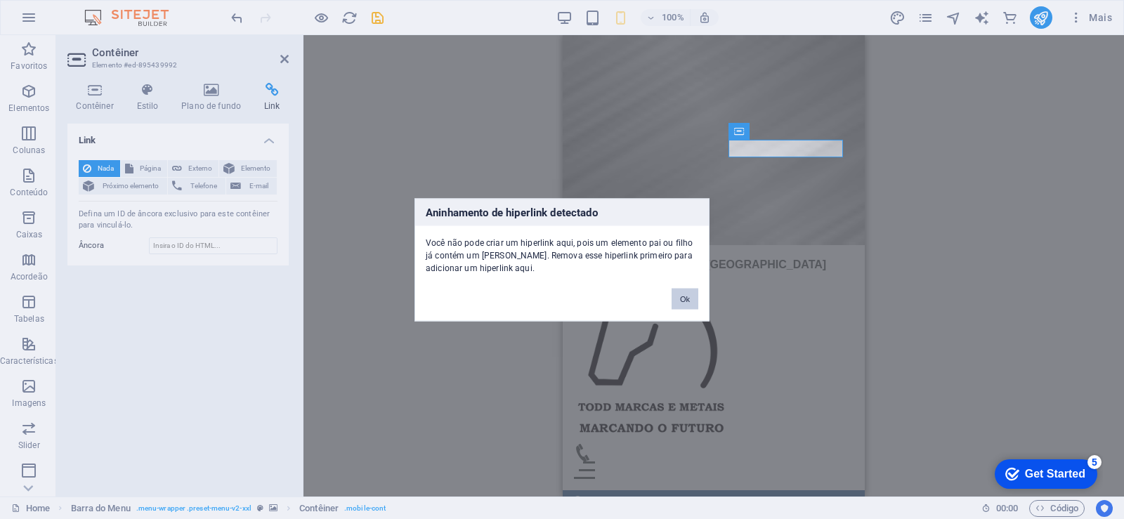
drag, startPoint x: 706, startPoint y: 297, endPoint x: 693, endPoint y: 299, distance: 12.8
click at [706, 297] on div "Ok" at bounding box center [685, 292] width 48 height 36
drag, startPoint x: 689, startPoint y: 299, endPoint x: 75, endPoint y: 384, distance: 619.5
click at [689, 299] on button "Ok" at bounding box center [685, 298] width 27 height 21
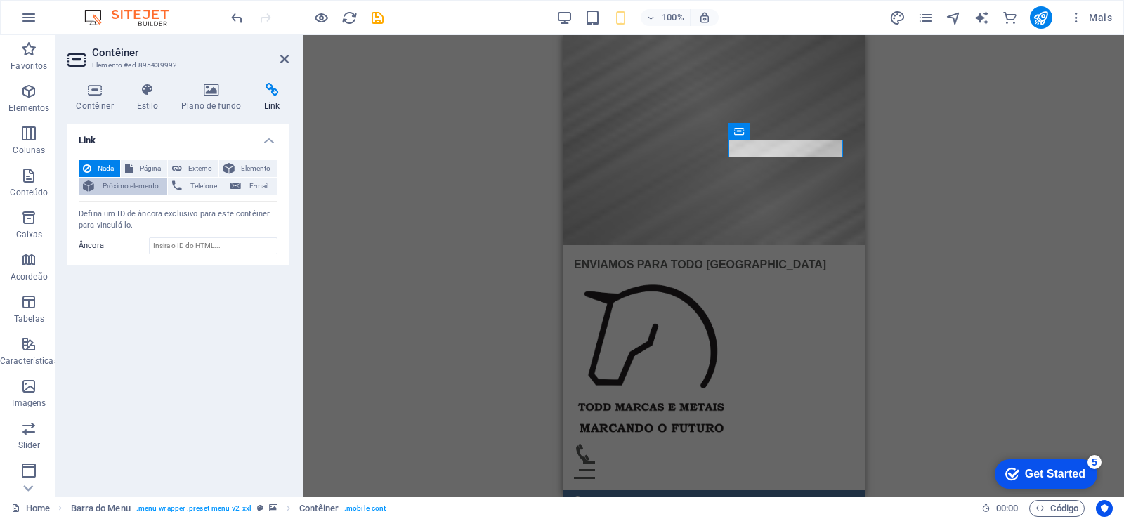
click at [120, 183] on span "Próximo elemento" at bounding box center [130, 186] width 65 height 17
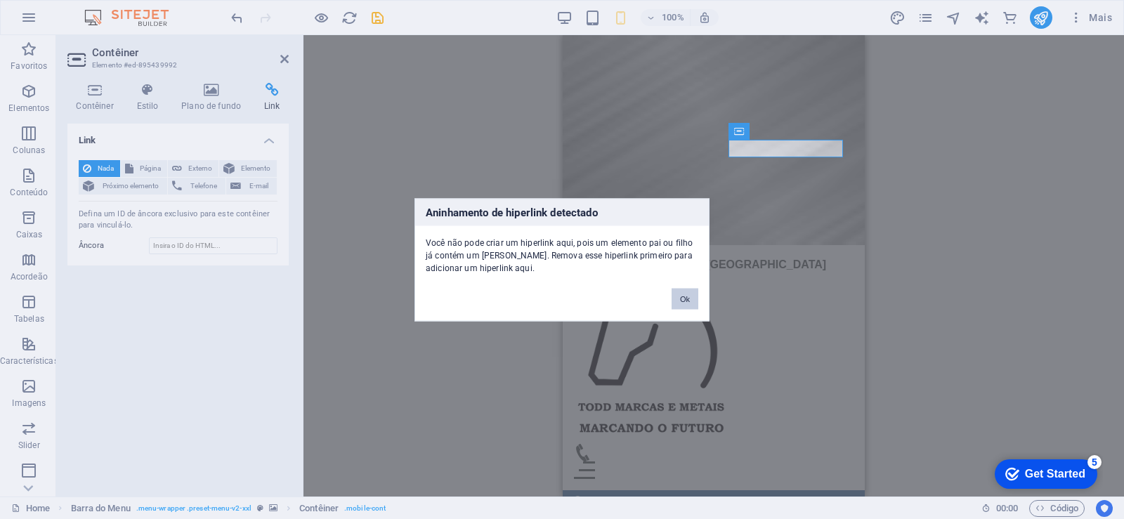
click at [687, 304] on button "Ok" at bounding box center [685, 298] width 27 height 21
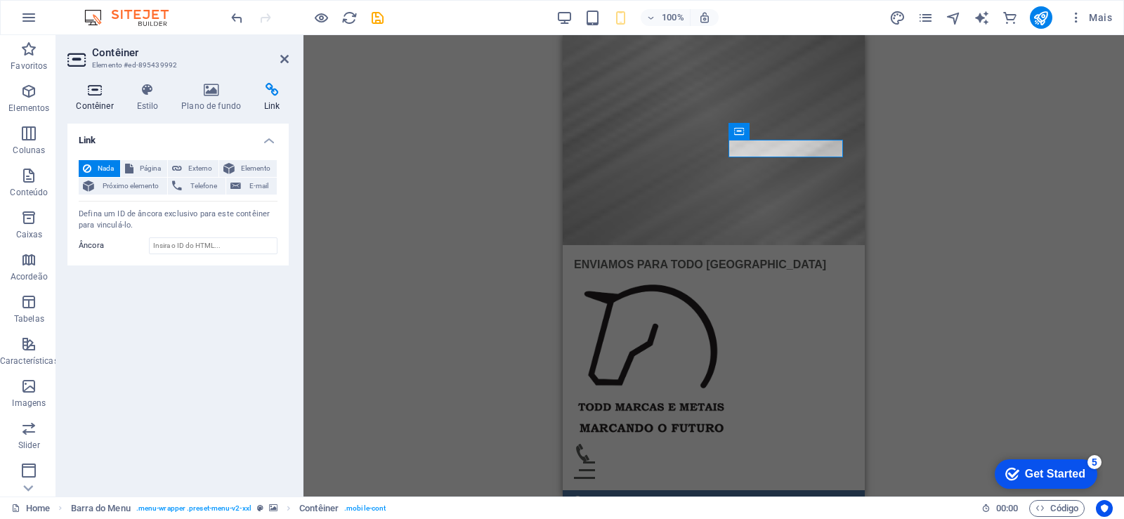
click at [100, 98] on h4 "Contêiner" at bounding box center [97, 98] width 60 height 30
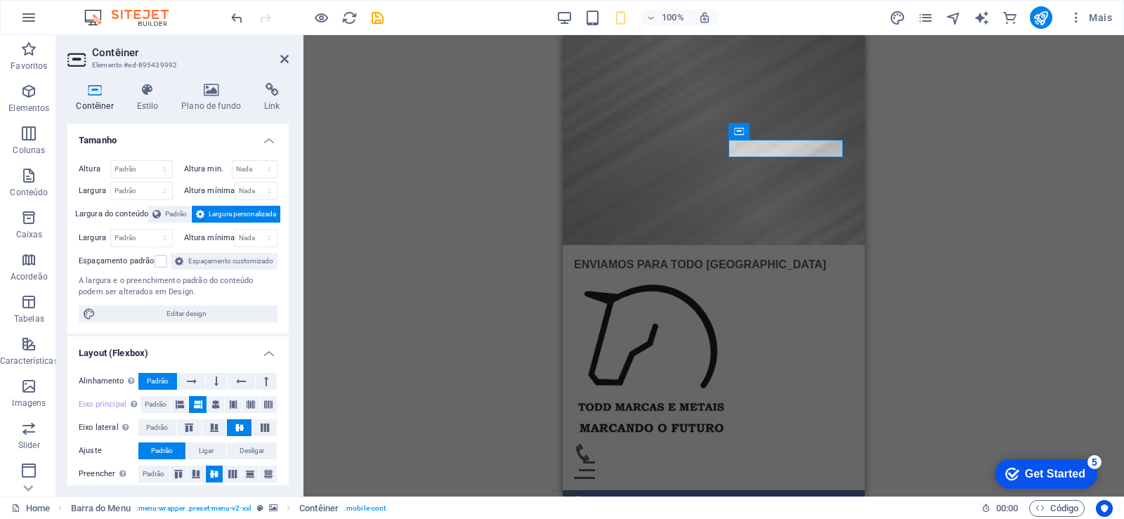
click at [349, 229] on div "Barra de Informações Barra de rolagem de Imagem Slider Imagem Slider Texto Cont…" at bounding box center [714, 266] width 821 height 462
click at [284, 60] on icon at bounding box center [284, 58] width 8 height 11
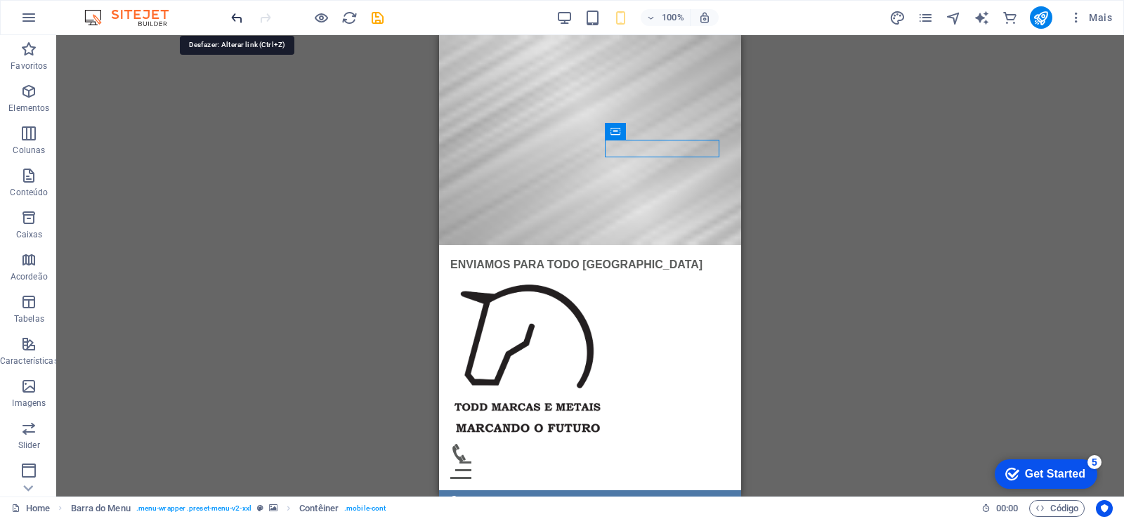
click at [234, 18] on icon "undo" at bounding box center [237, 18] width 16 height 16
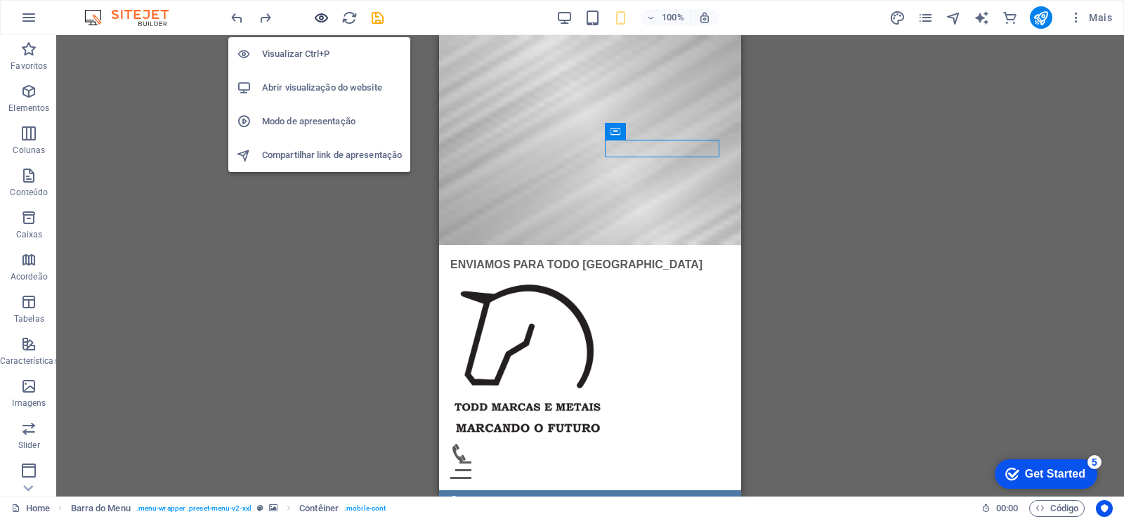
click at [318, 20] on icon "button" at bounding box center [321, 18] width 16 height 16
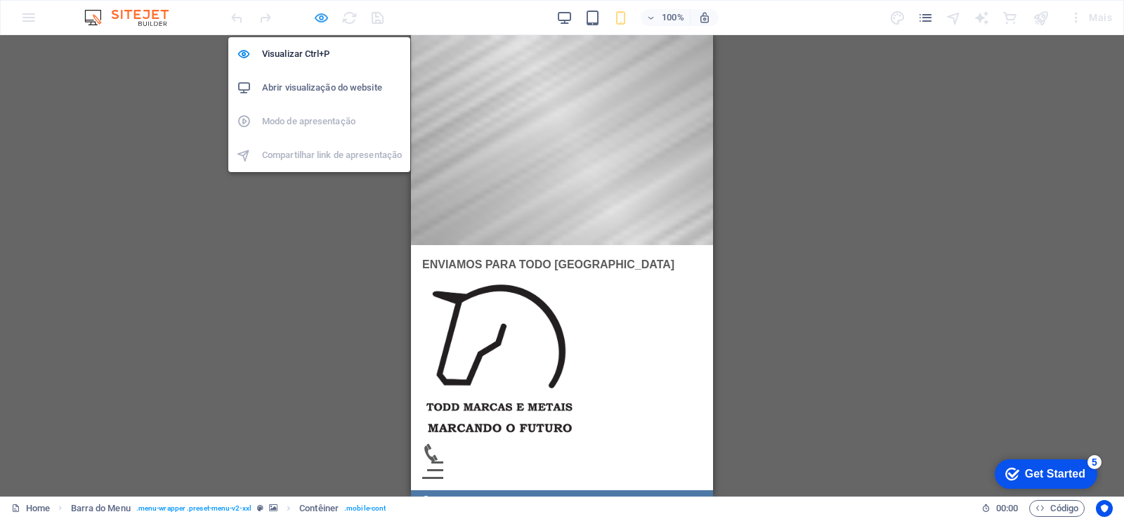
click at [318, 20] on icon "button" at bounding box center [321, 18] width 16 height 16
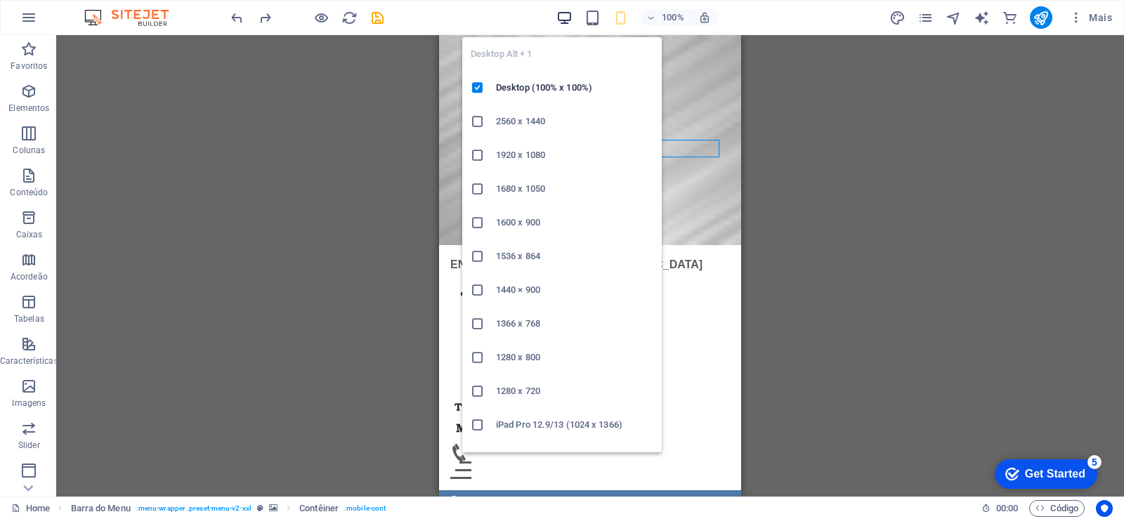
click at [562, 25] on icon "button" at bounding box center [565, 18] width 16 height 16
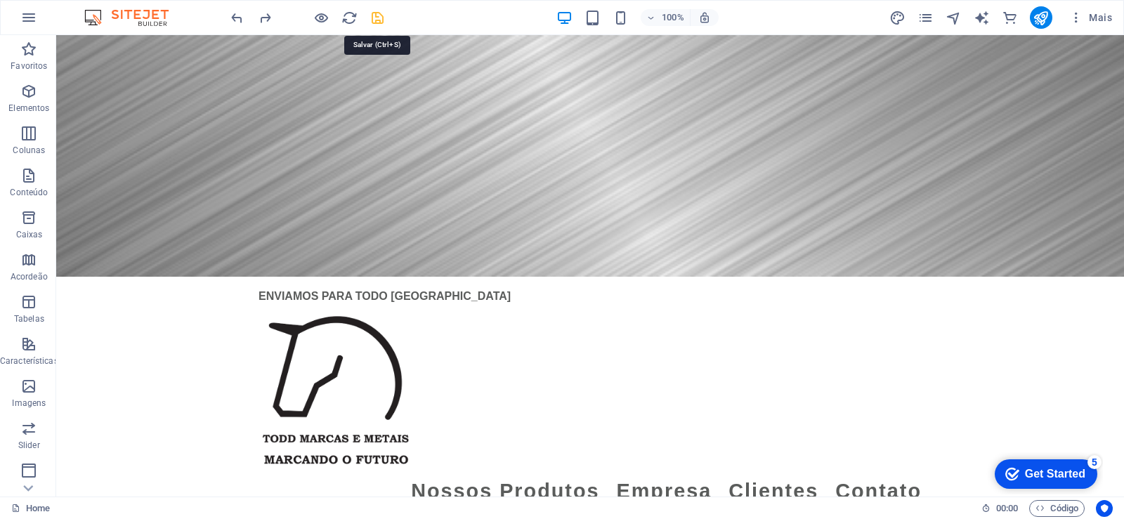
click at [376, 17] on icon "save" at bounding box center [378, 18] width 16 height 16
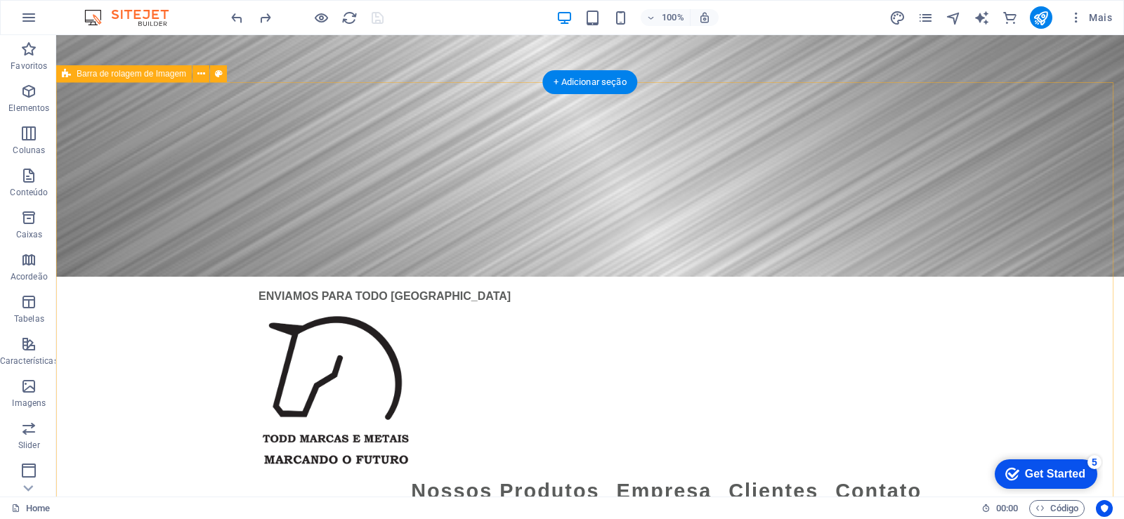
scroll to position [242, 0]
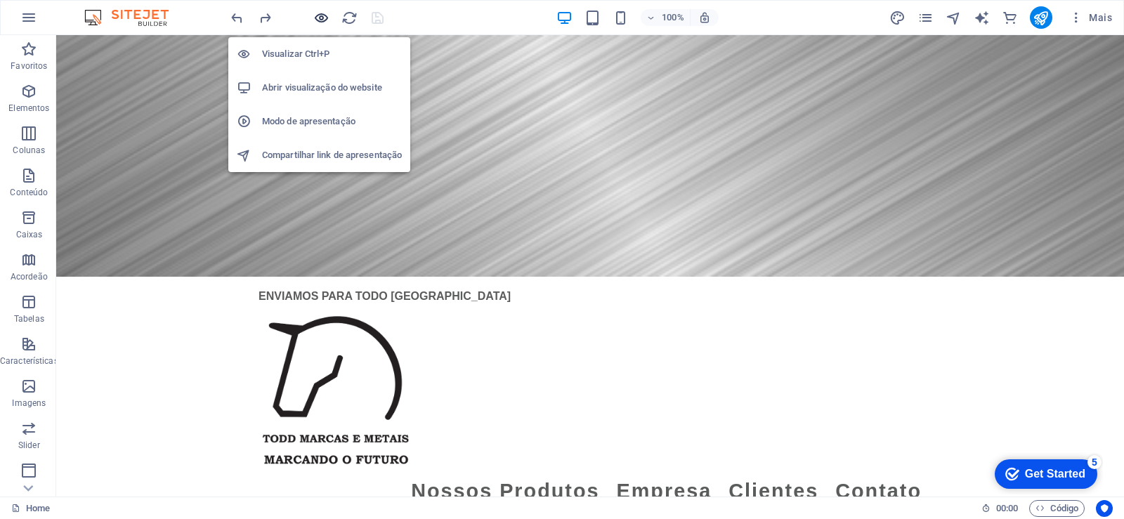
click at [315, 16] on icon "button" at bounding box center [321, 18] width 16 height 16
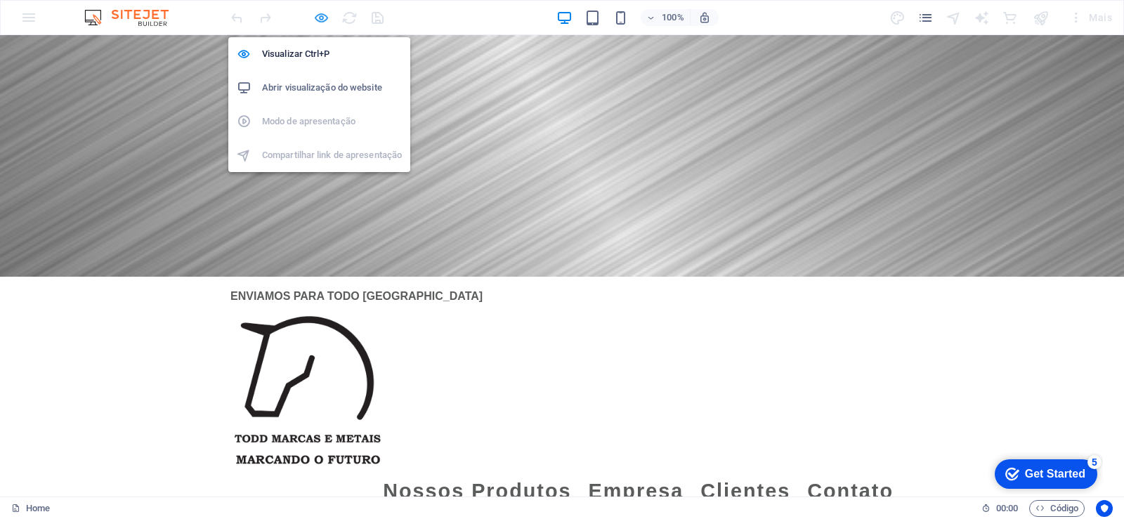
click at [323, 17] on icon "button" at bounding box center [321, 18] width 16 height 16
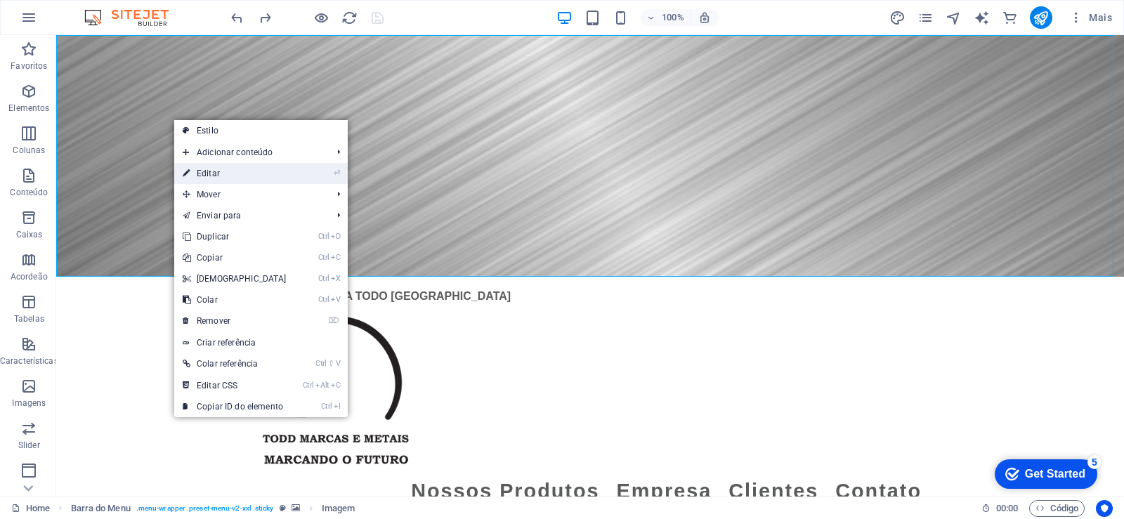
click at [225, 177] on link "⏎ Editar" at bounding box center [234, 173] width 121 height 21
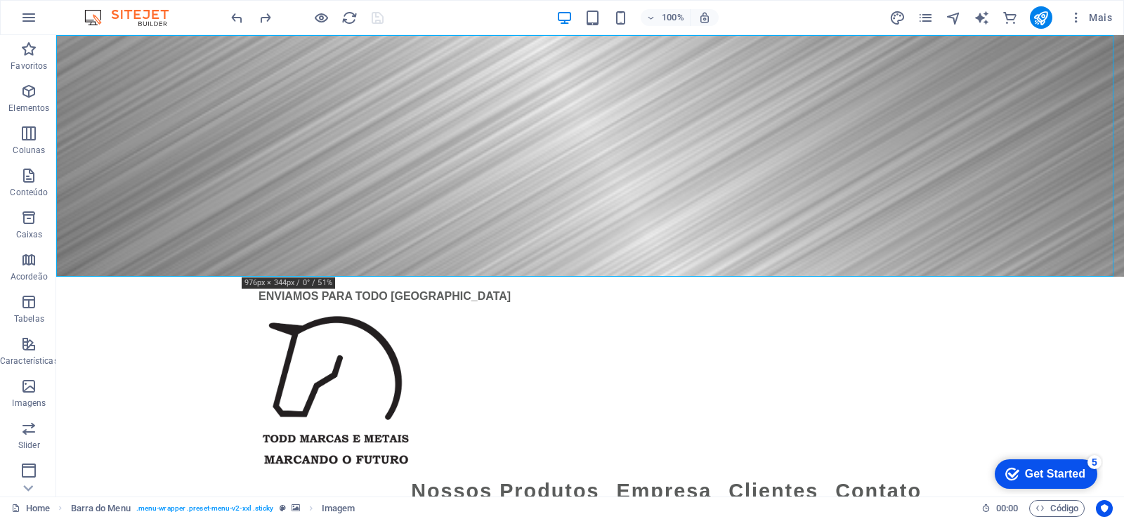
click at [214, 166] on figure at bounding box center [590, 156] width 1068 height 242
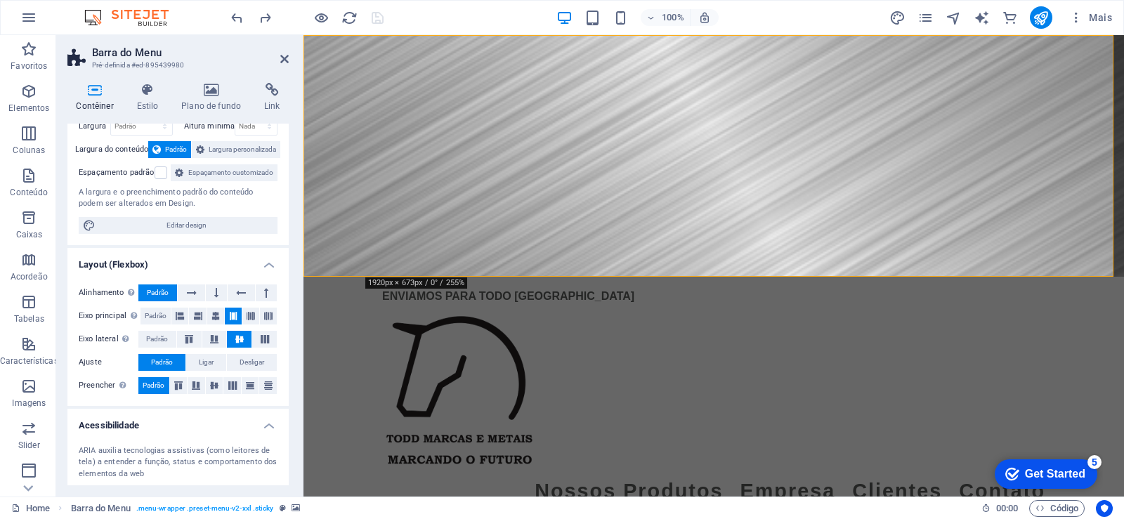
scroll to position [0, 0]
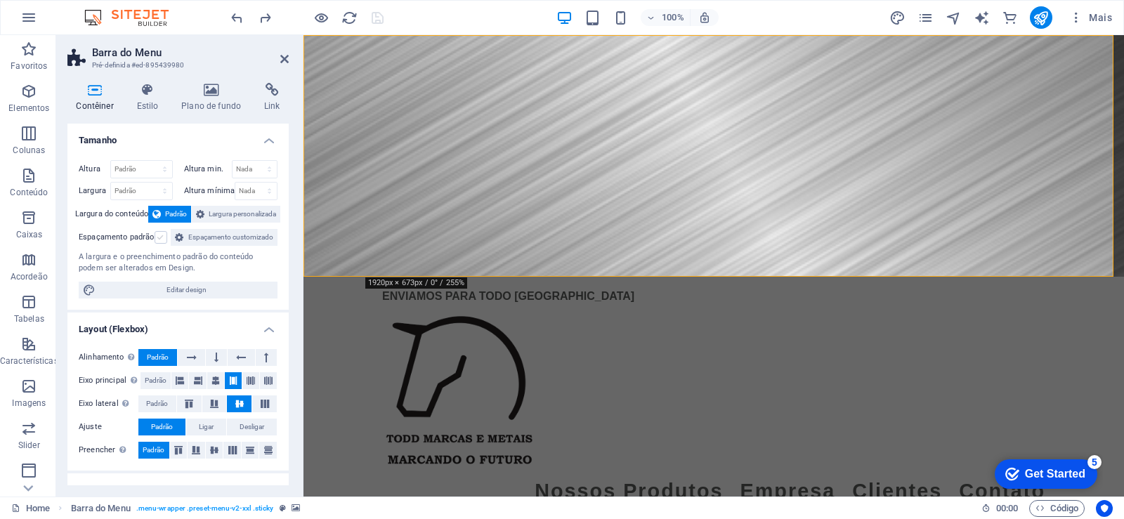
click at [163, 238] on label at bounding box center [161, 237] width 13 height 13
click at [0, 0] on input "Espaçamento padrão" at bounding box center [0, 0] width 0 height 0
click at [163, 238] on label at bounding box center [161, 237] width 13 height 13
click at [0, 0] on input "Espaçamento padrão" at bounding box center [0, 0] width 0 height 0
click at [163, 238] on label at bounding box center [161, 237] width 13 height 13
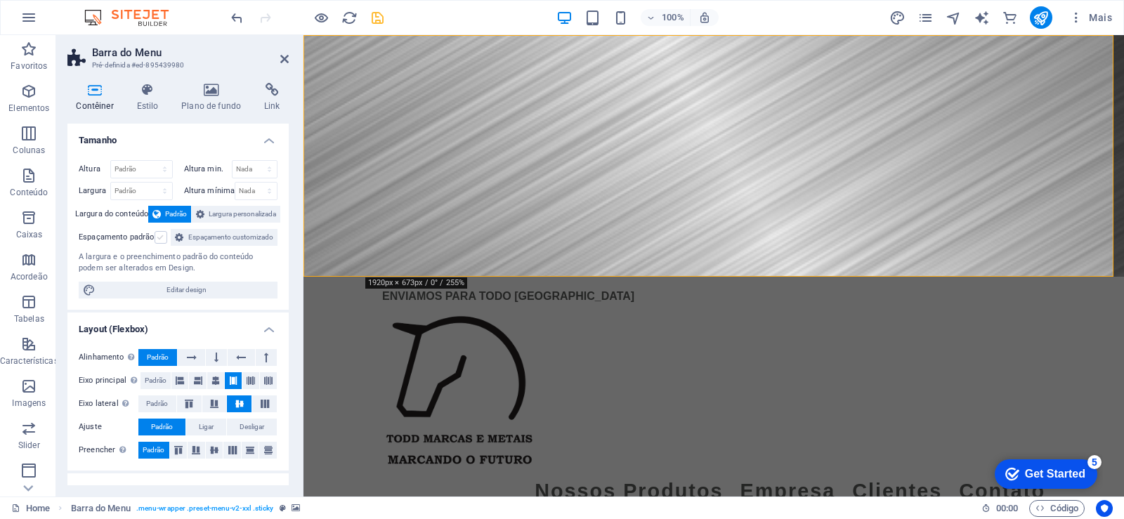
click at [0, 0] on input "Espaçamento padrão" at bounding box center [0, 0] width 0 height 0
click at [163, 238] on label at bounding box center [161, 237] width 13 height 13
click at [0, 0] on input "Espaçamento padrão" at bounding box center [0, 0] width 0 height 0
click at [227, 299] on span "Editar design" at bounding box center [187, 290] width 174 height 17
select select "px"
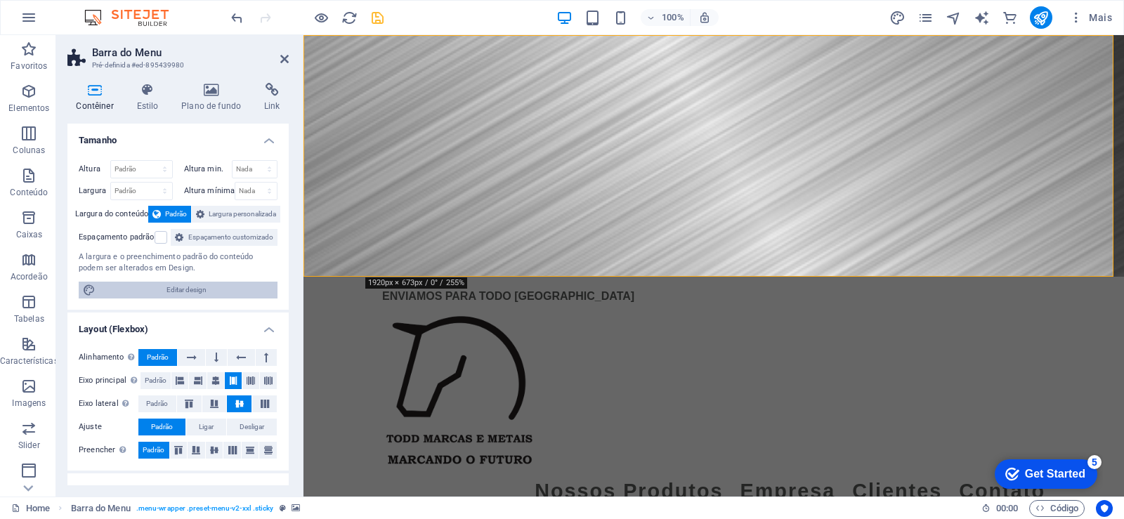
select select "400"
select select "px"
select select "rem"
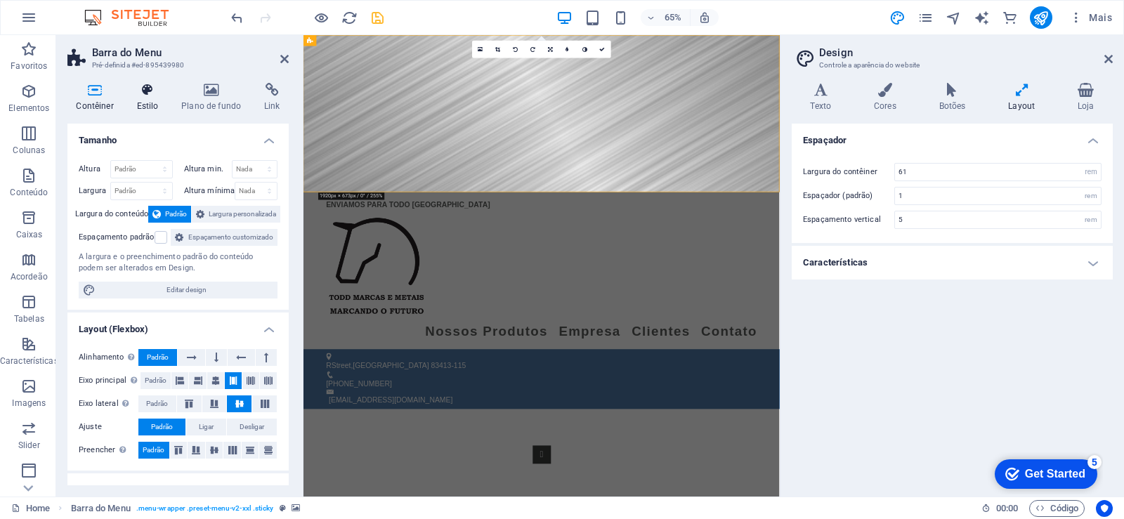
click at [140, 103] on h4 "Estilo" at bounding box center [150, 98] width 45 height 30
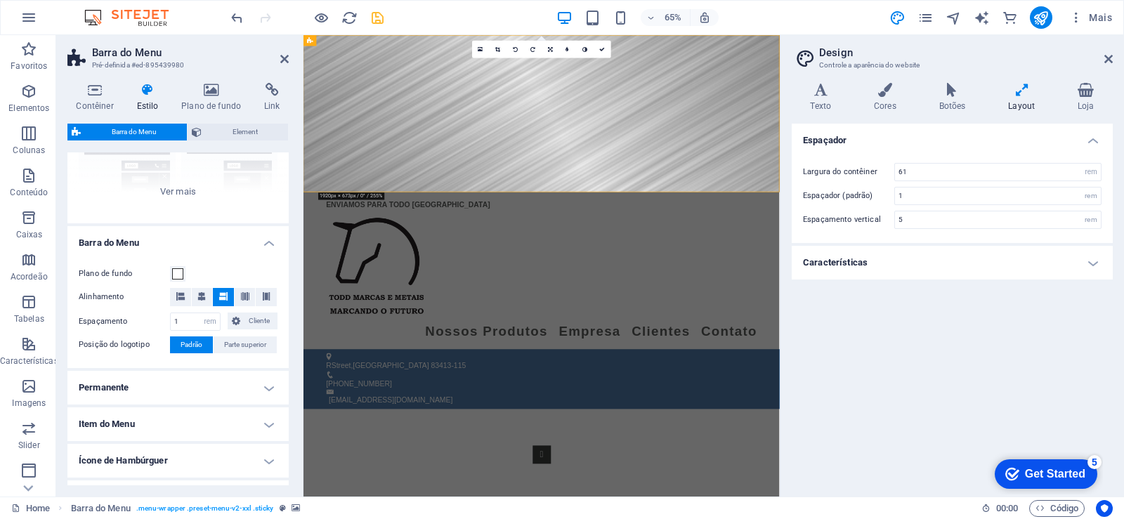
scroll to position [287, 0]
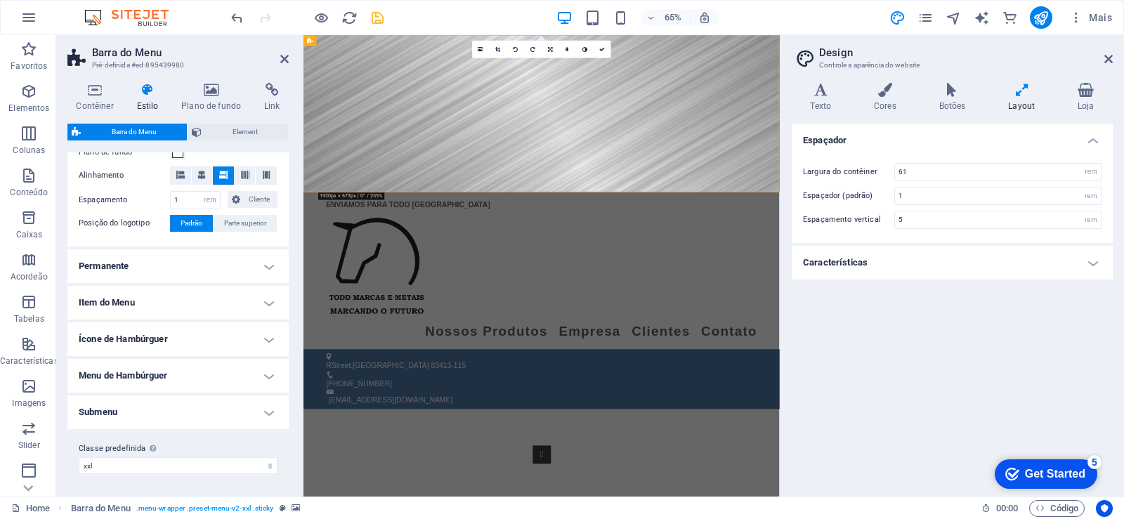
click at [268, 297] on h4 "Item do Menu" at bounding box center [177, 303] width 221 height 34
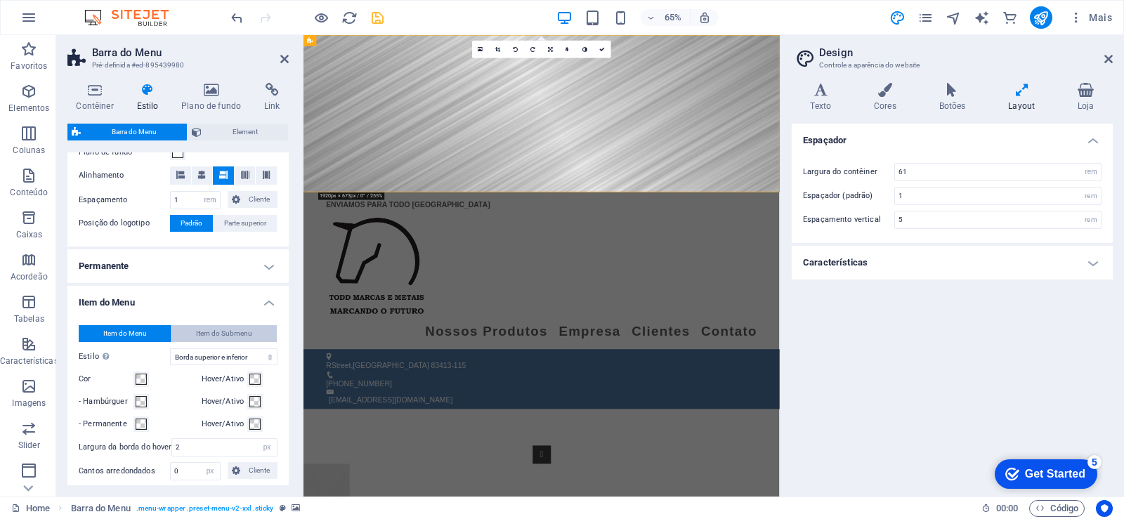
click at [242, 335] on span "Item do Submenu" at bounding box center [224, 333] width 56 height 17
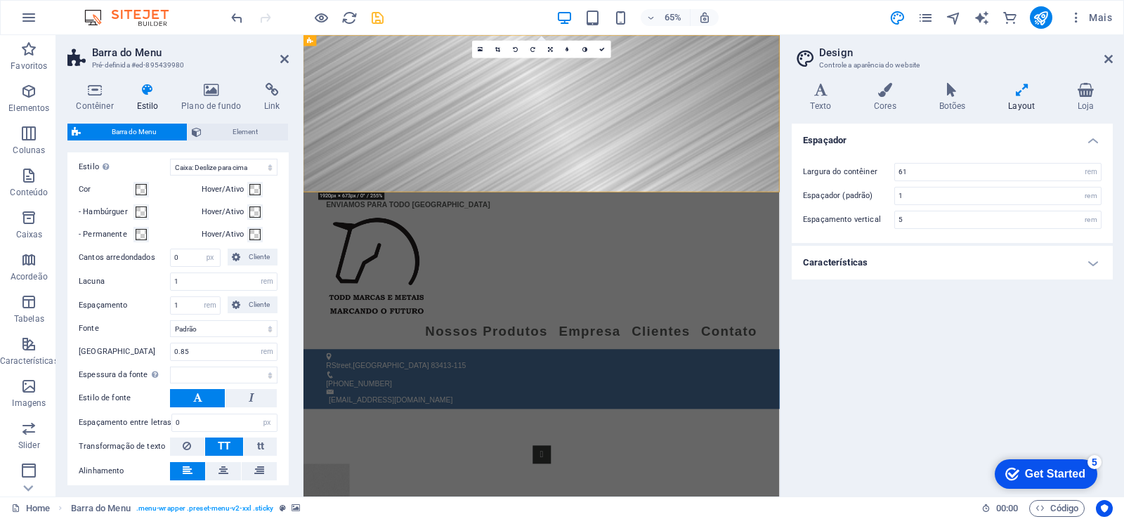
select select
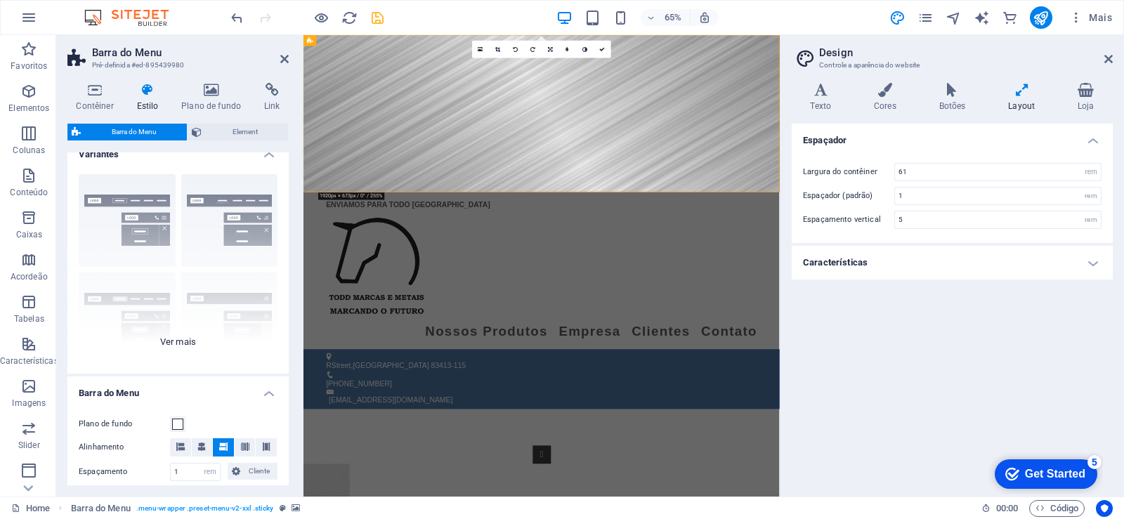
scroll to position [0, 0]
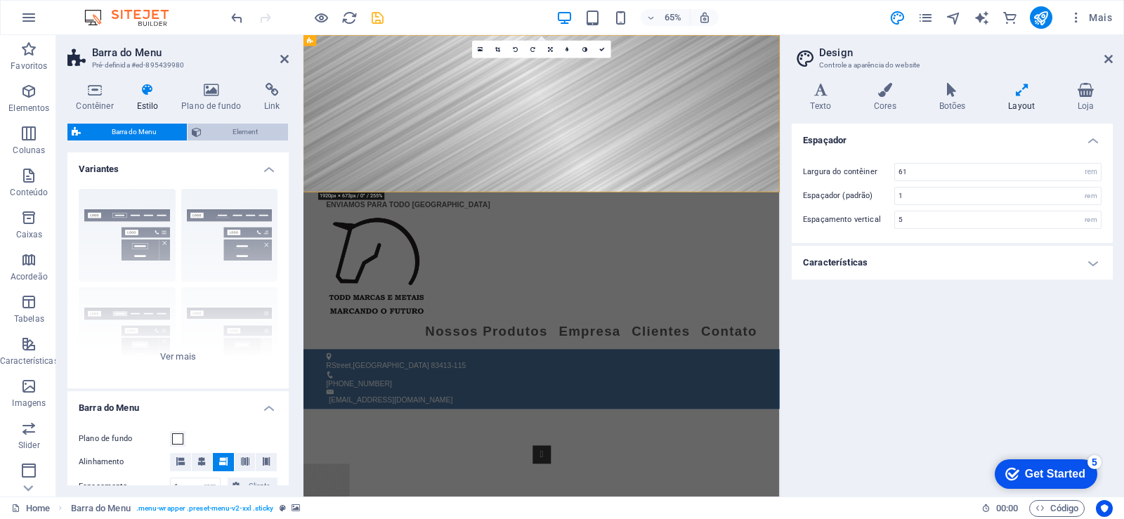
click at [247, 132] on span "Element" at bounding box center [245, 132] width 78 height 17
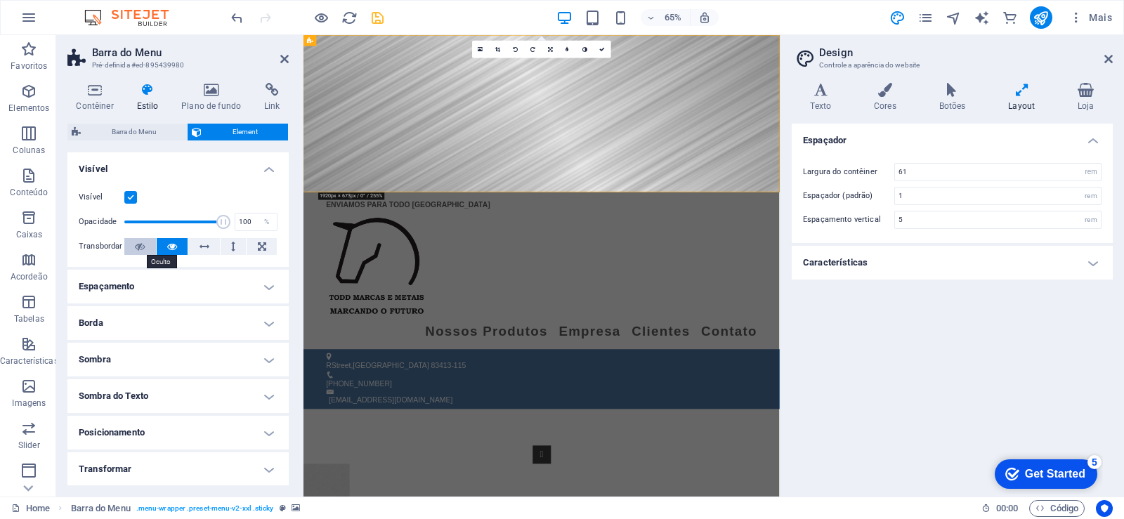
click at [129, 248] on button at bounding box center [140, 246] width 32 height 17
click at [283, 55] on icon at bounding box center [284, 58] width 8 height 11
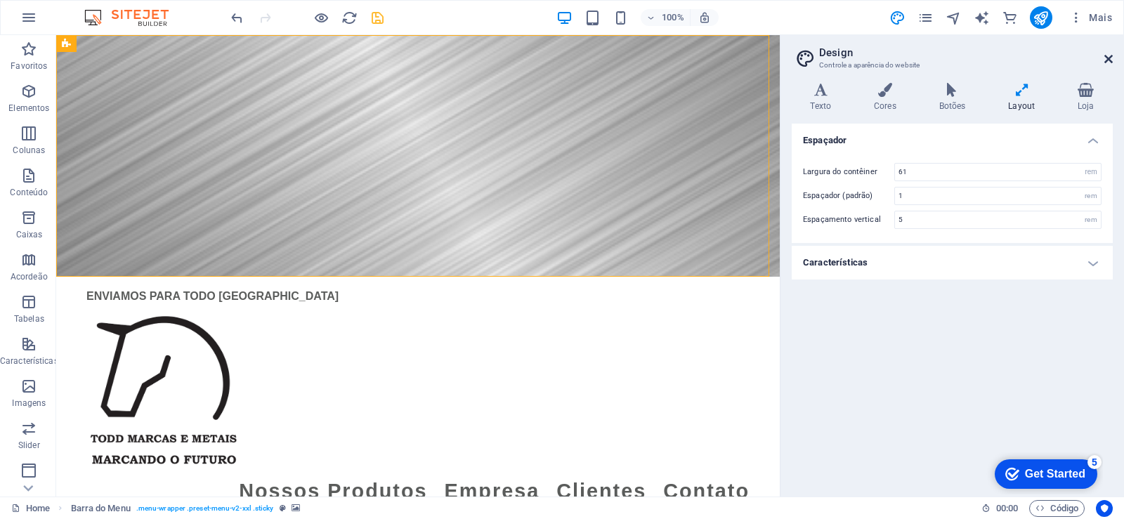
click at [1110, 61] on icon at bounding box center [1109, 58] width 8 height 11
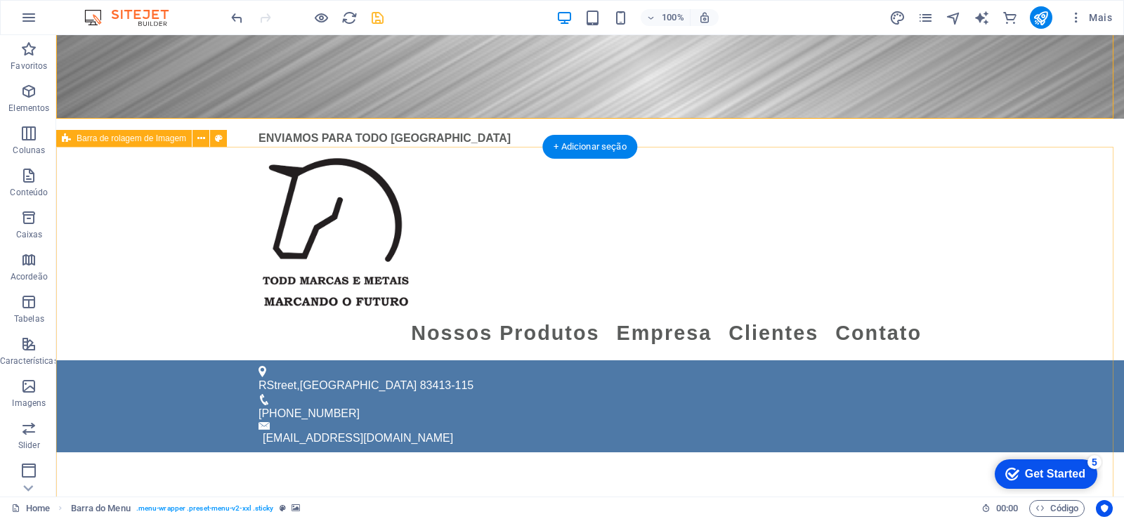
scroll to position [242, 0]
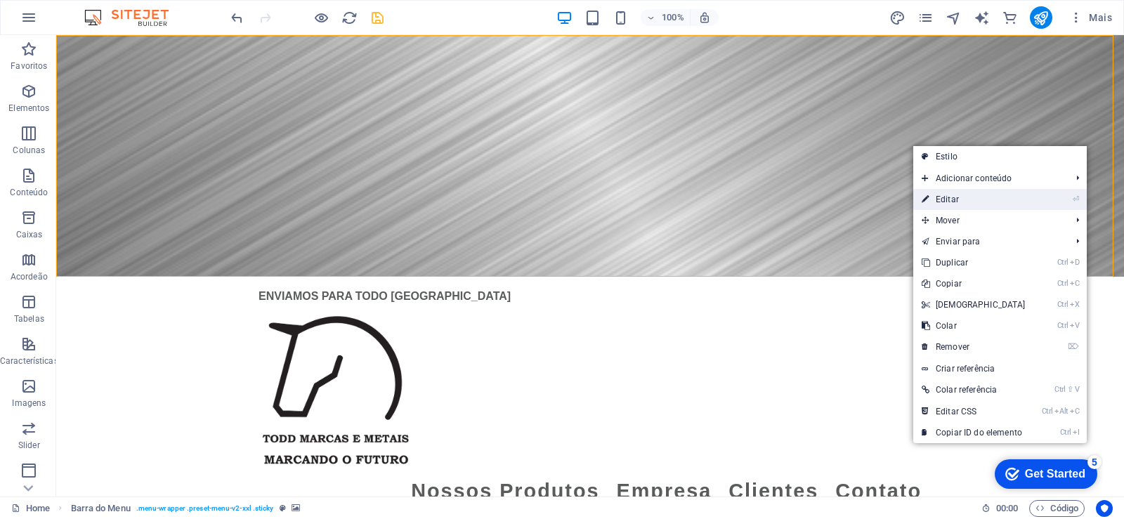
click at [972, 205] on link "⏎ Editar" at bounding box center [974, 199] width 121 height 21
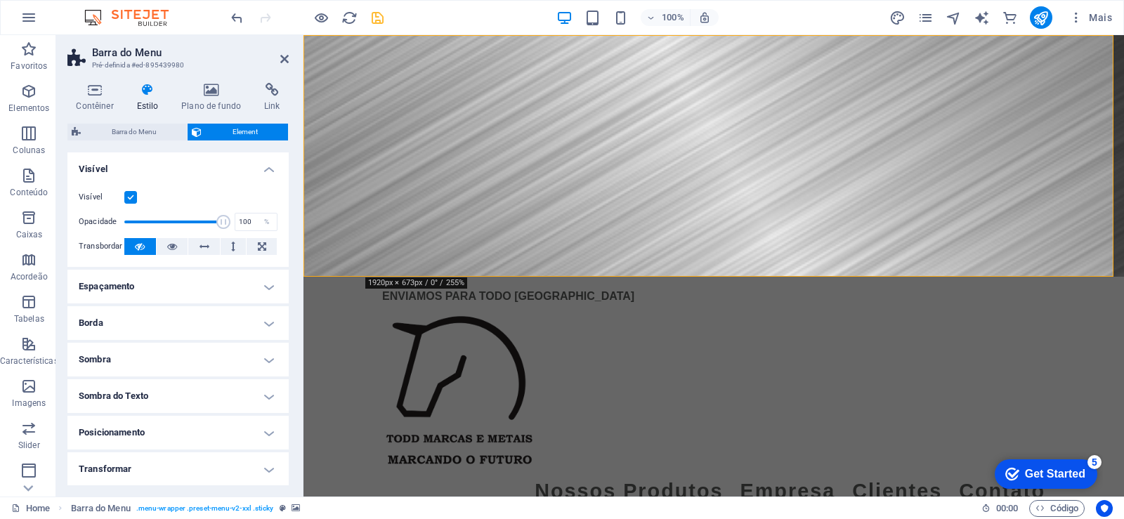
click at [134, 200] on label at bounding box center [130, 197] width 13 height 13
click at [0, 0] on input "Visível" at bounding box center [0, 0] width 0 height 0
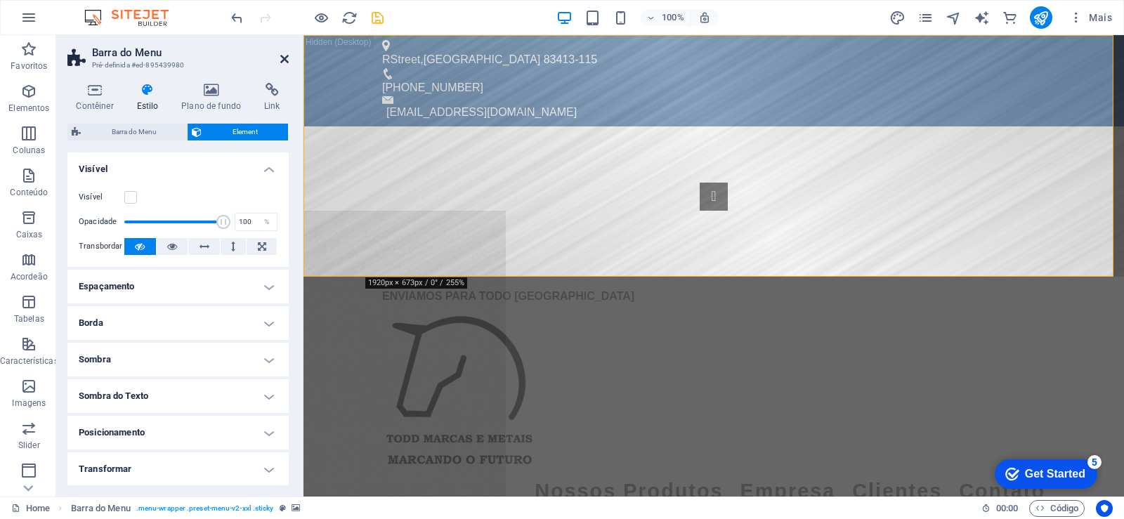
click at [288, 54] on icon at bounding box center [284, 58] width 8 height 11
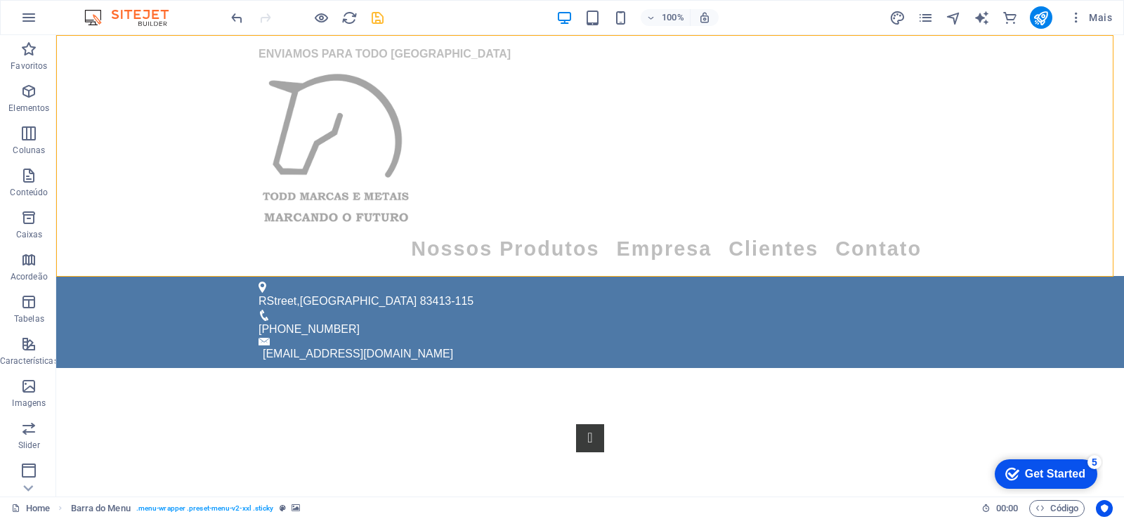
scroll to position [0, 0]
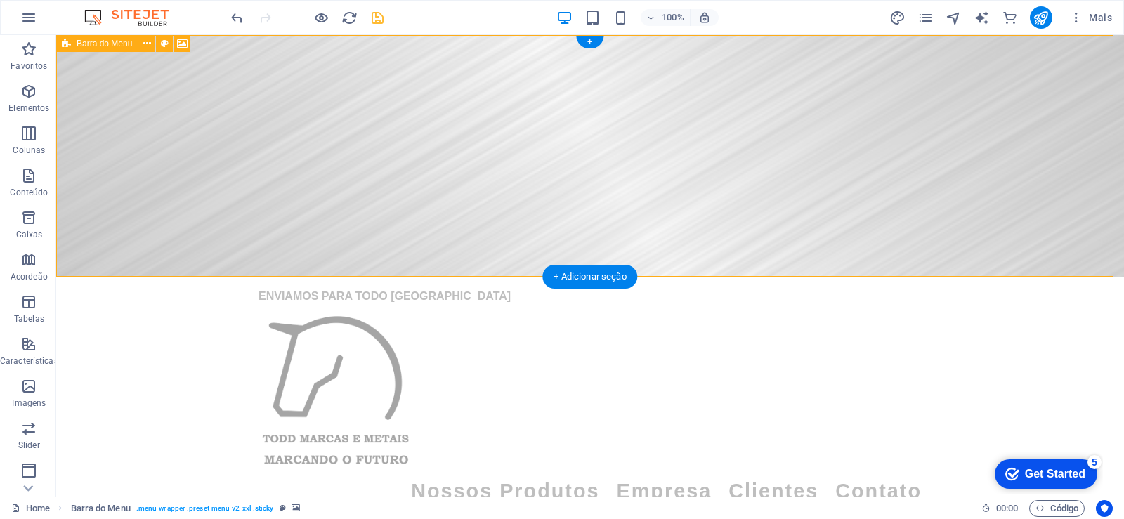
click at [187, 141] on figure at bounding box center [590, 156] width 1068 height 242
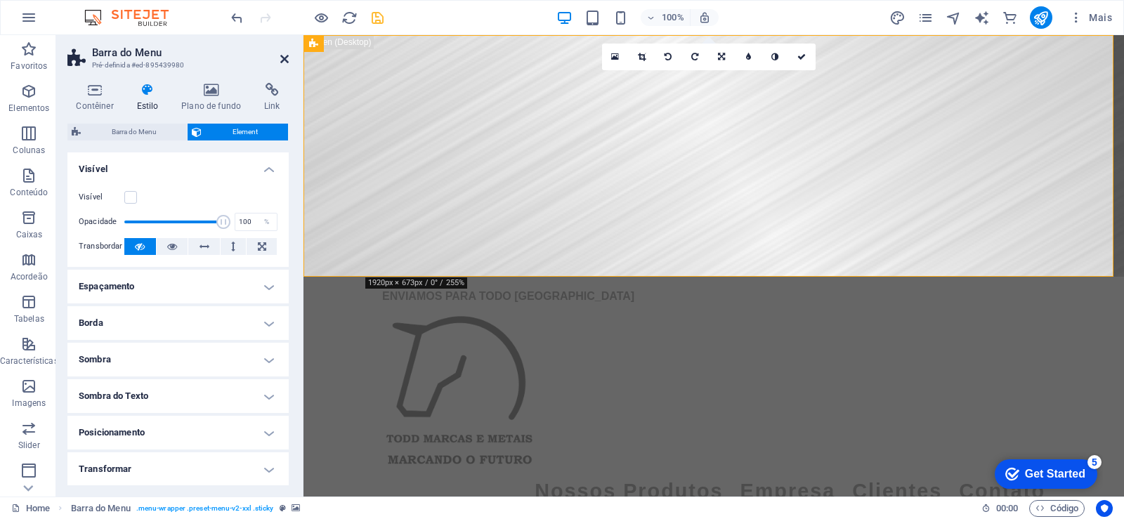
drag, startPoint x: 280, startPoint y: 60, endPoint x: 466, endPoint y: 83, distance: 187.0
click at [280, 60] on icon at bounding box center [284, 58] width 8 height 11
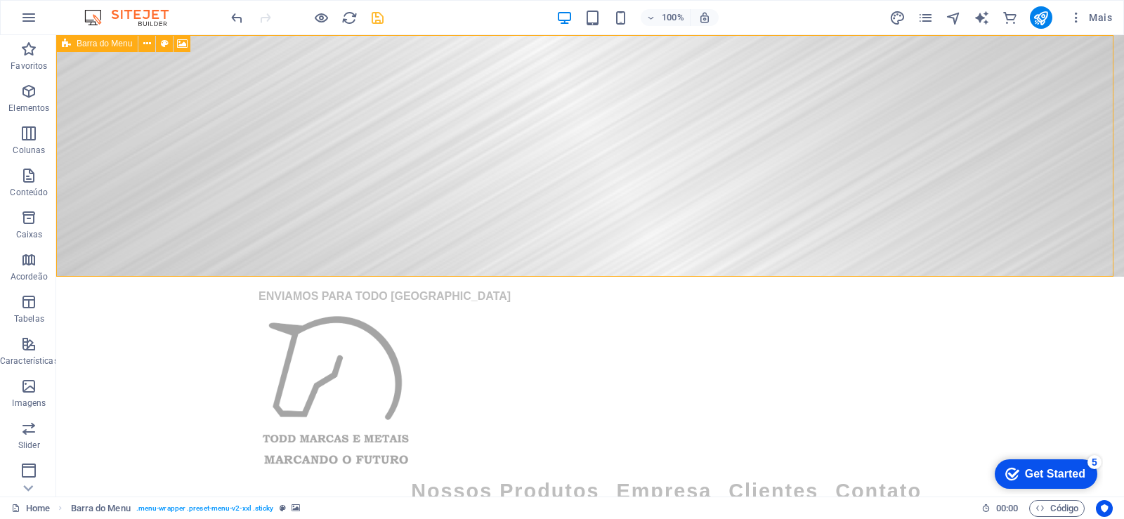
click at [115, 48] on div "Barra do Menu" at bounding box center [97, 43] width 82 height 17
click at [143, 46] on icon at bounding box center [147, 44] width 8 height 15
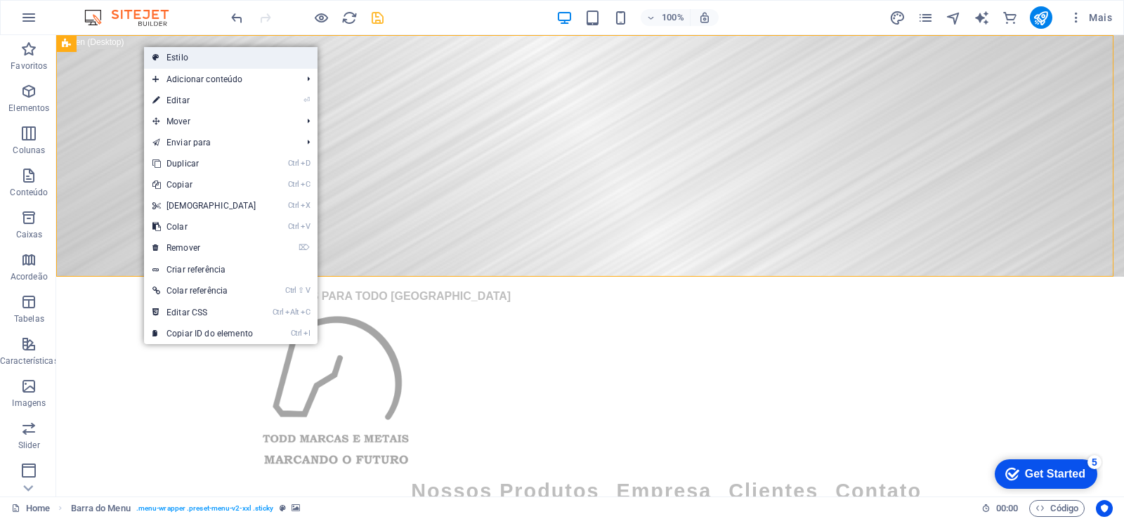
click at [186, 58] on link "Estilo" at bounding box center [231, 57] width 174 height 21
select select "rem"
select select "hover_box_bottom"
select select "px"
select select "rem"
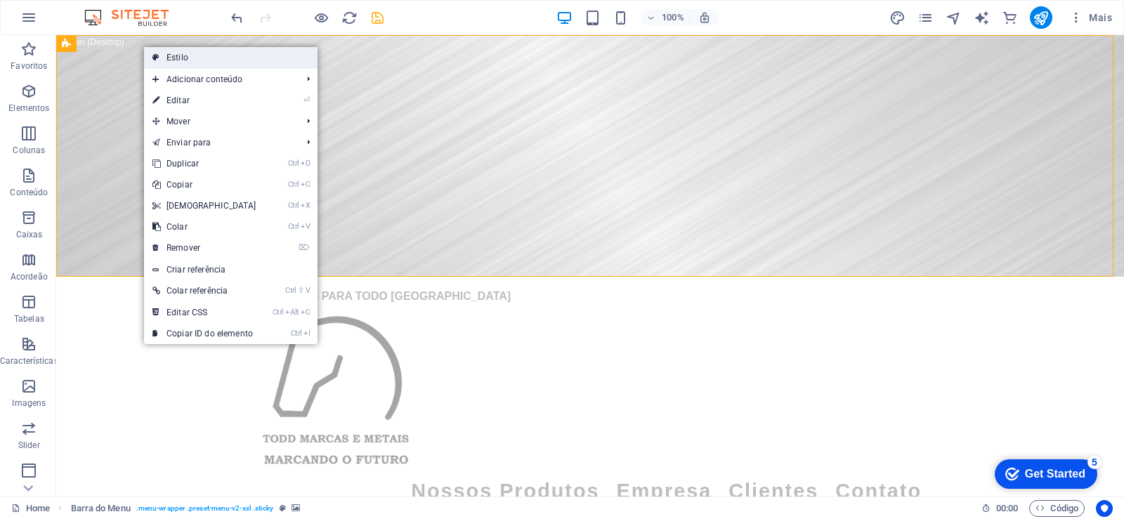
select select "rem"
select select
select select "px"
select select "preset-menu-v2-xxl"
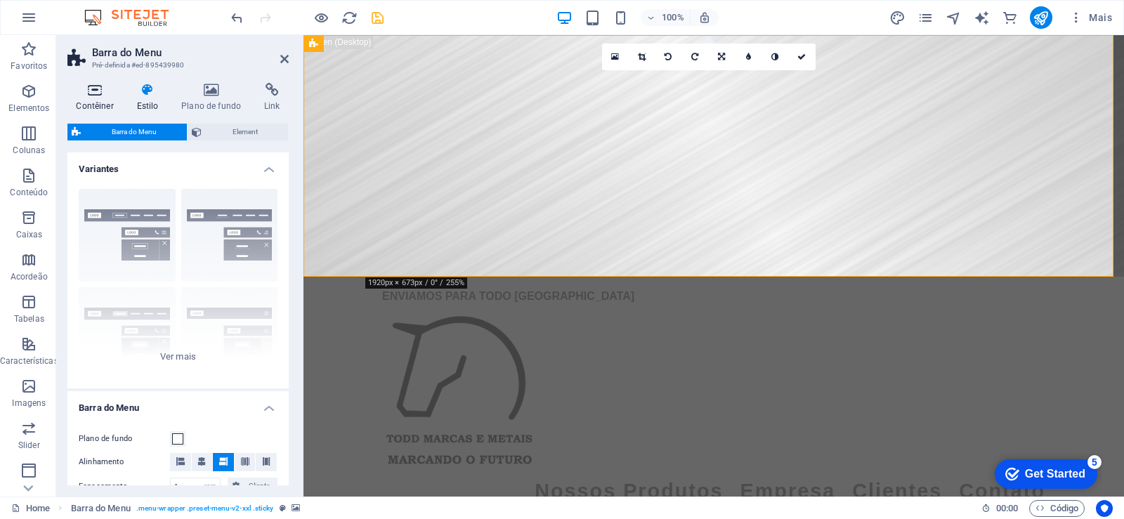
click at [96, 101] on h4 "Contêiner" at bounding box center [97, 98] width 60 height 30
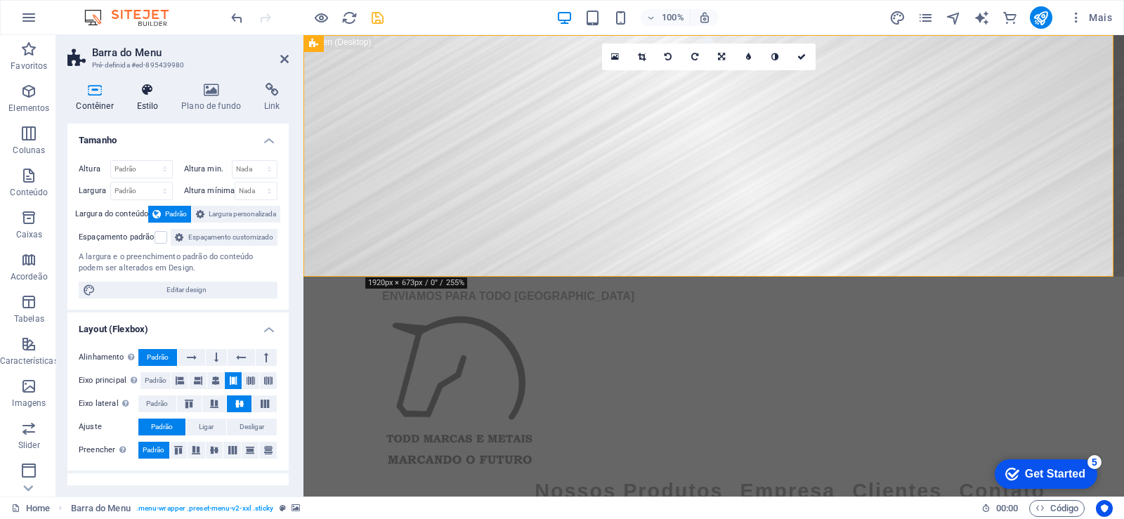
click at [148, 97] on h4 "Estilo" at bounding box center [150, 98] width 45 height 30
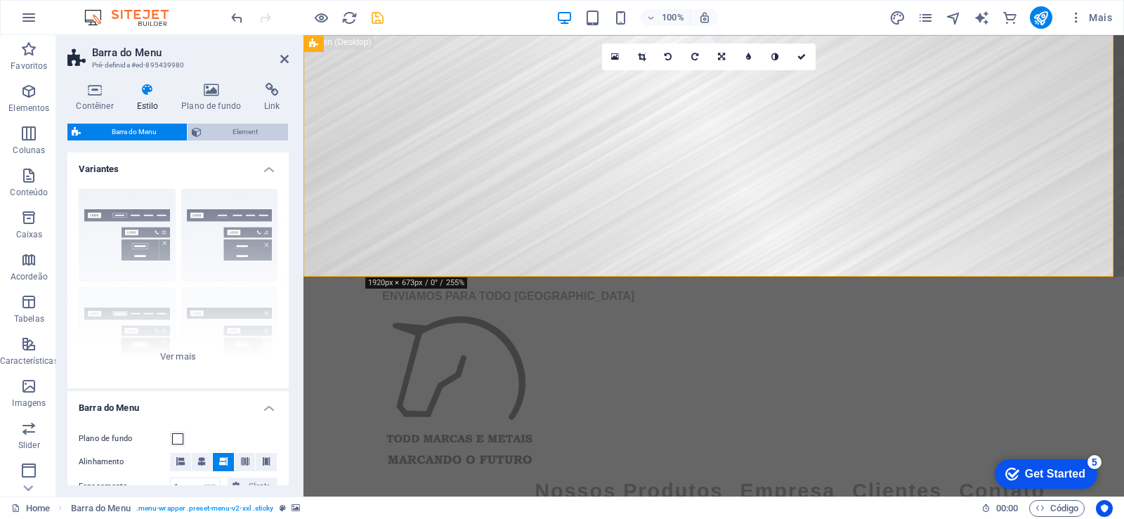
click at [234, 134] on span "Element" at bounding box center [245, 132] width 78 height 17
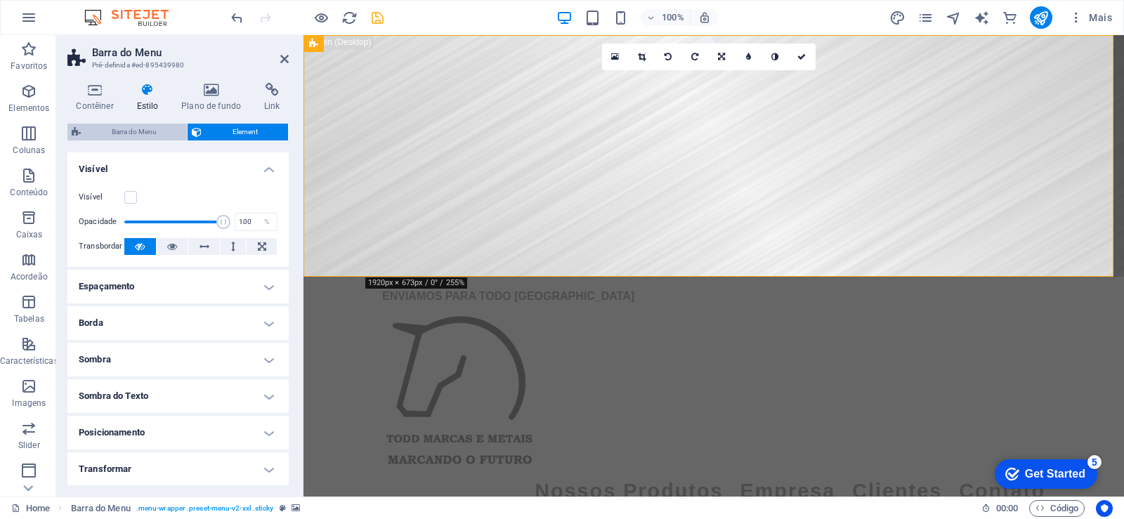
click at [156, 134] on span "Barra do Menu" at bounding box center [134, 132] width 98 height 17
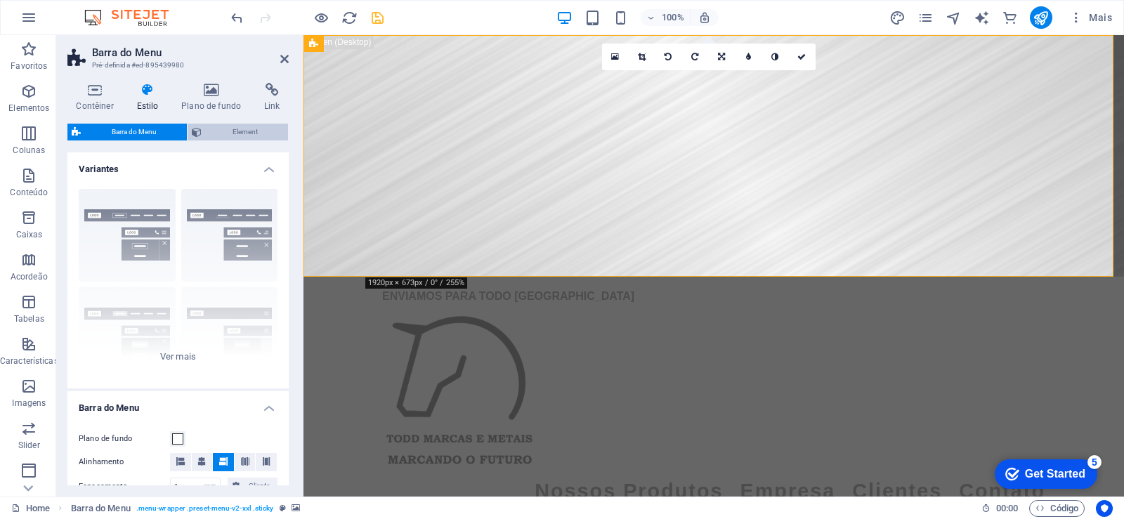
click at [221, 136] on span "Element" at bounding box center [245, 132] width 78 height 17
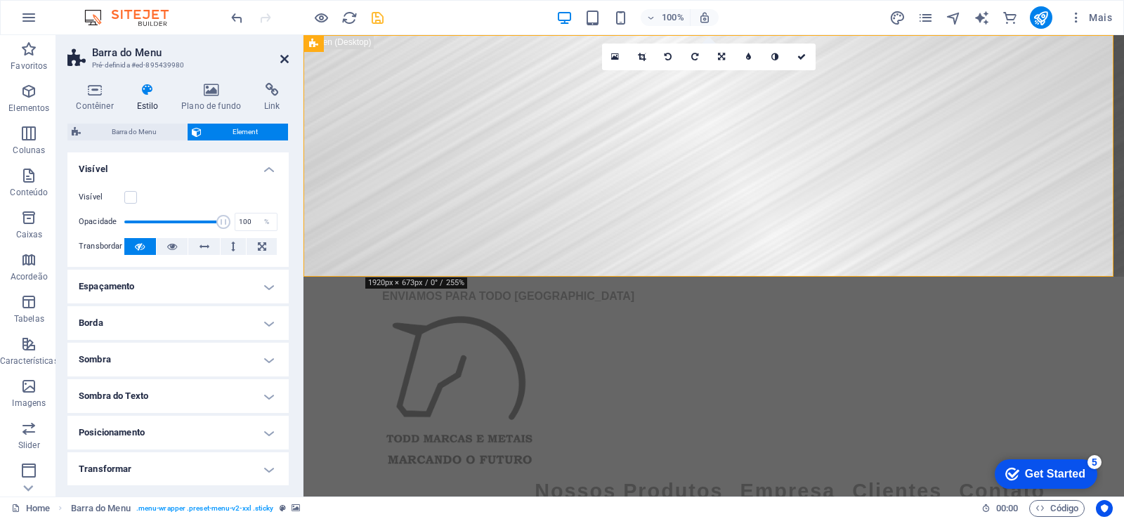
drag, startPoint x: 282, startPoint y: 62, endPoint x: 572, endPoint y: 72, distance: 290.4
click at [282, 62] on icon at bounding box center [284, 58] width 8 height 11
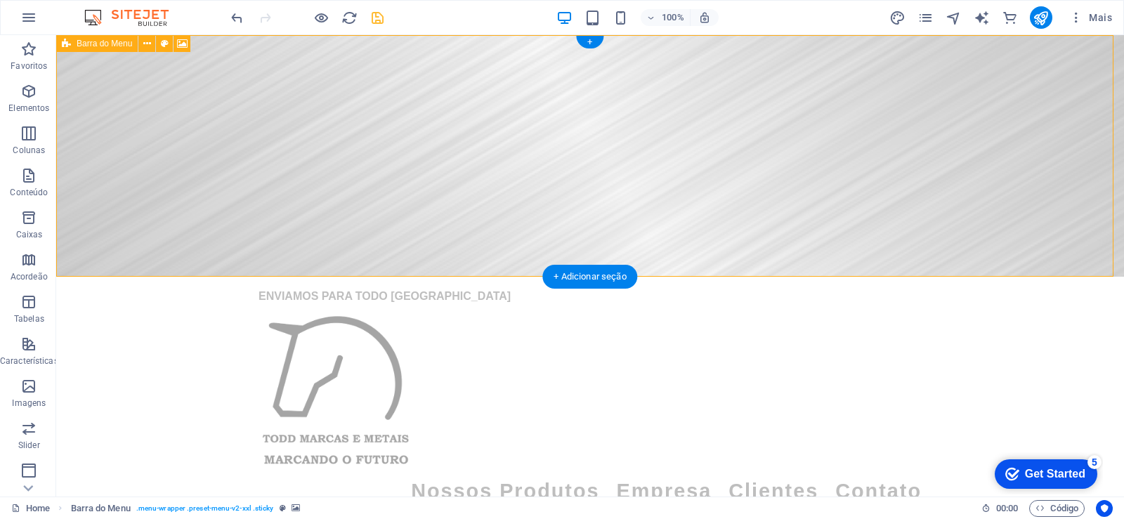
click at [726, 117] on figure at bounding box center [590, 156] width 1068 height 242
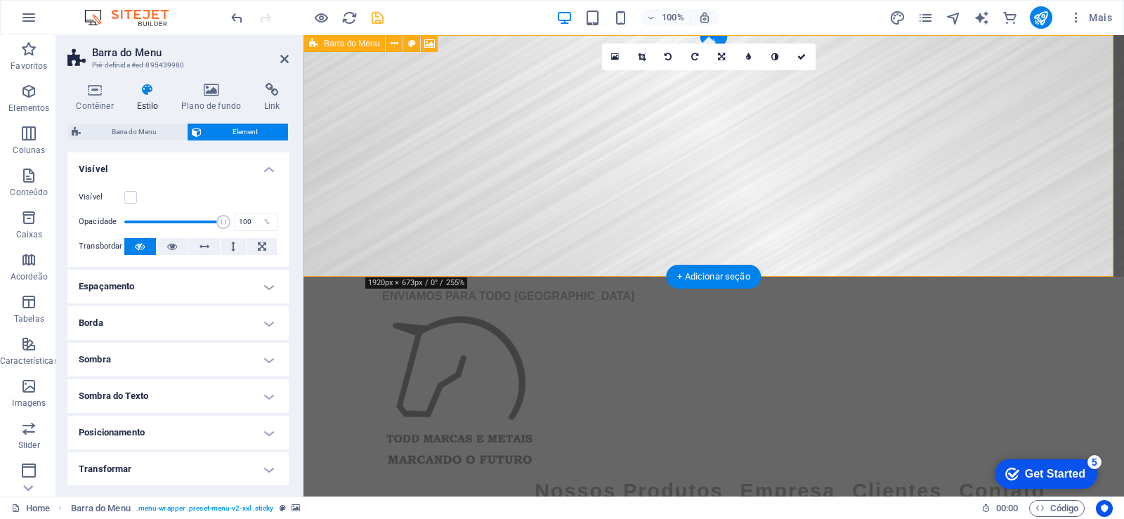
click at [791, 148] on figure at bounding box center [714, 156] width 821 height 242
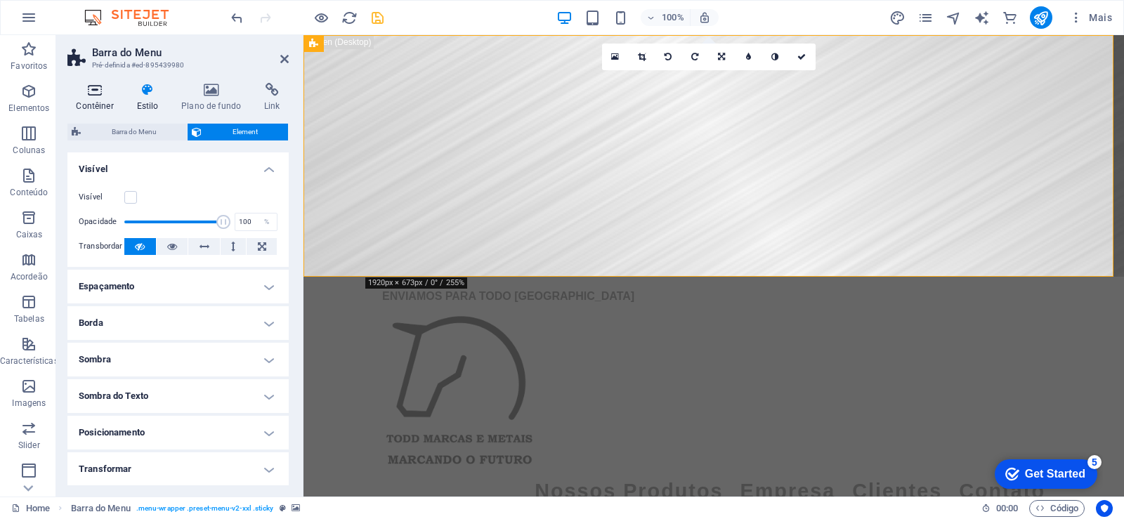
click at [93, 91] on icon at bounding box center [94, 90] width 55 height 14
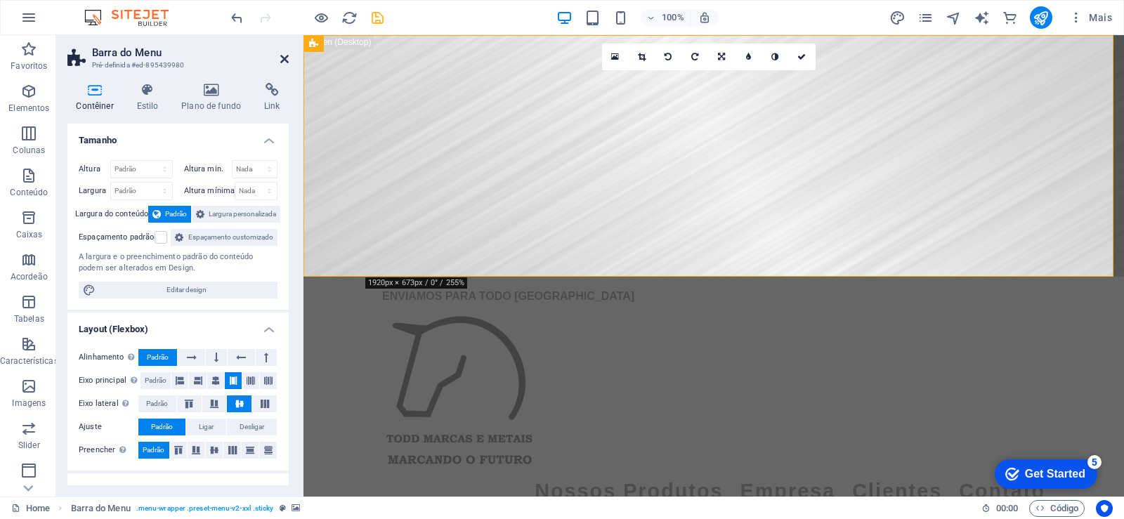
click at [285, 55] on icon at bounding box center [284, 58] width 8 height 11
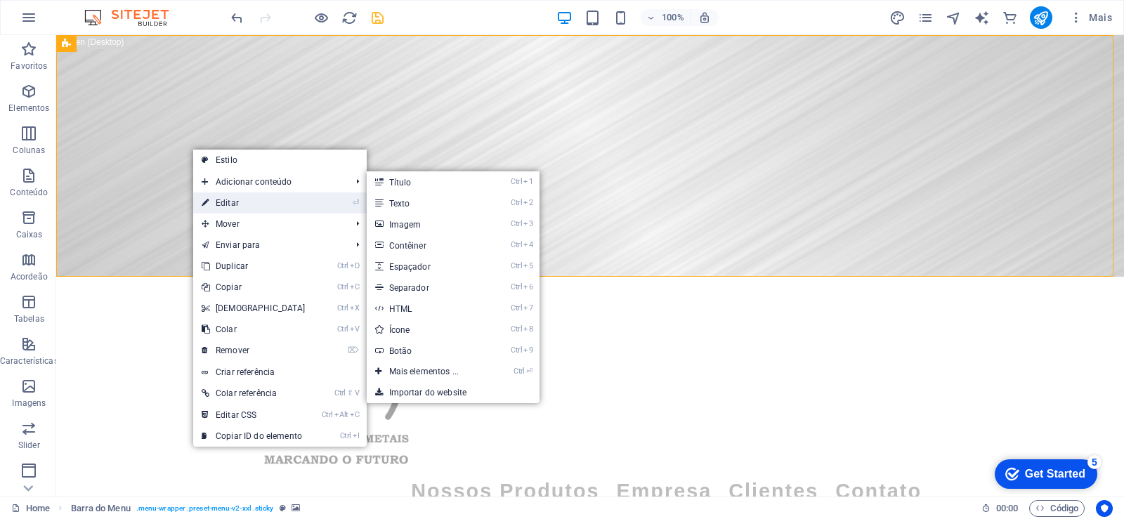
click at [249, 200] on link "⏎ Editar" at bounding box center [253, 203] width 121 height 21
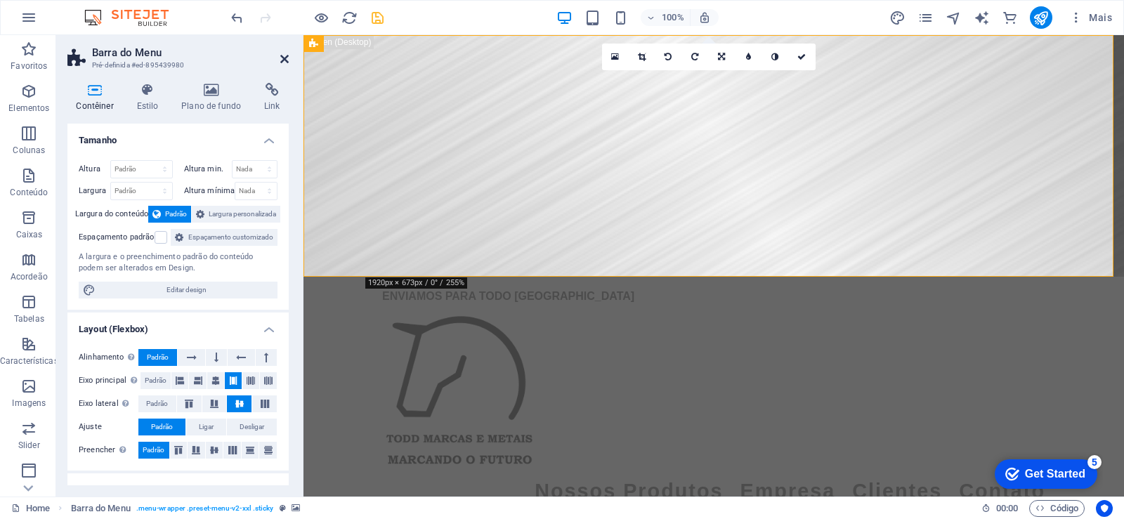
click at [285, 61] on icon at bounding box center [284, 58] width 8 height 11
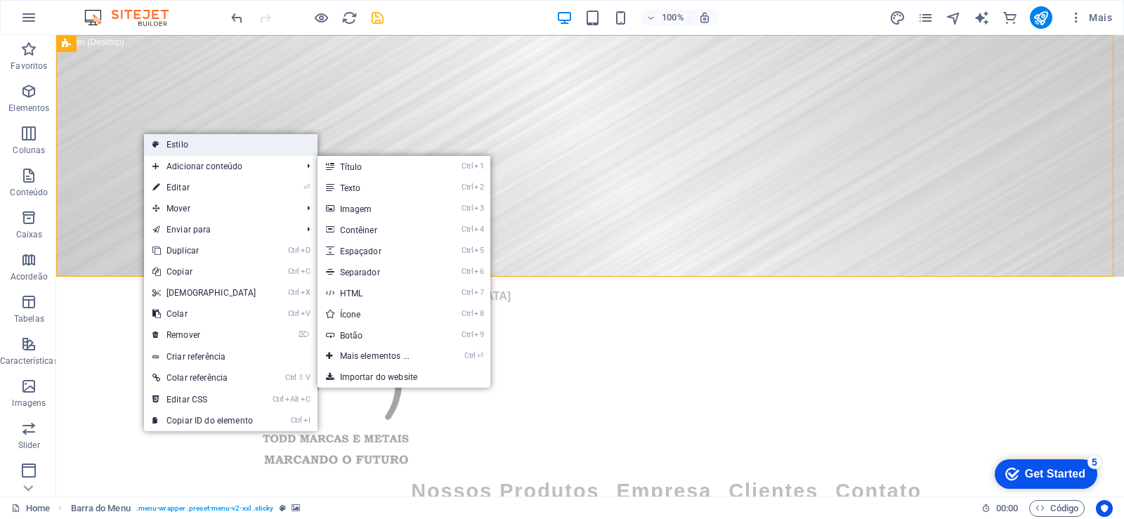
click at [193, 148] on link "Estilo" at bounding box center [231, 144] width 174 height 21
select select "rem"
select select "hover_box_bottom"
select select "px"
select select "rem"
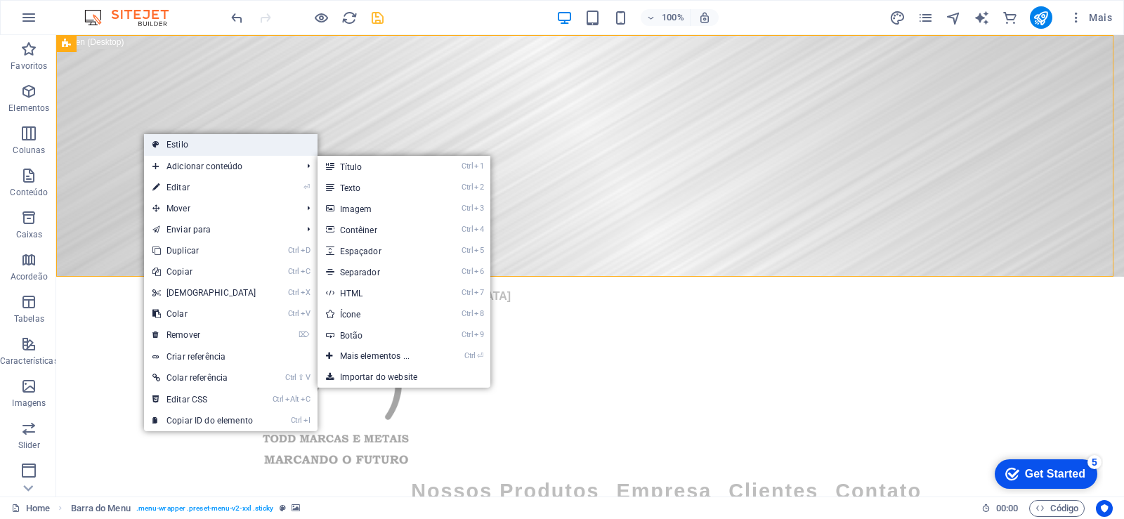
select select "rem"
select select
select select "px"
select select "preset-menu-v2-xxl"
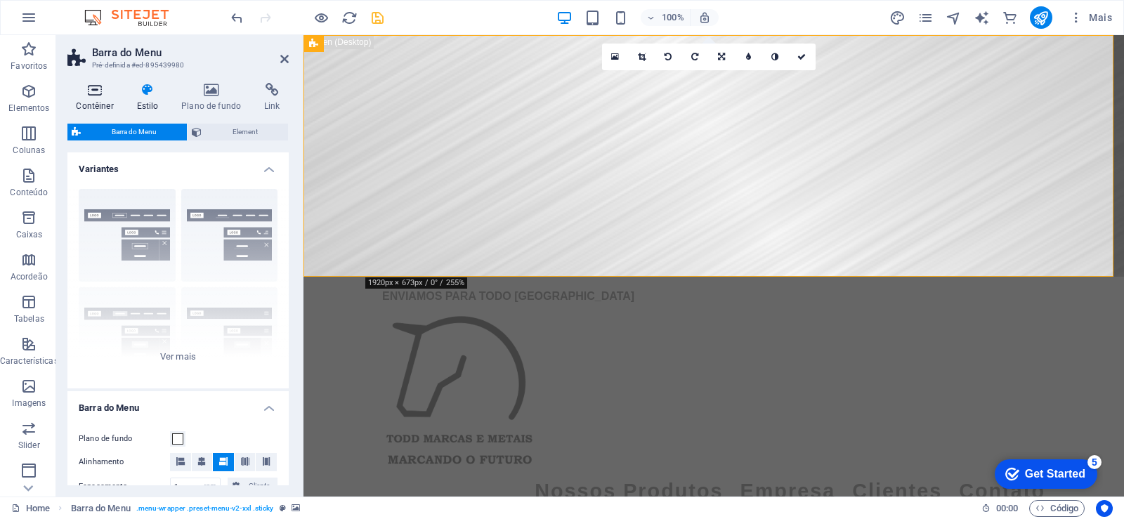
click at [93, 96] on icon at bounding box center [94, 90] width 55 height 14
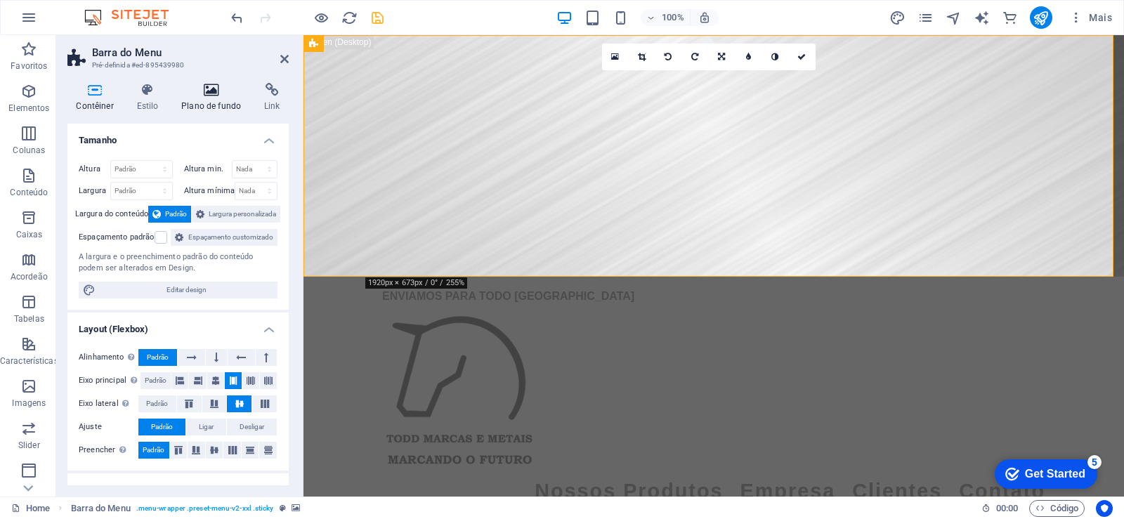
click at [221, 100] on h4 "Plano de fundo" at bounding box center [214, 98] width 83 height 30
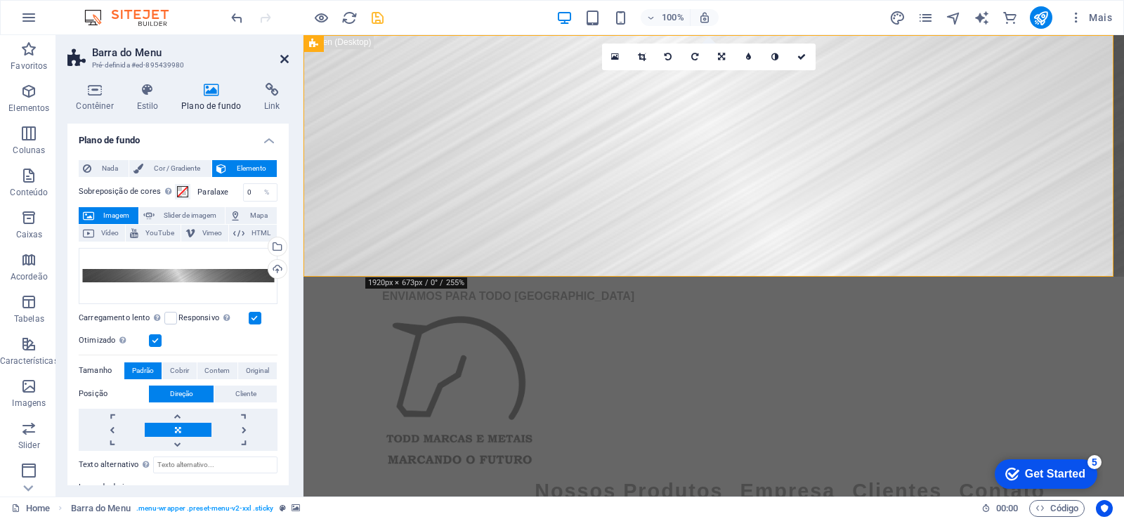
drag, startPoint x: 280, startPoint y: 57, endPoint x: 224, endPoint y: 21, distance: 66.1
click at [280, 57] on icon at bounding box center [284, 58] width 8 height 11
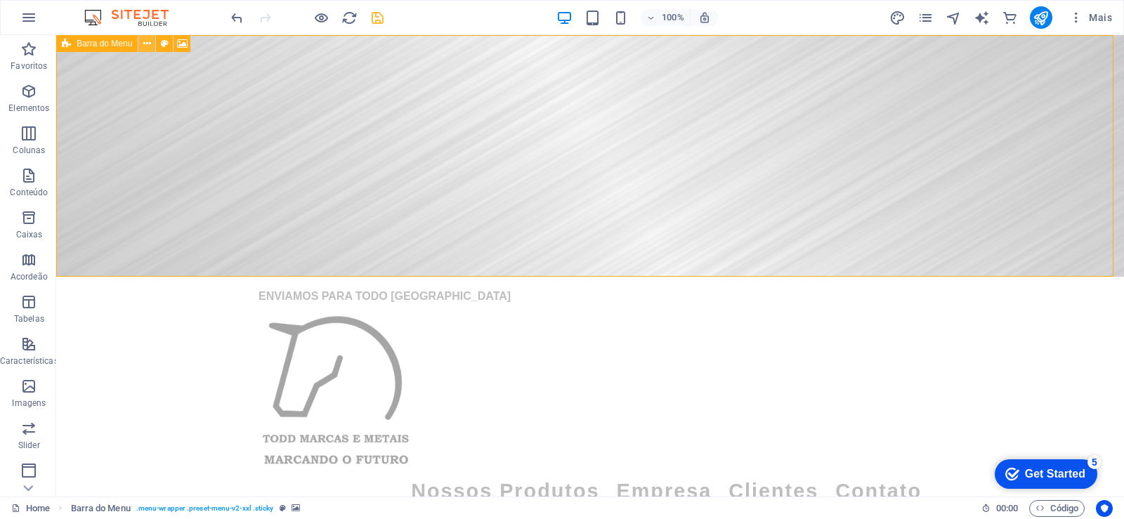
click at [142, 42] on button at bounding box center [146, 43] width 17 height 17
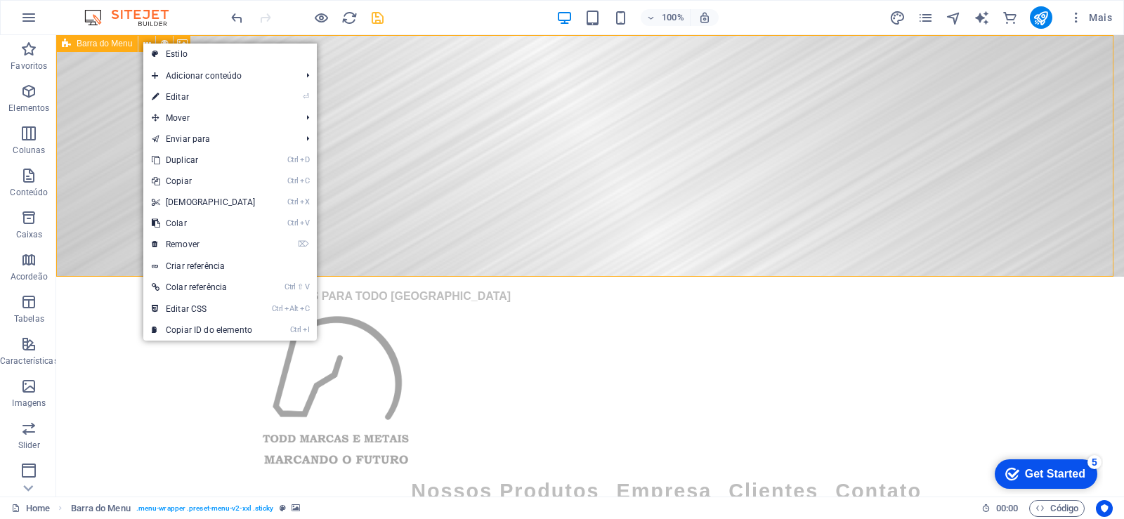
click at [113, 49] on div "Barra do Menu" at bounding box center [97, 43] width 82 height 17
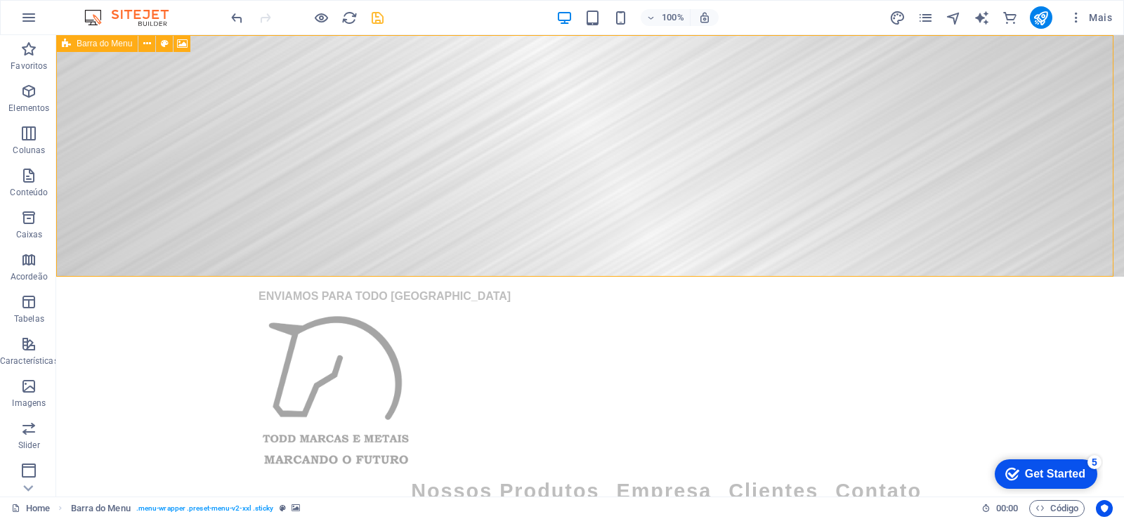
click at [112, 47] on span "Barra do Menu" at bounding box center [105, 43] width 56 height 8
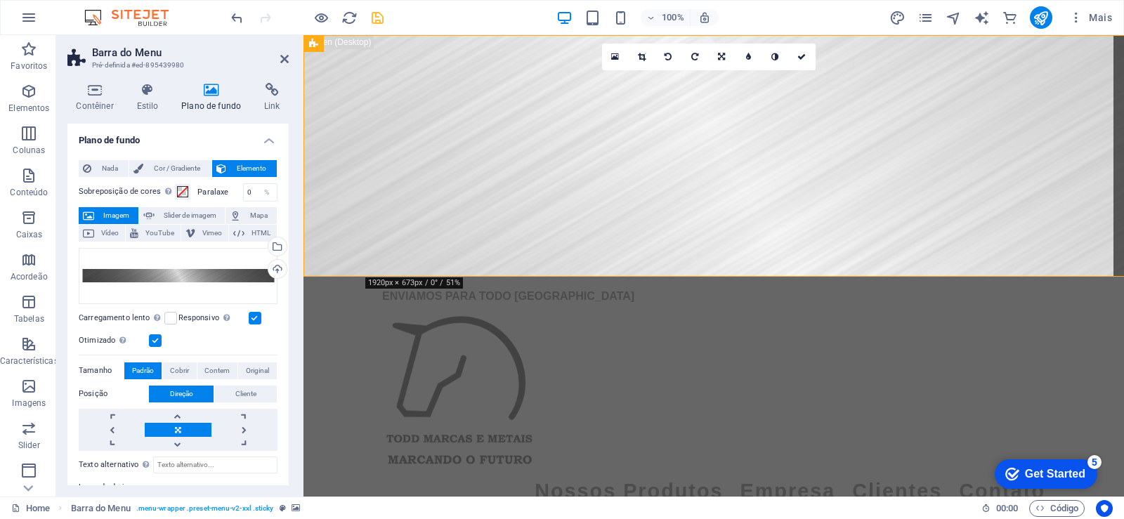
click at [112, 47] on h2 "Barra do Menu" at bounding box center [190, 52] width 197 height 13
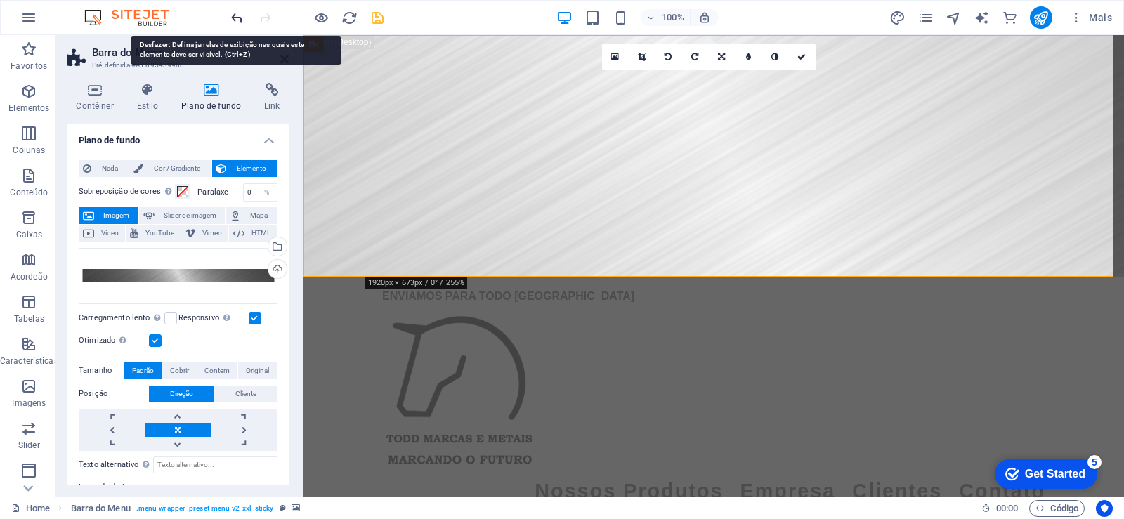
click at [238, 11] on icon "undo" at bounding box center [237, 18] width 16 height 16
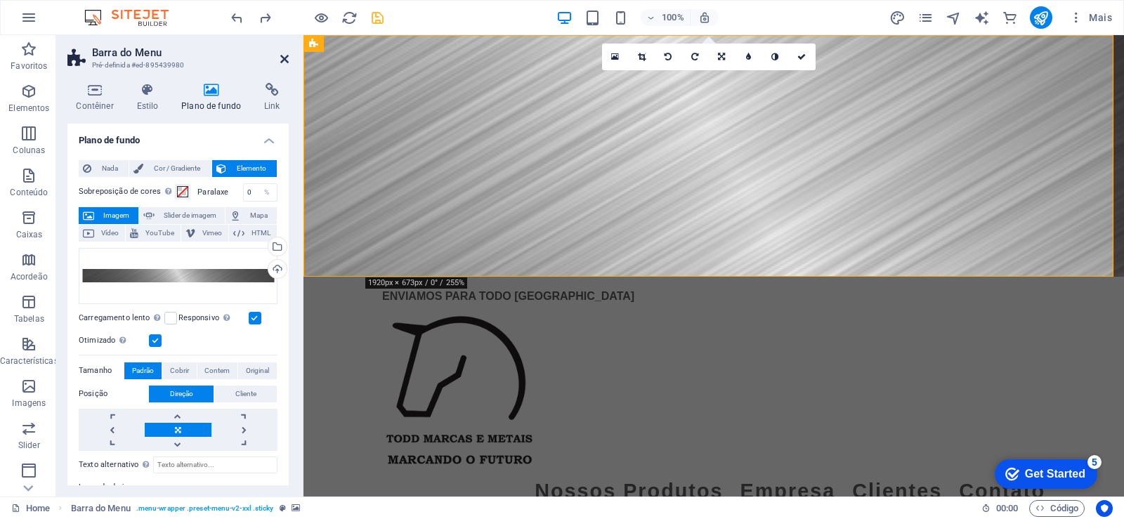
click at [285, 57] on icon at bounding box center [284, 58] width 8 height 11
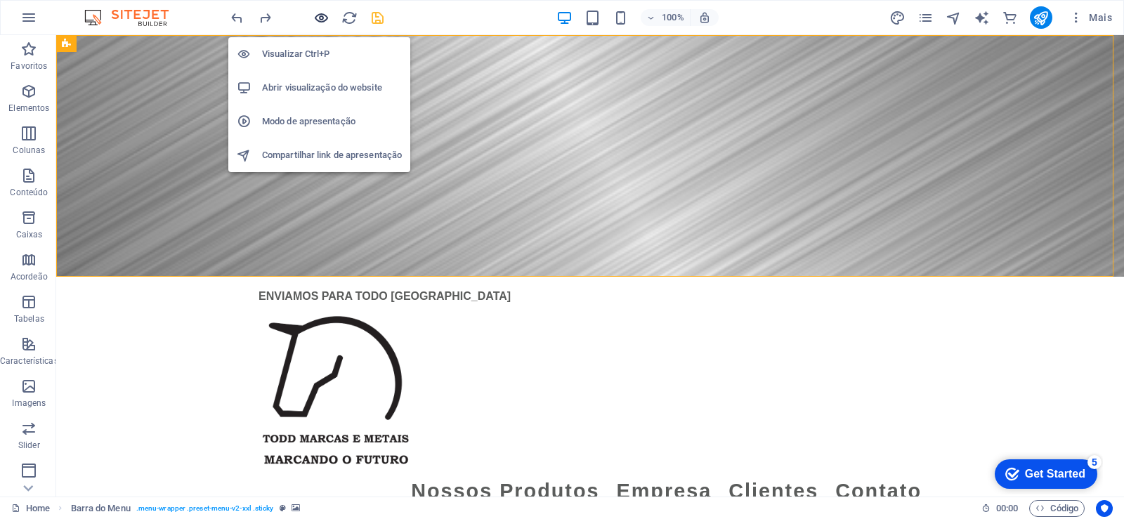
click at [315, 27] on div "Visualizar Ctrl+P Abrir visualização do website Modo de apresentação Compartilh…" at bounding box center [319, 99] width 182 height 146
click at [321, 20] on icon "button" at bounding box center [321, 18] width 16 height 16
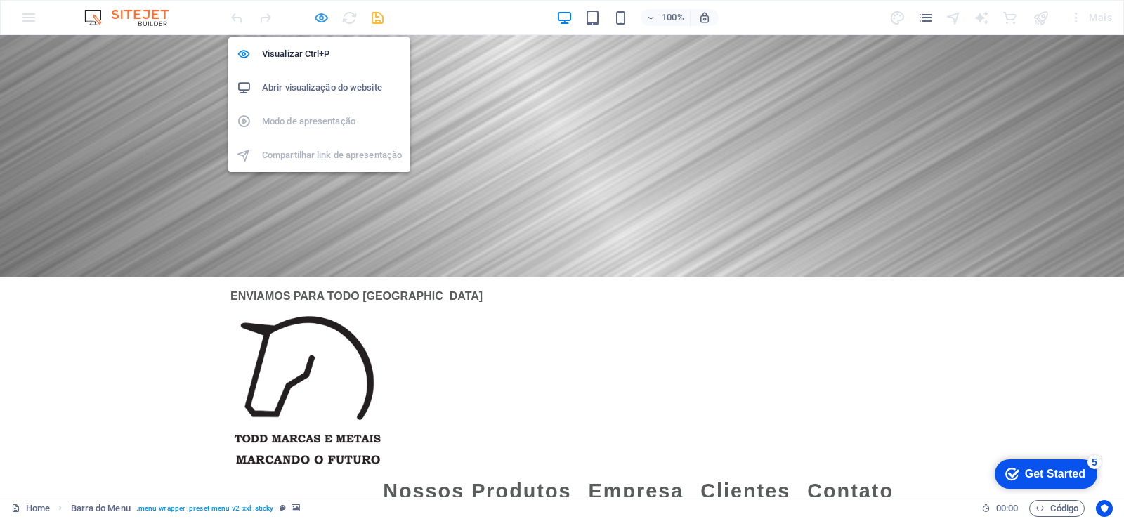
click at [321, 20] on icon "button" at bounding box center [321, 18] width 16 height 16
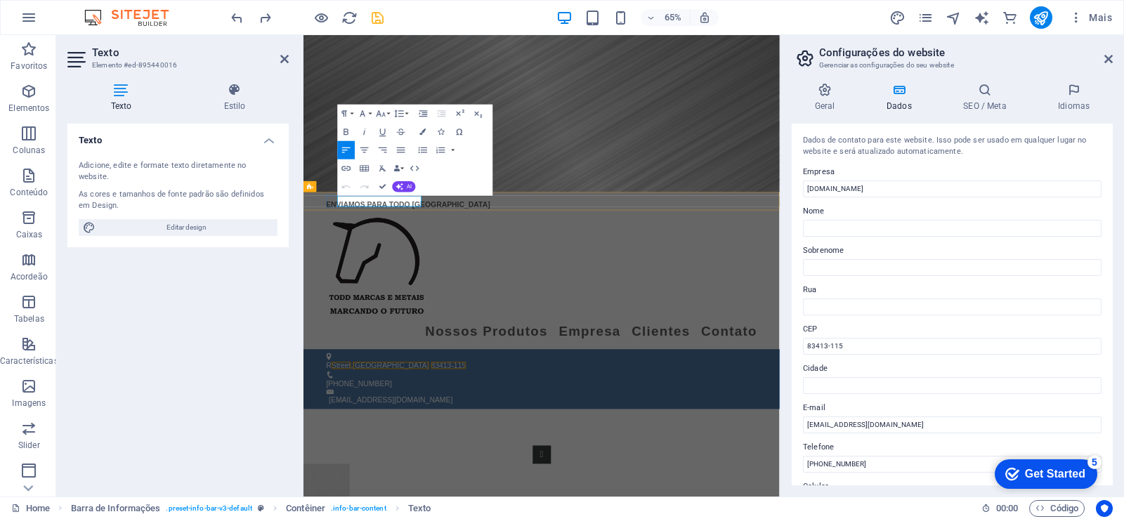
click at [857, 307] on input "Rua" at bounding box center [952, 307] width 299 height 17
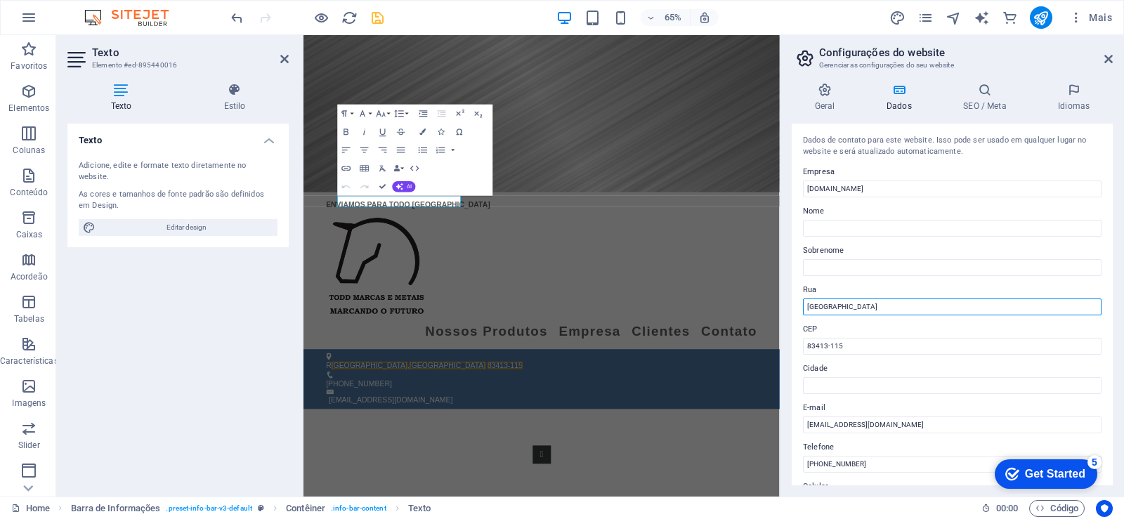
click at [836, 311] on input "[GEOGRAPHIC_DATA]" at bounding box center [952, 307] width 299 height 17
drag, startPoint x: 853, startPoint y: 298, endPoint x: 848, endPoint y: 321, distance: 23.7
click at [853, 299] on input "[GEOGRAPHIC_DATA]" at bounding box center [952, 307] width 299 height 17
click at [855, 306] on input "[GEOGRAPHIC_DATA]" at bounding box center [952, 307] width 299 height 17
click at [886, 306] on input "[GEOGRAPHIC_DATA]" at bounding box center [952, 307] width 299 height 17
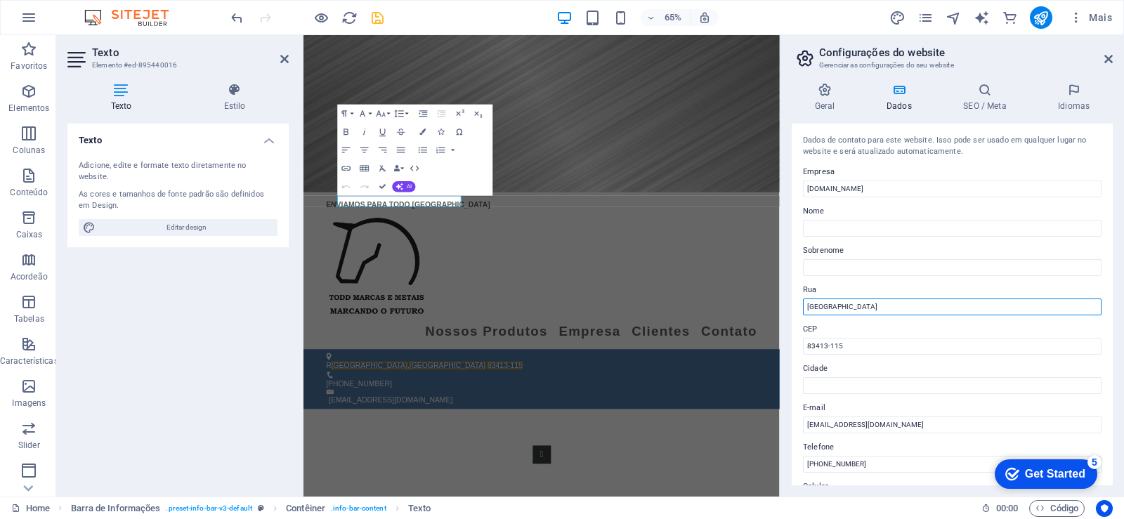
click at [808, 307] on input "[GEOGRAPHIC_DATA]" at bounding box center [952, 307] width 299 height 17
type input "ua do Camping"
click at [1110, 58] on icon at bounding box center [1109, 58] width 8 height 11
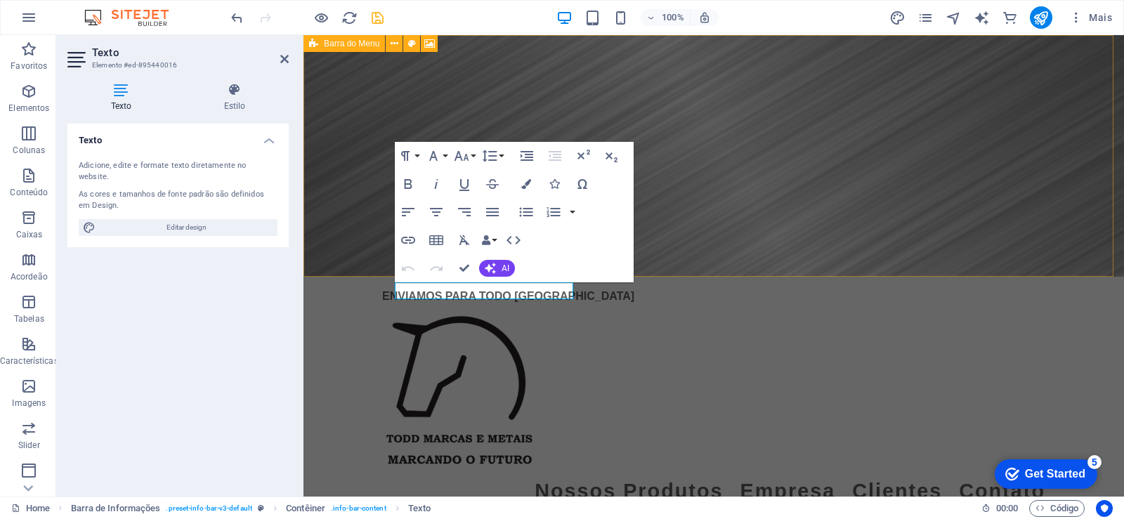
click at [758, 169] on figure at bounding box center [714, 156] width 821 height 242
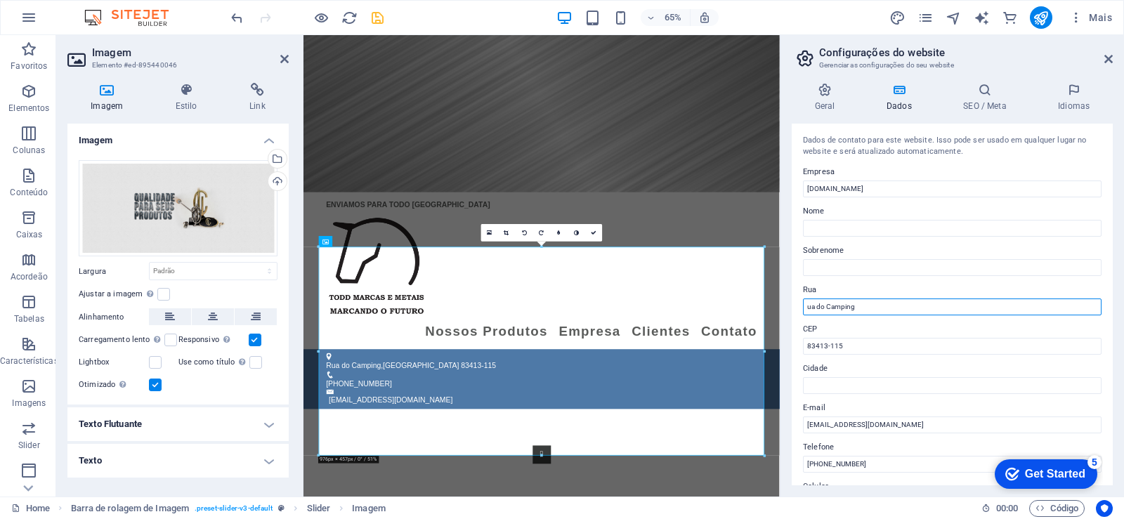
click at [867, 306] on input "ua do Camping" at bounding box center [952, 307] width 299 height 17
type input "[STREET_ADDRESS]"
drag, startPoint x: 973, startPoint y: 330, endPoint x: 993, endPoint y: 244, distance: 88.1
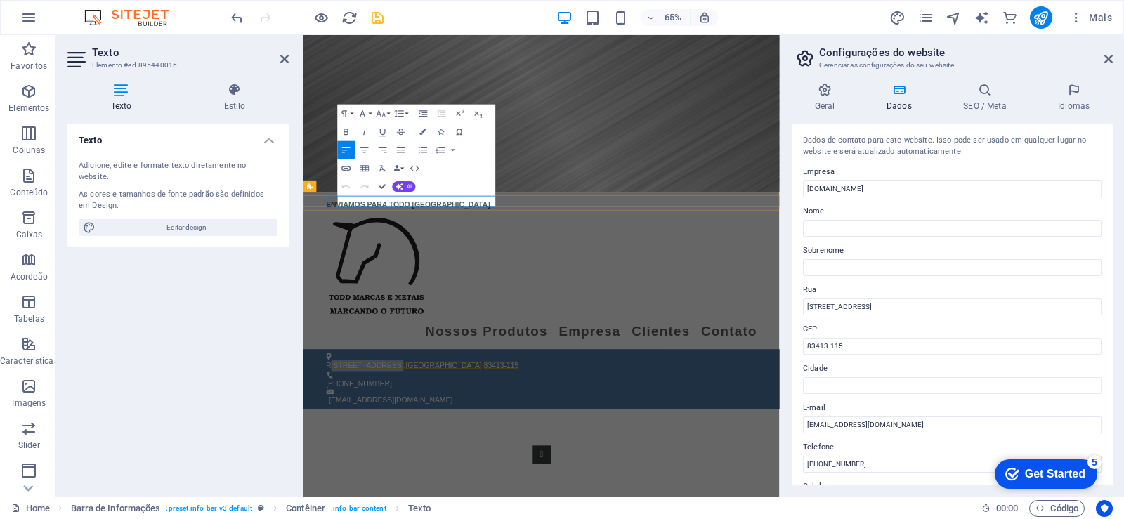
drag, startPoint x: 575, startPoint y: 410, endPoint x: 760, endPoint y: 382, distance: 187.0
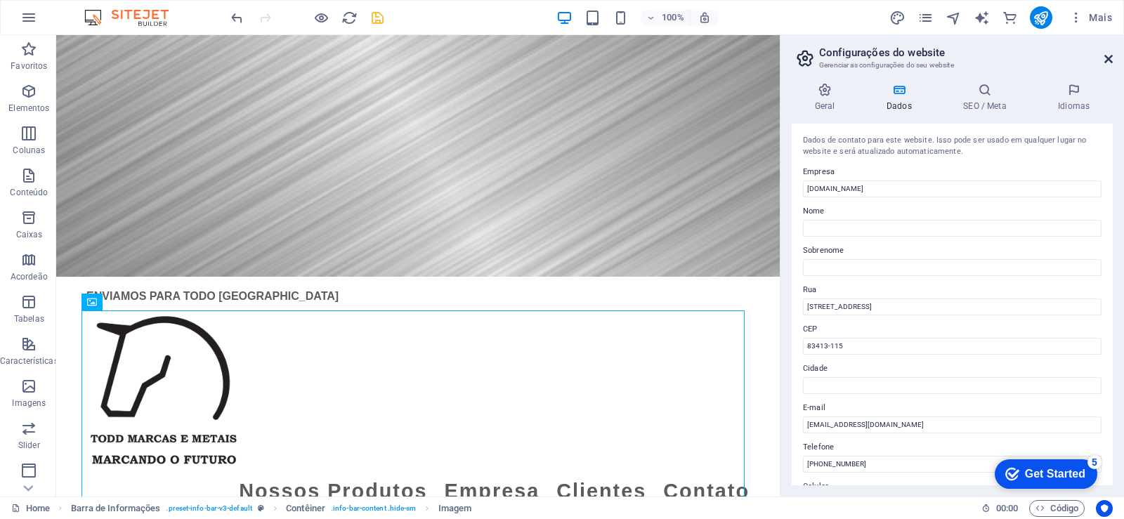
click at [1110, 59] on icon at bounding box center [1109, 58] width 8 height 11
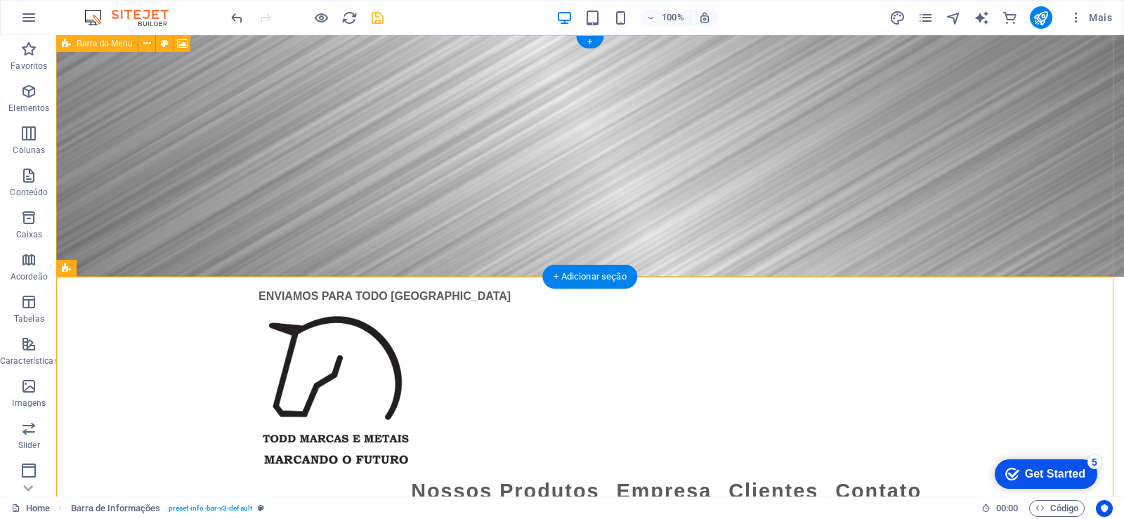
click at [810, 129] on figure at bounding box center [590, 156] width 1068 height 242
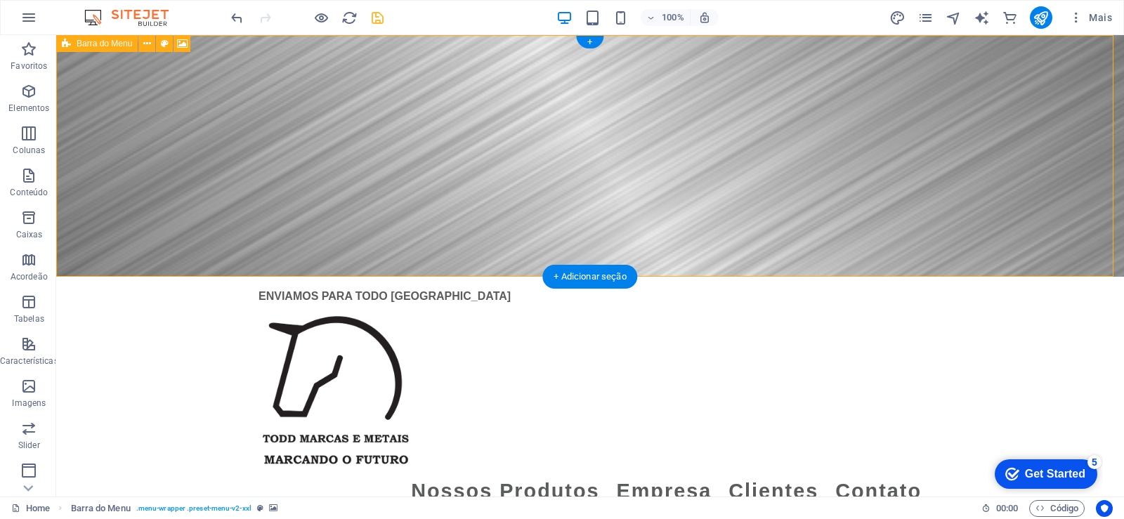
click at [810, 129] on figure at bounding box center [590, 156] width 1068 height 242
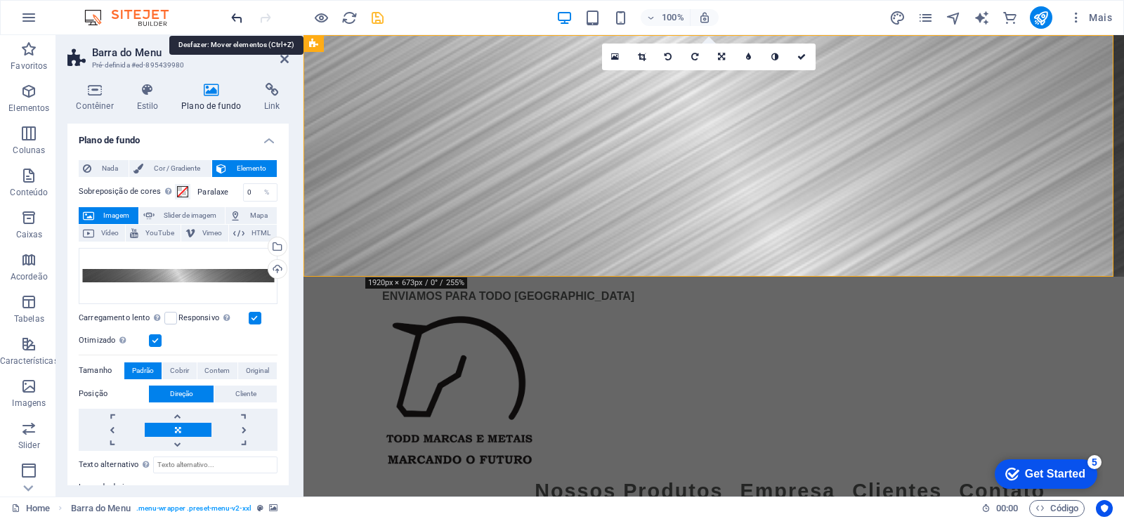
click at [241, 15] on icon "undo" at bounding box center [237, 18] width 16 height 16
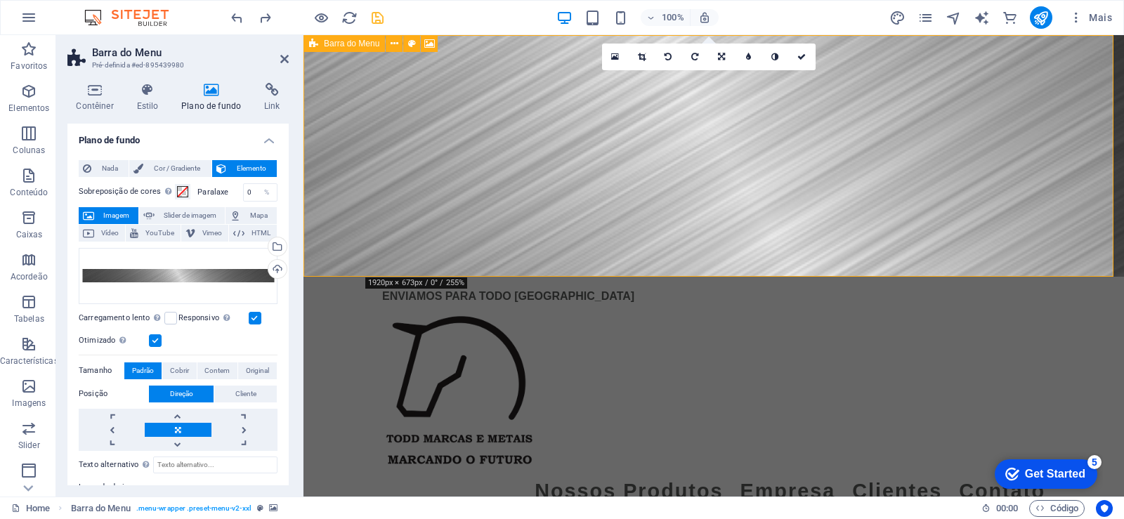
click at [724, 231] on figure at bounding box center [714, 156] width 821 height 242
click at [287, 53] on icon at bounding box center [284, 58] width 8 height 11
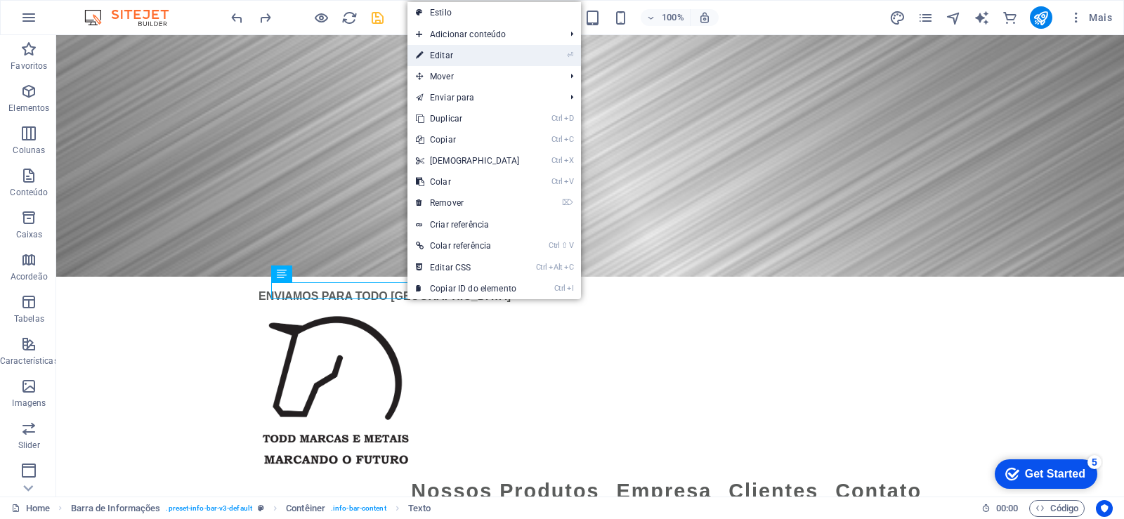
drag, startPoint x: 444, startPoint y: 58, endPoint x: 142, endPoint y: 39, distance: 302.8
click at [444, 58] on link "⏎ Editar" at bounding box center [468, 55] width 121 height 21
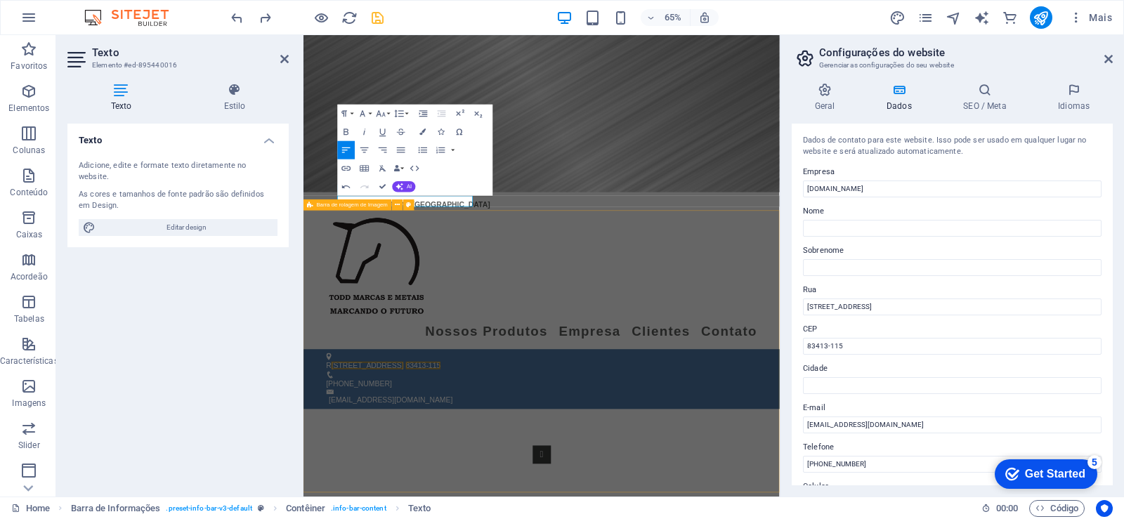
click at [286, 403] on div "Texto Adicione, edite e formate texto diretamente no website. As cores e tamanh…" at bounding box center [177, 305] width 221 height 362
click at [1106, 59] on icon at bounding box center [1109, 58] width 8 height 11
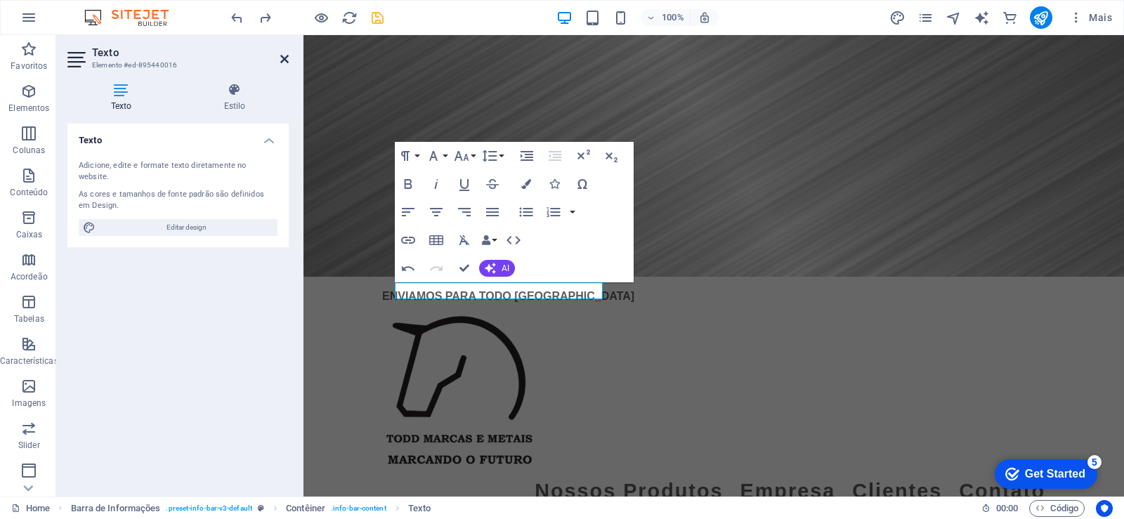
click at [280, 57] on icon at bounding box center [284, 58] width 8 height 11
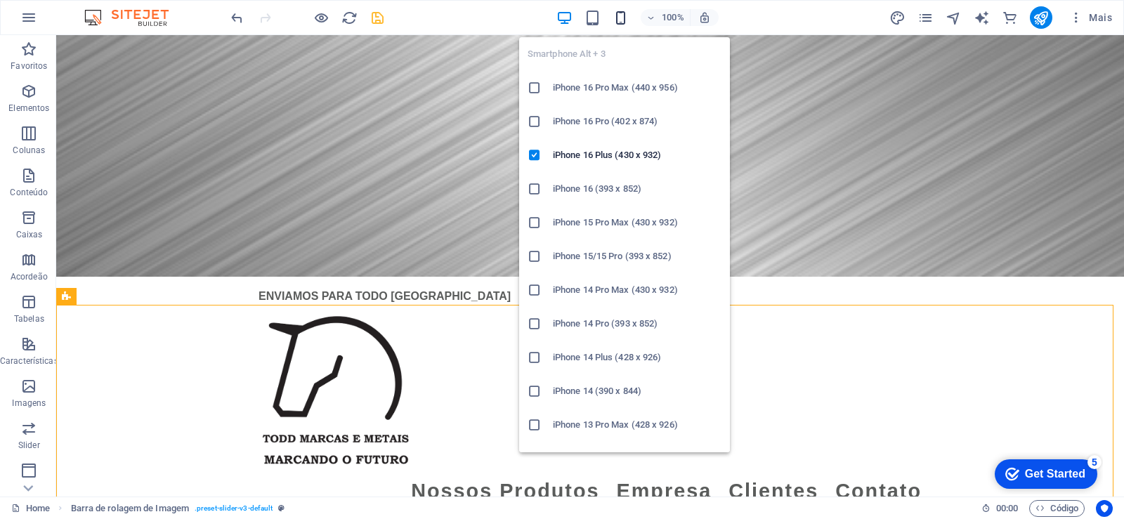
click at [623, 21] on icon "button" at bounding box center [621, 18] width 16 height 16
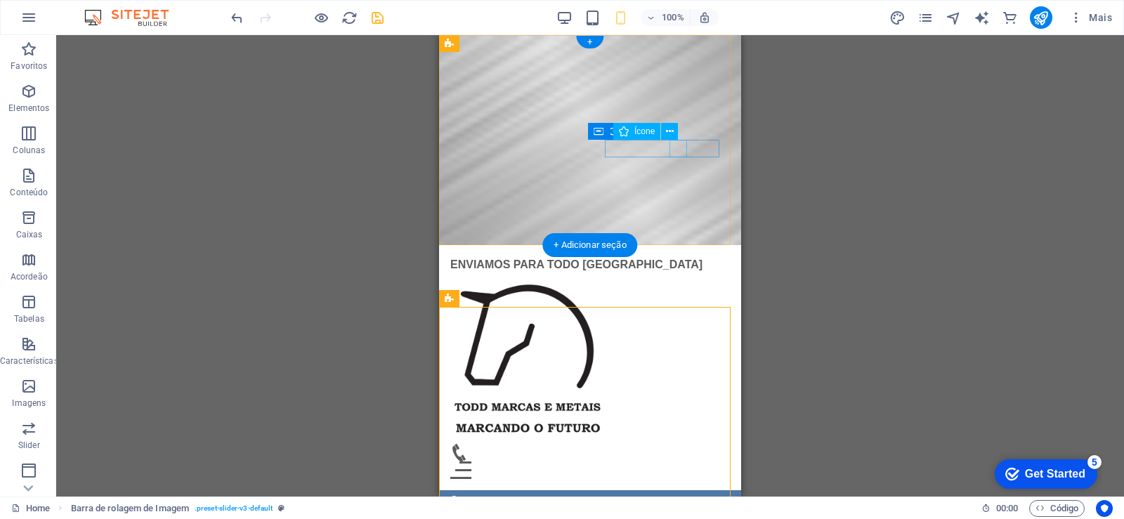
click at [681, 444] on figure at bounding box center [584, 453] width 268 height 18
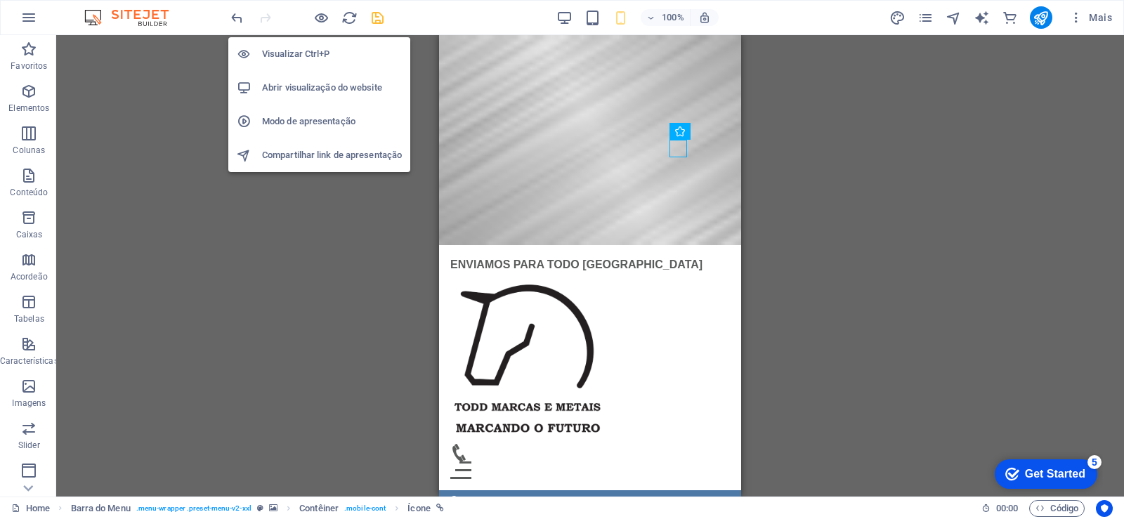
drag, startPoint x: 323, startPoint y: 18, endPoint x: 352, endPoint y: 54, distance: 46.5
click at [323, 18] on icon "button" at bounding box center [321, 18] width 16 height 16
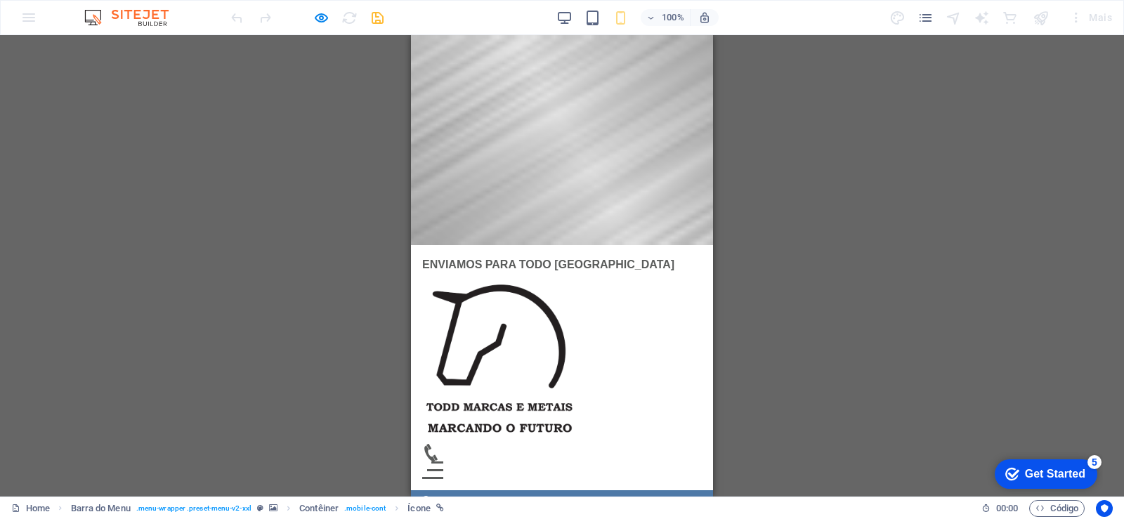
click at [438, 444] on icon at bounding box center [430, 453] width 13 height 18
click at [440, 444] on icon at bounding box center [431, 453] width 18 height 18
click at [686, 91] on div at bounding box center [562, 140] width 302 height 210
drag, startPoint x: 698, startPoint y: 148, endPoint x: 706, endPoint y: 153, distance: 9.2
click at [444, 469] on button "Menu" at bounding box center [436, 470] width 16 height 2
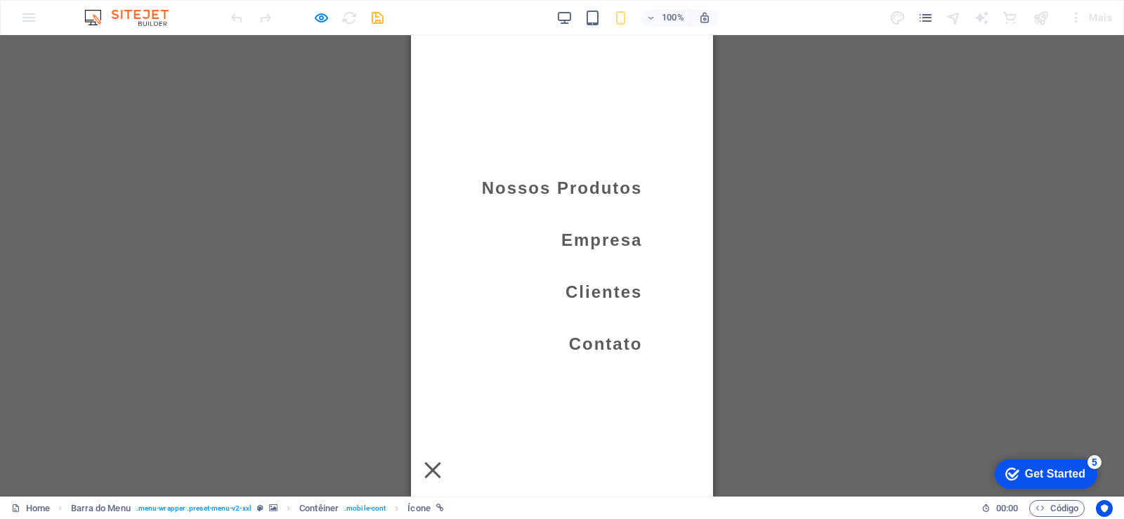
drag, startPoint x: 578, startPoint y: 185, endPoint x: 583, endPoint y: 190, distance: 7.5
click at [578, 186] on link "Nossos Produtos" at bounding box center [562, 188] width 161 height 28
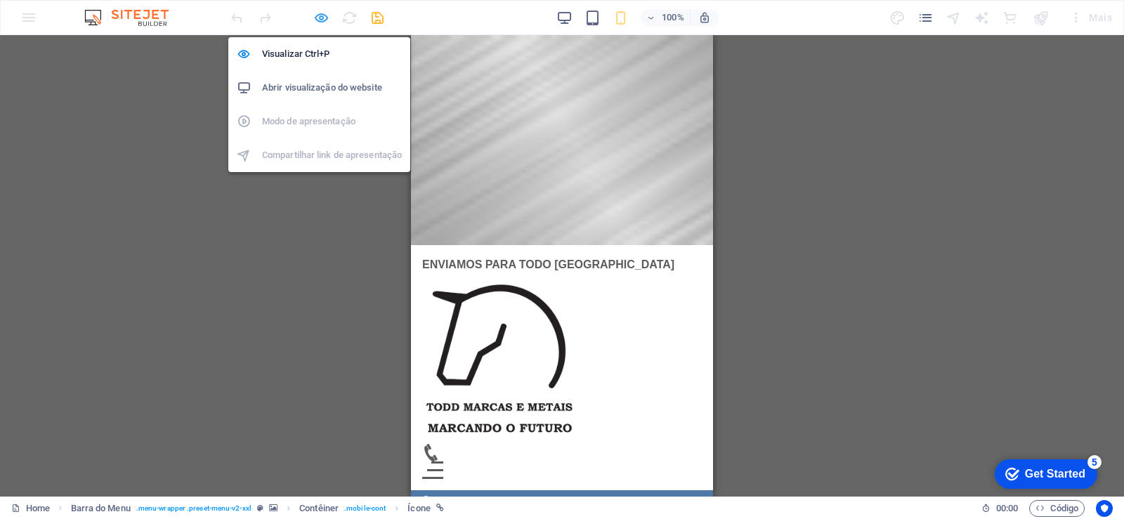
click at [320, 23] on icon "button" at bounding box center [321, 18] width 16 height 16
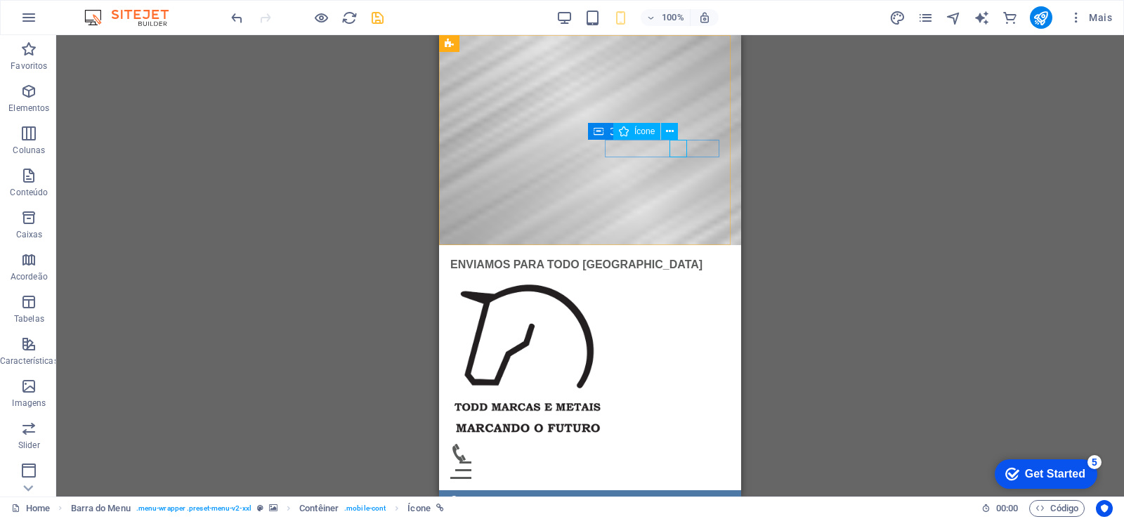
click at [636, 131] on span "Ícone" at bounding box center [645, 131] width 20 height 8
click at [667, 131] on icon at bounding box center [670, 131] width 8 height 15
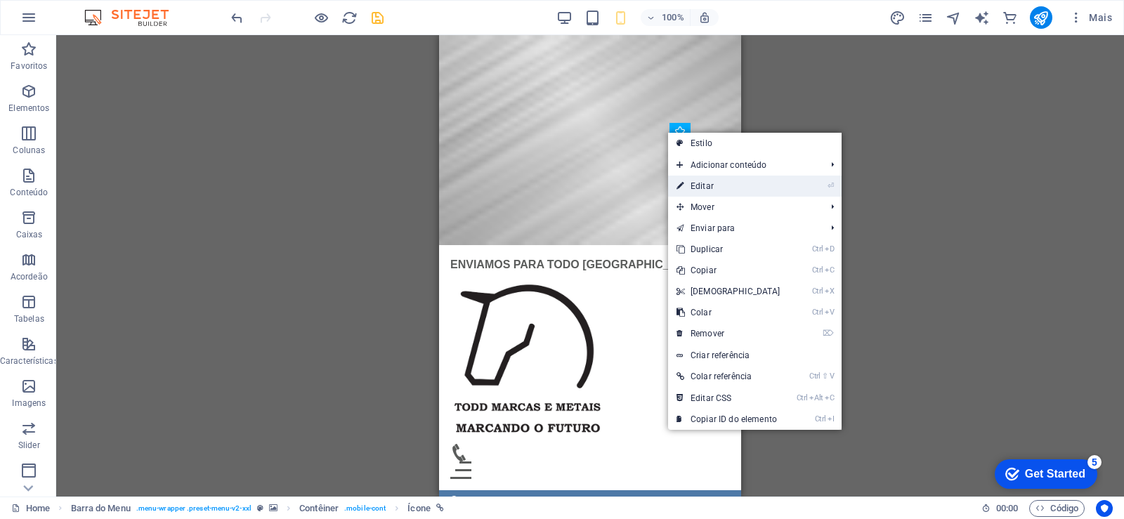
click at [703, 188] on link "⏎ Editar" at bounding box center [728, 186] width 121 height 21
select select "xMidYMid"
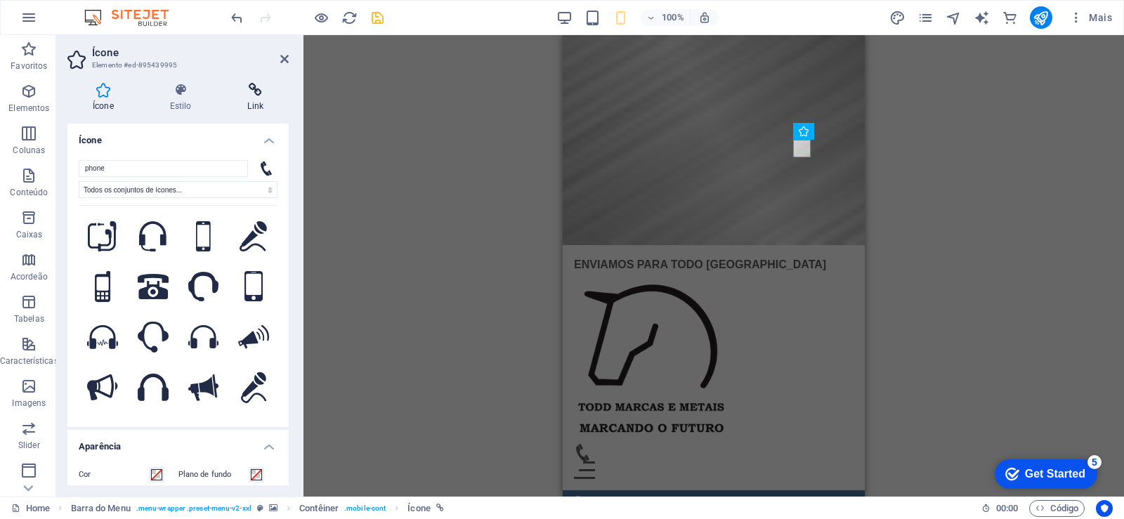
click at [250, 100] on h4 "Link" at bounding box center [255, 98] width 67 height 30
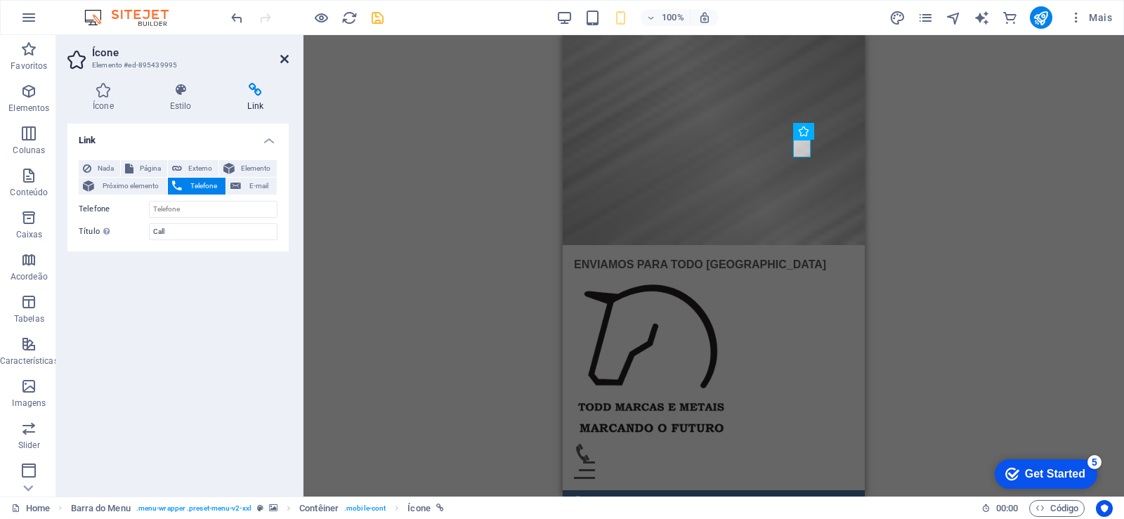
click at [284, 59] on icon at bounding box center [284, 58] width 8 height 11
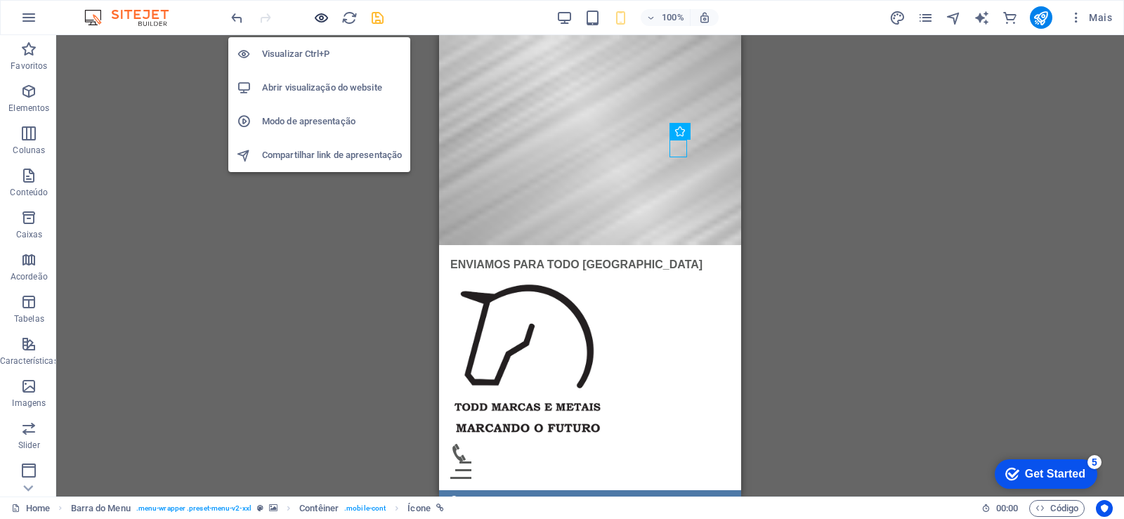
click at [327, 15] on icon "button" at bounding box center [321, 18] width 16 height 16
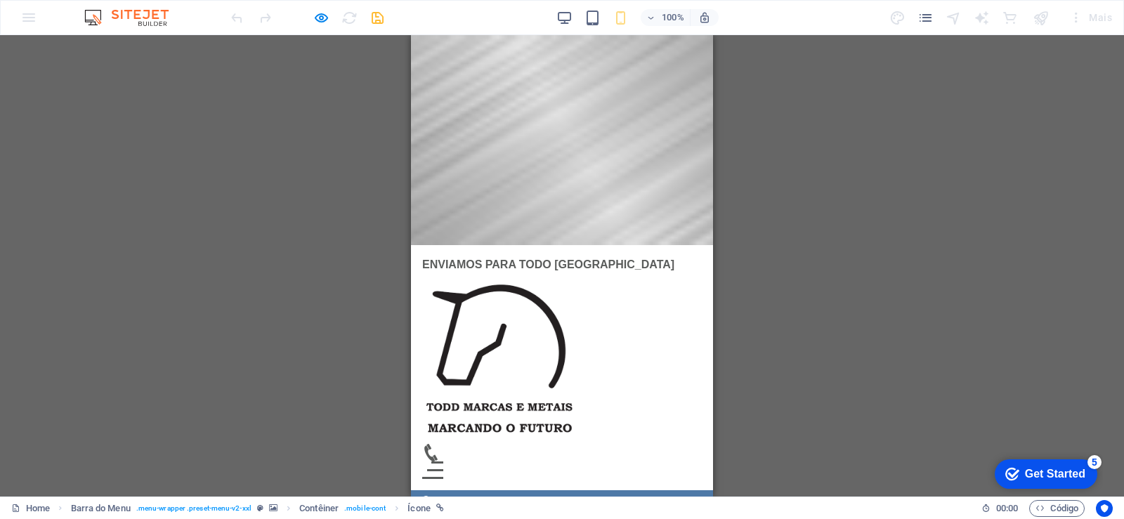
click at [440, 444] on icon at bounding box center [431, 453] width 18 height 18
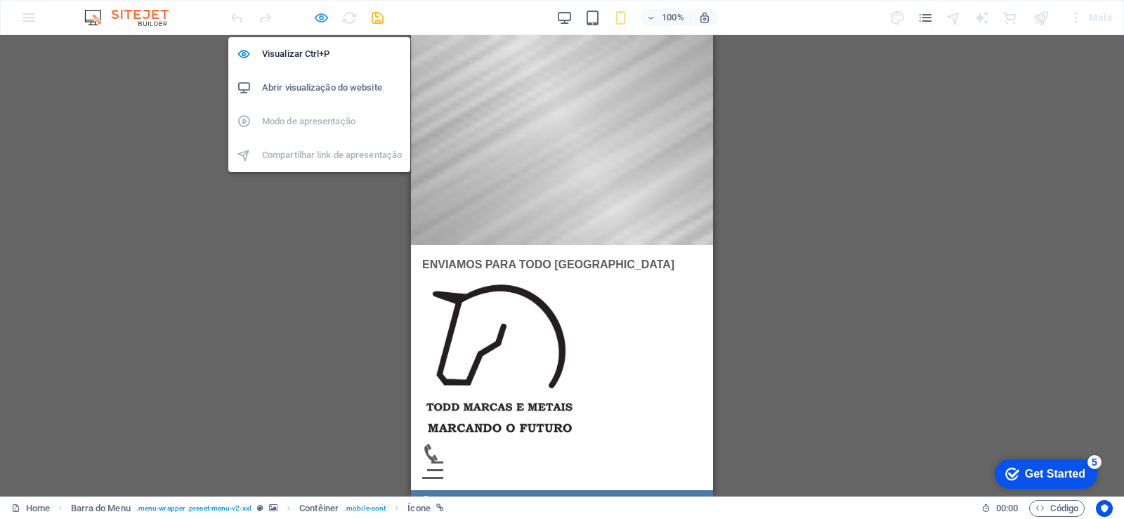
click at [324, 18] on icon "button" at bounding box center [321, 18] width 16 height 16
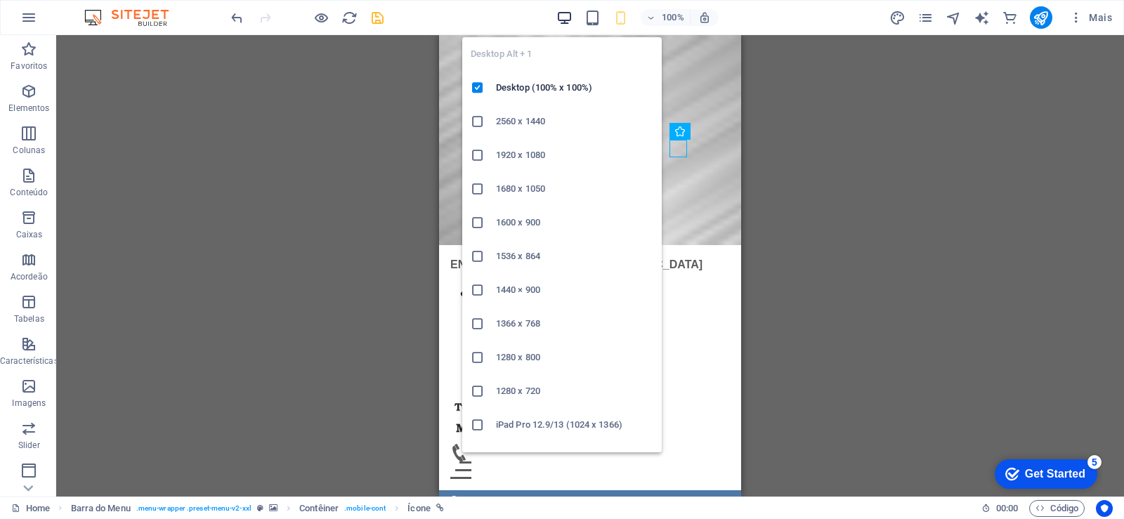
click at [570, 13] on icon "button" at bounding box center [565, 18] width 16 height 16
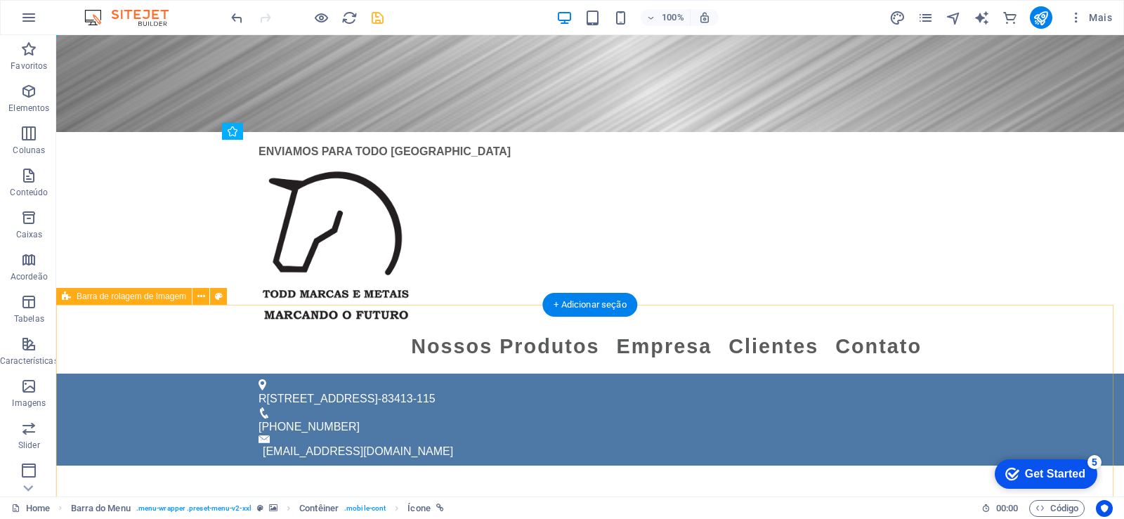
scroll to position [242, 0]
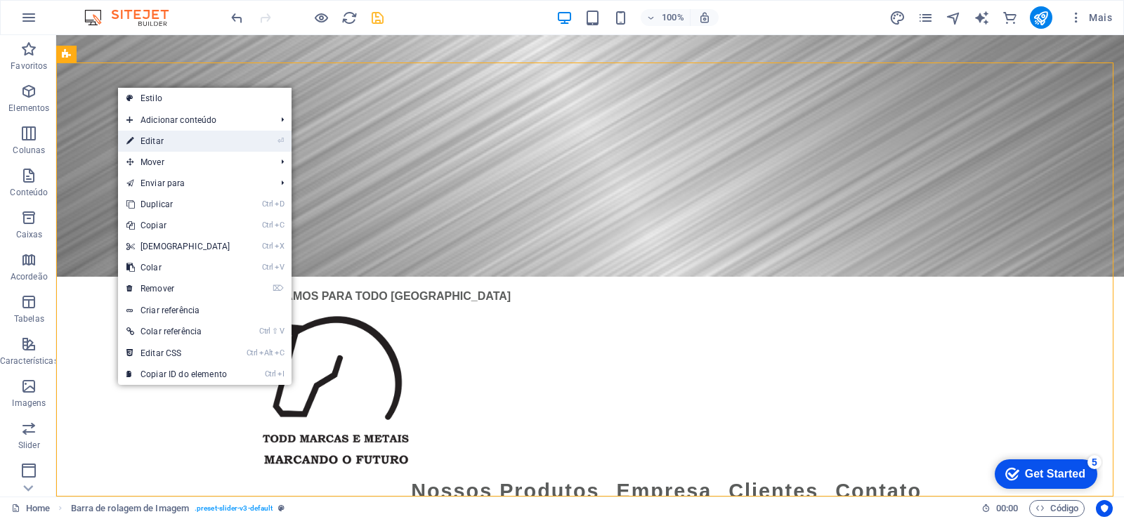
click at [186, 138] on link "⏎ Editar" at bounding box center [178, 141] width 121 height 21
select select "region"
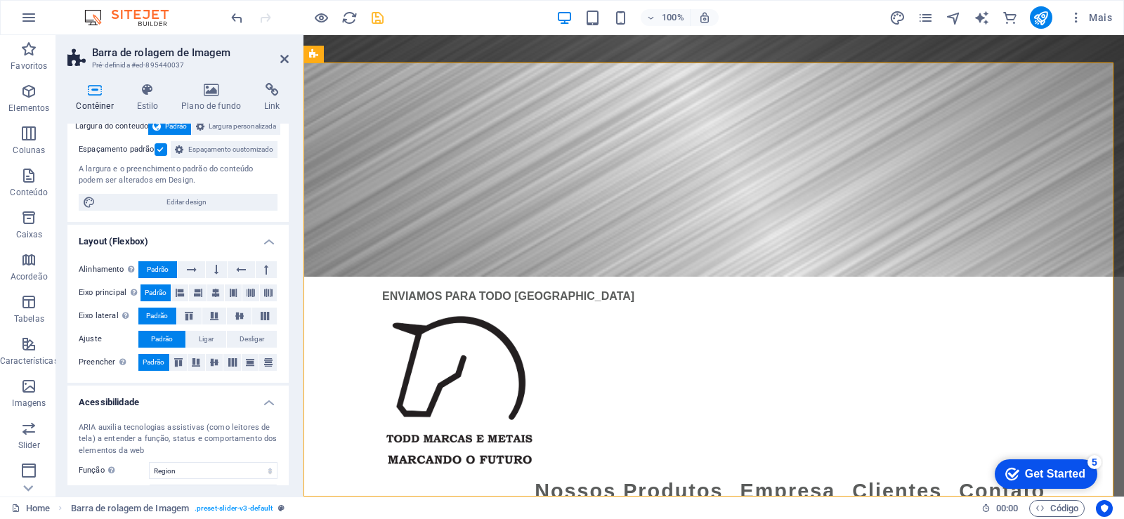
scroll to position [0, 0]
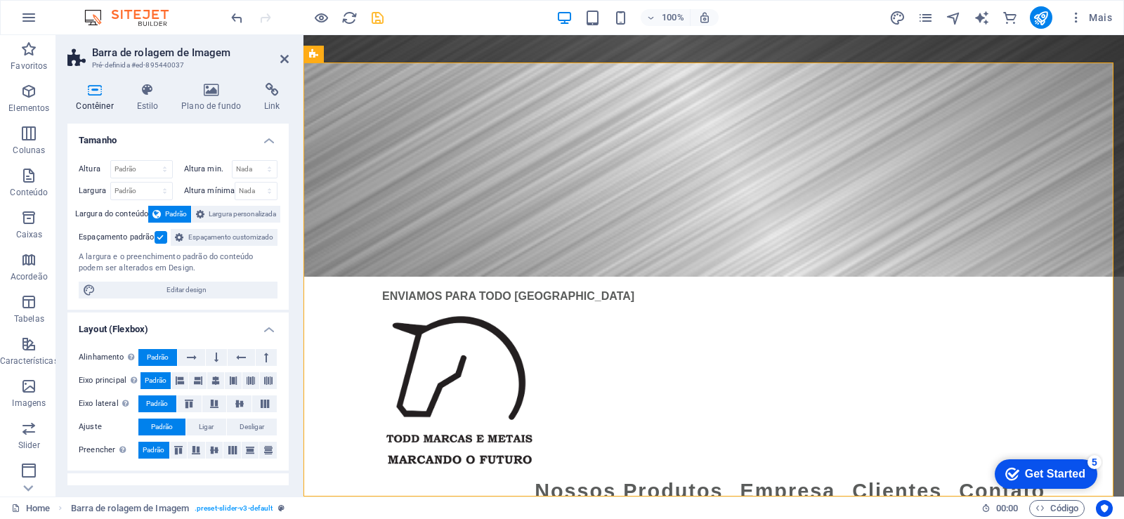
click at [275, 70] on header "Barra de rolagem de Imagem Pré-definida #ed-895440037" at bounding box center [177, 53] width 221 height 37
click at [284, 62] on icon at bounding box center [284, 58] width 8 height 11
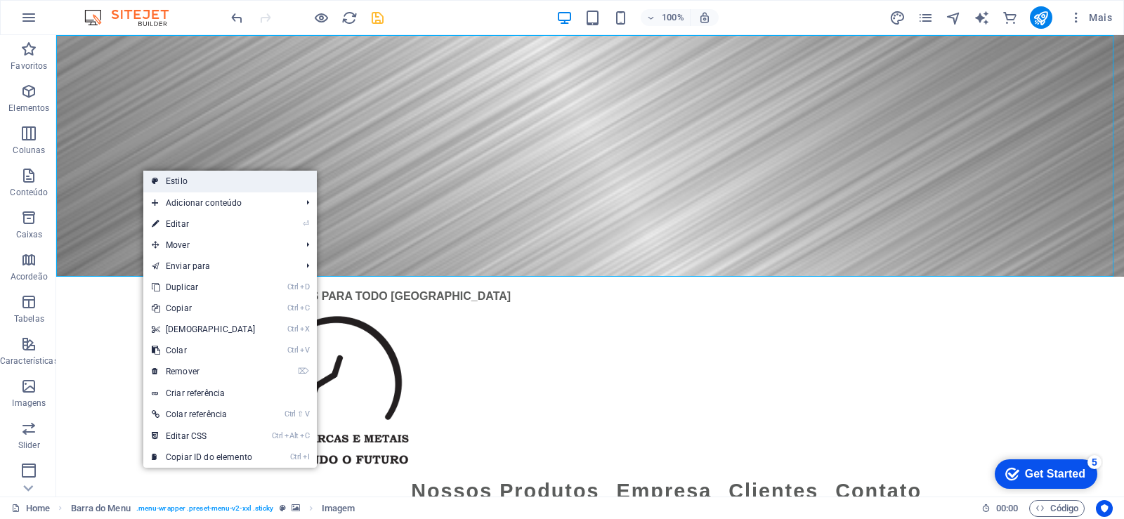
click at [182, 184] on link "Estilo" at bounding box center [230, 181] width 174 height 21
select select "rem"
select select "hover_box_bottom"
select select "px"
select select "rem"
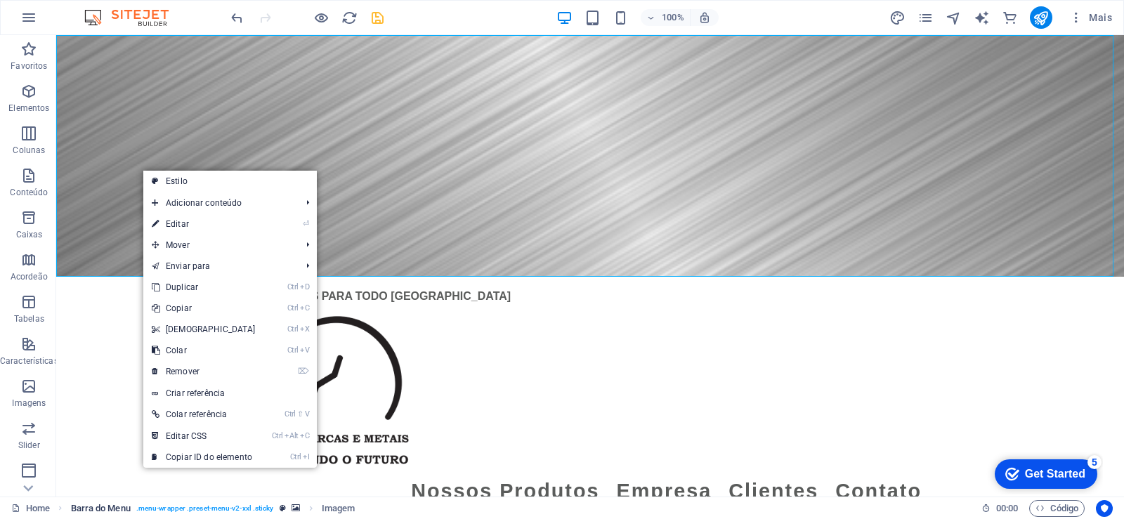
select select "rem"
select select
select select "px"
select select "preset-menu-v2-xxl"
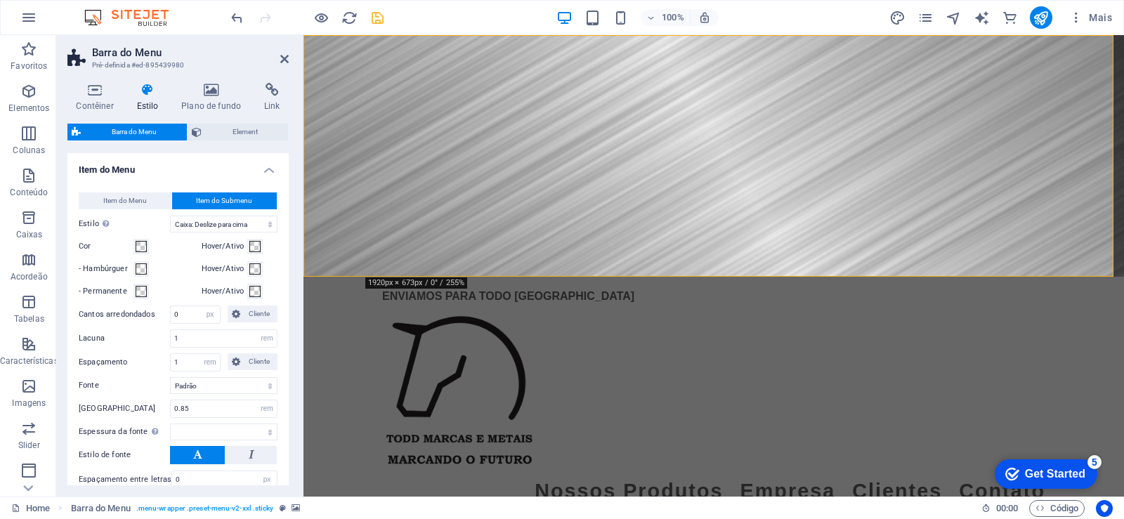
scroll to position [422, 0]
click at [136, 292] on span at bounding box center [141, 289] width 11 height 11
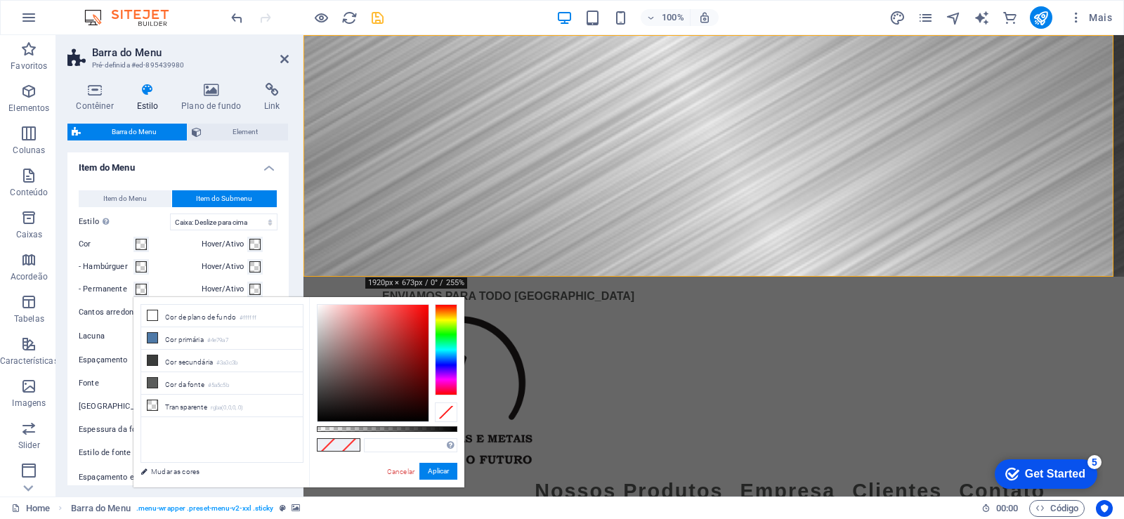
drag, startPoint x: 398, startPoint y: 471, endPoint x: 378, endPoint y: 515, distance: 48.7
click at [399, 472] on link "Cancelar" at bounding box center [401, 472] width 30 height 11
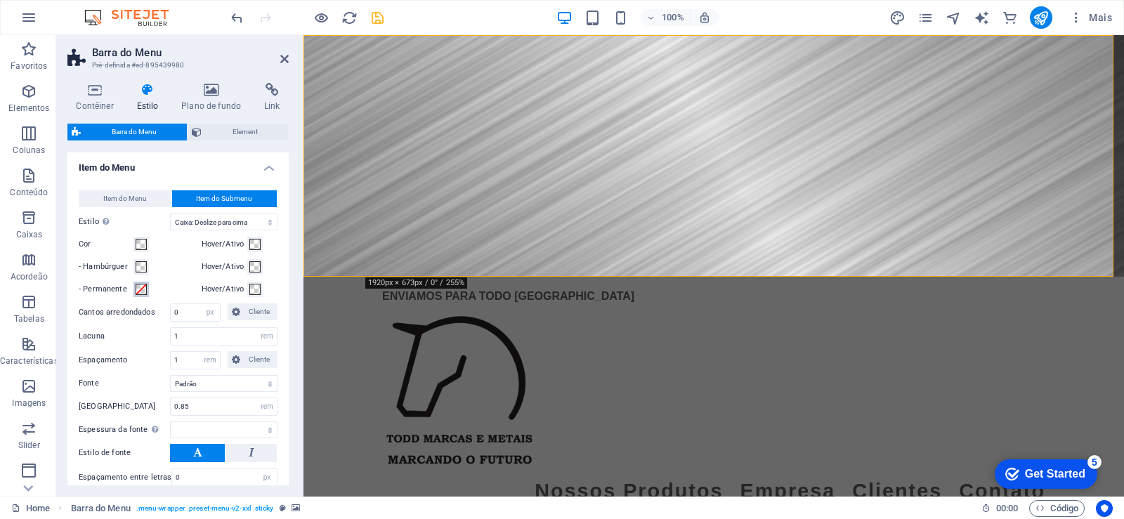
click at [141, 285] on span at bounding box center [141, 289] width 11 height 11
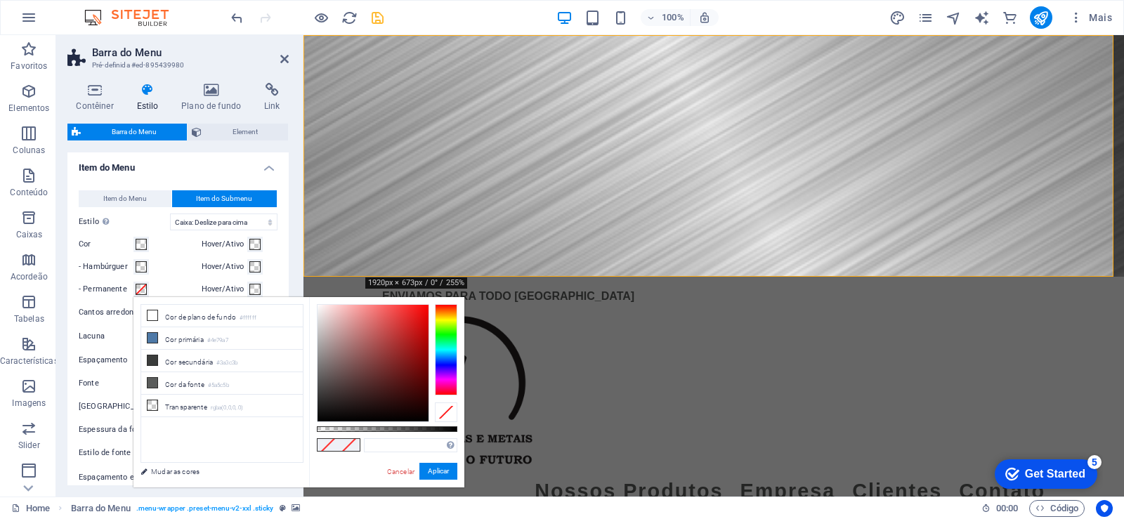
select select
click at [163, 409] on li "Transparente rgba(0,0,0,.0)" at bounding box center [222, 406] width 162 height 22
type input "rgba(0, 0, 0, 0)"
click at [434, 475] on button "Aplicar" at bounding box center [439, 471] width 38 height 17
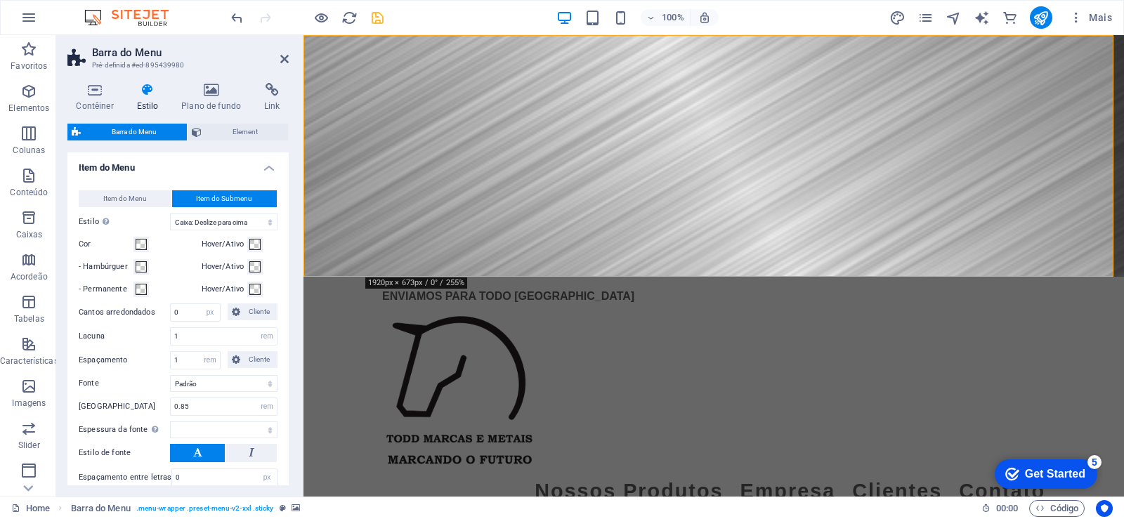
select select
click at [283, 60] on icon at bounding box center [284, 58] width 8 height 11
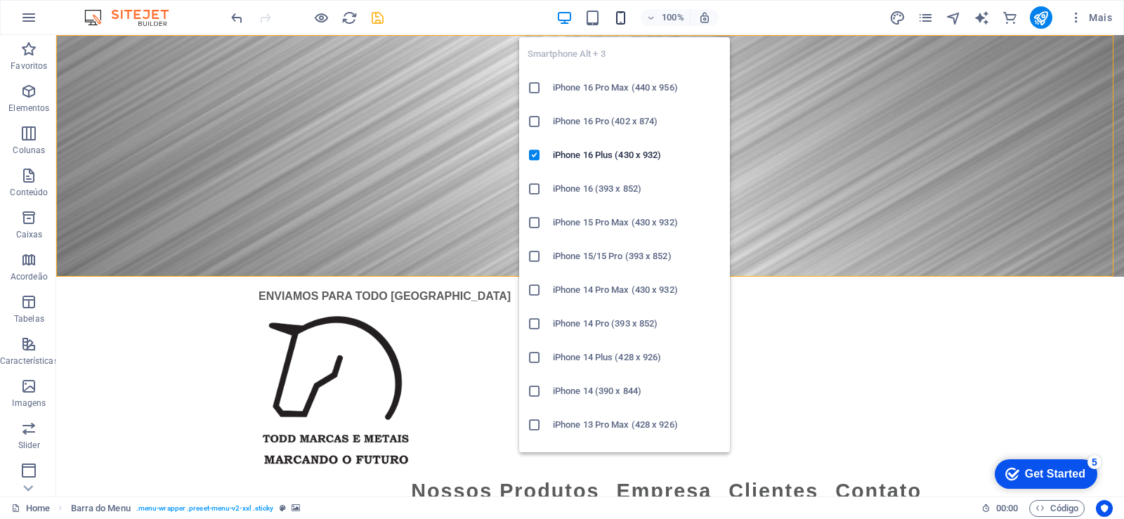
click at [622, 22] on icon "button" at bounding box center [621, 18] width 16 height 16
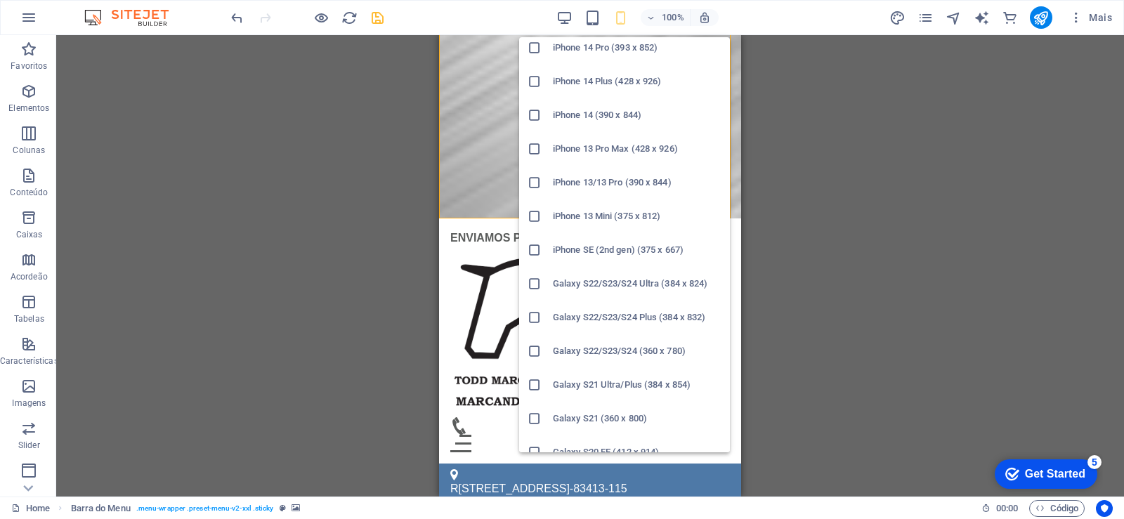
scroll to position [23, 0]
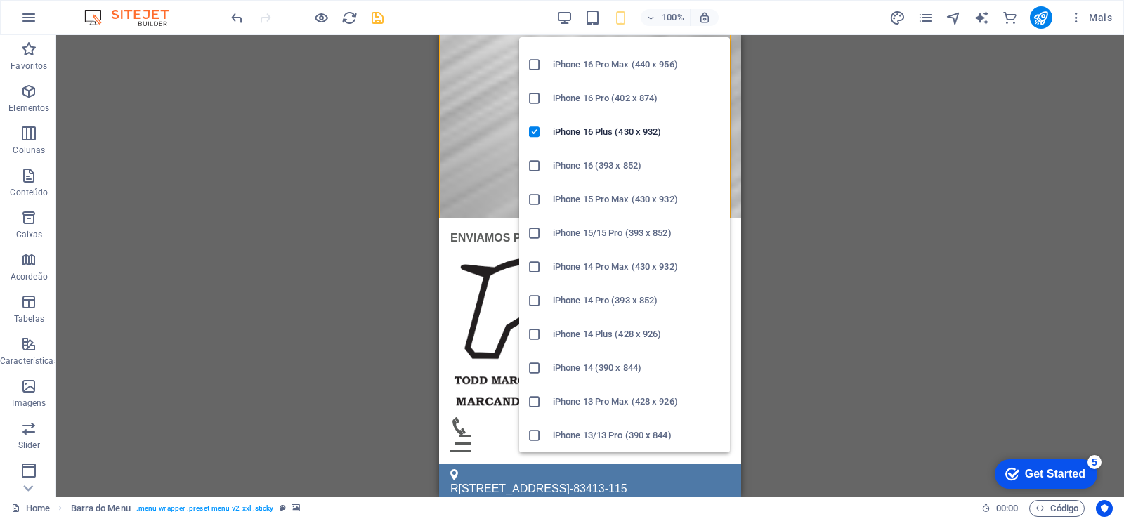
click at [531, 372] on icon at bounding box center [535, 368] width 14 height 14
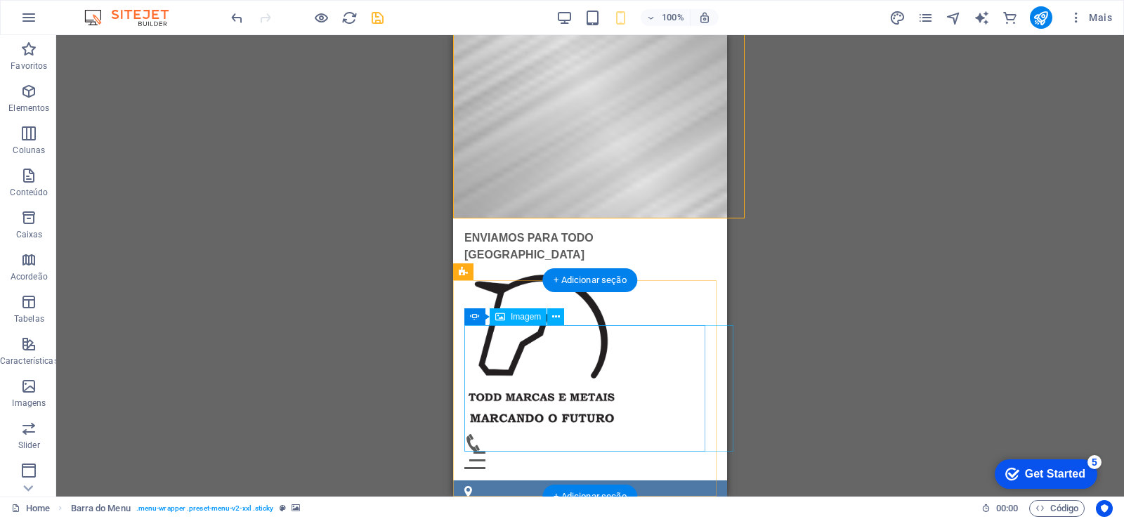
scroll to position [13, 0]
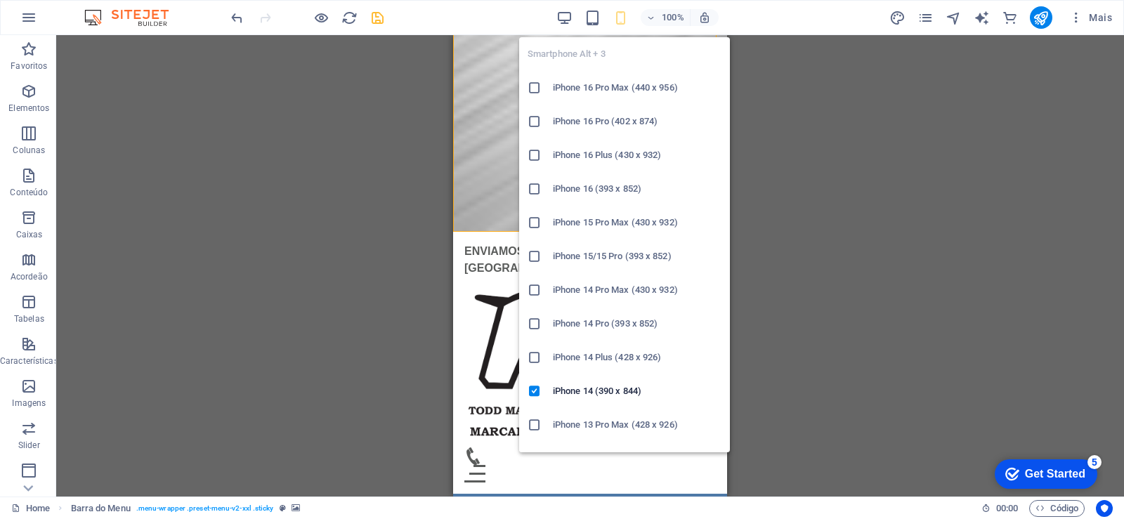
click at [621, 23] on icon "button" at bounding box center [621, 18] width 16 height 16
drag, startPoint x: 534, startPoint y: 194, endPoint x: 81, endPoint y: 158, distance: 454.7
click at [534, 194] on icon at bounding box center [535, 189] width 14 height 14
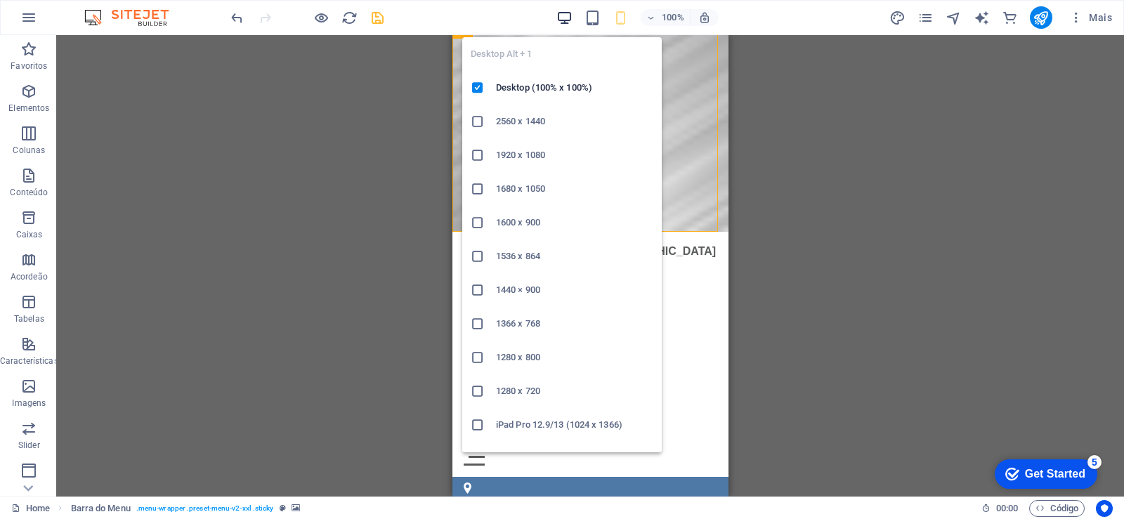
click at [567, 18] on icon "button" at bounding box center [565, 18] width 16 height 16
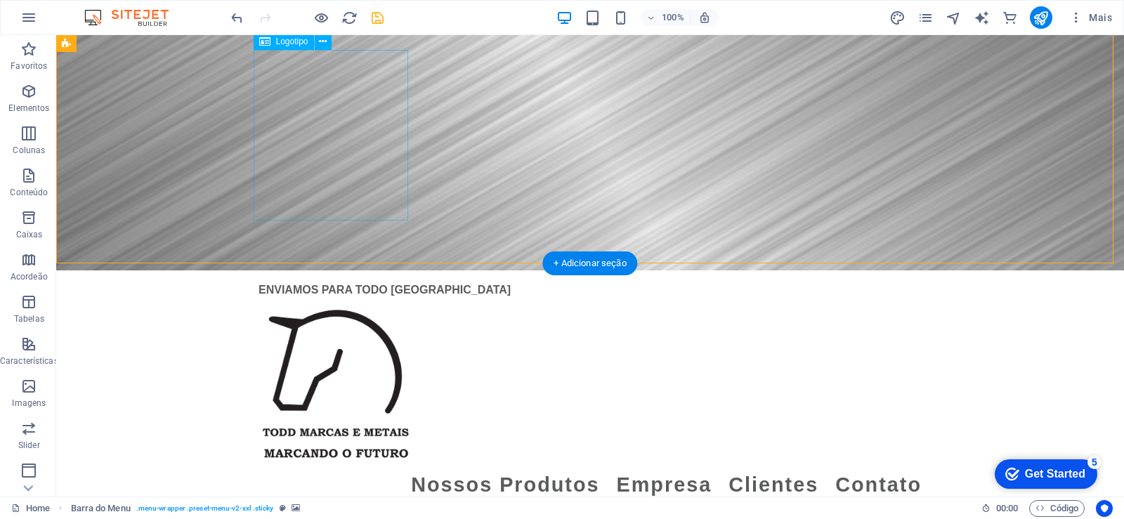
click at [342, 299] on div at bounding box center [590, 384] width 663 height 171
select select "px"
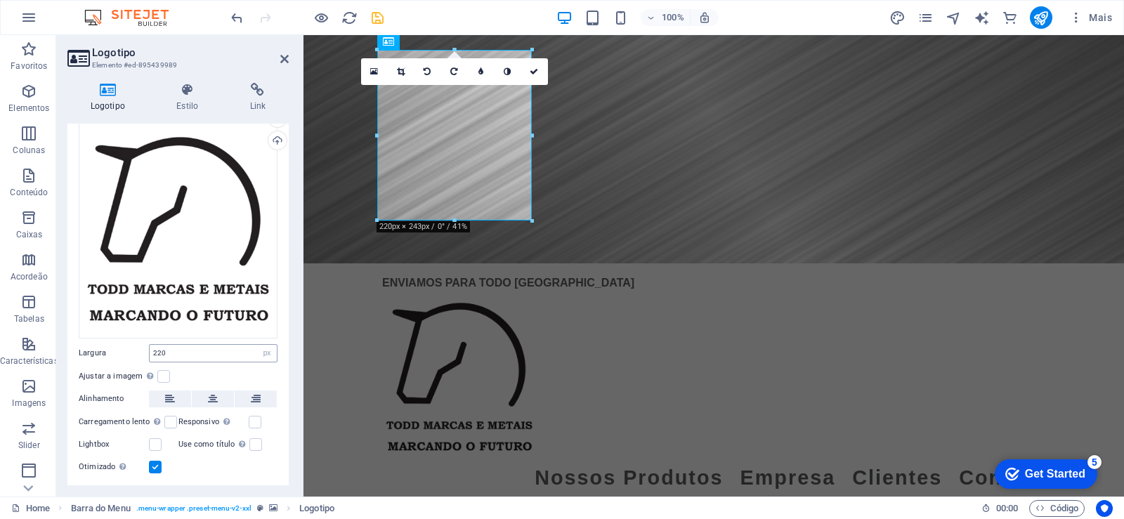
scroll to position [96, 0]
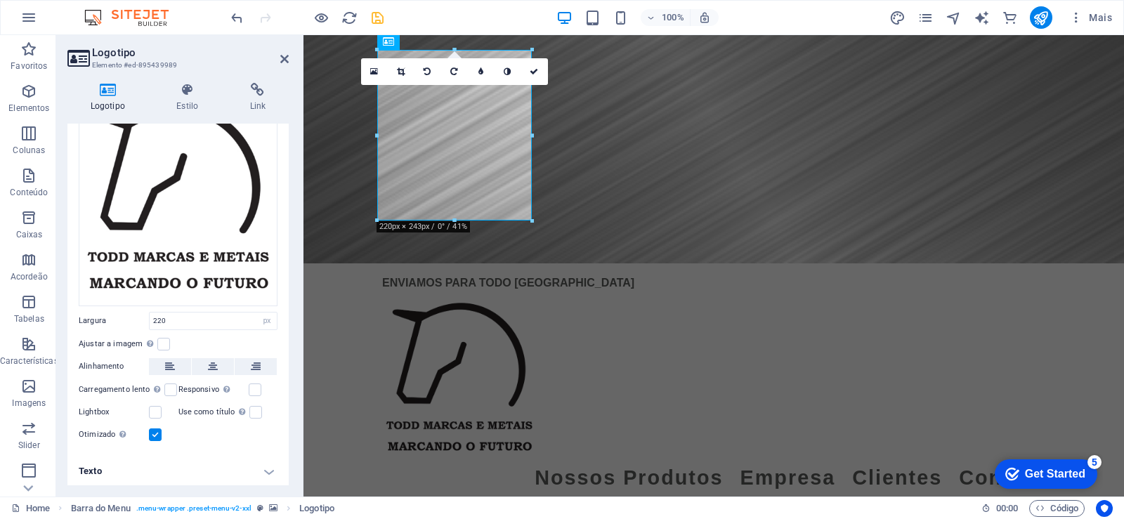
click at [272, 474] on h4 "Texto" at bounding box center [177, 472] width 221 height 34
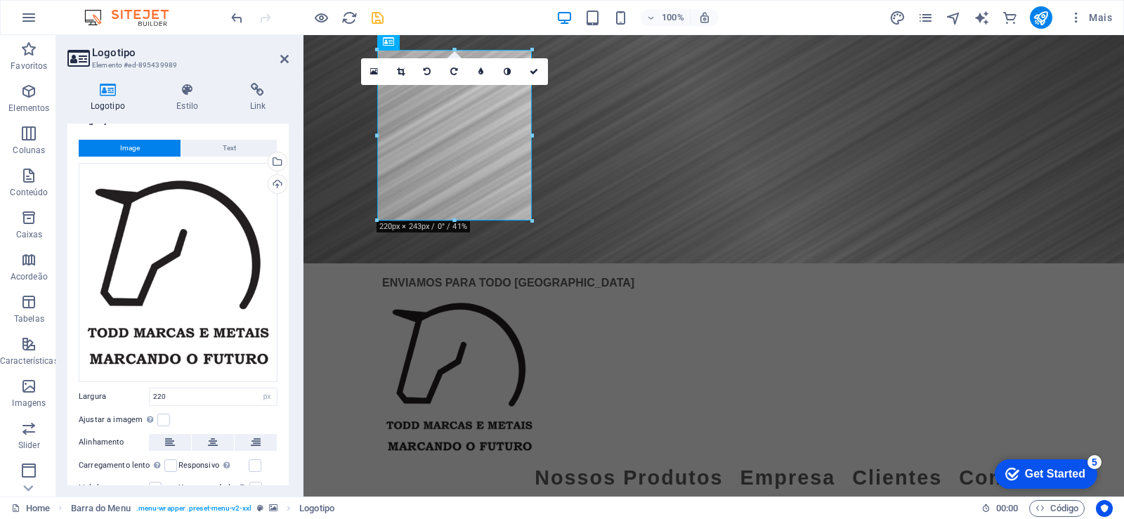
scroll to position [0, 0]
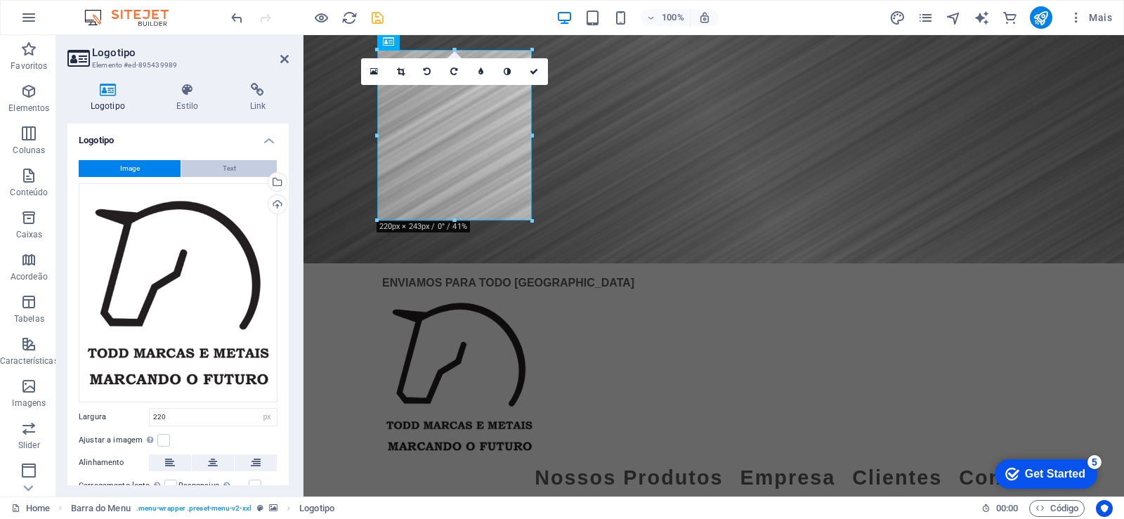
click at [234, 171] on button "Text" at bounding box center [229, 168] width 96 height 17
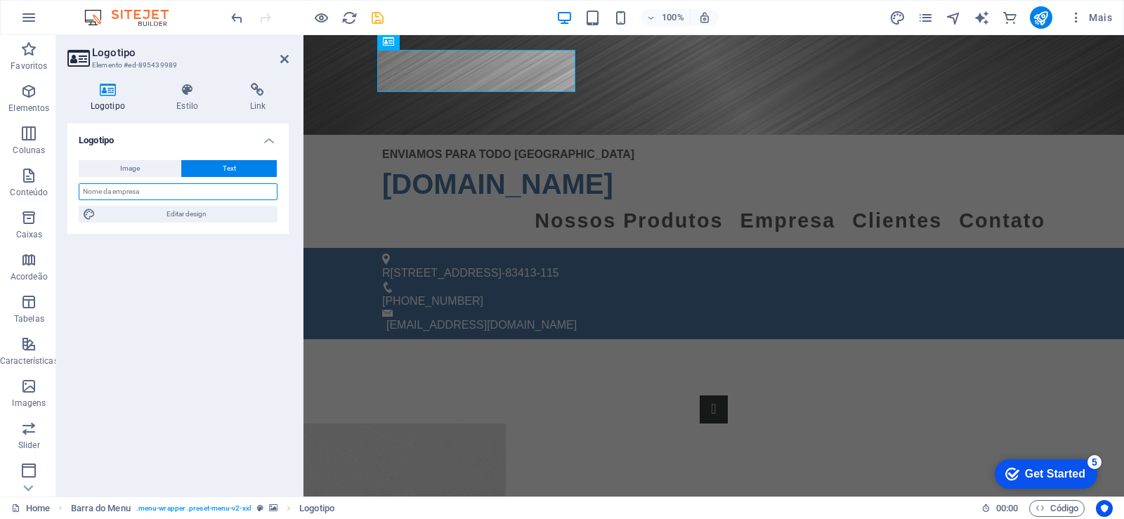
click at [157, 191] on input "text" at bounding box center [178, 191] width 199 height 17
drag, startPoint x: 329, startPoint y: 237, endPoint x: 583, endPoint y: 282, distance: 258.4
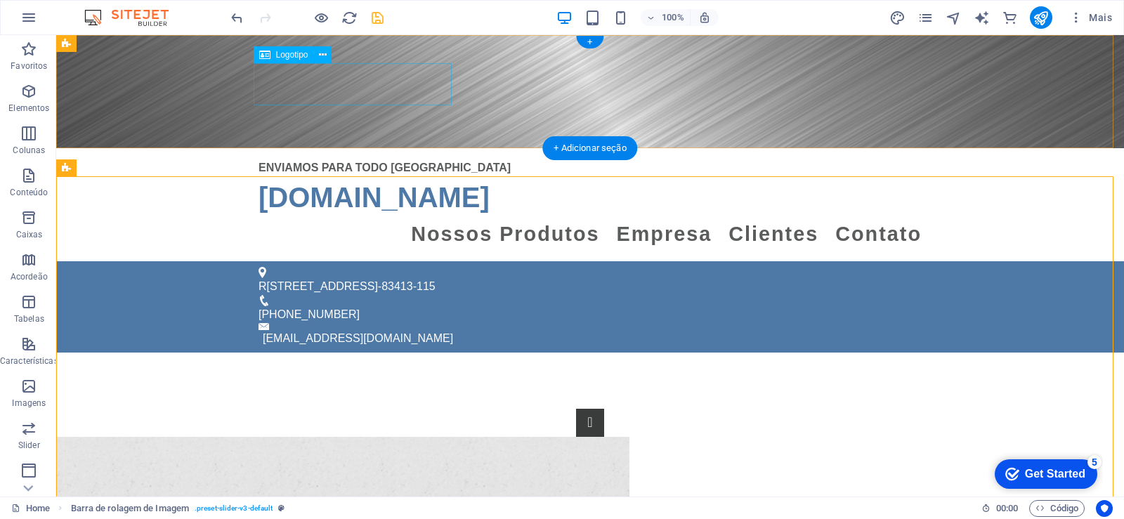
click at [387, 176] on div "[DOMAIN_NAME]" at bounding box center [590, 197] width 663 height 42
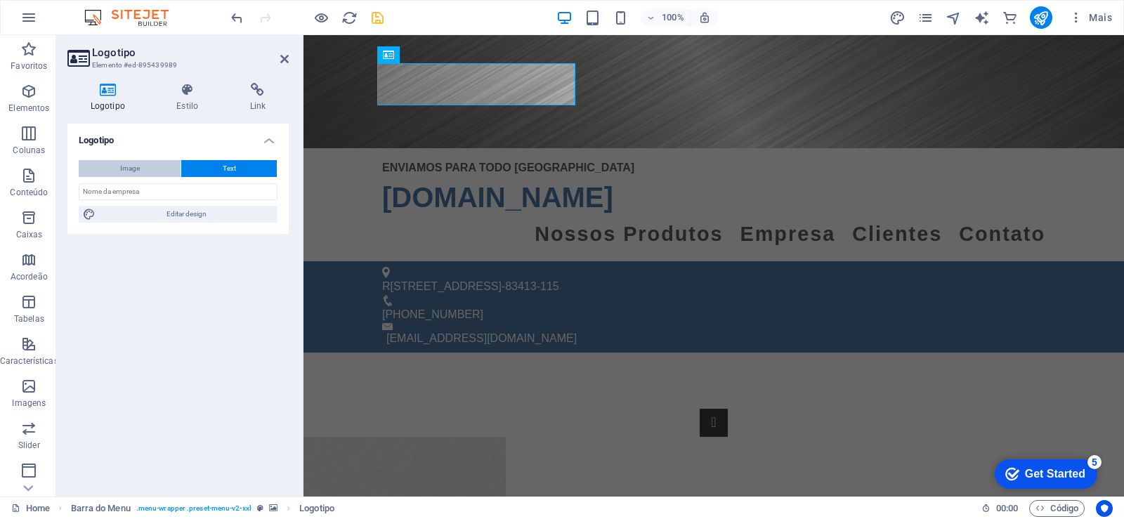
click at [125, 165] on span "Image" at bounding box center [130, 168] width 20 height 17
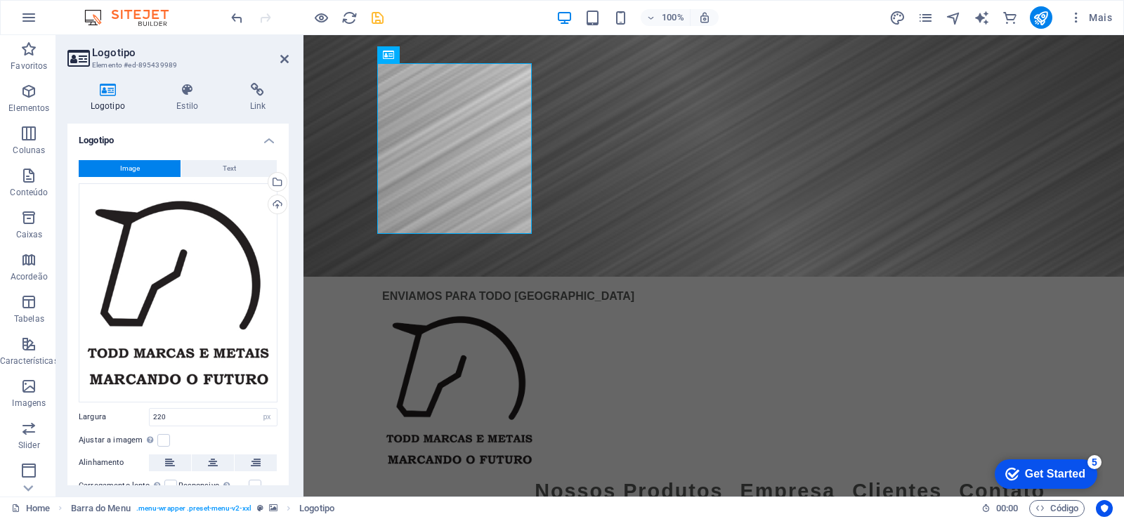
click at [280, 65] on header "Logotipo Elemento #ed-895439989" at bounding box center [177, 53] width 221 height 37
click at [281, 58] on icon at bounding box center [284, 58] width 8 height 11
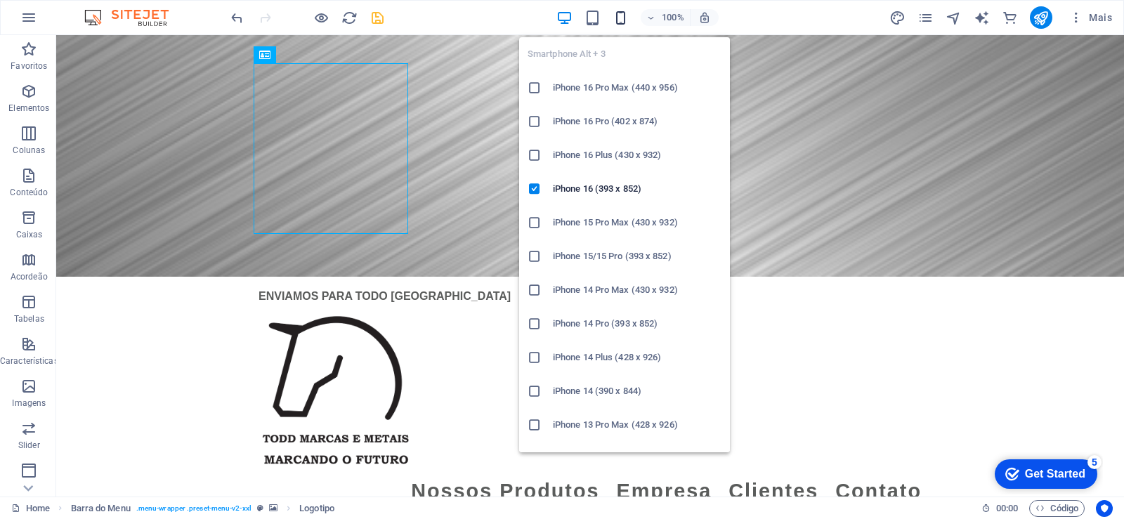
click at [616, 19] on icon "button" at bounding box center [621, 18] width 16 height 16
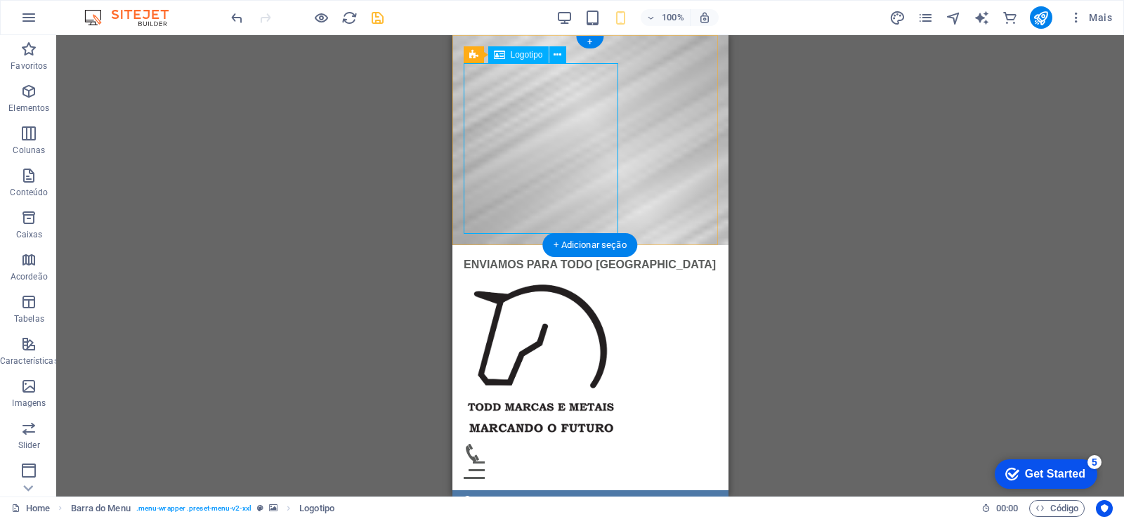
click at [493, 273] on div at bounding box center [590, 358] width 254 height 171
click at [520, 273] on div at bounding box center [590, 358] width 254 height 171
select select "px"
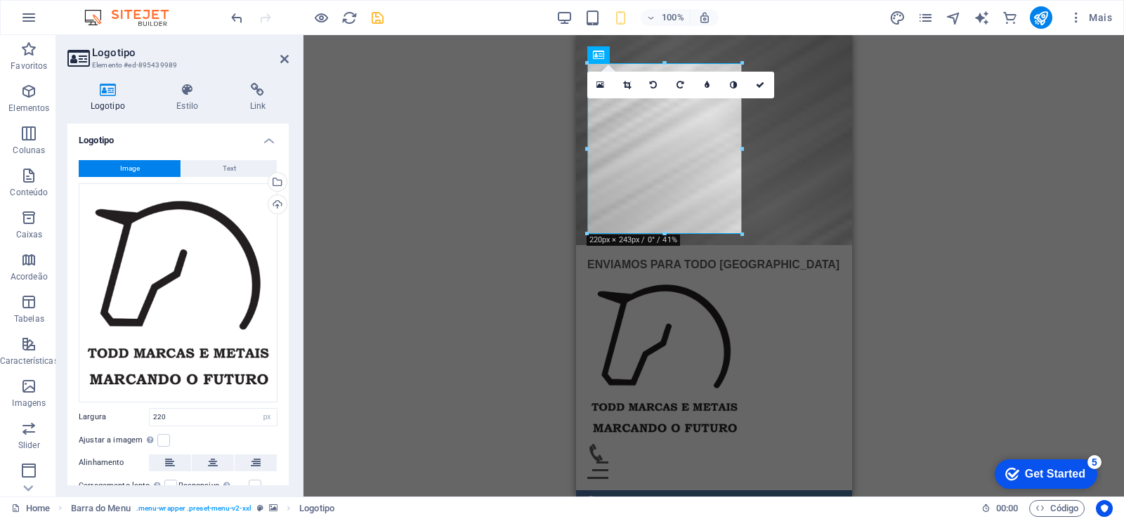
click at [283, 51] on h2 "Logotipo" at bounding box center [190, 52] width 197 height 13
click at [282, 57] on icon at bounding box center [284, 58] width 8 height 11
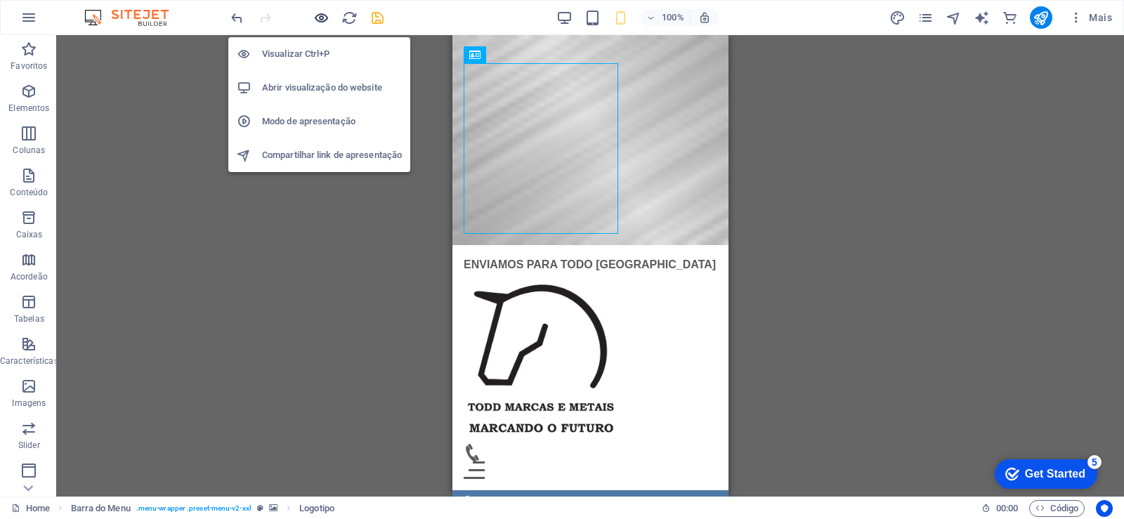
click at [316, 20] on icon "button" at bounding box center [321, 18] width 16 height 16
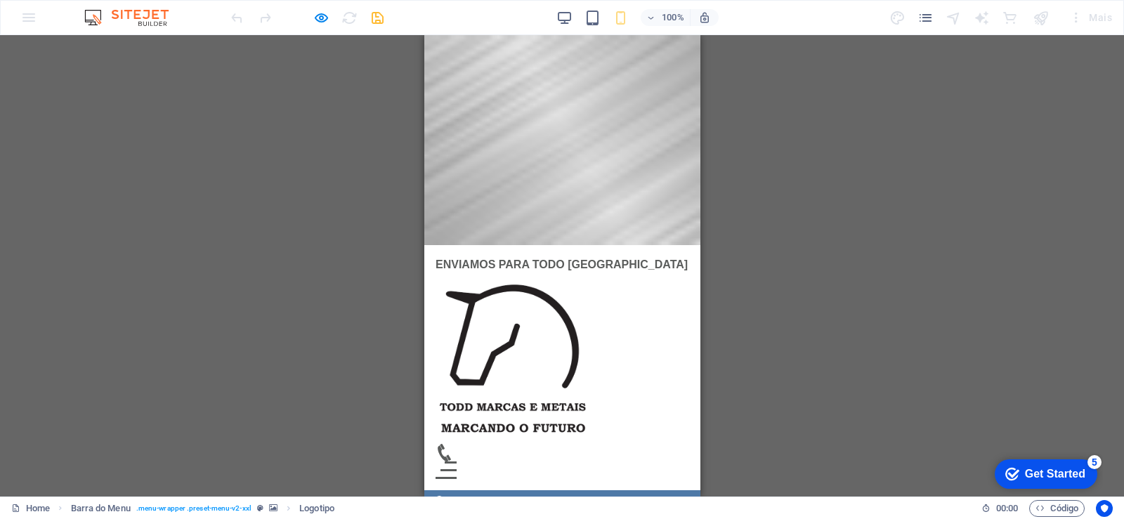
click at [489, 273] on img at bounding box center [512, 358] width 155 height 171
click at [493, 273] on img at bounding box center [512, 358] width 155 height 171
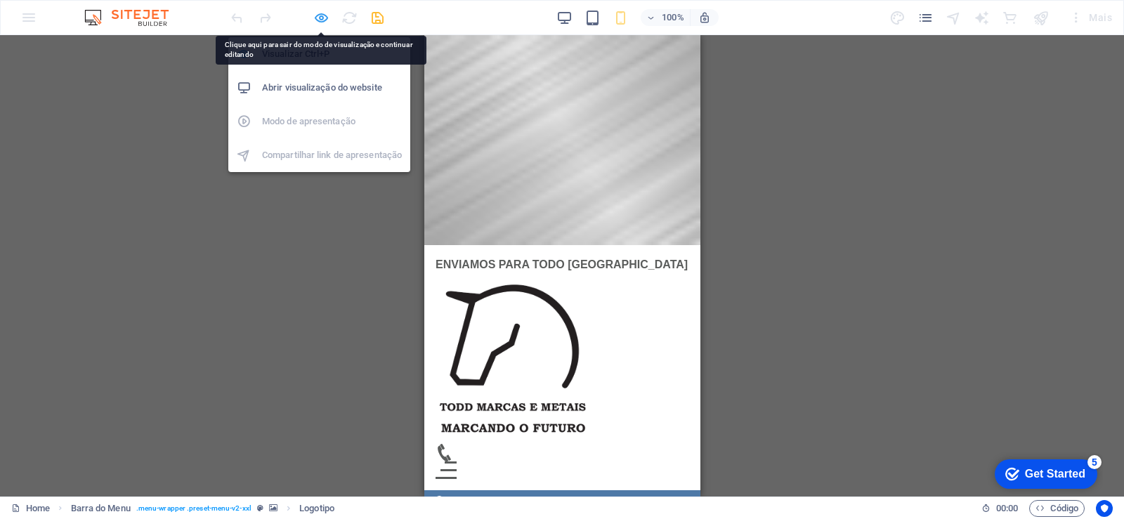
click at [315, 22] on icon "button" at bounding box center [321, 18] width 16 height 16
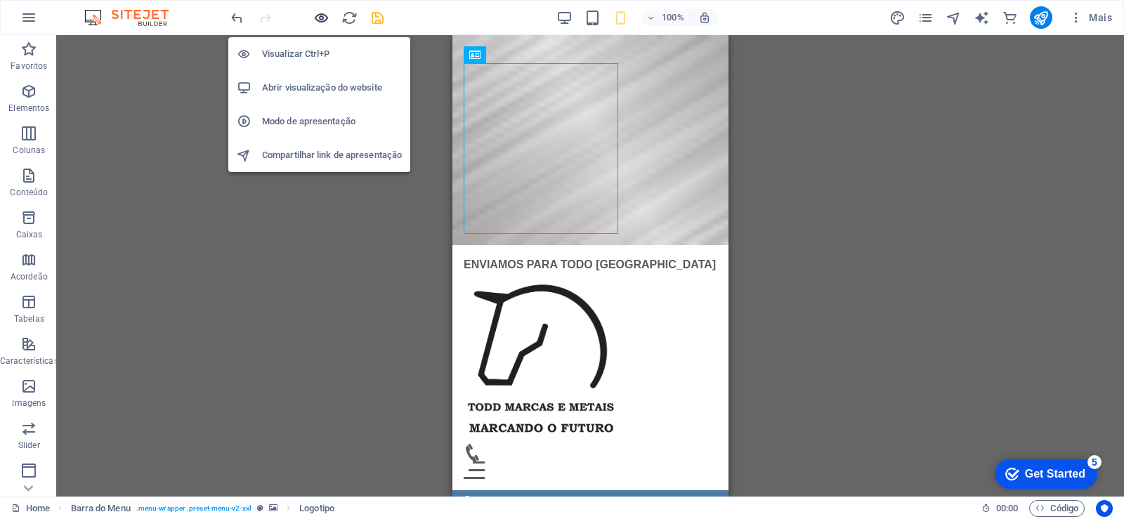
click at [322, 18] on icon "button" at bounding box center [321, 18] width 16 height 16
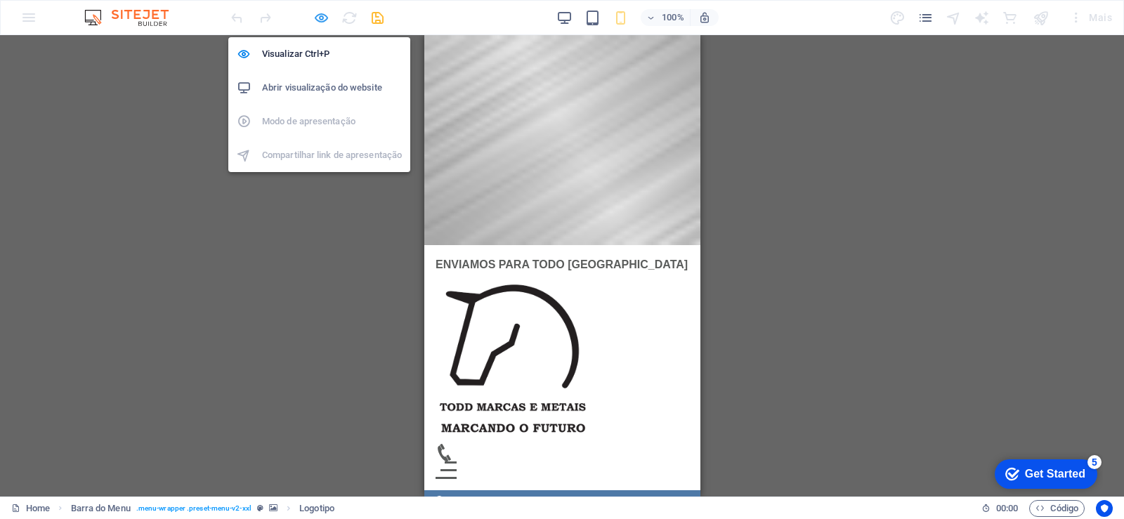
click at [322, 18] on icon "button" at bounding box center [321, 18] width 16 height 16
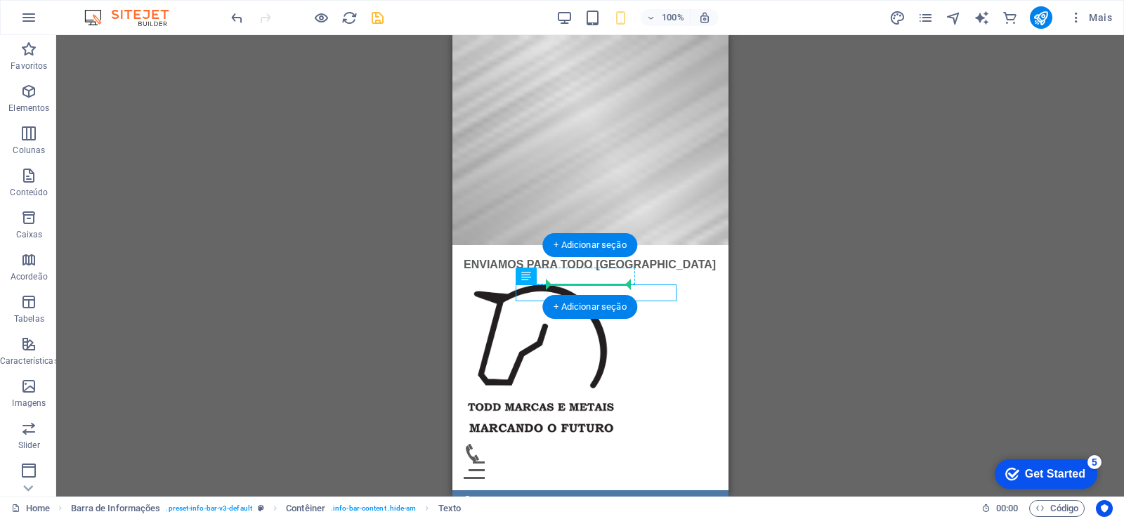
drag, startPoint x: 1153, startPoint y: 312, endPoint x: 585, endPoint y: 281, distance: 568.7
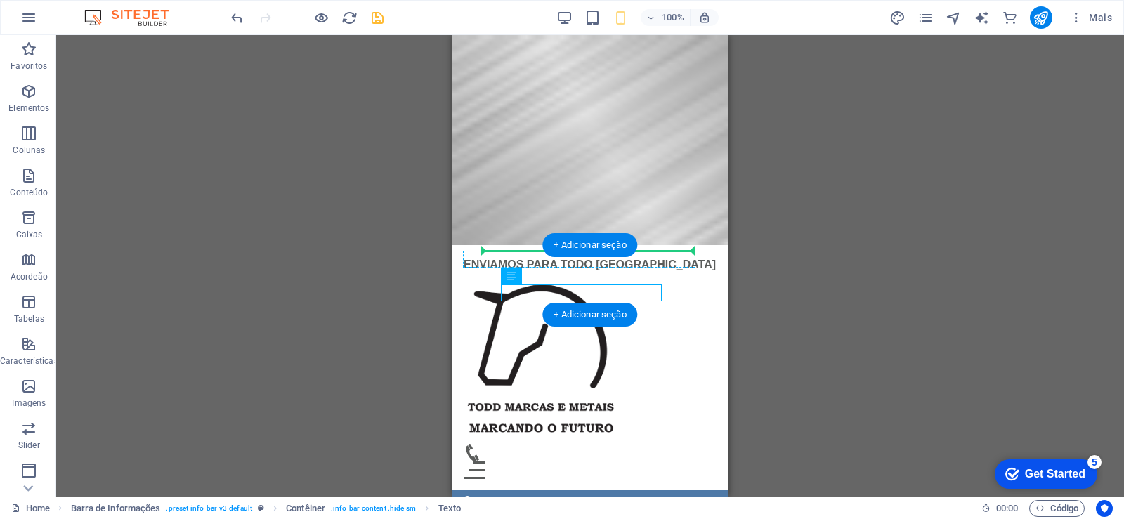
drag, startPoint x: 510, startPoint y: 265, endPoint x: 521, endPoint y: 250, distance: 19.0
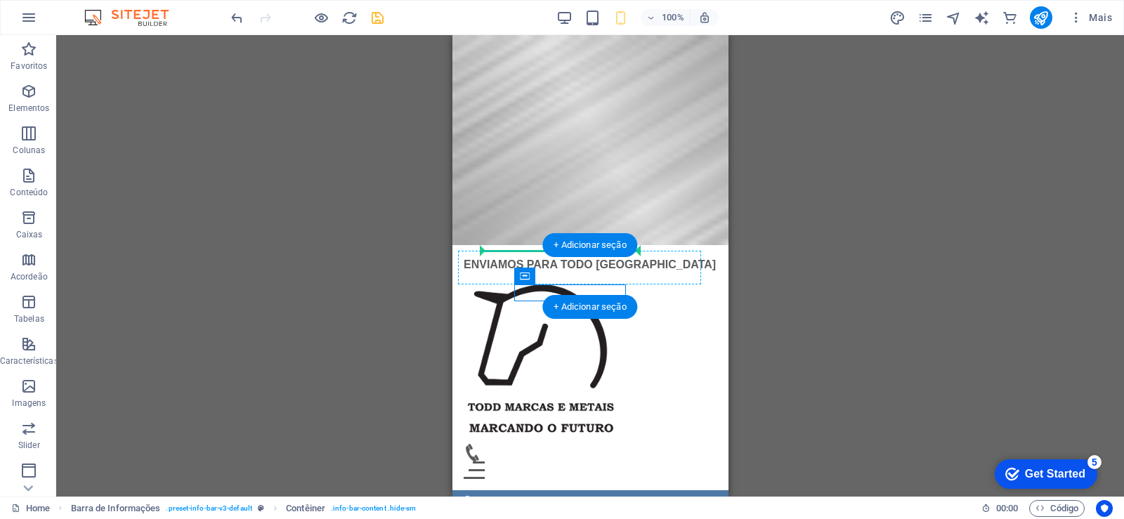
drag, startPoint x: 990, startPoint y: 319, endPoint x: 532, endPoint y: 254, distance: 462.1
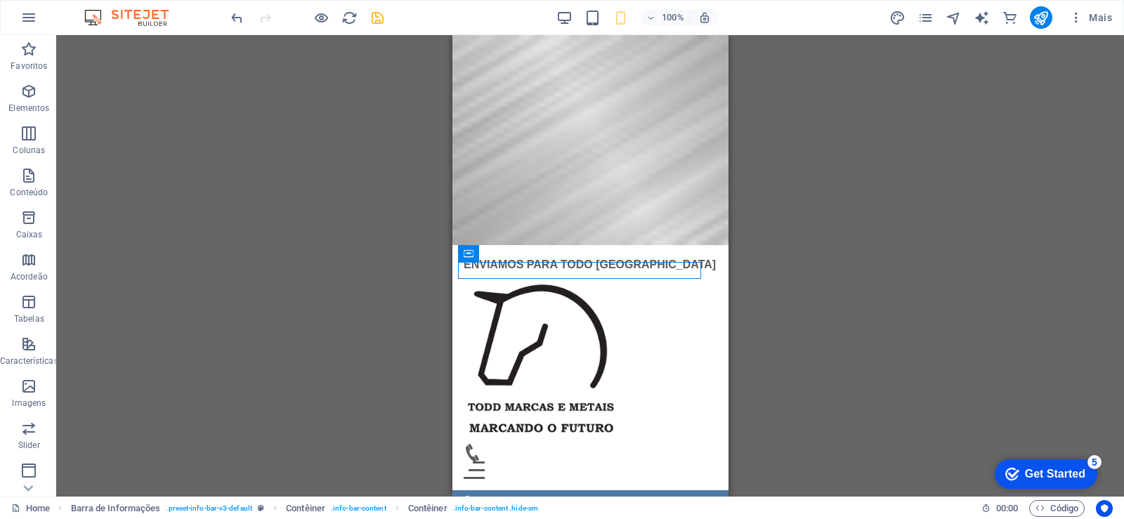
click at [377, 345] on div "Barra de Informações Barra de rolagem de Imagem Slider Imagem Slider Contêiner …" at bounding box center [590, 266] width 1068 height 462
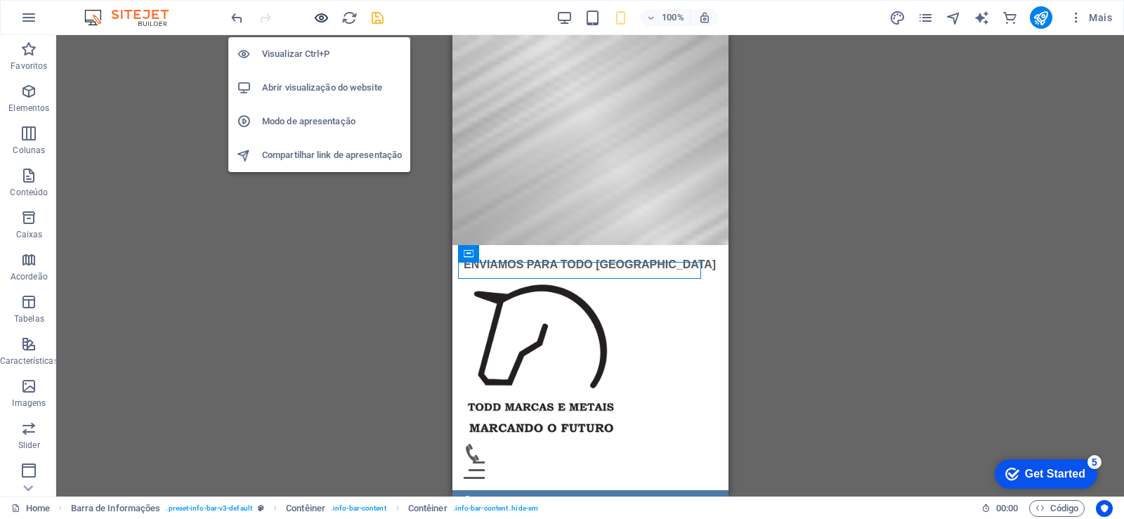
click at [319, 18] on icon "button" at bounding box center [321, 18] width 16 height 16
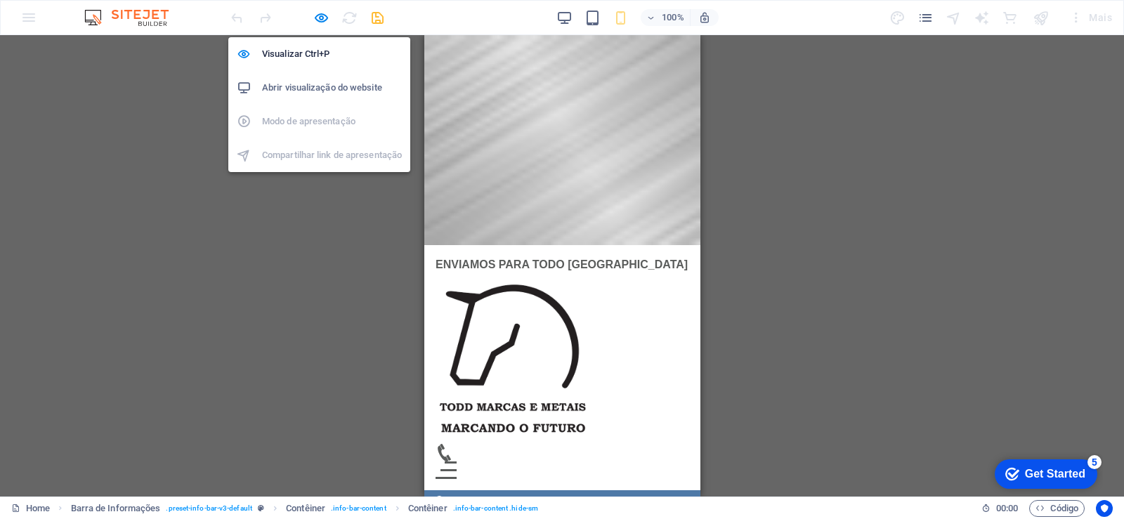
drag, startPoint x: 319, startPoint y: 18, endPoint x: 328, endPoint y: 36, distance: 19.5
click at [319, 19] on icon "button" at bounding box center [321, 18] width 16 height 16
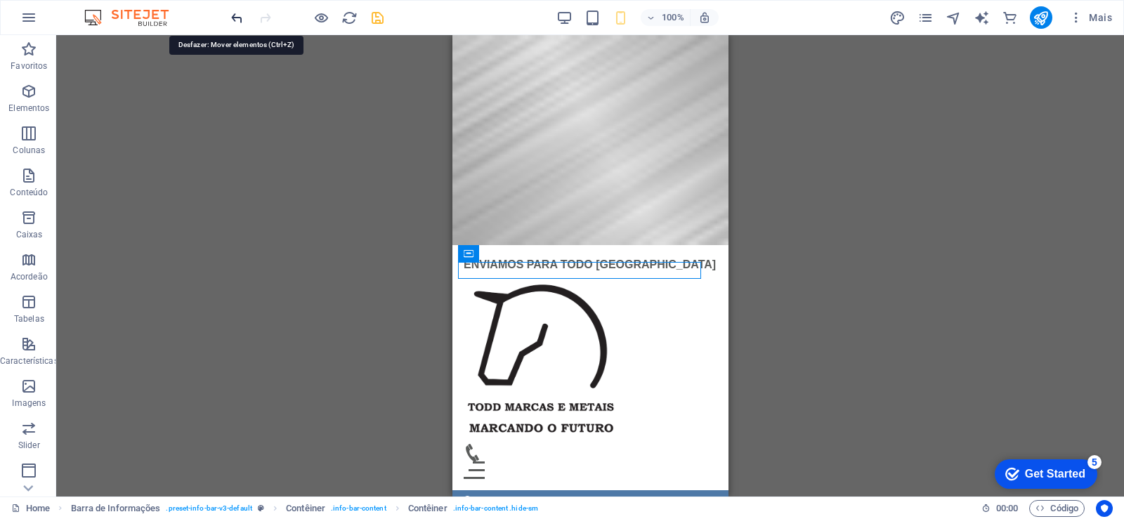
click at [237, 18] on icon "undo" at bounding box center [237, 18] width 16 height 16
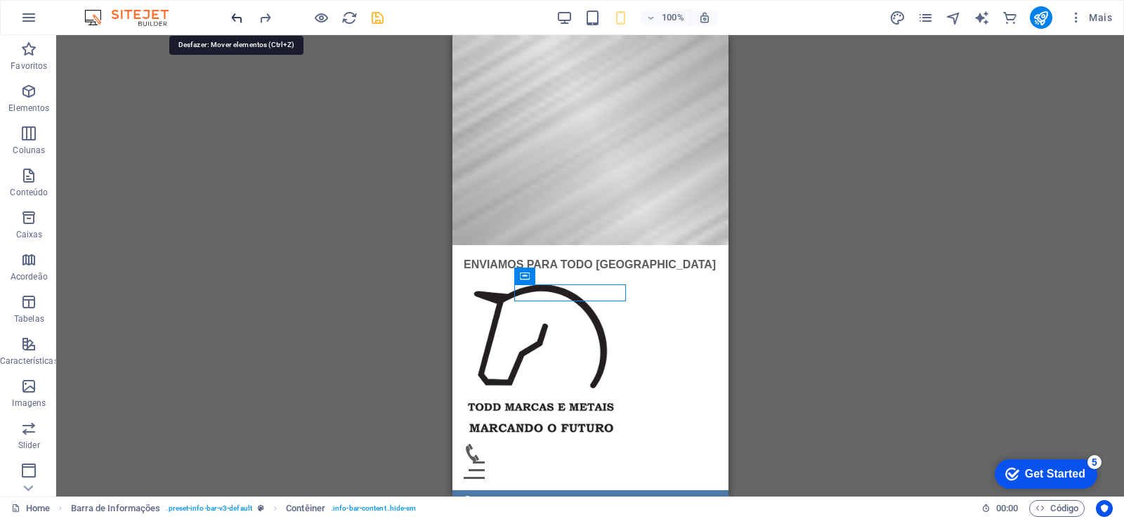
click at [237, 18] on icon "undo" at bounding box center [237, 18] width 16 height 16
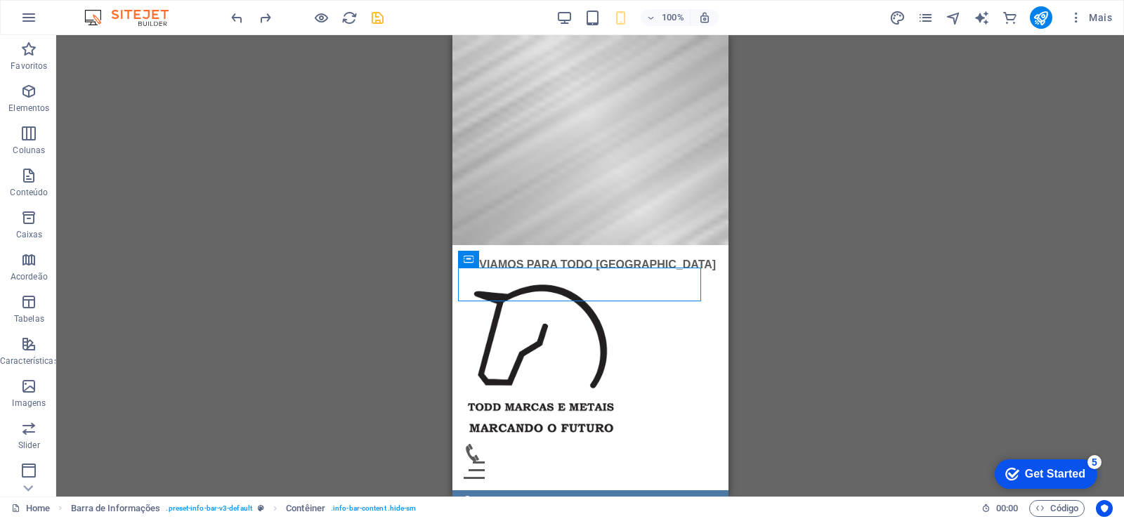
click at [352, 301] on div "Barra de Informações Barra de rolagem de Imagem Slider Imagem Slider Texto Barr…" at bounding box center [590, 266] width 1068 height 462
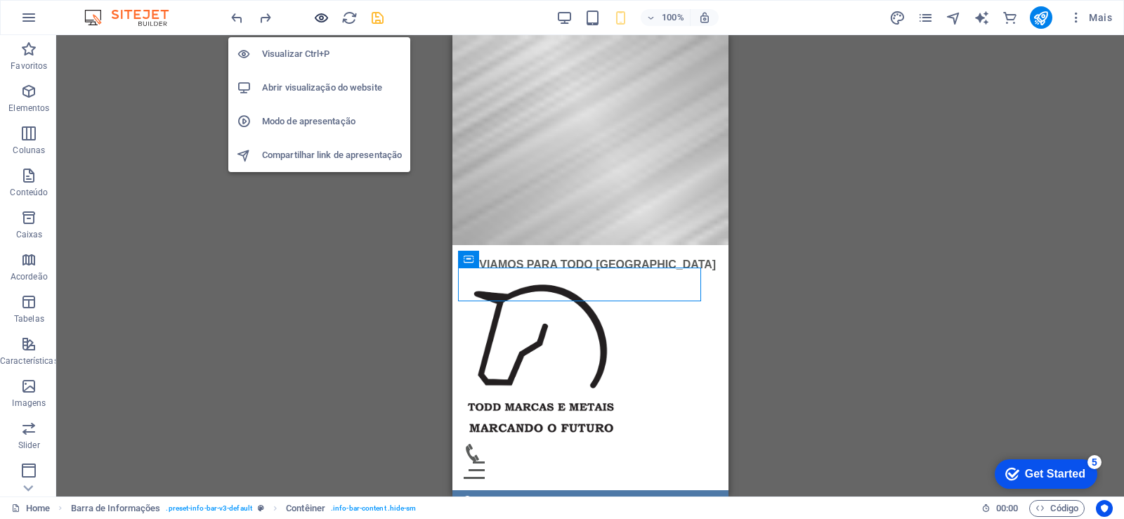
click at [320, 13] on icon "button" at bounding box center [321, 18] width 16 height 16
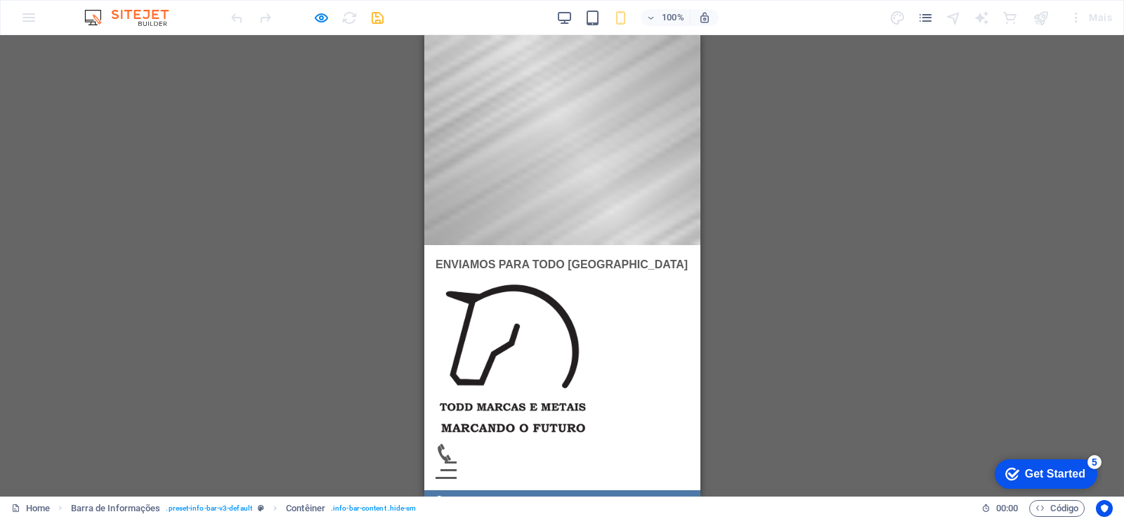
click at [438, 491] on div "[STREET_ADDRESS] - 83413-115 [PHONE_NUMBER] [EMAIL_ADDRESS][DOMAIN_NAME]" at bounding box center [562, 510] width 276 height 39
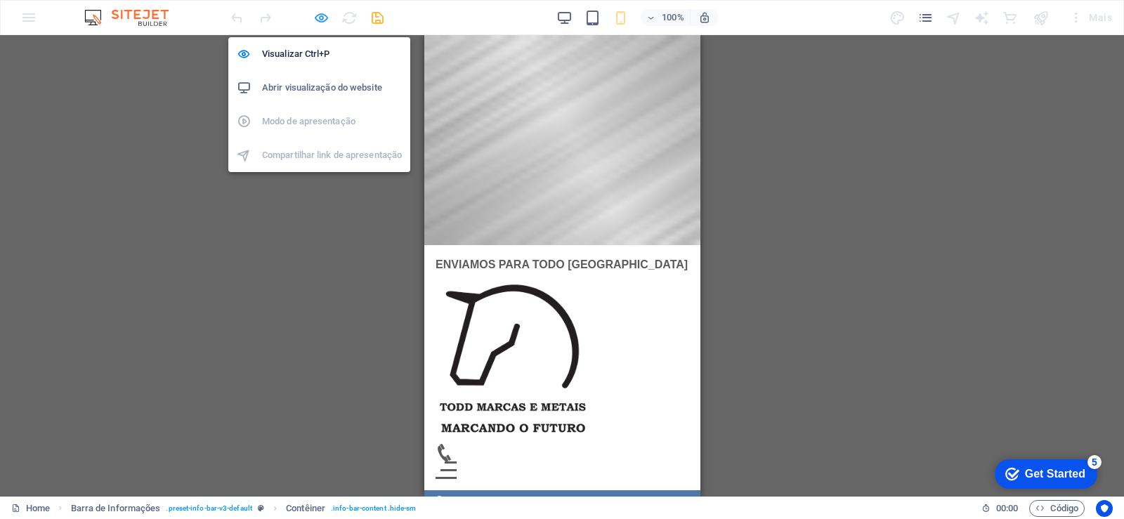
click at [320, 27] on div "Visualizar Ctrl+P Abrir visualização do website Modo de apresentação Compartilh…" at bounding box center [319, 99] width 182 height 146
click at [313, 15] on icon "button" at bounding box center [321, 18] width 16 height 16
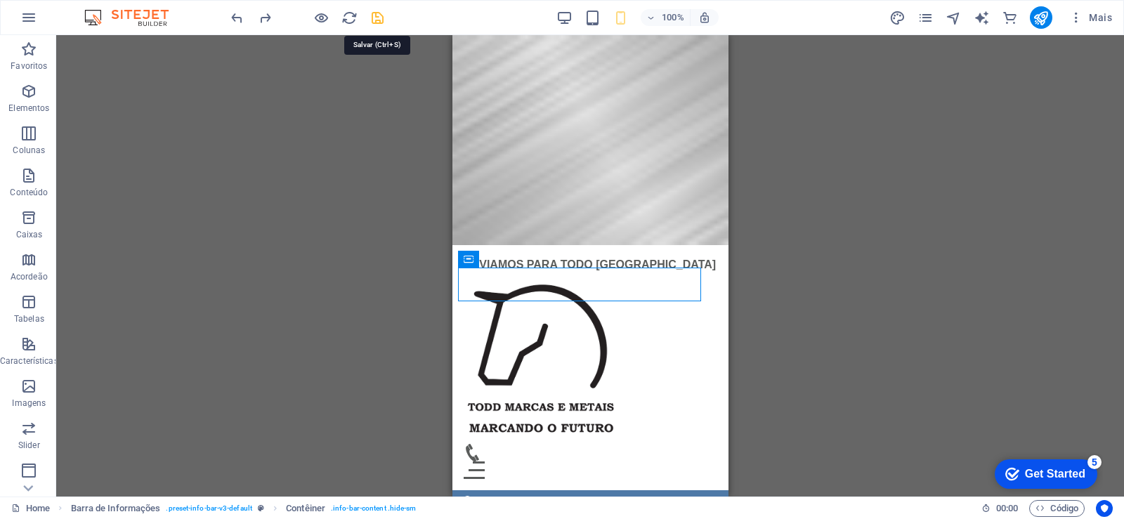
click at [378, 16] on icon "save" at bounding box center [378, 18] width 16 height 16
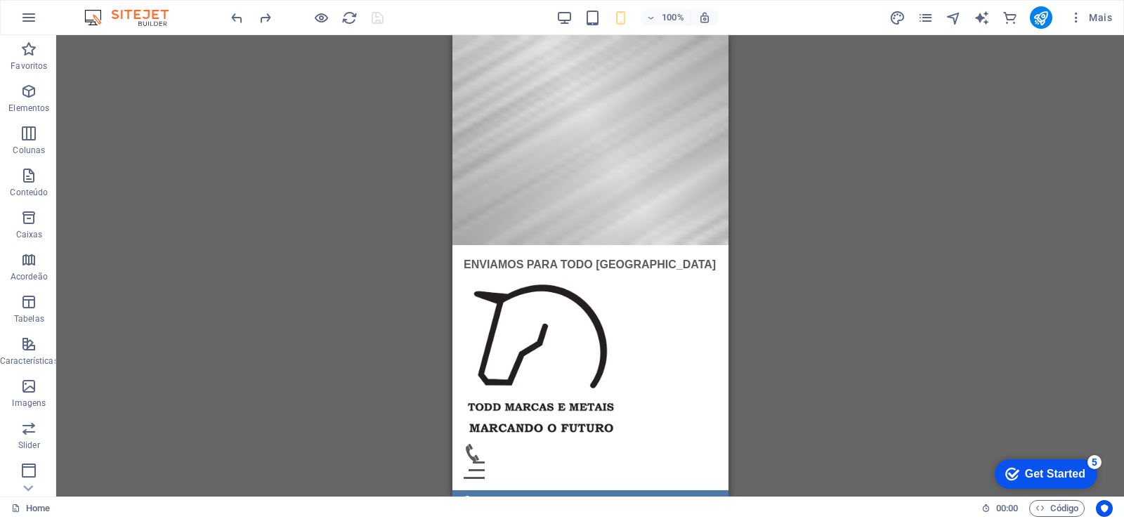
click at [276, 209] on div "Barra de Informações Barra de rolagem de Imagem Slider Imagem Slider Texto Barr…" at bounding box center [590, 266] width 1068 height 462
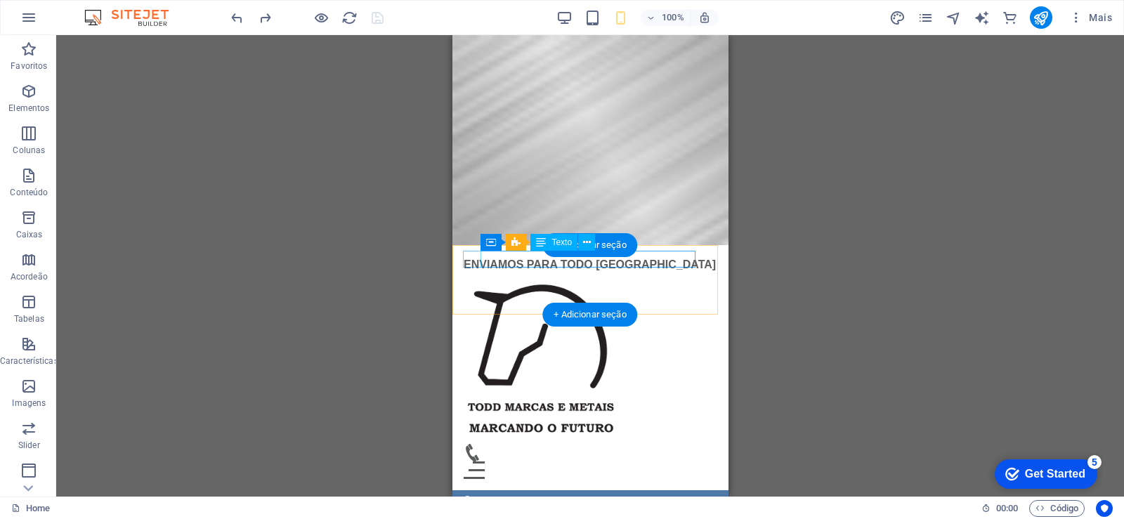
click at [640, 507] on div "[STREET_ADDRESS] - 83413-115" at bounding box center [584, 515] width 242 height 17
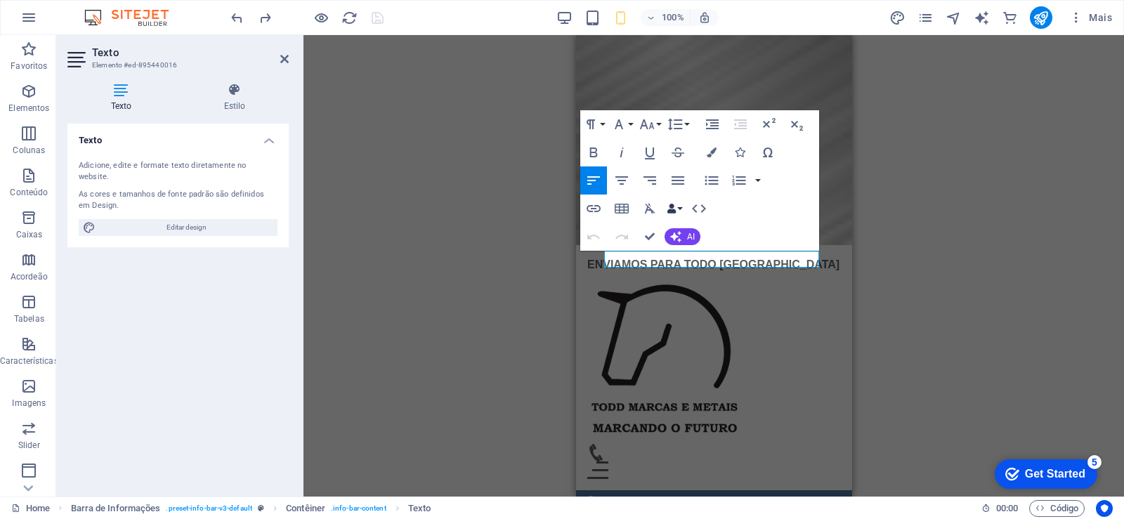
click at [681, 207] on button "Data Bindings" at bounding box center [675, 209] width 20 height 28
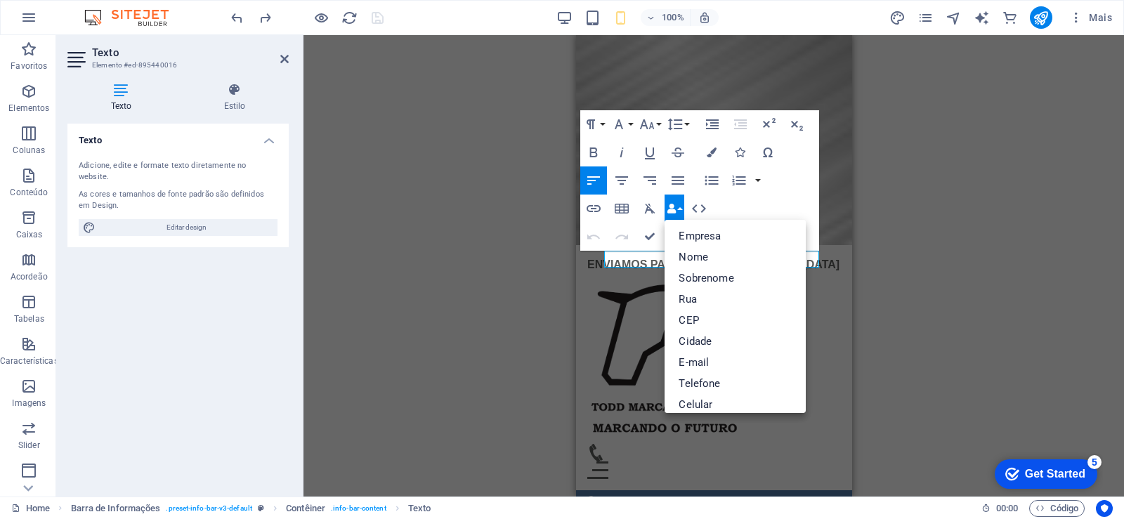
click at [681, 207] on button "Data Bindings" at bounding box center [675, 209] width 20 height 28
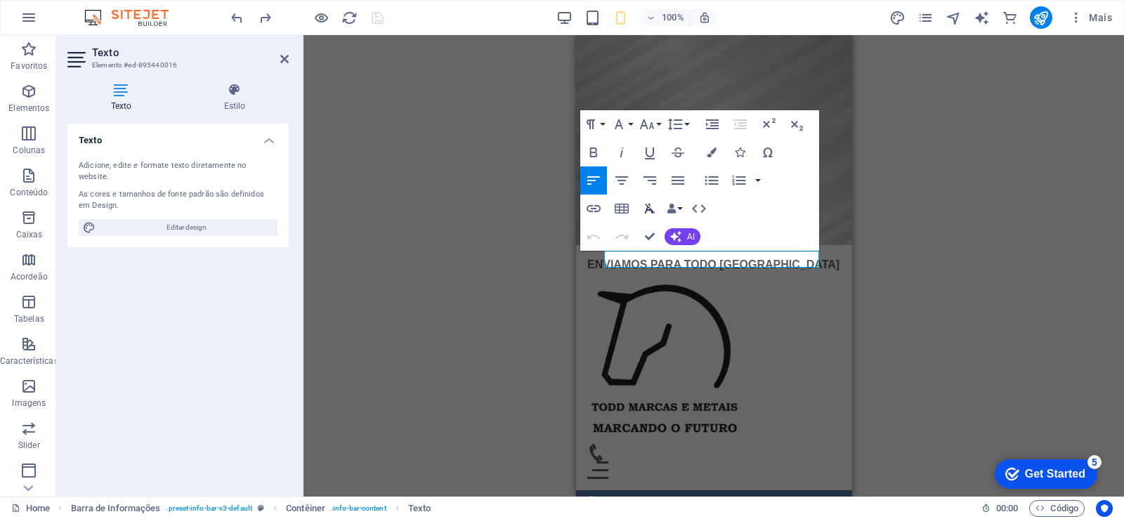
click at [649, 207] on icon "button" at bounding box center [650, 208] width 17 height 17
click at [757, 179] on button "button" at bounding box center [758, 181] width 11 height 28
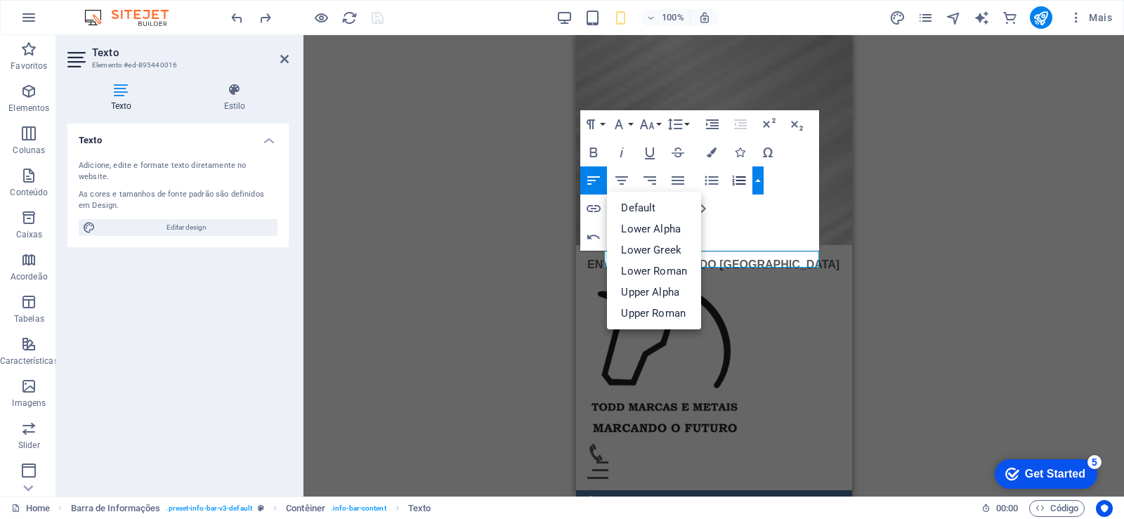
click at [757, 179] on button "button" at bounding box center [758, 181] width 11 height 28
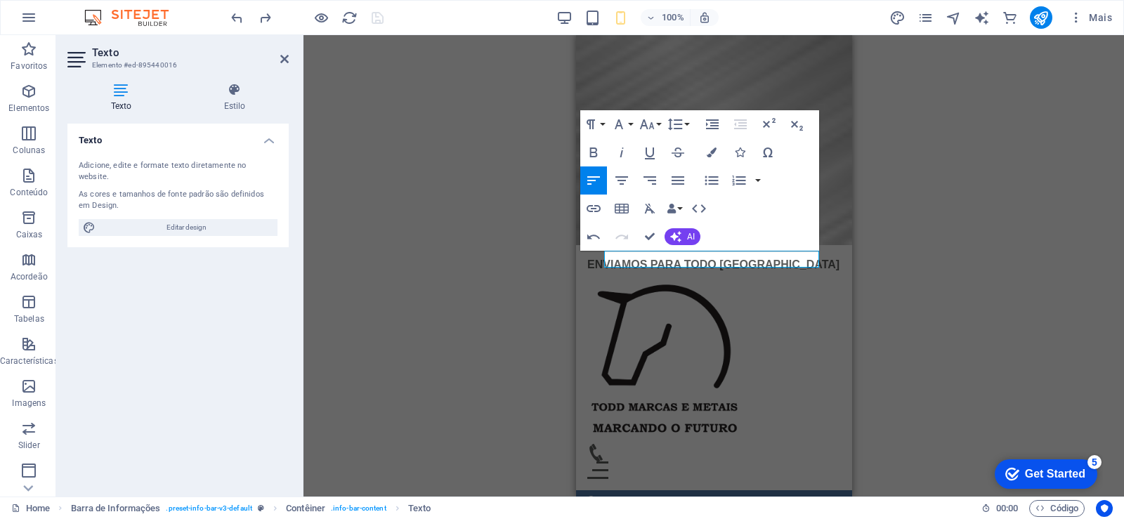
drag, startPoint x: 508, startPoint y: 239, endPoint x: 507, endPoint y: 254, distance: 14.8
click at [507, 241] on div "Barra de Informações Barra de rolagem de Imagem Slider Imagem Slider Texto Cont…" at bounding box center [714, 266] width 821 height 462
drag, startPoint x: 651, startPoint y: 240, endPoint x: 57, endPoint y: 355, distance: 605.5
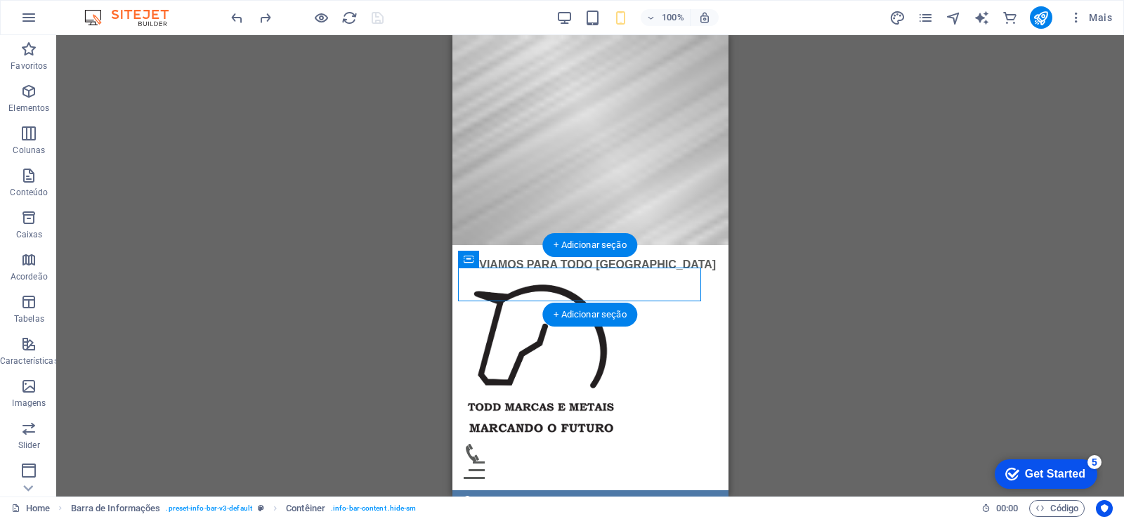
drag, startPoint x: 958, startPoint y: 290, endPoint x: 467, endPoint y: 294, distance: 491.3
drag, startPoint x: 469, startPoint y: 284, endPoint x: 503, endPoint y: 257, distance: 43.0
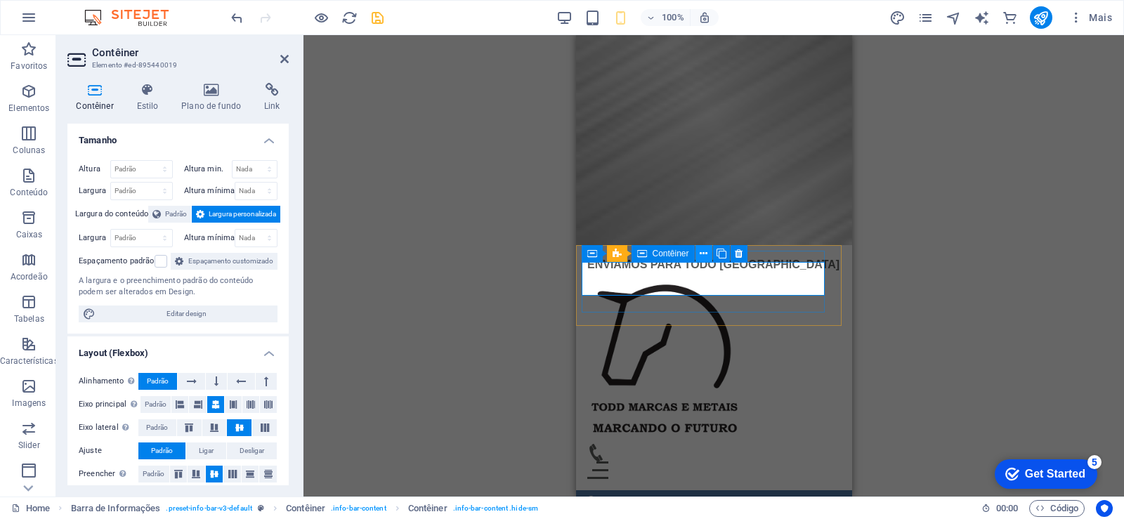
click at [707, 252] on icon at bounding box center [704, 254] width 8 height 15
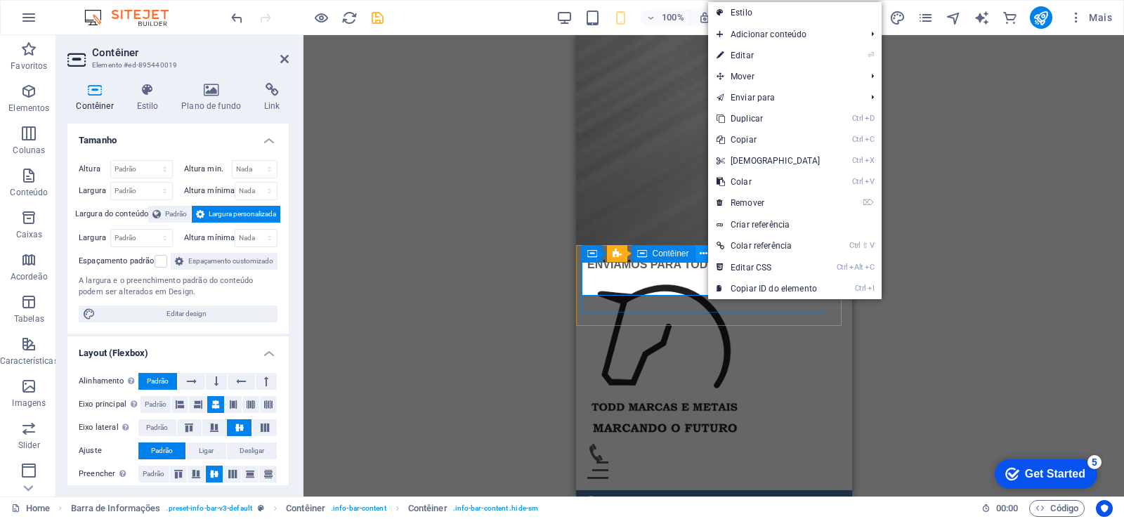
click at [707, 252] on icon at bounding box center [704, 254] width 8 height 15
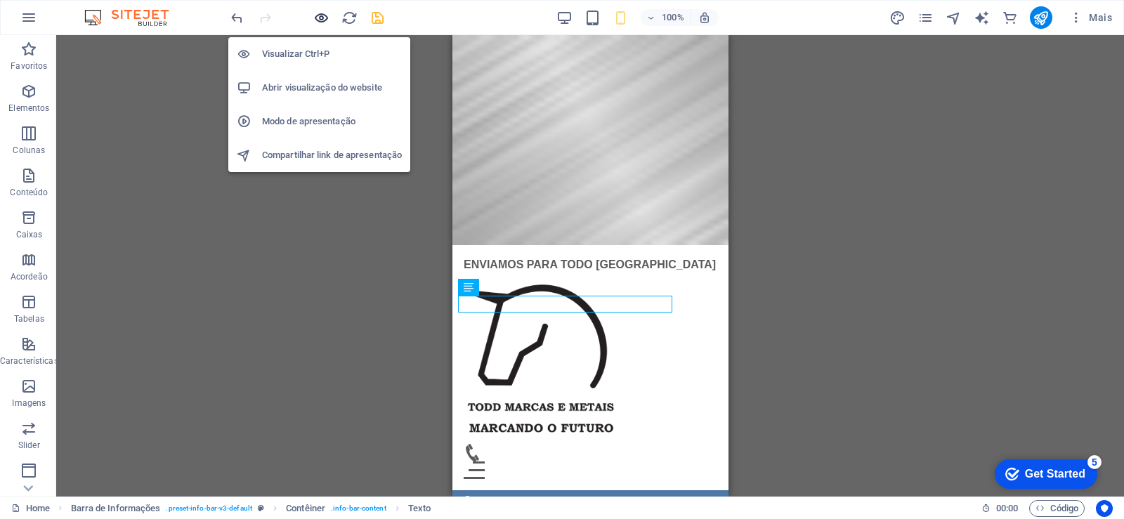
click at [327, 20] on icon "button" at bounding box center [321, 18] width 16 height 16
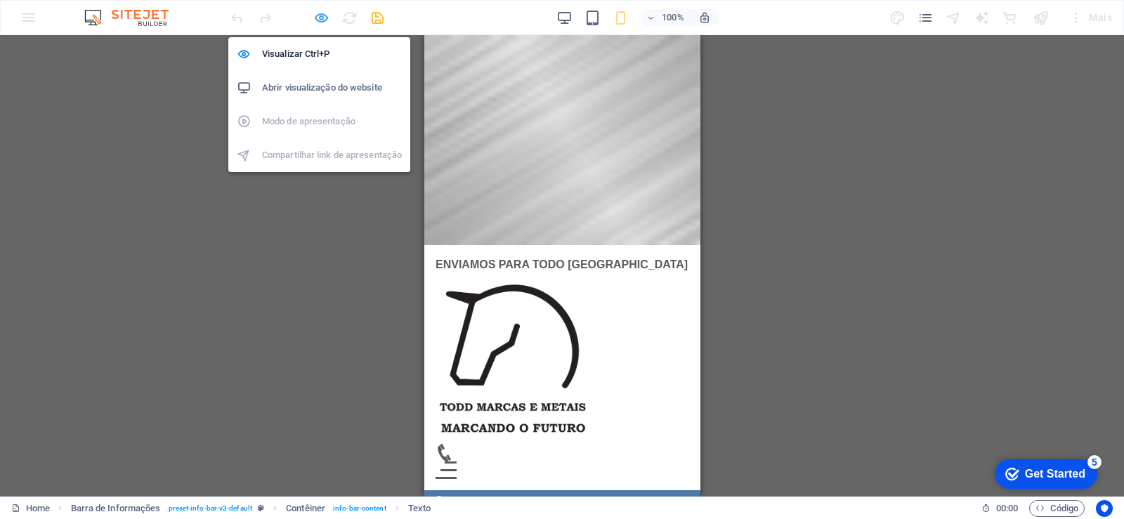
click at [327, 20] on icon "button" at bounding box center [321, 18] width 16 height 16
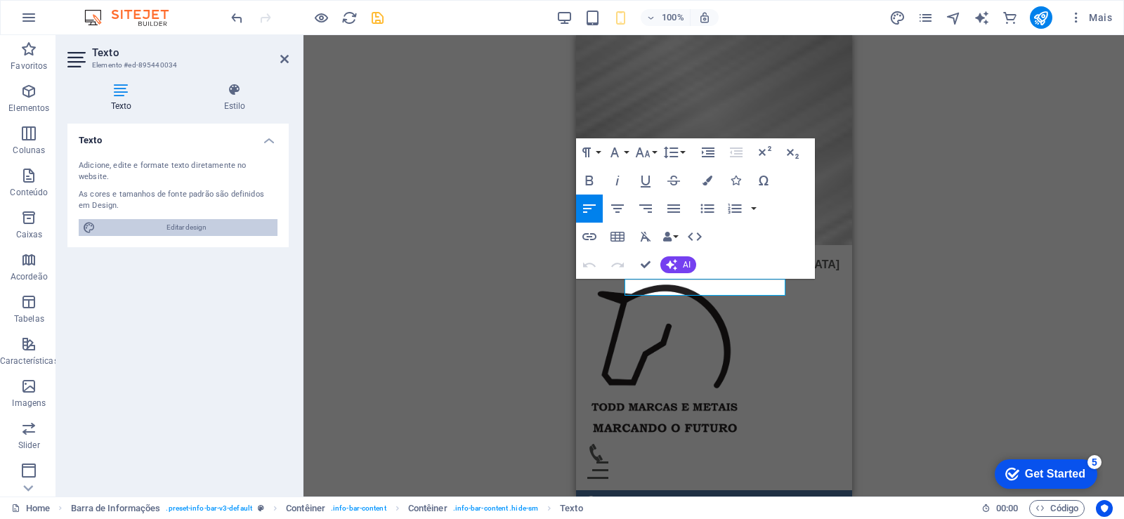
click at [199, 219] on span "Editar design" at bounding box center [187, 227] width 174 height 17
select select "px"
select select "400"
select select "px"
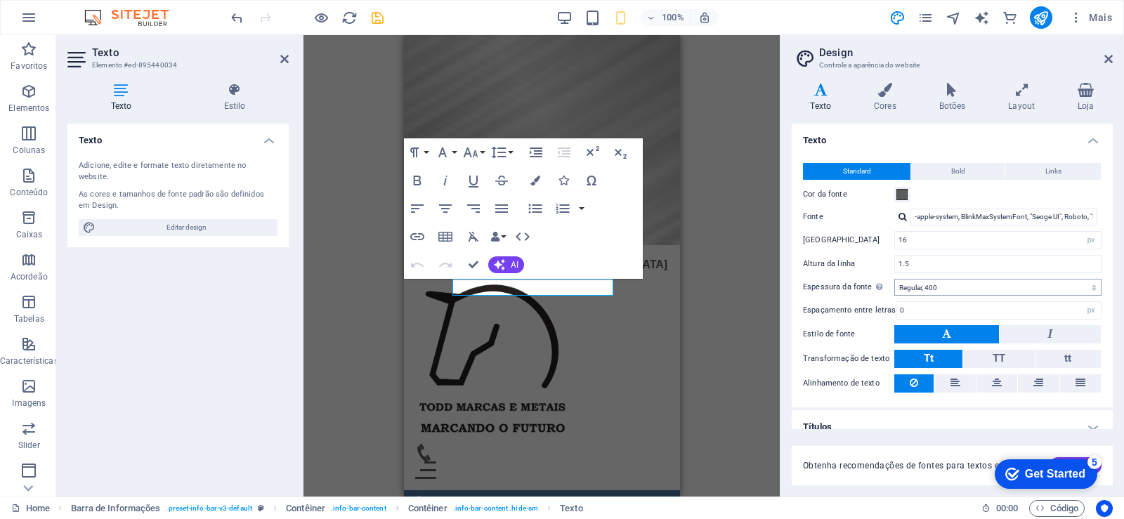
scroll to position [15, 0]
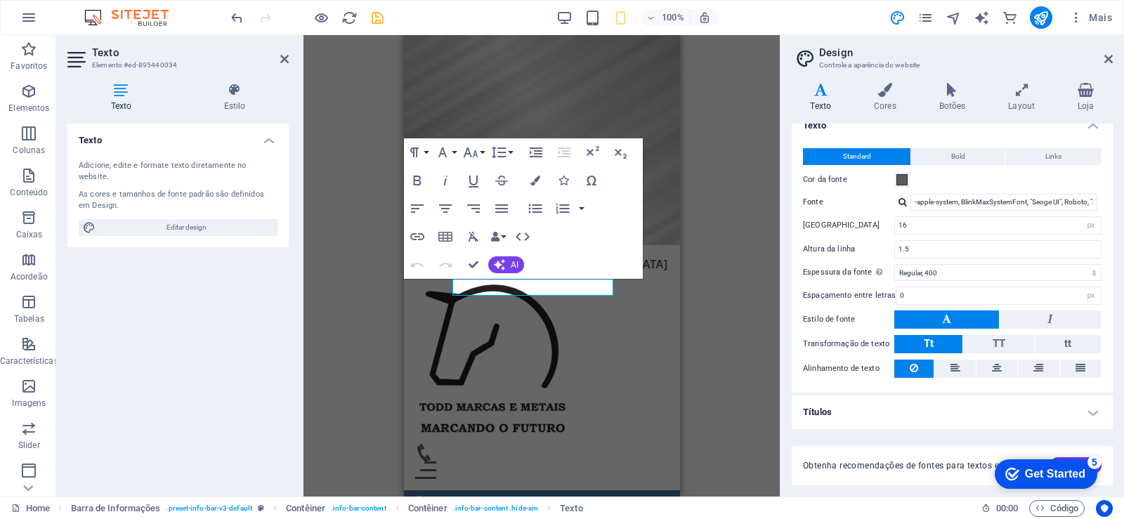
click at [1083, 411] on h4 "Títulos" at bounding box center [952, 413] width 321 height 34
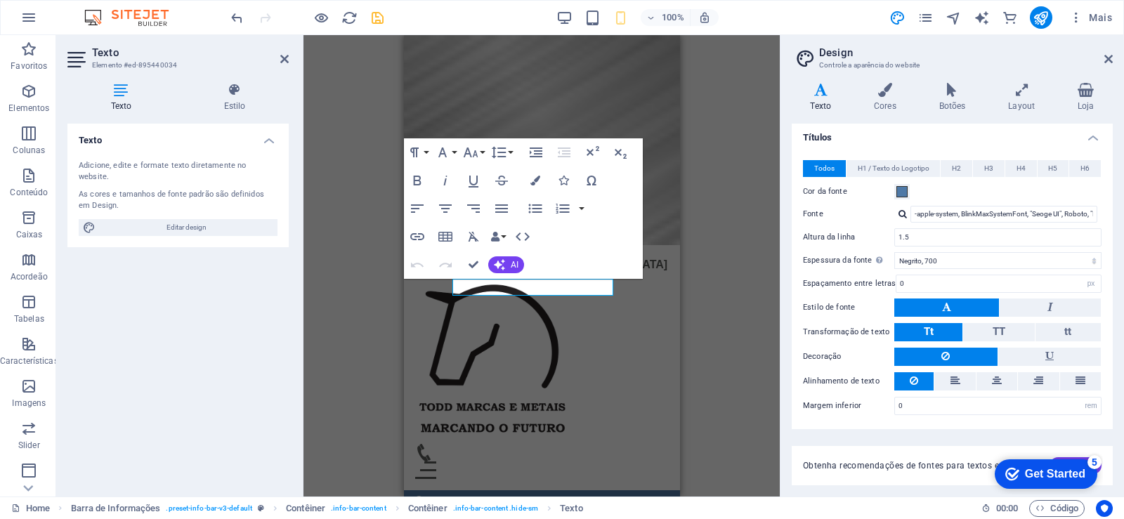
scroll to position [0, 0]
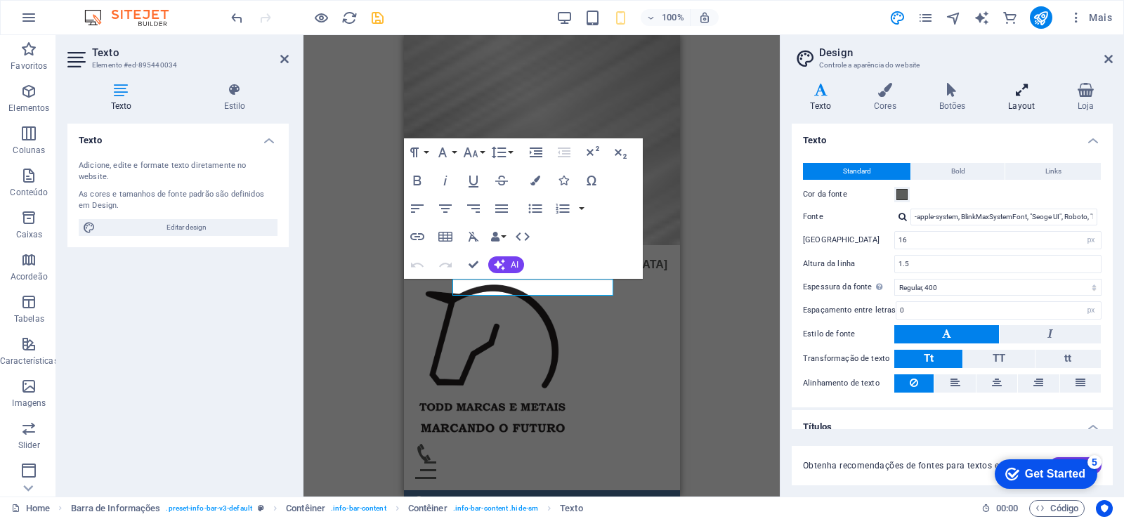
click at [1015, 109] on h4 "Layout" at bounding box center [1025, 98] width 70 height 30
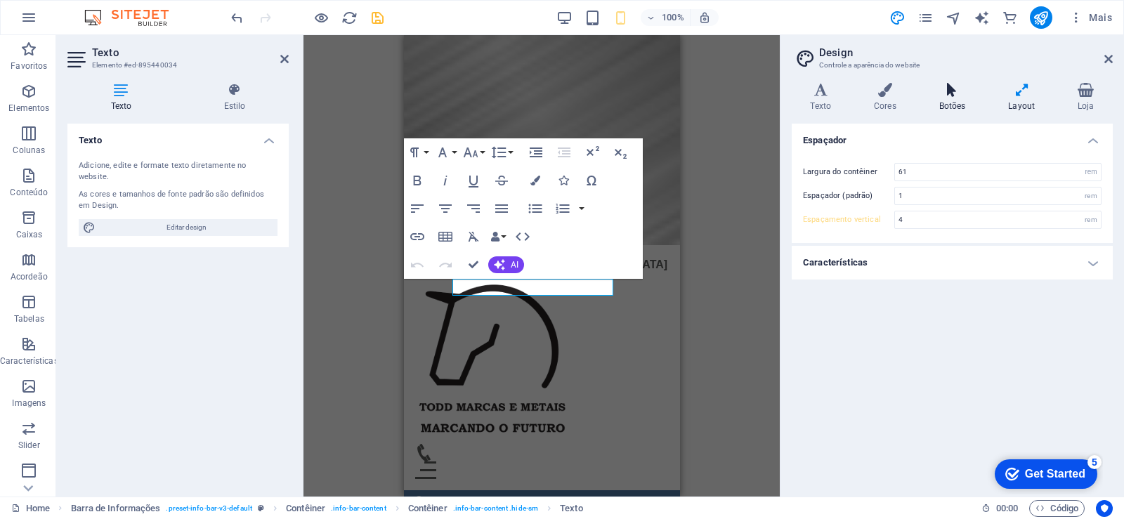
click at [956, 108] on h4 "Botões" at bounding box center [956, 98] width 70 height 30
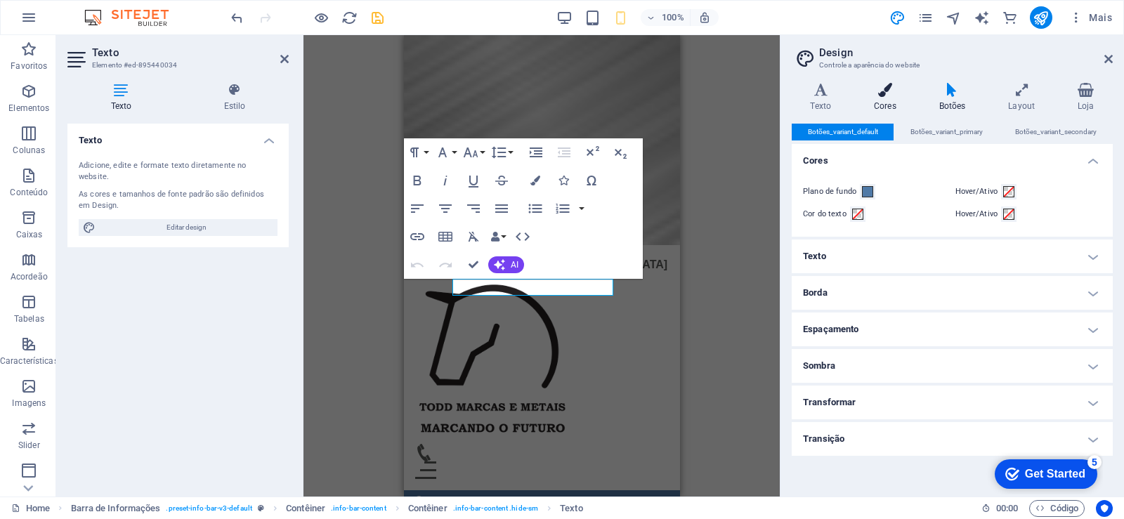
click at [886, 99] on h4 "Cores" at bounding box center [888, 98] width 65 height 30
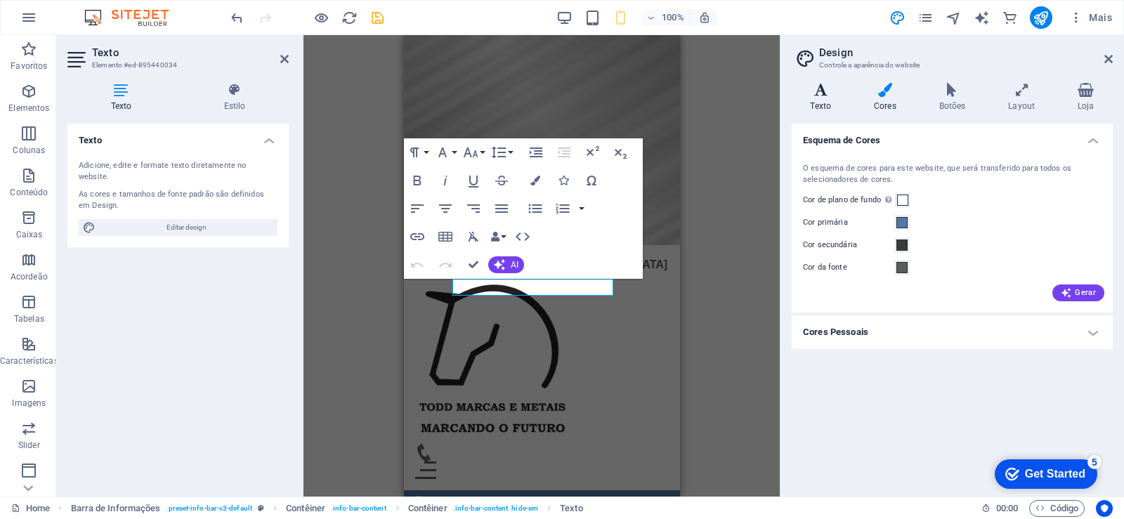
click at [822, 96] on icon at bounding box center [821, 90] width 58 height 14
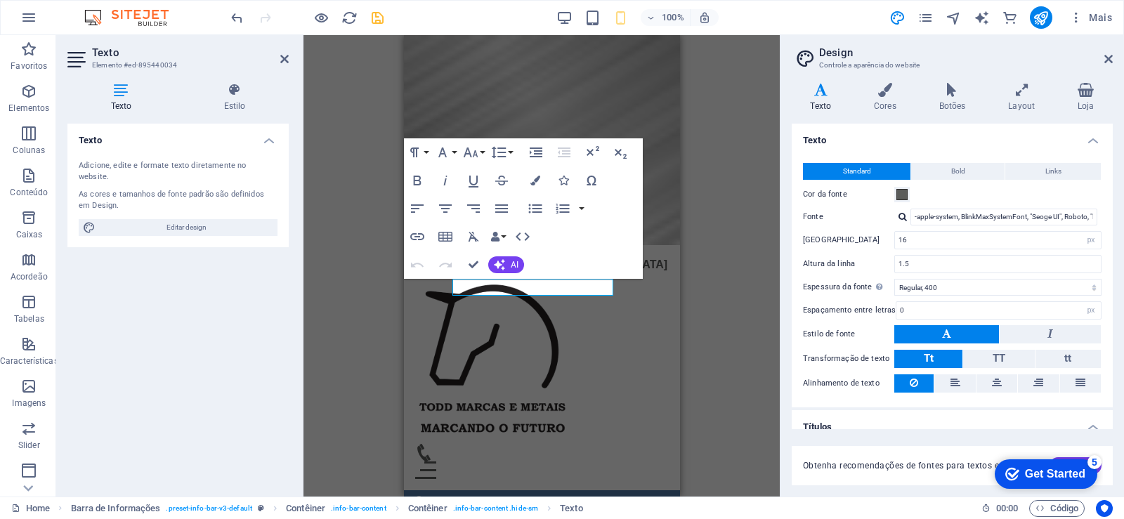
click at [961, 160] on div "Standard Bold Links Cor da fonte Fonte -apple-system, BlinkMaxSystemFont, "Seog…" at bounding box center [952, 278] width 327 height 259
click at [960, 164] on span "Bold" at bounding box center [959, 171] width 14 height 17
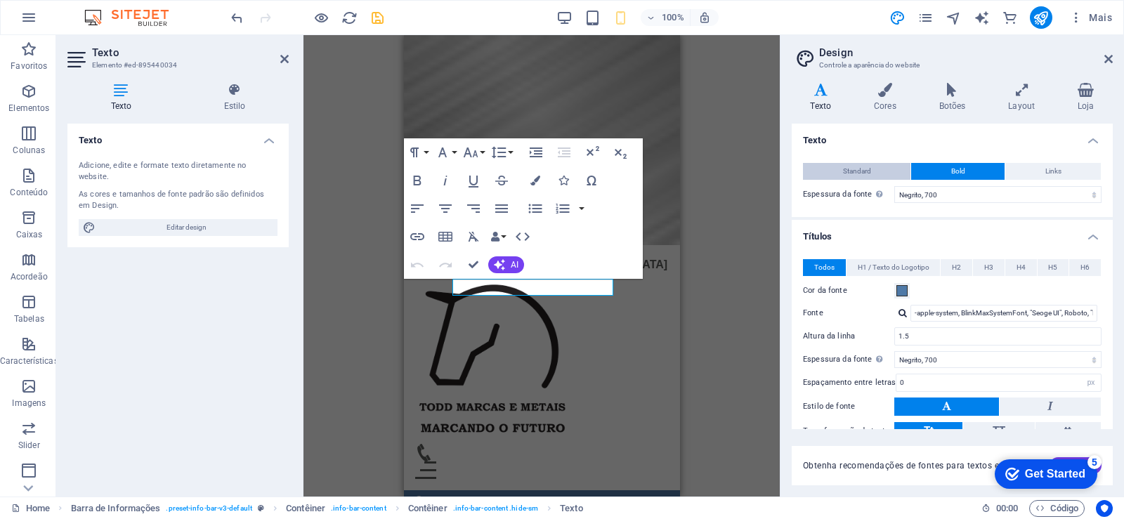
click at [876, 174] on button "Standard" at bounding box center [857, 171] width 108 height 17
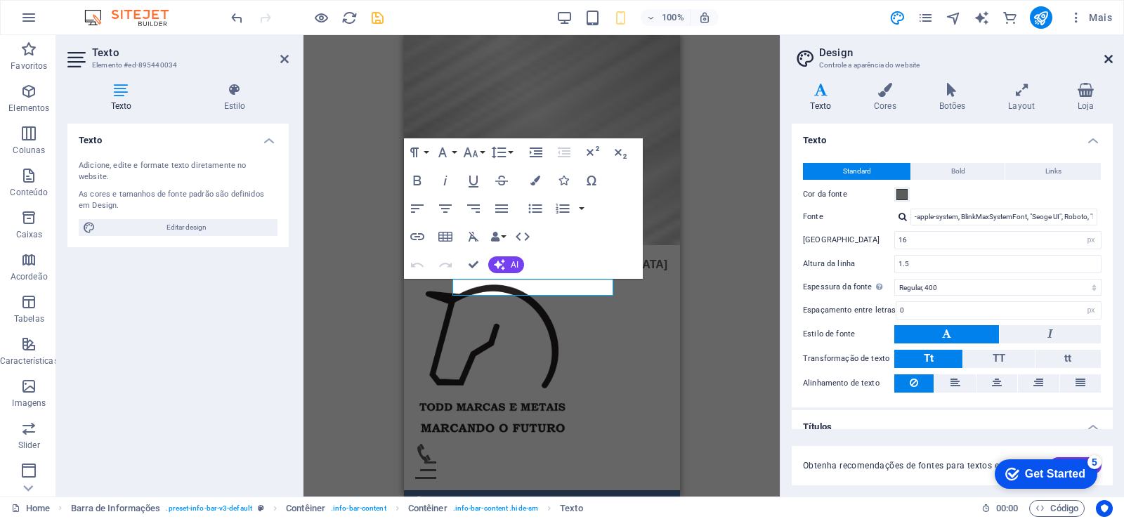
click at [1113, 63] on icon at bounding box center [1109, 58] width 8 height 11
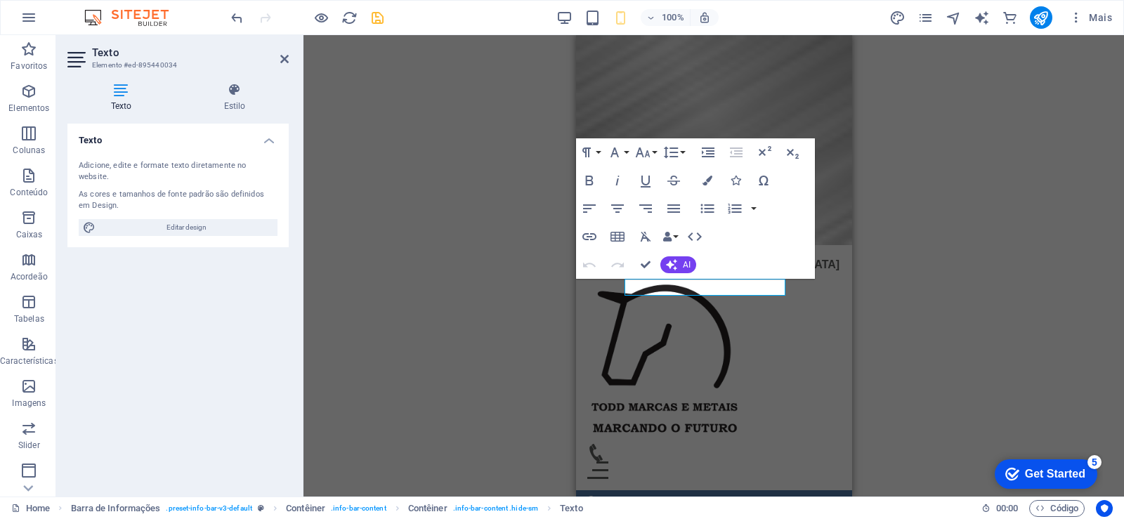
click at [734, 153] on icon "button" at bounding box center [736, 152] width 17 height 17
click at [614, 235] on icon "button" at bounding box center [617, 236] width 17 height 17
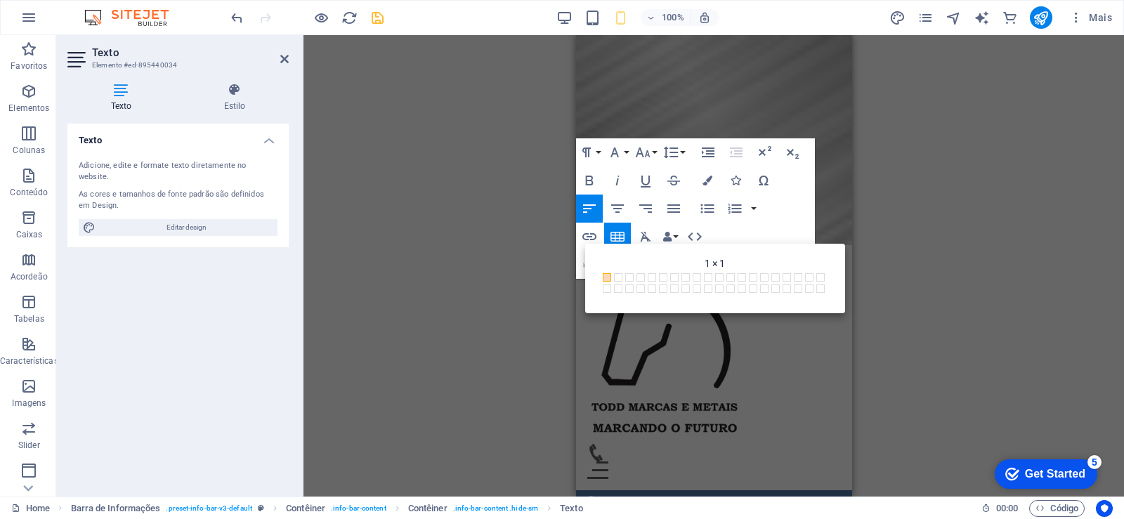
click at [510, 216] on div "Barra de Informações Barra de rolagem de Imagem Slider Imagem Slider Texto Cont…" at bounding box center [714, 266] width 821 height 462
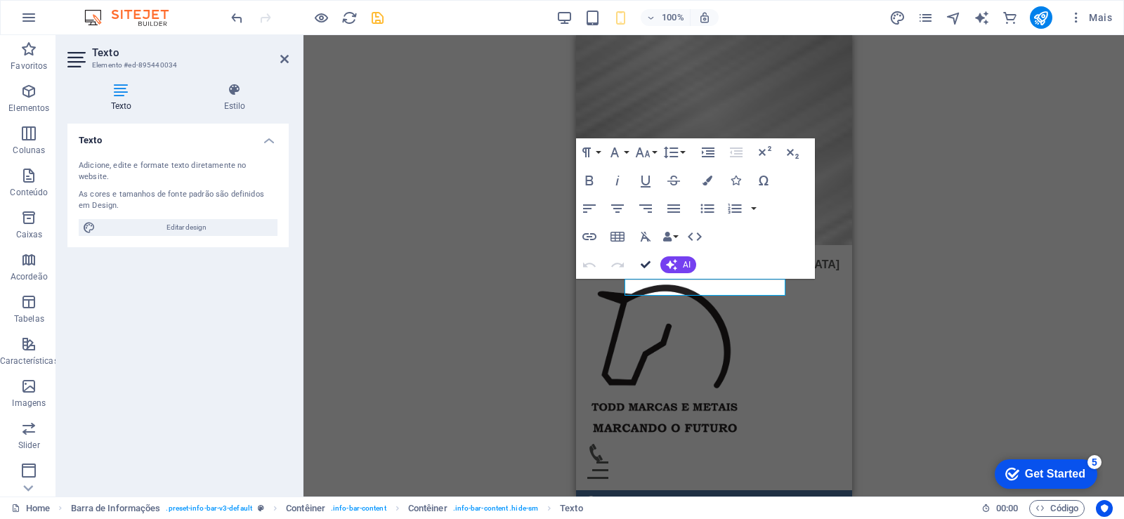
drag, startPoint x: 641, startPoint y: 266, endPoint x: 642, endPoint y: 274, distance: 8.5
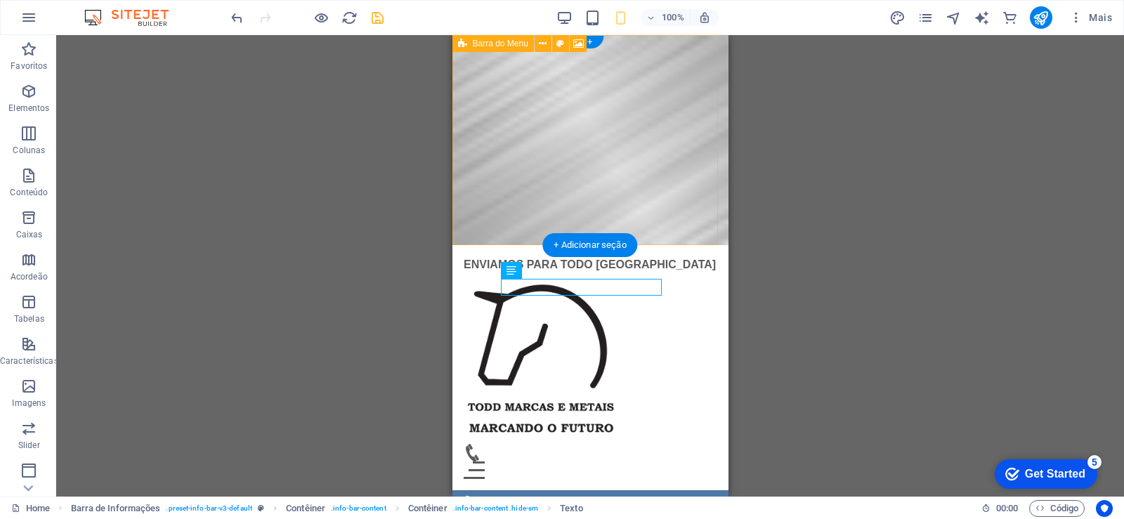
click at [682, 245] on figure at bounding box center [590, 140] width 276 height 210
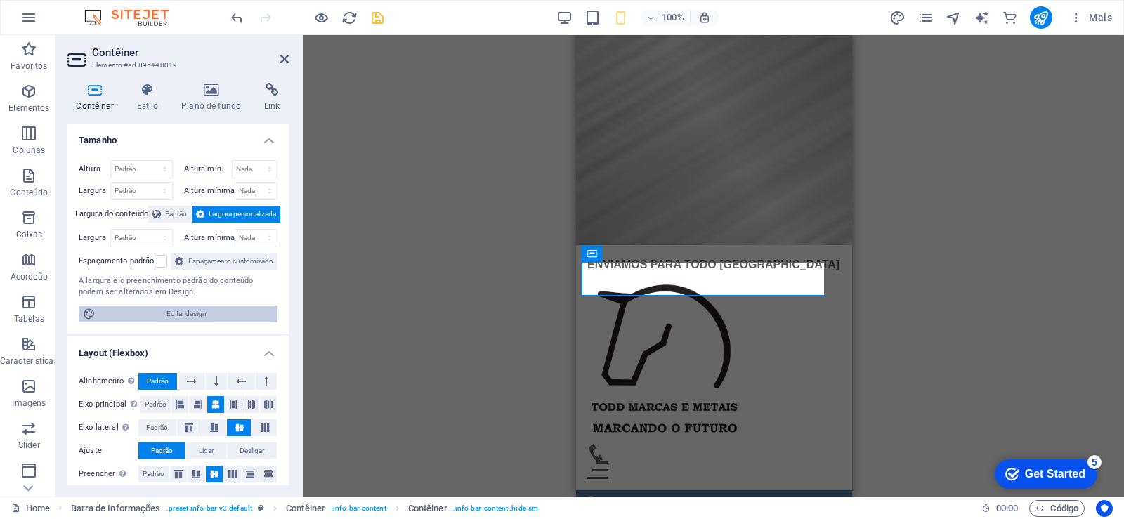
click at [185, 323] on span "Editar design" at bounding box center [187, 314] width 174 height 17
select select "rem"
select select "ease-in-out"
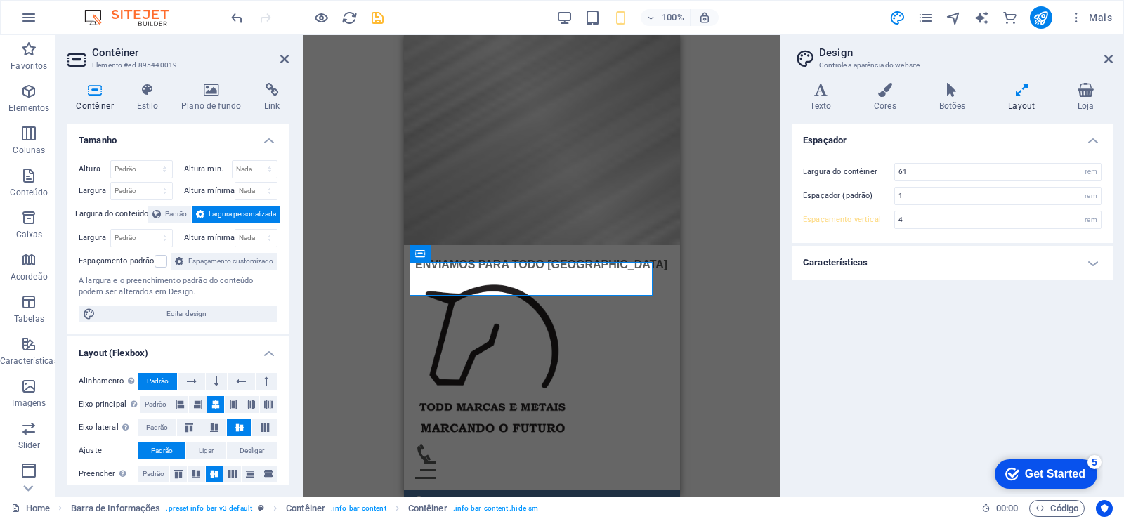
click at [1088, 268] on h4 "Características" at bounding box center [952, 263] width 321 height 34
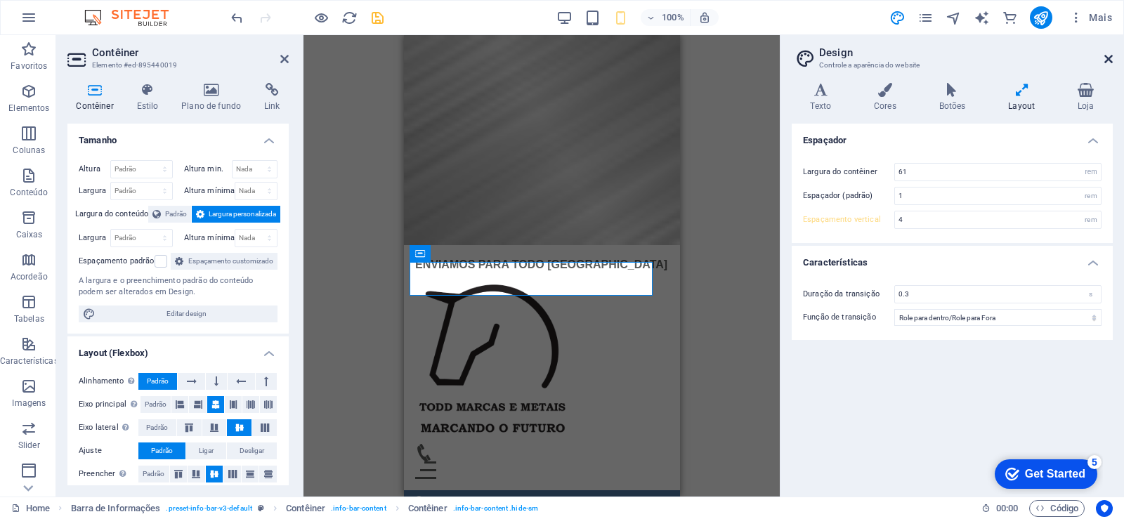
click at [1108, 60] on icon at bounding box center [1109, 58] width 8 height 11
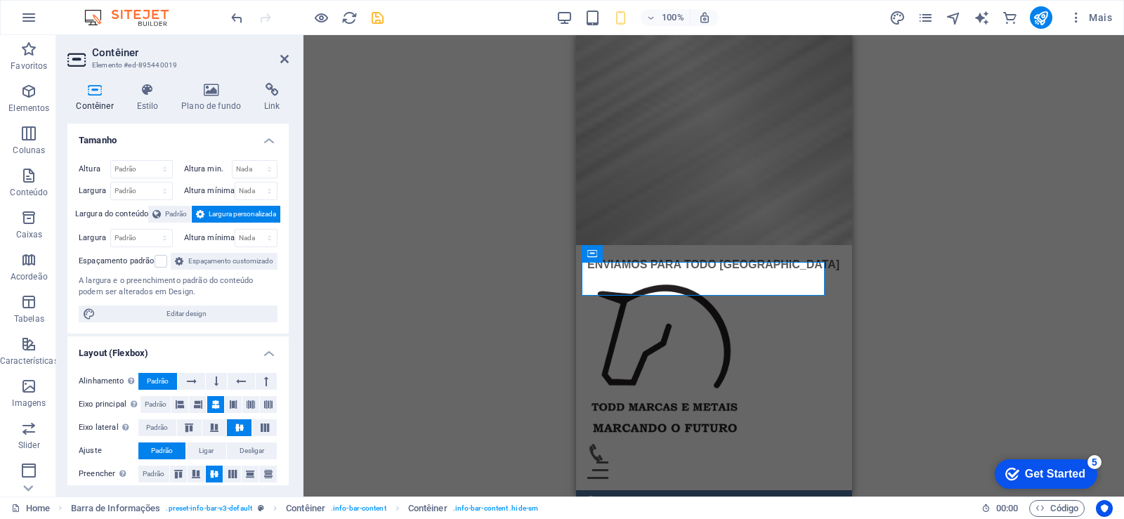
click at [440, 302] on div "Barra de Informações Barra de rolagem de Imagem Slider Imagem Slider Texto Cont…" at bounding box center [714, 266] width 821 height 462
click at [285, 62] on icon at bounding box center [284, 58] width 8 height 11
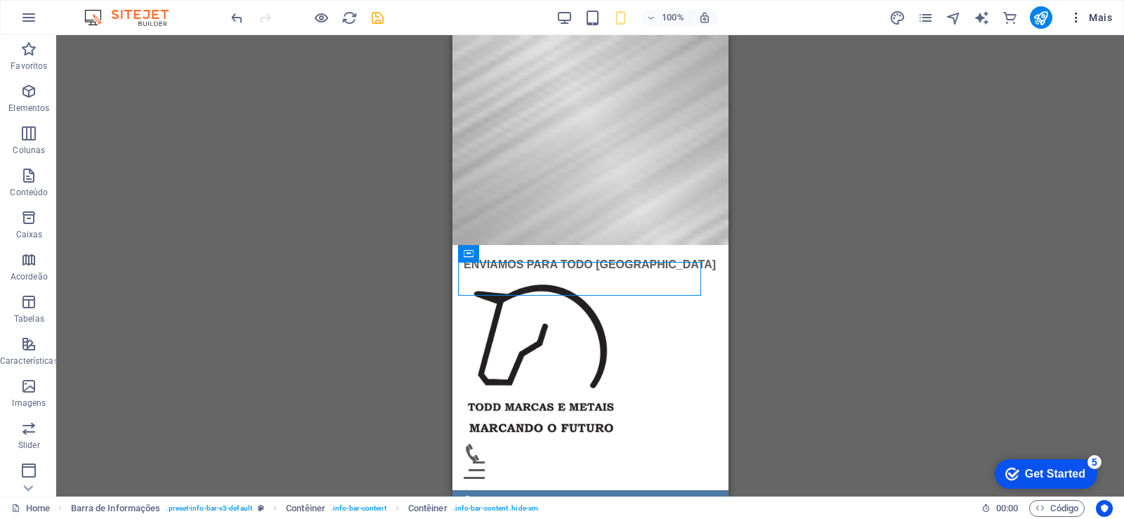
click at [1085, 21] on span "Mais" at bounding box center [1091, 18] width 43 height 14
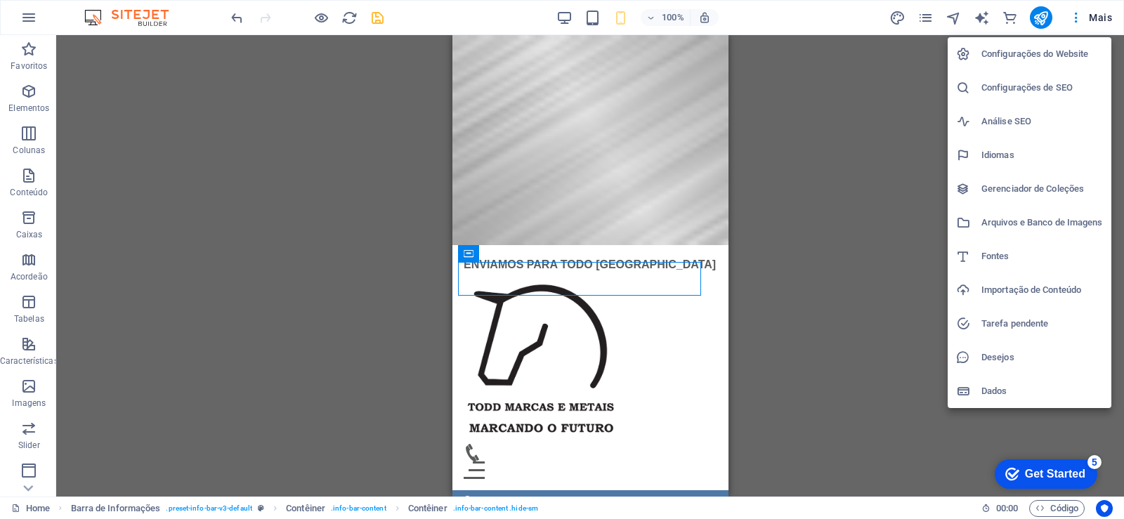
click at [800, 261] on div at bounding box center [562, 259] width 1124 height 519
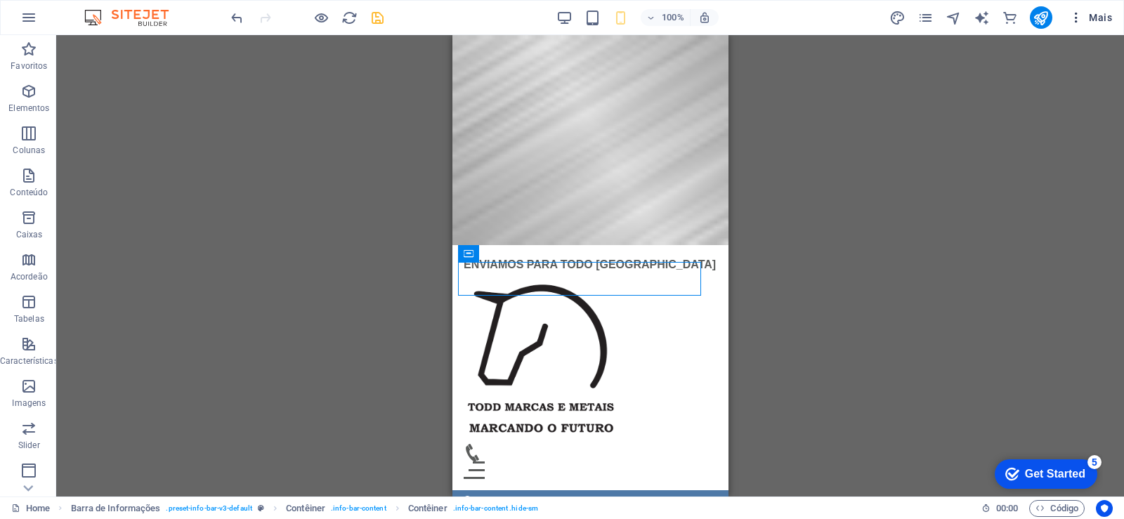
click at [1103, 19] on span "Mais" at bounding box center [1091, 18] width 43 height 14
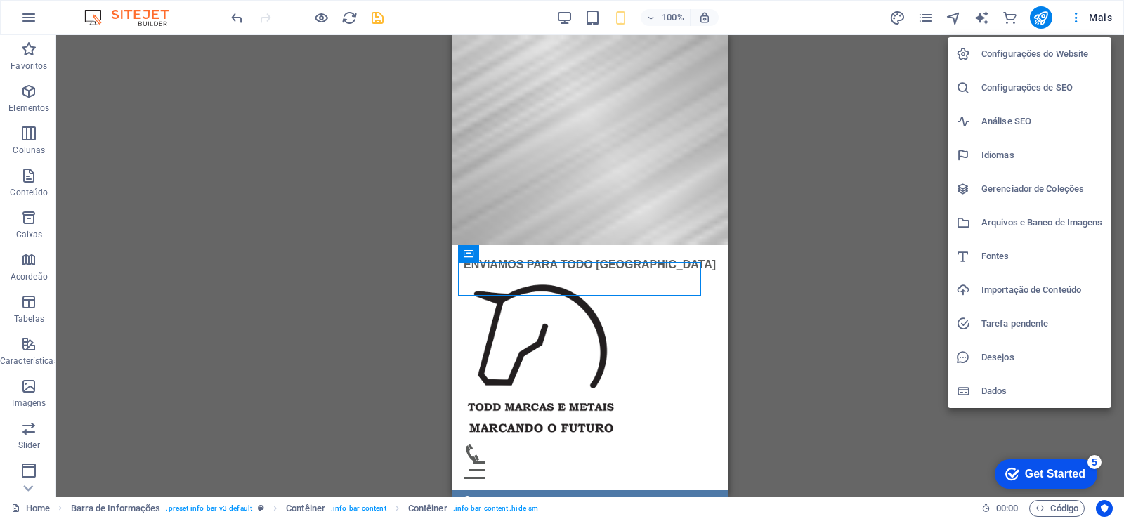
click at [1037, 48] on h6 "Configurações do Website" at bounding box center [1043, 54] width 122 height 17
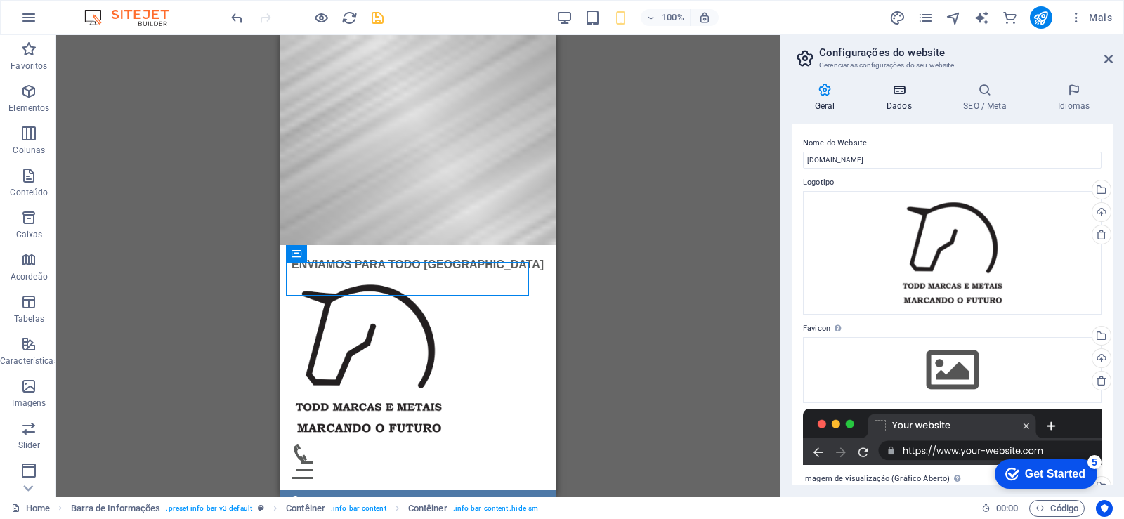
click at [901, 99] on h4 "Dados" at bounding box center [902, 98] width 77 height 30
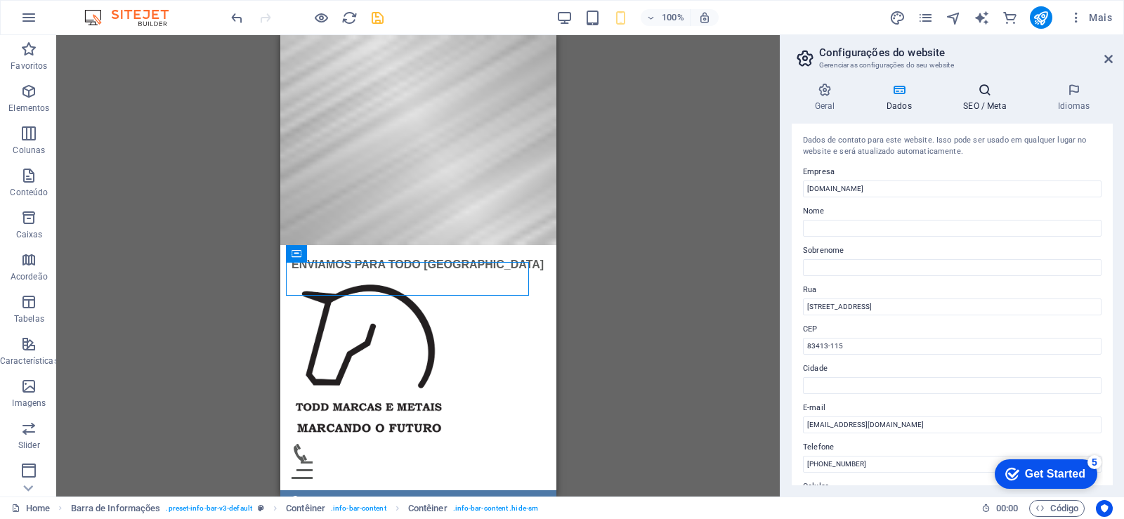
click at [992, 107] on h4 "SEO / Meta" at bounding box center [988, 98] width 95 height 30
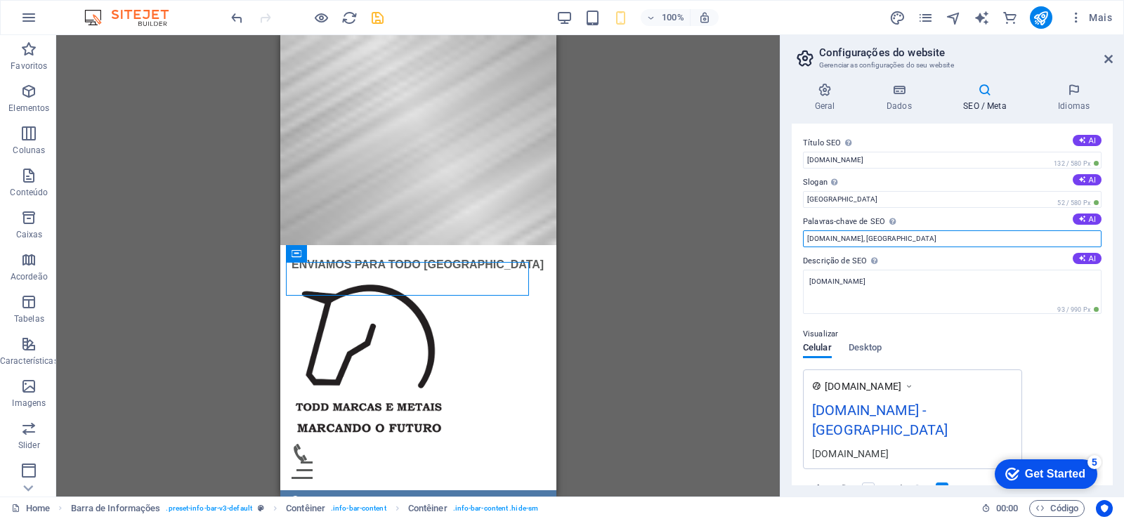
click at [901, 236] on input "[DOMAIN_NAME], [GEOGRAPHIC_DATA]" at bounding box center [952, 239] width 299 height 17
type input "[DOMAIN_NAME],"
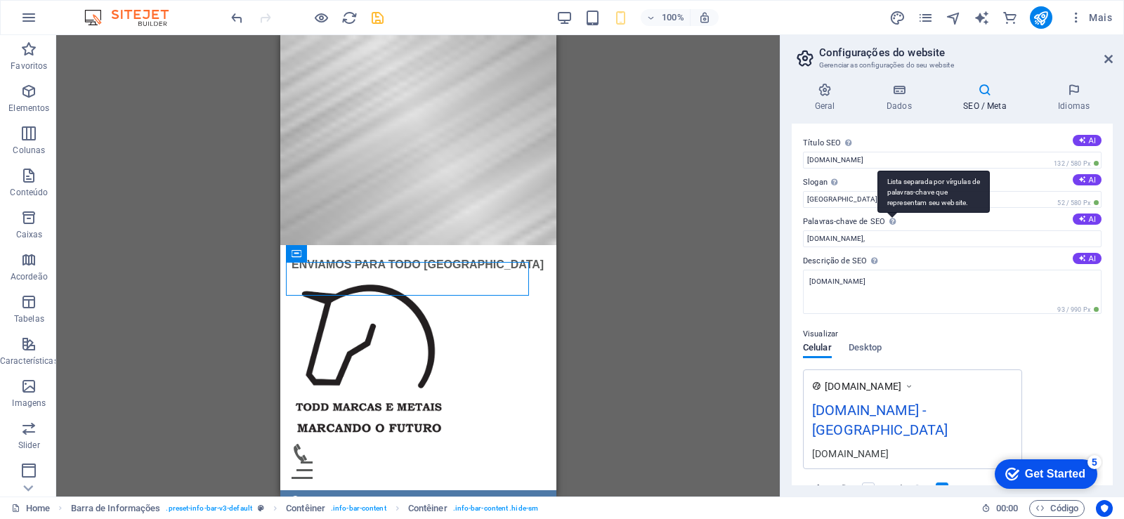
click at [886, 202] on div "Lista separada por vírgulas de palavras-chave que representam seu website." at bounding box center [934, 192] width 112 height 42
click at [886, 231] on input "[DOMAIN_NAME]," at bounding box center [952, 239] width 299 height 17
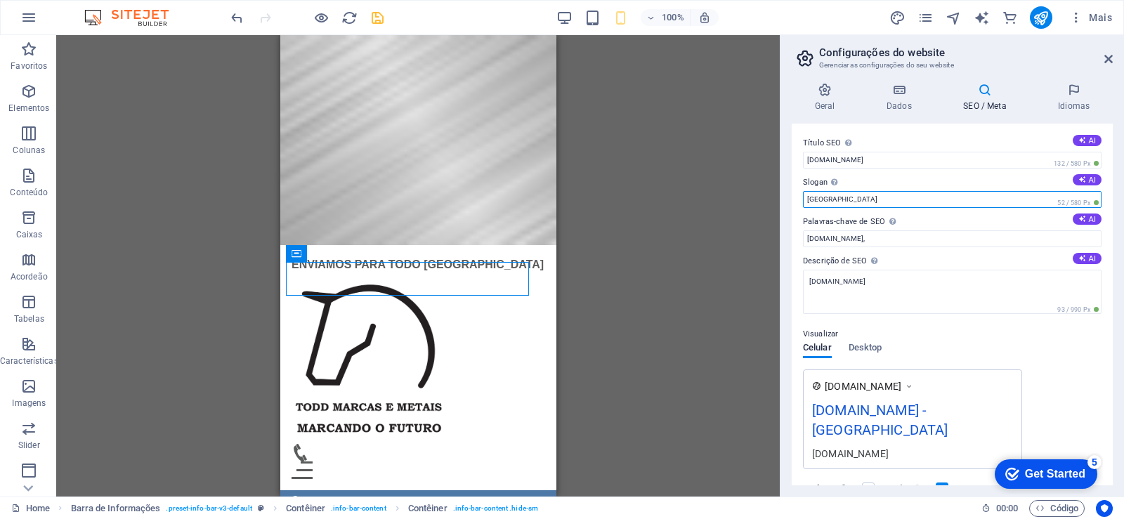
click at [843, 196] on input "[GEOGRAPHIC_DATA]" at bounding box center [952, 199] width 299 height 17
type input "B"
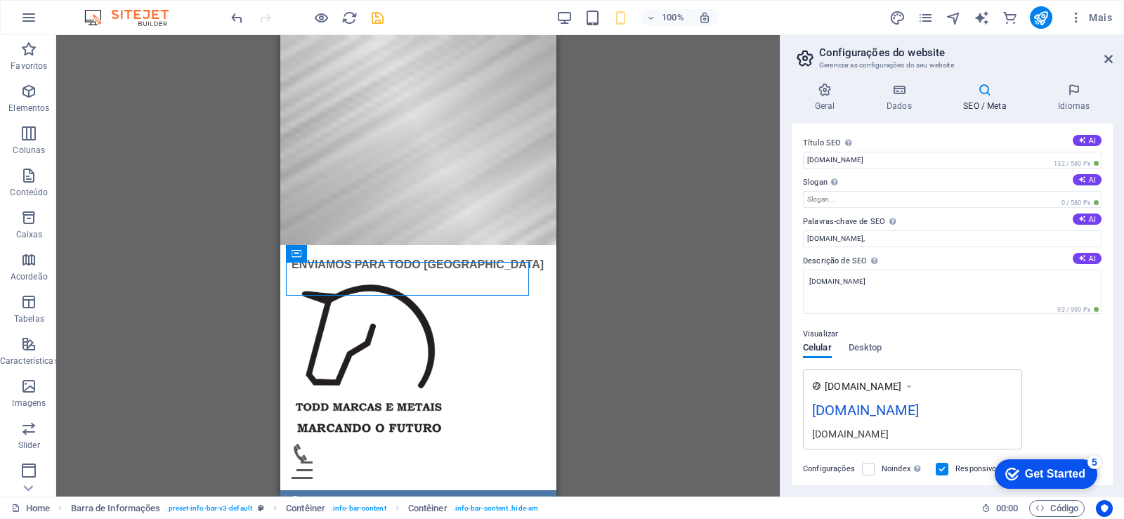
click at [697, 321] on div "Barra de Informações Barra de rolagem de Imagem Slider Imagem Slider Texto Cont…" at bounding box center [418, 266] width 724 height 462
click at [828, 98] on h4 "Geral" at bounding box center [828, 98] width 72 height 30
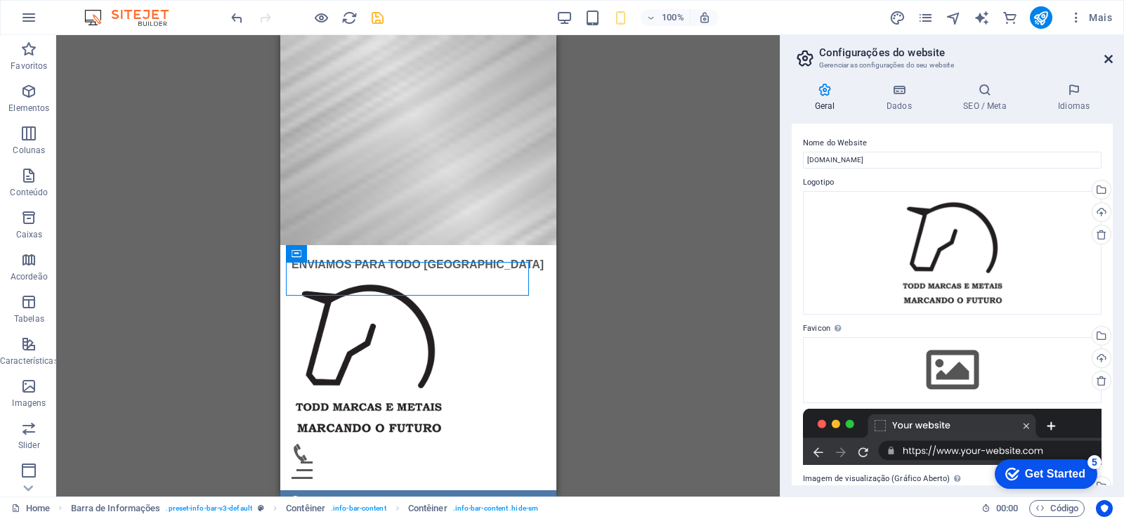
click at [1112, 63] on icon at bounding box center [1109, 58] width 8 height 11
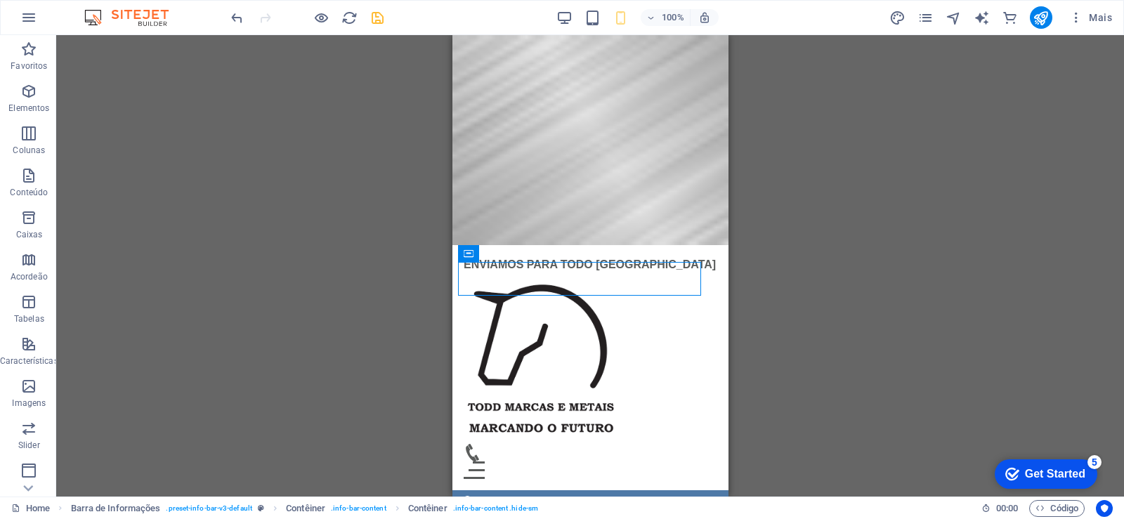
click at [359, 15] on div at bounding box center [306, 17] width 157 height 22
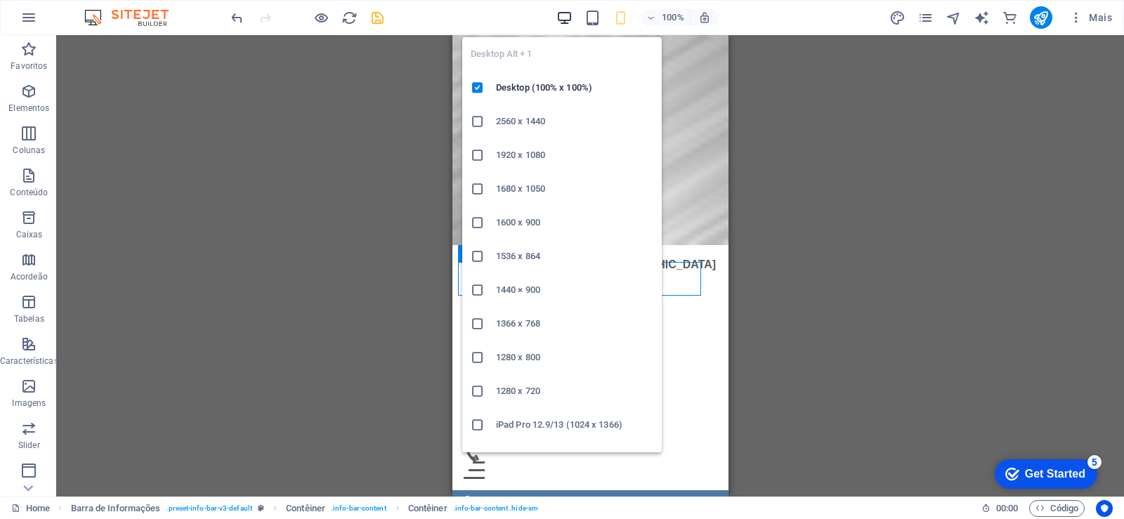
click at [569, 18] on icon "button" at bounding box center [565, 18] width 16 height 16
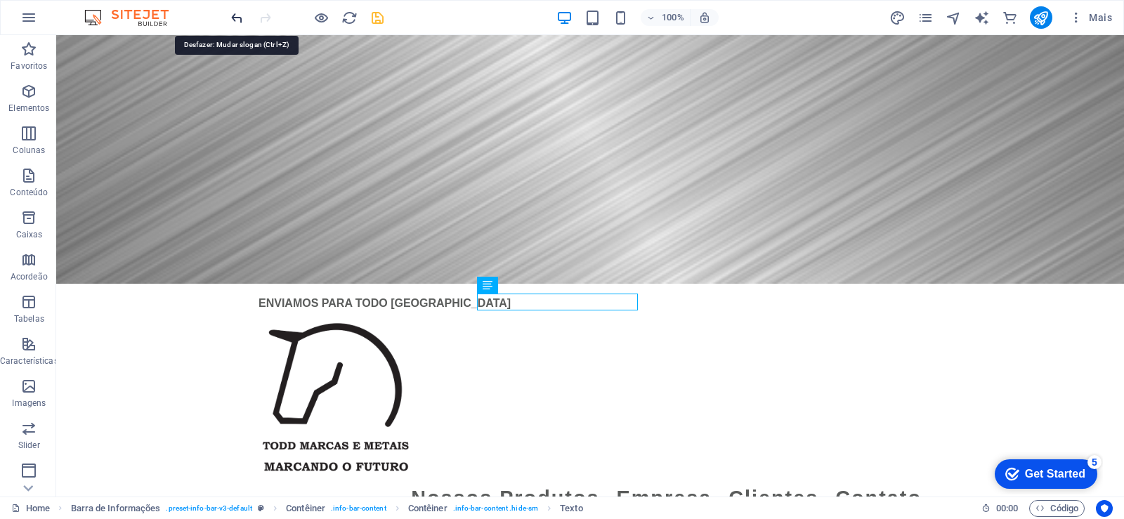
click at [234, 13] on icon "undo" at bounding box center [237, 18] width 16 height 16
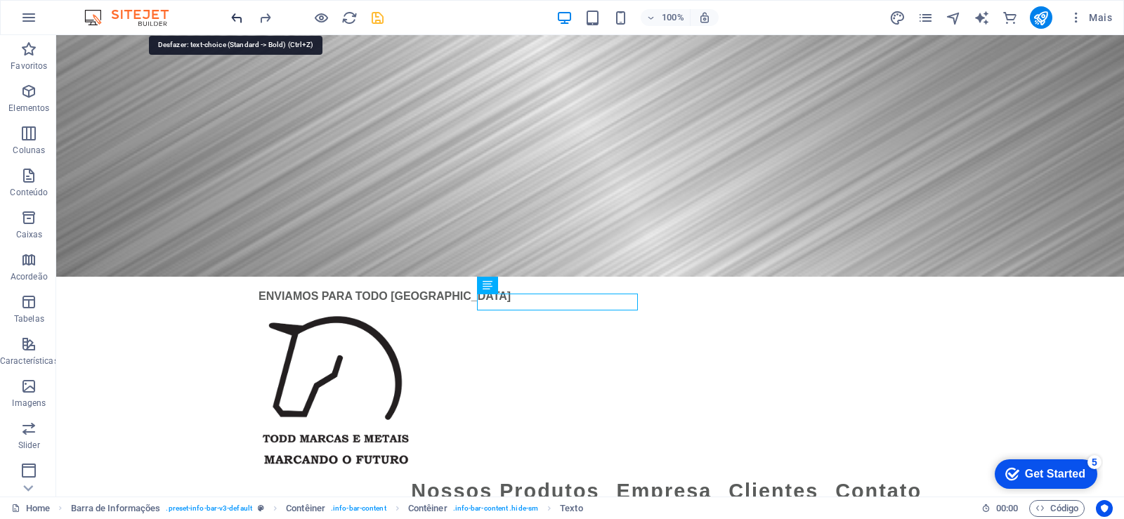
click at [237, 22] on icon "undo" at bounding box center [237, 18] width 16 height 16
click at [235, 13] on icon "undo" at bounding box center [237, 18] width 16 height 16
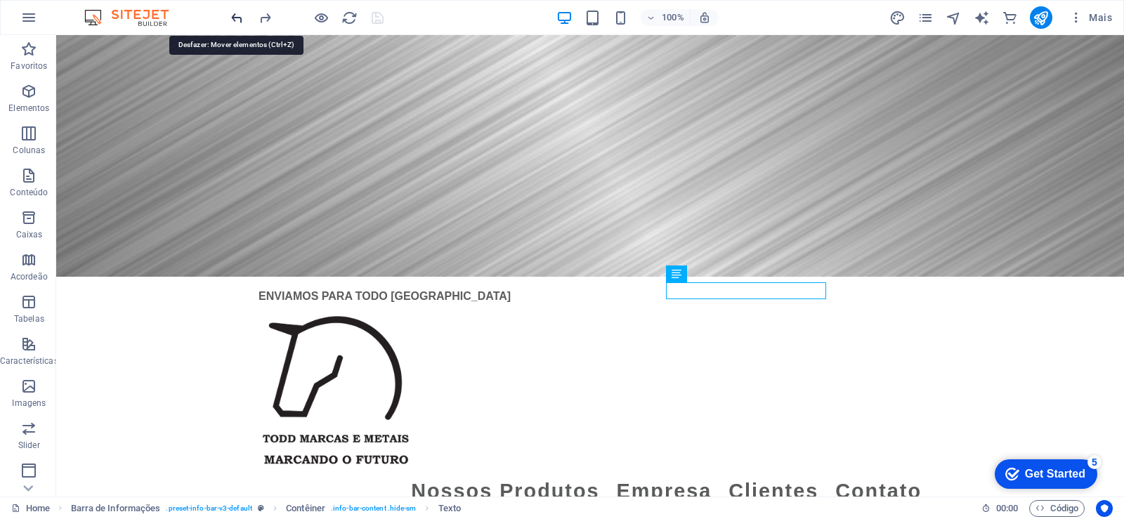
click at [235, 16] on icon "undo" at bounding box center [237, 18] width 16 height 16
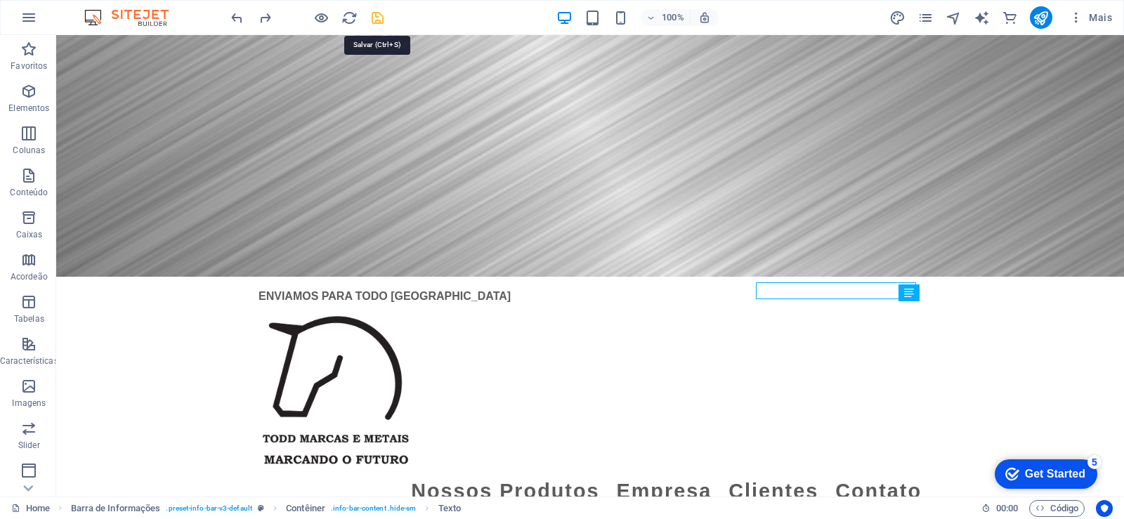
click at [375, 15] on icon "save" at bounding box center [378, 18] width 16 height 16
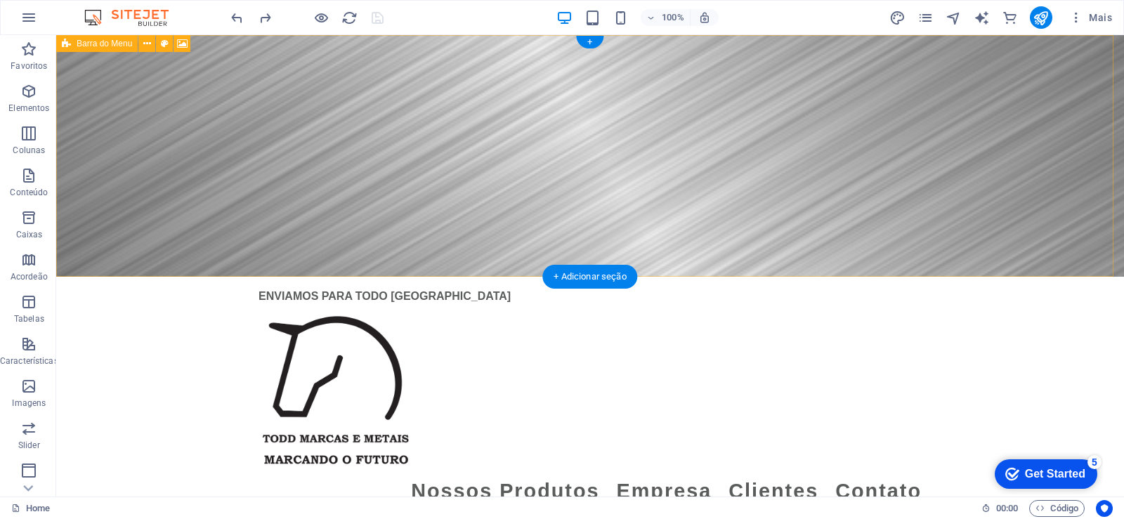
click at [654, 136] on figure at bounding box center [590, 156] width 1068 height 242
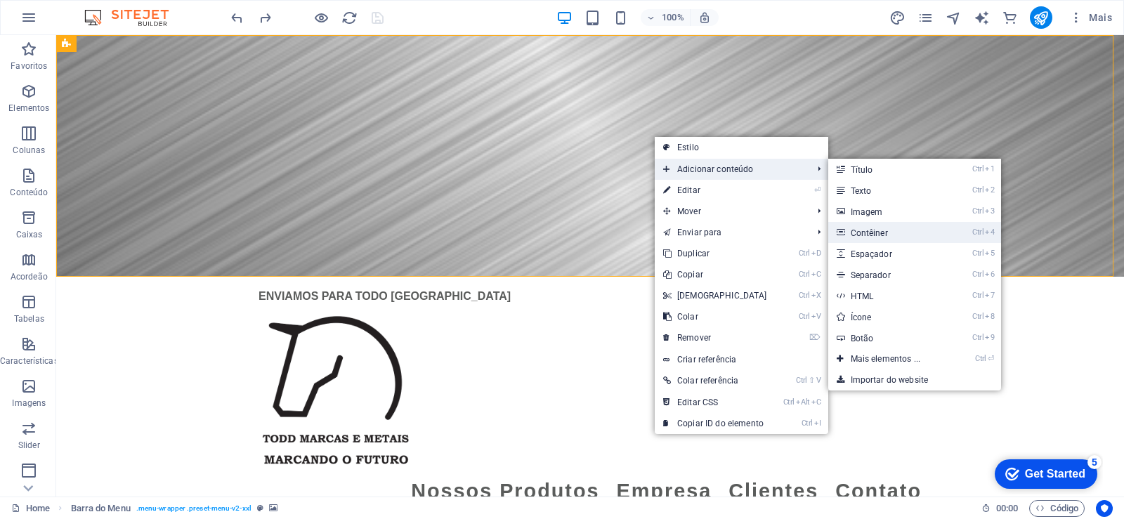
click at [897, 233] on link "Ctrl 4 Contêiner" at bounding box center [889, 232] width 121 height 21
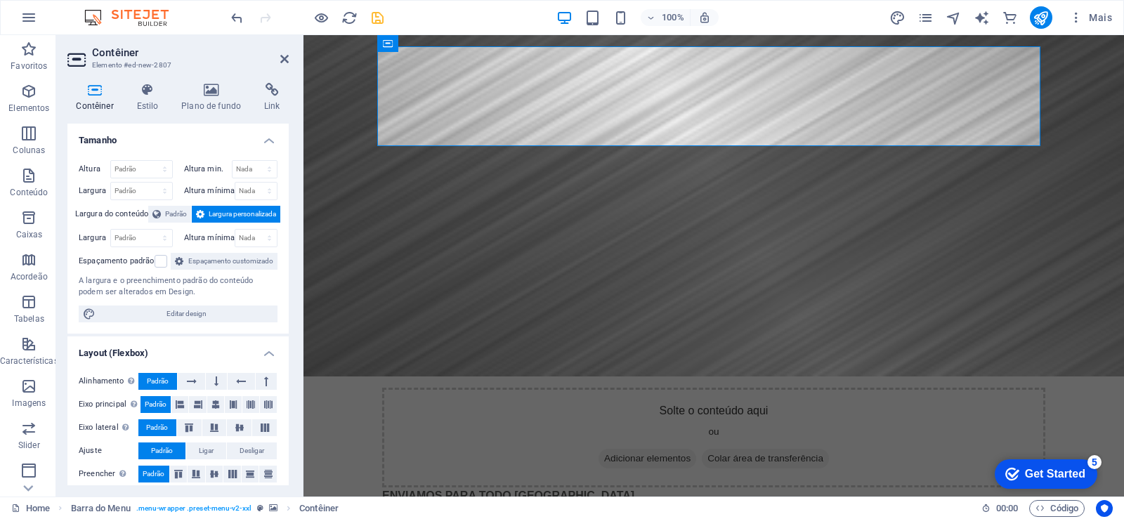
click at [900, 225] on figure at bounding box center [714, 206] width 821 height 342
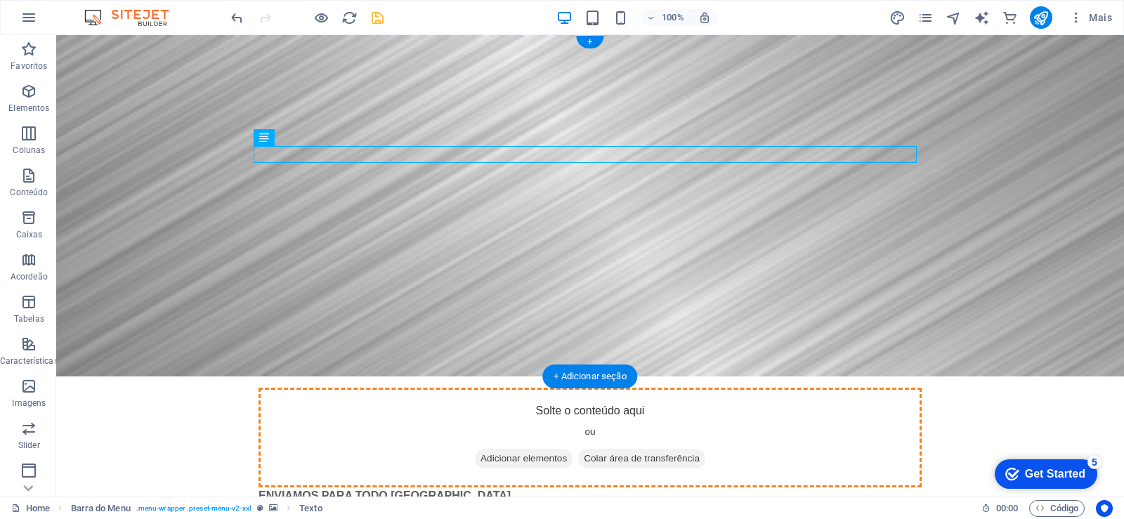
drag, startPoint x: 391, startPoint y: 155, endPoint x: 415, endPoint y: 97, distance: 63.0
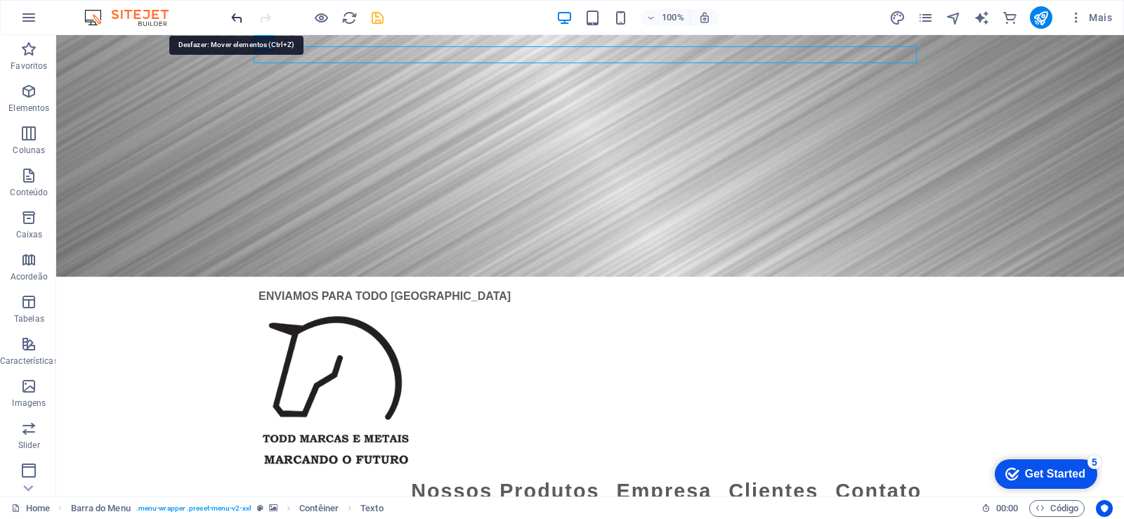
click at [234, 15] on icon "undo" at bounding box center [237, 18] width 16 height 16
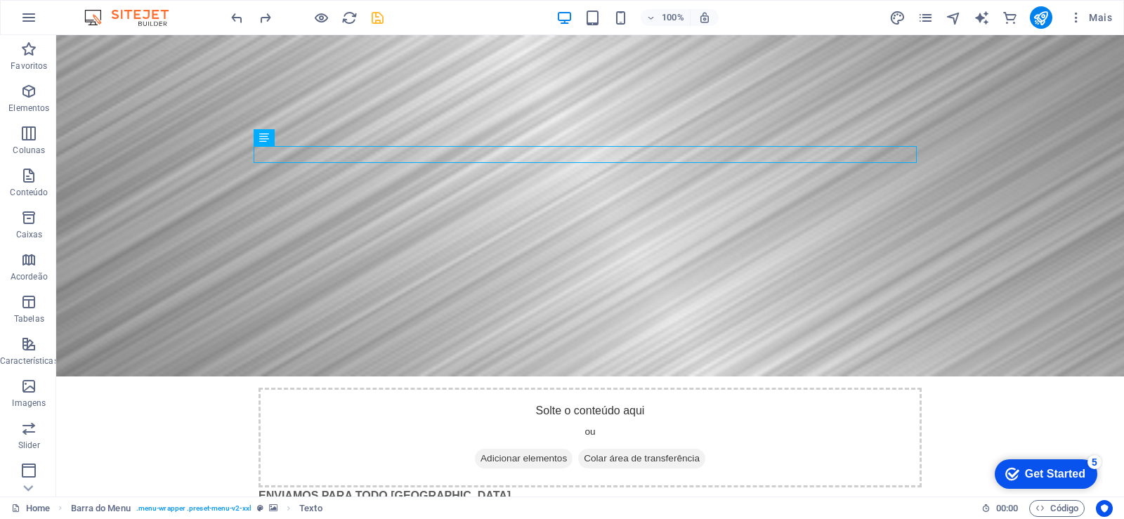
click at [245, 20] on div at bounding box center [306, 17] width 157 height 22
click at [245, 20] on icon "undo" at bounding box center [237, 18] width 16 height 16
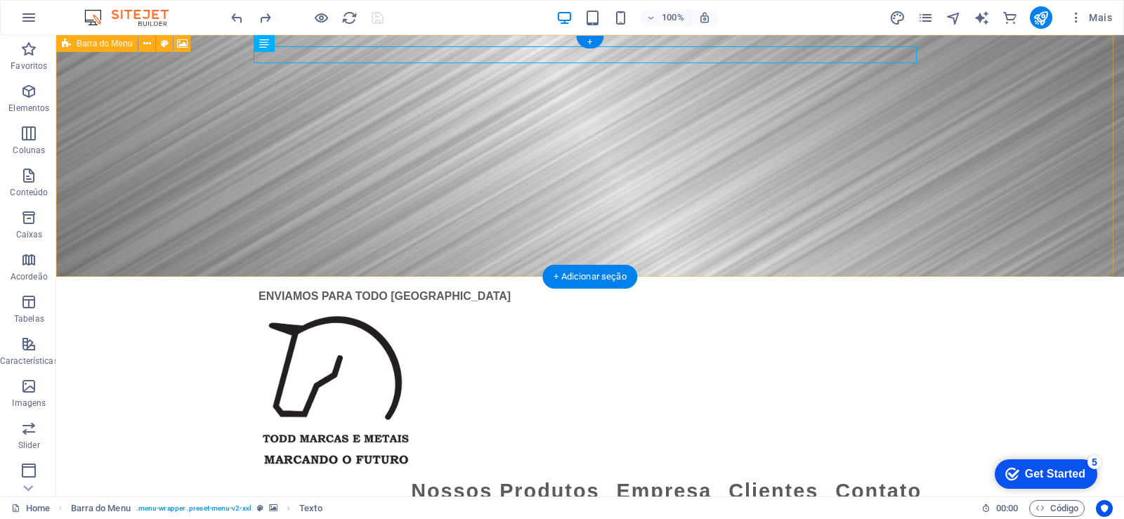
drag, startPoint x: 586, startPoint y: 163, endPoint x: 592, endPoint y: 176, distance: 14.5
click at [587, 164] on figure at bounding box center [590, 156] width 1068 height 242
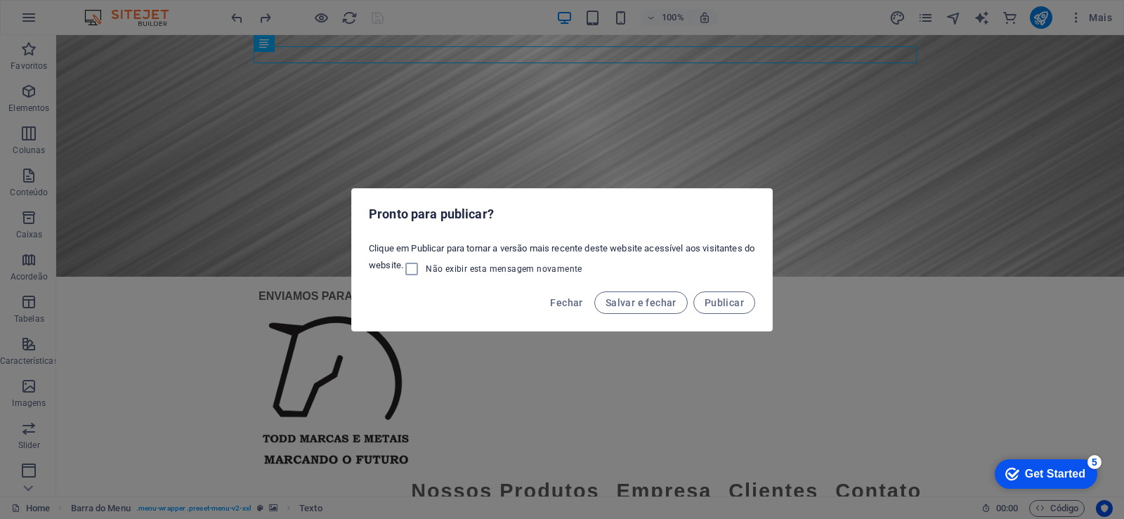
drag, startPoint x: 635, startPoint y: 303, endPoint x: 685, endPoint y: 375, distance: 86.9
click at [636, 302] on span "Salvar e fechar" at bounding box center [641, 302] width 71 height 11
